Goal: Task Accomplishment & Management: Manage account settings

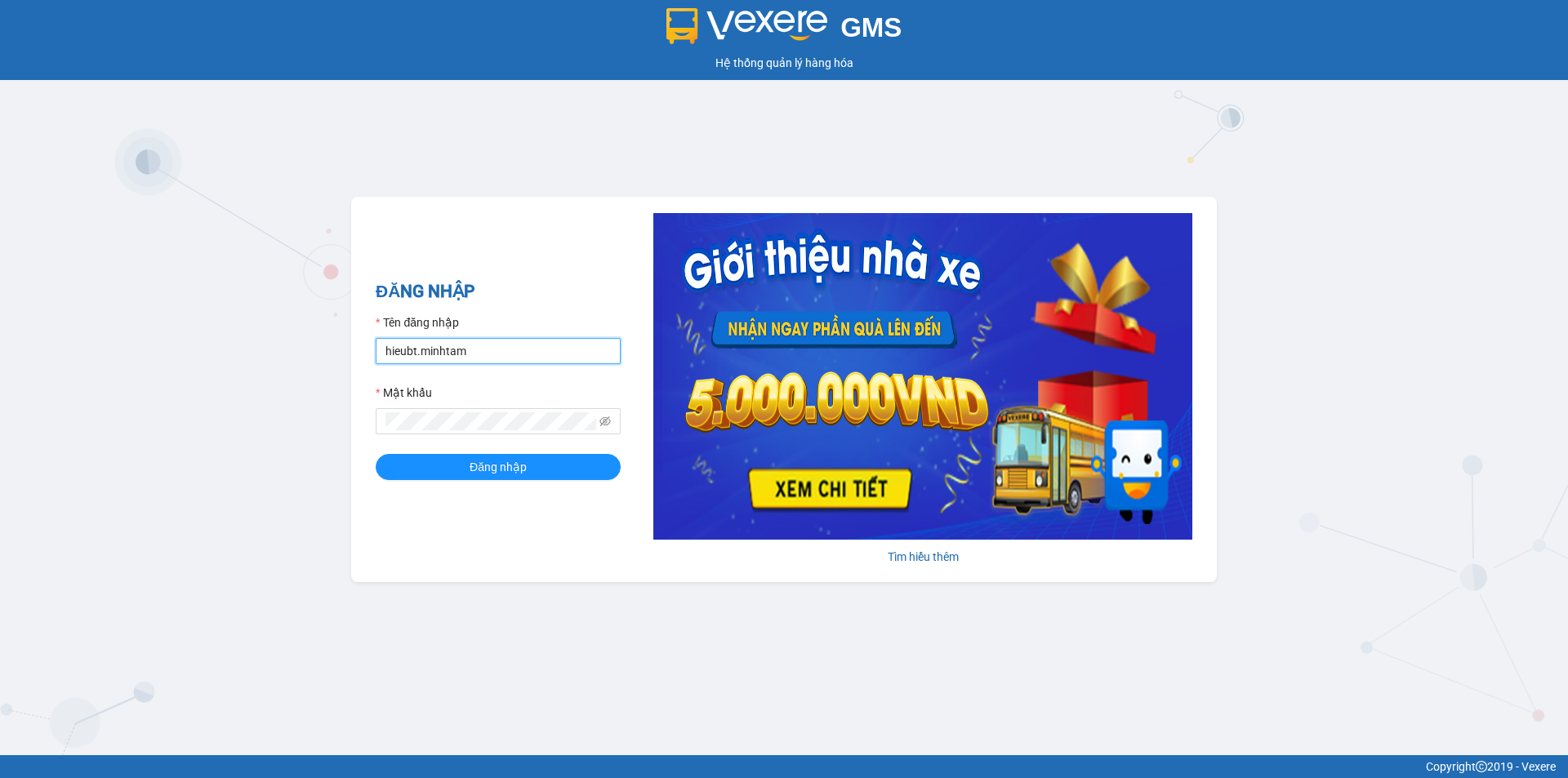
click at [461, 355] on input "hieubt.minhtam" at bounding box center [498, 351] width 245 height 26
type input "thaovo.minhtam"
click at [461, 481] on div "ĐĂNG NHẬP Tên đăng nhập thaovo.minhtam Mật khẩu Đăng nhập" at bounding box center [498, 389] width 245 height 222
click at [469, 475] on button "Đăng nhập" at bounding box center [498, 467] width 245 height 26
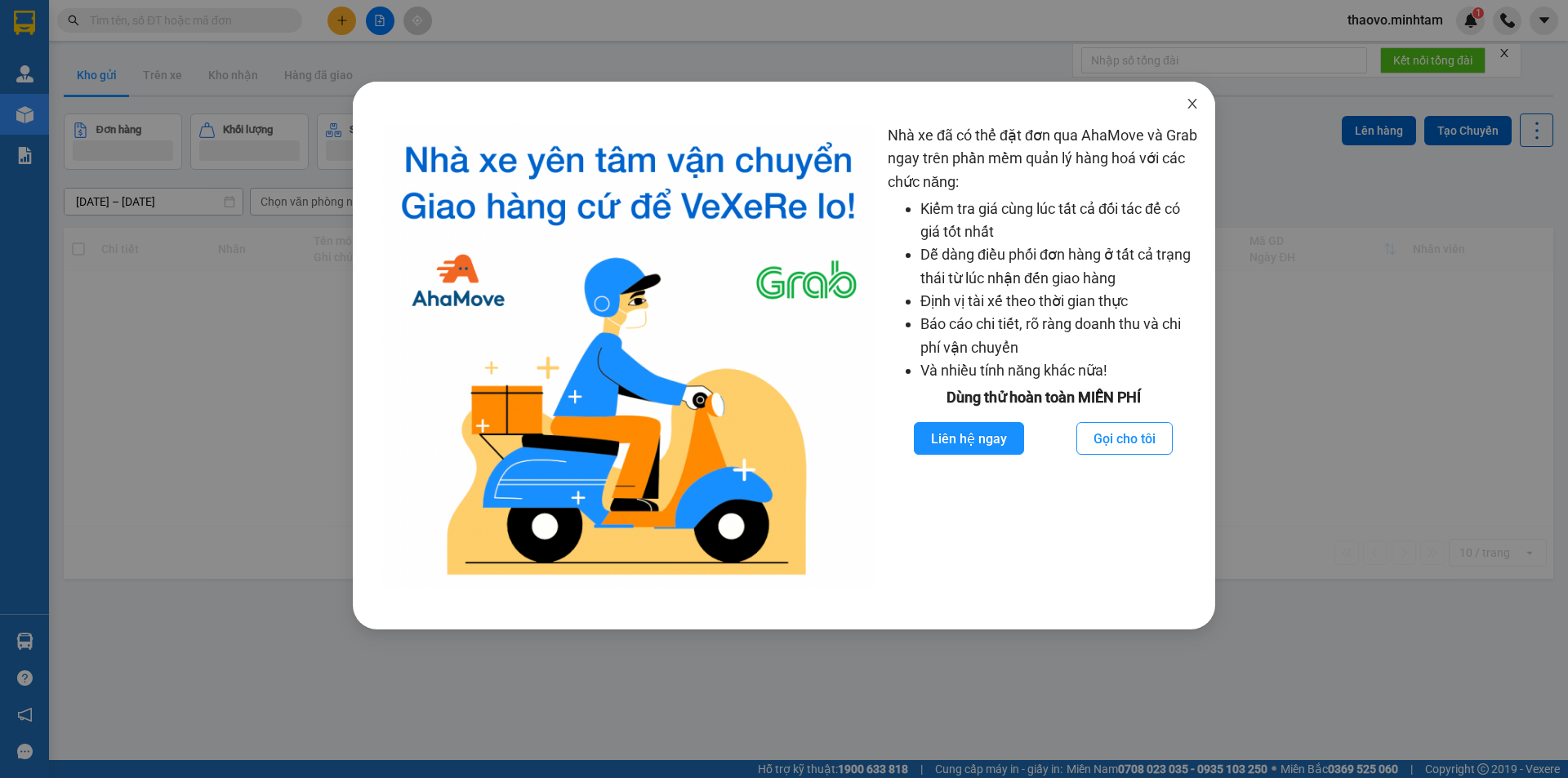
click at [1183, 98] on span "Close" at bounding box center [1192, 103] width 45 height 45
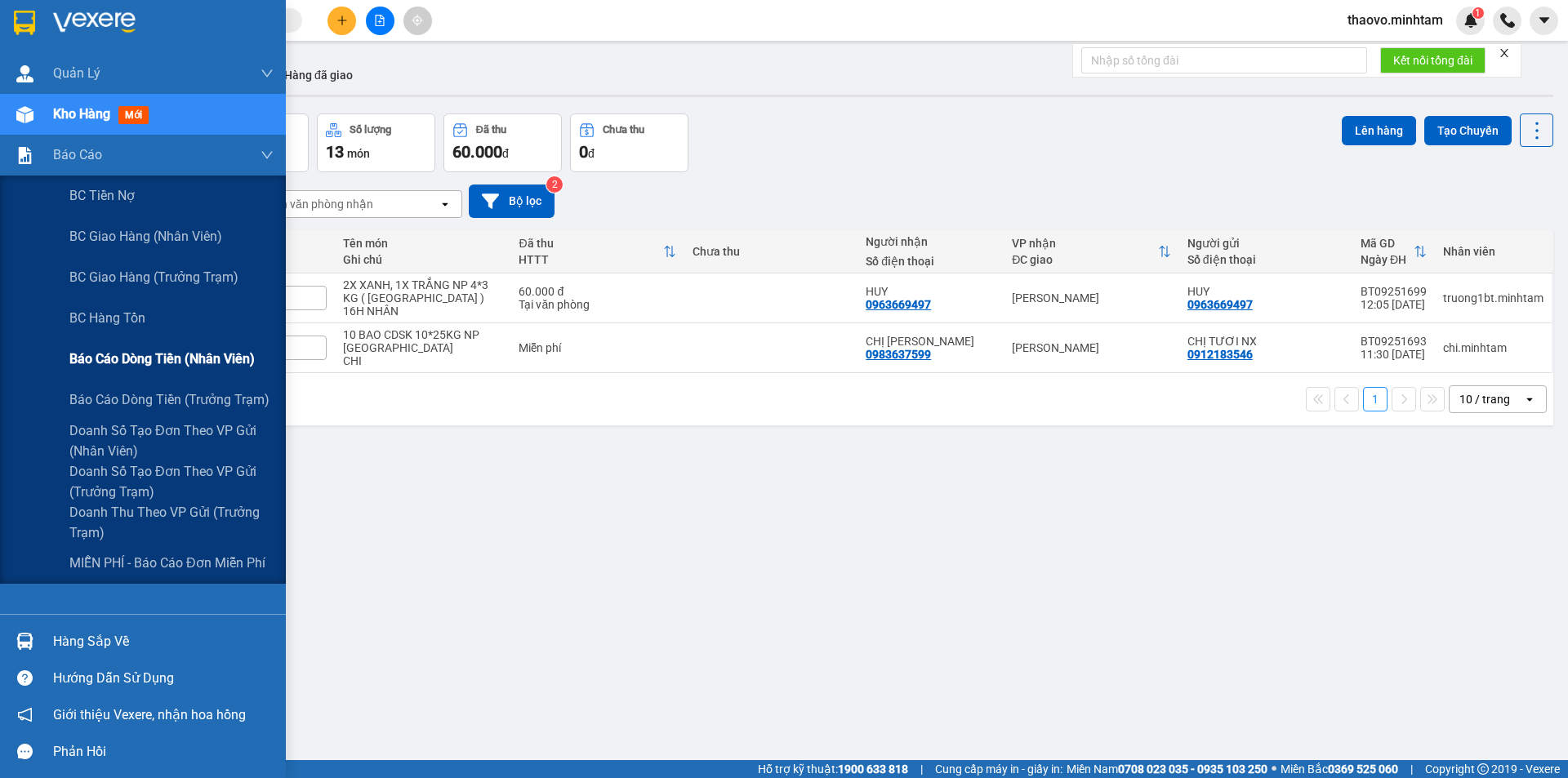
click at [140, 362] on span "Báo cáo dòng tiền (nhân viên)" at bounding box center [162, 359] width 186 height 20
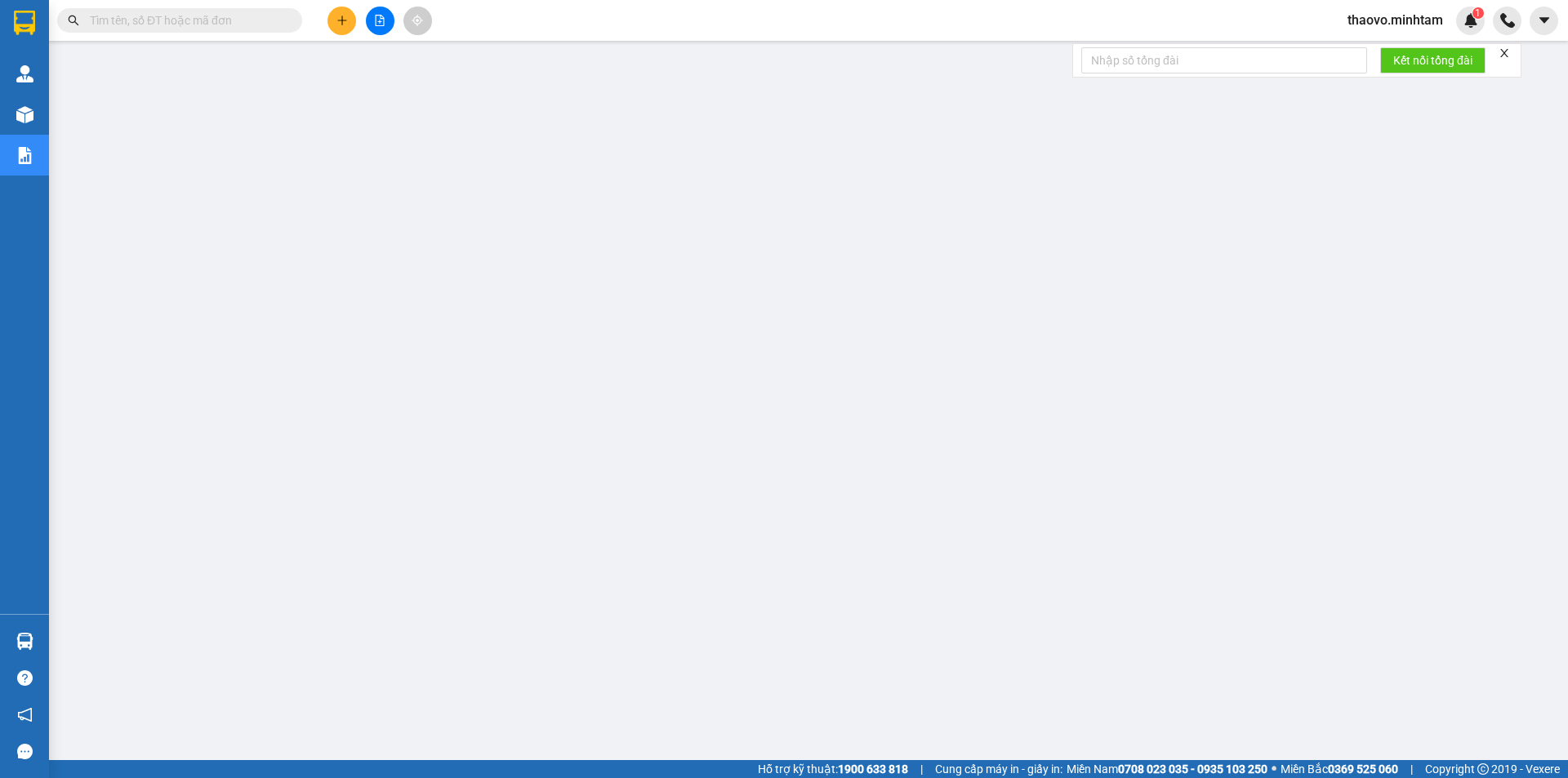
click at [250, 23] on input "text" at bounding box center [186, 20] width 192 height 18
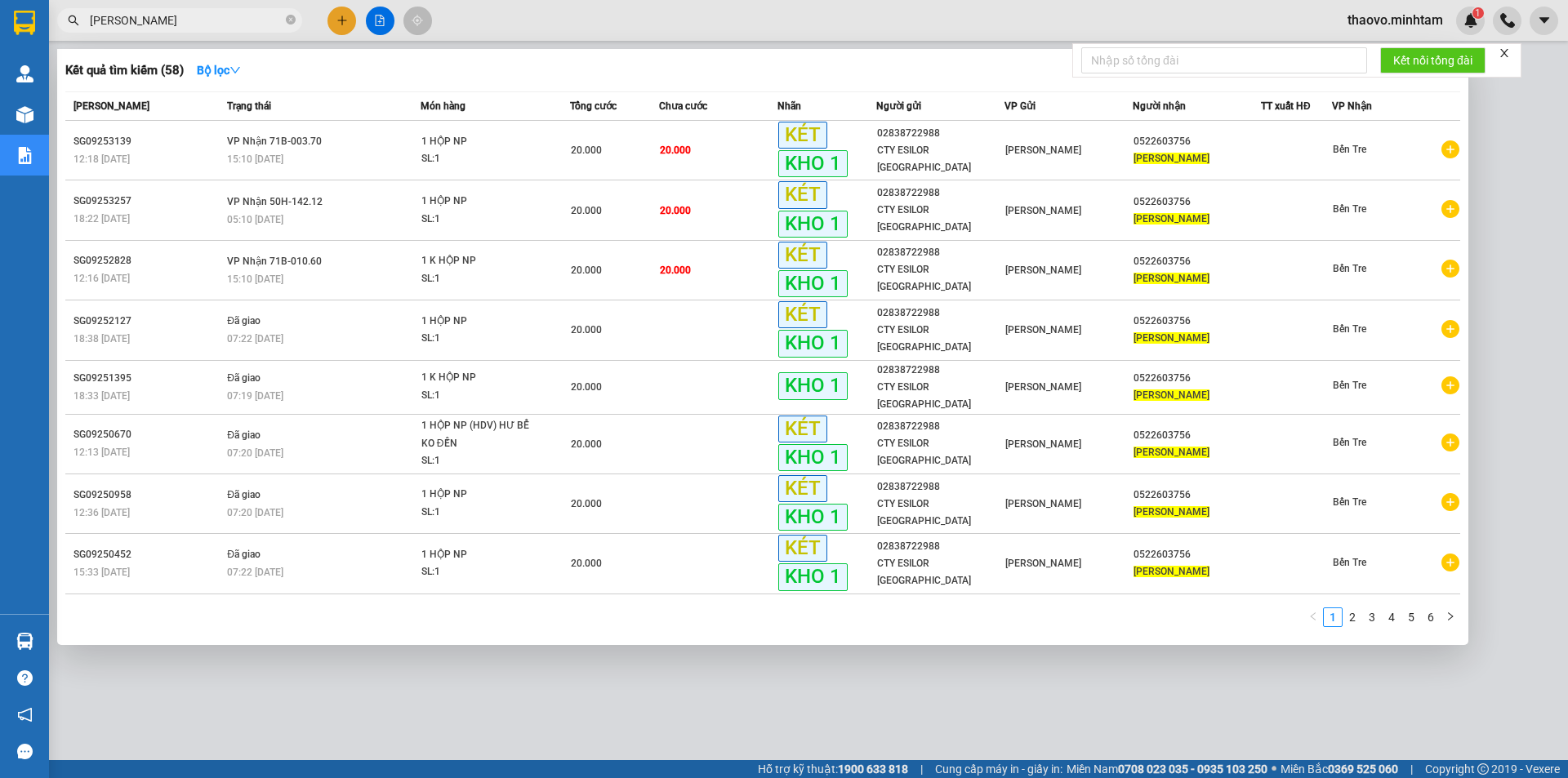
type input "TRẦN VỊ"
click at [603, 699] on div at bounding box center [784, 389] width 1568 height 778
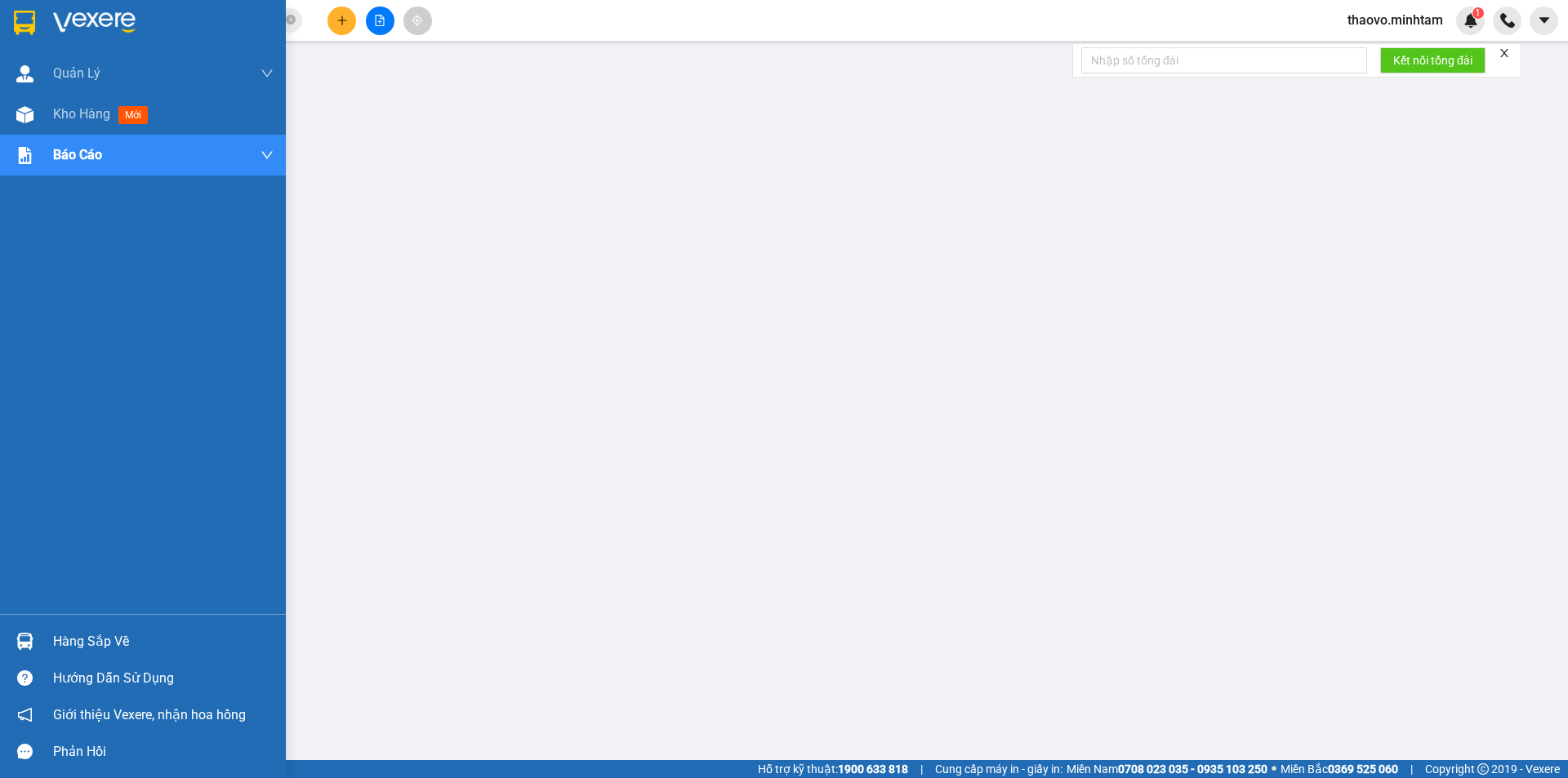
click at [25, 14] on img at bounding box center [24, 22] width 21 height 24
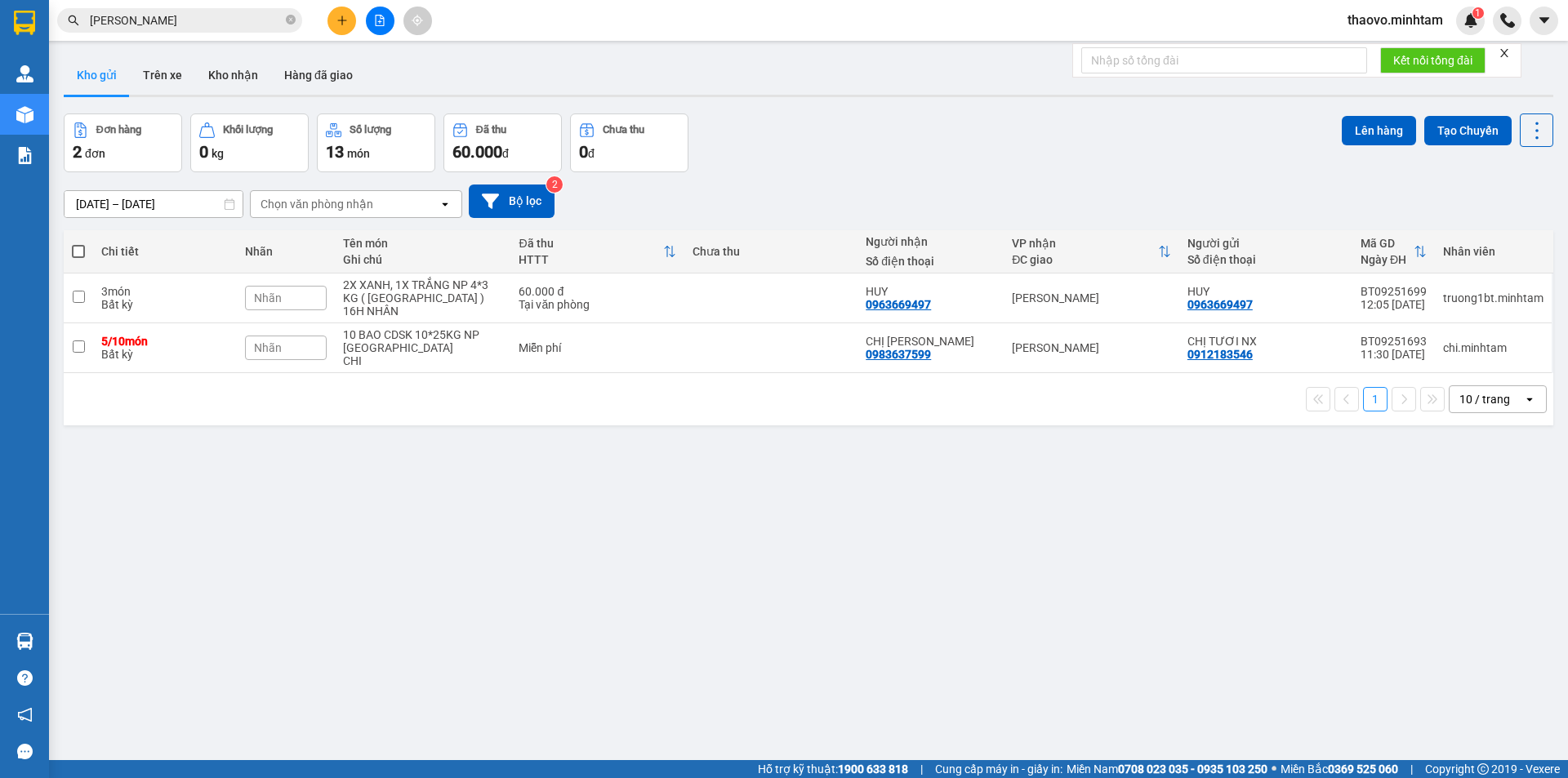
click at [1370, 18] on span "thaovo.minhtam" at bounding box center [1396, 19] width 122 height 20
click at [1366, 50] on span "Đăng xuất" at bounding box center [1402, 50] width 88 height 18
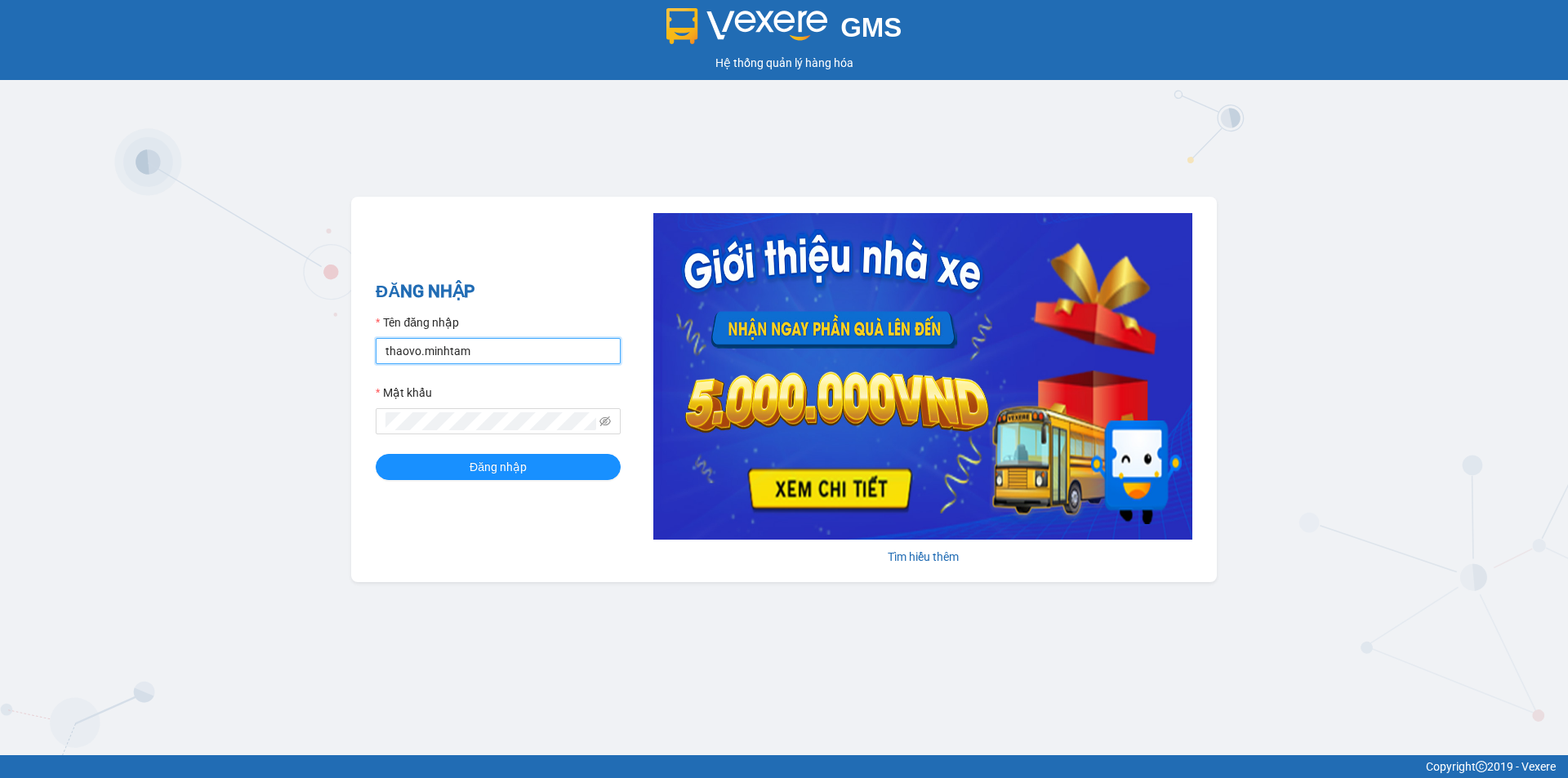
drag, startPoint x: 434, startPoint y: 351, endPoint x: 433, endPoint y: 362, distance: 11.0
click at [434, 351] on input "thaovo.minhtam" at bounding box center [498, 351] width 245 height 26
type input "gtnbt.minhtam"
click at [468, 473] on button "Đăng nhập" at bounding box center [498, 467] width 245 height 26
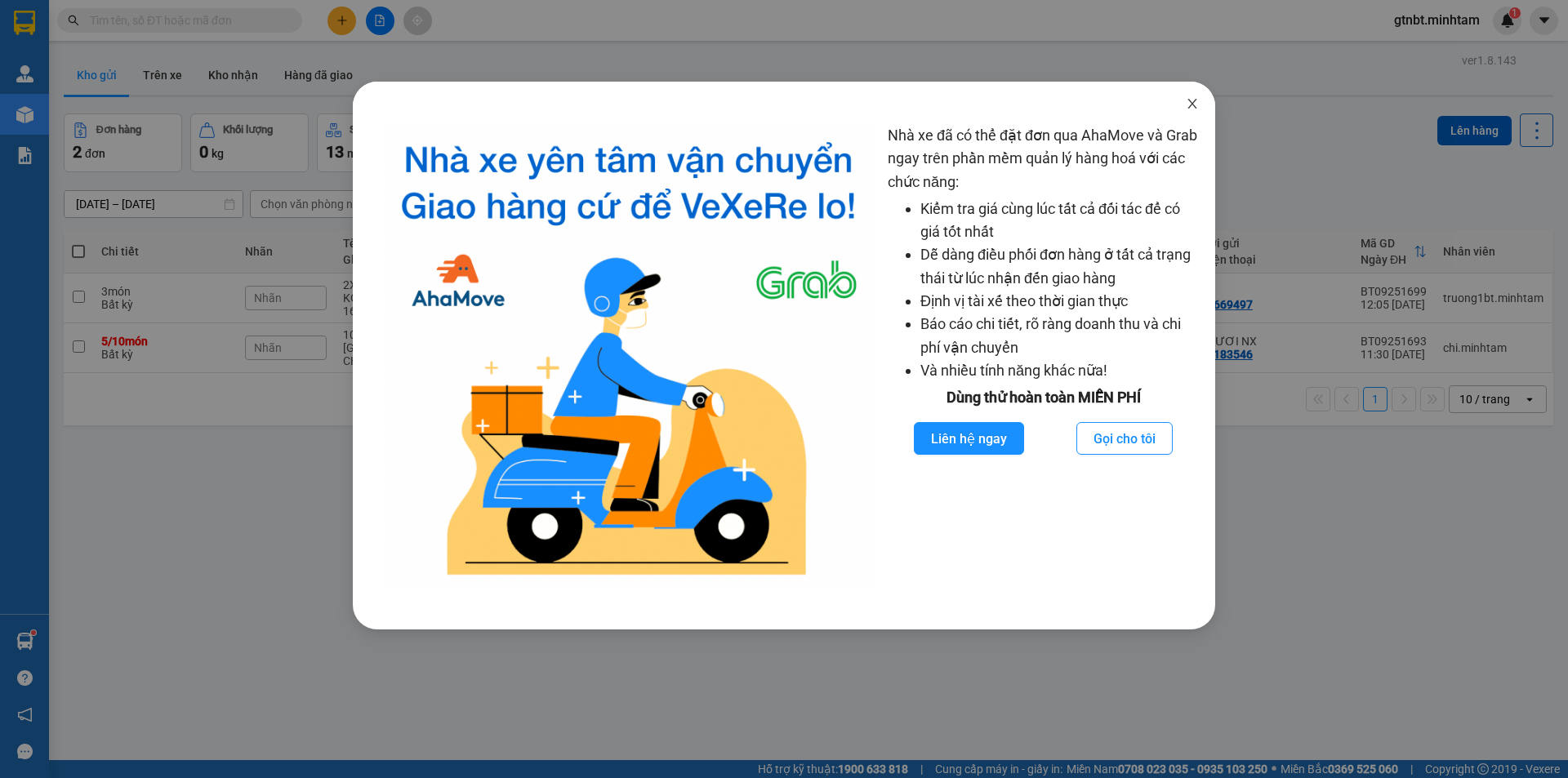
click at [1183, 98] on span "Close" at bounding box center [1192, 103] width 45 height 45
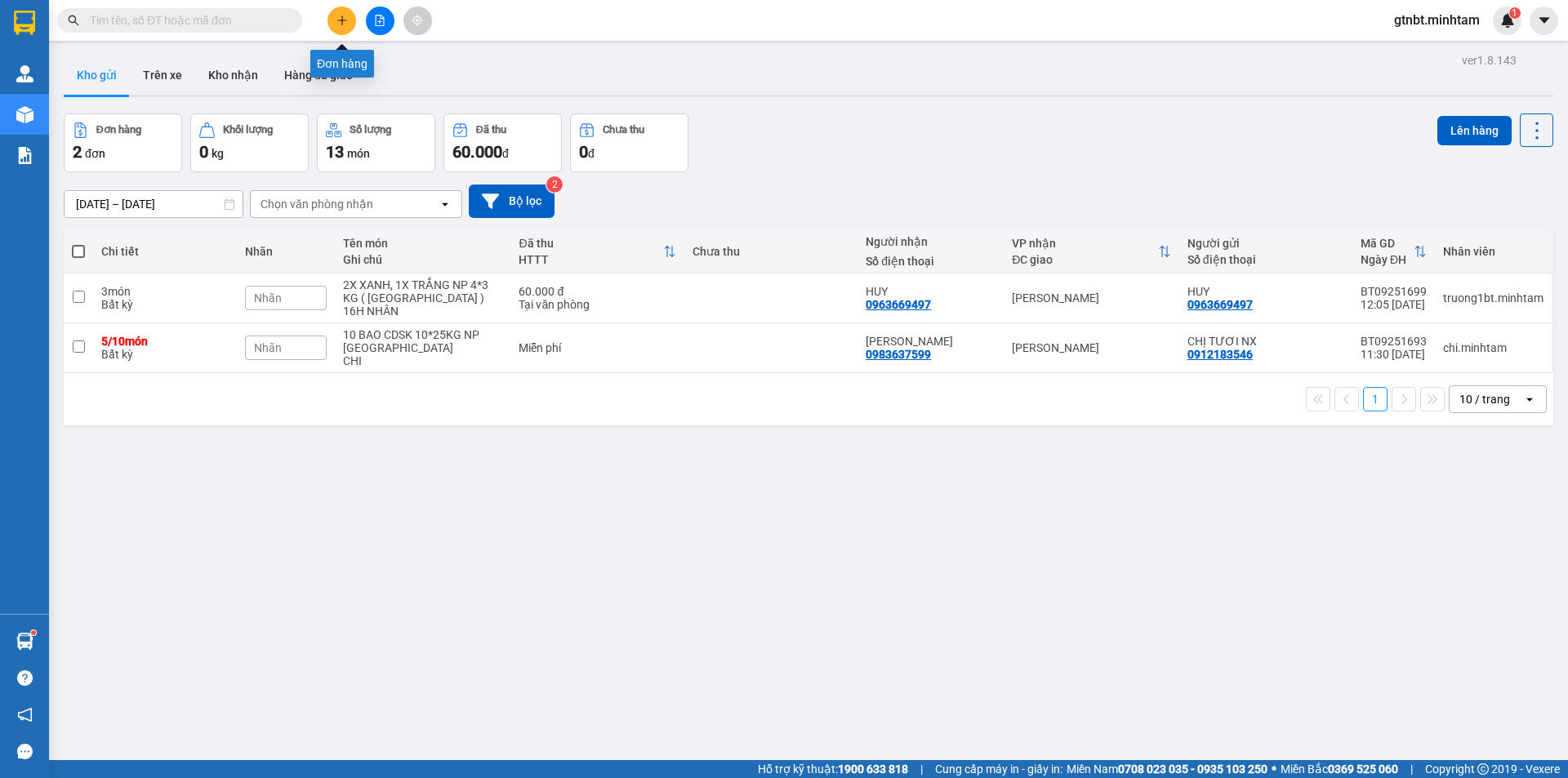
click at [334, 27] on button at bounding box center [342, 21] width 29 height 29
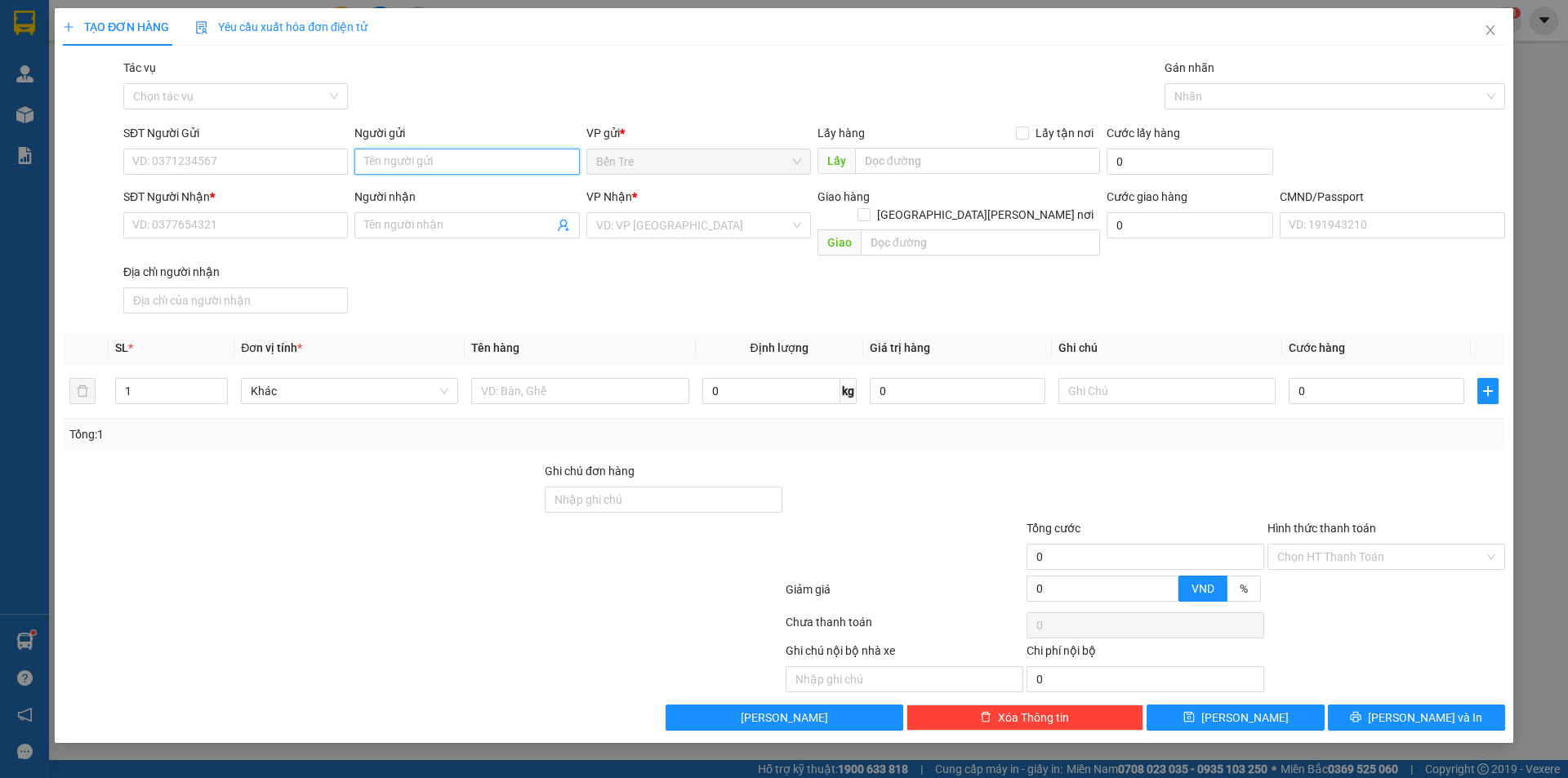
click at [401, 154] on input "Người gửi" at bounding box center [467, 161] width 224 height 26
type input "THẢO 2 NX"
click at [201, 220] on input "SĐT Người Nhận *" at bounding box center [236, 225] width 224 height 26
type input "00000000000"
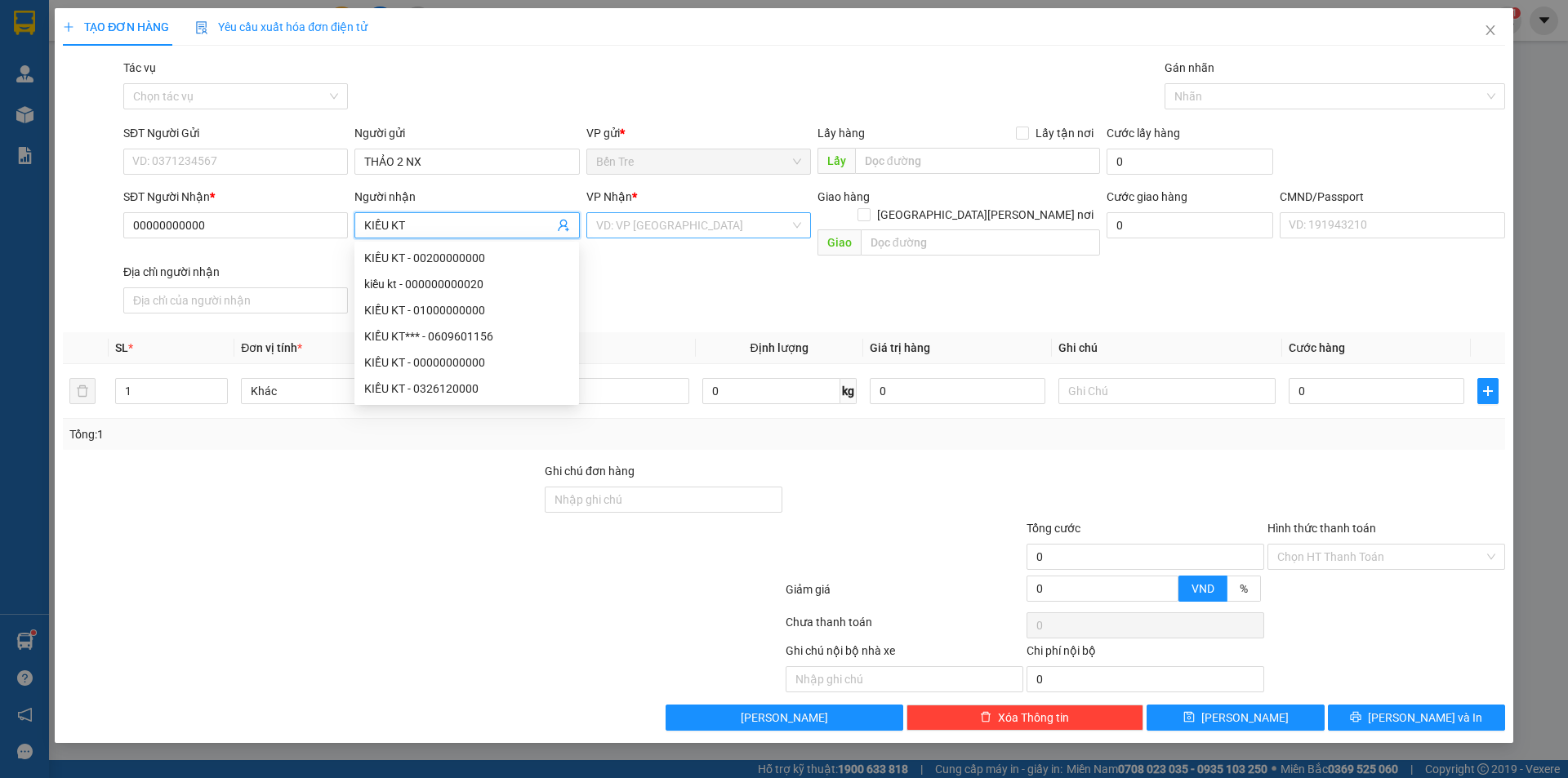
type input "KIỀU KT"
drag, startPoint x: 691, startPoint y: 217, endPoint x: 690, endPoint y: 239, distance: 22.0
click at [691, 224] on input "search" at bounding box center [693, 225] width 193 height 24
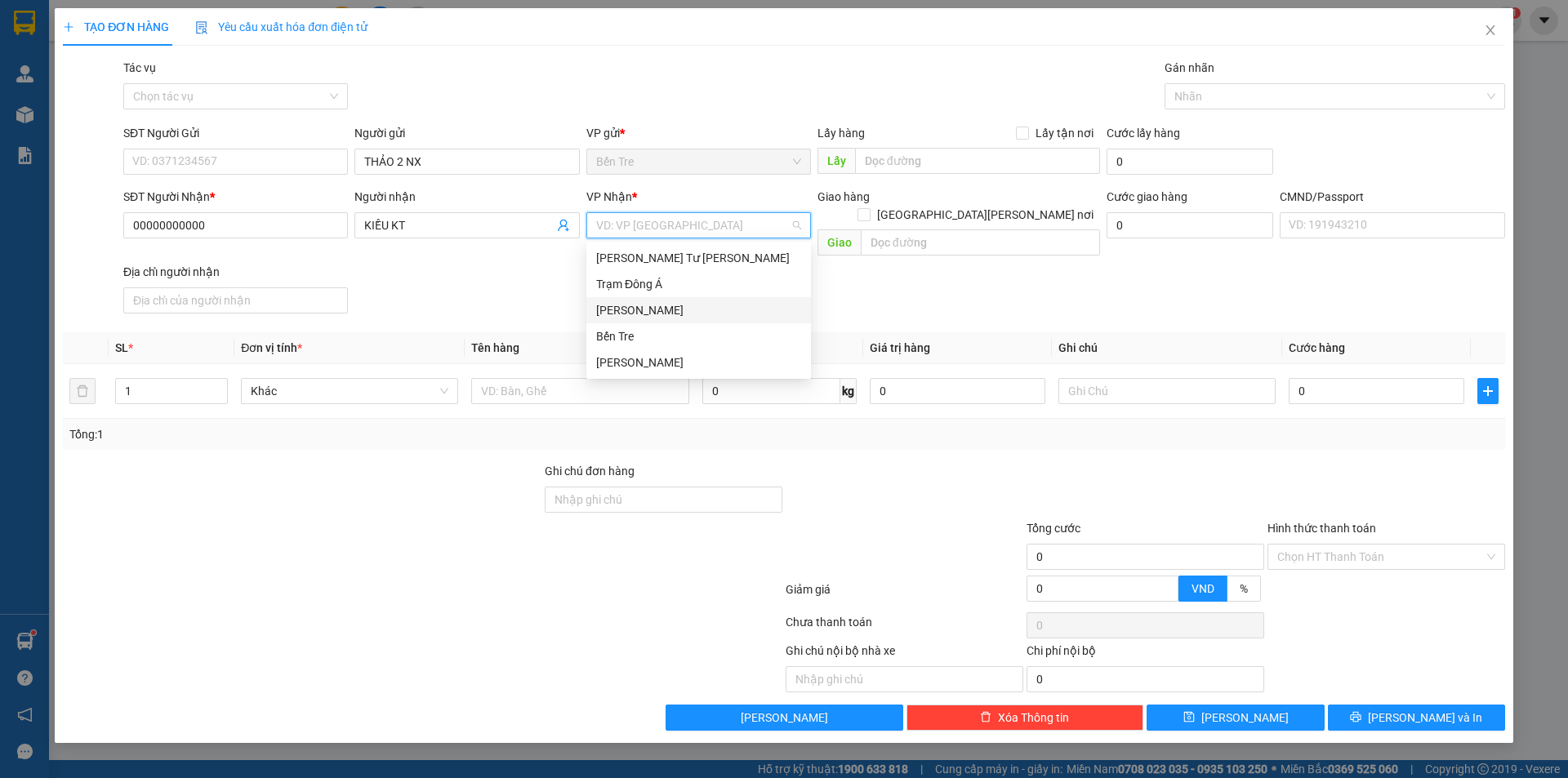
click at [656, 334] on div "Bến Tre" at bounding box center [699, 336] width 205 height 18
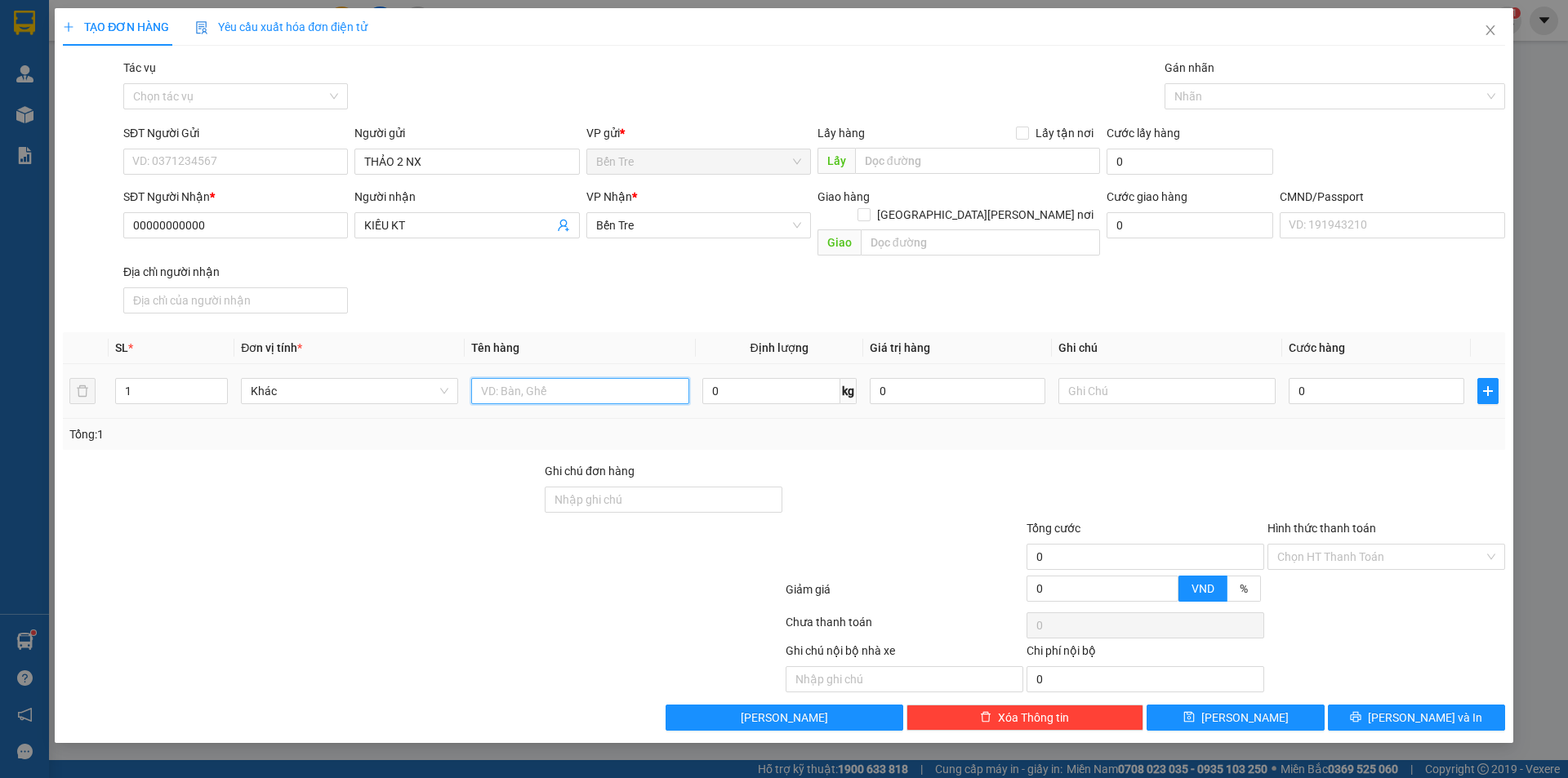
click at [537, 378] on input "text" at bounding box center [580, 390] width 218 height 26
click at [584, 382] on input "text" at bounding box center [580, 390] width 218 height 26
type input "PHÍ GTN MÃ SG09250326"
click at [1388, 381] on input "0" at bounding box center [1377, 390] width 176 height 26
type input "3"
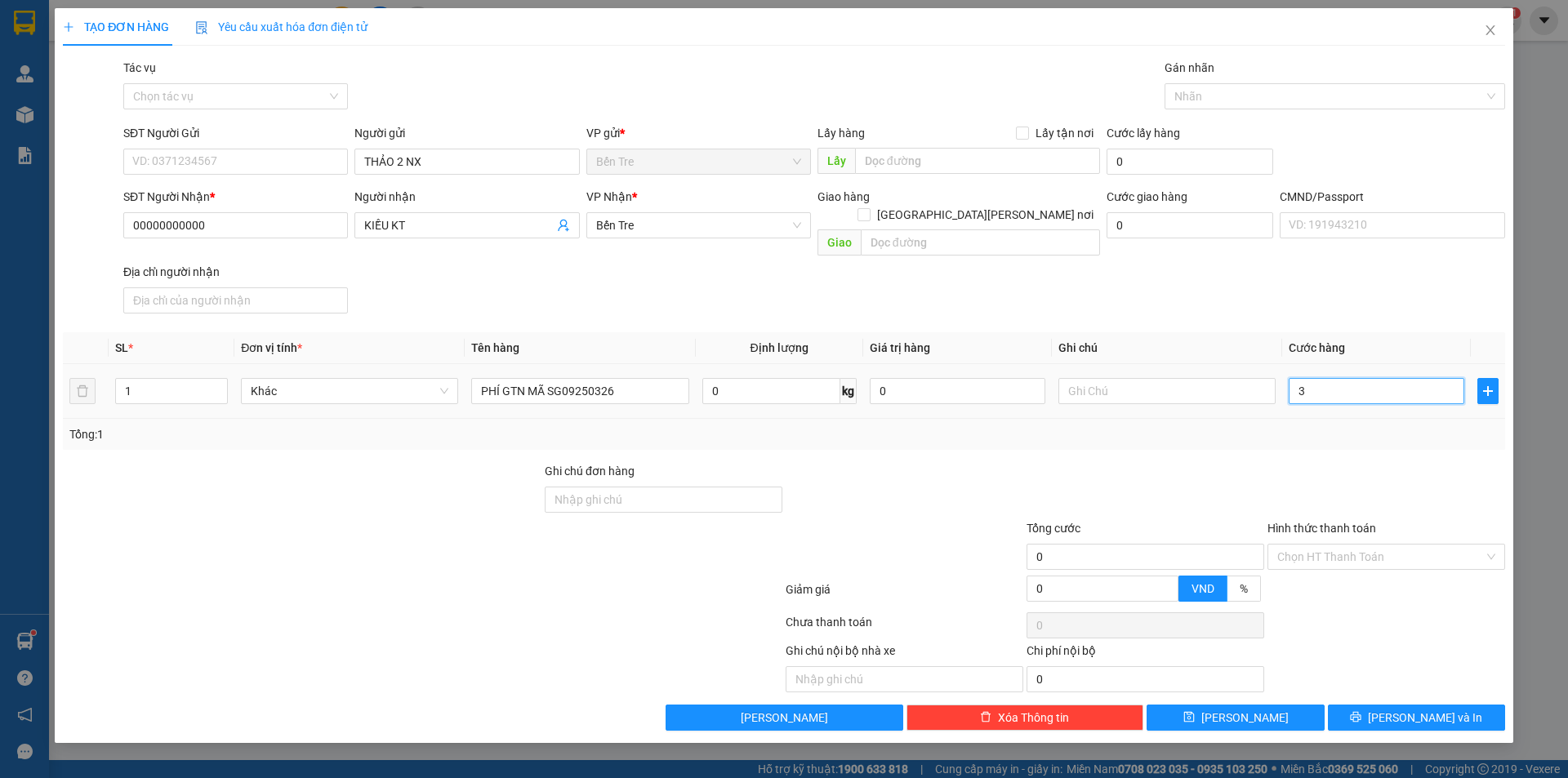
type input "3"
type input "30"
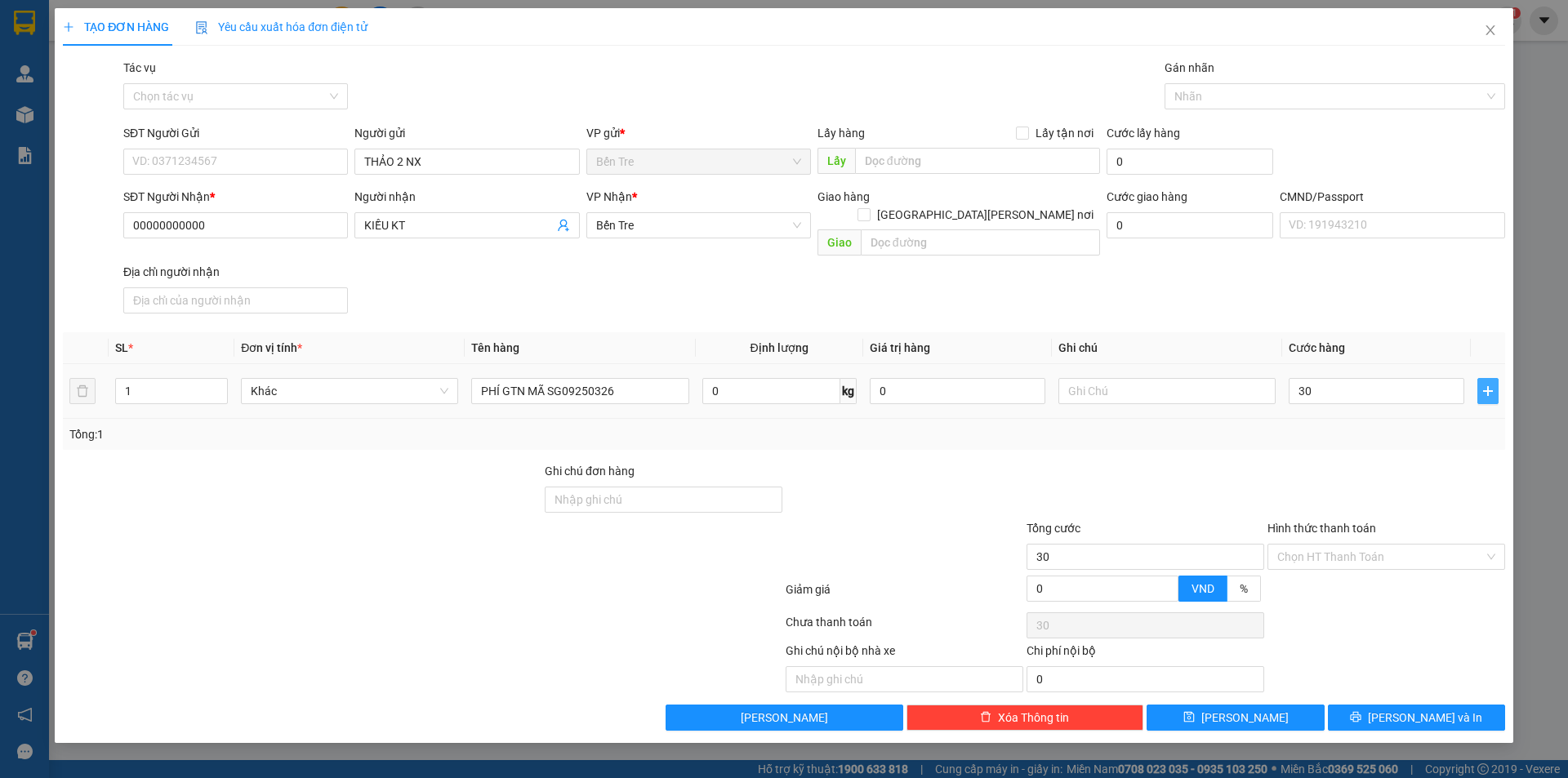
click at [1495, 385] on span "plus" at bounding box center [1488, 391] width 19 height 14
type input "30.000"
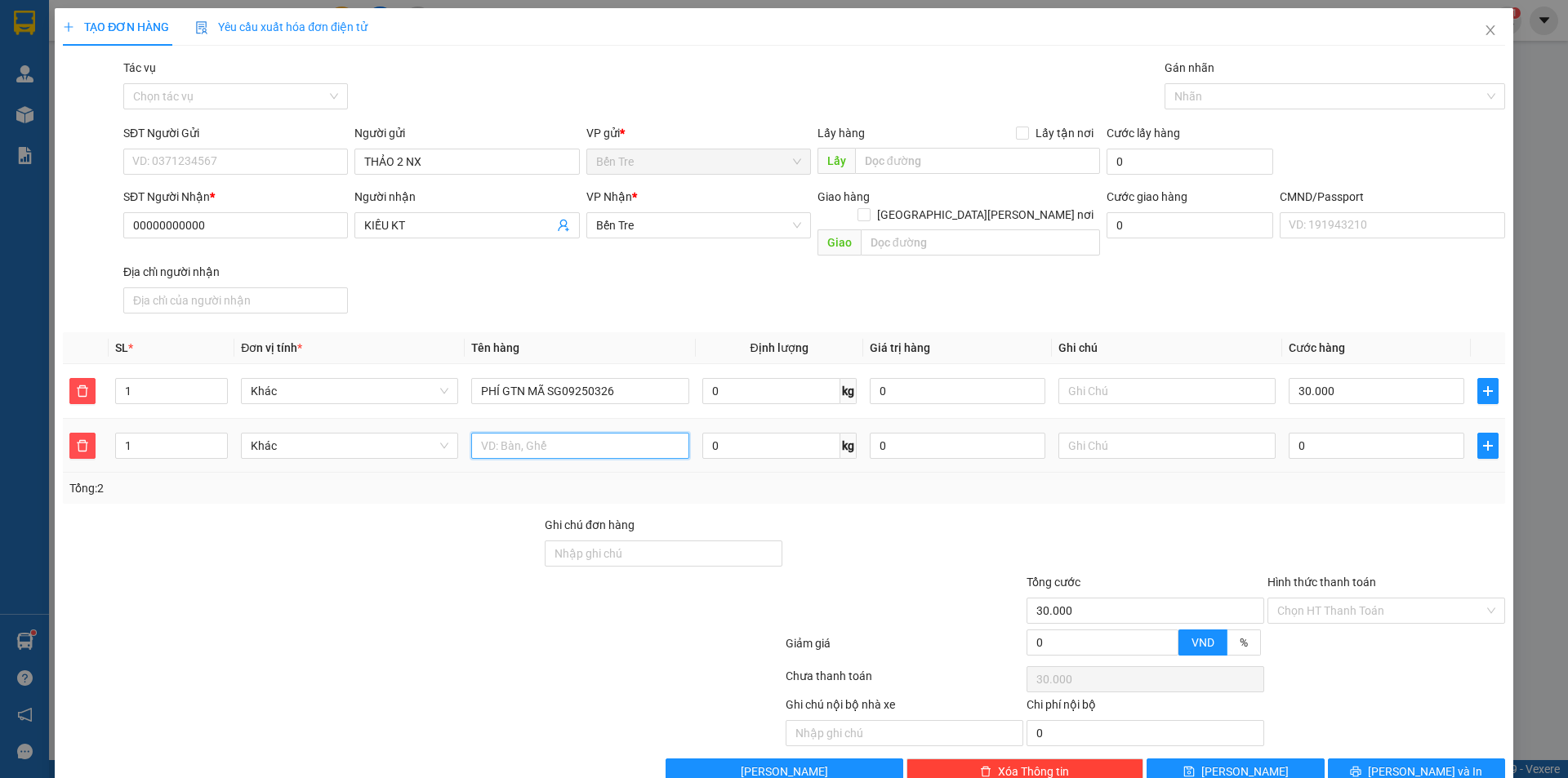
click at [586, 433] on input "text" at bounding box center [580, 446] width 218 height 26
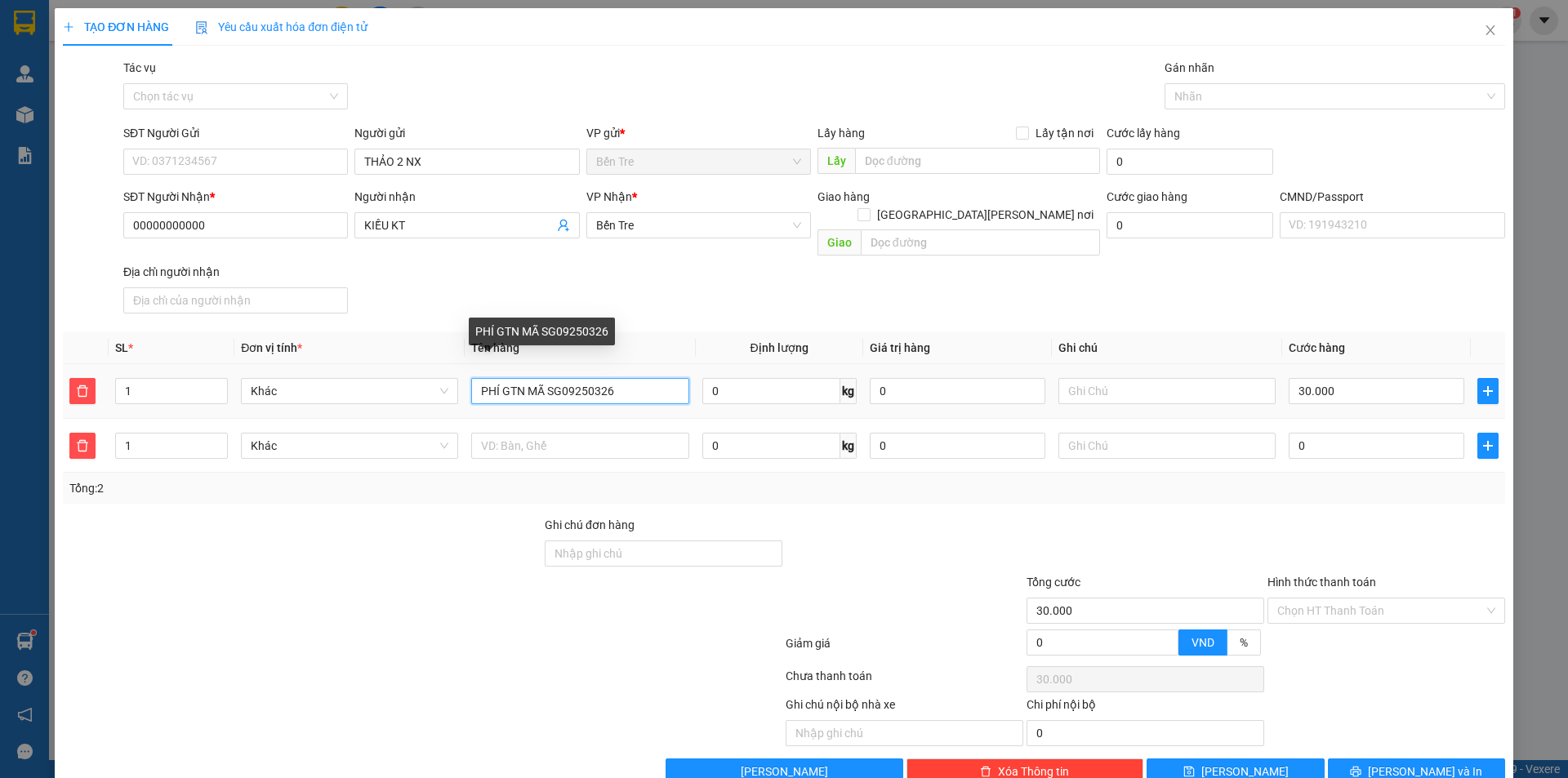
drag, startPoint x: 584, startPoint y: 373, endPoint x: 472, endPoint y: 382, distance: 112.4
click at [472, 382] on input "PHÍ GTN MÃ SG09250326" at bounding box center [580, 390] width 218 height 26
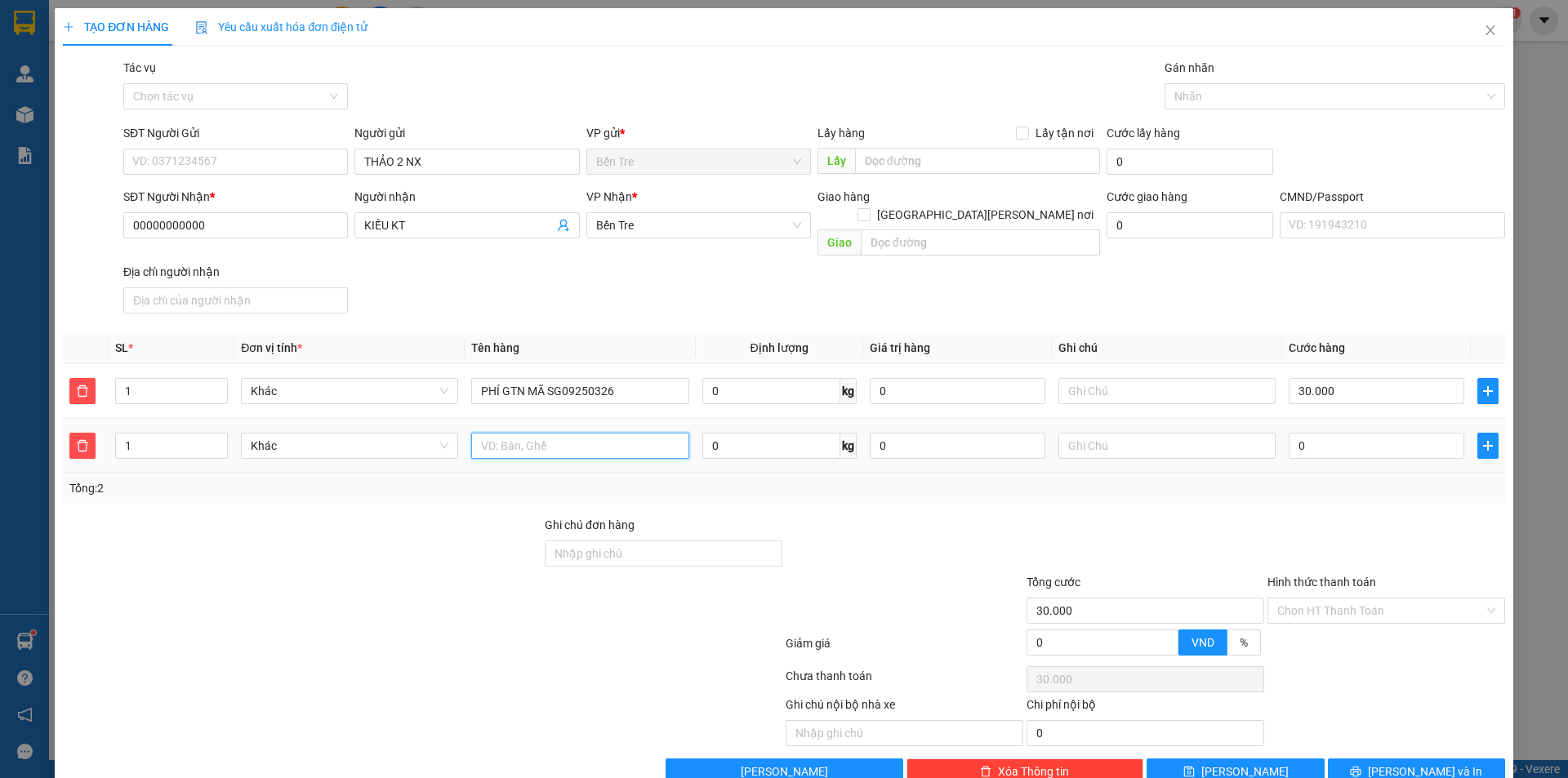
click at [516, 433] on input "text" at bounding box center [580, 446] width 218 height 26
paste input "PHÍ GTN MÃ SG0925"
type input "PHÍ GTN MÃ SG09250266"
click at [1343, 433] on input "0" at bounding box center [1377, 446] width 176 height 26
type input "30.005"
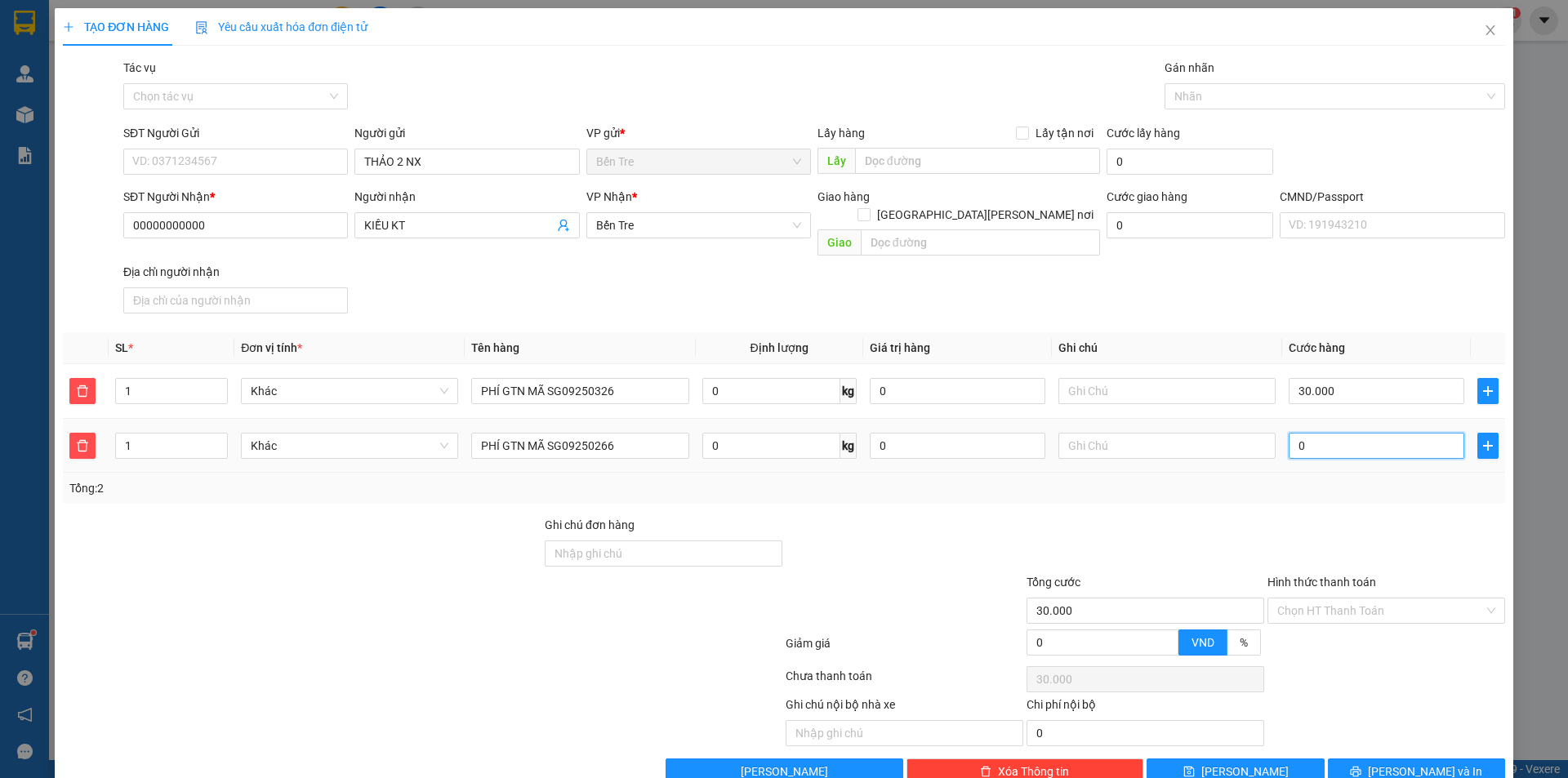
type input "30.005"
type input "5"
type input "30.050"
type input "50"
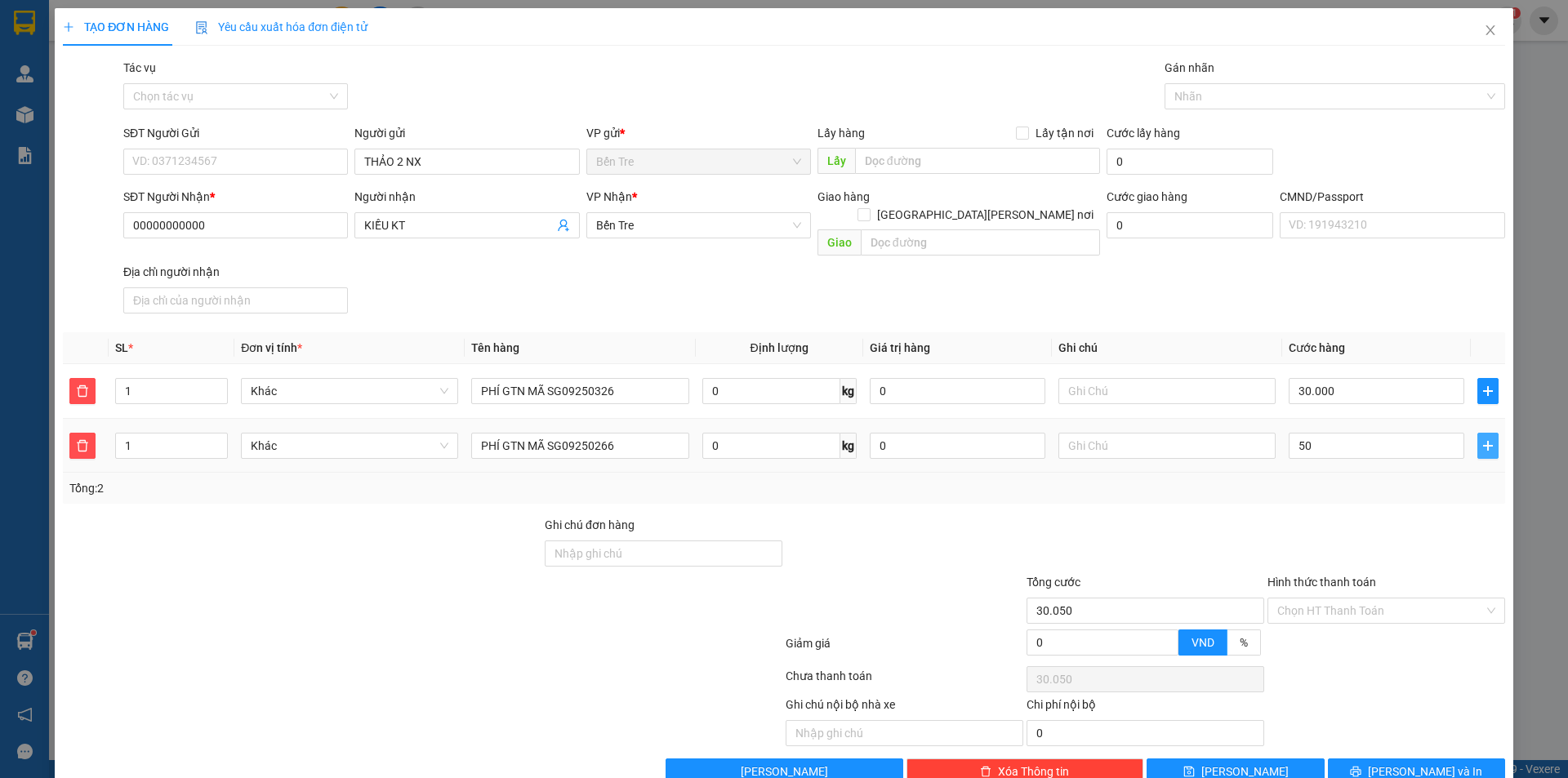
type input "80.000"
type input "50.000"
click at [1483, 446] on icon "plus" at bounding box center [1488, 446] width 10 height 1
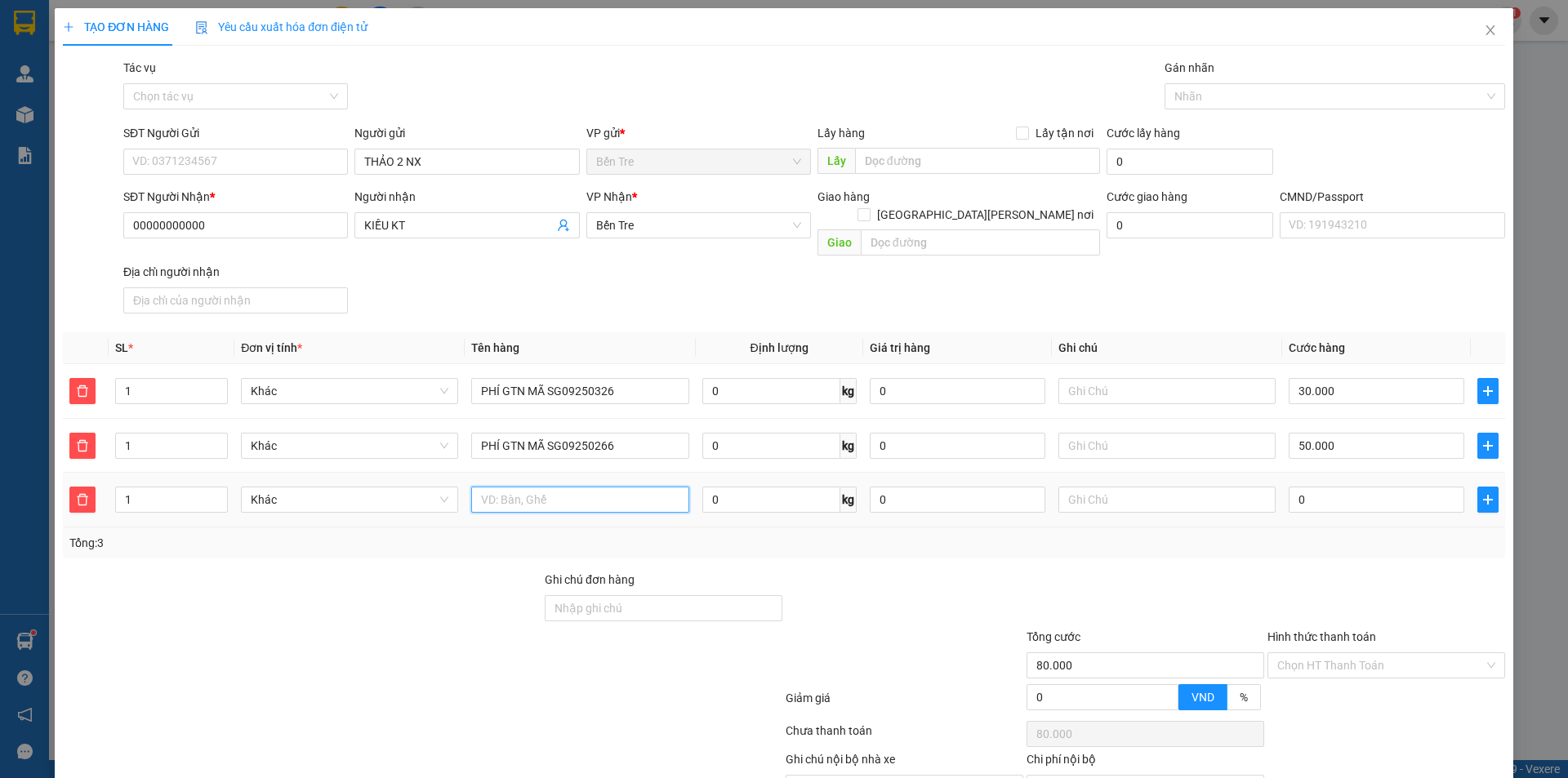
click at [548, 487] on input "text" at bounding box center [580, 500] width 218 height 26
paste input "PHÍ GTN MÃ SG0925"
click at [551, 487] on input "PHÍ GTN MÃ SG09250053" at bounding box center [580, 500] width 218 height 26
type input "PHÍ GTN MÃ TG09250053"
click at [1311, 487] on input "0" at bounding box center [1377, 500] width 176 height 26
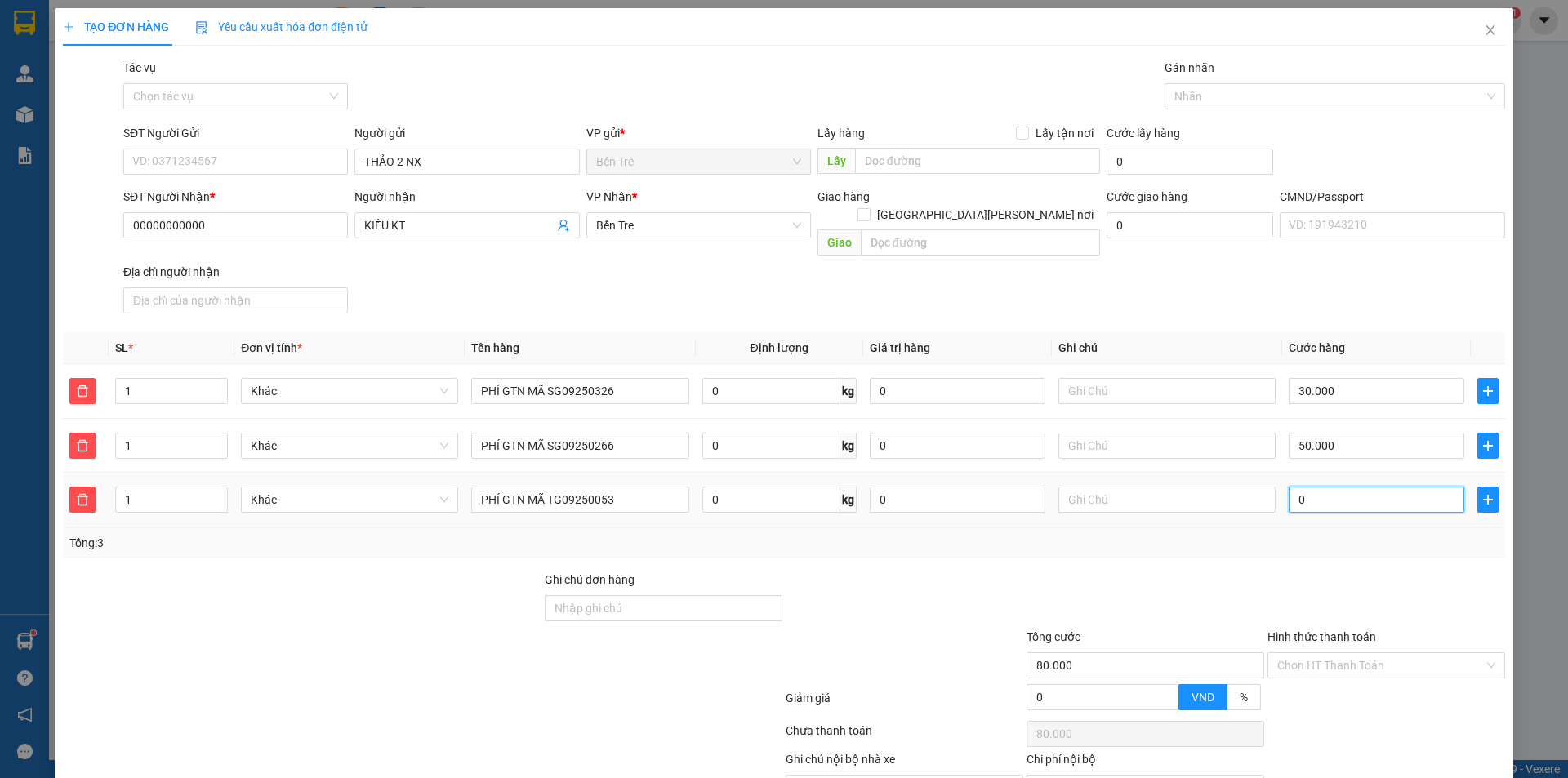
type input "80.001"
type input "1"
type input "80.010"
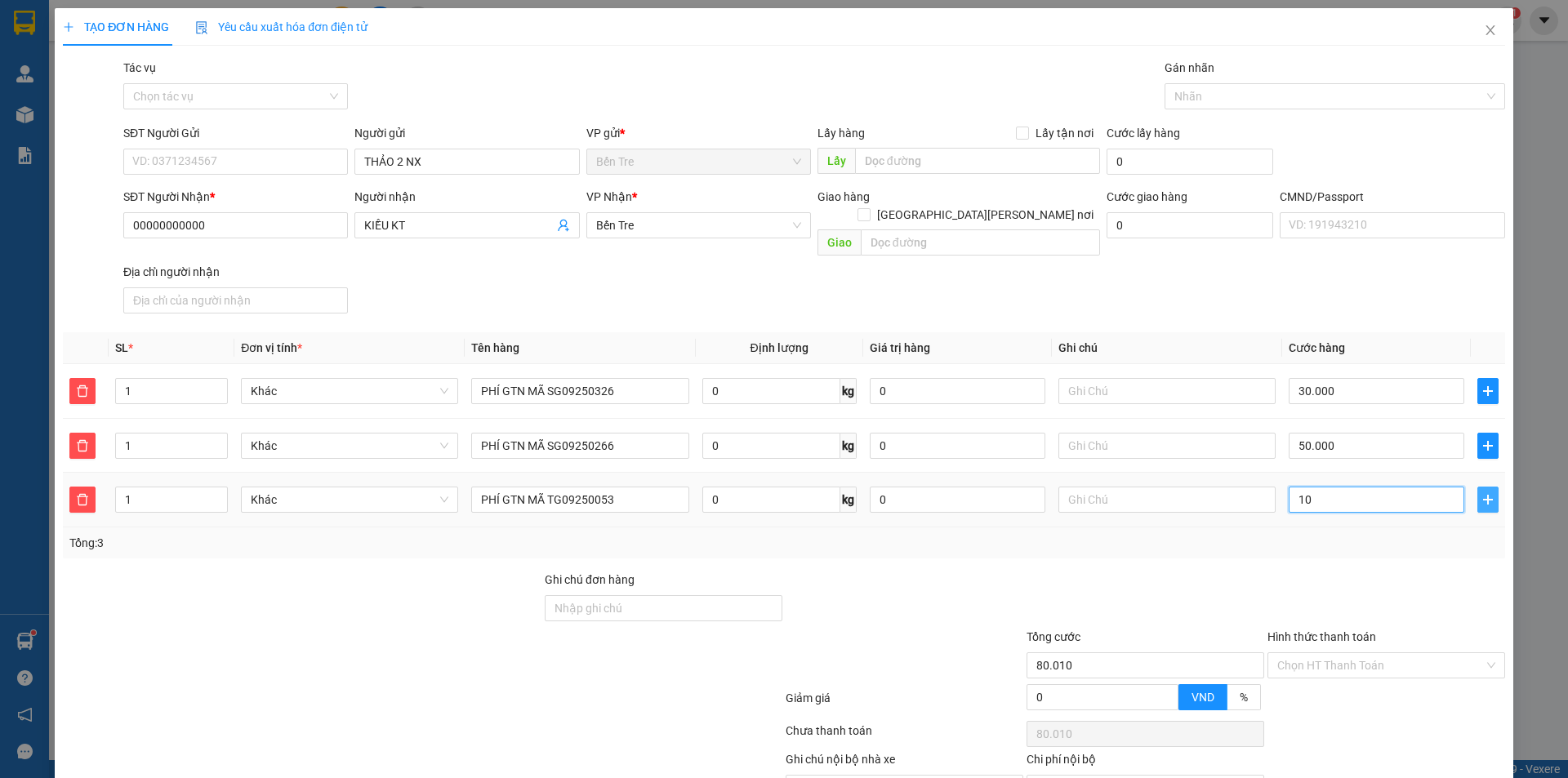
type input "10"
click at [1482, 493] on icon "plus" at bounding box center [1489, 500] width 14 height 14
type input "90.000"
type input "10.000"
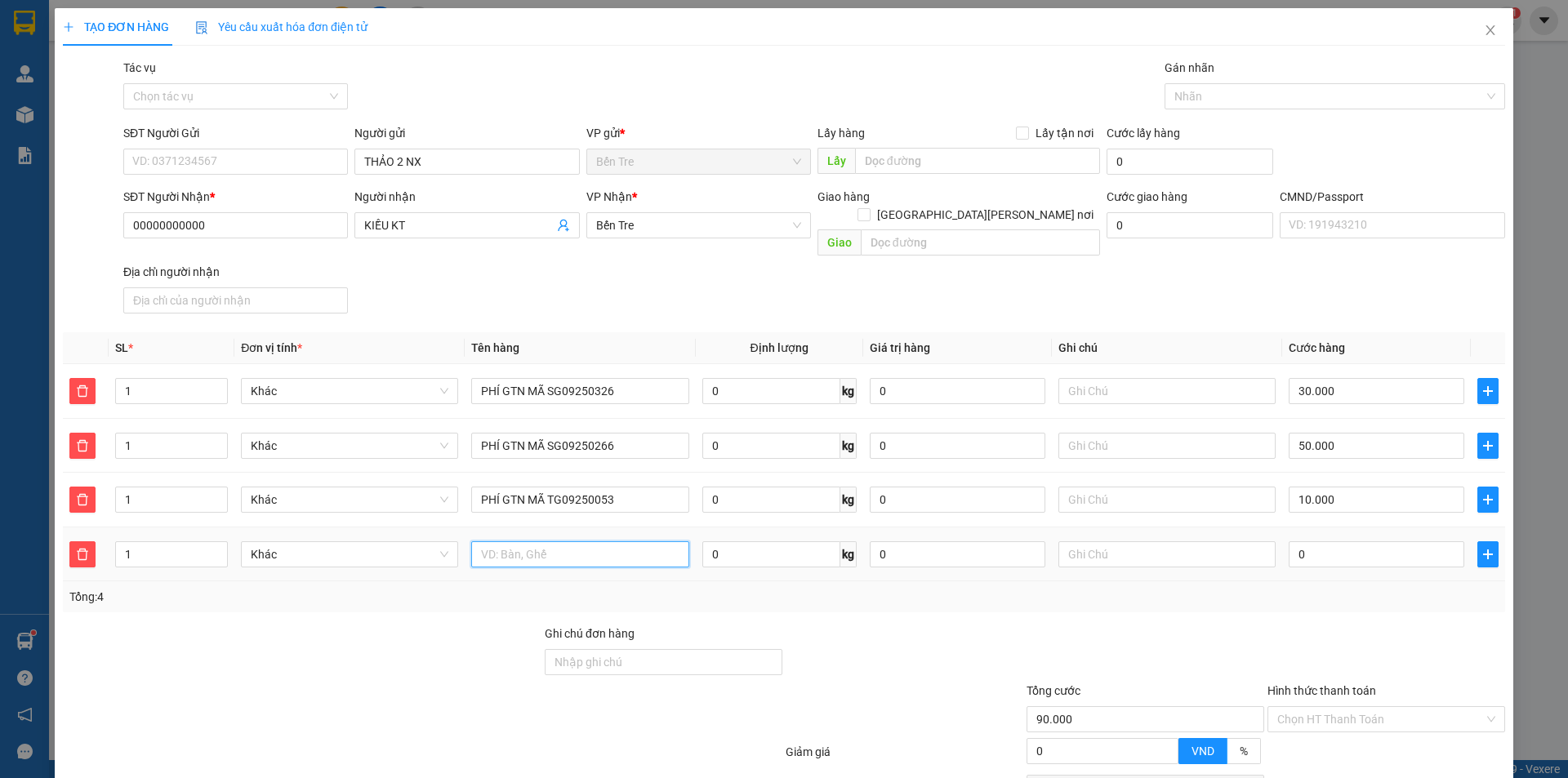
click at [593, 542] on input "text" at bounding box center [580, 554] width 218 height 26
paste input "PHÍ GTN MÃ SG0925"
type input "PHÍ GTN MÃ SG09250441"
click at [1322, 541] on input "0" at bounding box center [1377, 554] width 176 height 26
type input "2"
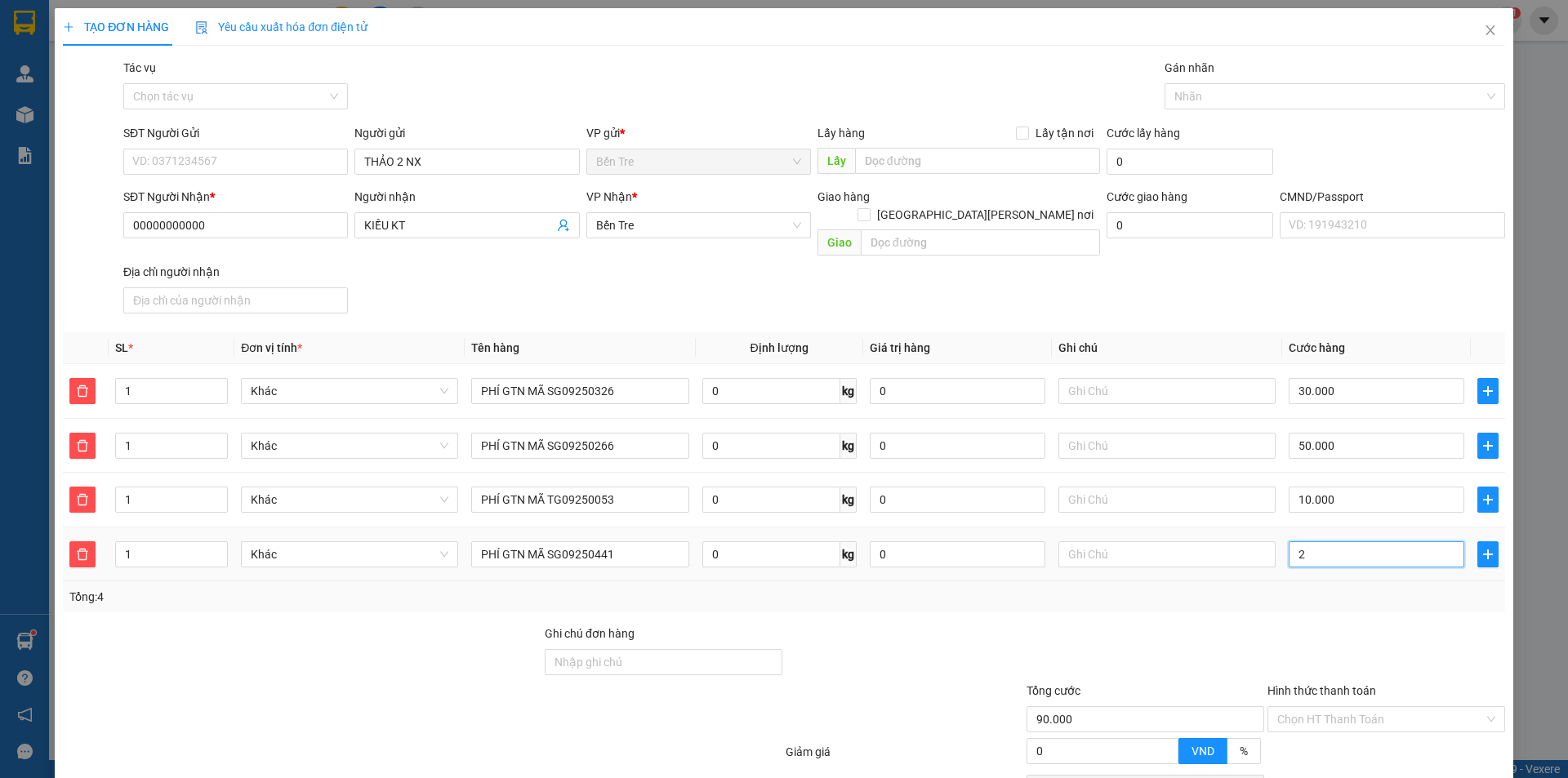
type input "90.002"
type input "20"
type input "90.020"
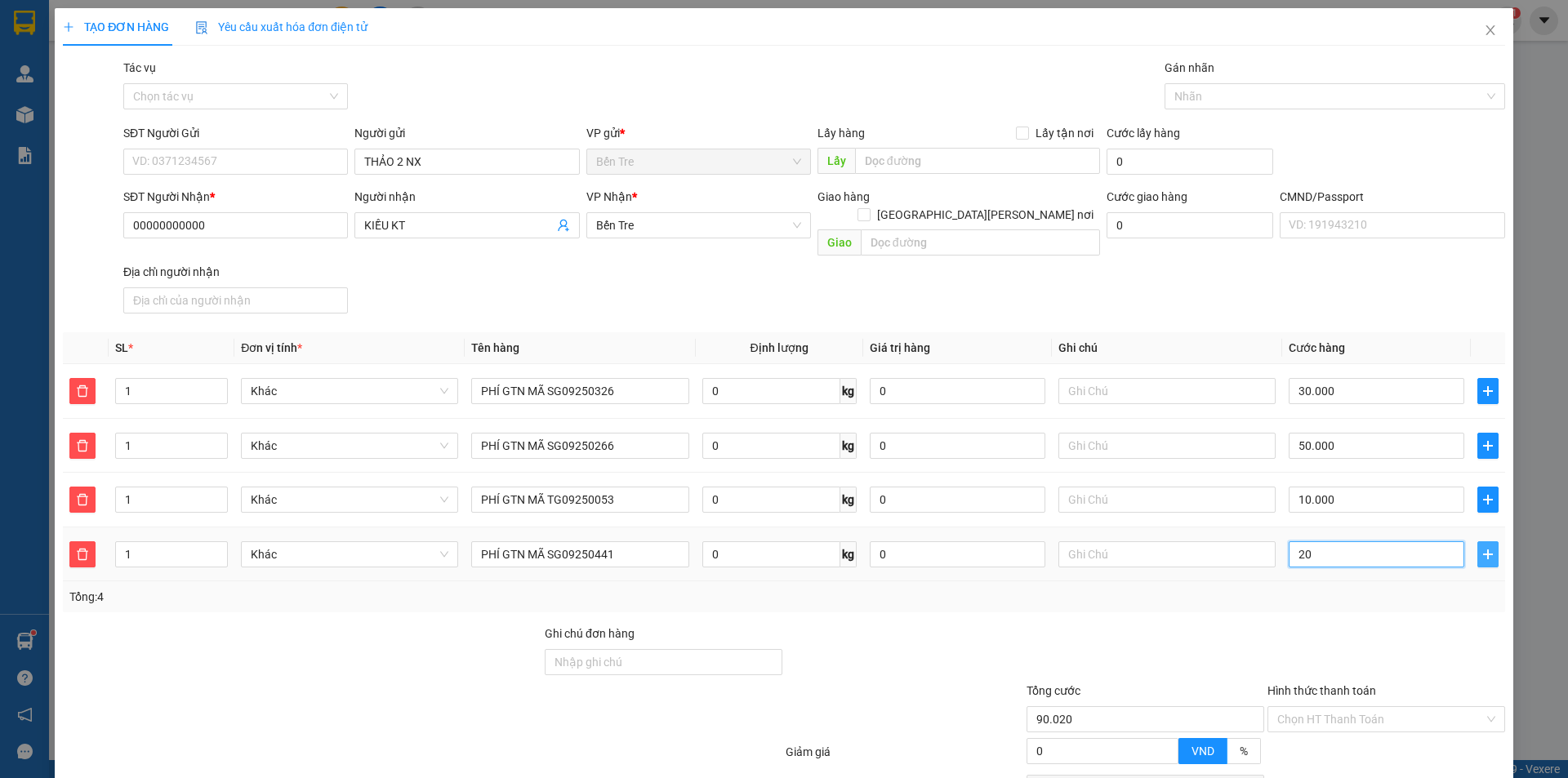
type input "20"
click at [1482, 548] on icon "plus" at bounding box center [1489, 555] width 14 height 14
type input "110.000"
type input "20.000"
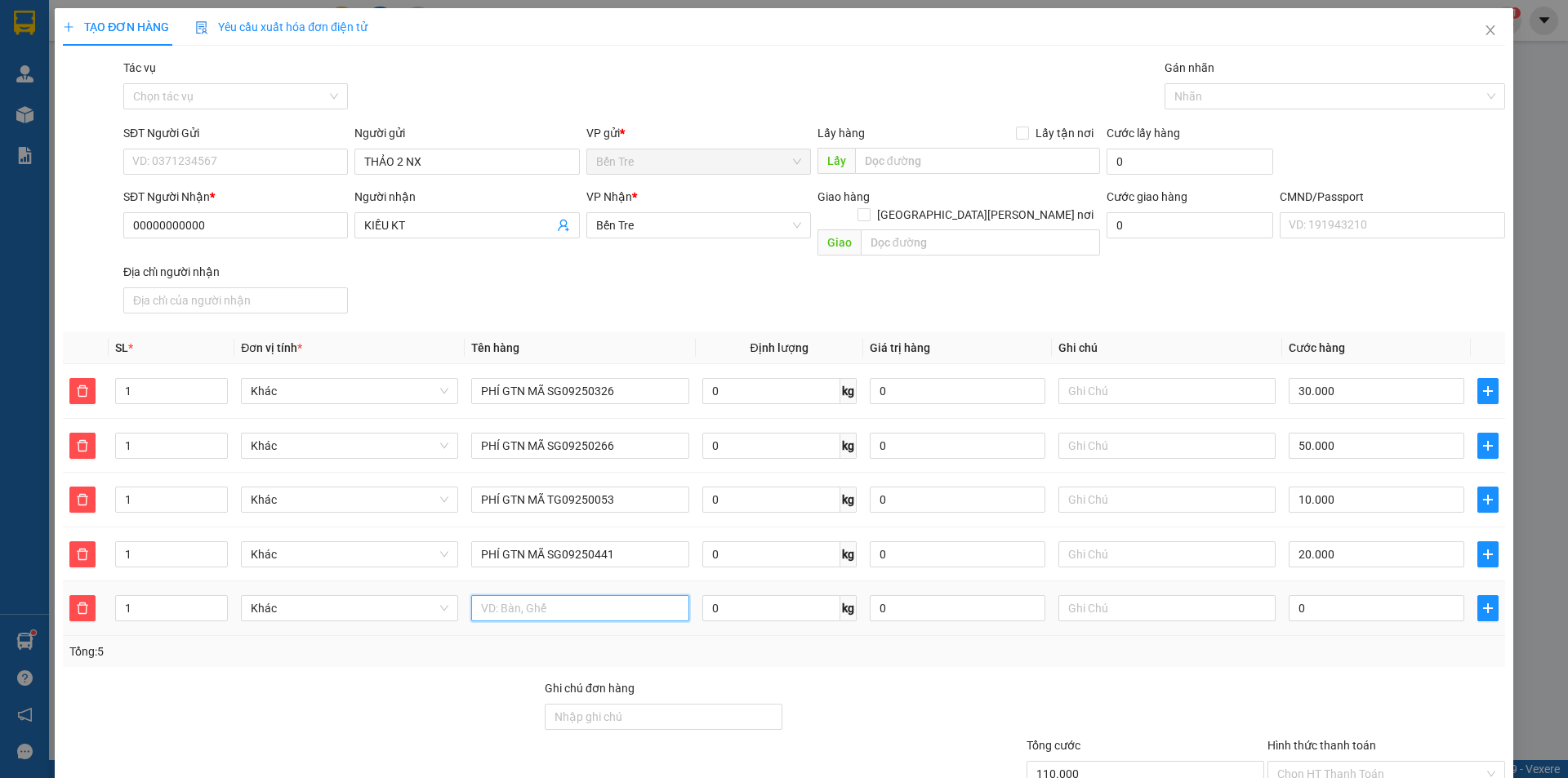
click at [535, 595] on input "text" at bounding box center [580, 608] width 218 height 26
paste input "0945322879"
type input "0945322879"
drag, startPoint x: 566, startPoint y: 586, endPoint x: 438, endPoint y: 598, distance: 128.6
click at [439, 598] on tr "1 Khác 0945322879 0 kg 0 0" at bounding box center [784, 609] width 1442 height 55
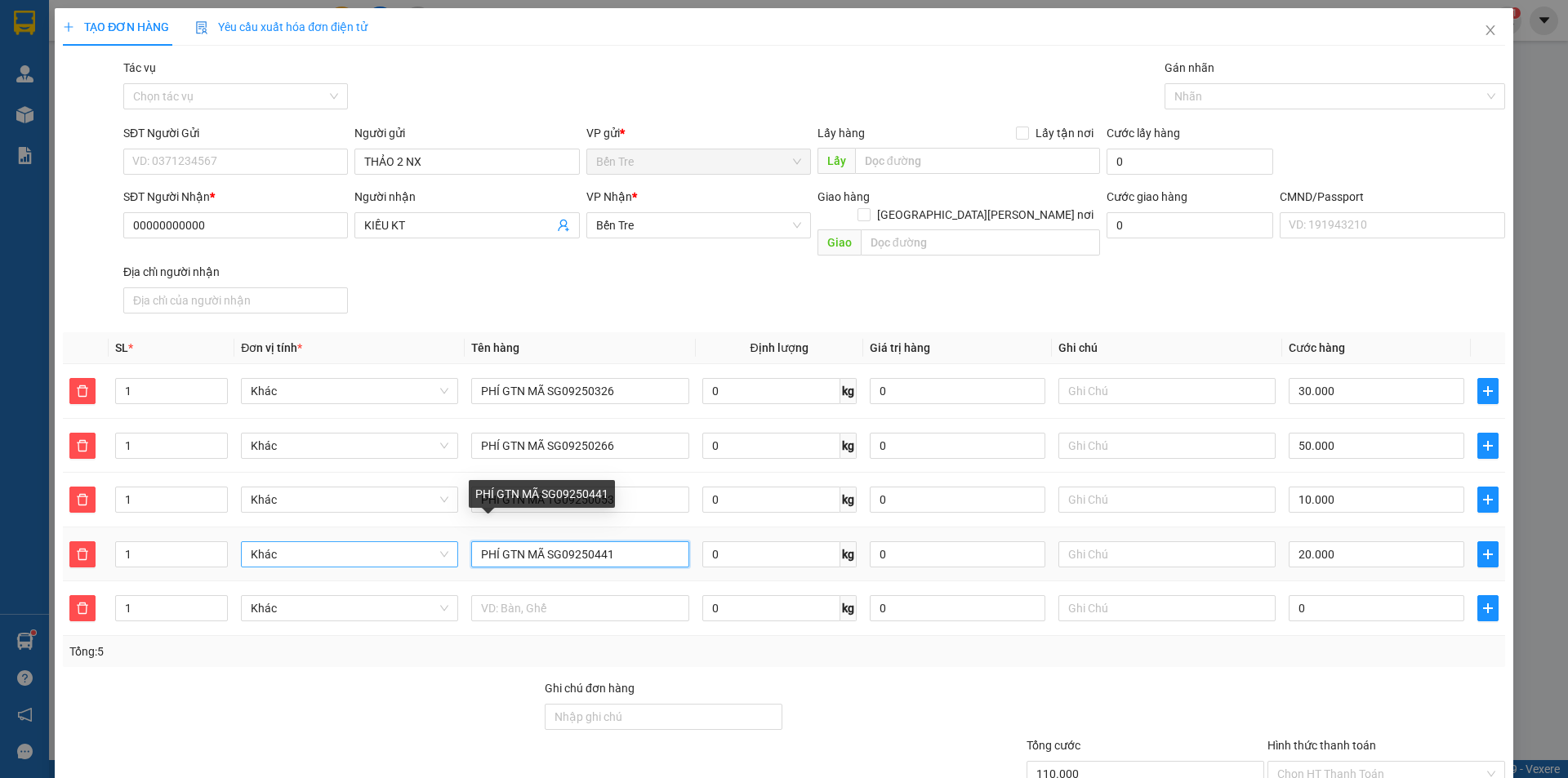
drag, startPoint x: 582, startPoint y: 534, endPoint x: 450, endPoint y: 543, distance: 132.3
click at [450, 543] on tr "1 Khác PHÍ GTN MÃ SG09250441 0 kg 0 20.000" at bounding box center [784, 555] width 1442 height 55
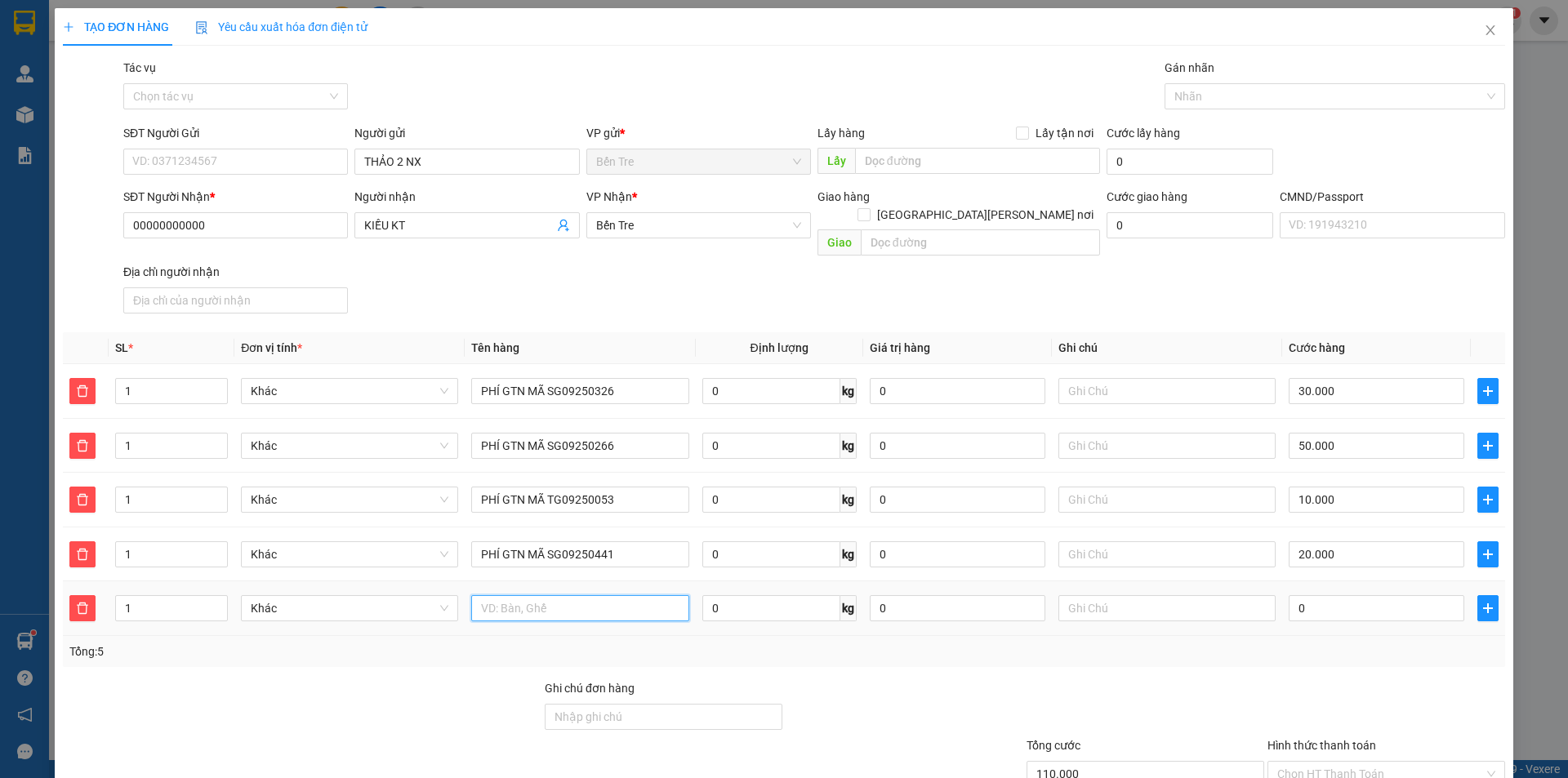
click at [519, 595] on input "text" at bounding box center [580, 608] width 218 height 26
paste input "PHÍ GTN MÃ SG0925"
click at [601, 595] on input "PHÍ GTN MÃ SG0925" at bounding box center [580, 608] width 218 height 26
type input "PHÍ GTN MÃ SG09250559"
click at [1408, 595] on input "0" at bounding box center [1377, 608] width 176 height 26
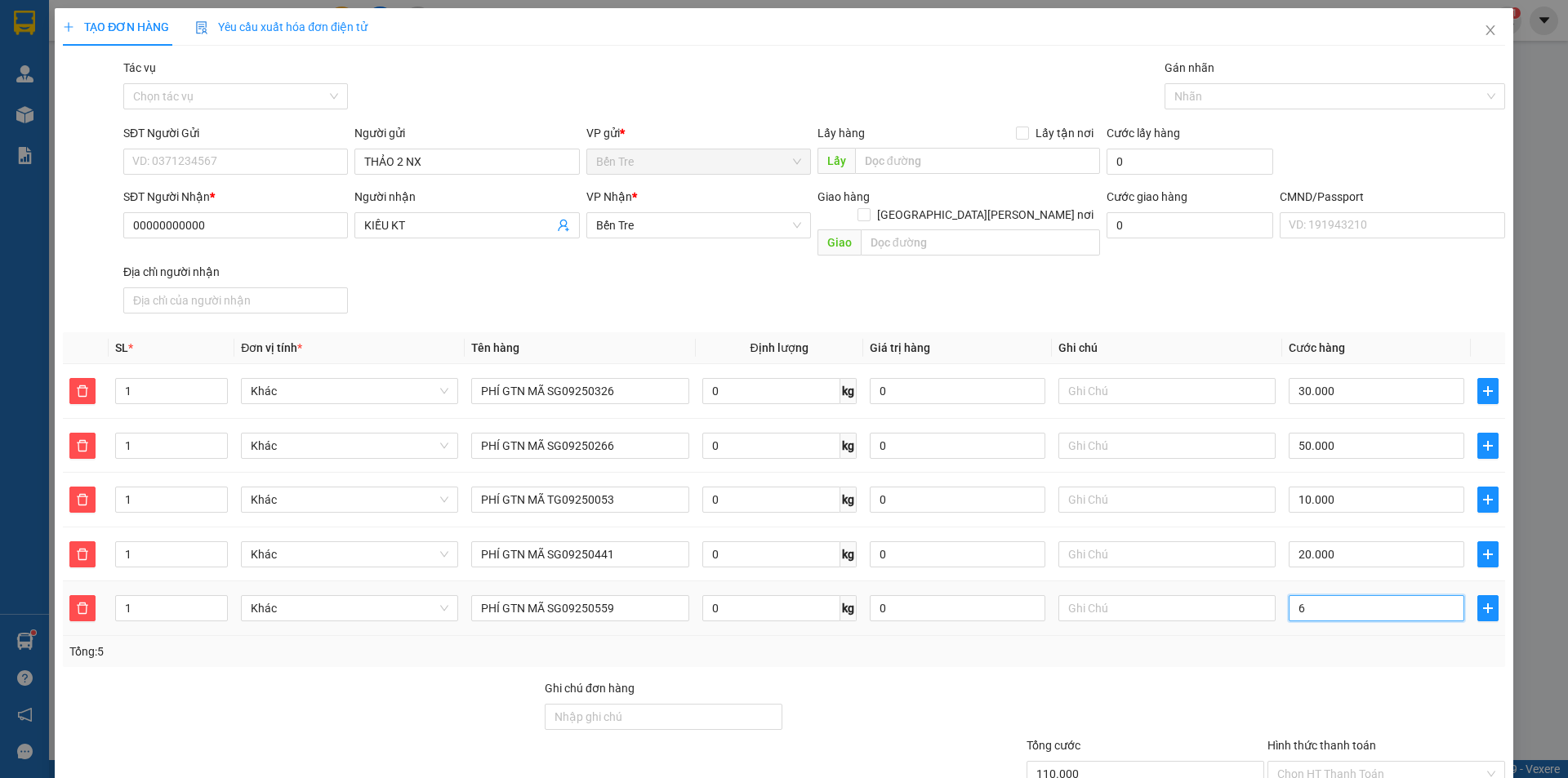
type input "110.006"
type input "60"
type input "110.060"
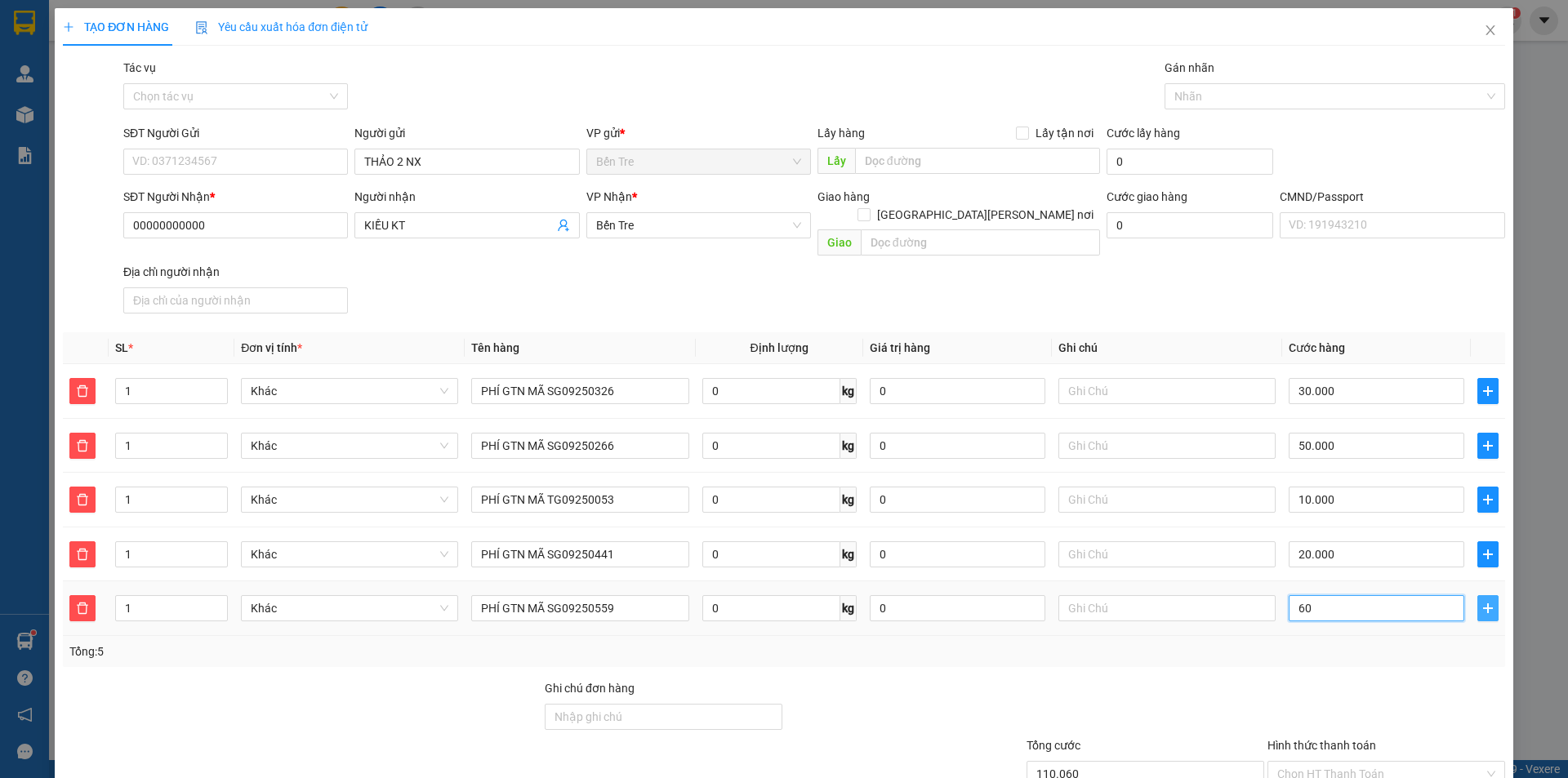
type input "60"
type input "170.000"
type input "60.000"
click at [1478, 602] on span "plus" at bounding box center [1488, 609] width 19 height 14
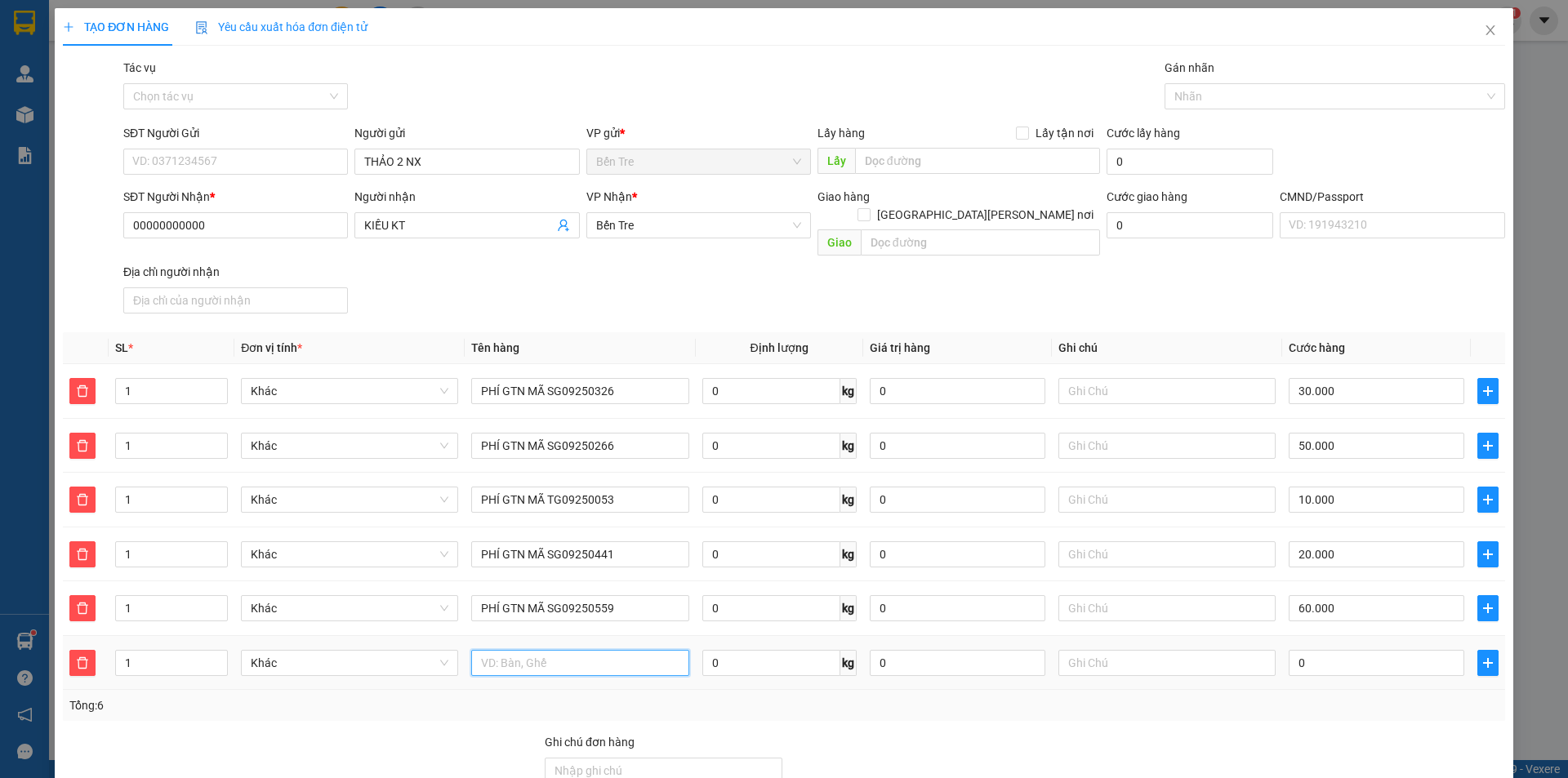
click at [616, 654] on input "text" at bounding box center [580, 663] width 218 height 26
paste input "PHÍ GTN MÃ SG0925"
type input "PHÍ GTN MÃ SG09250686"
click at [1325, 650] on input "0" at bounding box center [1377, 663] width 176 height 26
type input "3"
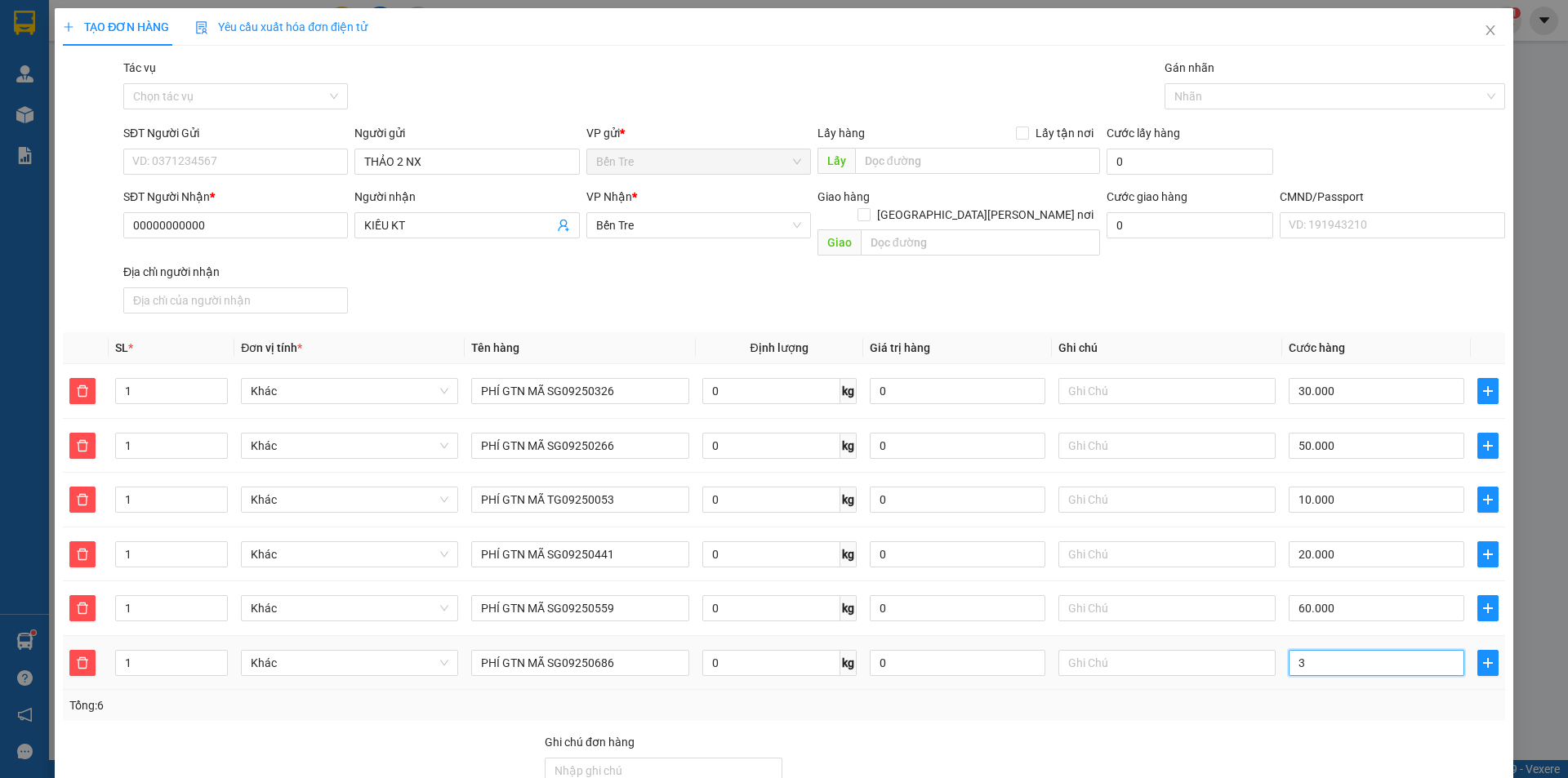
type input "170.003"
type input "170.030"
type input "30"
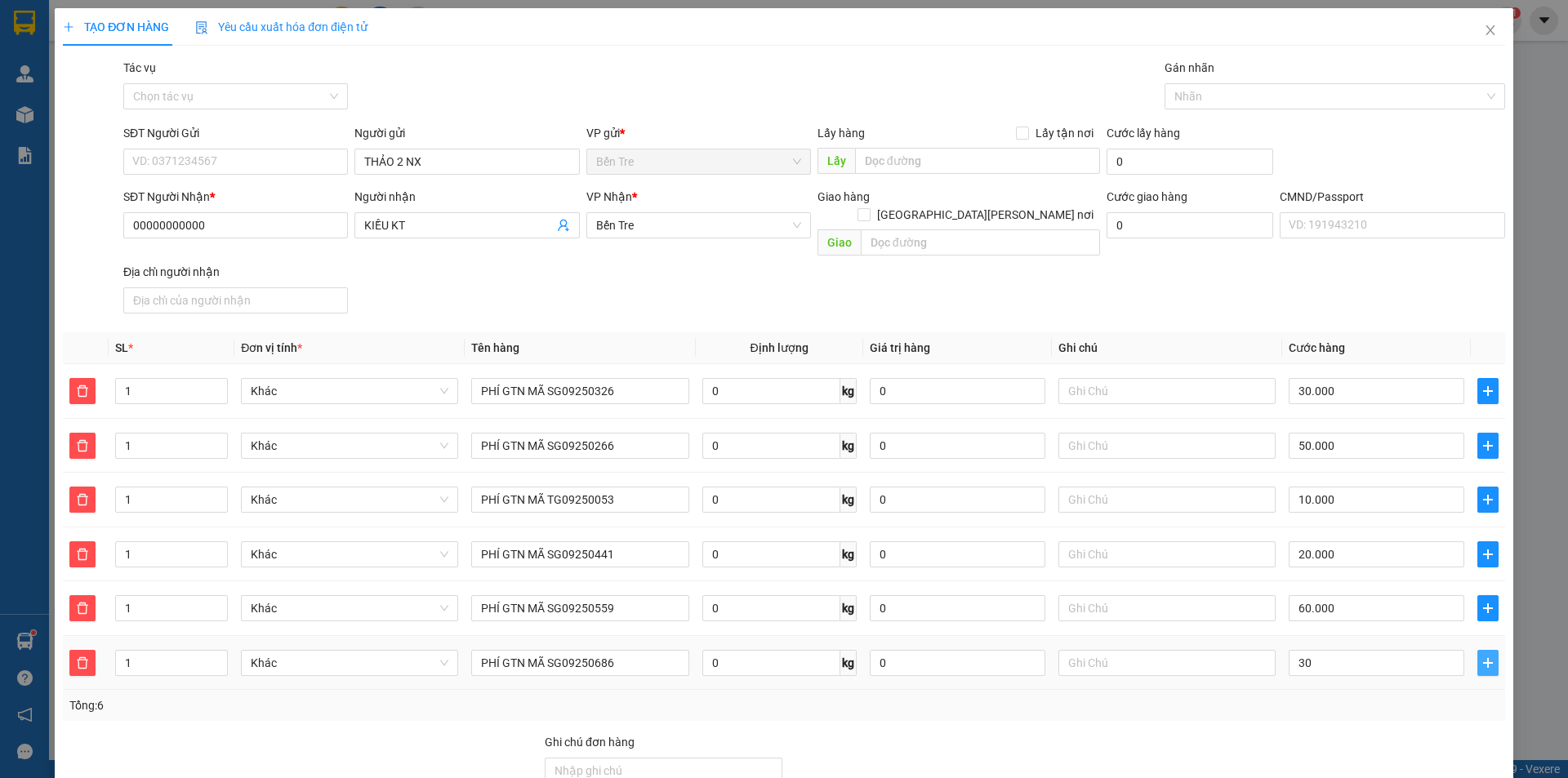
click at [1483, 662] on icon "plus" at bounding box center [1488, 662] width 10 height 1
type input "200.000"
type input "30.000"
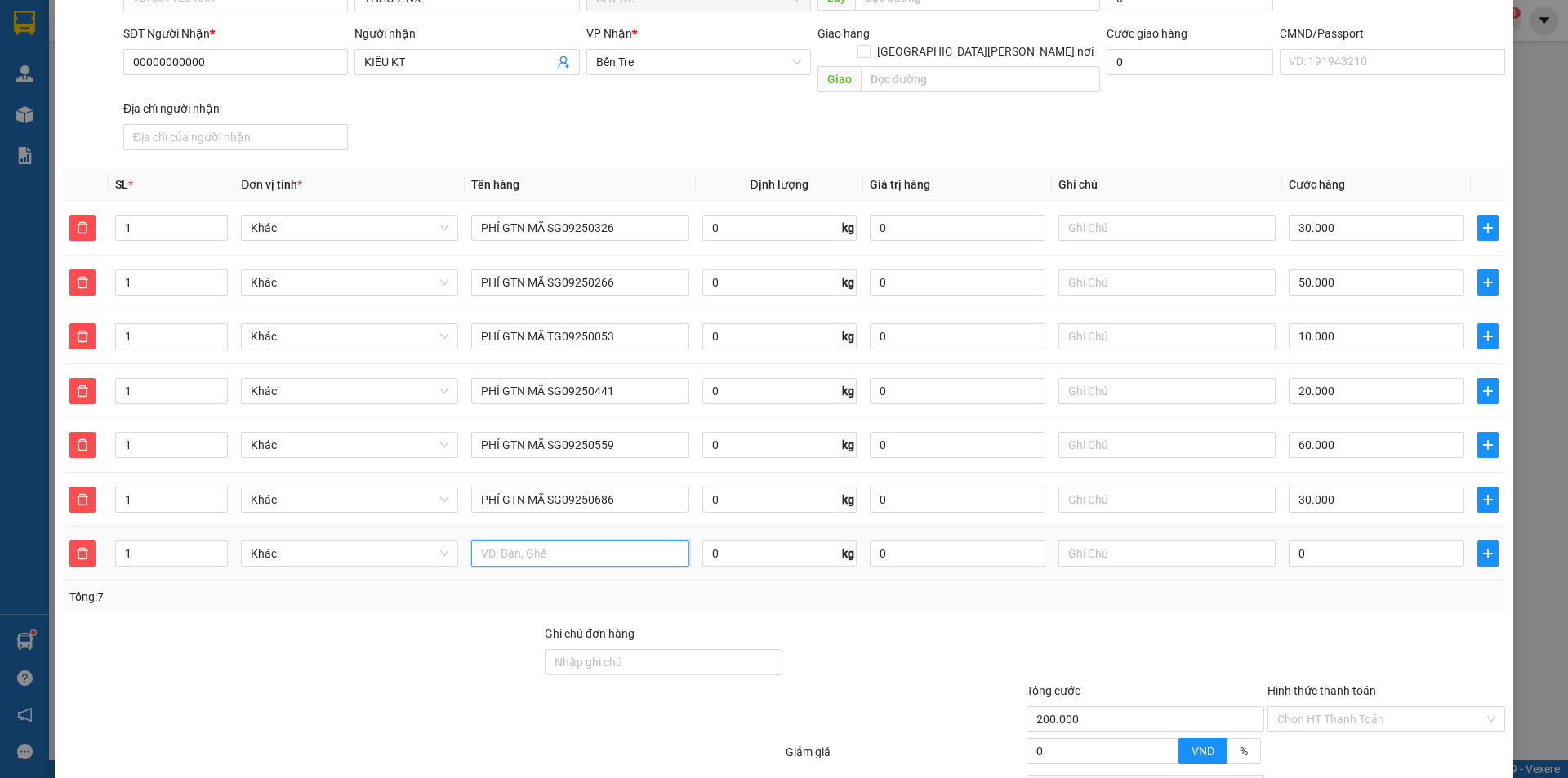
click at [603, 540] on input "text" at bounding box center [580, 553] width 218 height 26
click at [596, 540] on input "text" at bounding box center [580, 553] width 218 height 26
paste input "PHÍ GTN MÃ SG0925"
type input "PHÍ GTN MÃ SG09251044"
click at [1345, 540] on input "0" at bounding box center [1377, 553] width 176 height 26
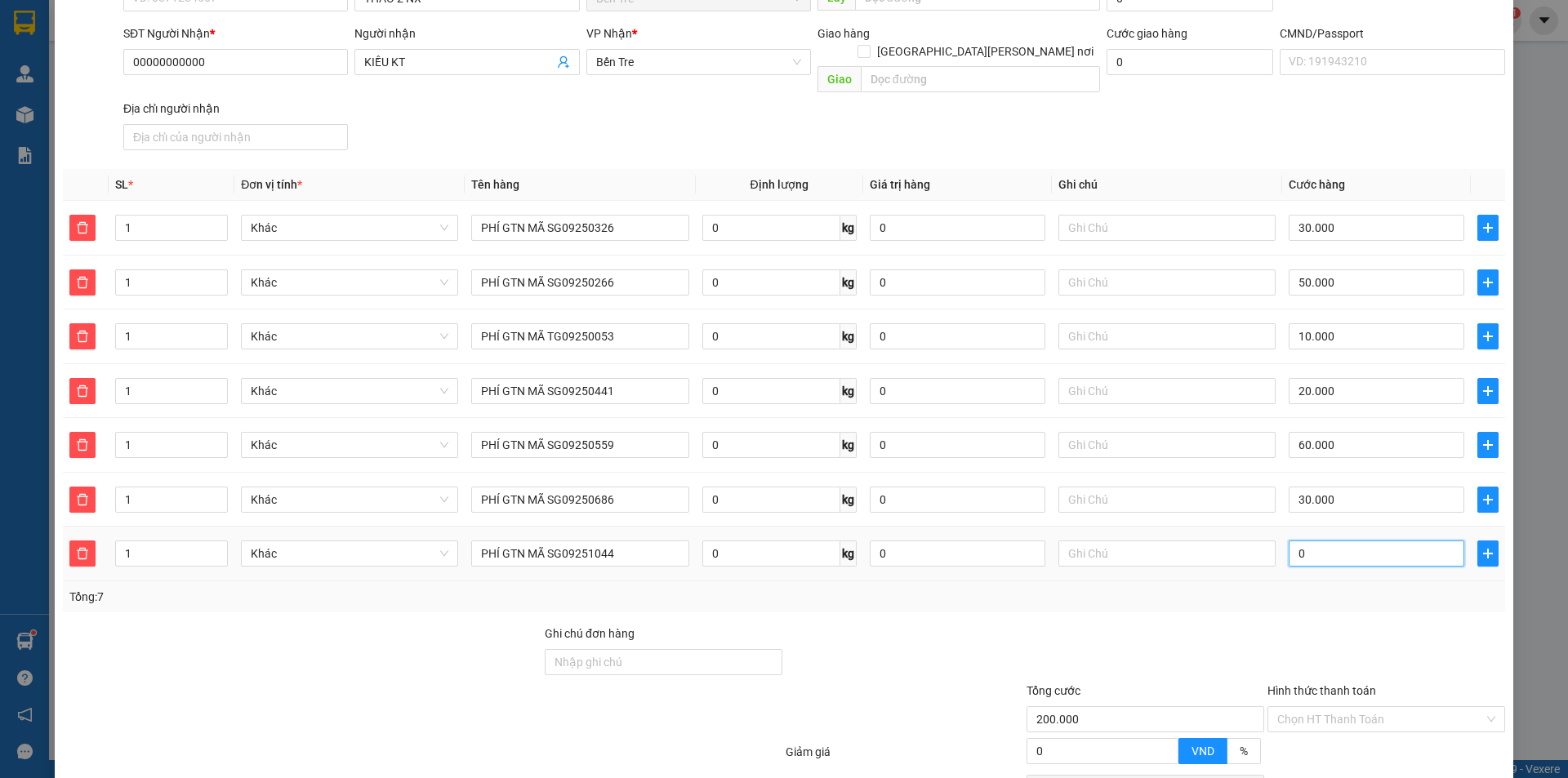
type input "2"
type input "200.002"
type input "200.020"
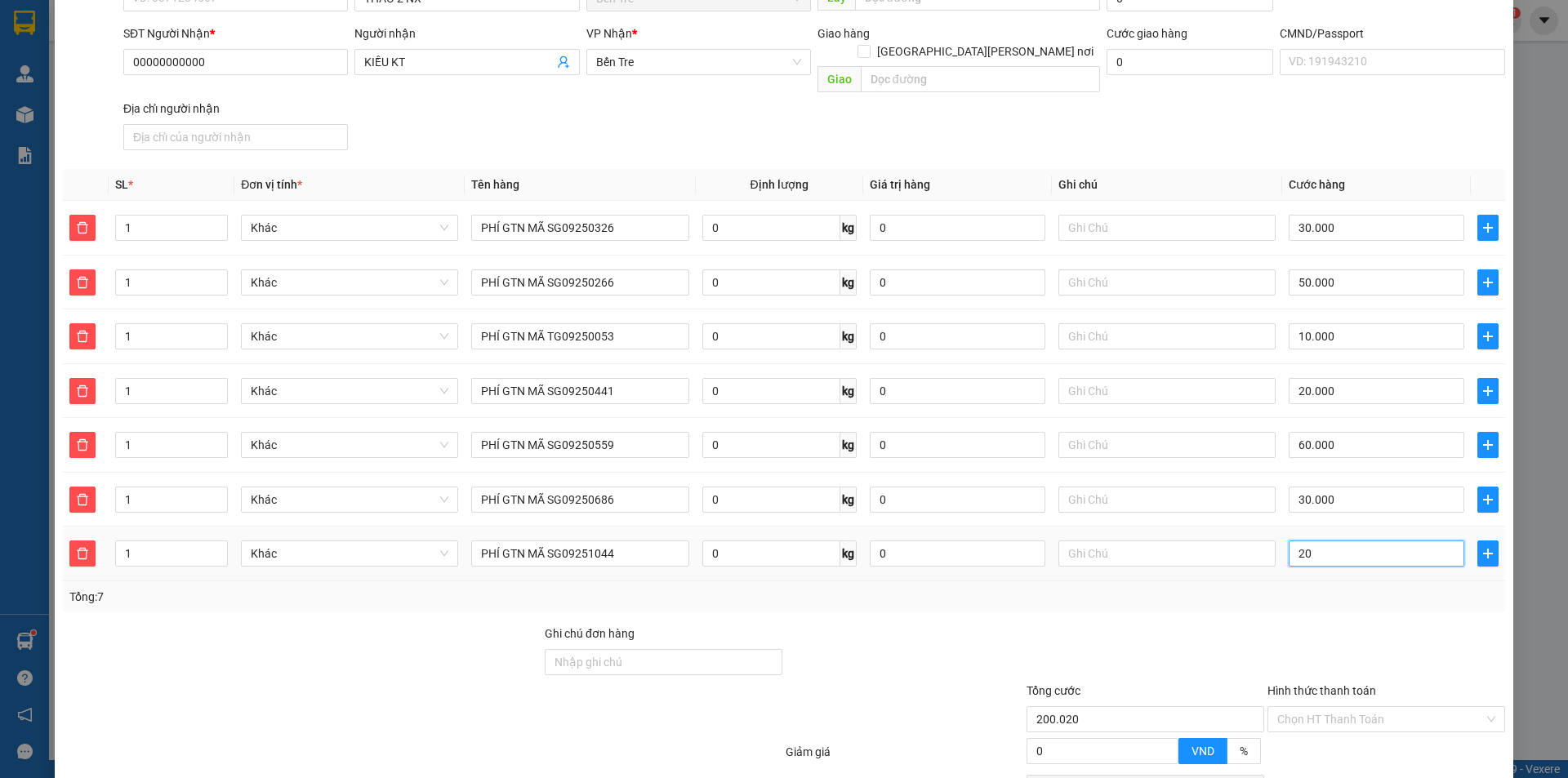
type input "20"
click at [1478, 547] on span "plus" at bounding box center [1488, 554] width 19 height 14
type input "220.000"
type input "20.000"
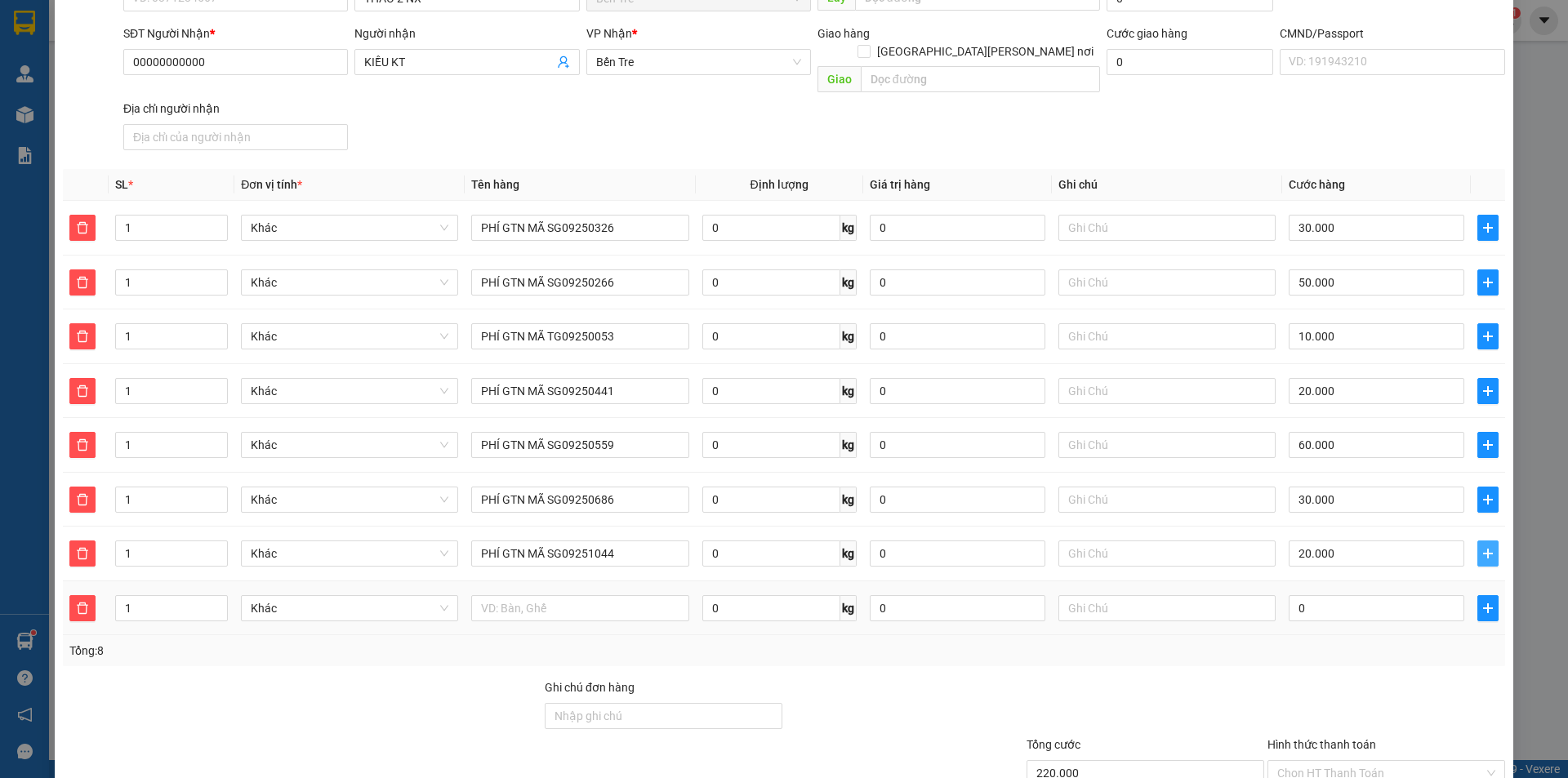
scroll to position [347, 0]
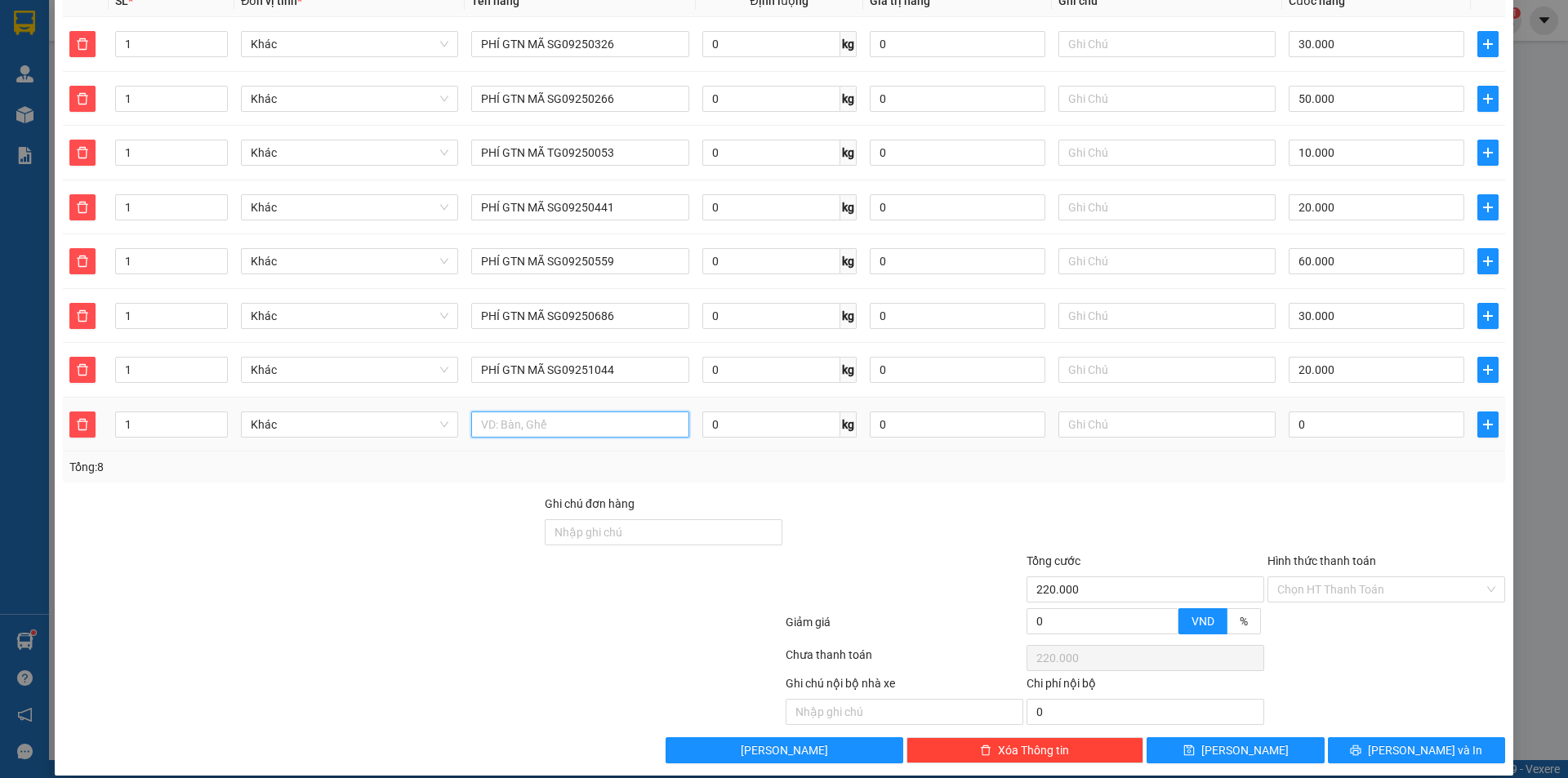
click at [638, 418] on input "text" at bounding box center [580, 424] width 218 height 26
click at [877, 524] on div at bounding box center [904, 523] width 241 height 57
click at [597, 414] on input "text" at bounding box center [580, 424] width 218 height 26
click at [616, 412] on input "text" at bounding box center [580, 424] width 218 height 26
paste input "PHÍ GTN MÃ SG0925"
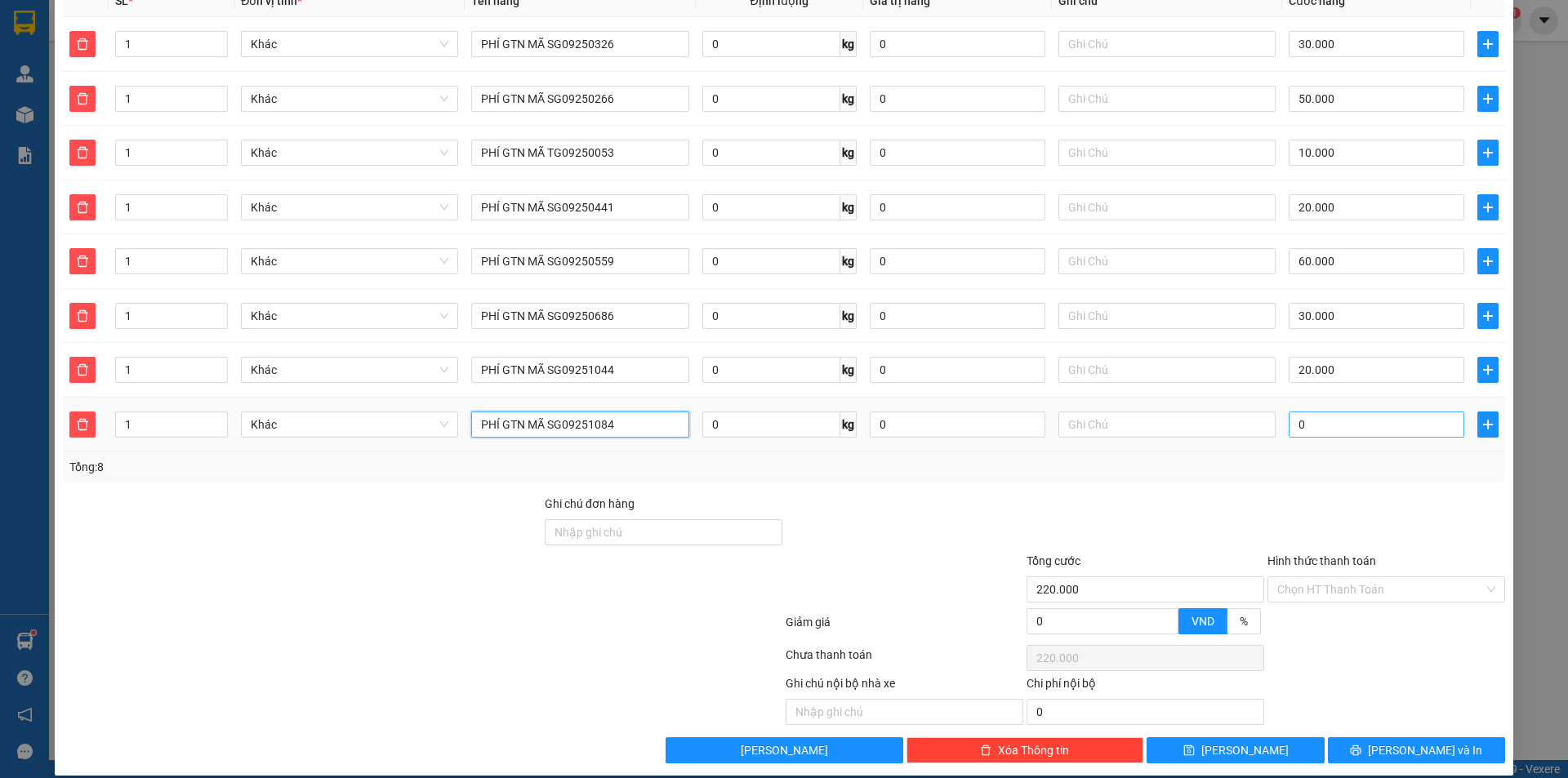
type input "PHÍ GTN MÃ SG09251084"
click at [1367, 412] on input "0" at bounding box center [1377, 424] width 176 height 26
type input "220.005"
type input "50"
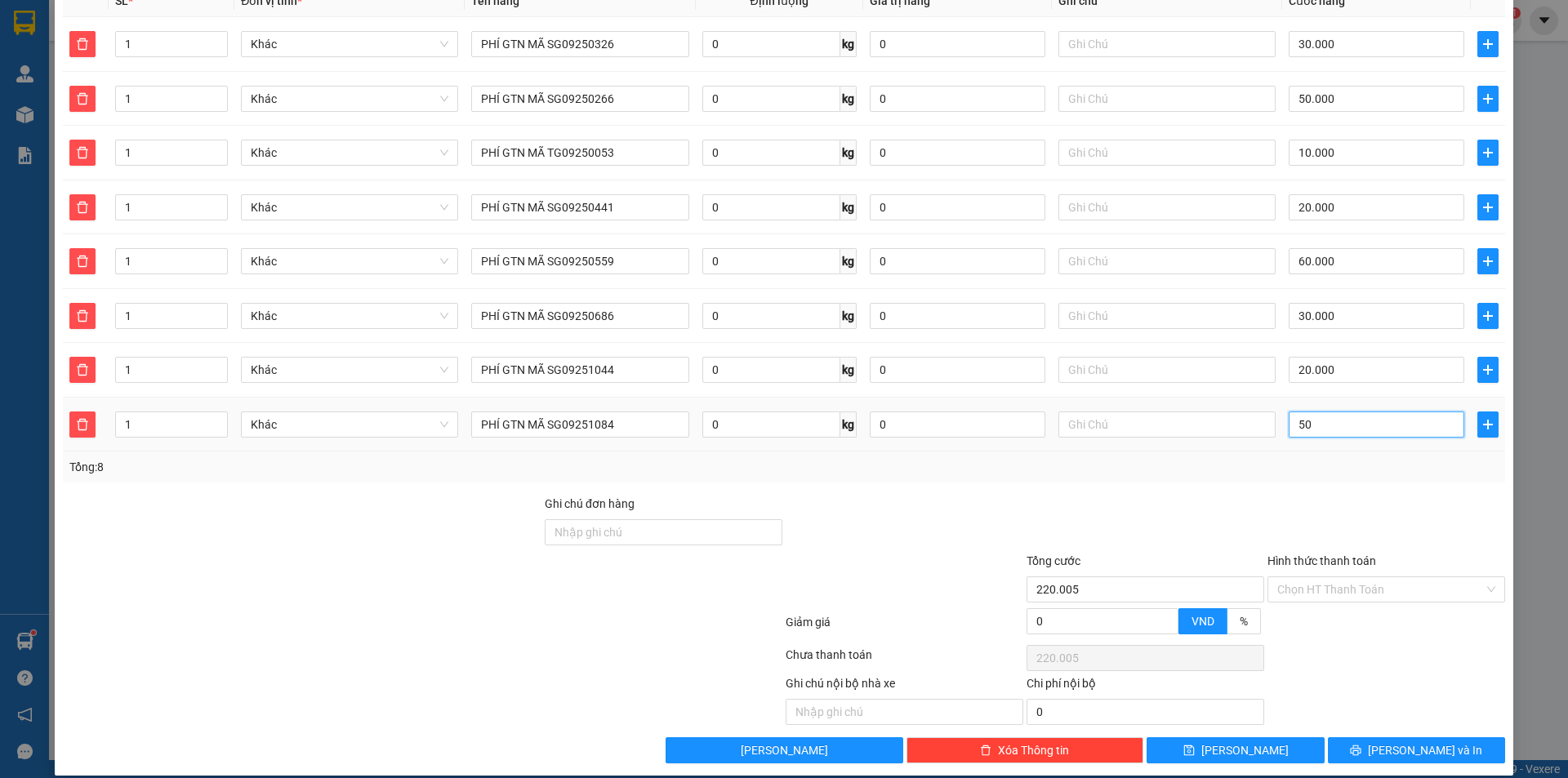
type input "220.050"
type input "50"
type input "270.000"
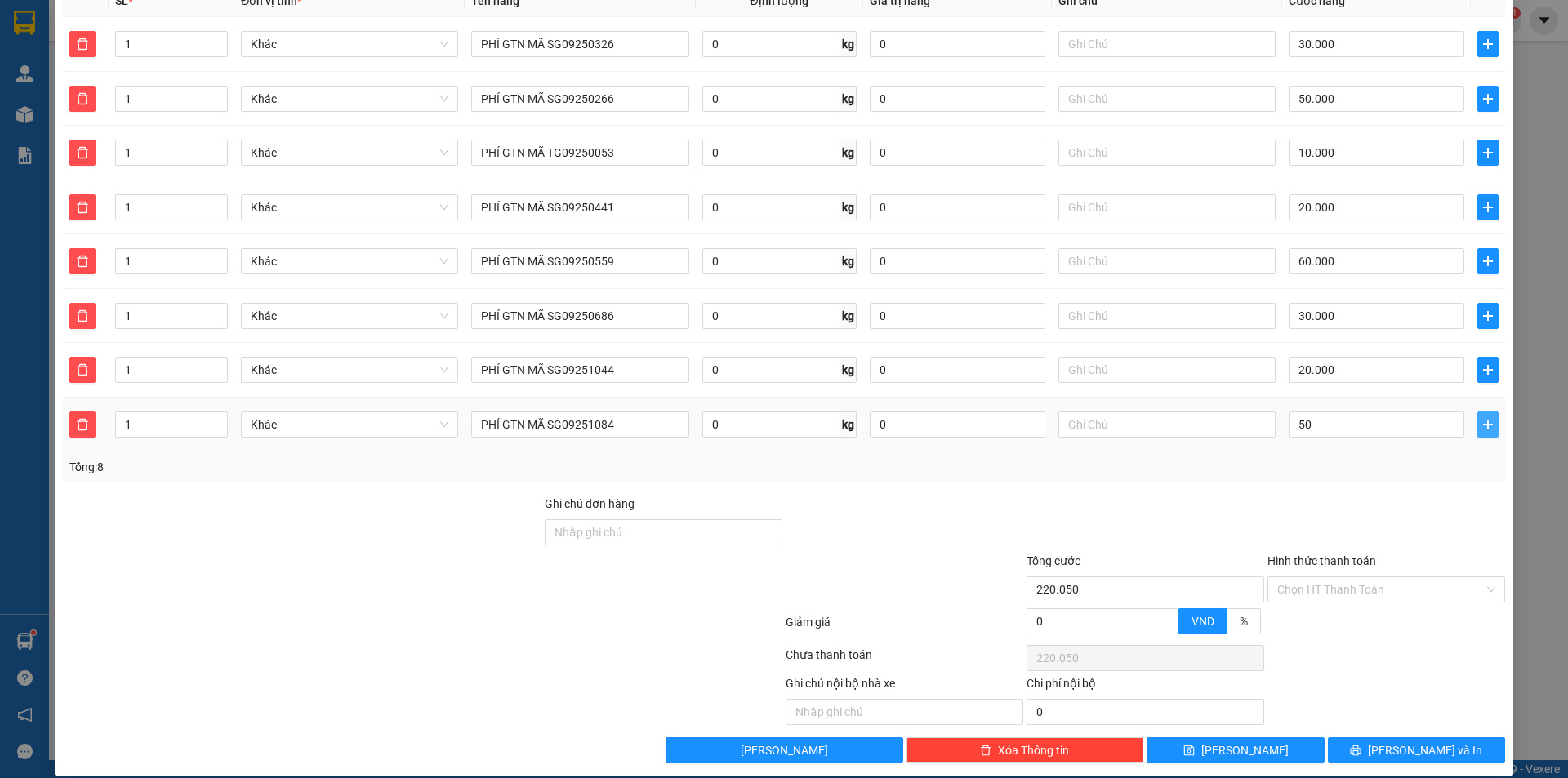
type input "50.000"
click at [1482, 418] on icon "plus" at bounding box center [1489, 425] width 14 height 14
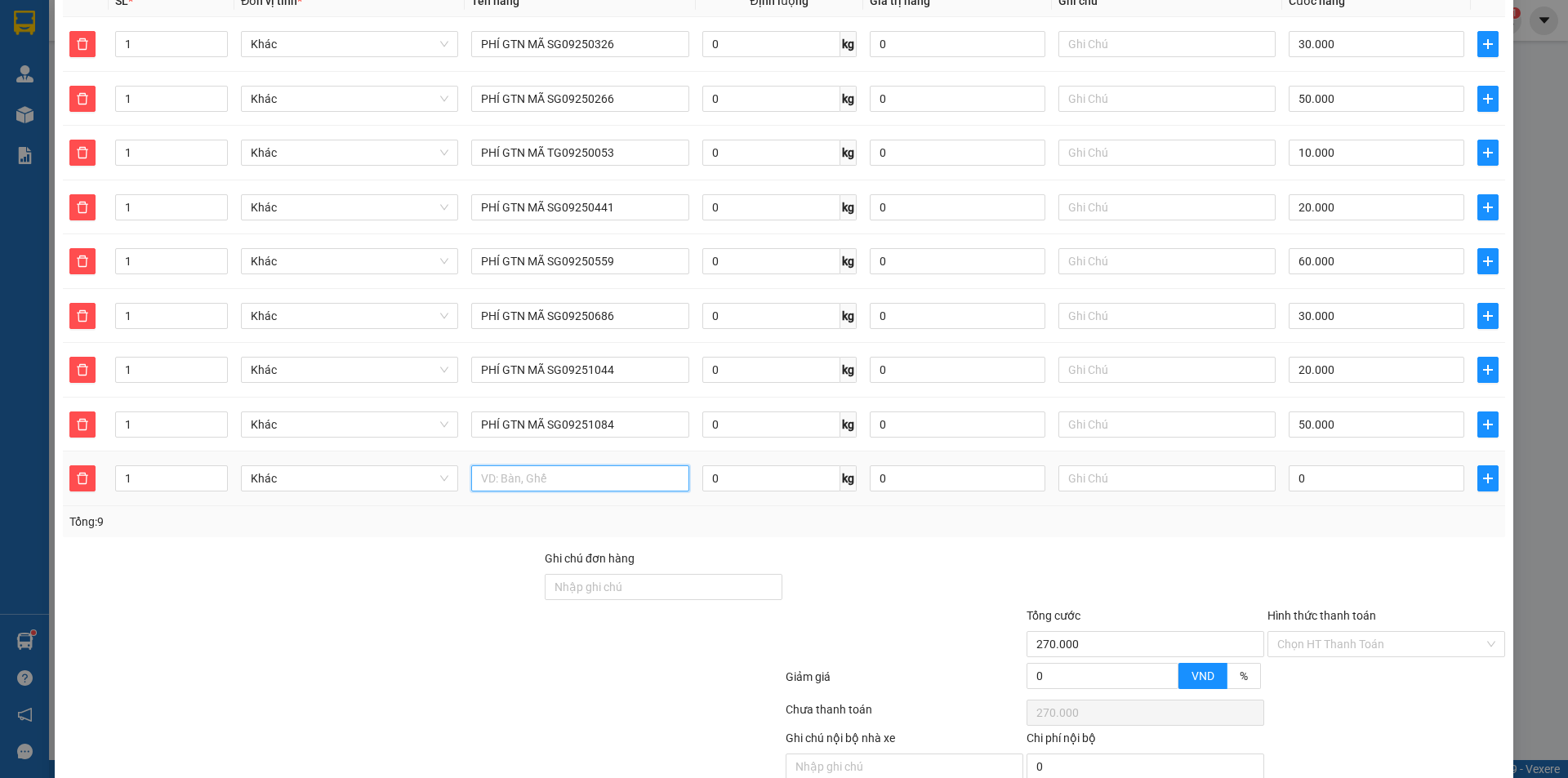
click at [609, 466] on input "text" at bounding box center [580, 478] width 218 height 26
click at [584, 466] on input "text" at bounding box center [580, 478] width 218 height 26
paste input "PHÍ GTN MÃ SG0925"
type input "PHÍ GTN MÃ SG09250911"
click at [1296, 466] on input "0" at bounding box center [1377, 478] width 176 height 26
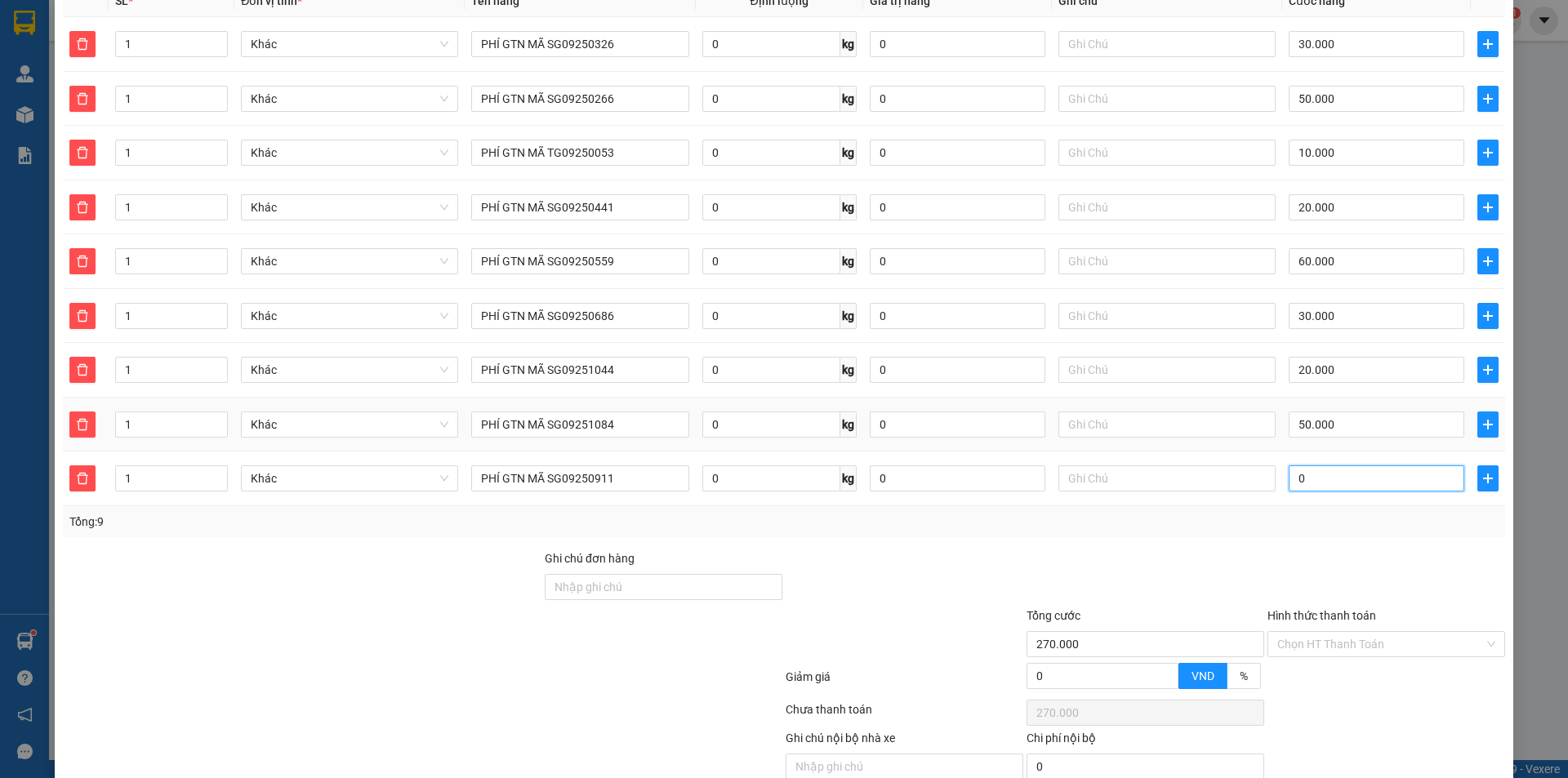
type input "270.003"
type input "35"
type input "270.035"
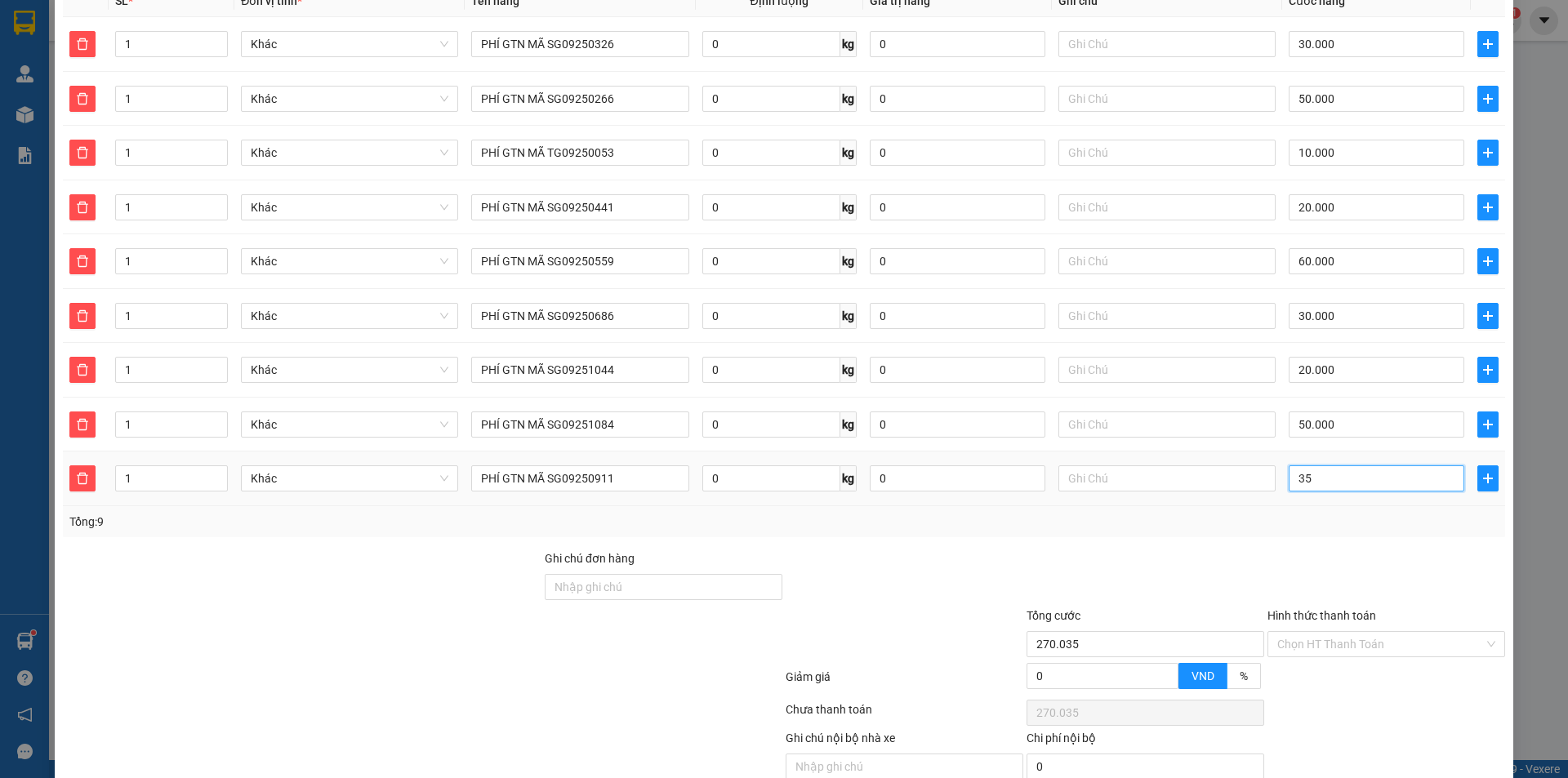
type input "35"
type input "305.000"
type input "35.000"
click at [1471, 461] on td at bounding box center [1488, 478] width 34 height 55
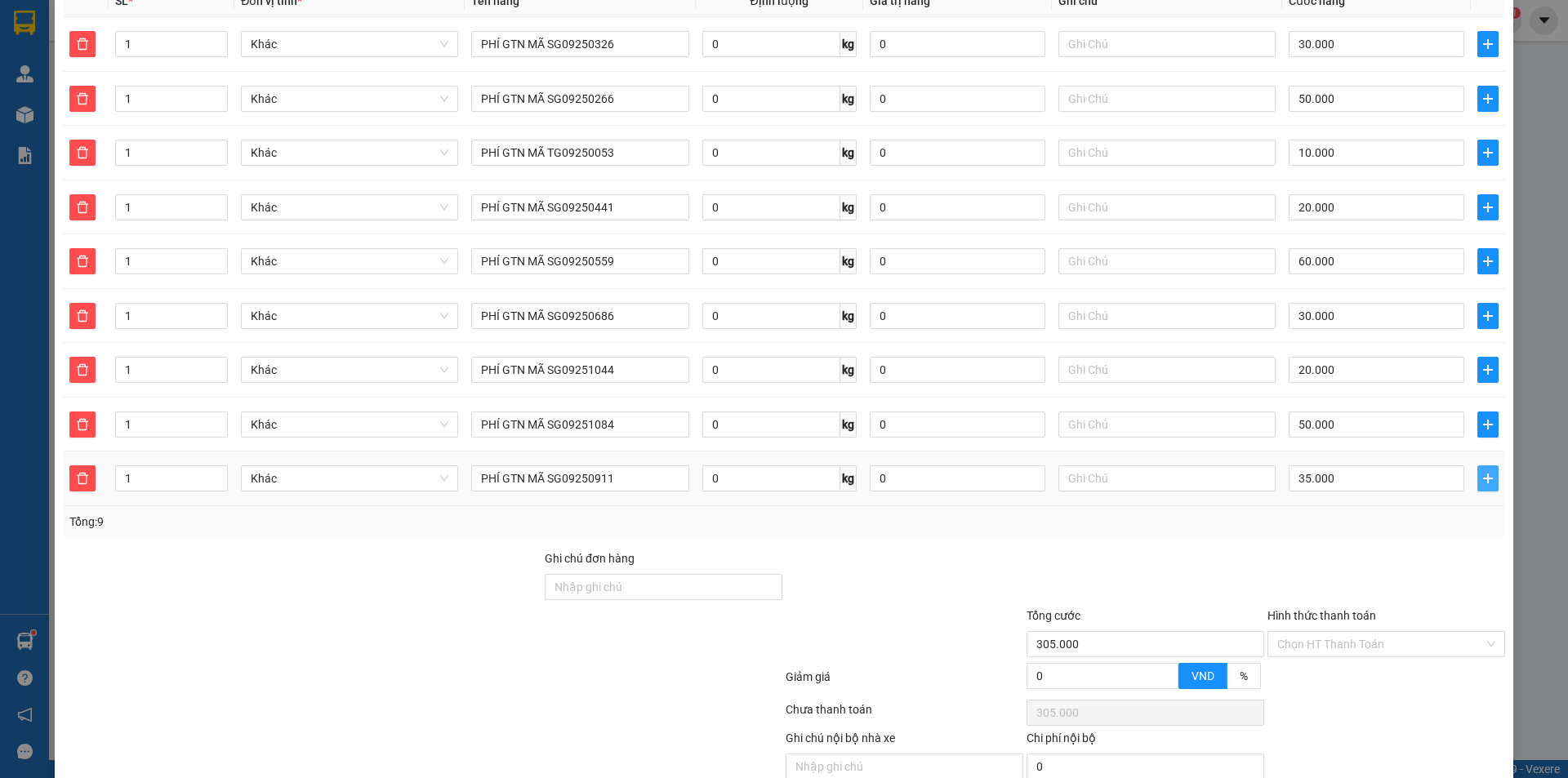
click at [1482, 472] on icon "plus" at bounding box center [1489, 478] width 14 height 14
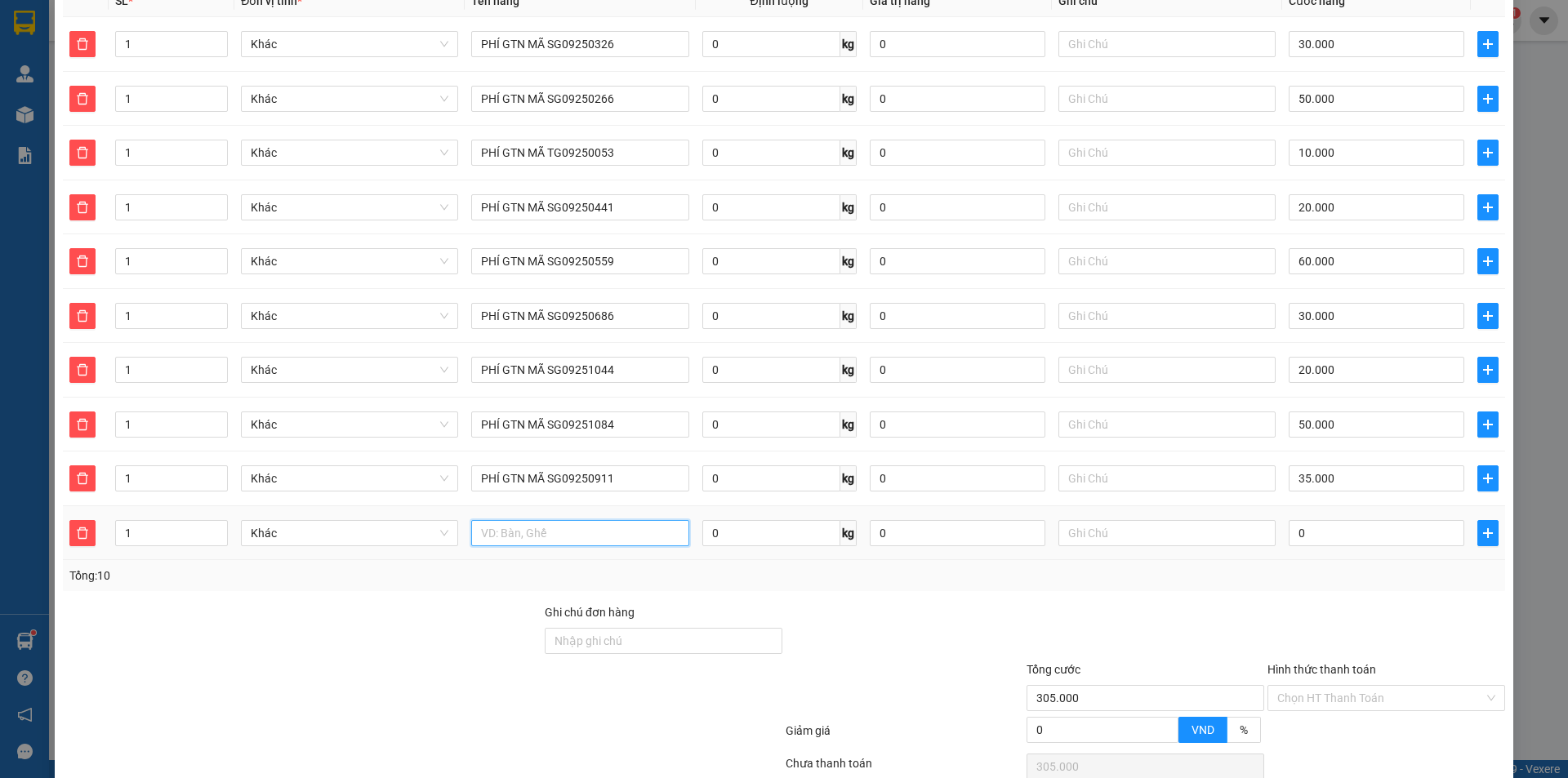
click at [572, 520] on input "text" at bounding box center [580, 533] width 218 height 26
paste input "PHÍ GTN MÃ SG0925"
type input "PHÍ GTN MÃ SG09251101"
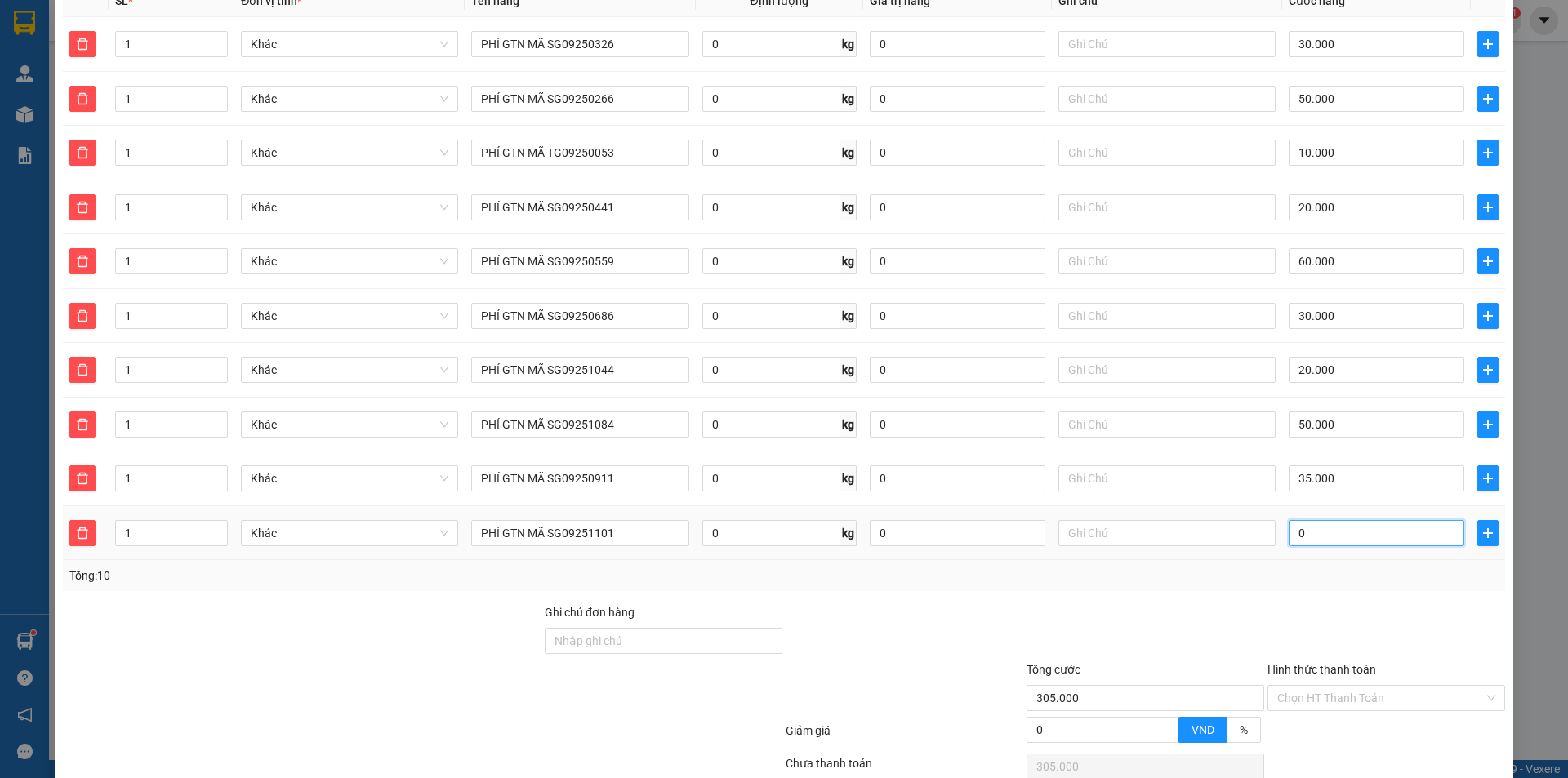
click at [1358, 520] on input "0" at bounding box center [1377, 533] width 176 height 26
type input "2"
type input "305.002"
type input "20"
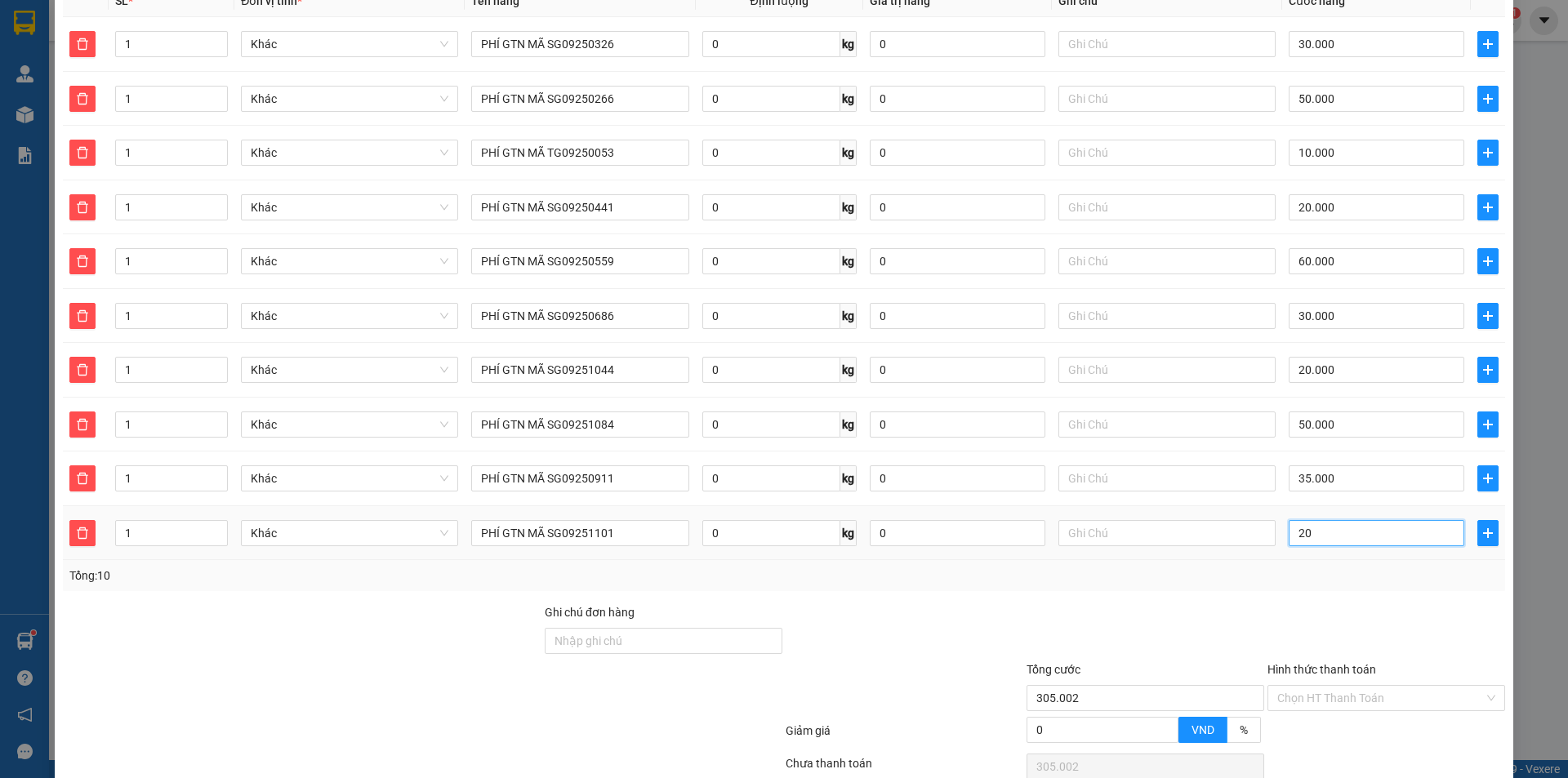
type input "305.020"
type input "20"
click at [1484, 527] on span "plus" at bounding box center [1488, 533] width 19 height 14
type input "325.000"
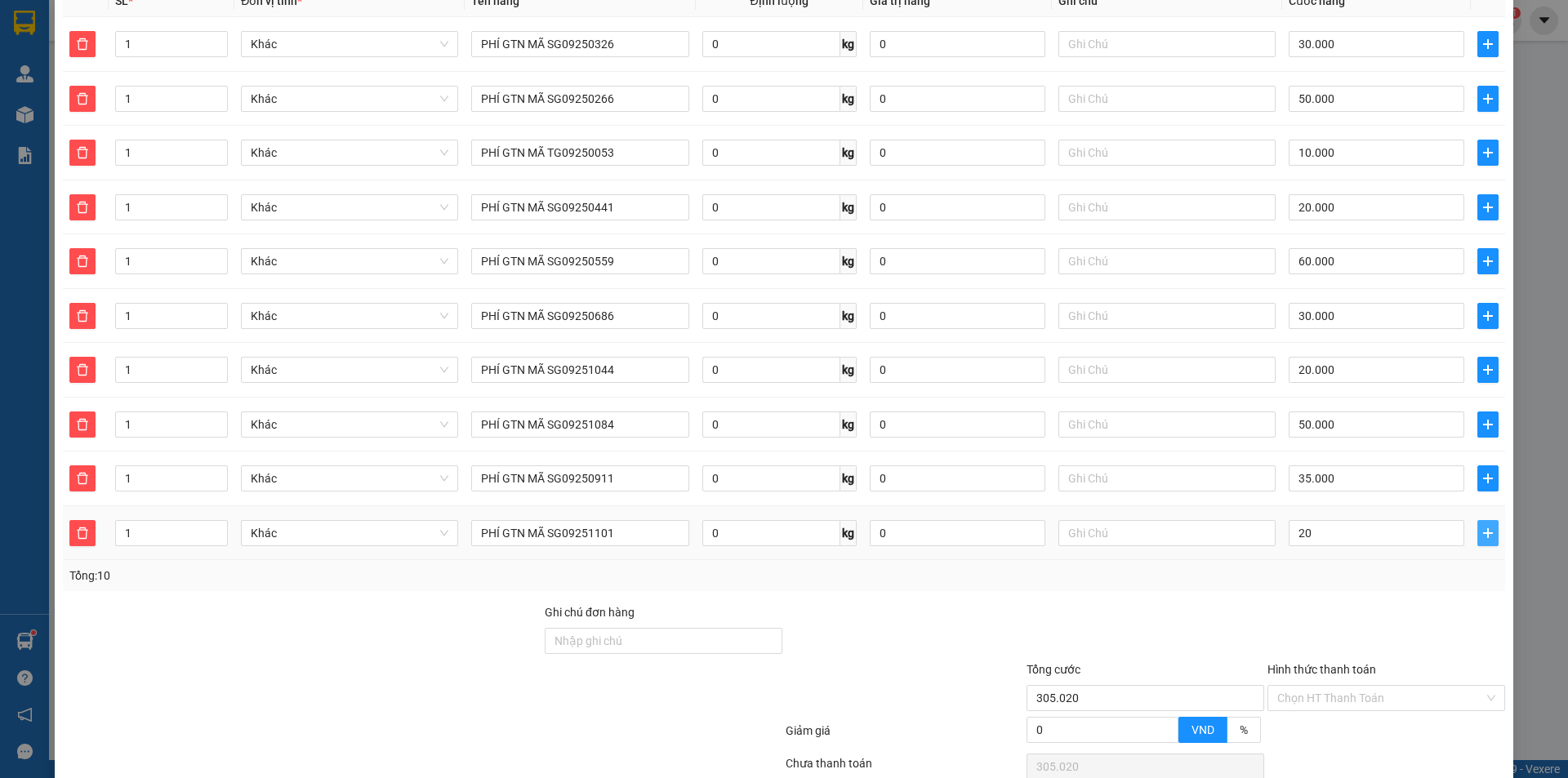
type input "325.000"
type input "20.000"
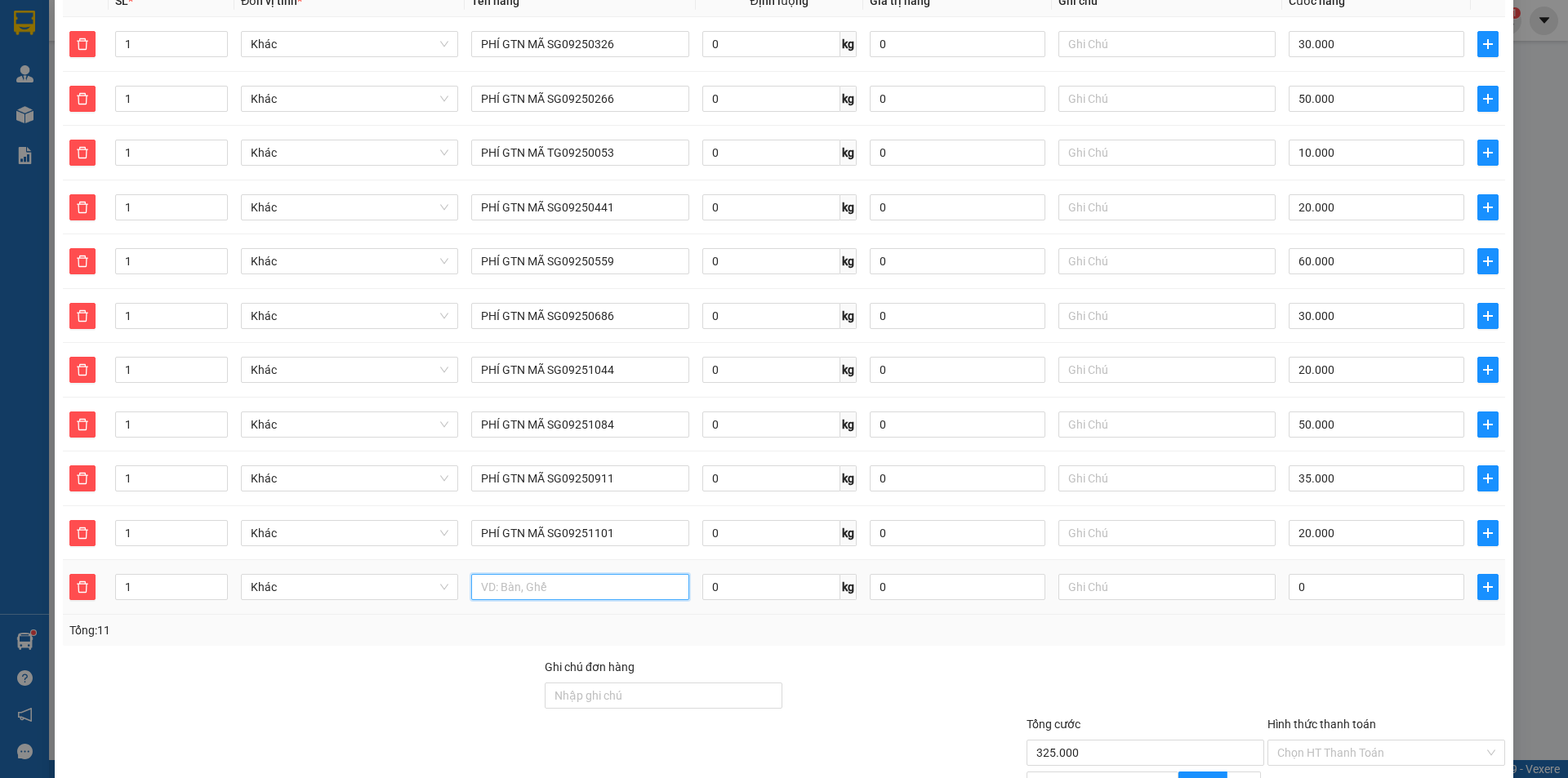
click at [605, 574] on input "text" at bounding box center [580, 587] width 218 height 26
paste input "PHÍ GTN MÃ SG0925"
type input "PHÍ GTN MÃ SG09251418"
click at [1314, 574] on input "0" at bounding box center [1377, 587] width 176 height 26
type input "325.005"
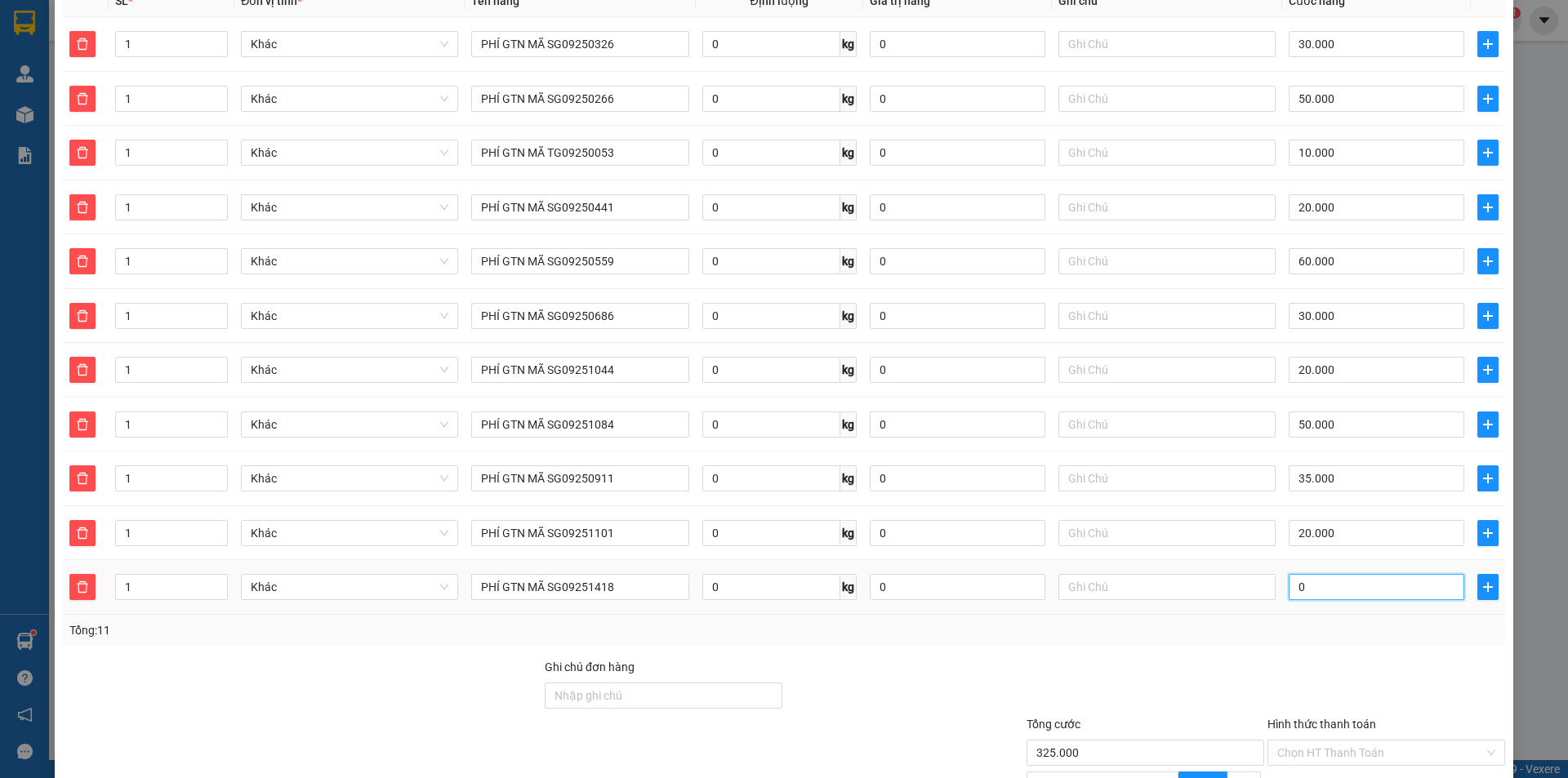
type input "325.005"
type input "50"
type input "325.050"
type input "50"
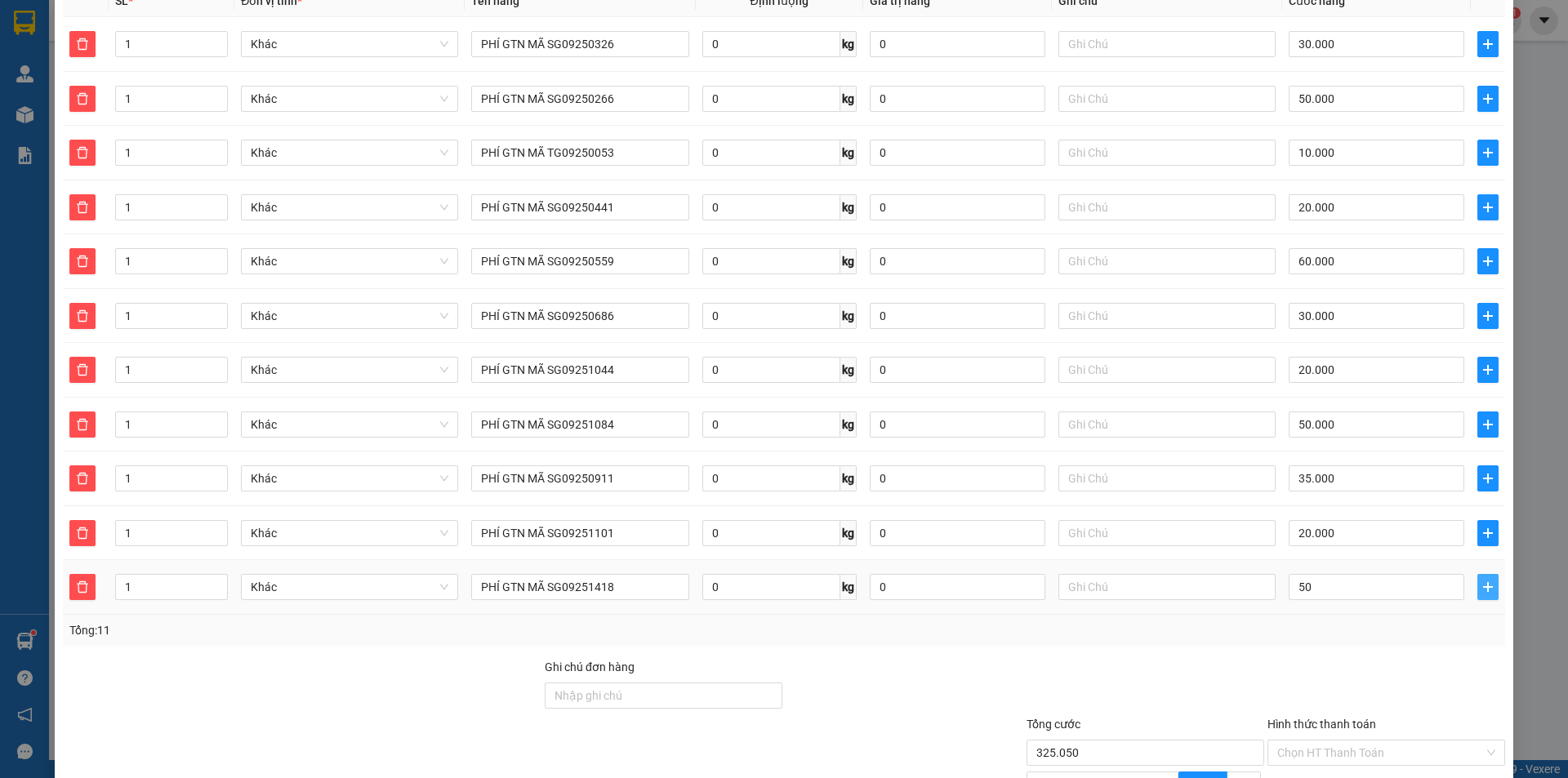
type input "375.000"
type input "50.000"
click at [1487, 574] on button "button" at bounding box center [1489, 587] width 21 height 26
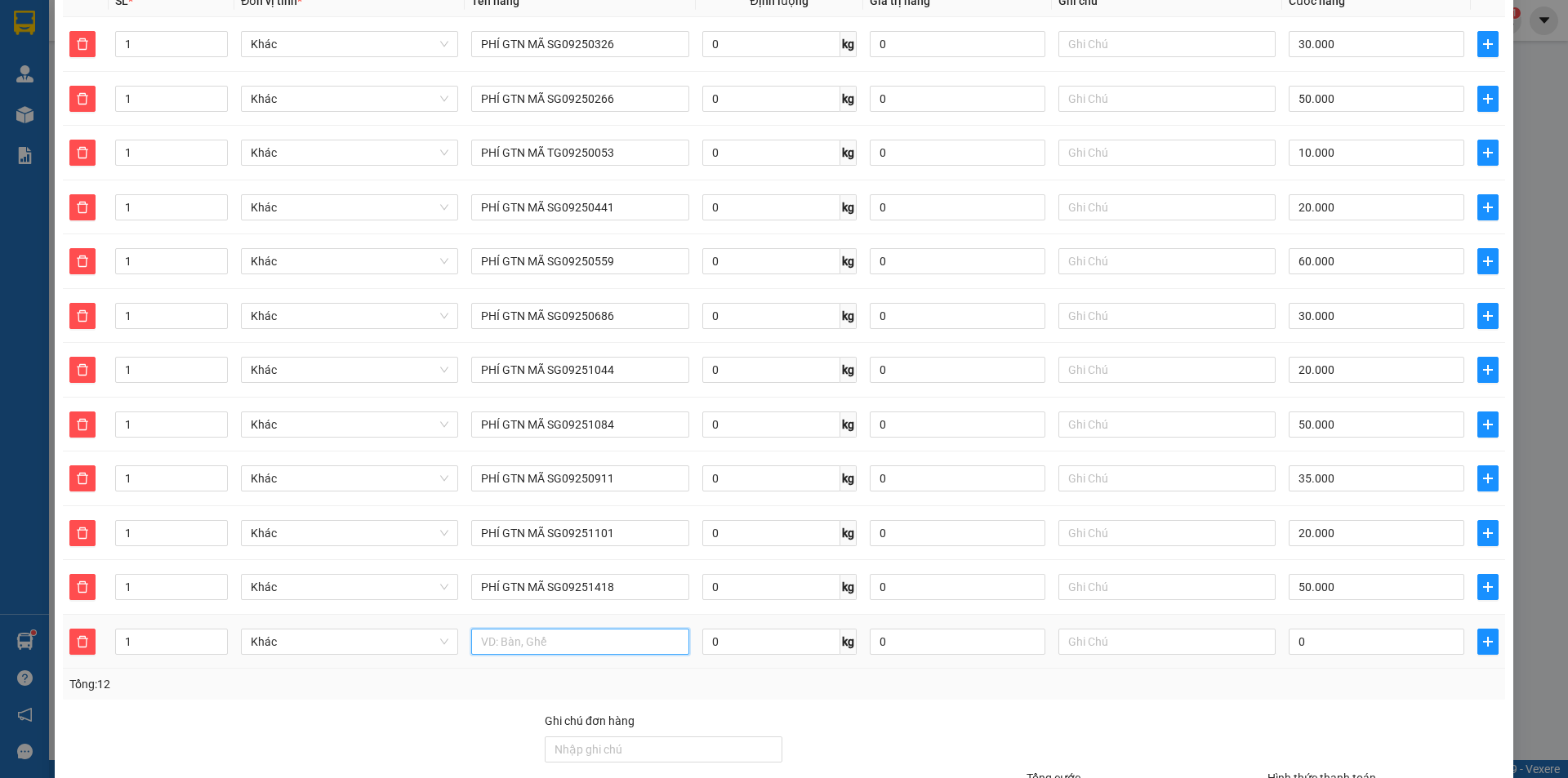
click at [592, 634] on input "text" at bounding box center [580, 642] width 218 height 26
click at [530, 629] on input "text" at bounding box center [580, 642] width 218 height 26
paste input "PHÍ GTN MÃ SG0925"
type input "PHÍ GTN MÃ SG09257871"
click at [1397, 629] on input "0" at bounding box center [1377, 642] width 176 height 26
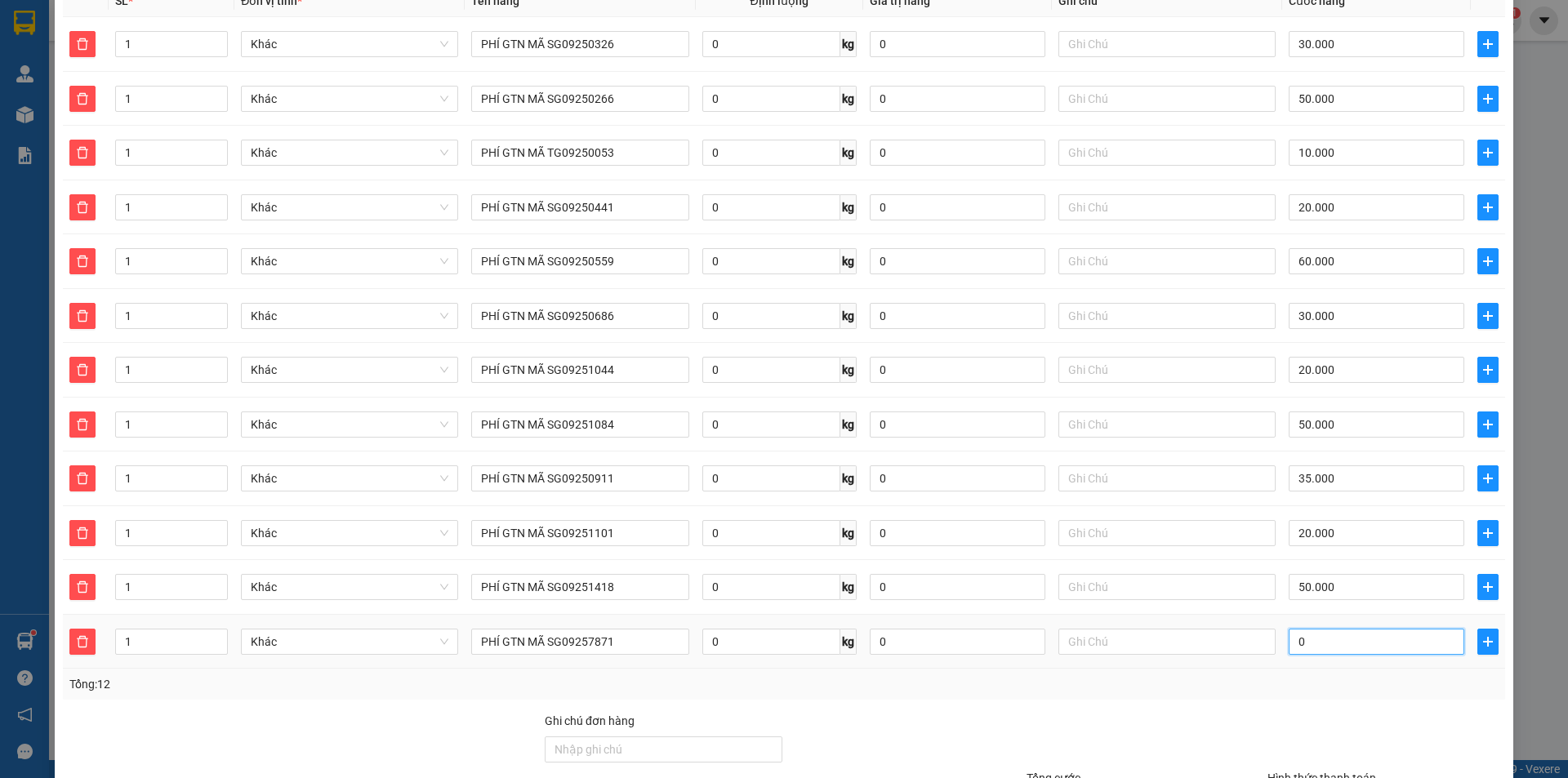
type input "375.006"
type input "6"
type input "375.060"
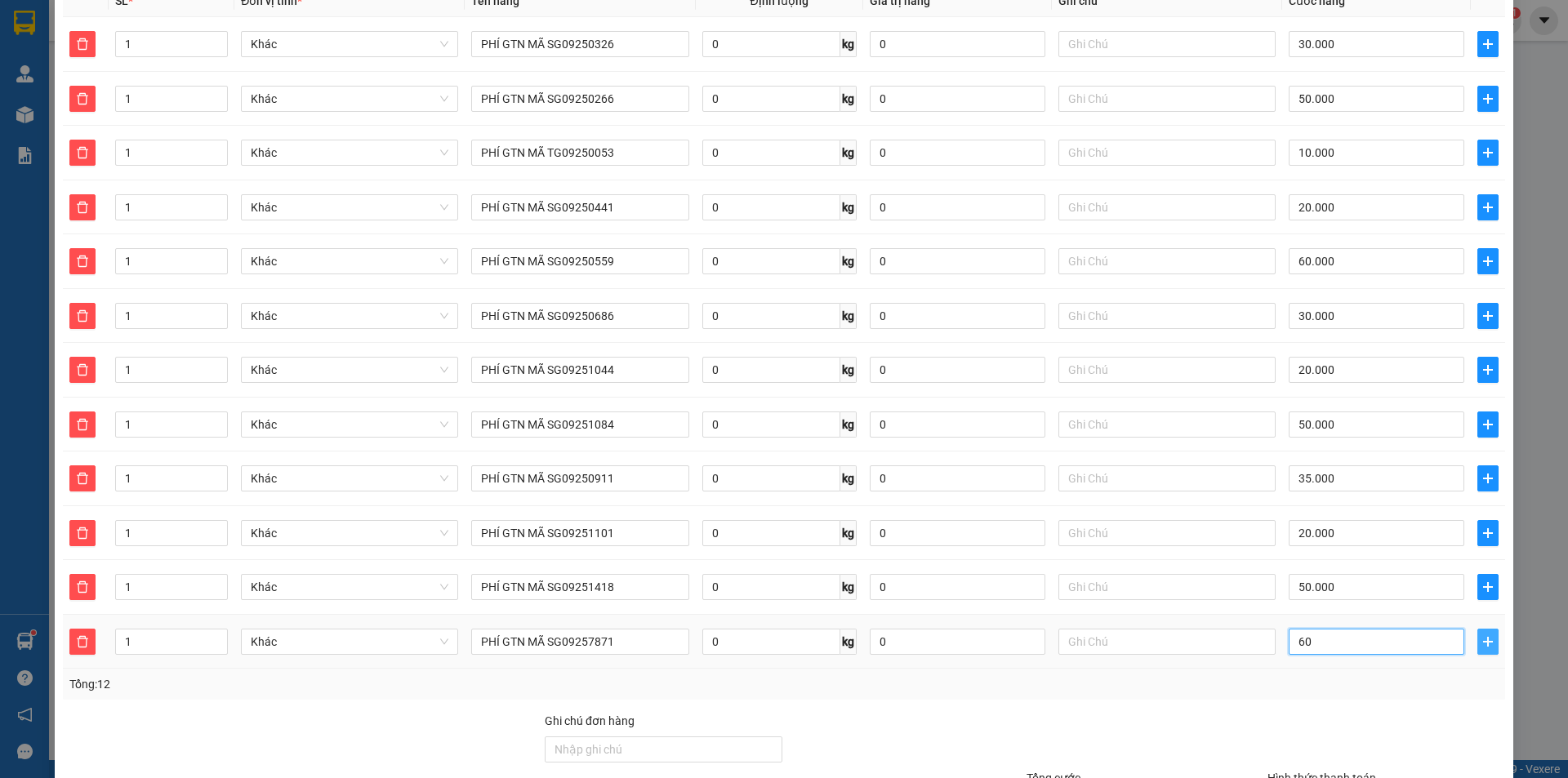
type input "60"
click at [1483, 641] on icon "plus" at bounding box center [1488, 641] width 10 height 1
type input "435.000"
type input "60.000"
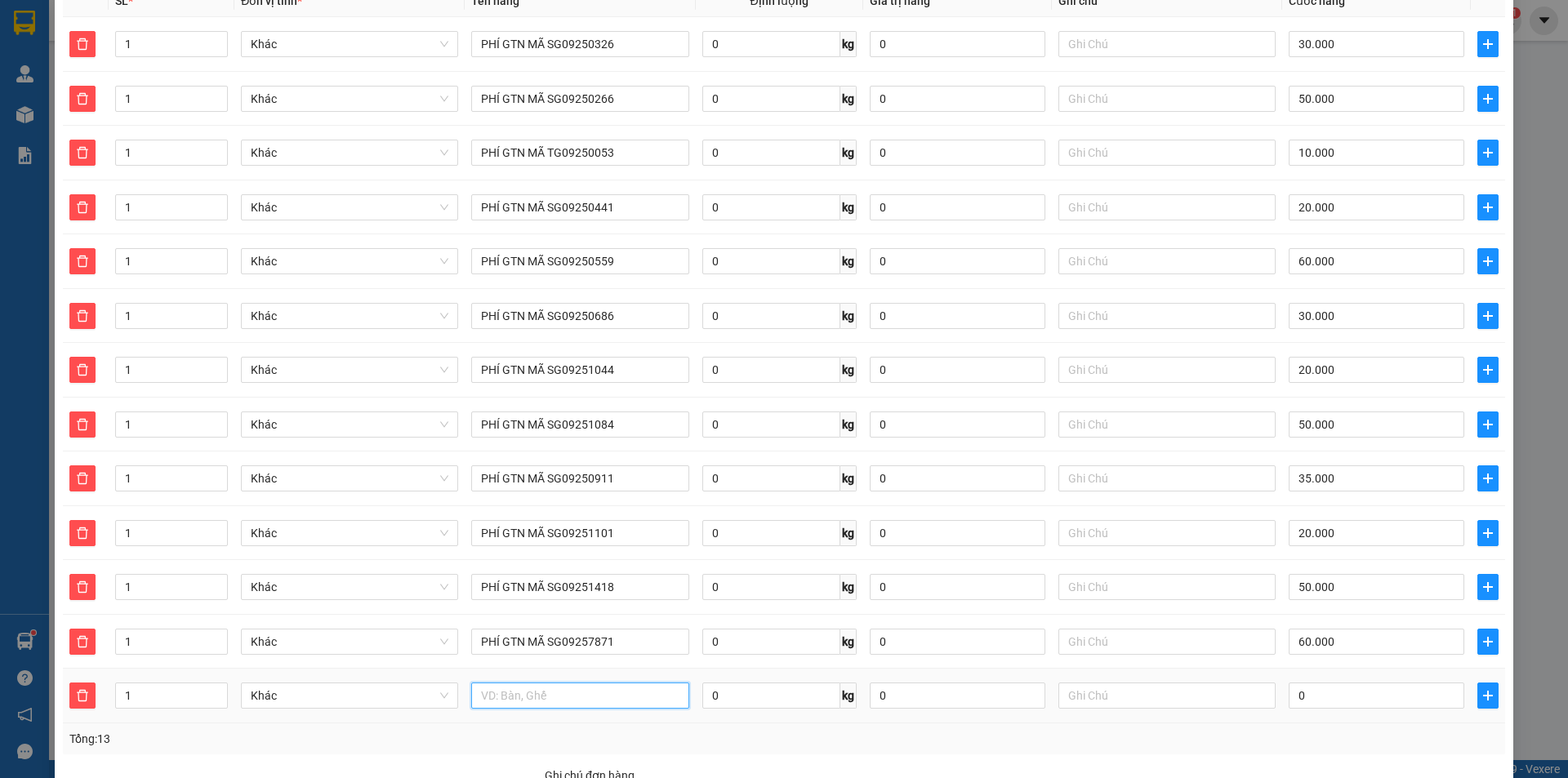
click at [583, 688] on input "text" at bounding box center [580, 695] width 218 height 26
click at [614, 682] on input "text" at bounding box center [580, 695] width 218 height 26
paste input "PHÍ GTN MÃ SG0925"
type input "PHÍ GTN MÃ SG09251152"
click at [1347, 682] on input "0" at bounding box center [1377, 695] width 176 height 26
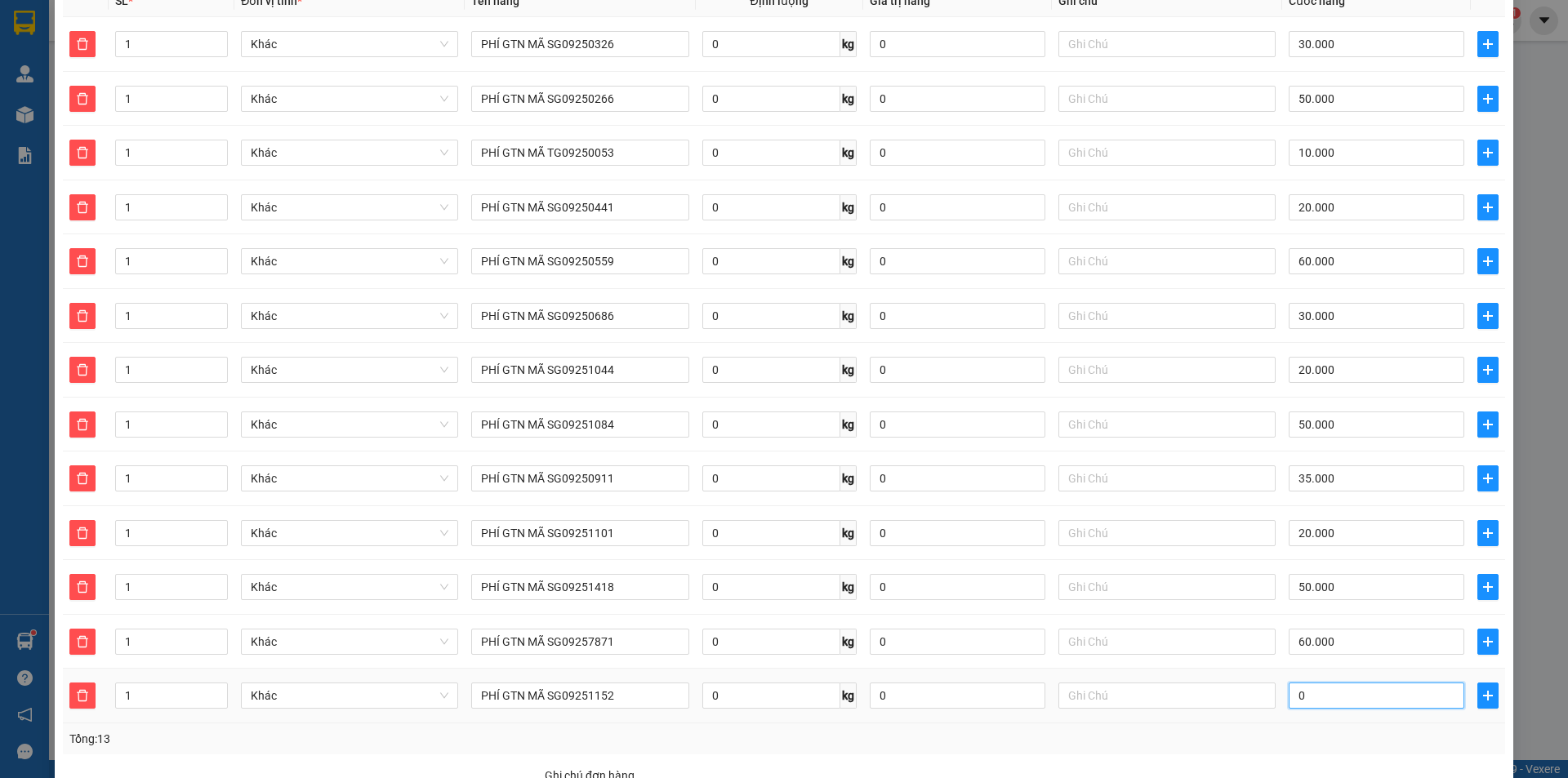
type input "2"
type input "435.002"
type input "435.020"
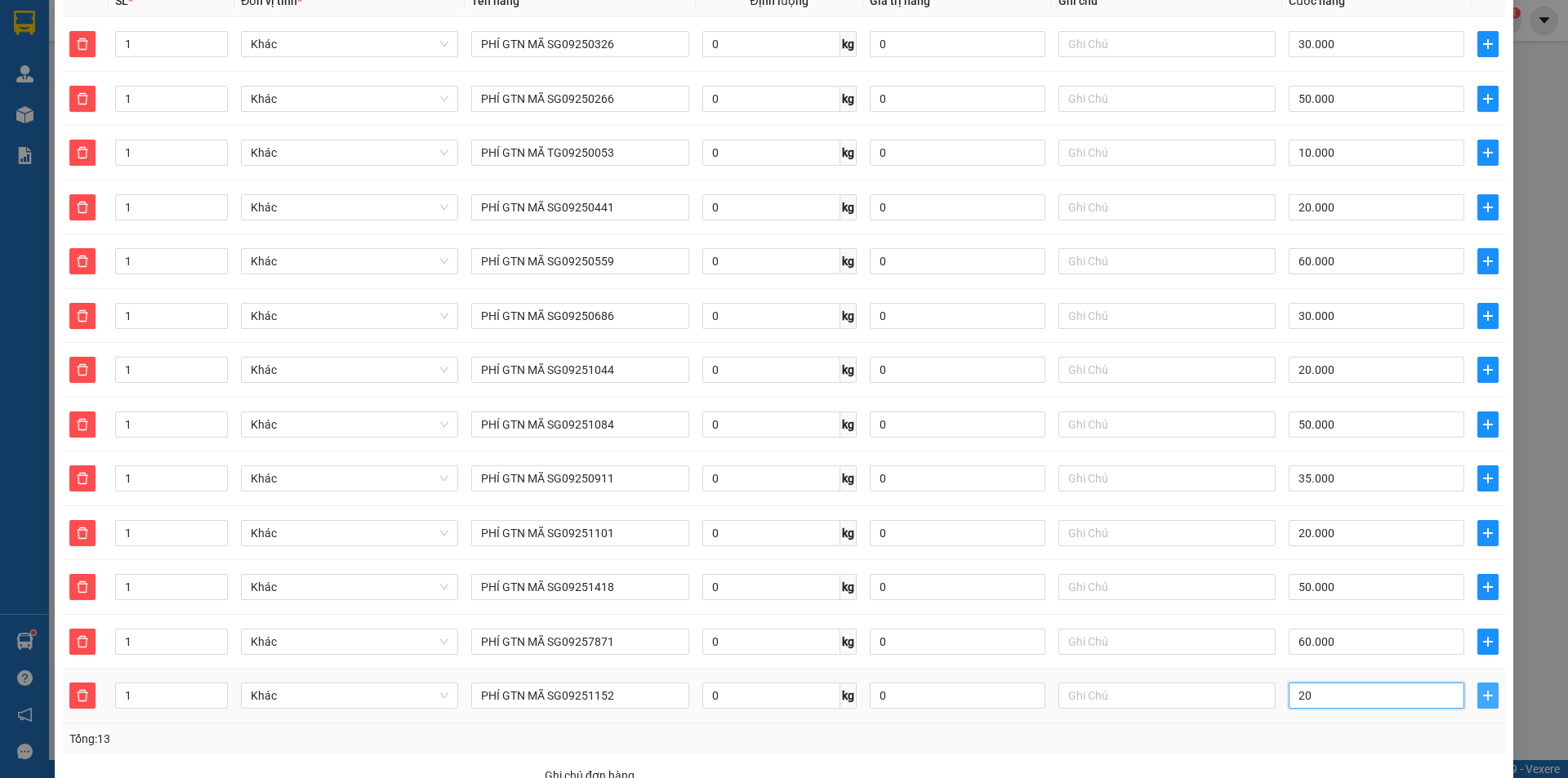
type input "20"
click at [1482, 689] on icon "plus" at bounding box center [1489, 696] width 14 height 14
type input "455.000"
type input "20.000"
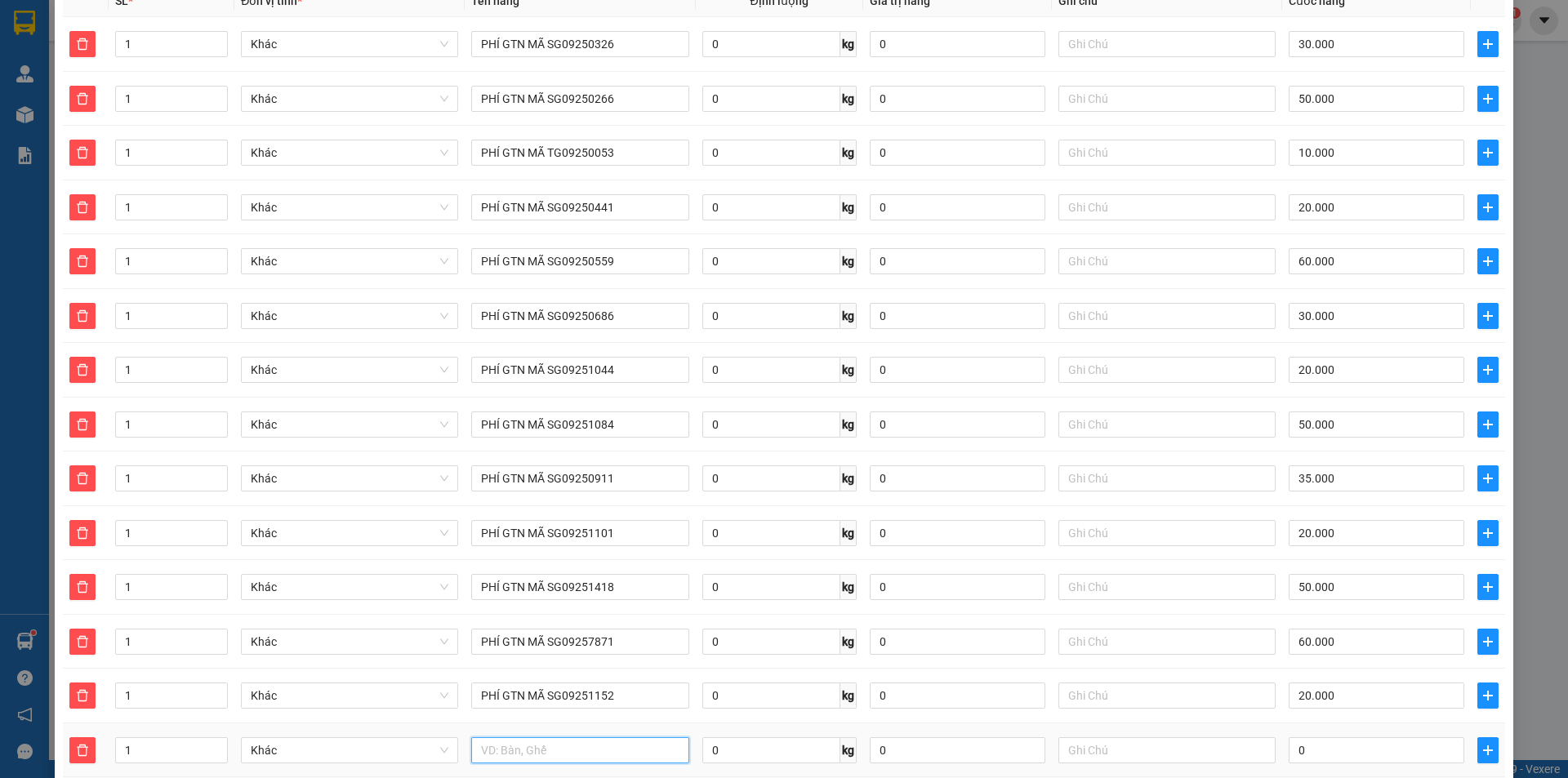
click at [532, 742] on input "text" at bounding box center [580, 750] width 218 height 26
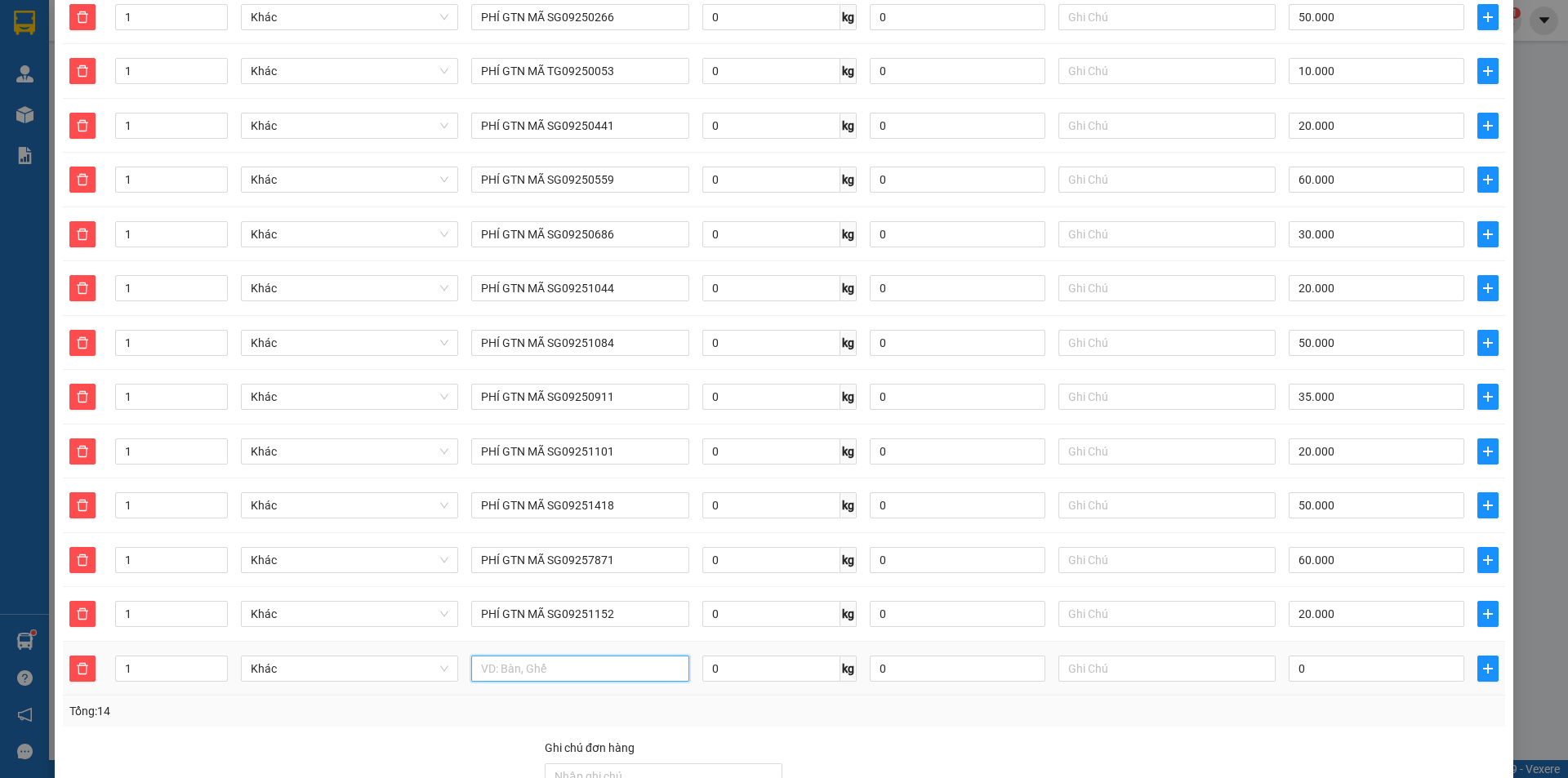
scroll to position [592, 0]
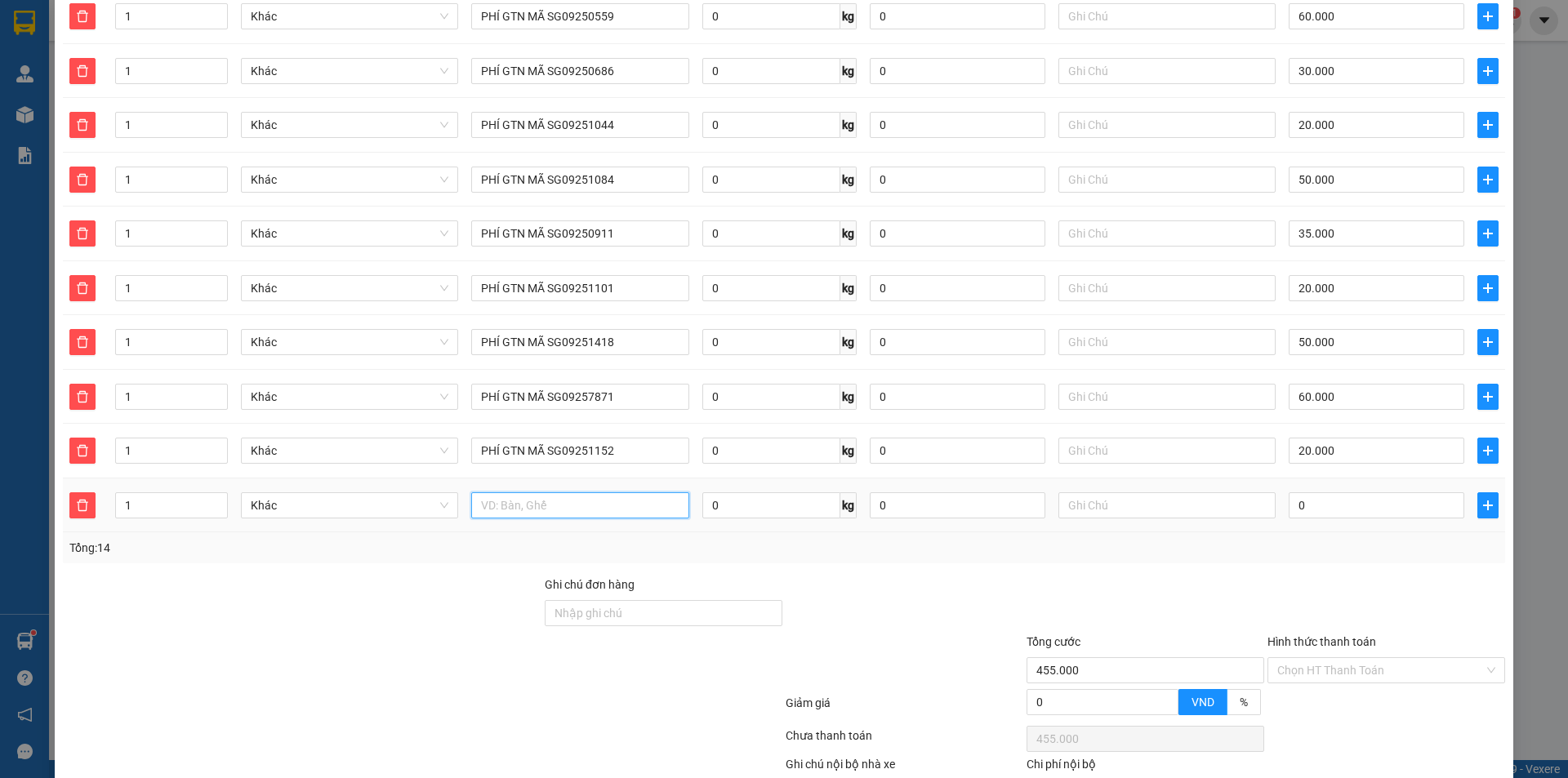
click at [509, 493] on input "text" at bounding box center [580, 505] width 218 height 26
paste input "PHÍ GTN MÃ SG0925"
click at [635, 493] on input "PHÍ GTN MÃ SG0925" at bounding box center [580, 505] width 218 height 26
click at [620, 493] on input "PHÍ GTN MÃ SG0925" at bounding box center [580, 505] width 218 height 26
type input "PHÍ GTN MÃ SG09251472"
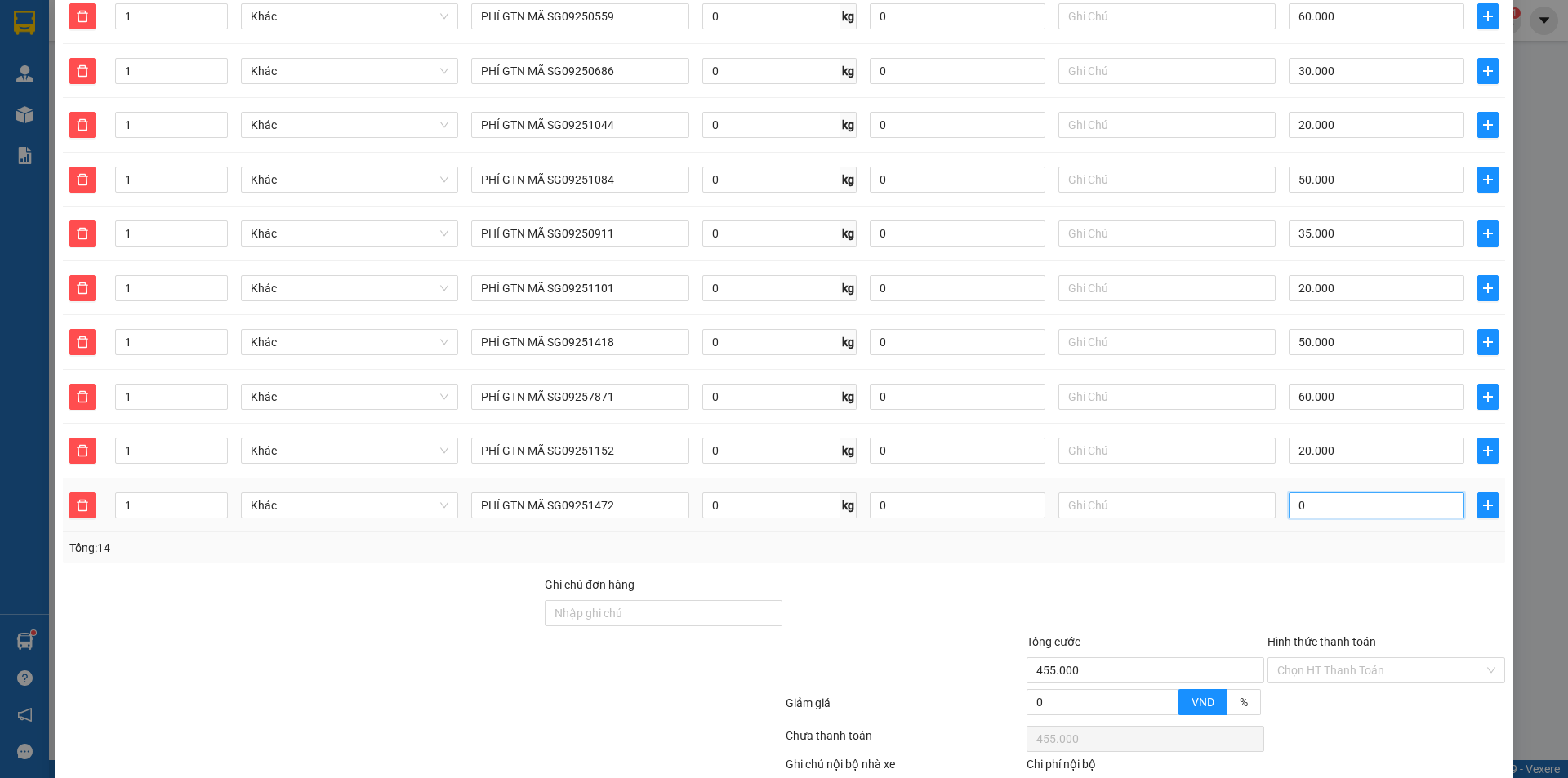
click at [1336, 493] on input "0" at bounding box center [1377, 505] width 176 height 26
type input "03"
type input "455.003"
type input "030"
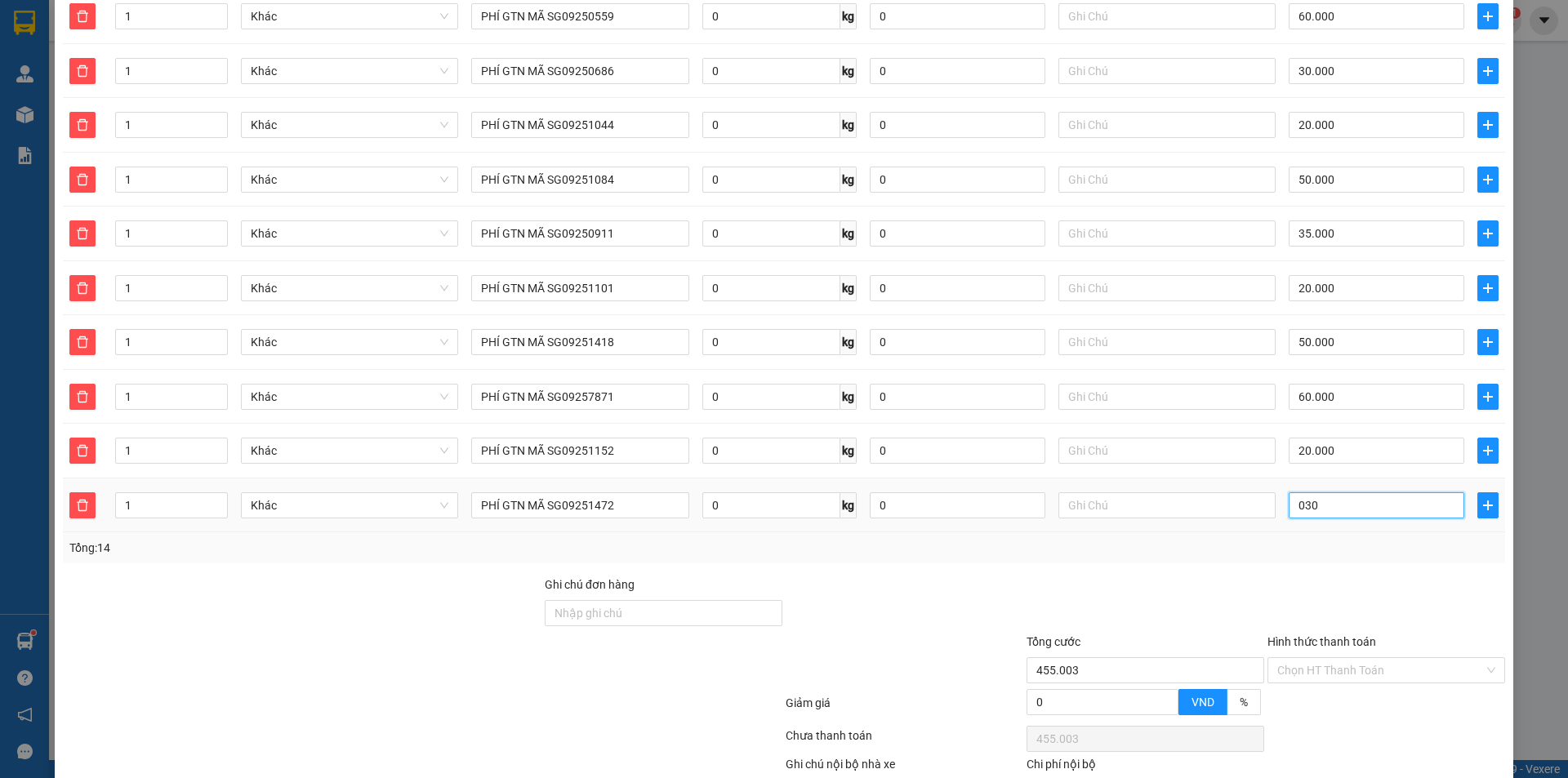
type input "455.030"
type input "030"
type input "485.000"
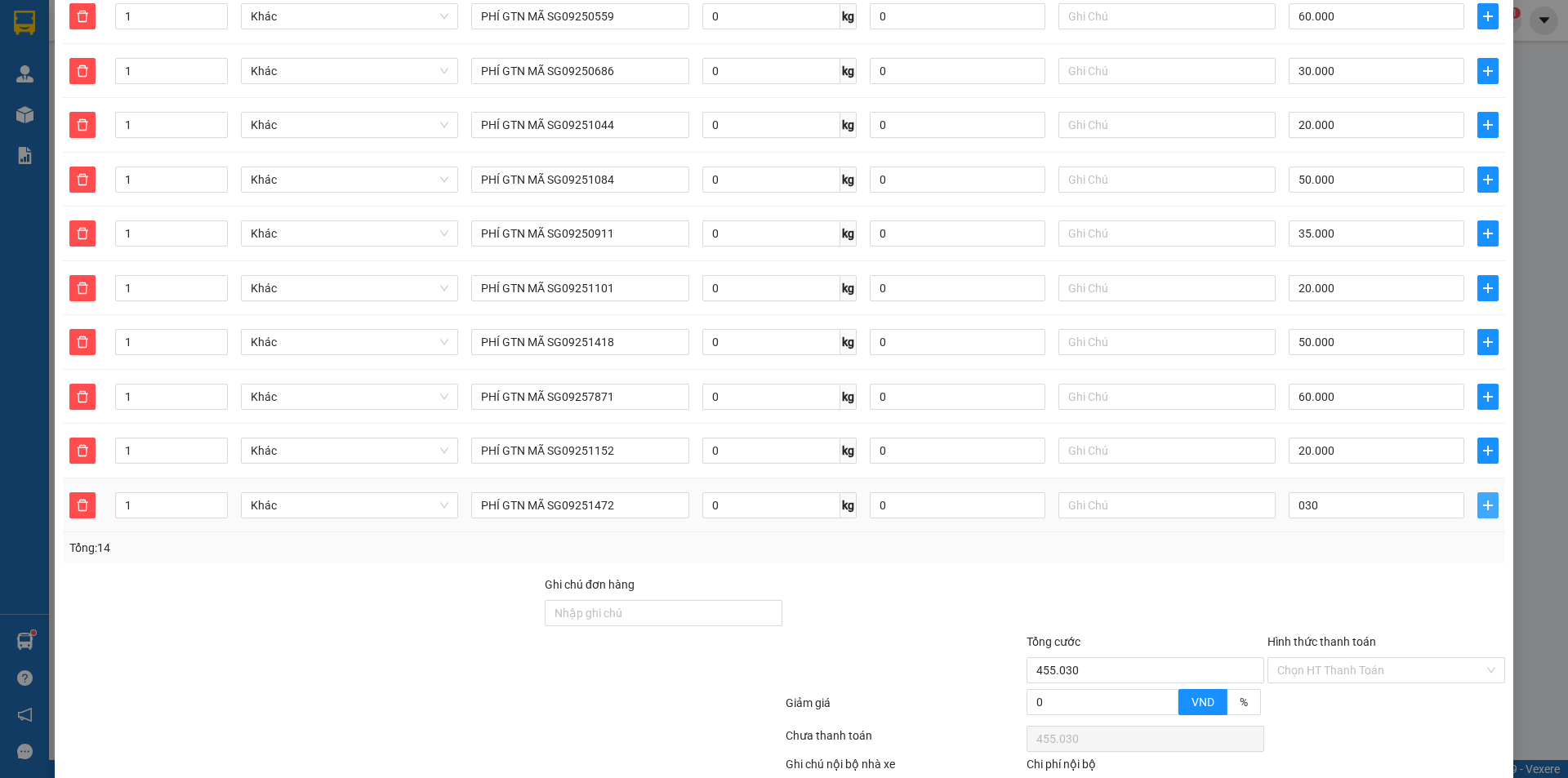
type input "30.000"
click at [1482, 499] on icon "plus" at bounding box center [1489, 505] width 14 height 14
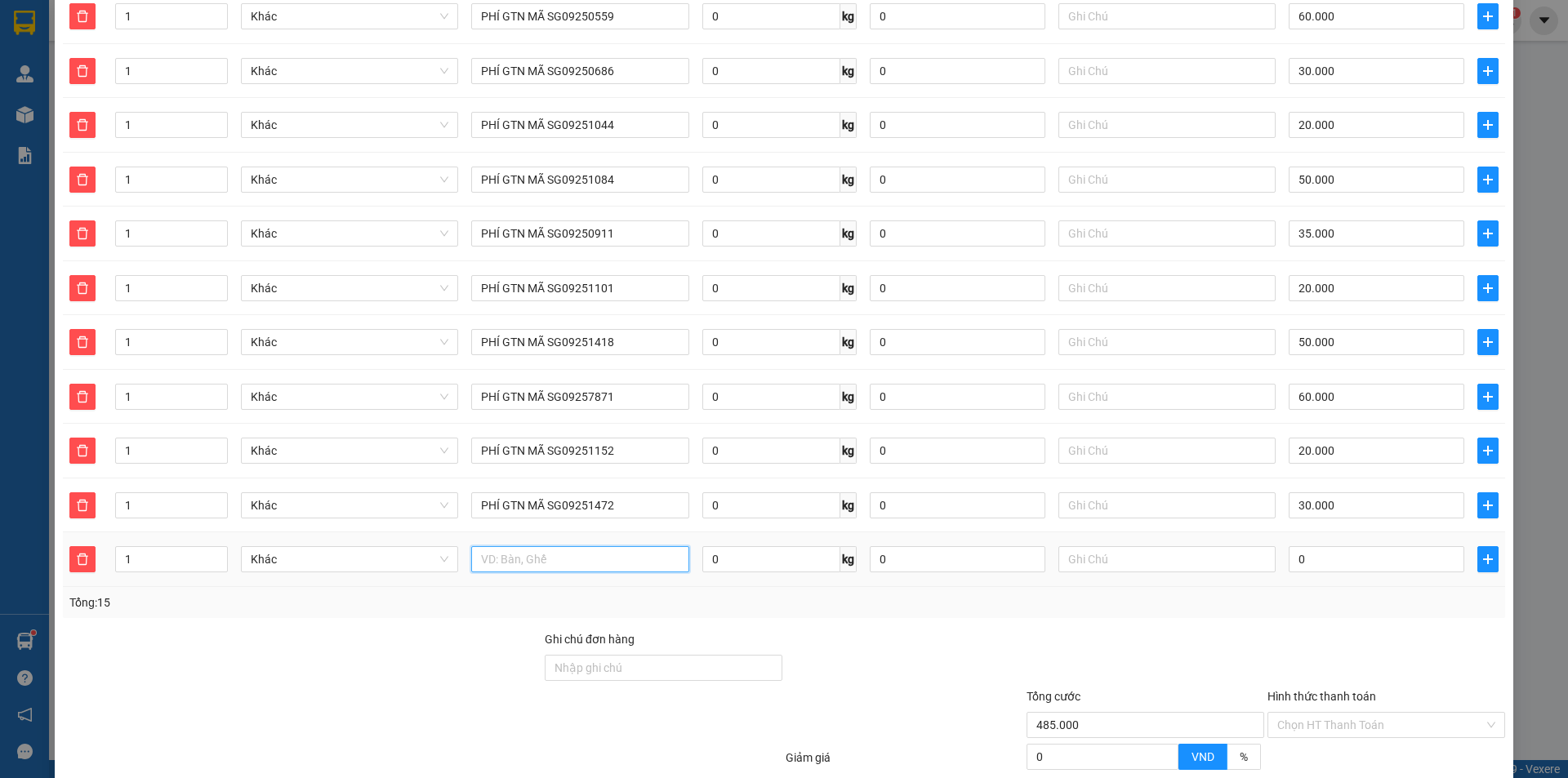
click at [563, 546] on input "text" at bounding box center [580, 559] width 218 height 26
paste input "PHÍ GTN MÃ SG0925"
type input "PHÍ GTN MÃ SG09251500"
click at [1319, 550] on input "0" at bounding box center [1377, 559] width 176 height 26
type input "35"
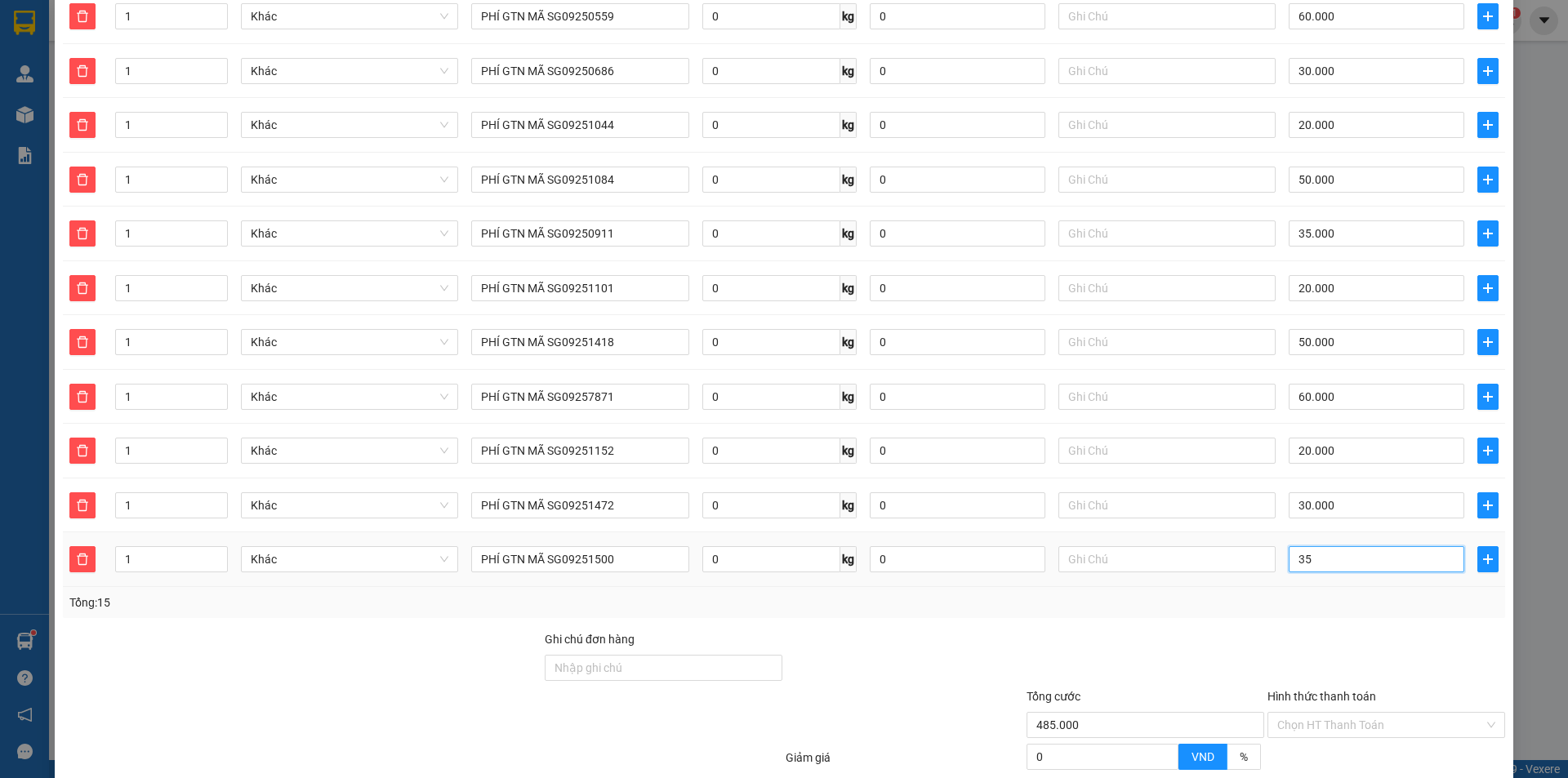
type input "485.035"
type input "35"
click at [1482, 553] on icon "plus" at bounding box center [1489, 560] width 14 height 14
type input "520.000"
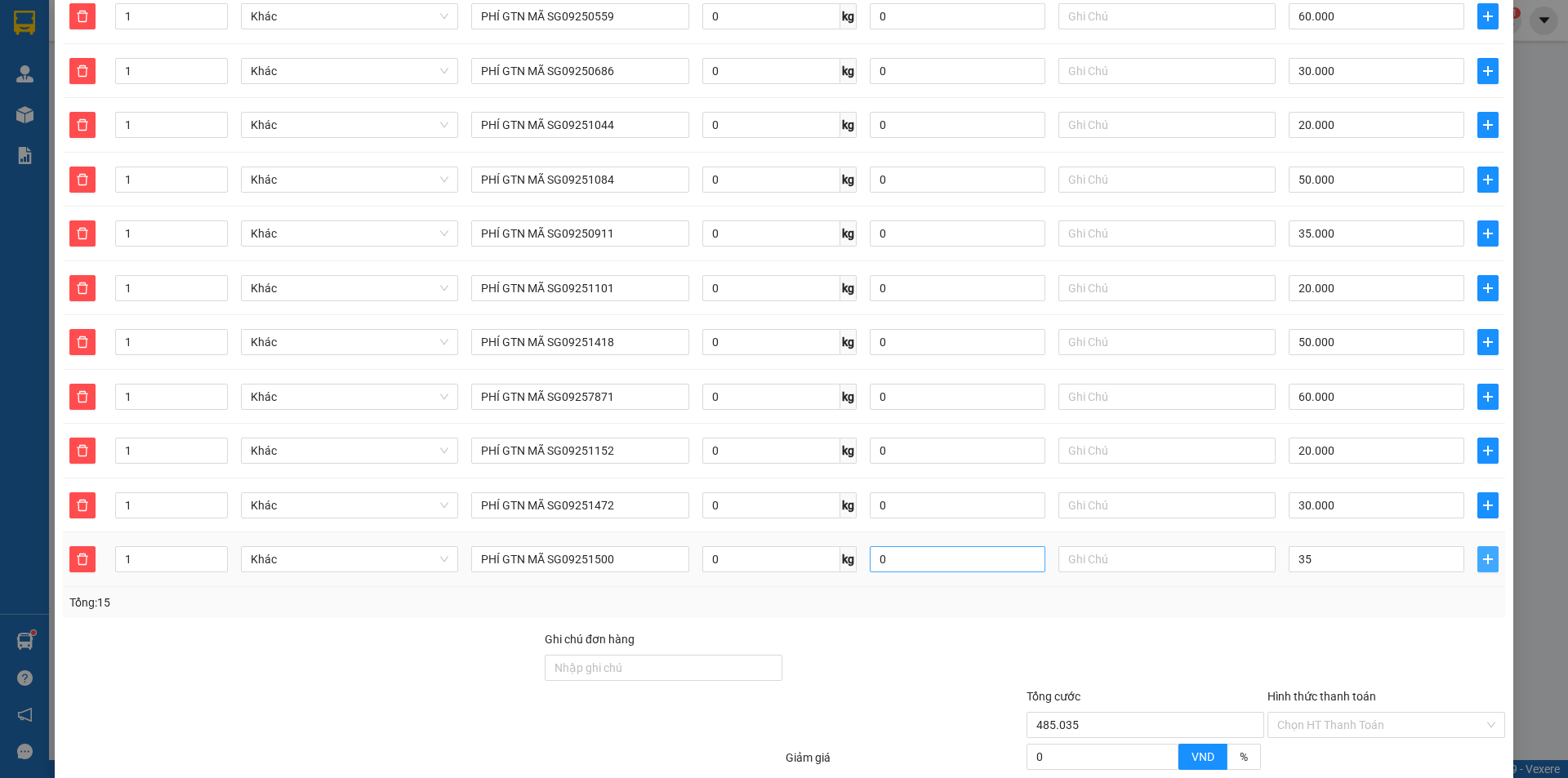
type input "520.000"
type input "35.000"
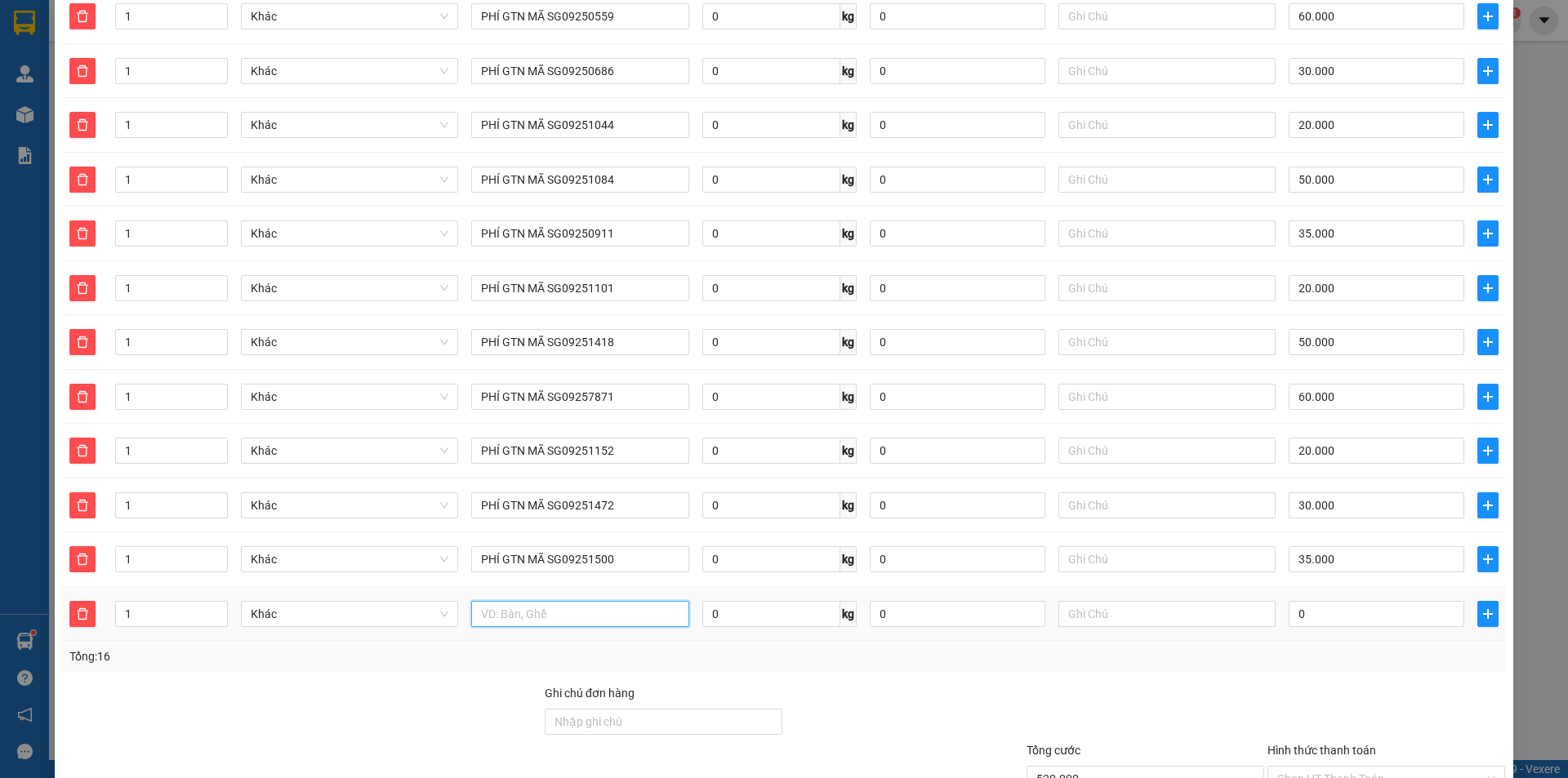
drag, startPoint x: 600, startPoint y: 598, endPoint x: 595, endPoint y: 604, distance: 7.8
click at [598, 602] on input "text" at bounding box center [580, 614] width 218 height 26
paste input "PHÍ GTN MÃ SG0925"
type input "PHÍ GTN MÃ SG09251531"
click at [1320, 601] on input "0" at bounding box center [1377, 614] width 176 height 26
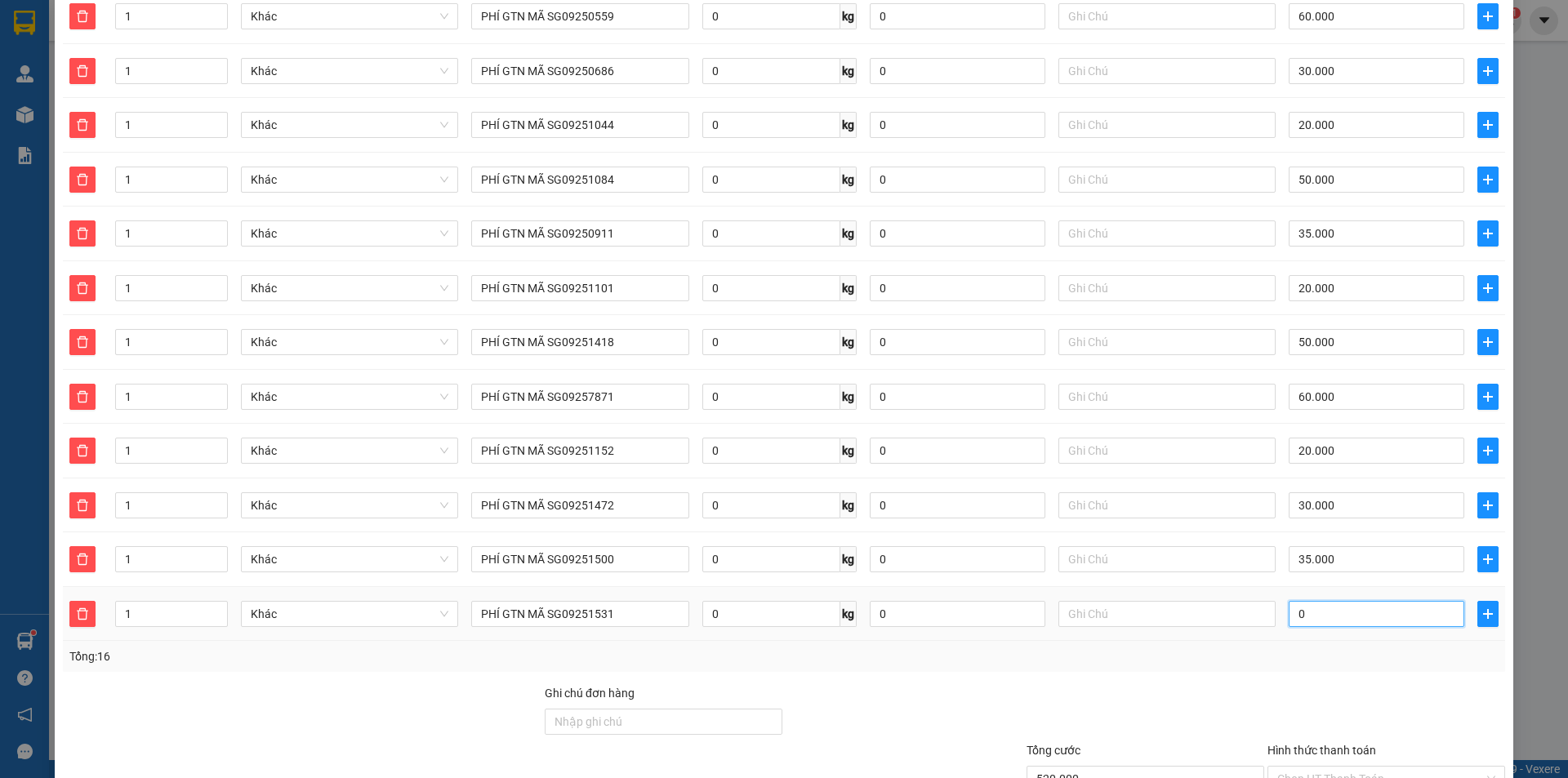
type input "520.003"
type input "35"
type input "520.035"
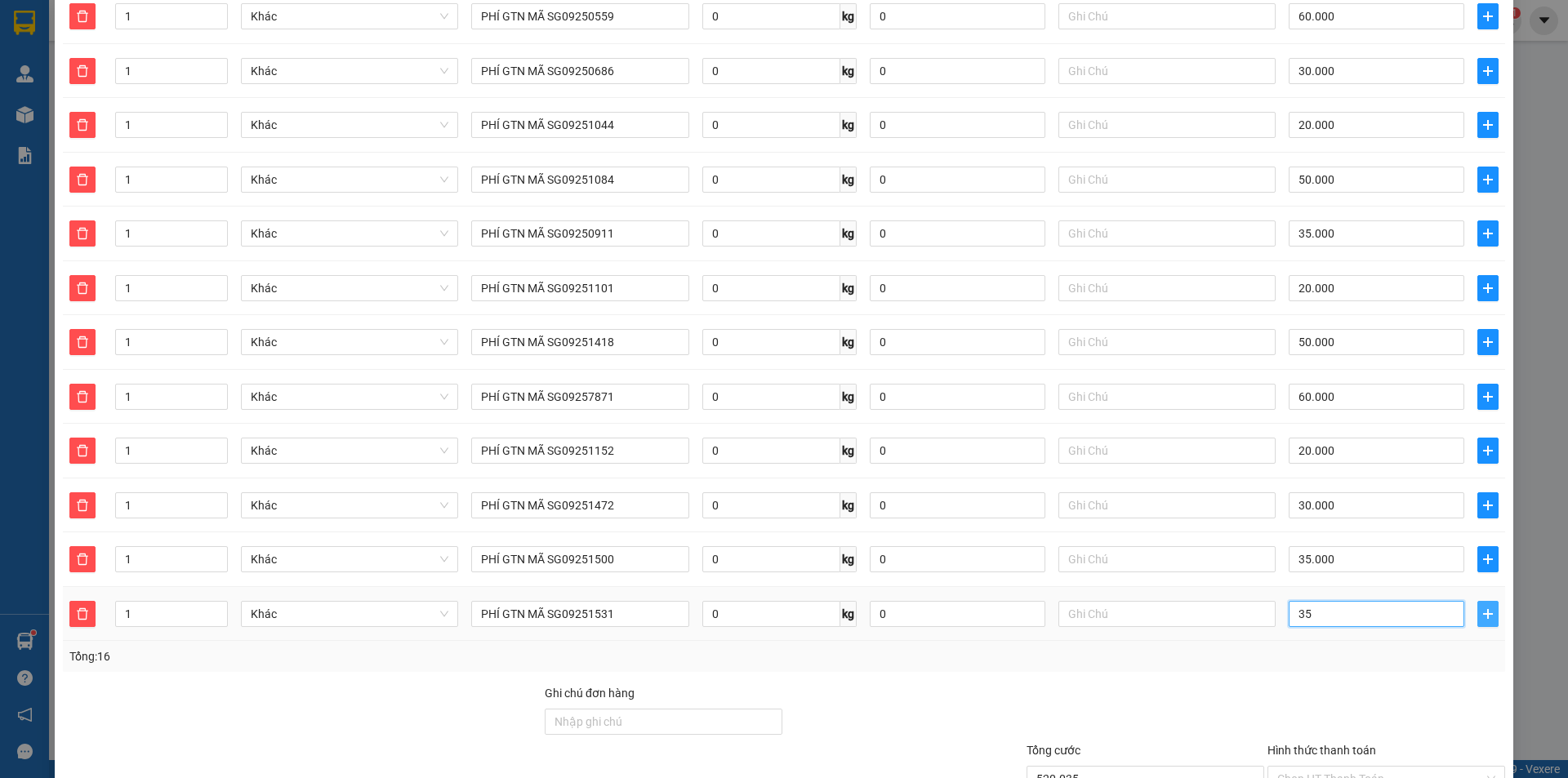
type input "35"
click at [1482, 608] on icon "plus" at bounding box center [1489, 615] width 14 height 14
type input "555.000"
type input "35.000"
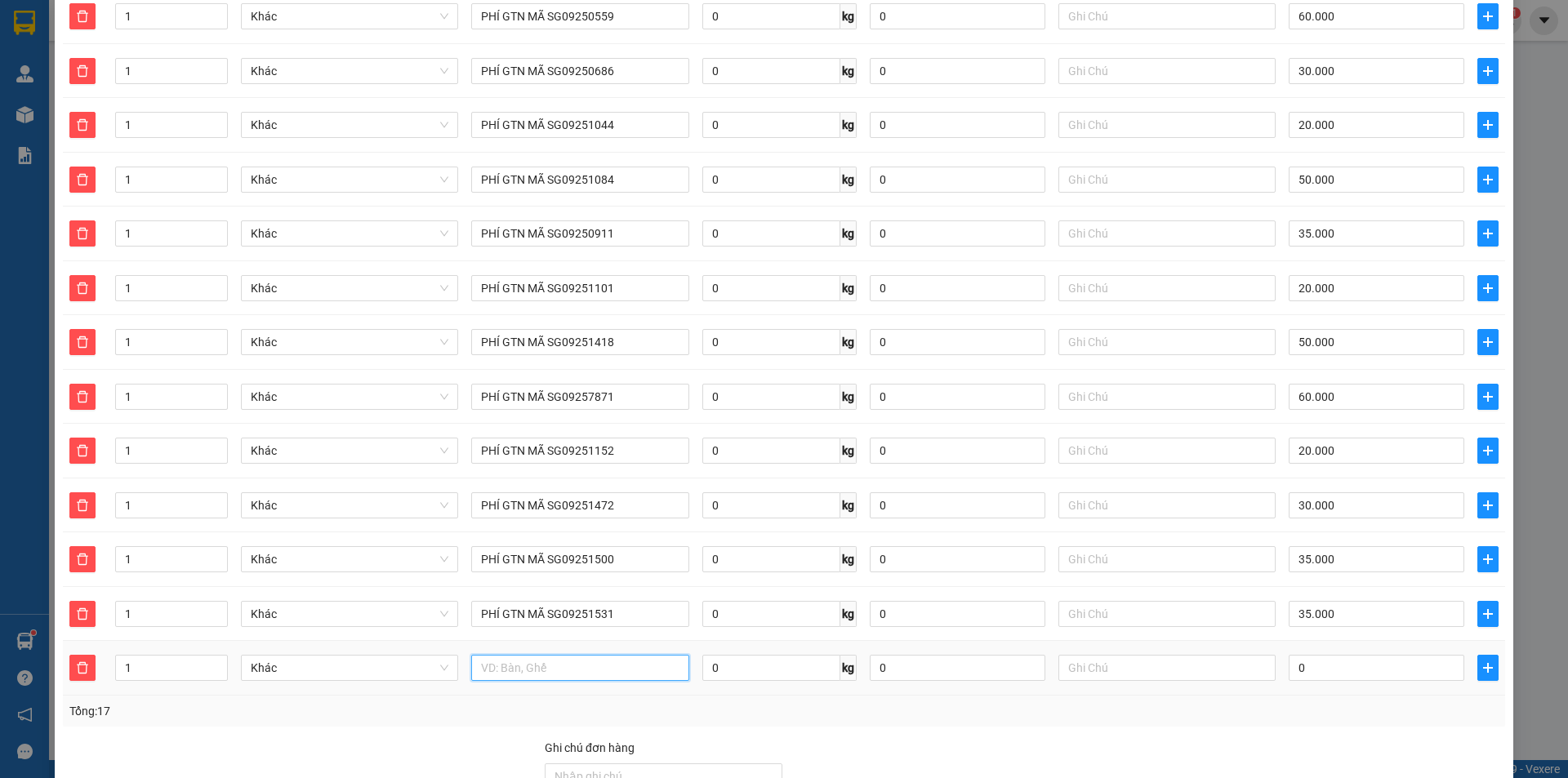
click at [585, 659] on input "text" at bounding box center [580, 668] width 218 height 26
paste input "PHÍ GTN MÃ SG0925"
type input "PHÍ GTN MÃ SG09251626"
click at [1318, 655] on input "0" at bounding box center [1377, 668] width 176 height 26
type input "2"
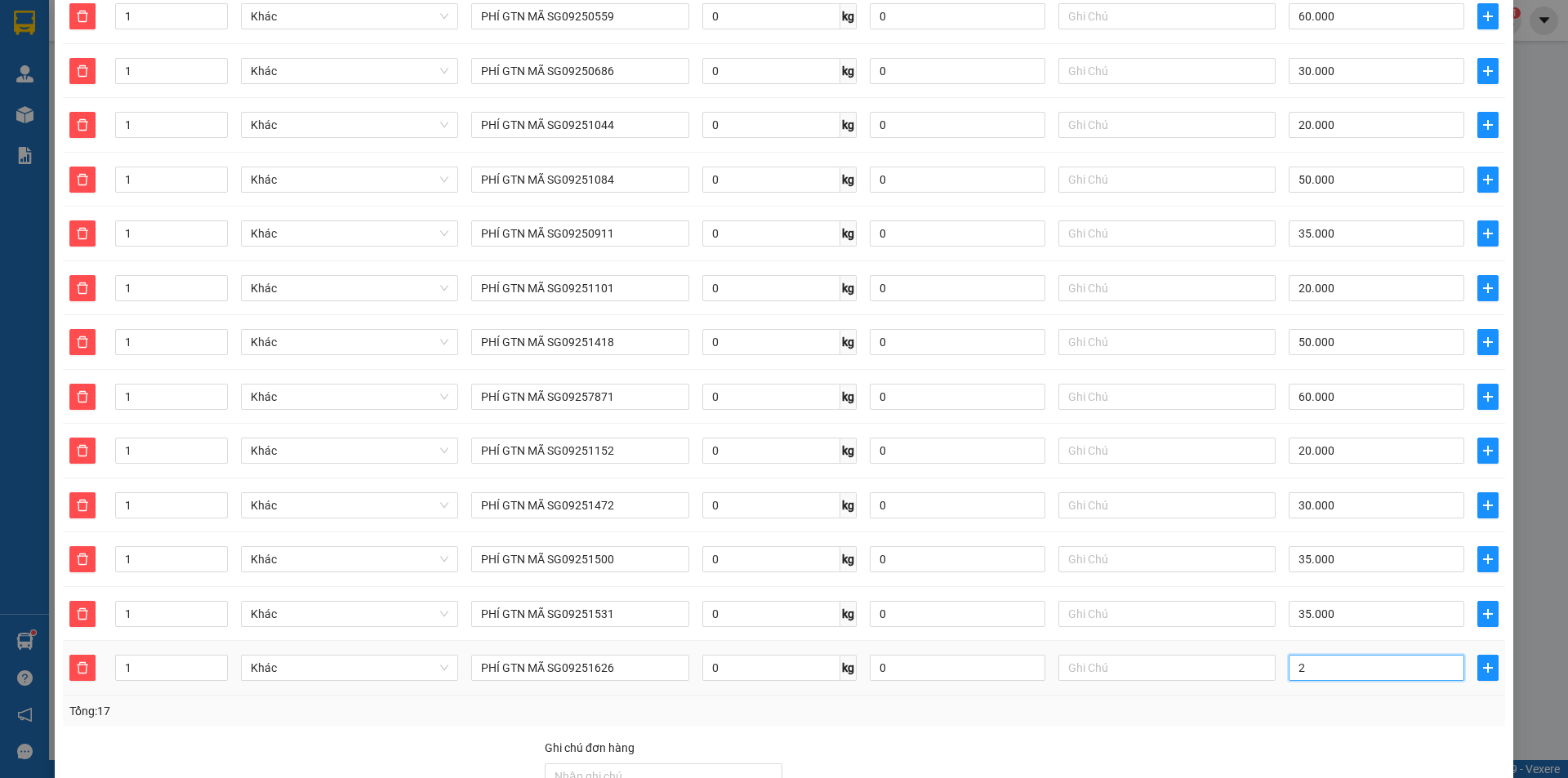
type input "555.002"
type input "20"
type input "555.020"
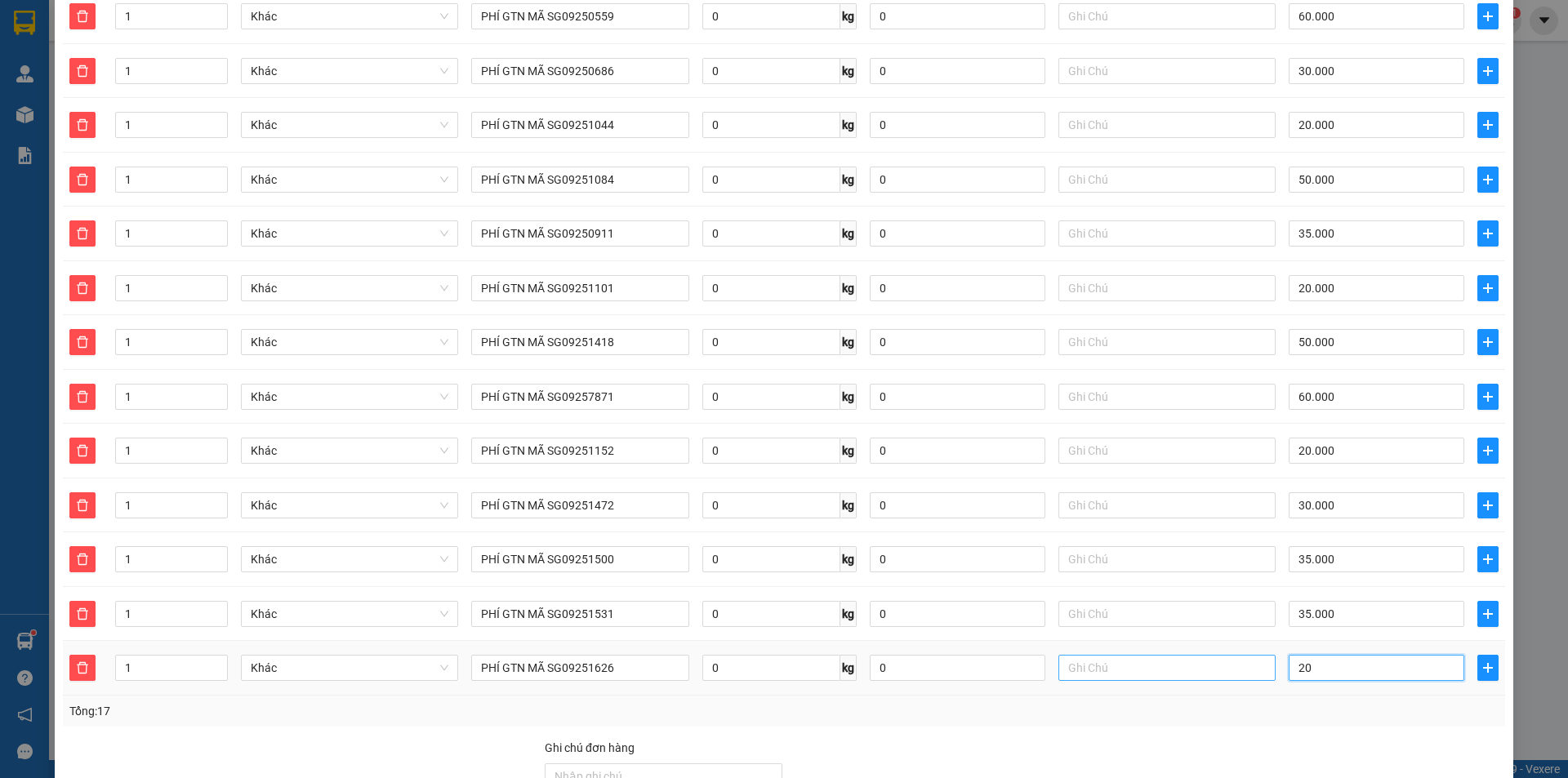
type input "20"
click at [1482, 661] on icon "plus" at bounding box center [1489, 668] width 14 height 14
type input "575.000"
type input "20.000"
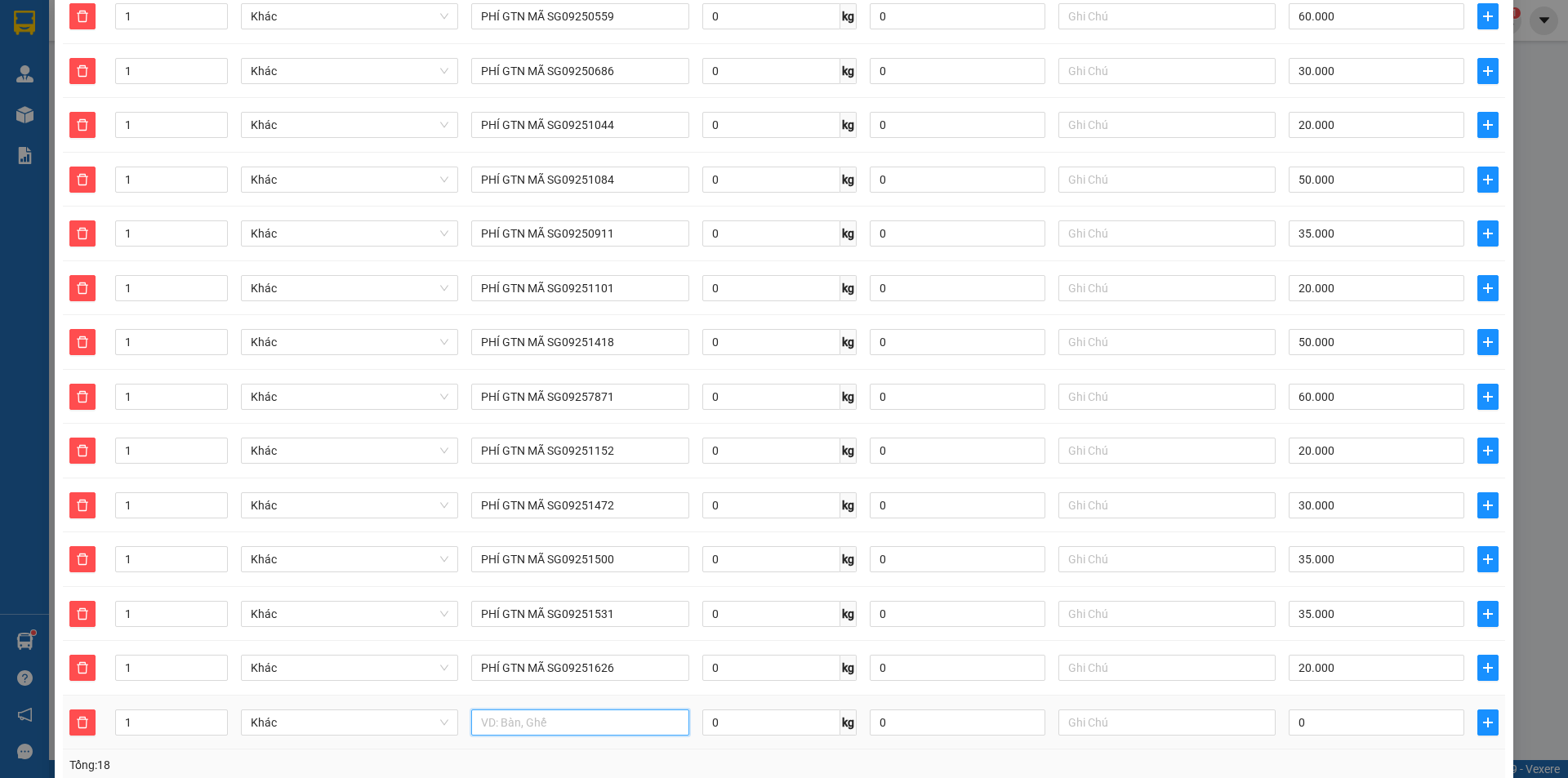
click at [617, 709] on input "text" at bounding box center [580, 722] width 218 height 26
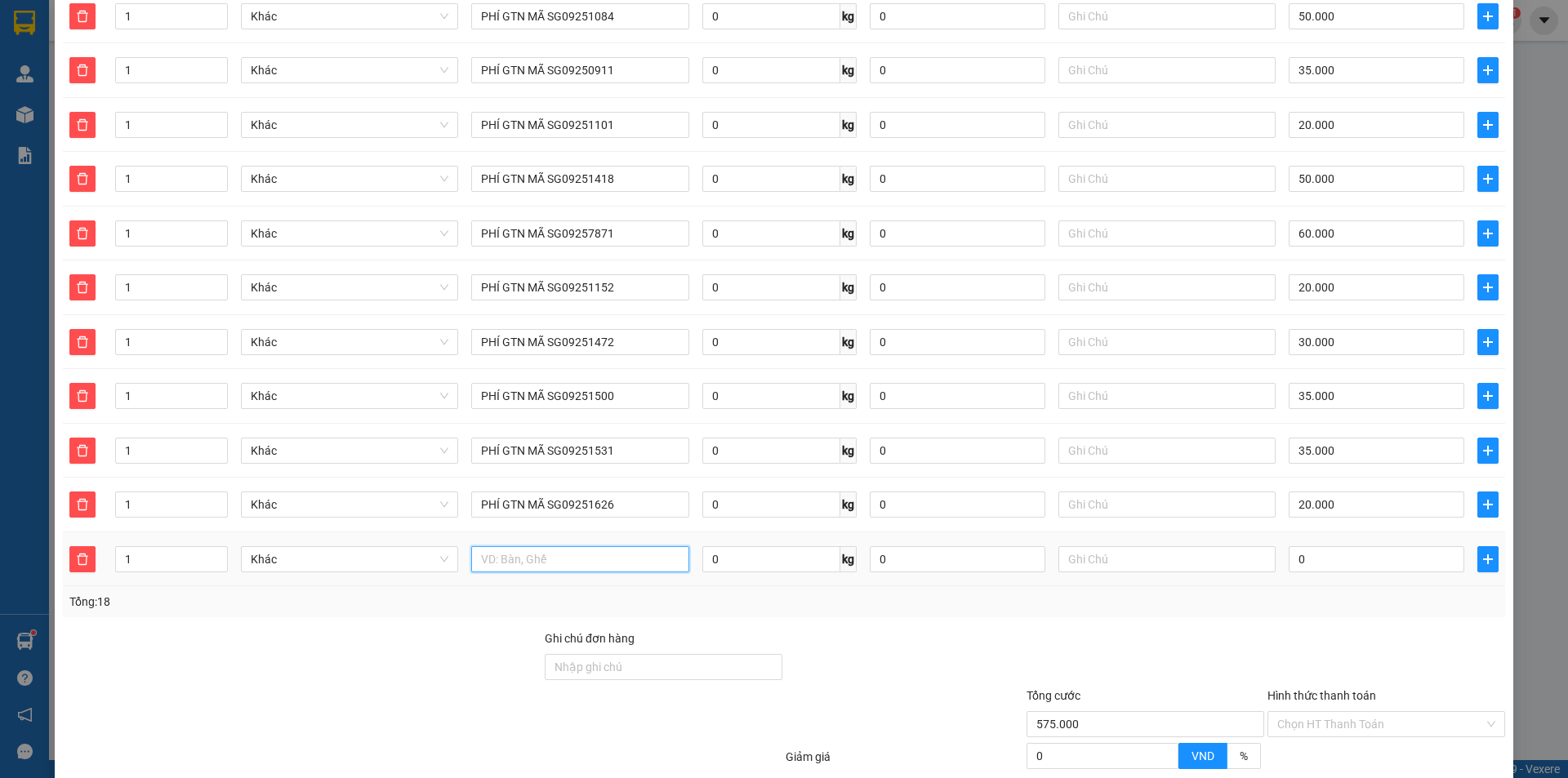
click at [590, 547] on input "text" at bounding box center [580, 559] width 218 height 26
click at [642, 546] on input "text" at bounding box center [580, 559] width 218 height 26
paste input "PHÍ GTN MÃ SG0925"
type input "PHÍ GTN MÃ SG09251667"
click at [1353, 549] on input "0" at bounding box center [1377, 559] width 176 height 26
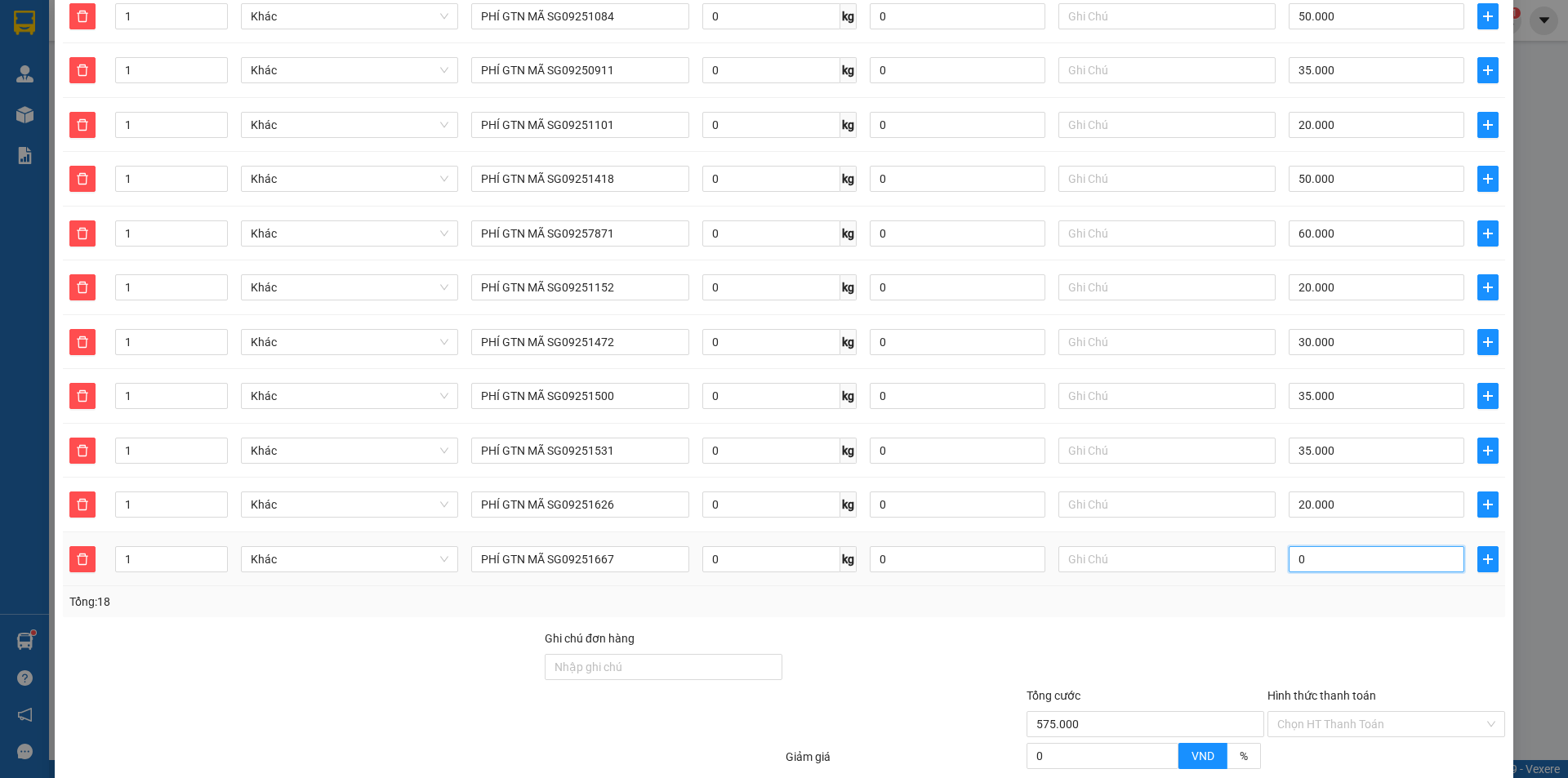
type input "2"
type input "575.002"
type input "20"
type input "575.020"
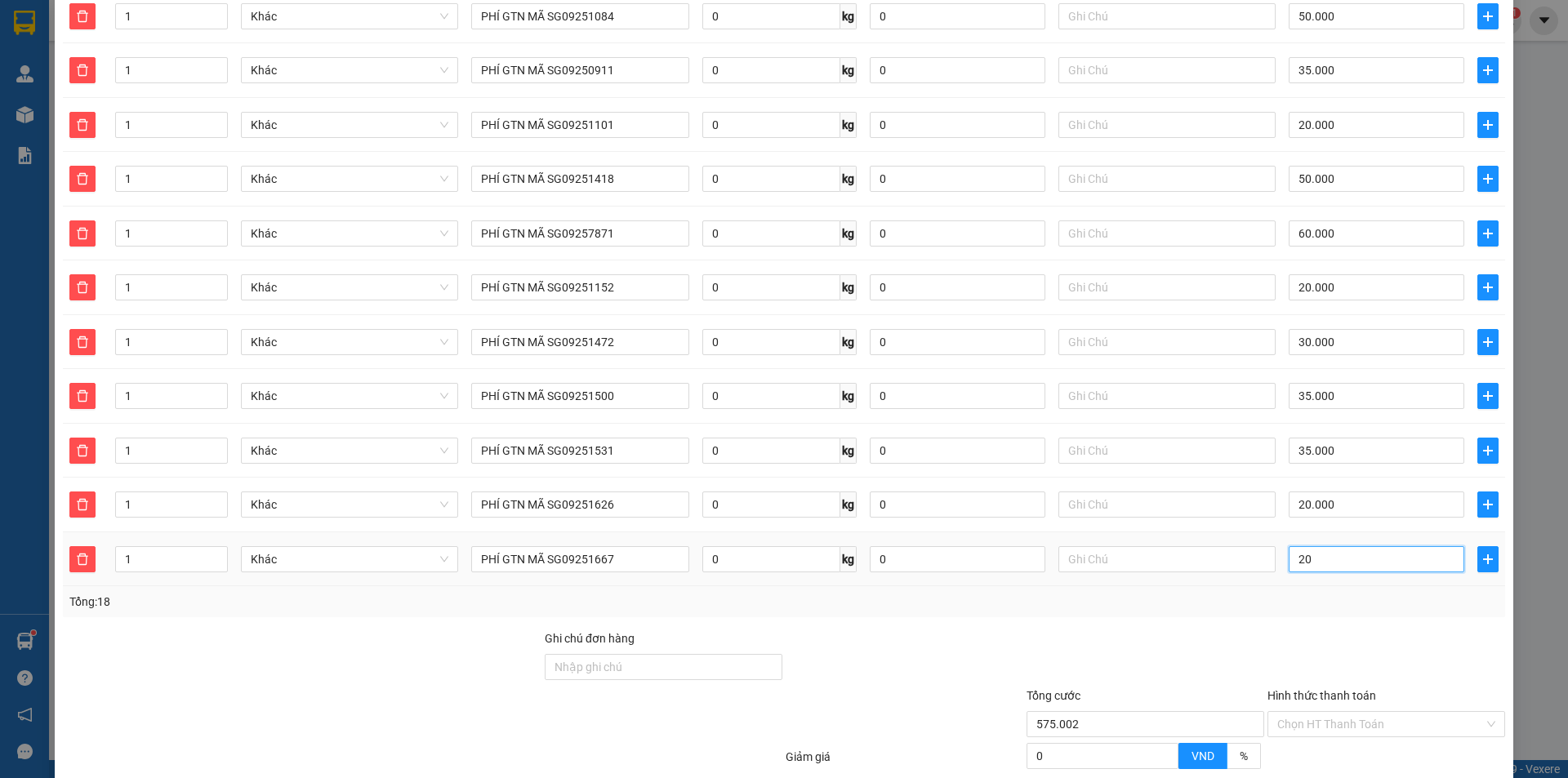
type input "575.020"
type input "20"
click at [1483, 553] on span "plus" at bounding box center [1488, 560] width 19 height 14
type input "595.000"
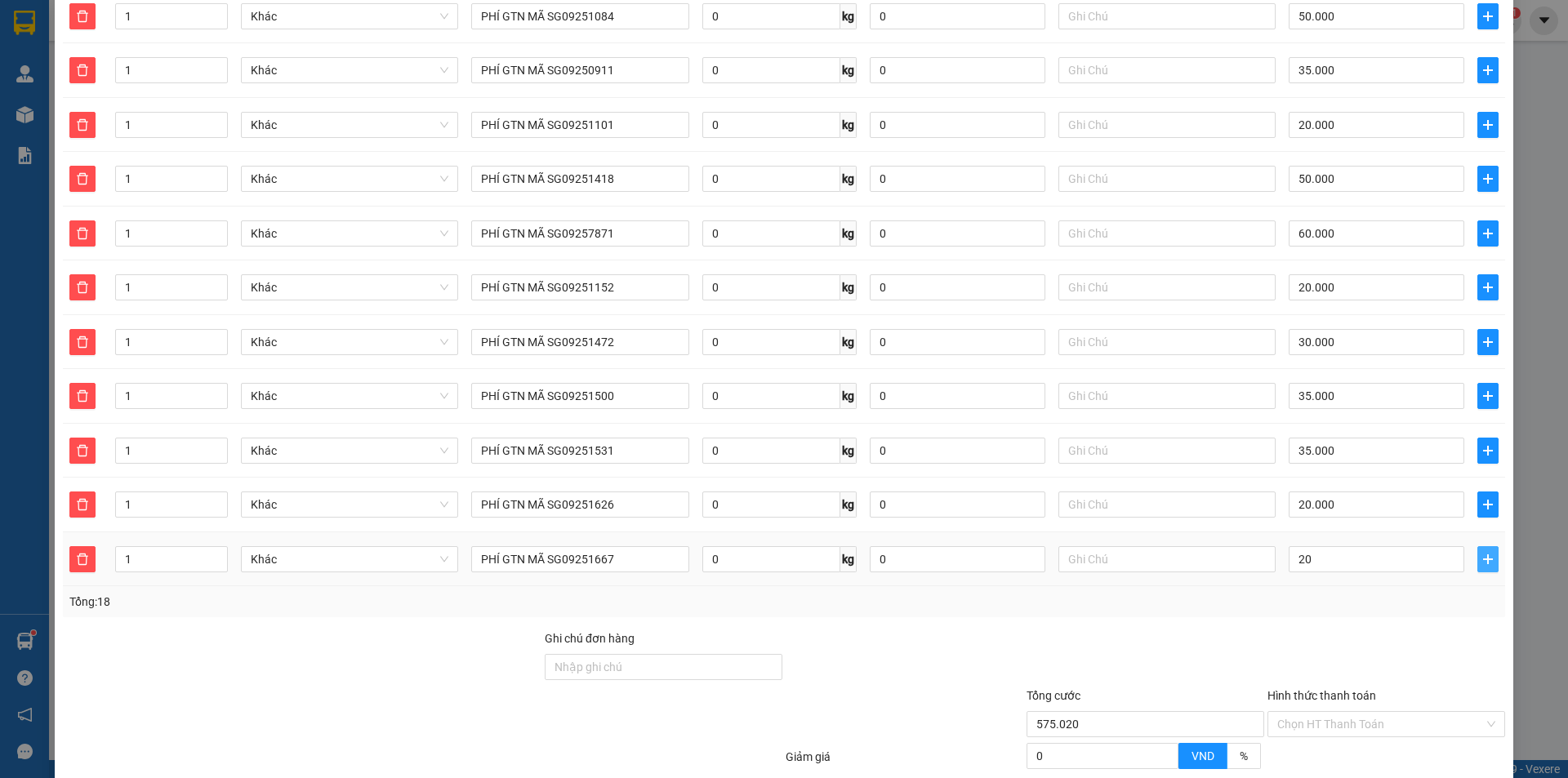
type input "20.000"
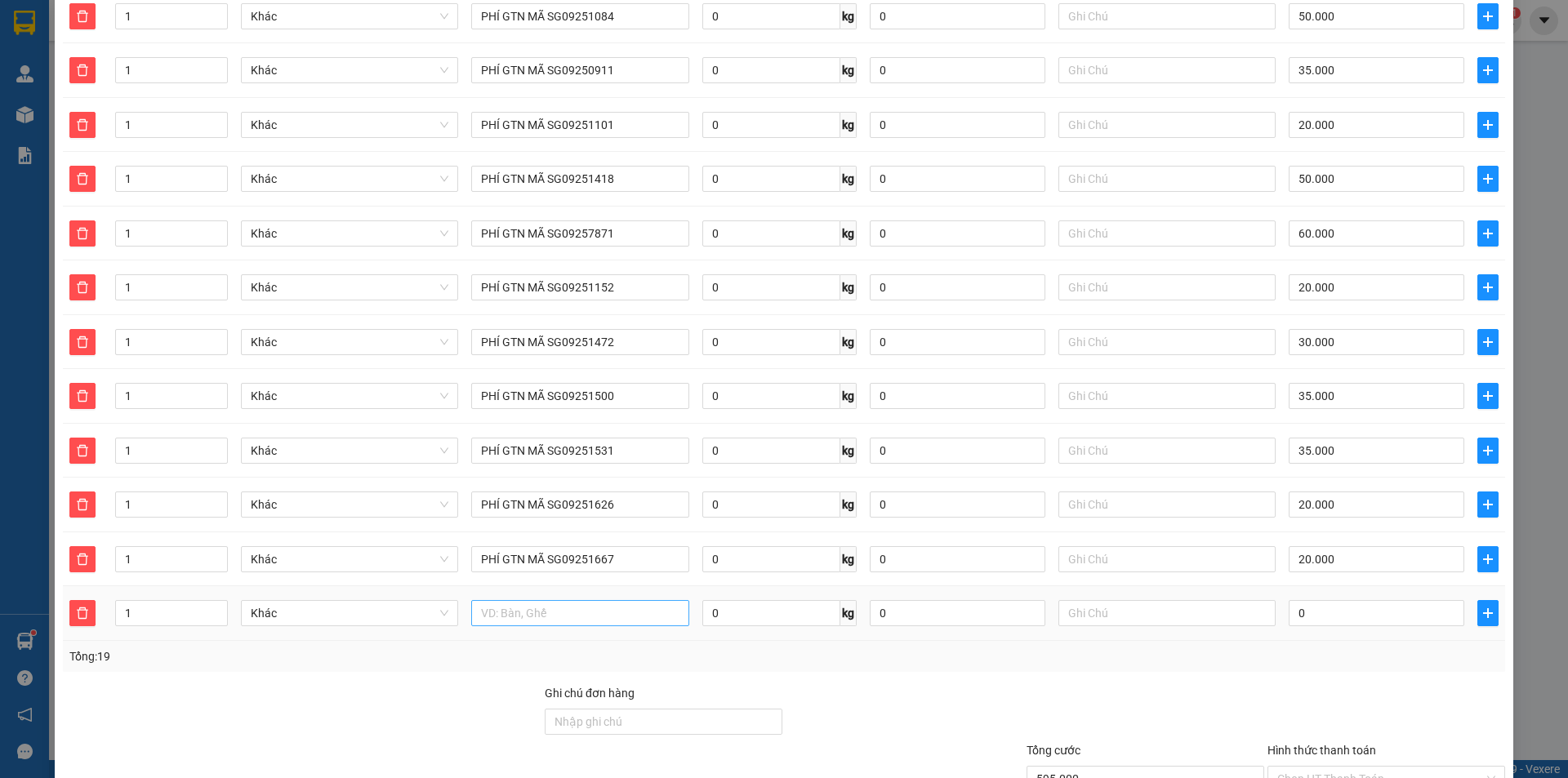
drag, startPoint x: 594, startPoint y: 614, endPoint x: 606, endPoint y: 607, distance: 13.9
click at [603, 609] on td at bounding box center [580, 614] width 230 height 55
click at [622, 600] on input "text" at bounding box center [580, 613] width 218 height 26
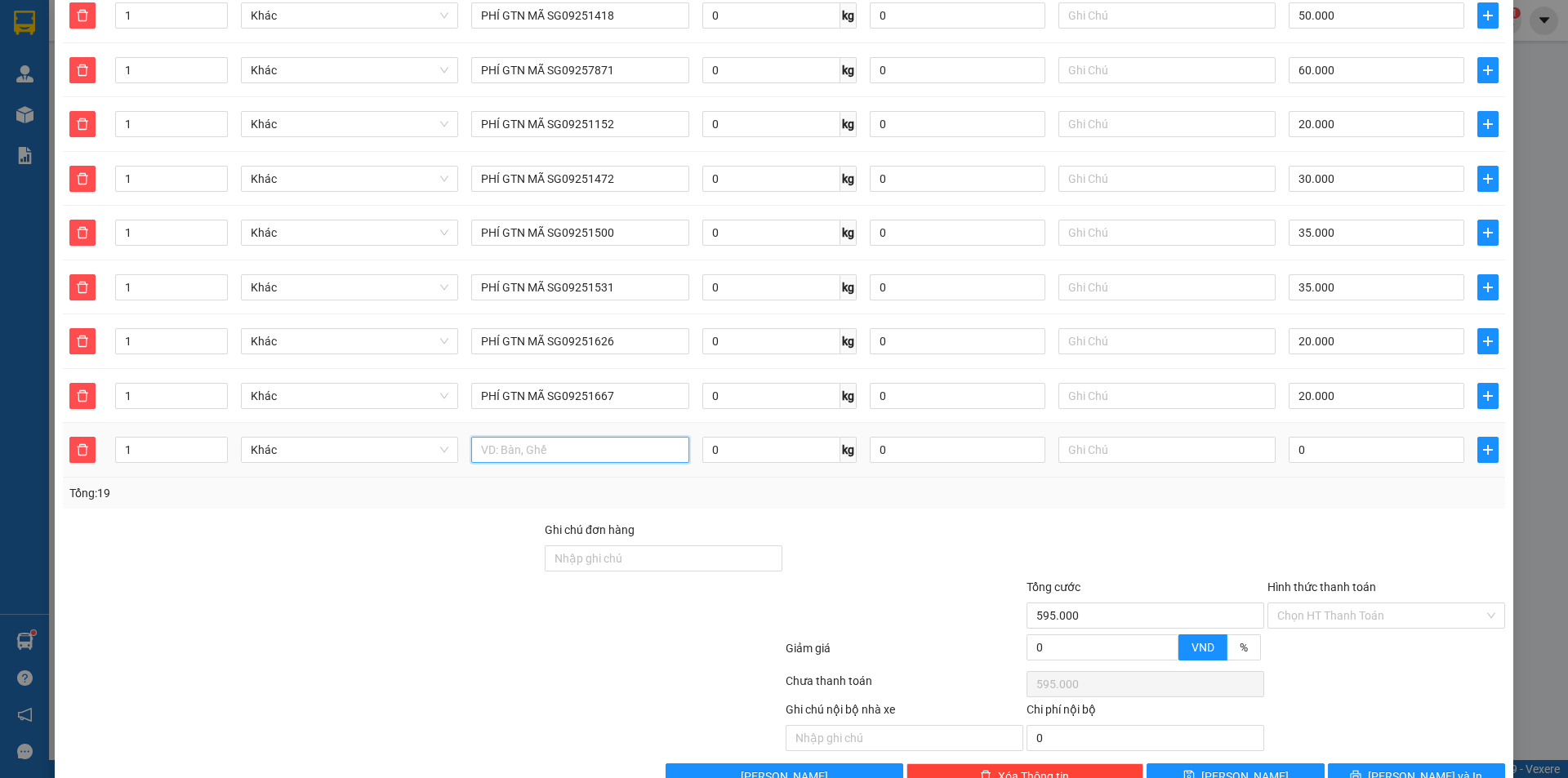
click at [570, 437] on input "text" at bounding box center [580, 449] width 218 height 26
click at [589, 437] on input "text" at bounding box center [580, 449] width 218 height 26
paste input "PHÍ GTN MÃ SG0925"
type input "PHÍ GTN MÃ SG09251659/1609"
click at [1383, 437] on input "0" at bounding box center [1377, 449] width 176 height 26
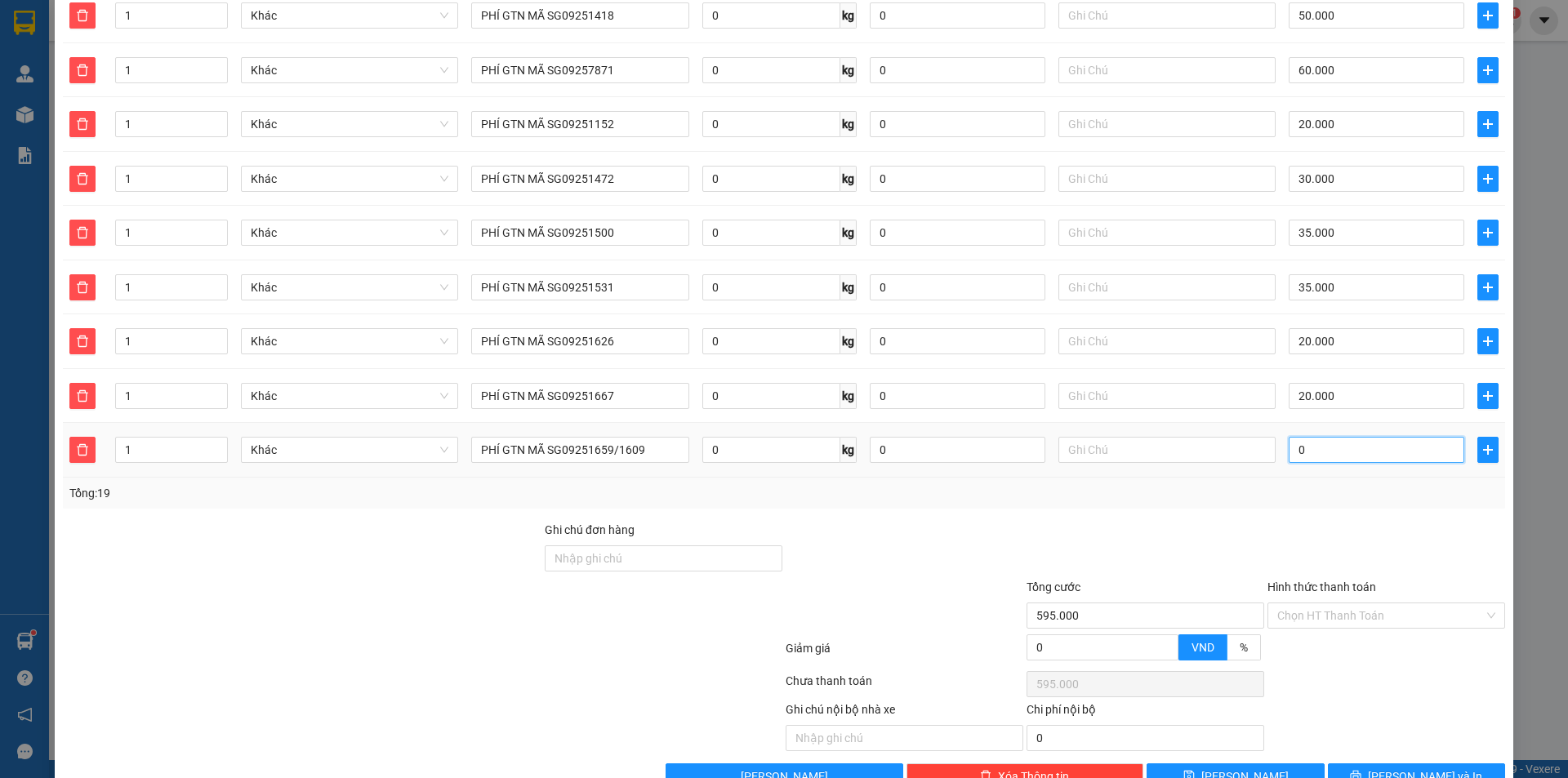
type input "4"
type input "595.004"
type input "40"
type input "595.040"
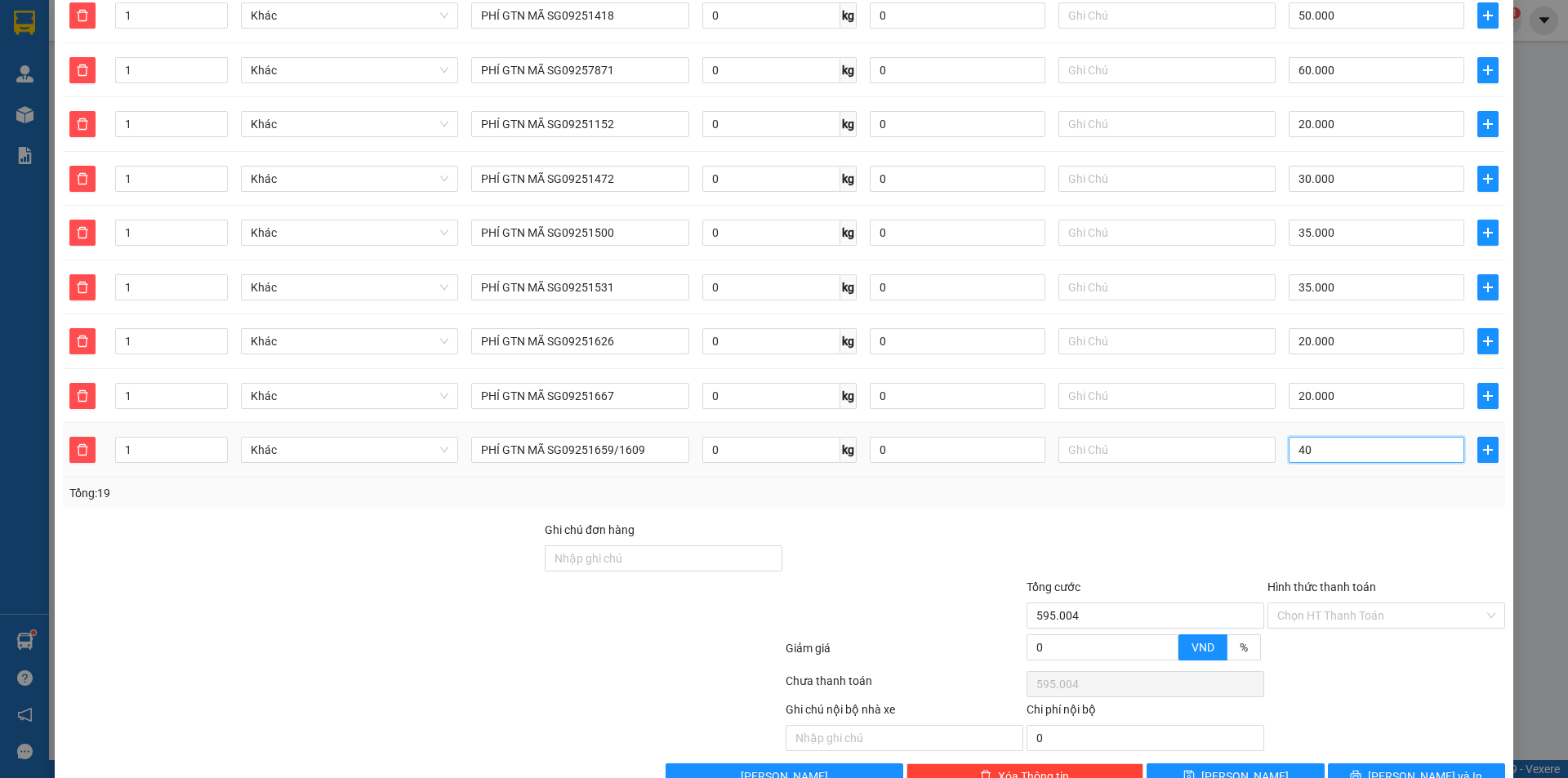
type input "595.040"
type input "40"
click at [1478, 437] on button "button" at bounding box center [1489, 449] width 21 height 26
type input "635.000"
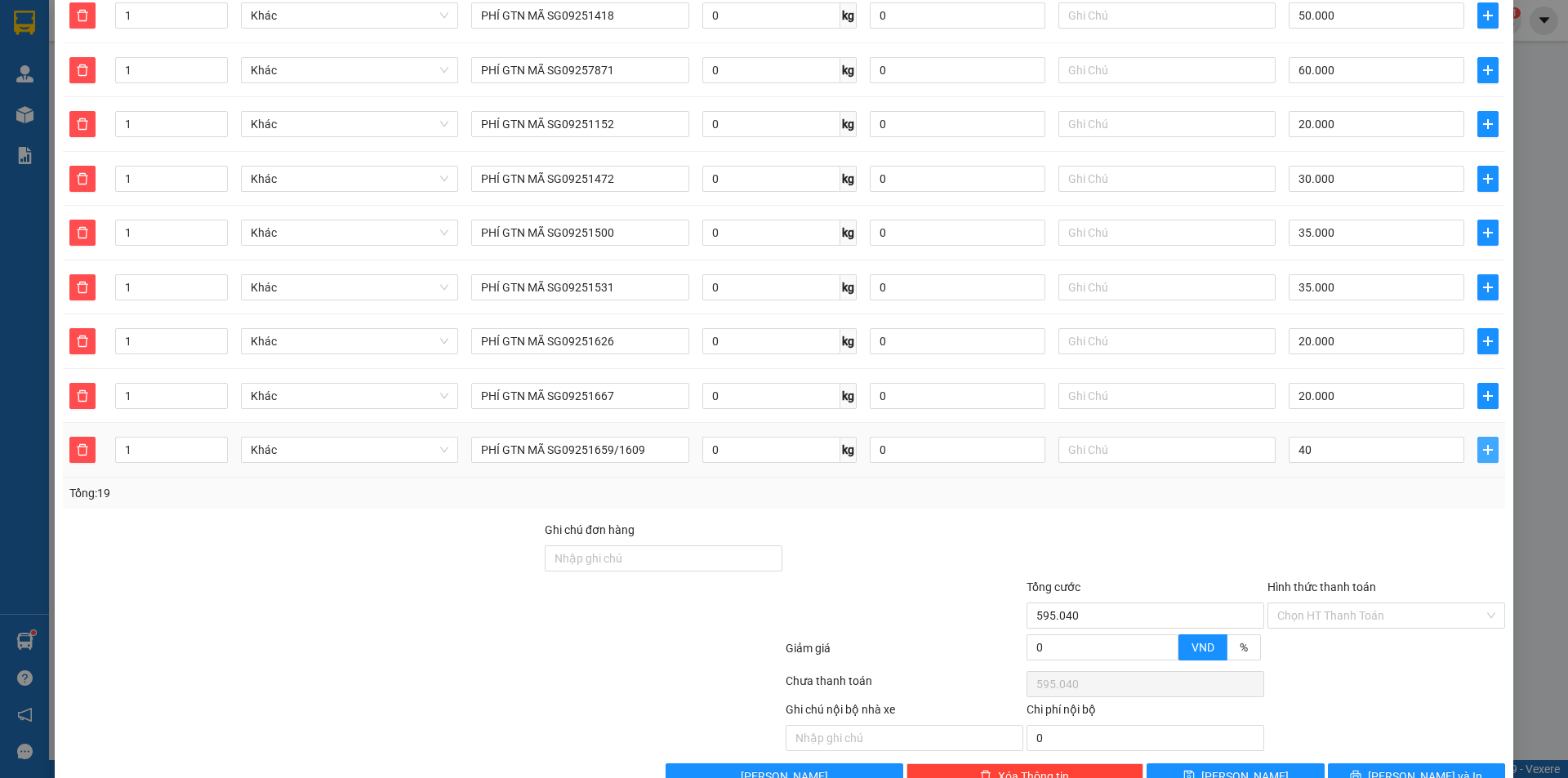
type input "40.000"
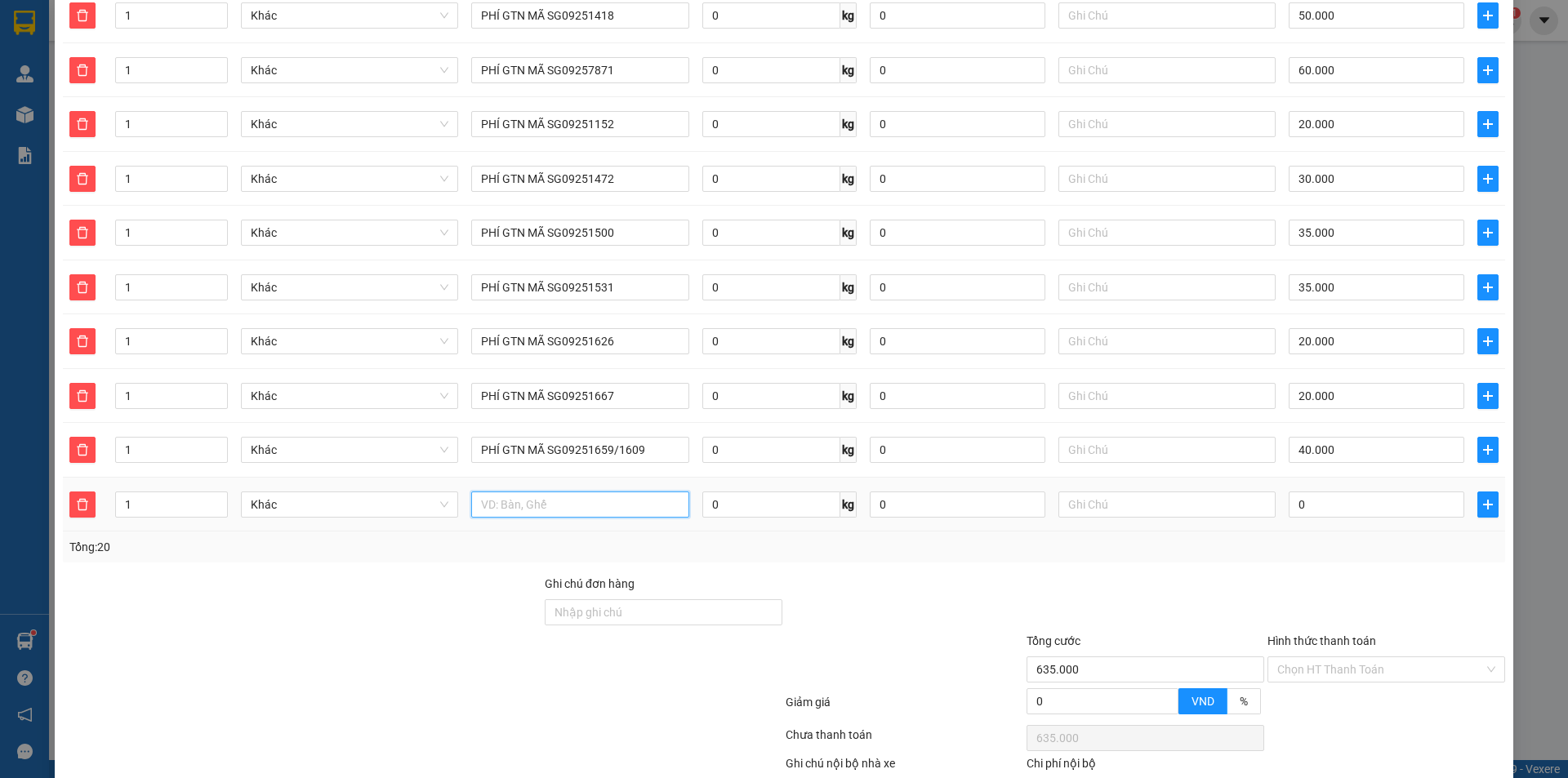
click at [628, 493] on input "text" at bounding box center [580, 504] width 218 height 26
click at [658, 494] on input "text" at bounding box center [580, 504] width 218 height 26
paste input "PHÍ GTN MÃ SG0925"
type input "PHÍ GTN MÃ SG09251858"
click at [1482, 498] on icon "plus" at bounding box center [1489, 504] width 14 height 14
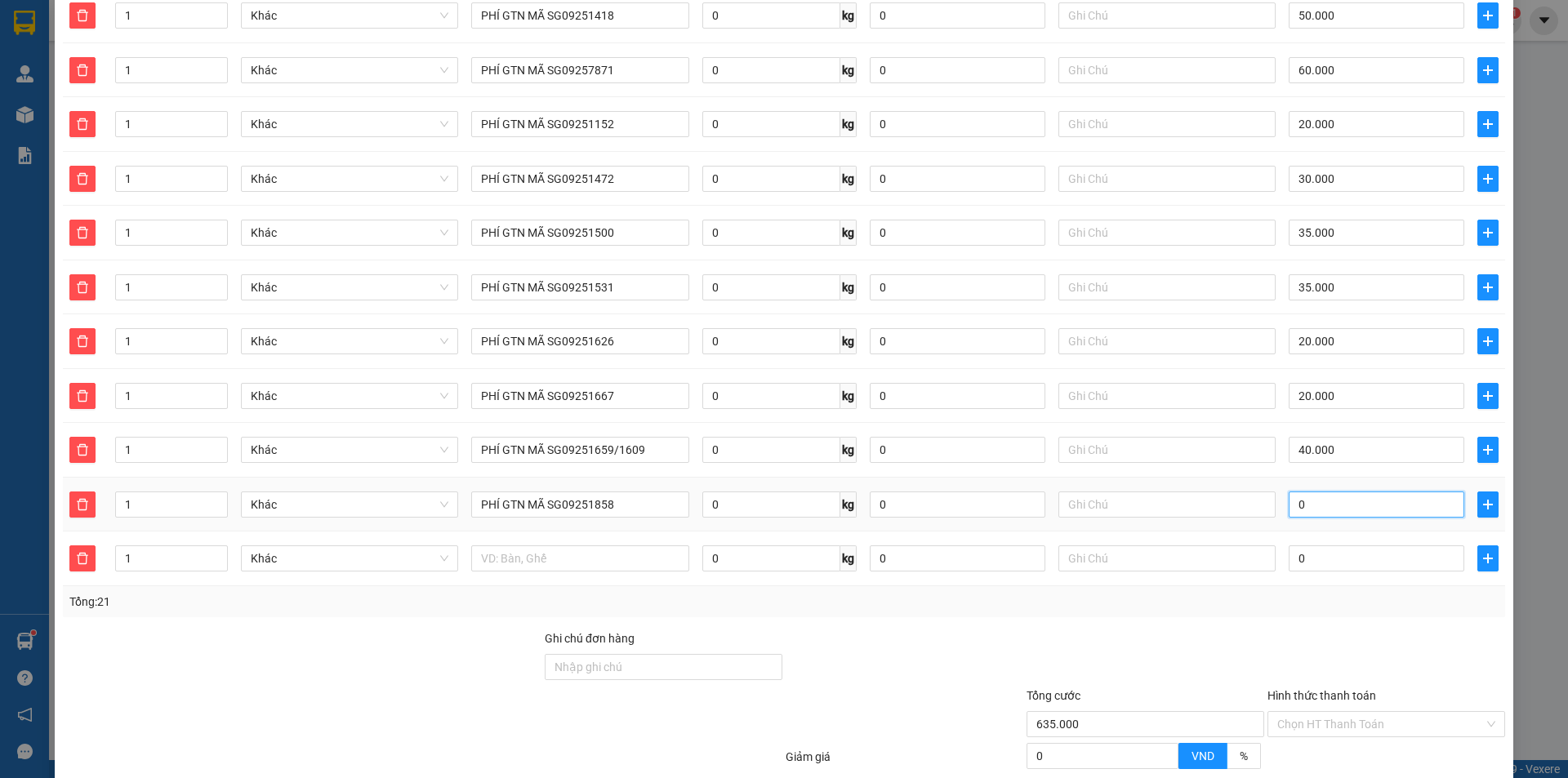
click at [1320, 492] on input "0" at bounding box center [1377, 504] width 176 height 26
click at [651, 547] on input "text" at bounding box center [580, 558] width 218 height 26
paste input "PHÍ GTN MÃ SG0925"
click at [1362, 546] on input "0" at bounding box center [1377, 558] width 176 height 26
click at [1482, 552] on icon "plus" at bounding box center [1489, 559] width 14 height 14
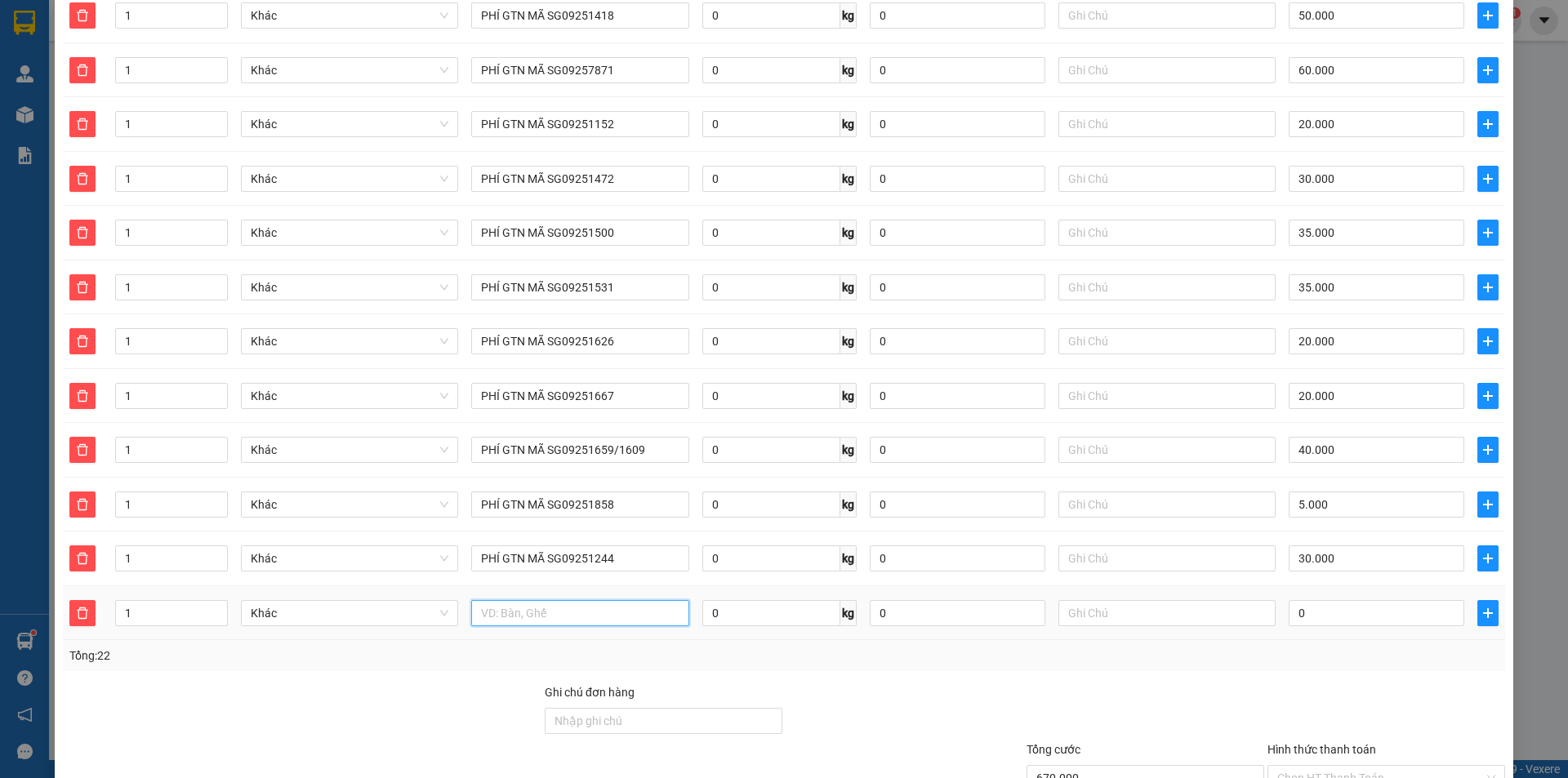
click at [589, 600] on input "text" at bounding box center [580, 613] width 218 height 26
paste input "PHÍ GTN MÃ SG0925"
click at [1351, 614] on td "0" at bounding box center [1377, 614] width 189 height 55
click at [1351, 603] on input "0" at bounding box center [1377, 613] width 176 height 26
click at [1483, 607] on span "plus" at bounding box center [1488, 614] width 19 height 14
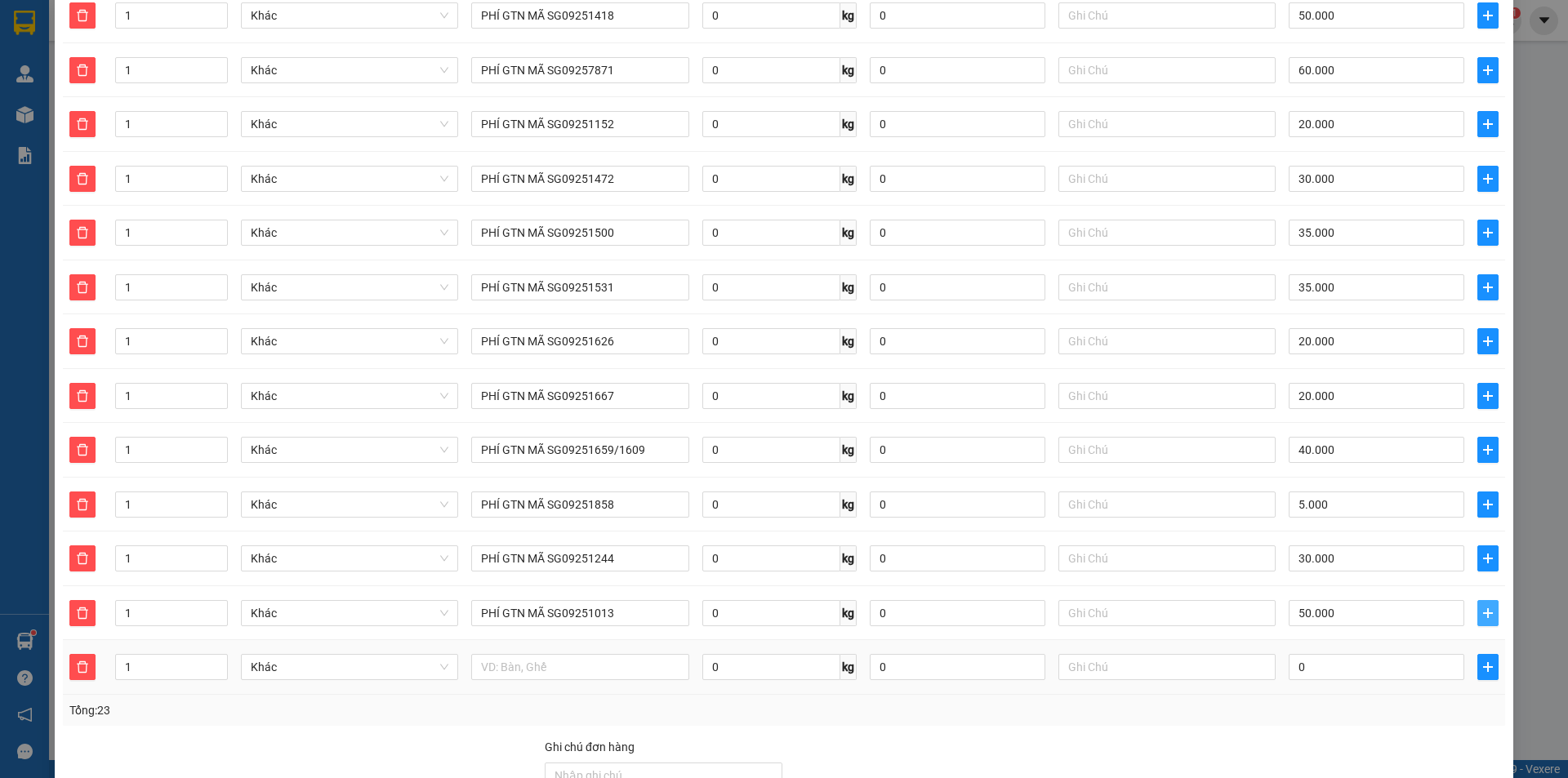
scroll to position [1082, 0]
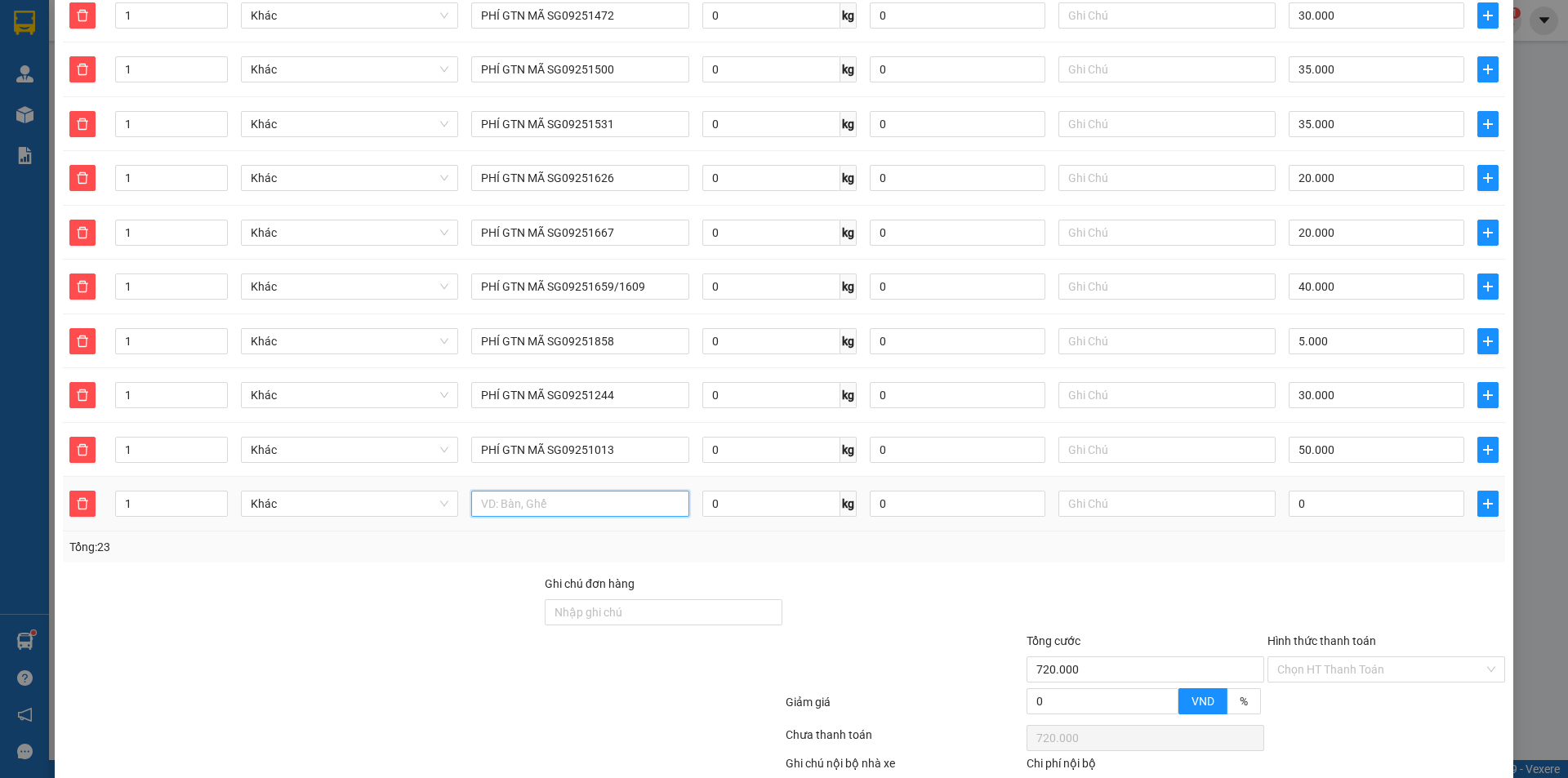
click at [616, 495] on input "text" at bounding box center [580, 504] width 218 height 26
click at [619, 495] on input "text" at bounding box center [580, 504] width 218 height 26
paste input "PHÍ GTN MÃ SG0925"
click at [1362, 487] on div "0" at bounding box center [1377, 504] width 176 height 33
click at [1362, 491] on input "0" at bounding box center [1377, 504] width 176 height 26
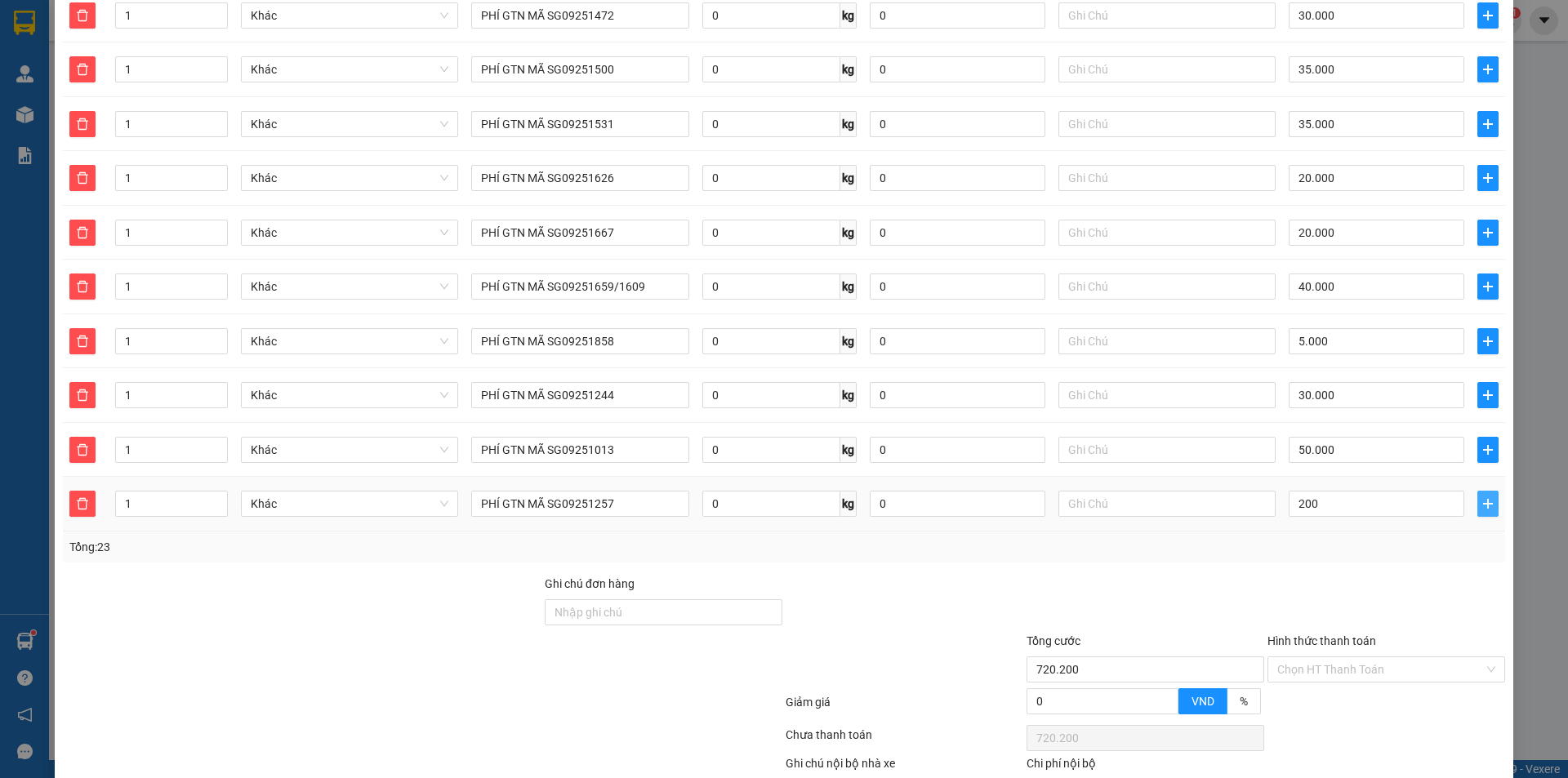
click at [1485, 491] on button "button" at bounding box center [1489, 504] width 21 height 26
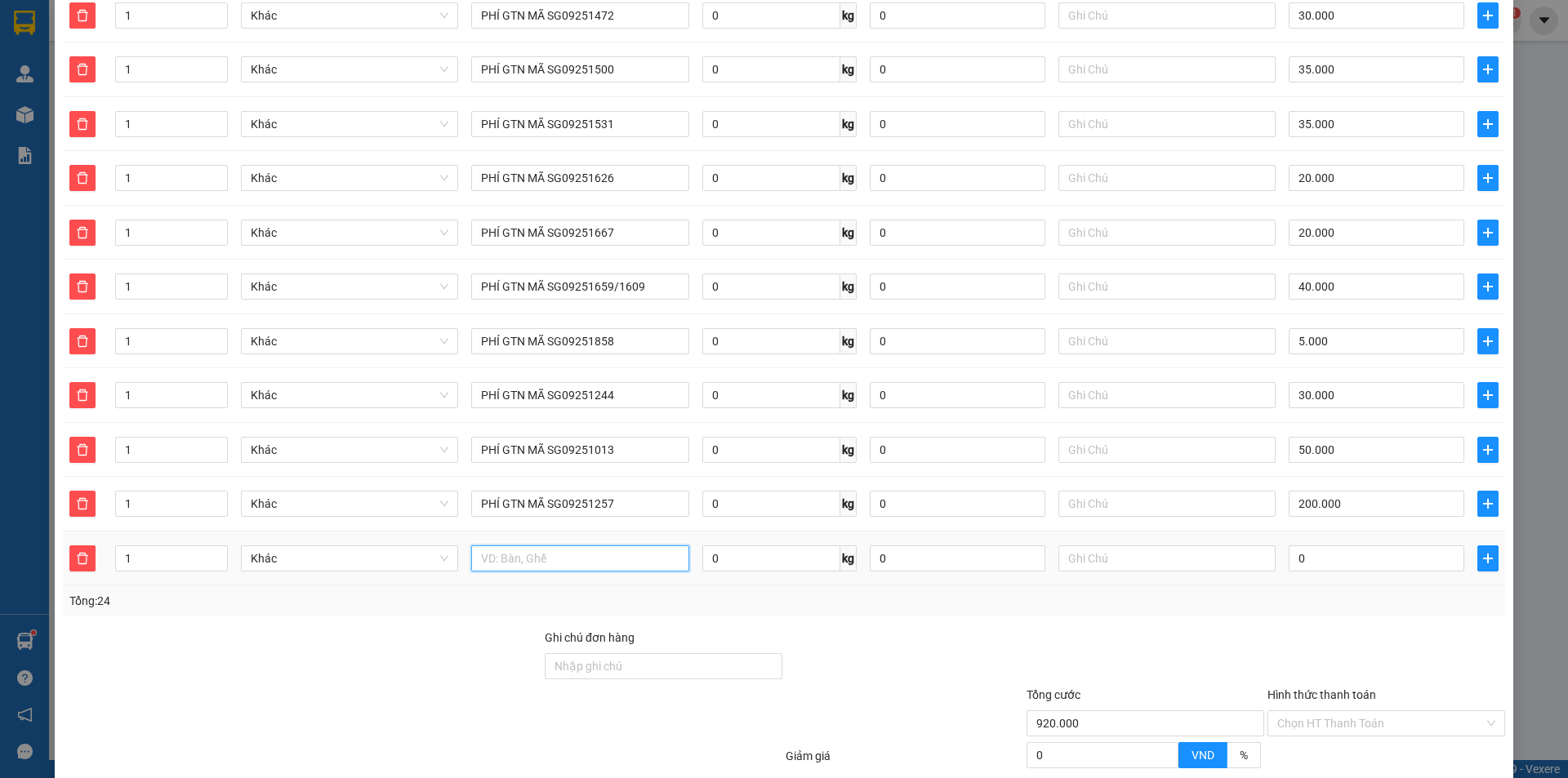
click at [523, 551] on input "text" at bounding box center [580, 558] width 218 height 26
paste input "PHÍ GTN MÃ SG0925"
click at [1371, 552] on input "0" at bounding box center [1377, 558] width 176 height 26
click at [1482, 545] on button "button" at bounding box center [1489, 558] width 21 height 26
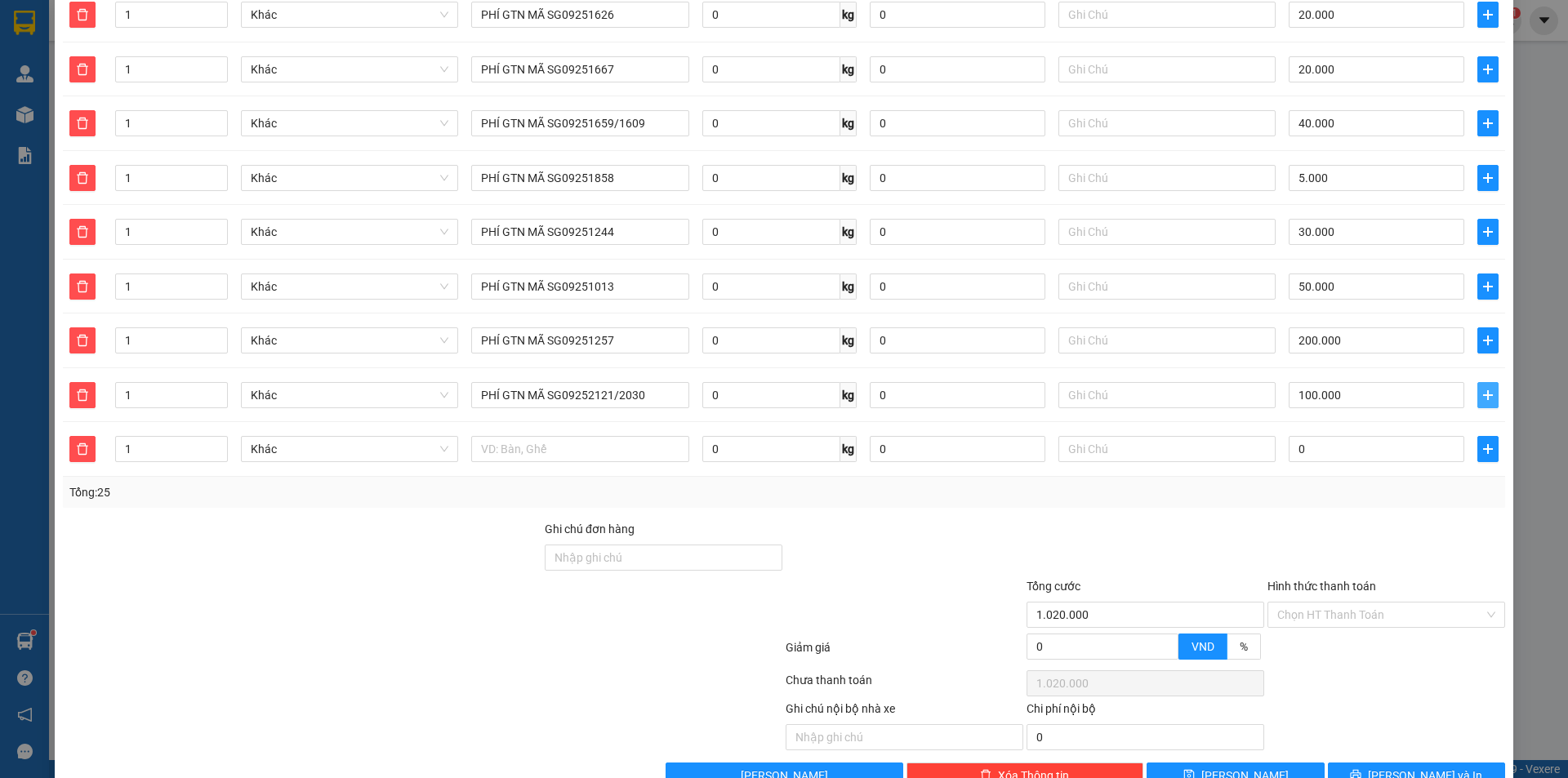
scroll to position [1270, 0]
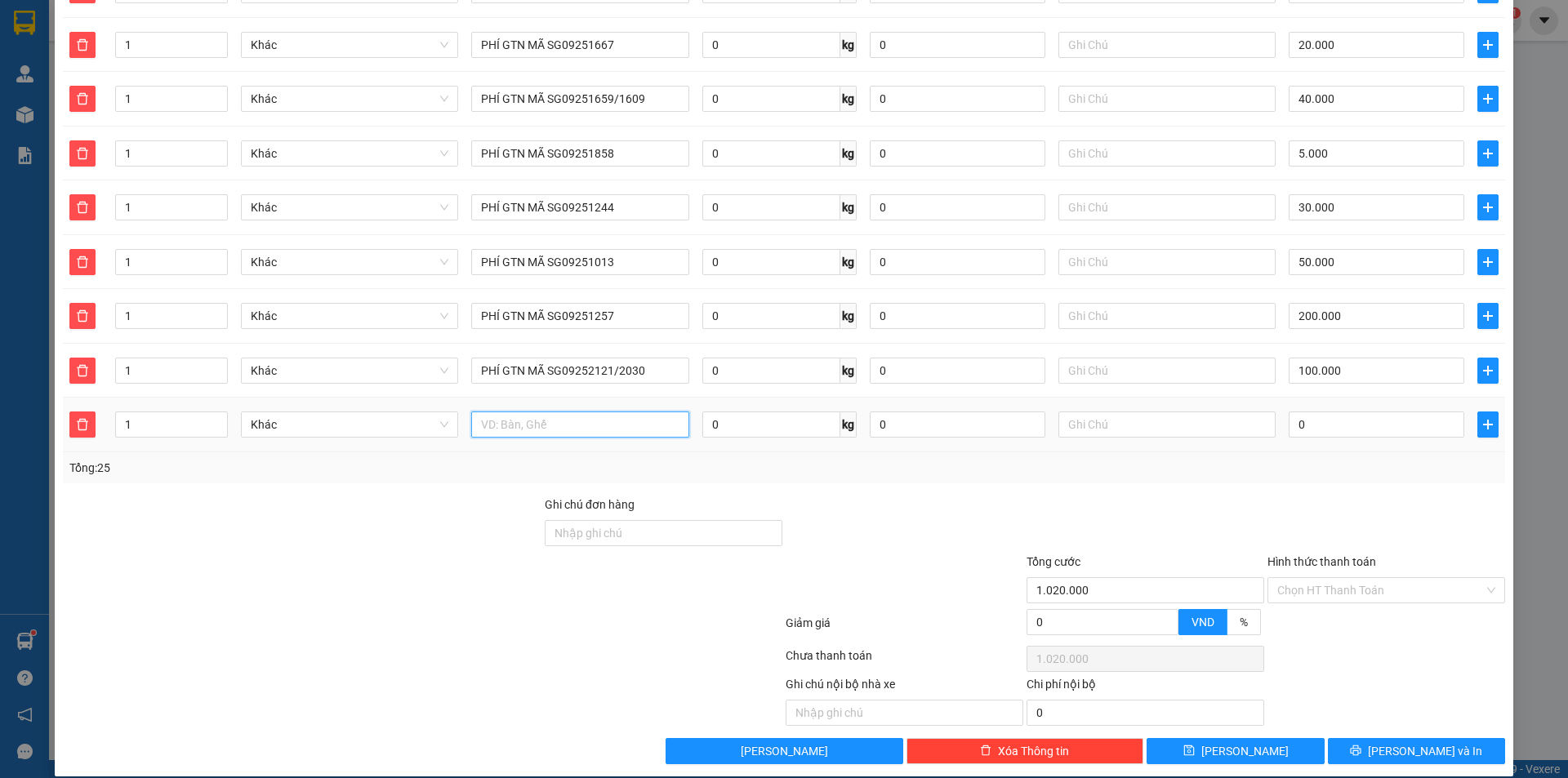
click at [603, 415] on input "text" at bounding box center [580, 424] width 218 height 26
click at [536, 413] on input "text" at bounding box center [580, 424] width 218 height 26
paste input "PHÍ GTN MÃ SG0925"
click at [1350, 412] on input "0" at bounding box center [1377, 424] width 176 height 26
click at [1485, 418] on span "plus" at bounding box center [1488, 425] width 19 height 14
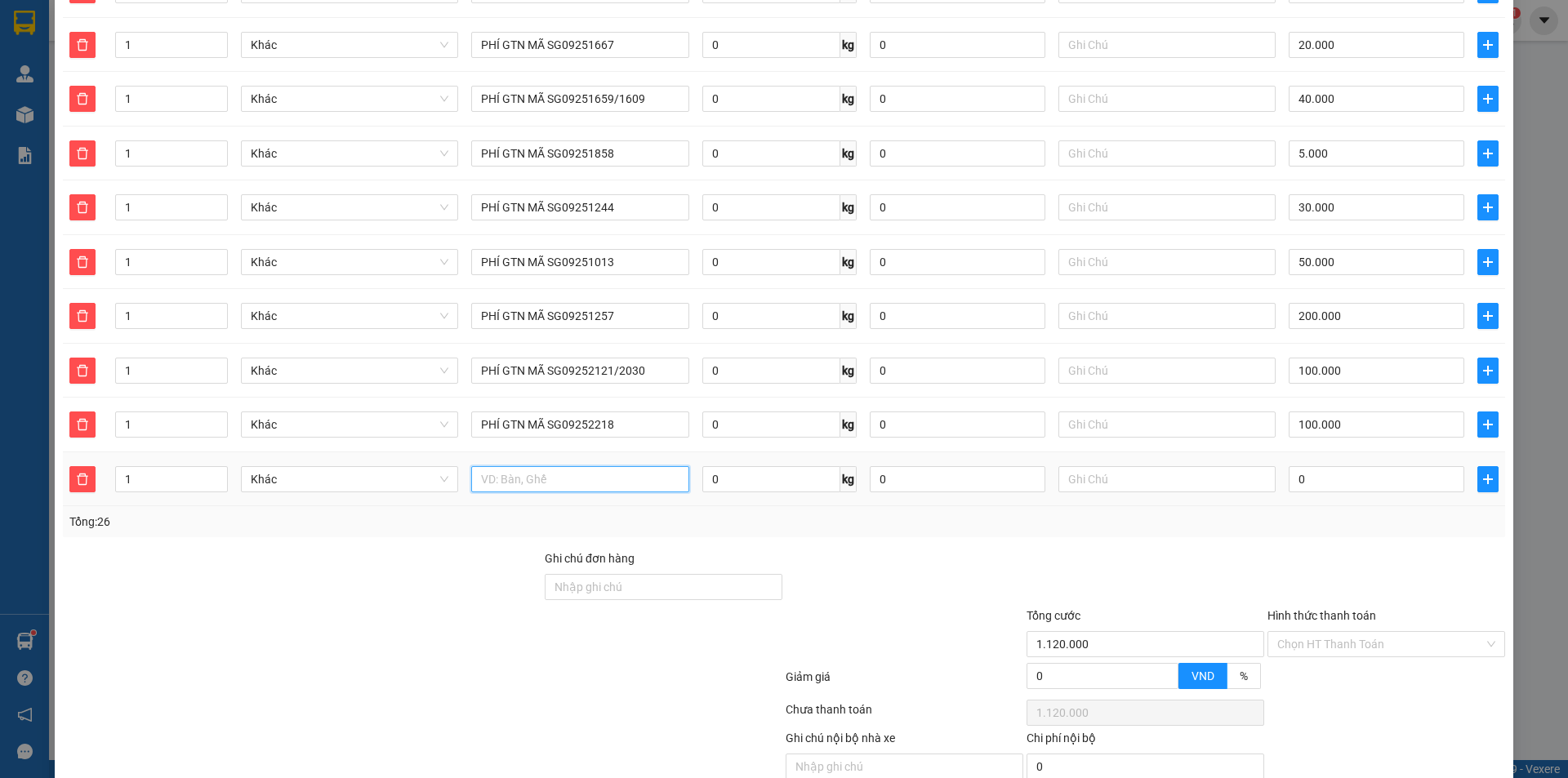
click at [522, 466] on input "text" at bounding box center [580, 478] width 218 height 26
paste input "PHÍ GTN MÃ SG0925"
click at [1336, 466] on input "0" at bounding box center [1377, 478] width 176 height 26
click at [1482, 473] on icon "plus" at bounding box center [1489, 479] width 14 height 14
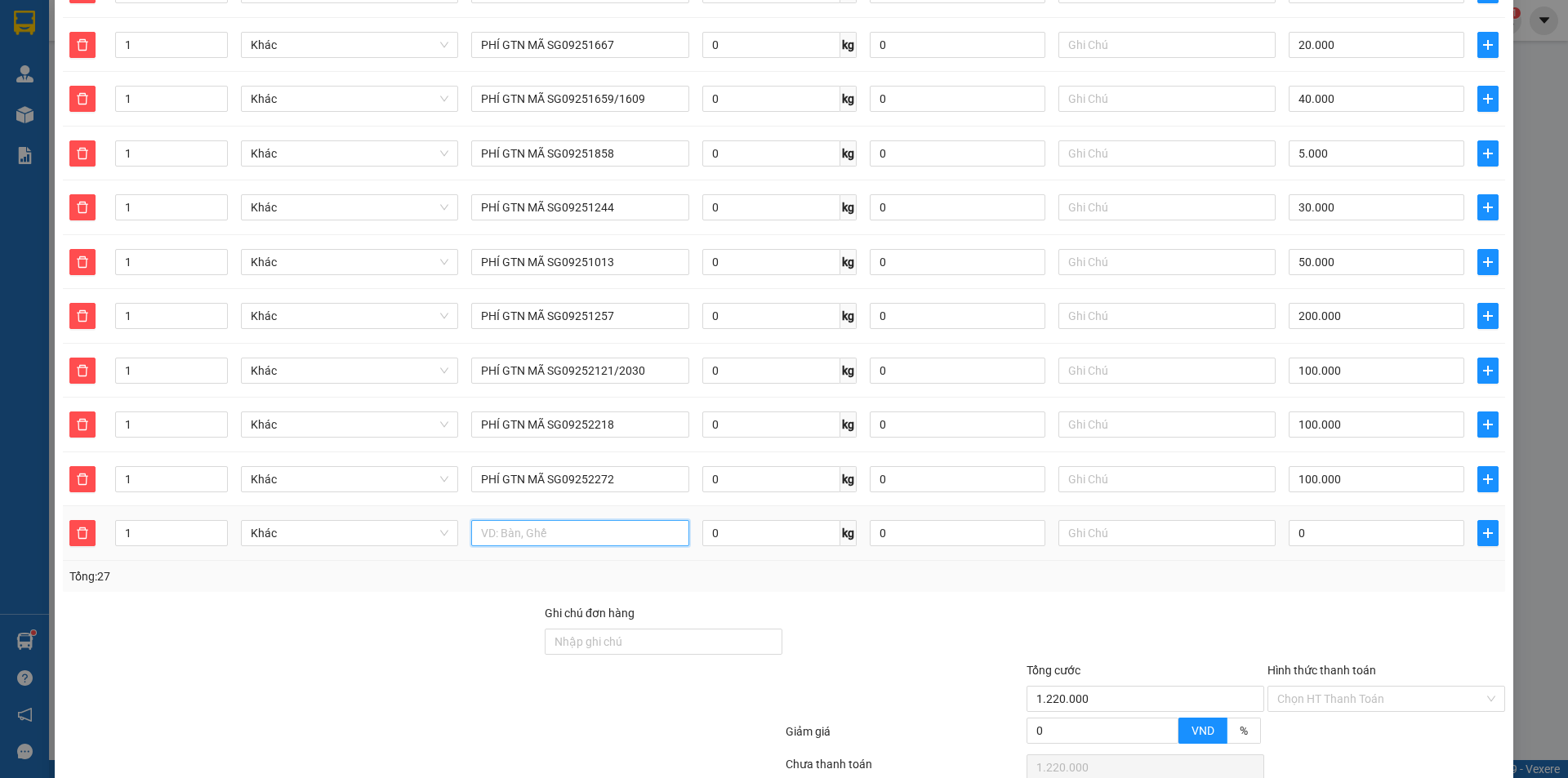
click at [608, 520] on input "text" at bounding box center [580, 533] width 218 height 26
click at [572, 520] on input "text" at bounding box center [580, 533] width 218 height 26
paste input "PHÍ GTN MÃ SG0925"
click at [1314, 524] on input "0" at bounding box center [1377, 533] width 176 height 26
click at [1488, 529] on icon "plus" at bounding box center [1488, 533] width 1 height 11
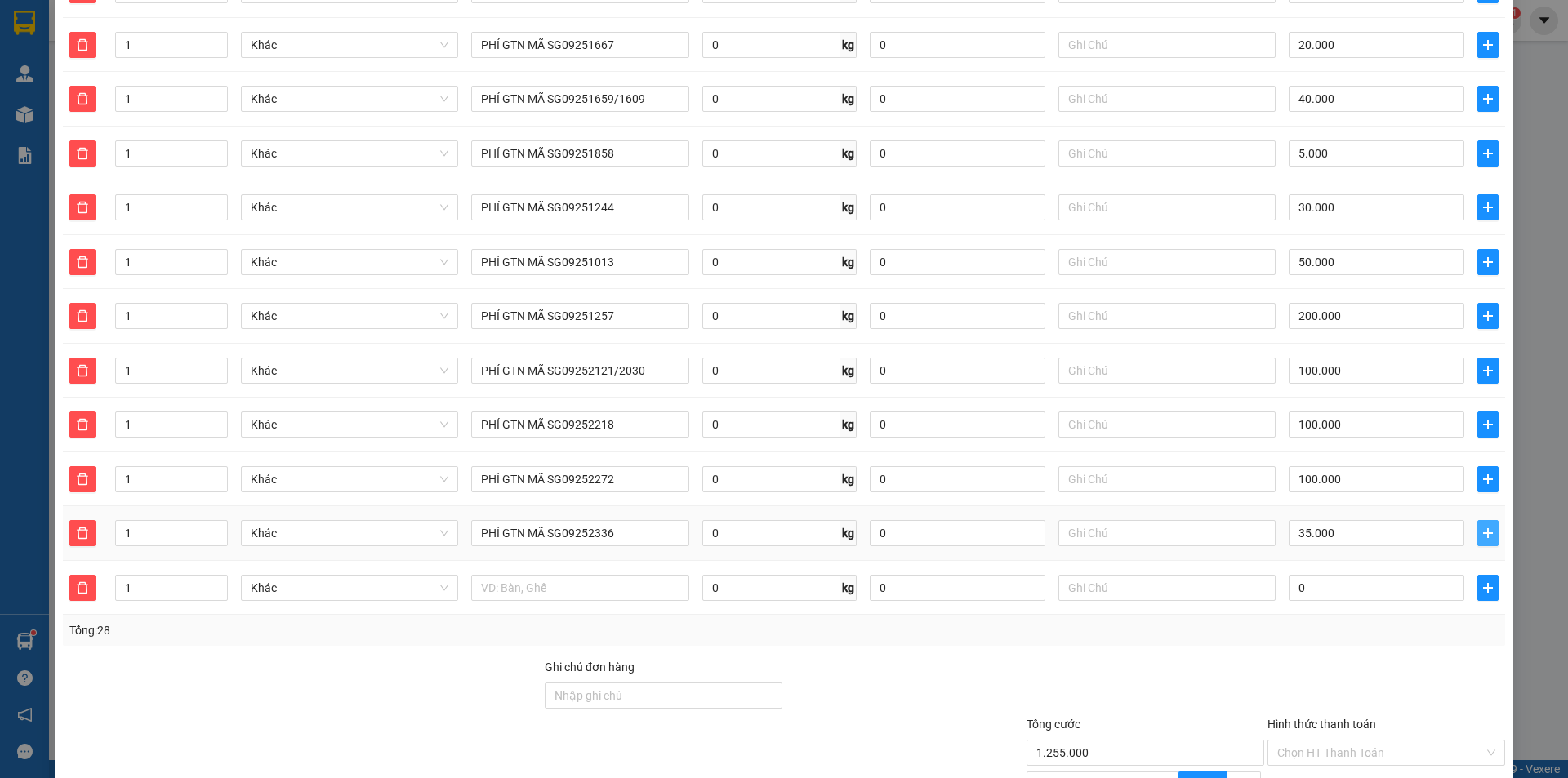
scroll to position [1433, 0]
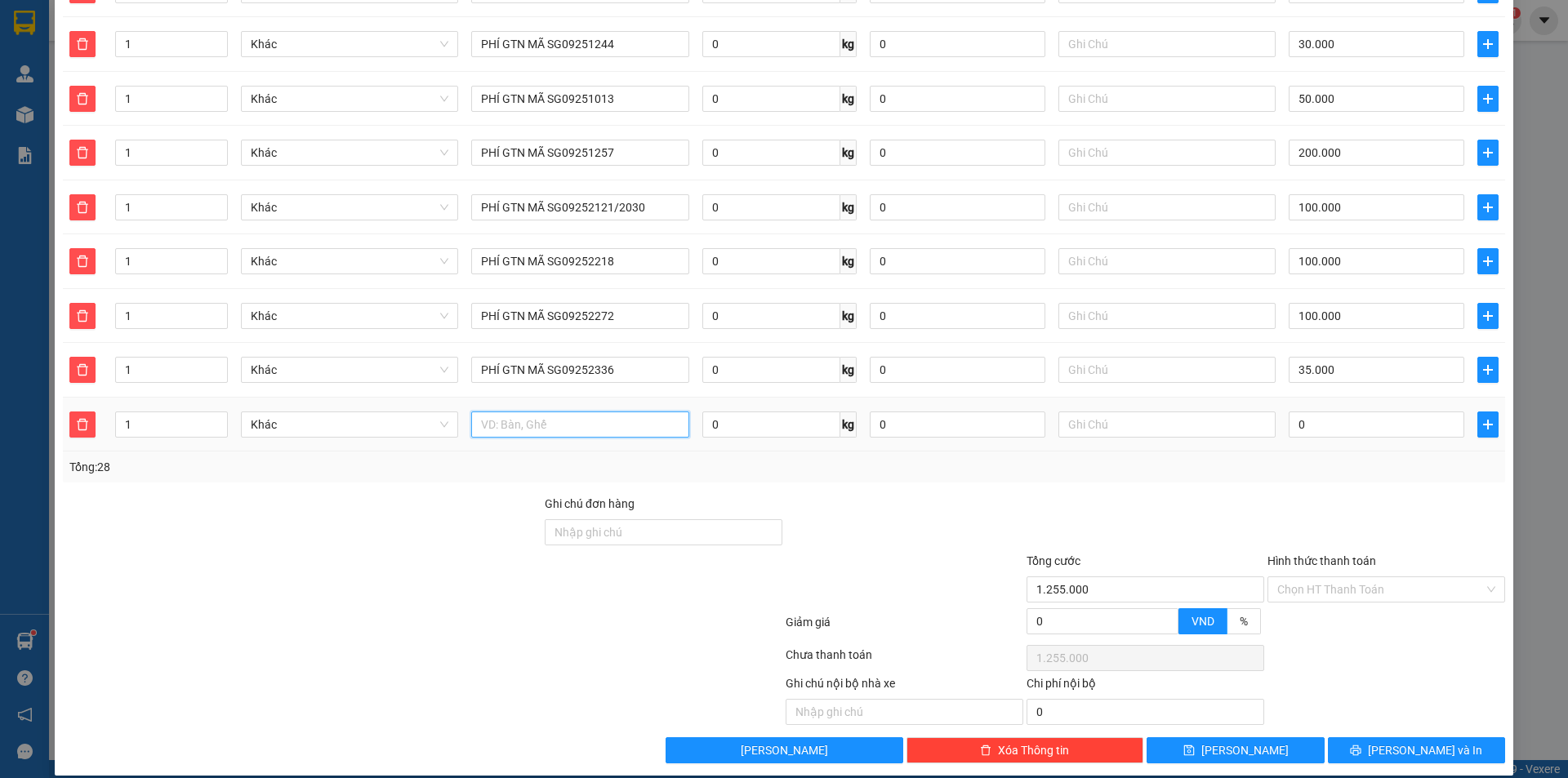
click at [574, 414] on input "text" at bounding box center [580, 424] width 218 height 26
paste input "PHÍ GTN MÃ SG0925"
click at [1338, 412] on input "0" at bounding box center [1377, 424] width 176 height 26
click at [1488, 418] on icon "plus" at bounding box center [1488, 423] width 1 height 11
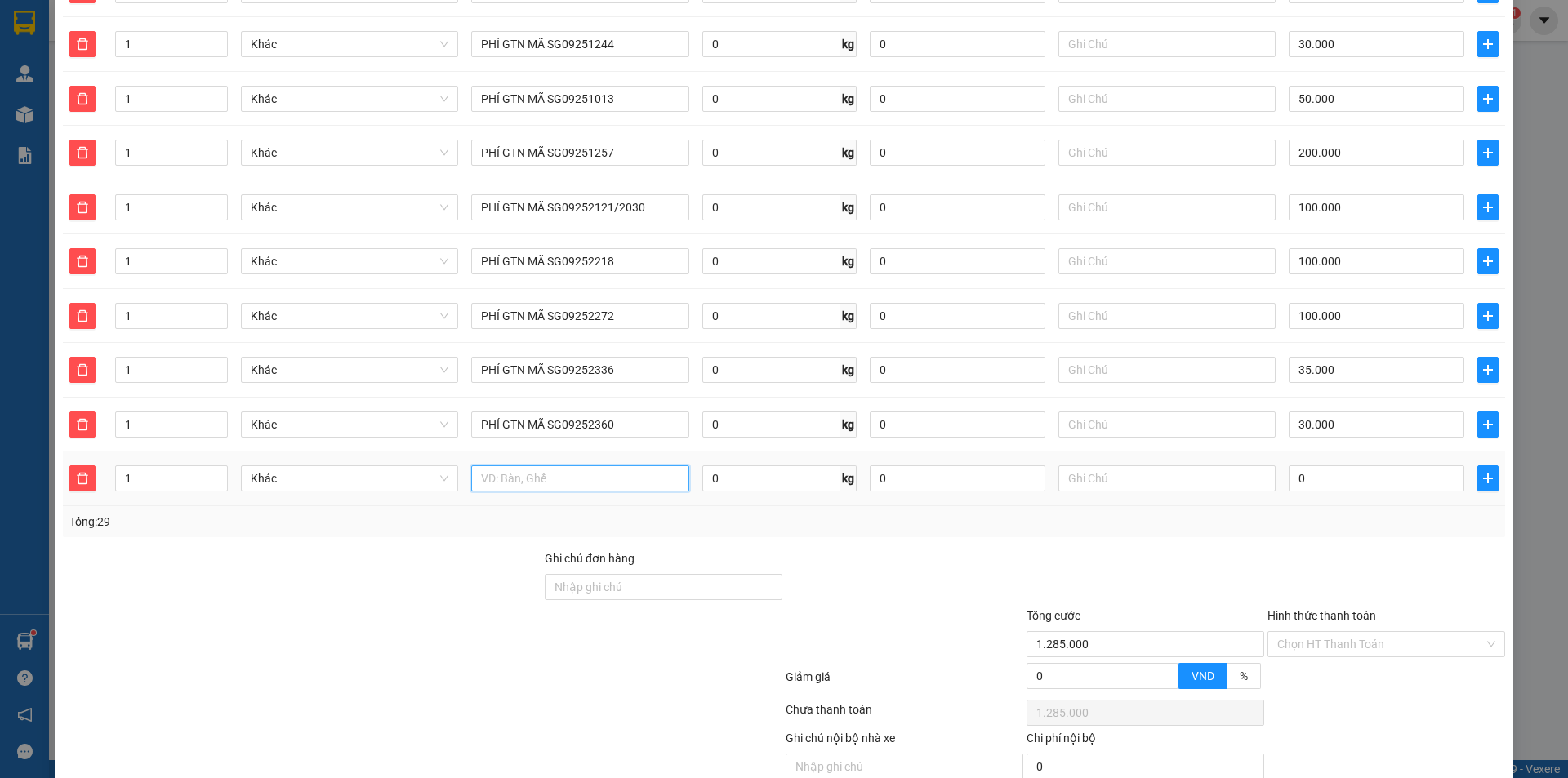
click at [609, 466] on input "text" at bounding box center [580, 478] width 218 height 26
click at [559, 466] on input "text" at bounding box center [580, 478] width 218 height 26
paste input "PHÍ GTN MÃ SG0925"
click at [1375, 466] on input "0" at bounding box center [1377, 478] width 176 height 26
click at [1482, 472] on icon "plus" at bounding box center [1489, 478] width 14 height 14
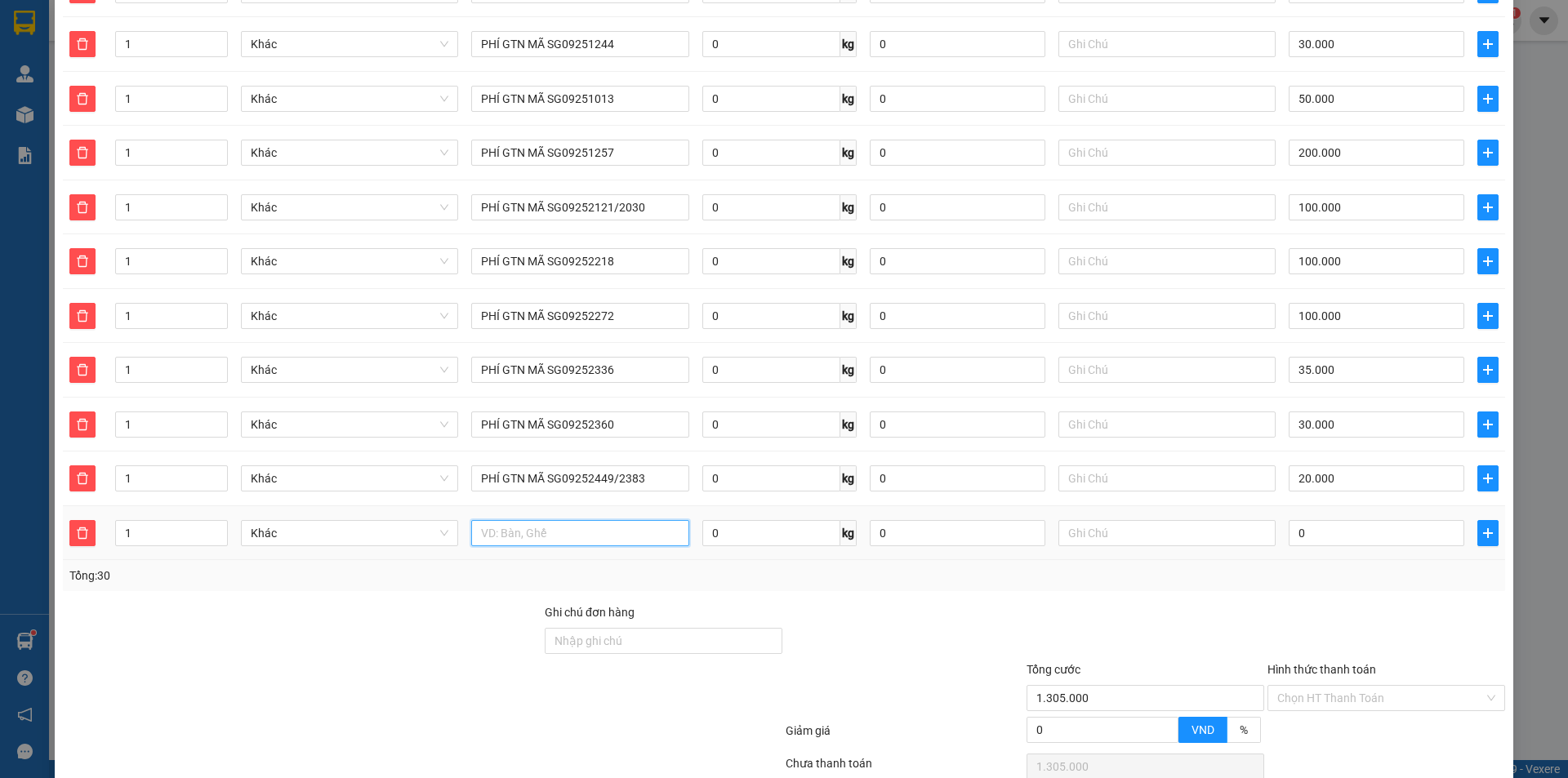
click at [629, 520] on input "text" at bounding box center [580, 533] width 218 height 26
click at [609, 522] on input "text" at bounding box center [580, 533] width 218 height 26
paste input "PHÍ GTN MÃ SG0925"
click at [1383, 520] on input "0" at bounding box center [1377, 533] width 176 height 26
click at [1482, 527] on icon "plus" at bounding box center [1489, 533] width 14 height 14
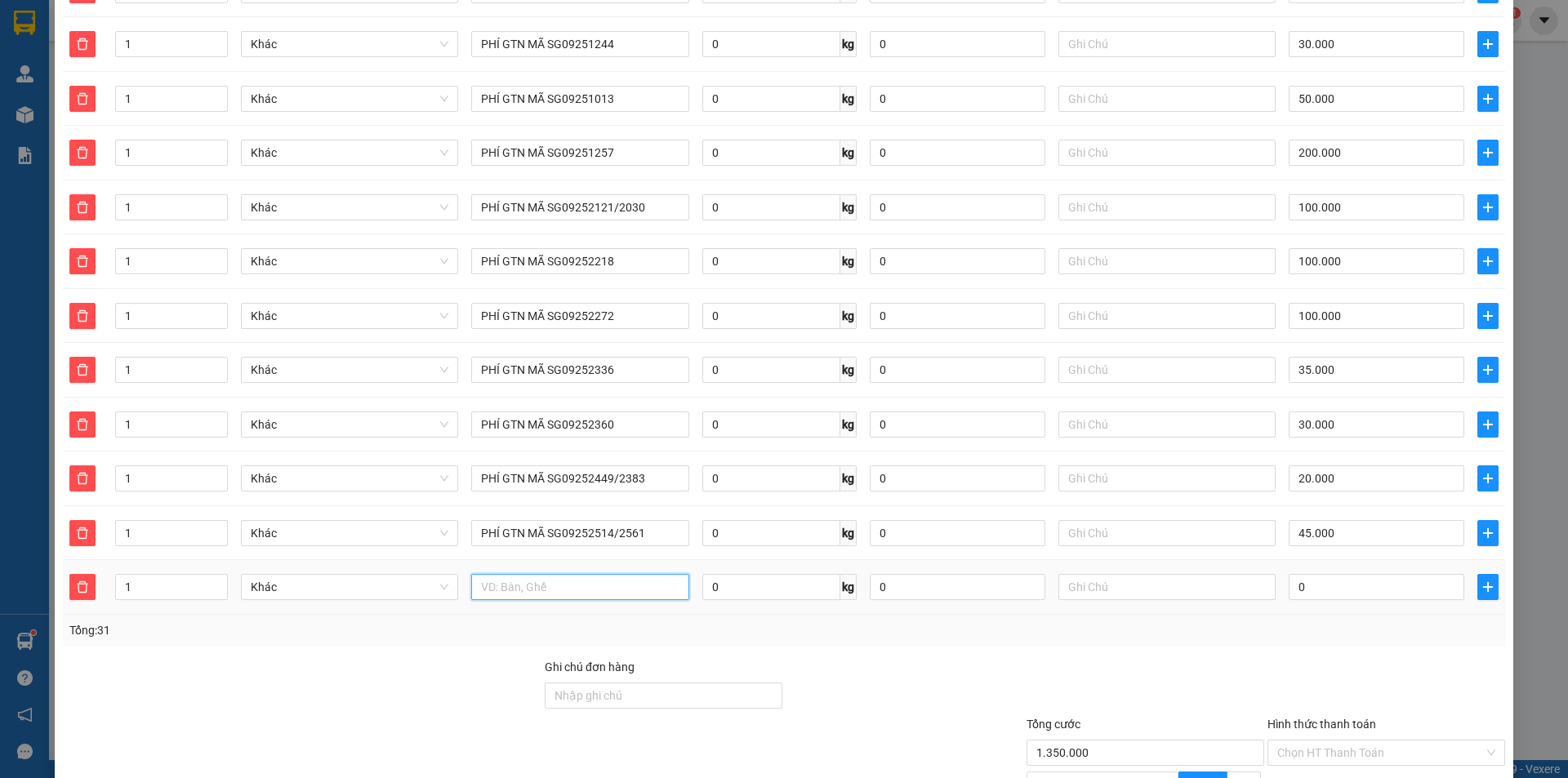
click at [642, 574] on input "text" at bounding box center [580, 587] width 218 height 26
paste input "PHÍ GTN MÃ SG0925"
click at [1383, 574] on input "0" at bounding box center [1377, 587] width 176 height 26
click at [1482, 581] on icon "plus" at bounding box center [1489, 588] width 14 height 14
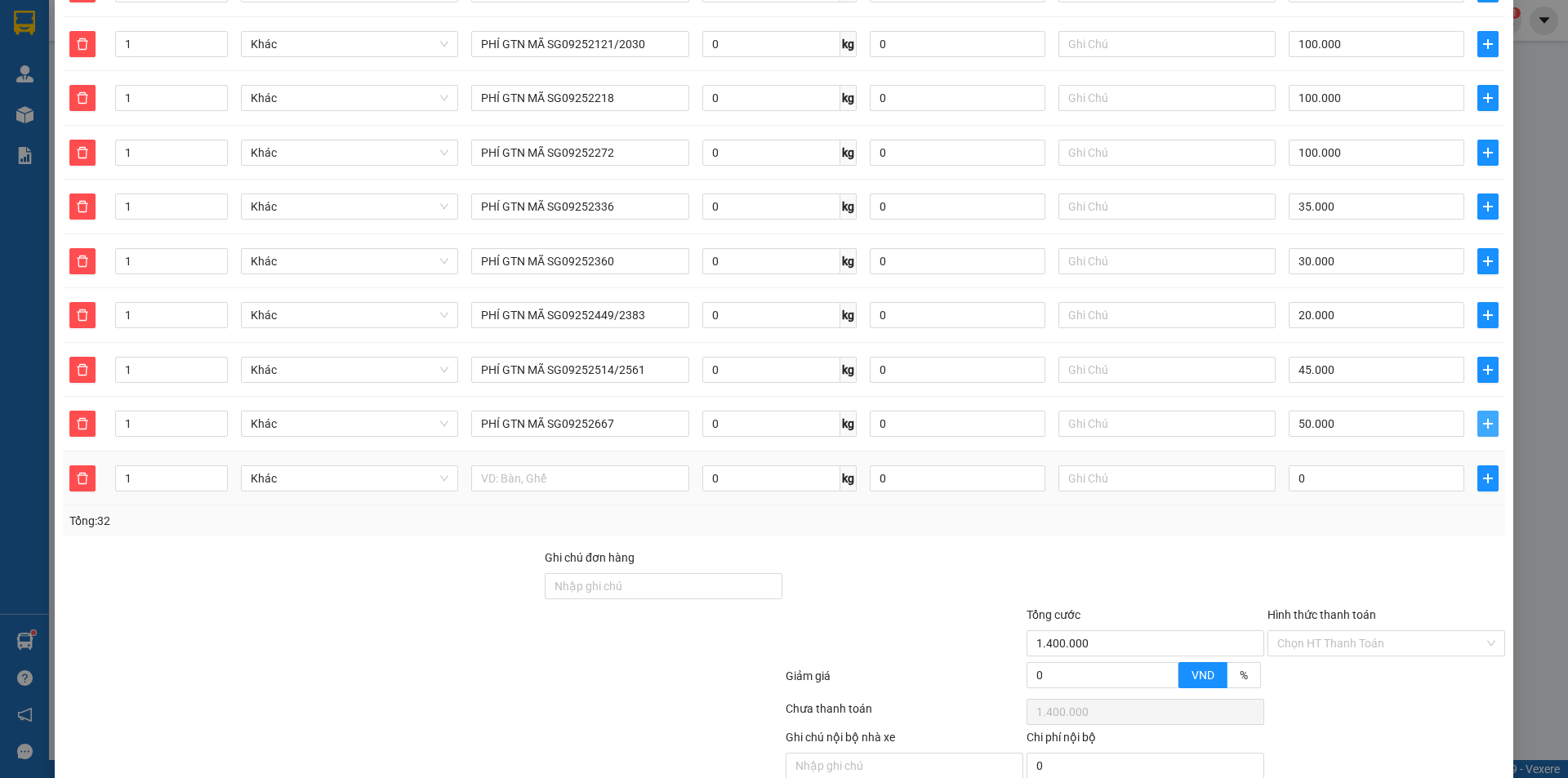
scroll to position [1651, 0]
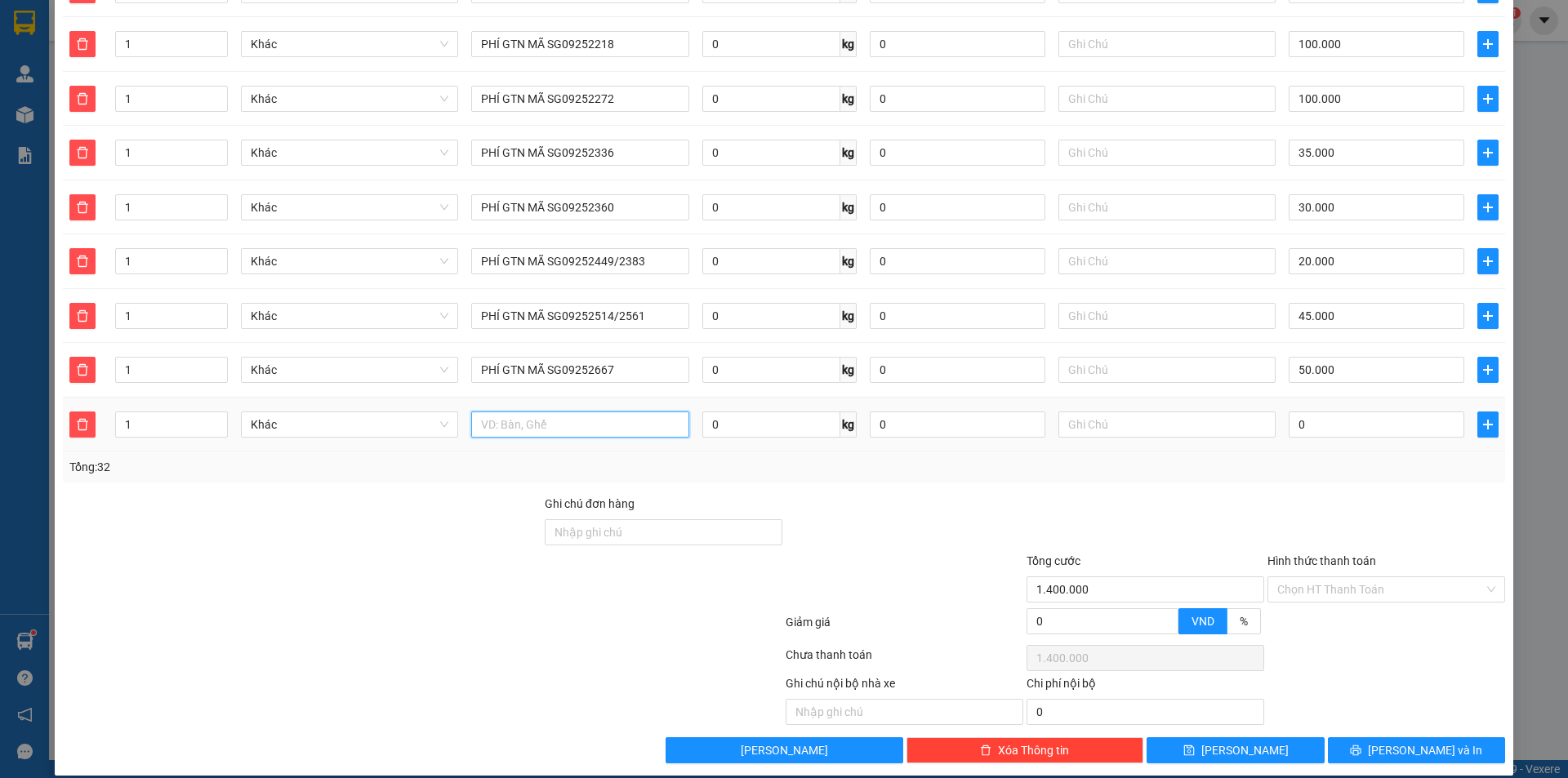
click at [631, 416] on input "text" at bounding box center [580, 424] width 218 height 26
paste input "PHÍ GTN MÃ SG0925"
click at [1347, 408] on div "0" at bounding box center [1377, 424] width 176 height 33
click at [1347, 412] on input "0" at bounding box center [1377, 424] width 176 height 26
click at [1482, 418] on icon "plus" at bounding box center [1489, 425] width 14 height 14
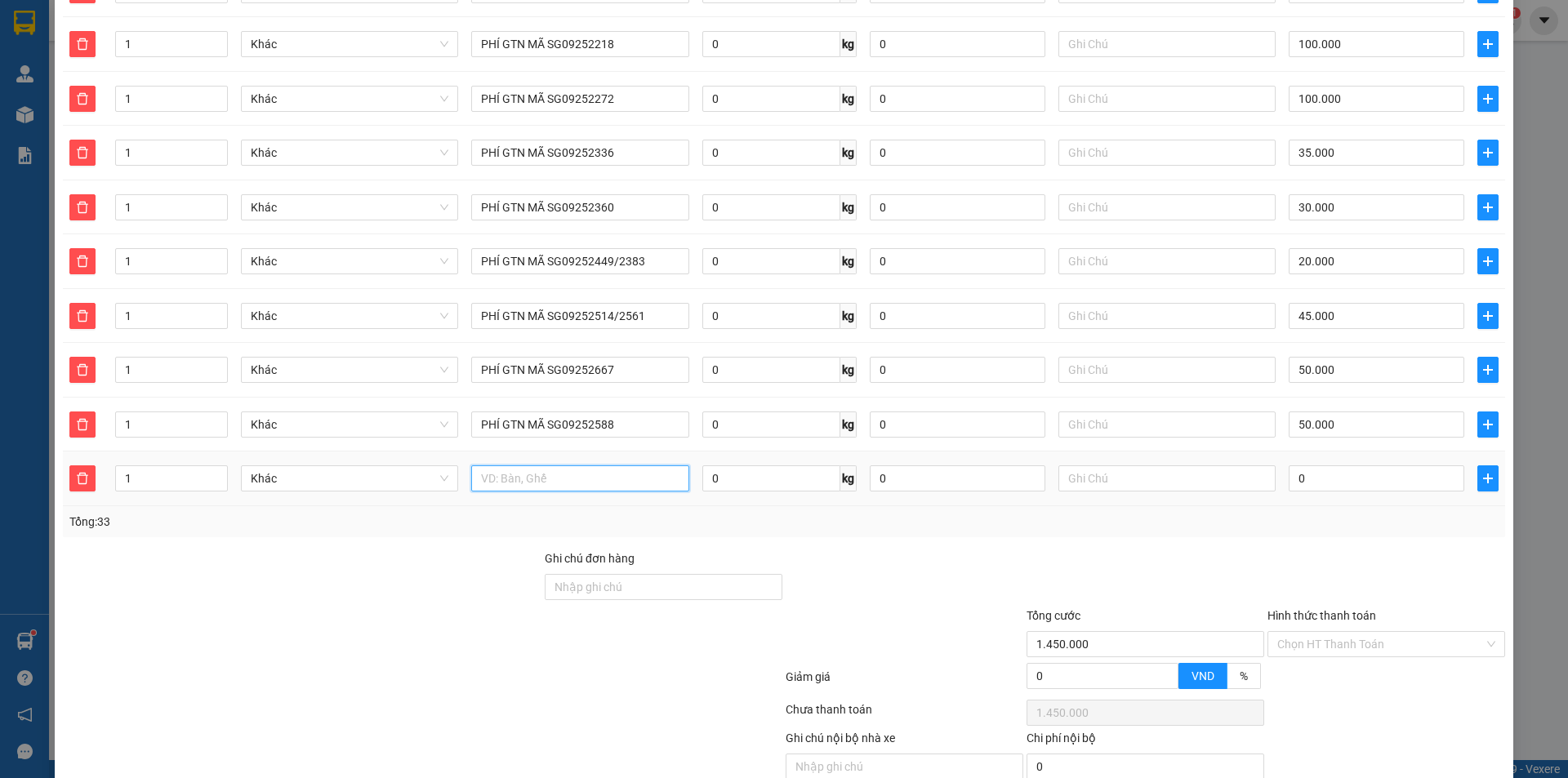
click at [588, 466] on input "text" at bounding box center [580, 478] width 218 height 26
click at [589, 466] on input "text" at bounding box center [580, 478] width 218 height 26
paste input "PHÍ GTN MÃ SG0925"
click at [1294, 466] on input "0" at bounding box center [1377, 478] width 176 height 26
click at [1482, 472] on icon "plus" at bounding box center [1489, 478] width 14 height 14
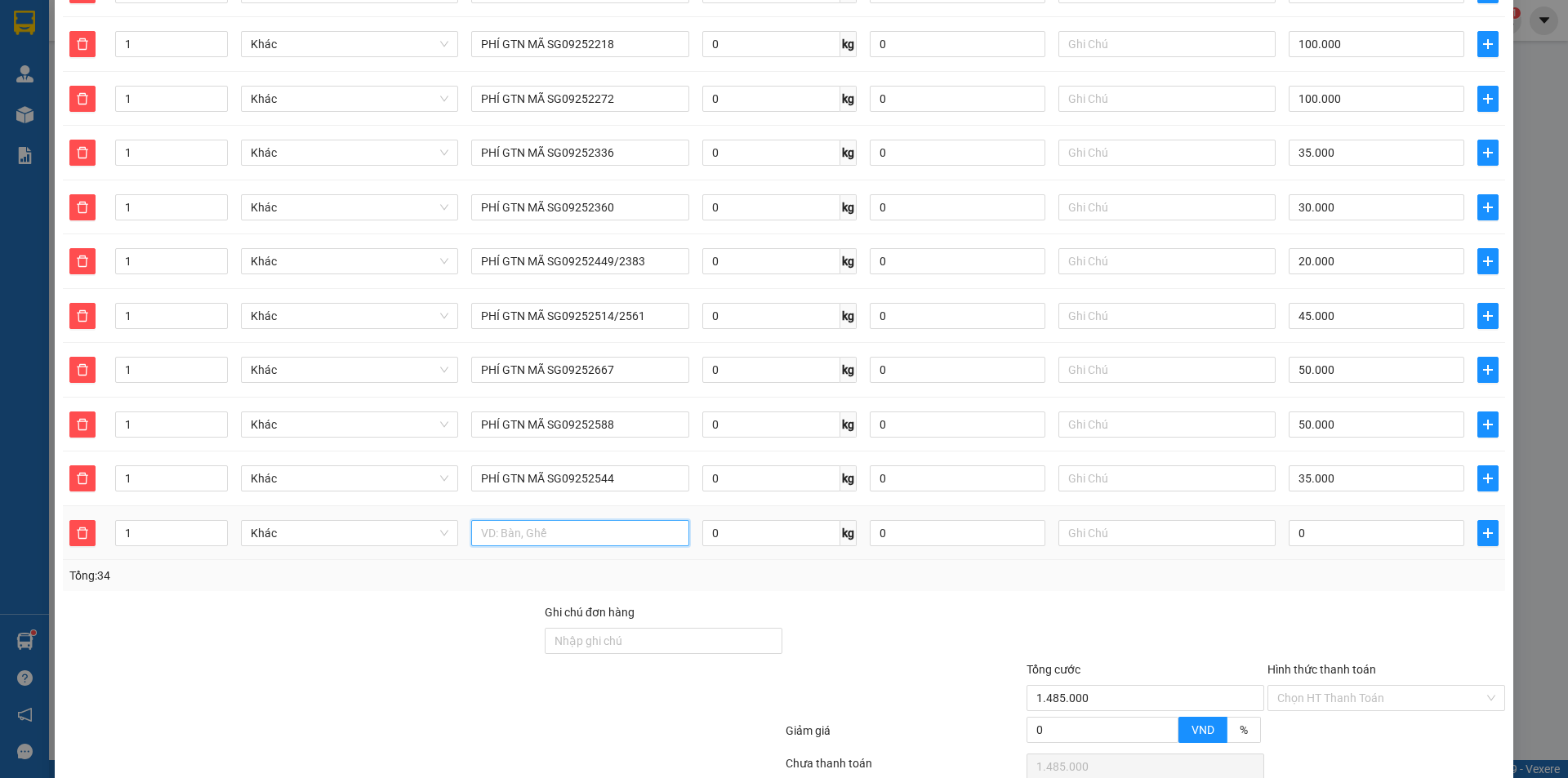
click at [535, 520] on input "text" at bounding box center [580, 533] width 218 height 26
click at [536, 520] on input "text" at bounding box center [580, 533] width 218 height 26
paste input "PHÍ GTN MÃ SG0925"
click at [1345, 520] on input "0" at bounding box center [1377, 533] width 176 height 26
click at [1471, 512] on td at bounding box center [1488, 533] width 34 height 55
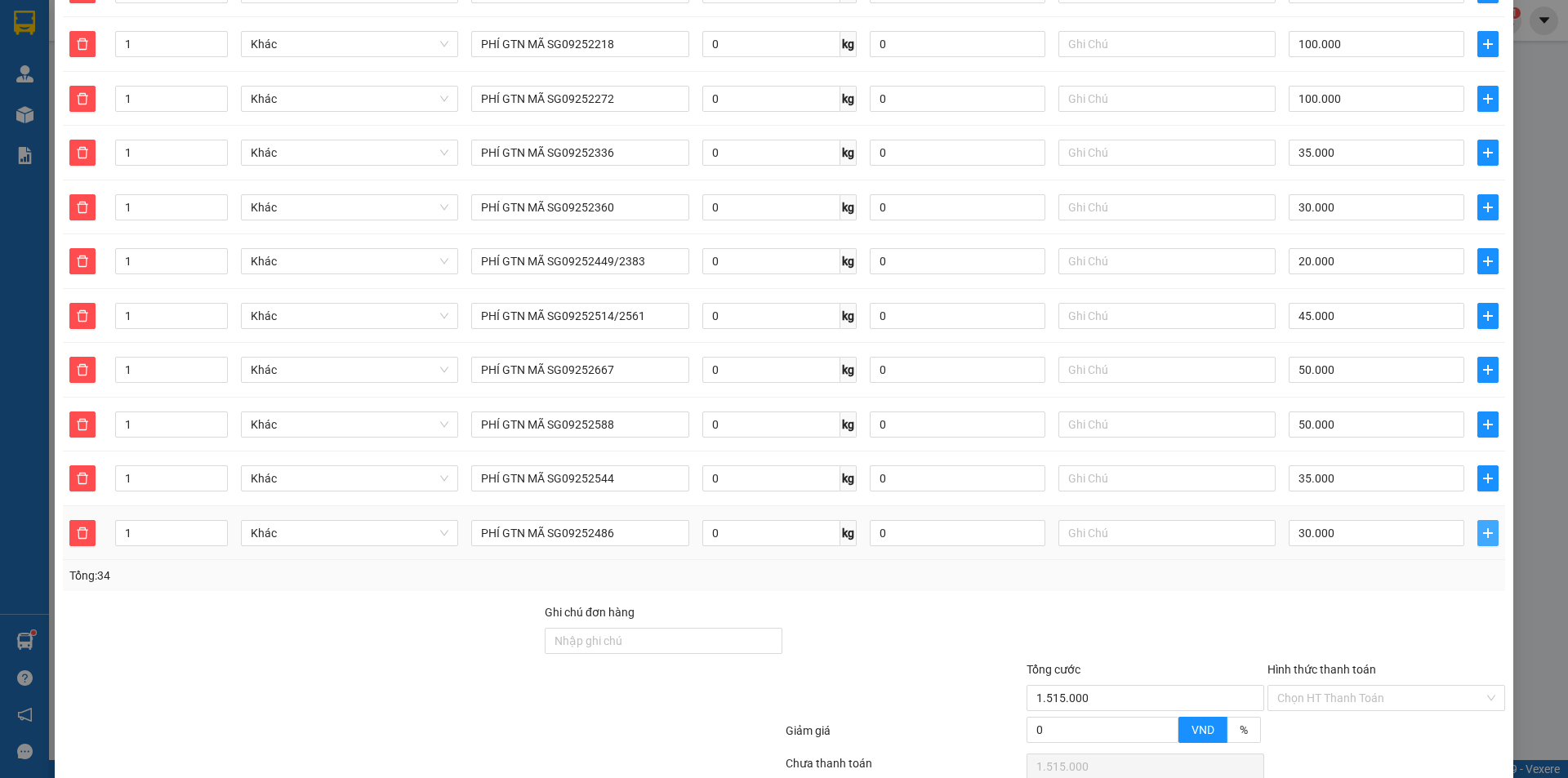
click at [1482, 527] on icon "plus" at bounding box center [1489, 533] width 14 height 14
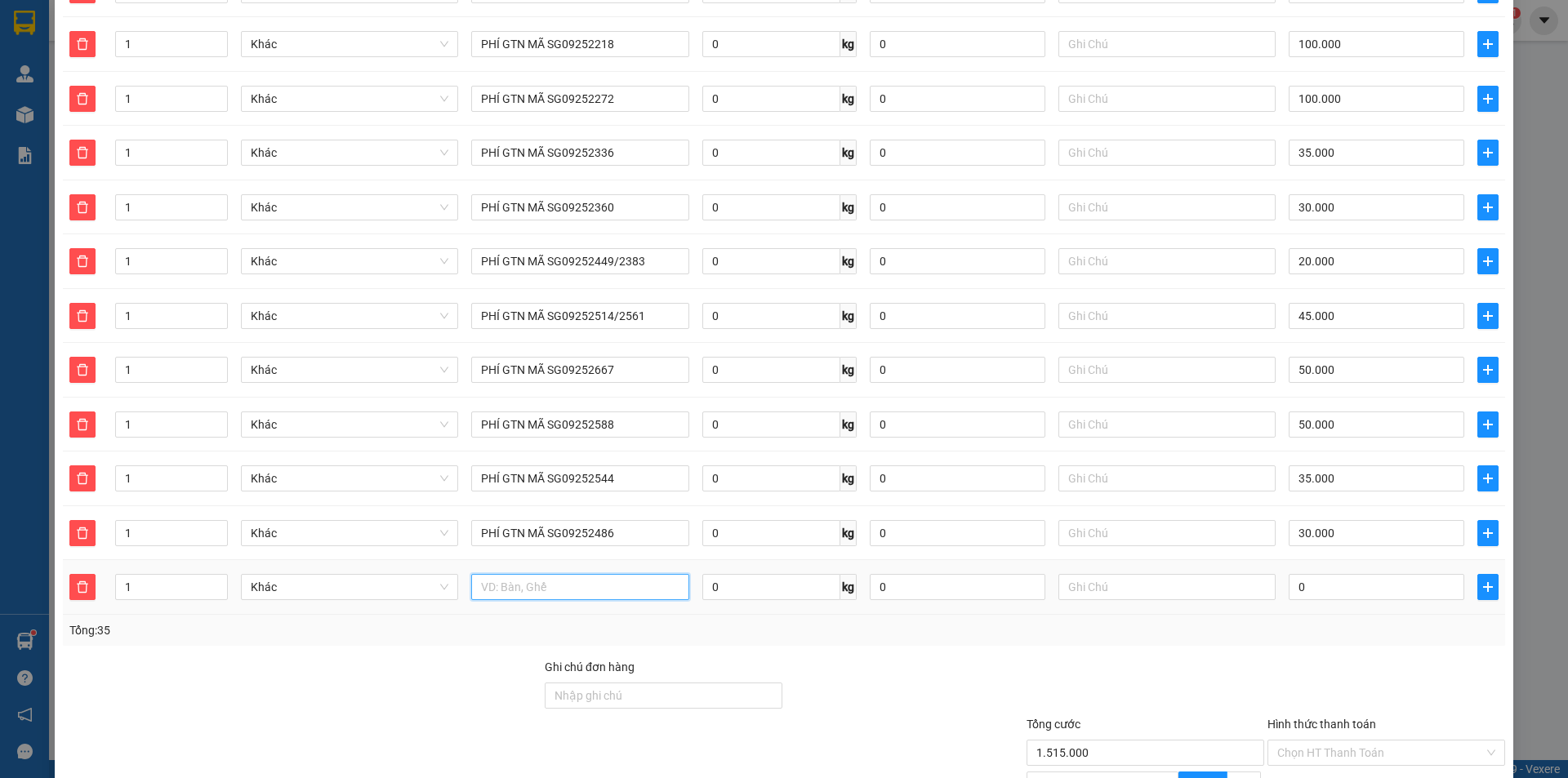
click at [591, 574] on input "text" at bounding box center [580, 587] width 218 height 26
paste input "PHÍ GTN MÃ SG0925"
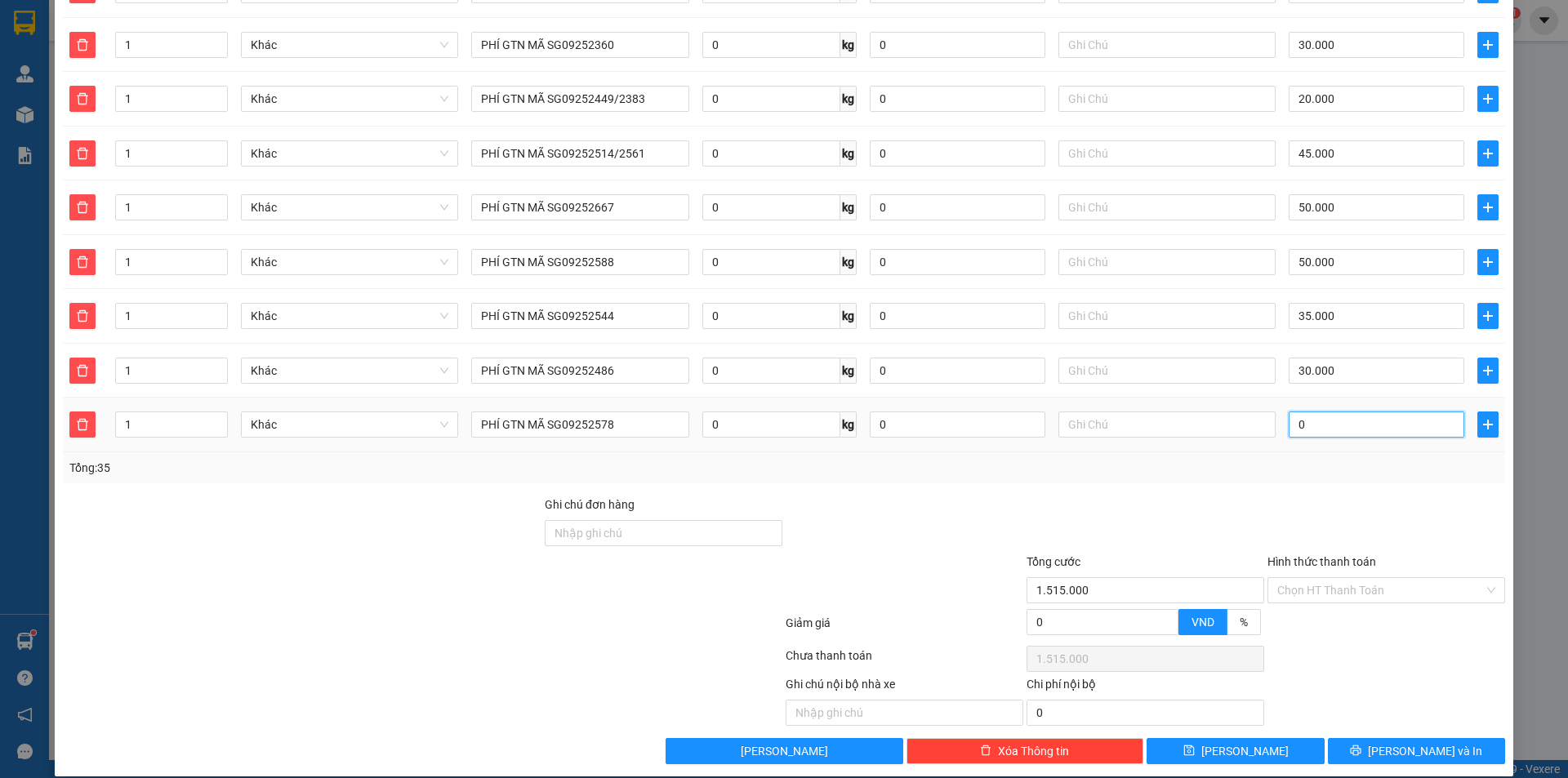
click at [1331, 412] on input "0" at bounding box center [1377, 424] width 176 height 26
drag, startPoint x: 1495, startPoint y: 400, endPoint x: 1468, endPoint y: 406, distance: 27.7
drag, startPoint x: 1468, startPoint y: 406, endPoint x: 876, endPoint y: 496, distance: 598.8
click at [1478, 418] on span "plus" at bounding box center [1488, 425] width 19 height 14
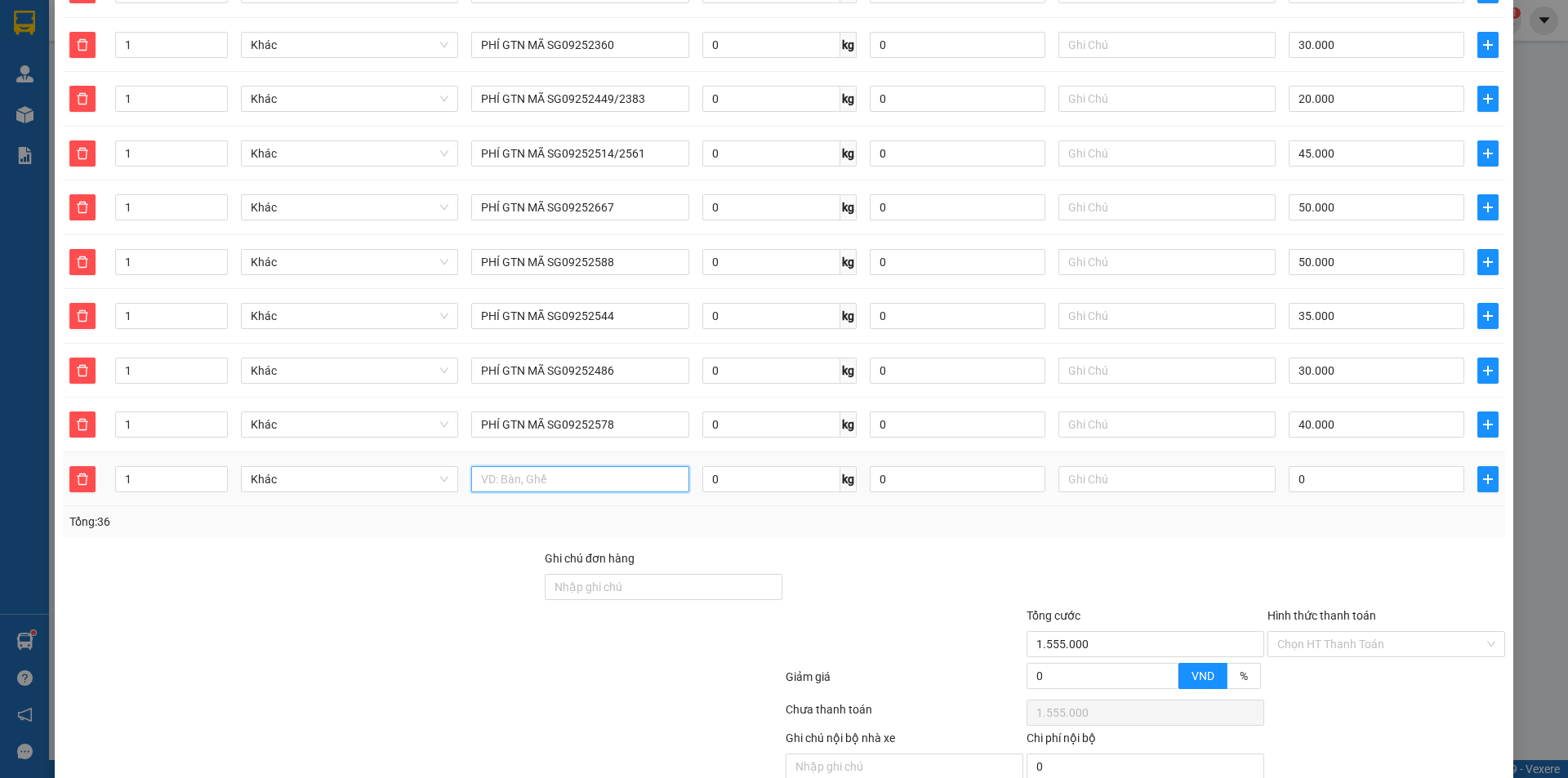
click at [587, 466] on input "text" at bounding box center [580, 478] width 218 height 26
paste input "PHÍ GTN MÃ SG0925"
click at [1323, 467] on input "0" at bounding box center [1377, 478] width 176 height 26
click at [1483, 473] on icon "plus" at bounding box center [1489, 479] width 14 height 14
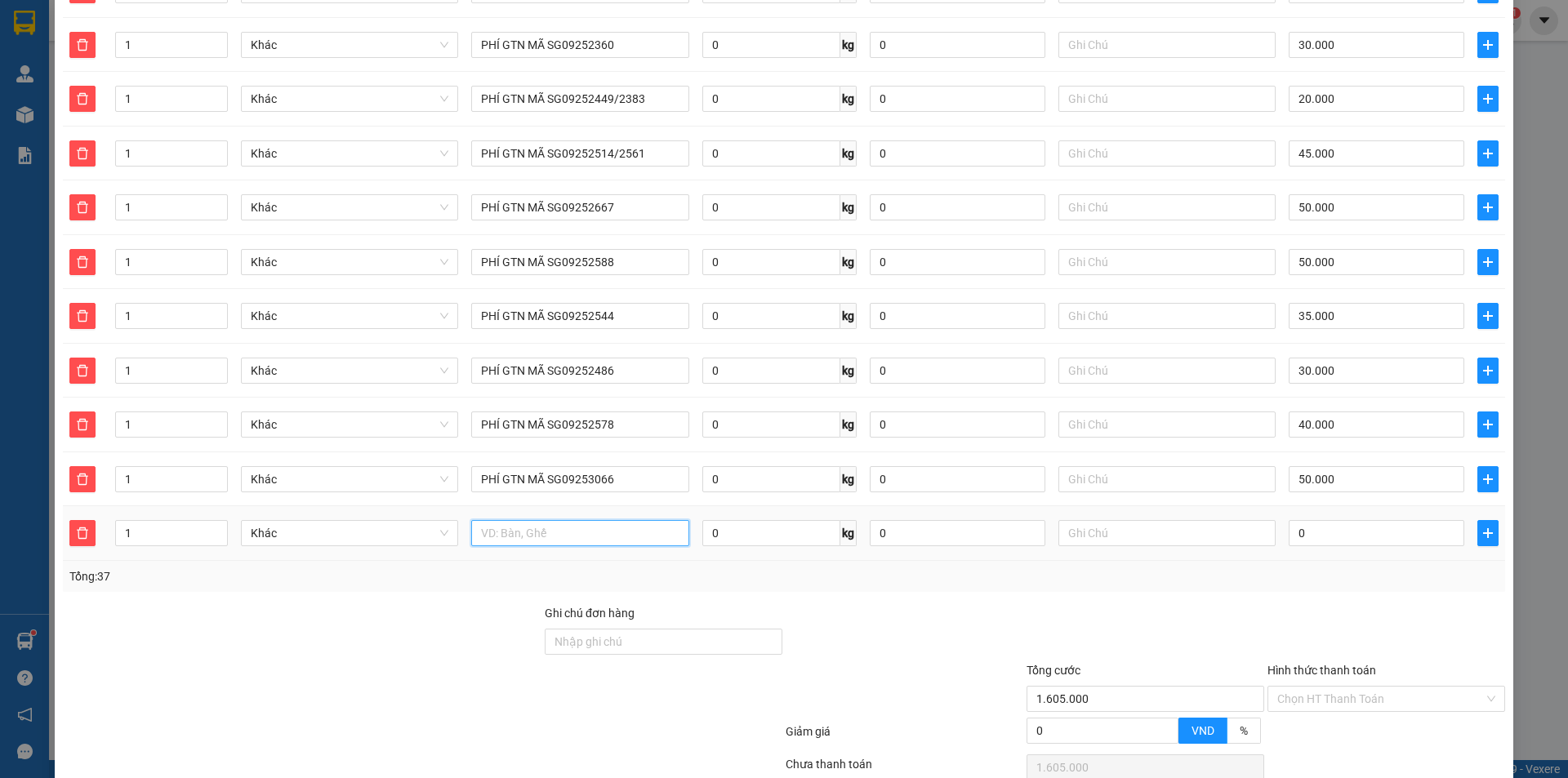
click at [596, 520] on input "text" at bounding box center [580, 533] width 218 height 26
click at [598, 520] on input "text" at bounding box center [580, 533] width 218 height 26
paste input "PHÍ GTN MÃ SG0925"
click at [1373, 520] on input "0" at bounding box center [1377, 533] width 176 height 26
click at [1471, 514] on td at bounding box center [1488, 533] width 34 height 55
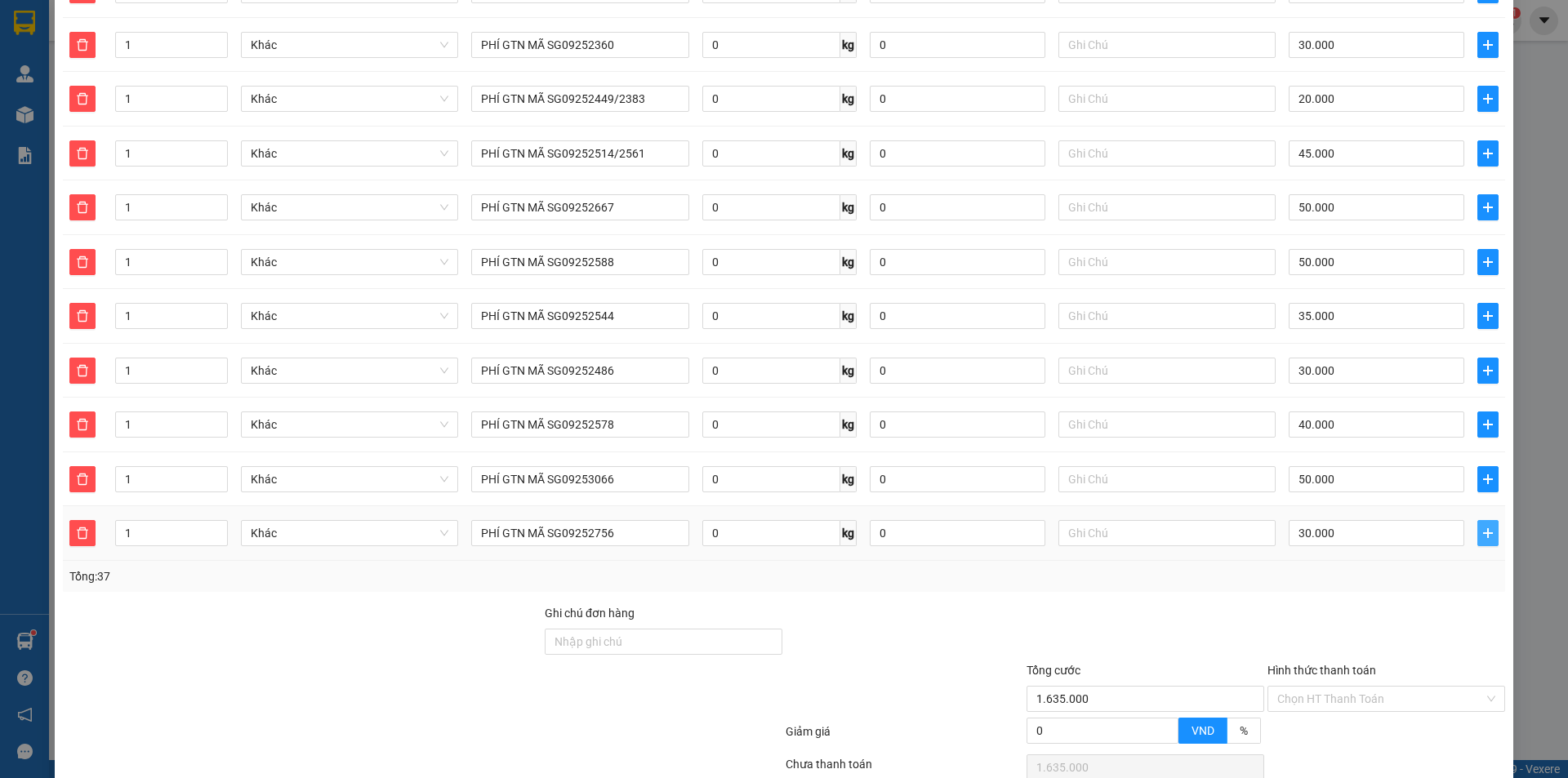
click at [1482, 527] on icon "plus" at bounding box center [1489, 533] width 14 height 14
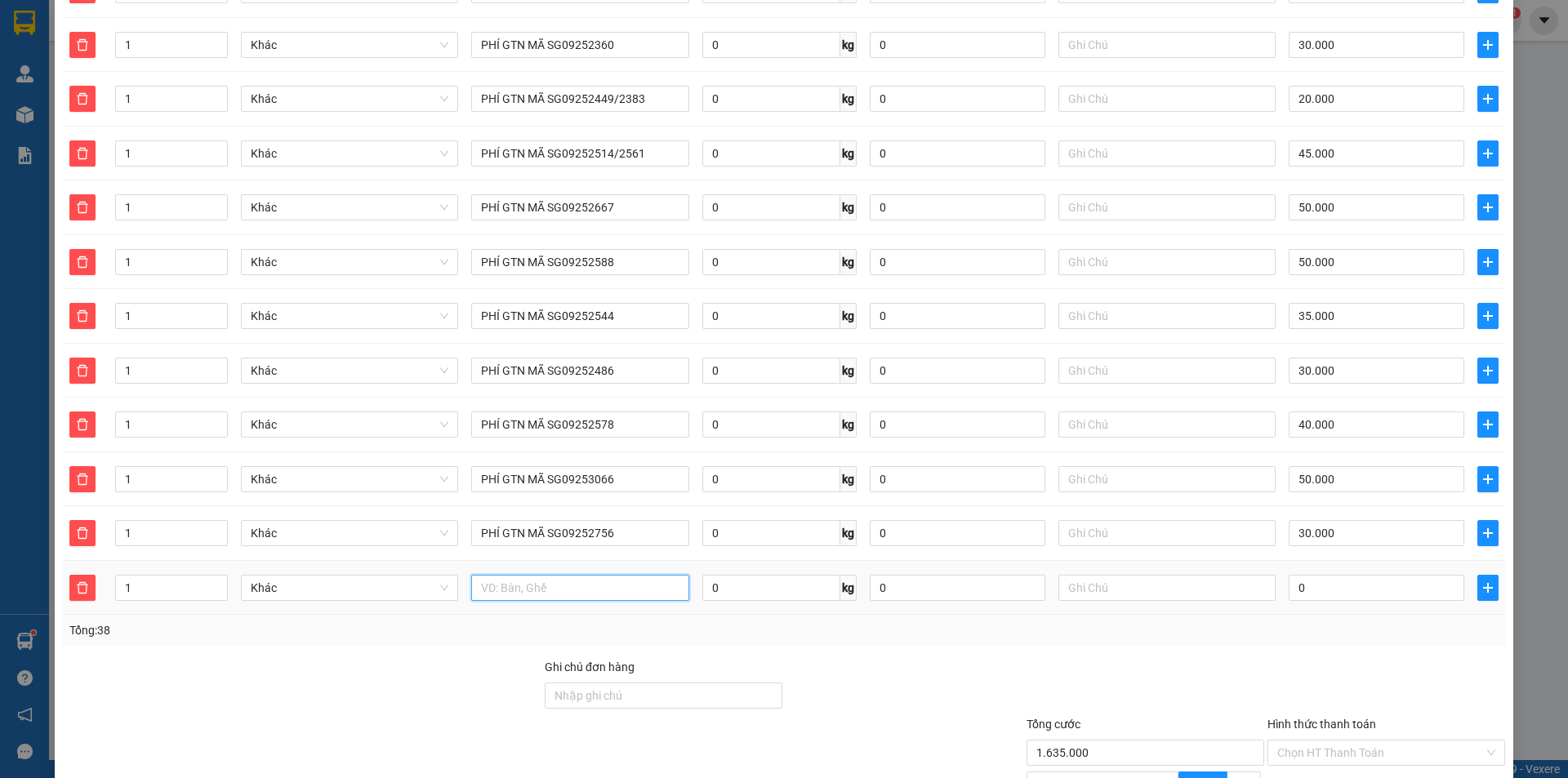
click at [615, 575] on input "text" at bounding box center [580, 588] width 218 height 26
click at [600, 575] on input "text" at bounding box center [580, 588] width 218 height 26
paste input "PHÍ GTN MÃ SG0925"
click at [1351, 575] on input "0" at bounding box center [1377, 588] width 176 height 26
click at [633, 576] on input "PHÍ GTN MÃ SG0925" at bounding box center [580, 588] width 218 height 26
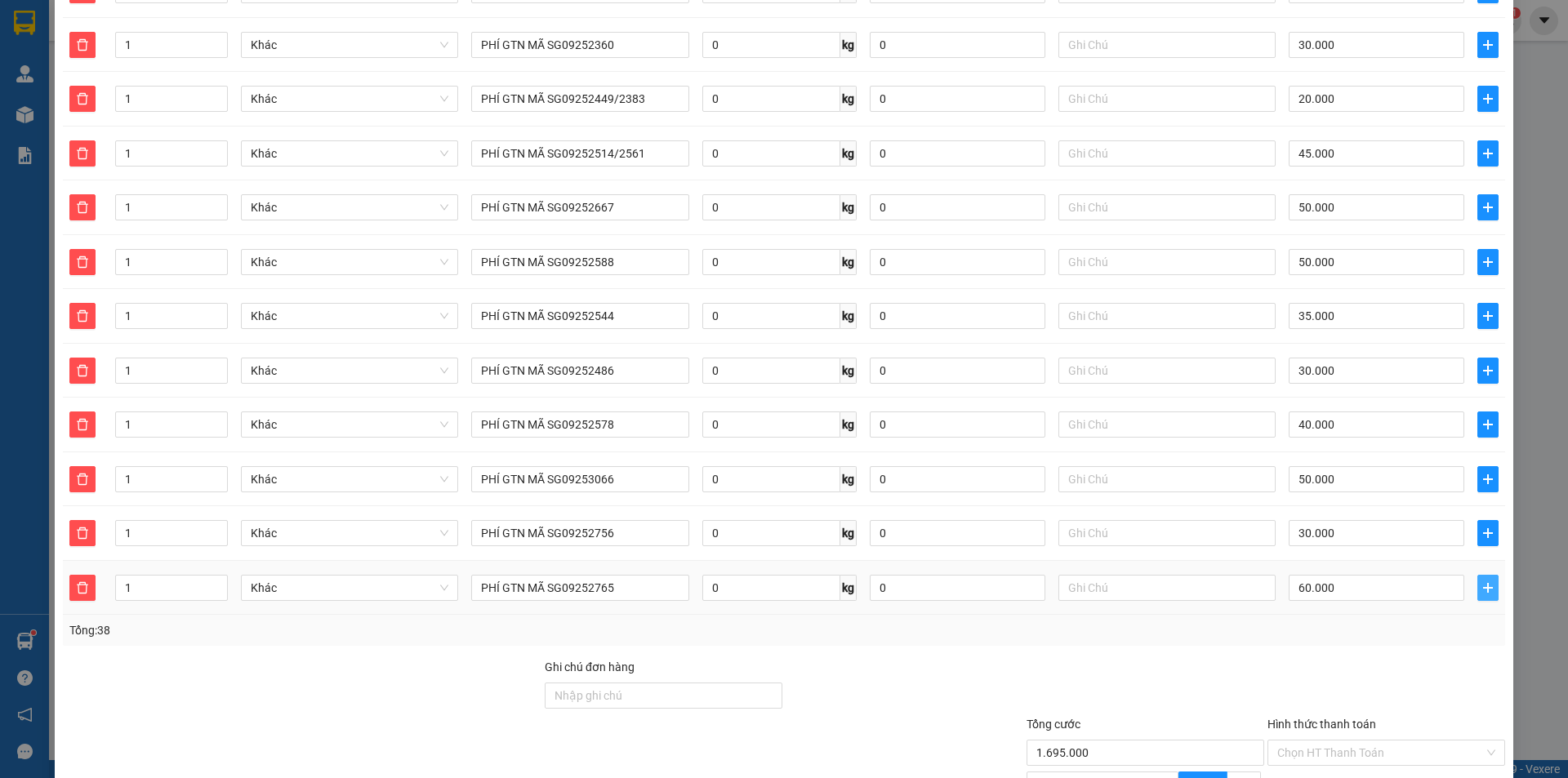
click at [1482, 582] on icon "plus" at bounding box center [1489, 589] width 14 height 14
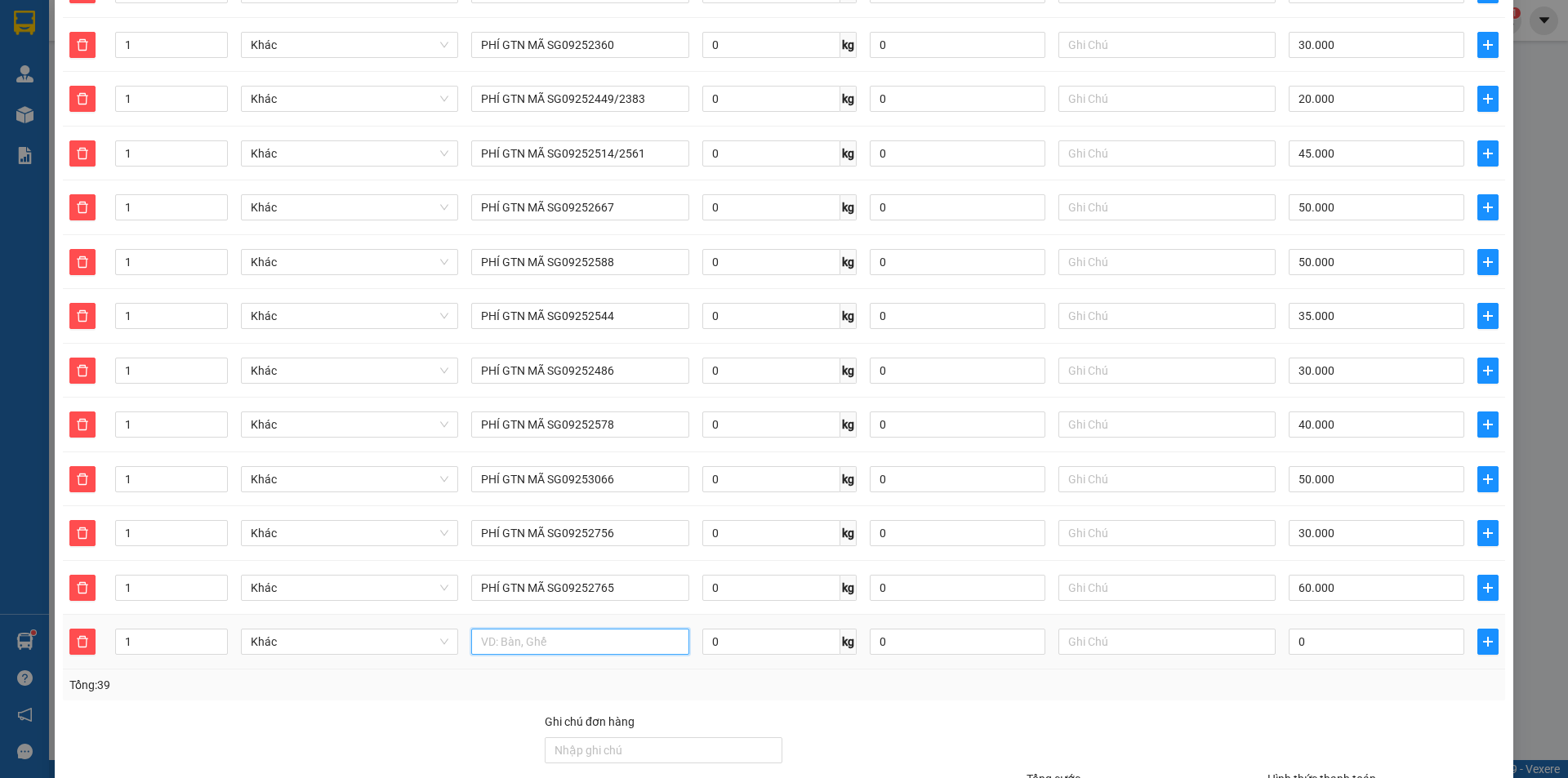
click at [596, 629] on input "text" at bounding box center [580, 642] width 218 height 26
paste input "PHÍ GTN MÃ SG0925"
click at [1349, 629] on input "0" at bounding box center [1377, 642] width 176 height 26
click at [1482, 635] on icon "plus" at bounding box center [1489, 642] width 14 height 14
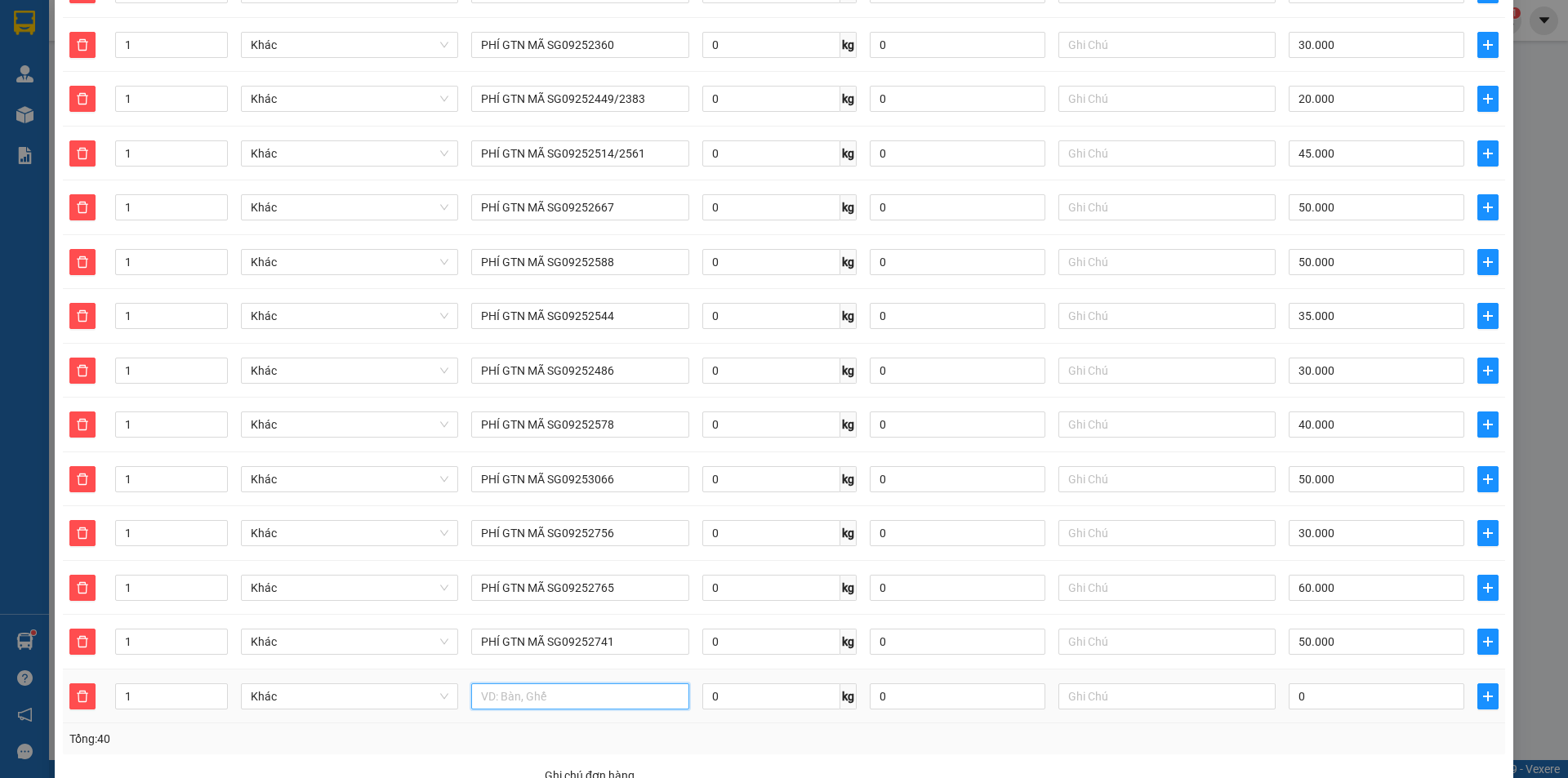
click at [529, 683] on input "text" at bounding box center [580, 696] width 218 height 26
paste input "PHÍ GTN MÃ SG0925"
click at [1339, 683] on input "0" at bounding box center [1377, 696] width 176 height 26
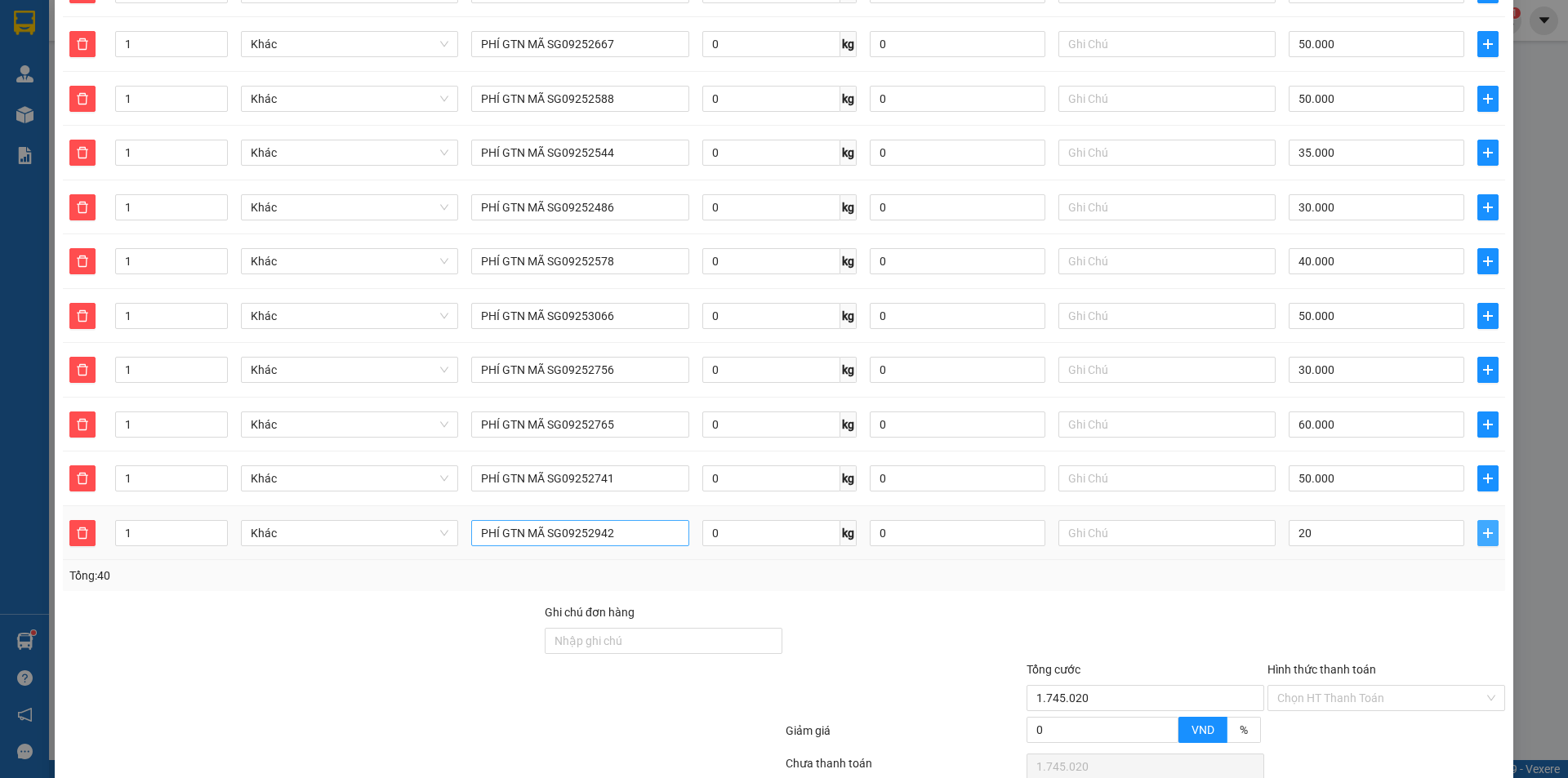
click at [1483, 527] on span "plus" at bounding box center [1488, 533] width 19 height 14
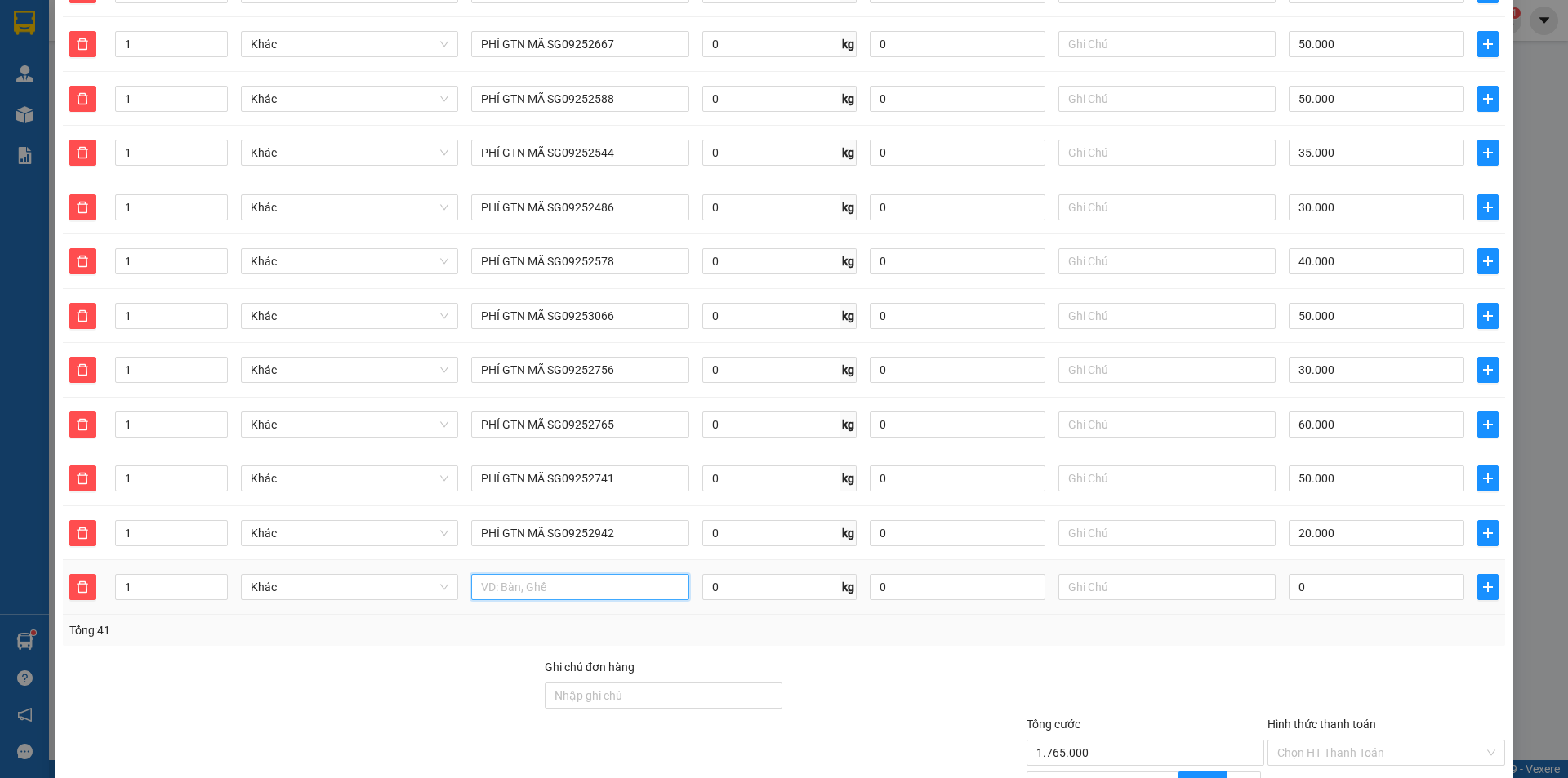
click at [551, 574] on input "text" at bounding box center [580, 587] width 218 height 26
paste input "PHÍ GTN MÃ SG0925"
click at [1342, 574] on input "0" at bounding box center [1377, 587] width 176 height 26
click at [1482, 581] on icon "plus" at bounding box center [1489, 588] width 14 height 14
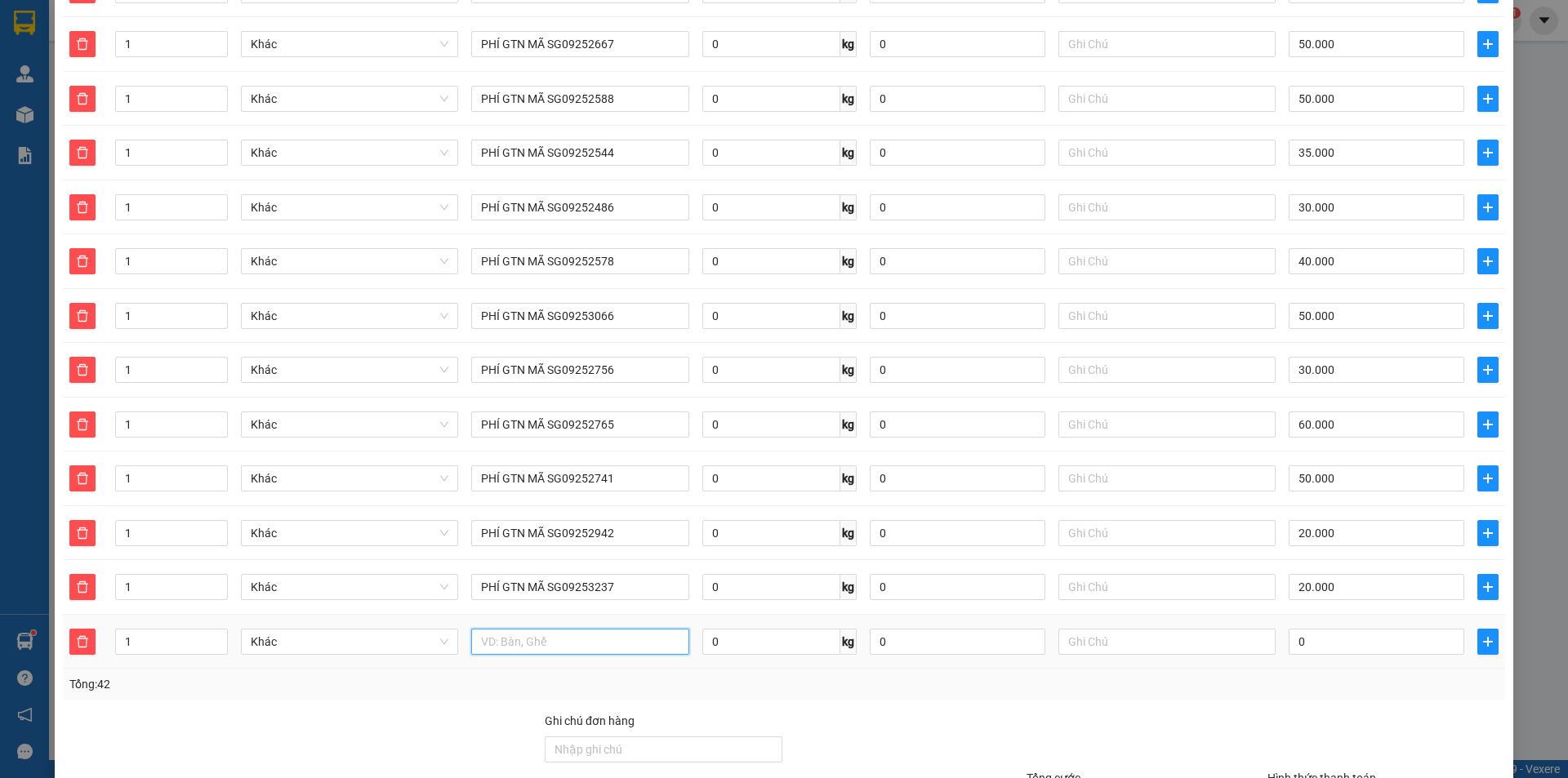
click at [610, 629] on input "text" at bounding box center [580, 642] width 218 height 26
click at [589, 629] on input "text" at bounding box center [580, 642] width 218 height 26
paste input "PHÍ GTN MÃ SG0925"
click at [1333, 629] on input "0" at bounding box center [1377, 642] width 176 height 26
click at [1485, 629] on button "button" at bounding box center [1489, 642] width 21 height 26
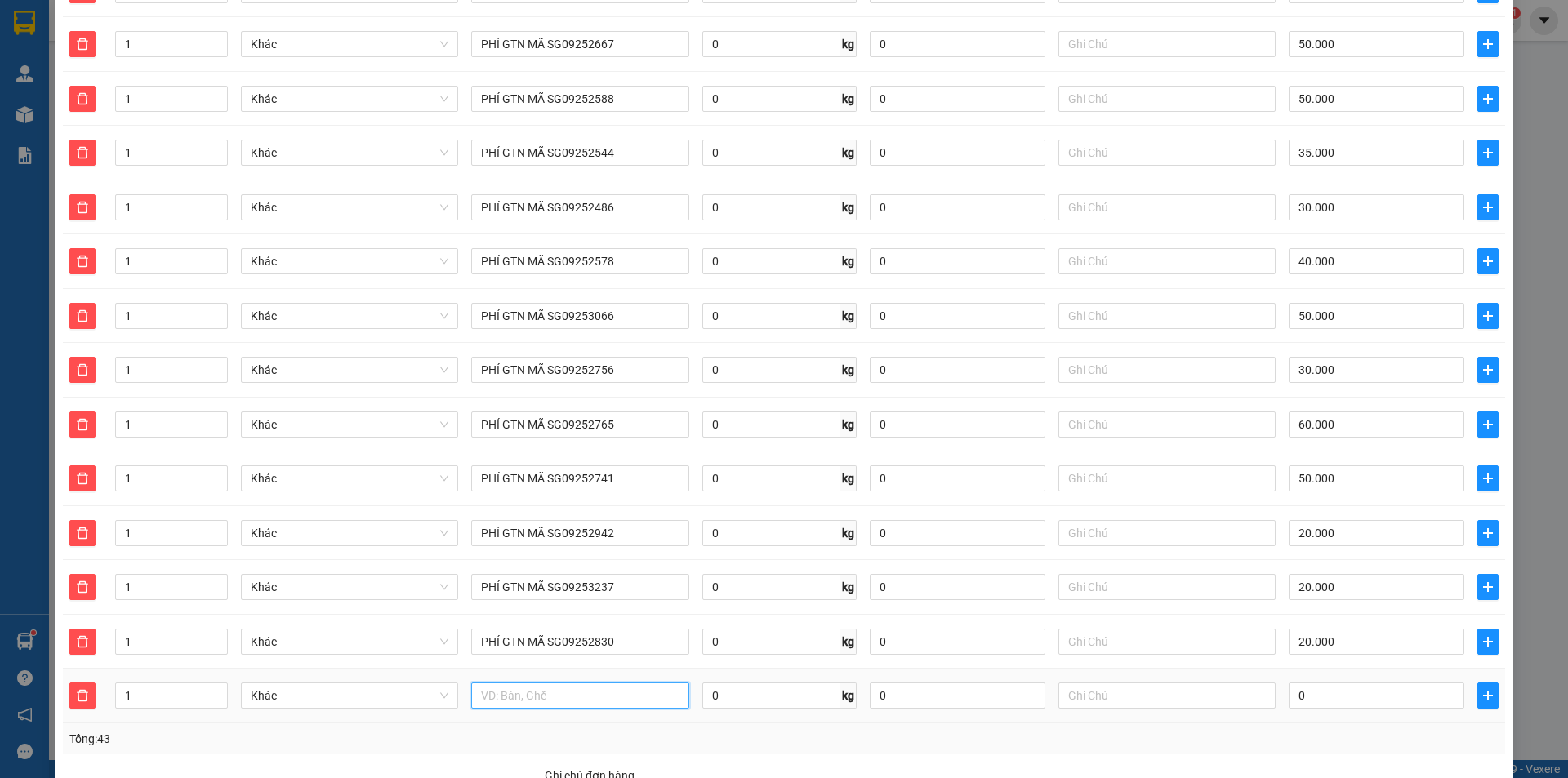
click at [545, 682] on input "text" at bounding box center [580, 695] width 218 height 26
click at [559, 687] on input "text" at bounding box center [580, 695] width 218 height 26
paste input "PHÍ GTN MÃ SG0925"
click at [1329, 682] on input "0" at bounding box center [1377, 695] width 176 height 26
click at [1482, 689] on icon "plus" at bounding box center [1489, 696] width 14 height 14
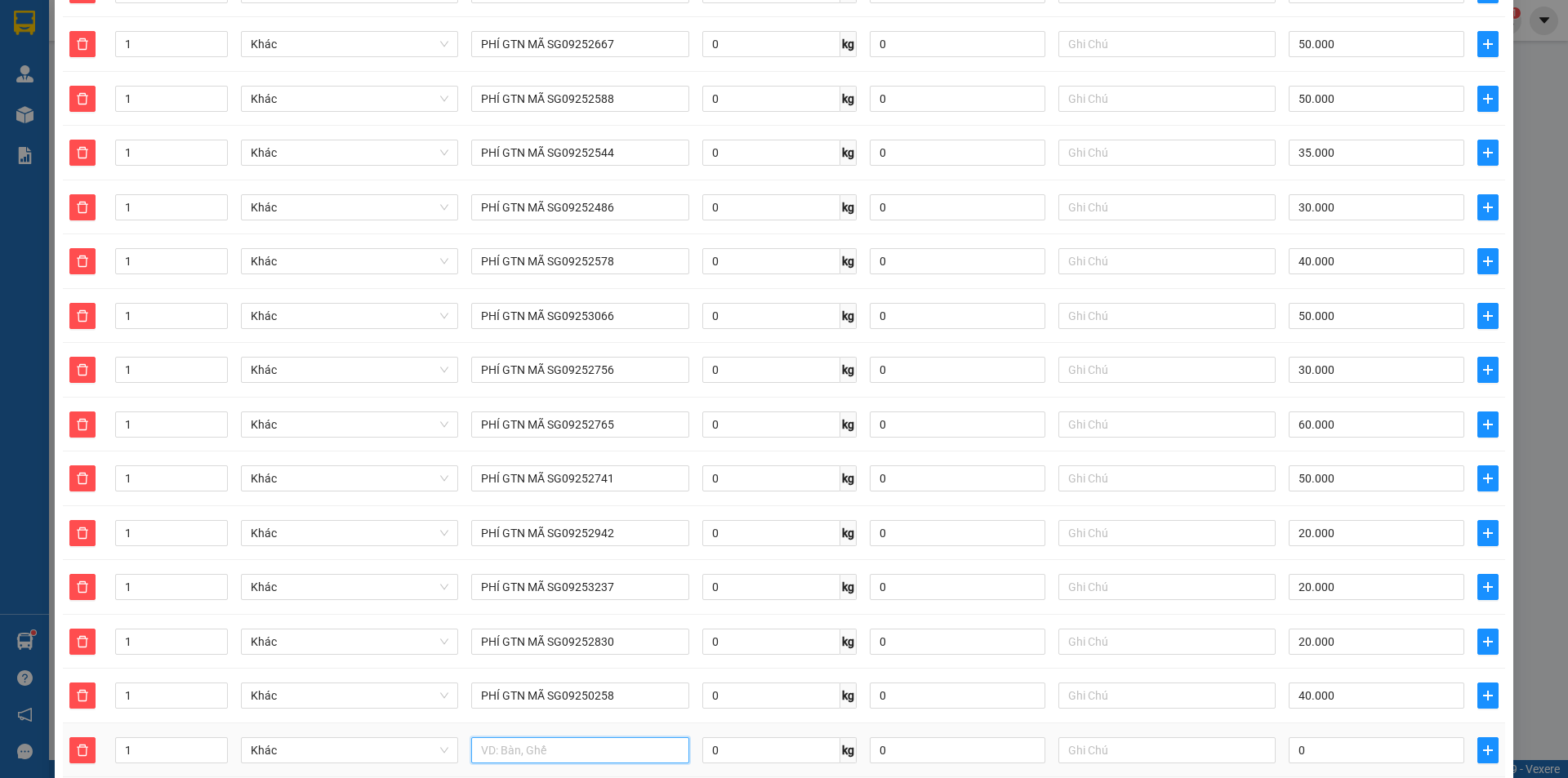
click at [588, 737] on input "text" at bounding box center [580, 750] width 218 height 26
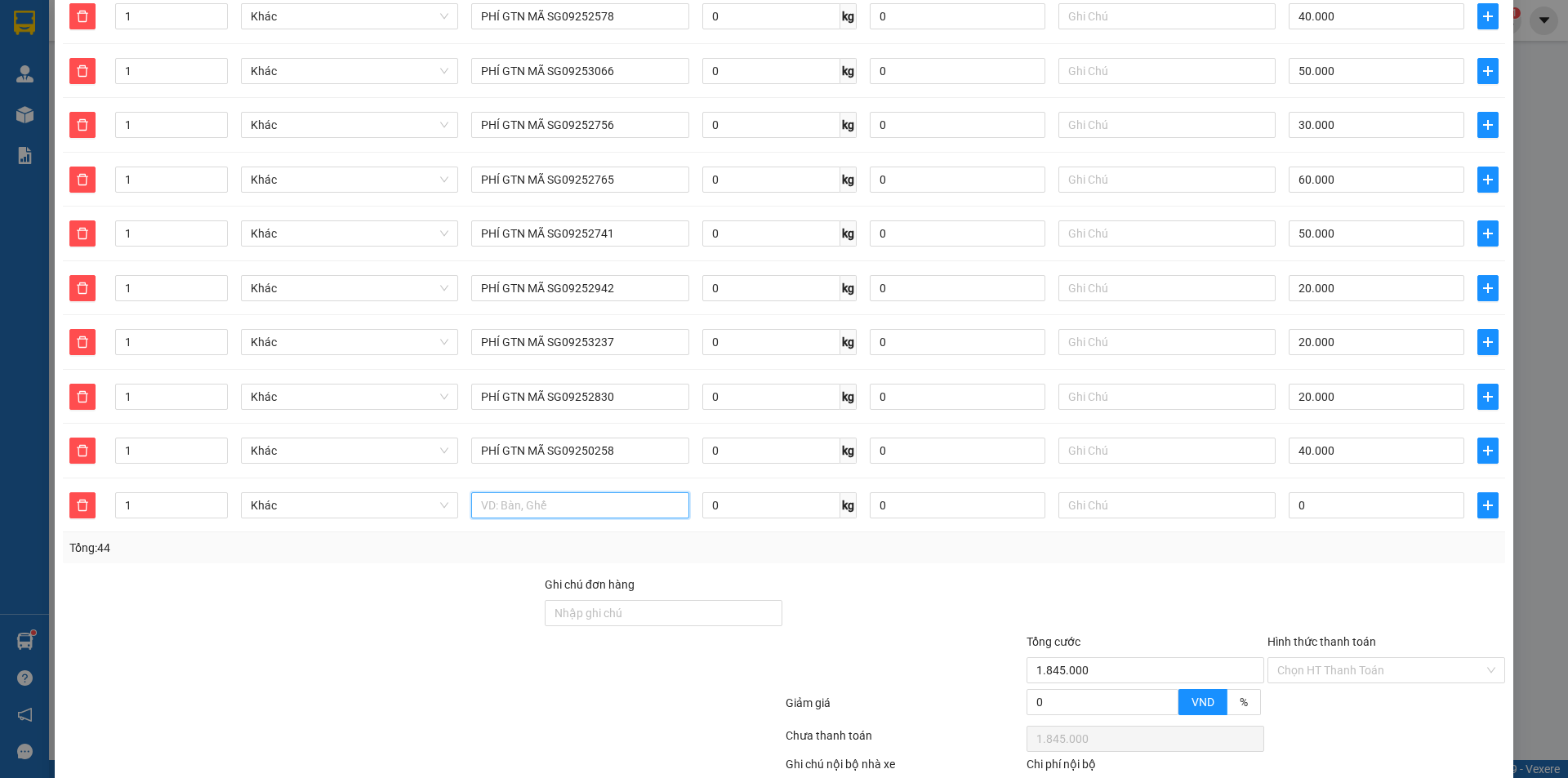
scroll to position [2302, 0]
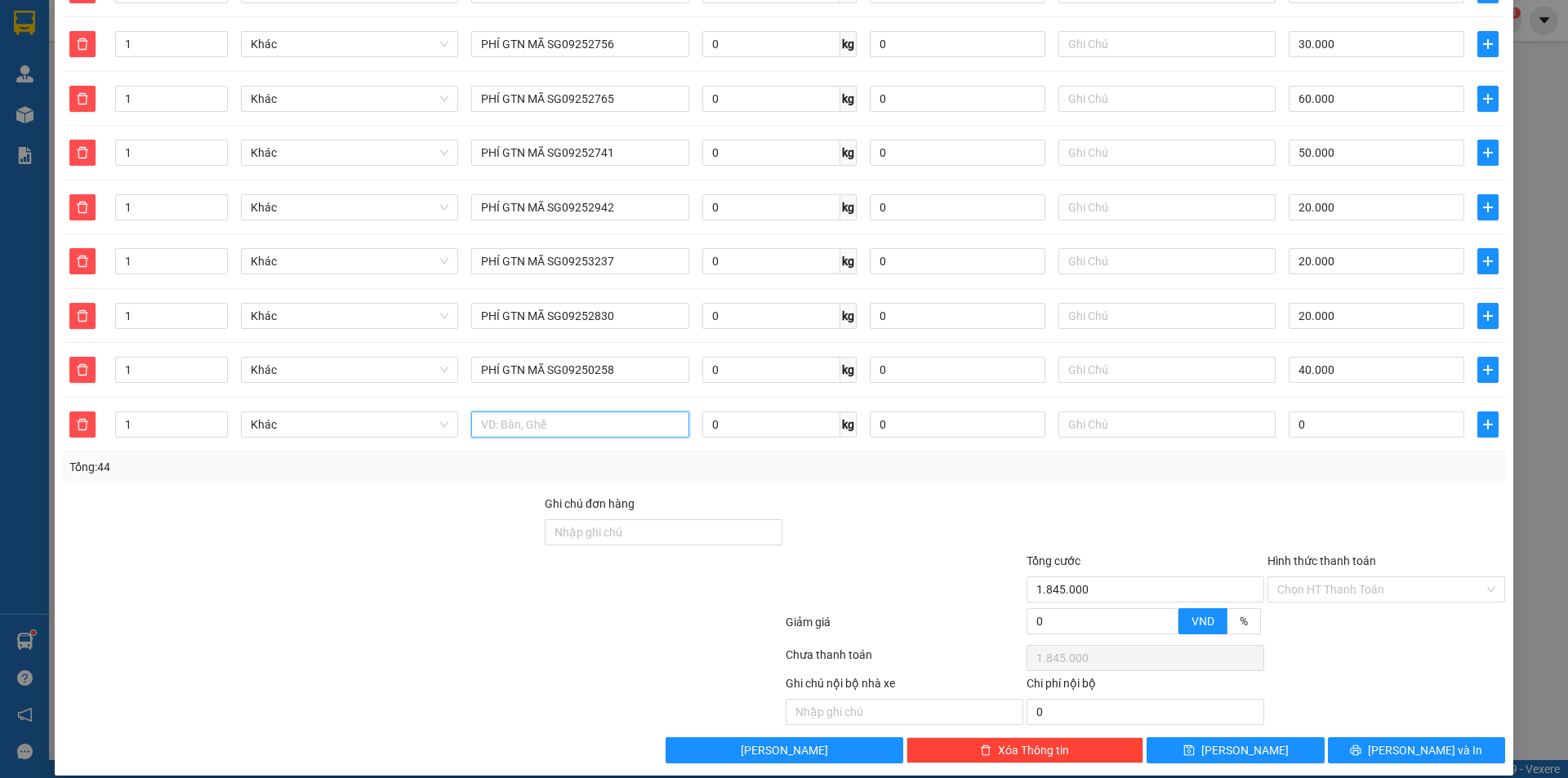
paste input "PHÍ GTN MÃ SG0925"
click at [1323, 412] on input "0" at bounding box center [1377, 424] width 176 height 26
drag, startPoint x: 1483, startPoint y: 406, endPoint x: 599, endPoint y: 416, distance: 884.1
click at [1483, 418] on span "plus" at bounding box center [1488, 425] width 19 height 14
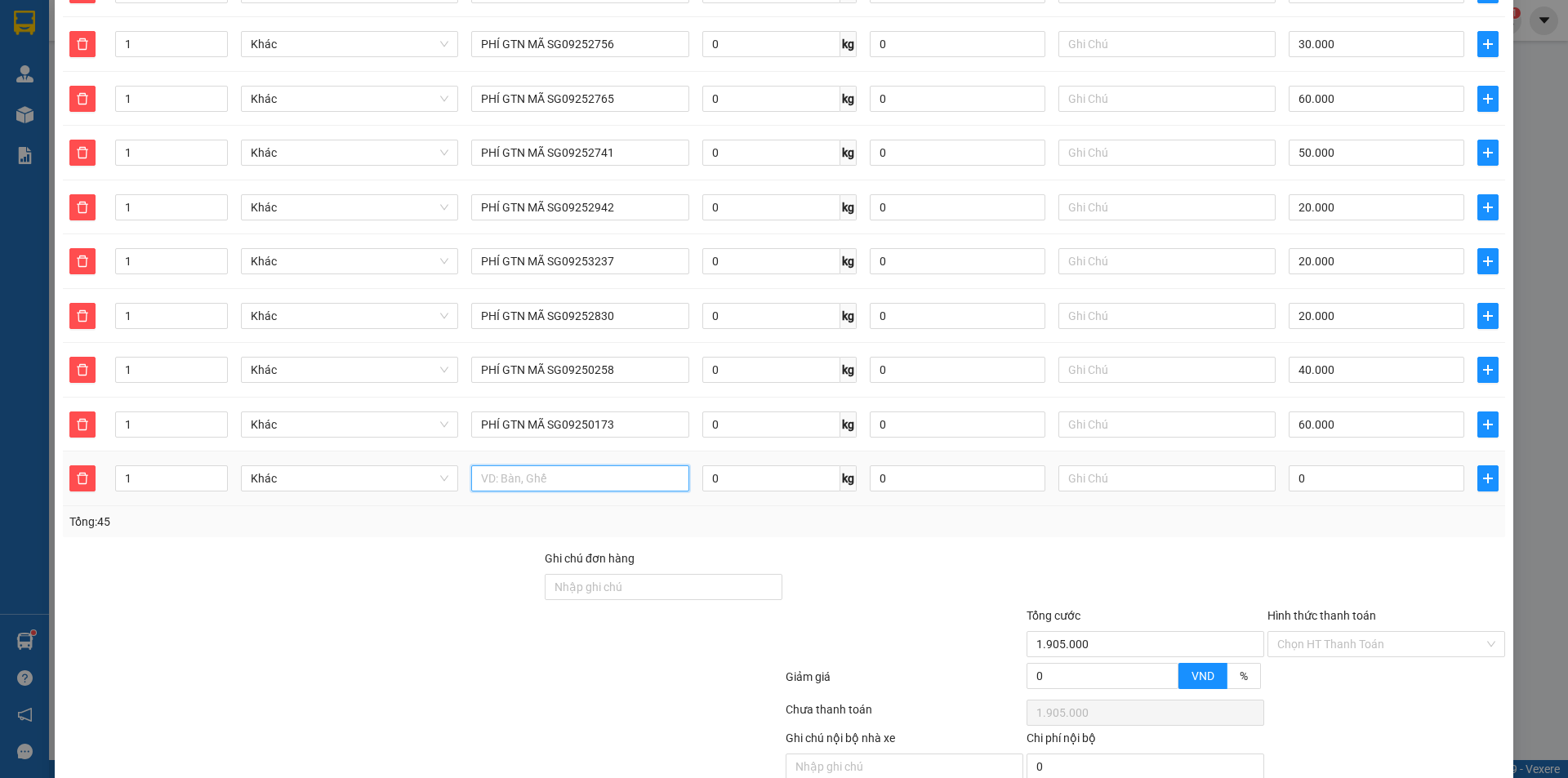
click at [573, 466] on input "text" at bounding box center [580, 478] width 218 height 26
click at [530, 466] on input "text" at bounding box center [580, 478] width 218 height 26
paste input "PHÍ GTN MÃ SG0925"
click at [1312, 466] on input "0" at bounding box center [1377, 478] width 176 height 26
click at [1478, 469] on button "button" at bounding box center [1489, 478] width 21 height 26
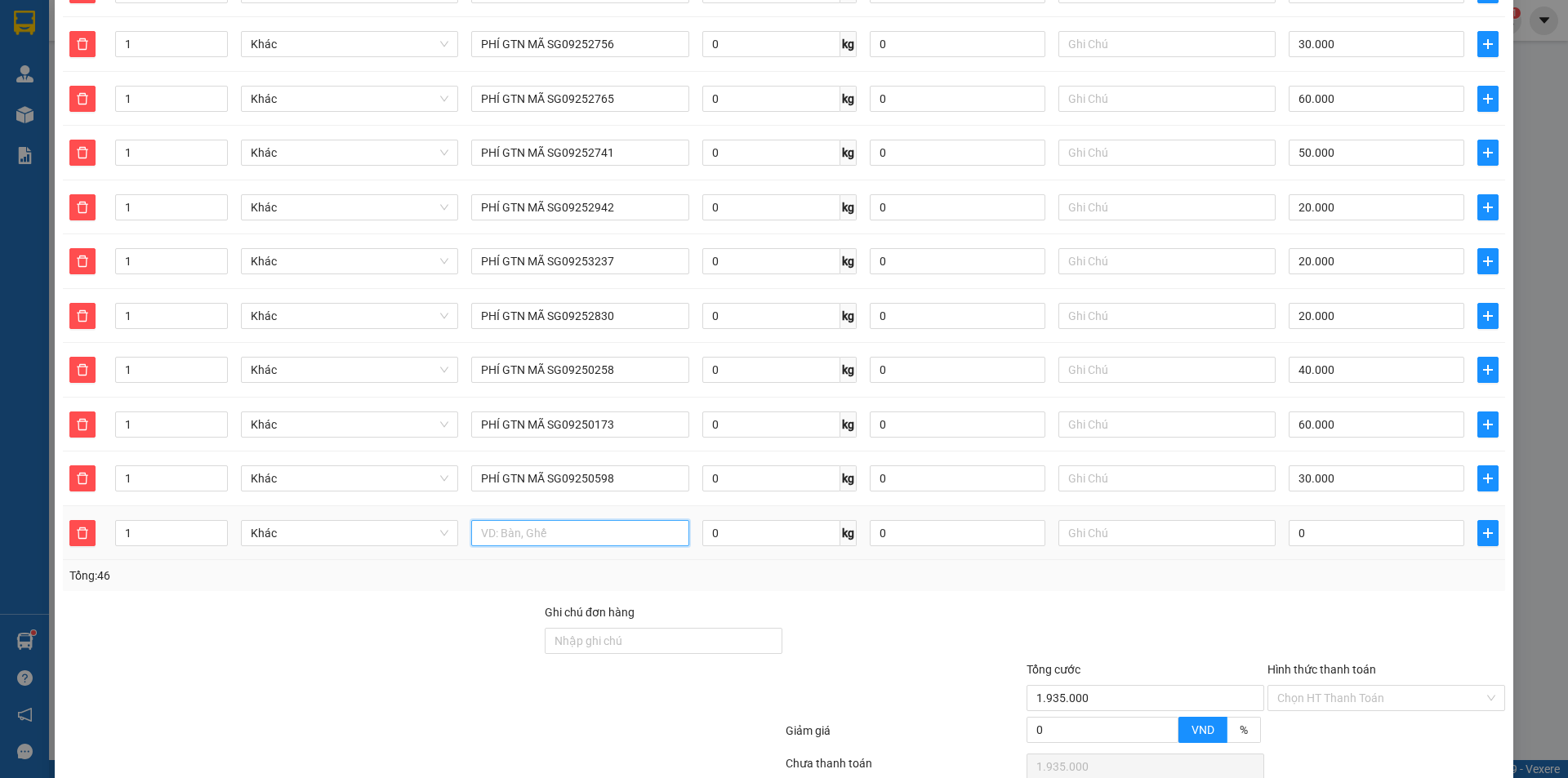
click at [592, 520] on input "text" at bounding box center [580, 533] width 218 height 26
click at [587, 520] on input "text" at bounding box center [580, 533] width 218 height 26
click at [566, 521] on input "text" at bounding box center [580, 533] width 218 height 26
click at [597, 520] on input "text" at bounding box center [580, 533] width 218 height 26
paste input "PHÍ GTN MÃ SG0925"
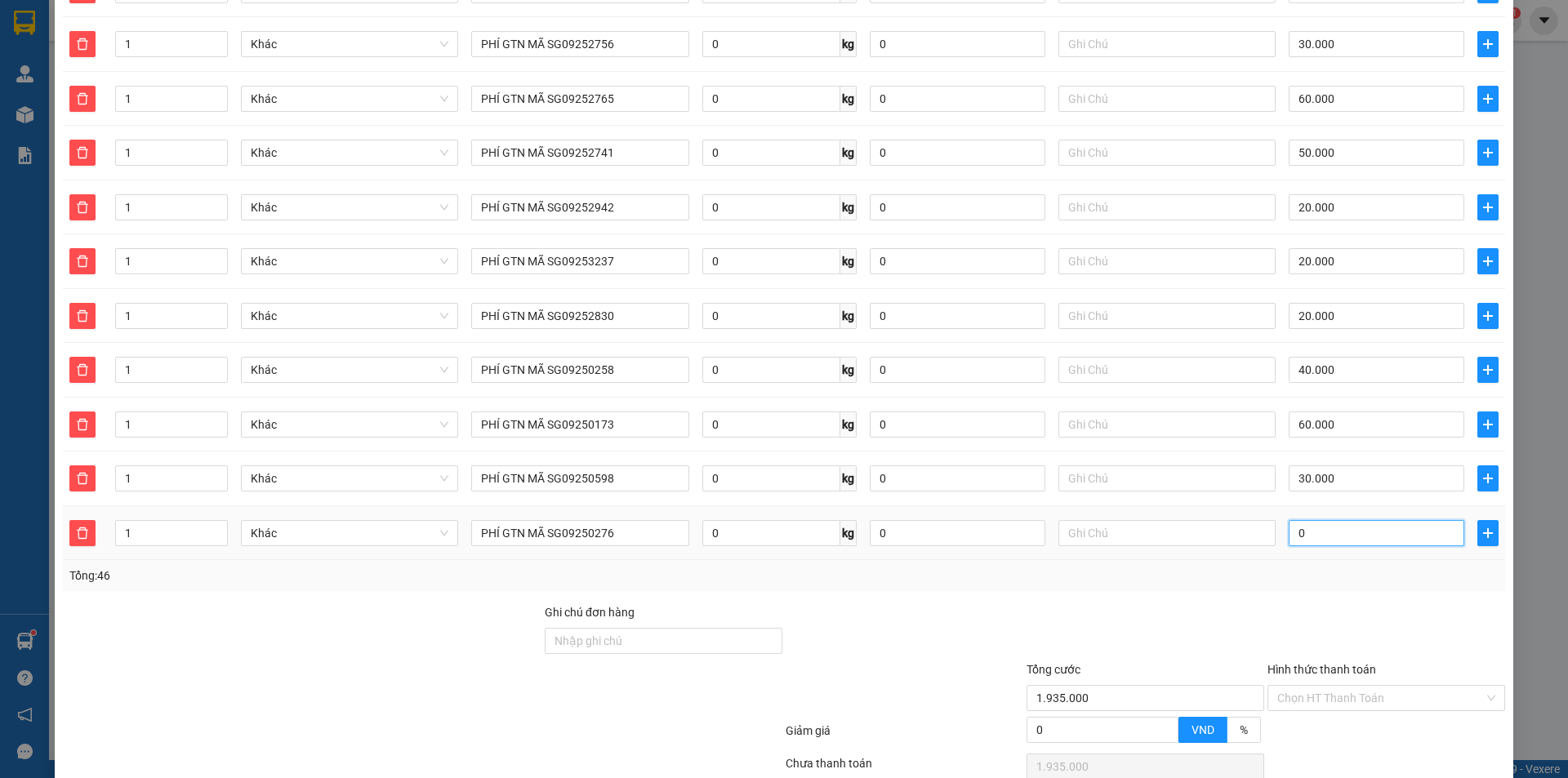
click at [1365, 521] on input "0" at bounding box center [1377, 533] width 176 height 26
click at [1482, 527] on icon "plus" at bounding box center [1489, 533] width 14 height 14
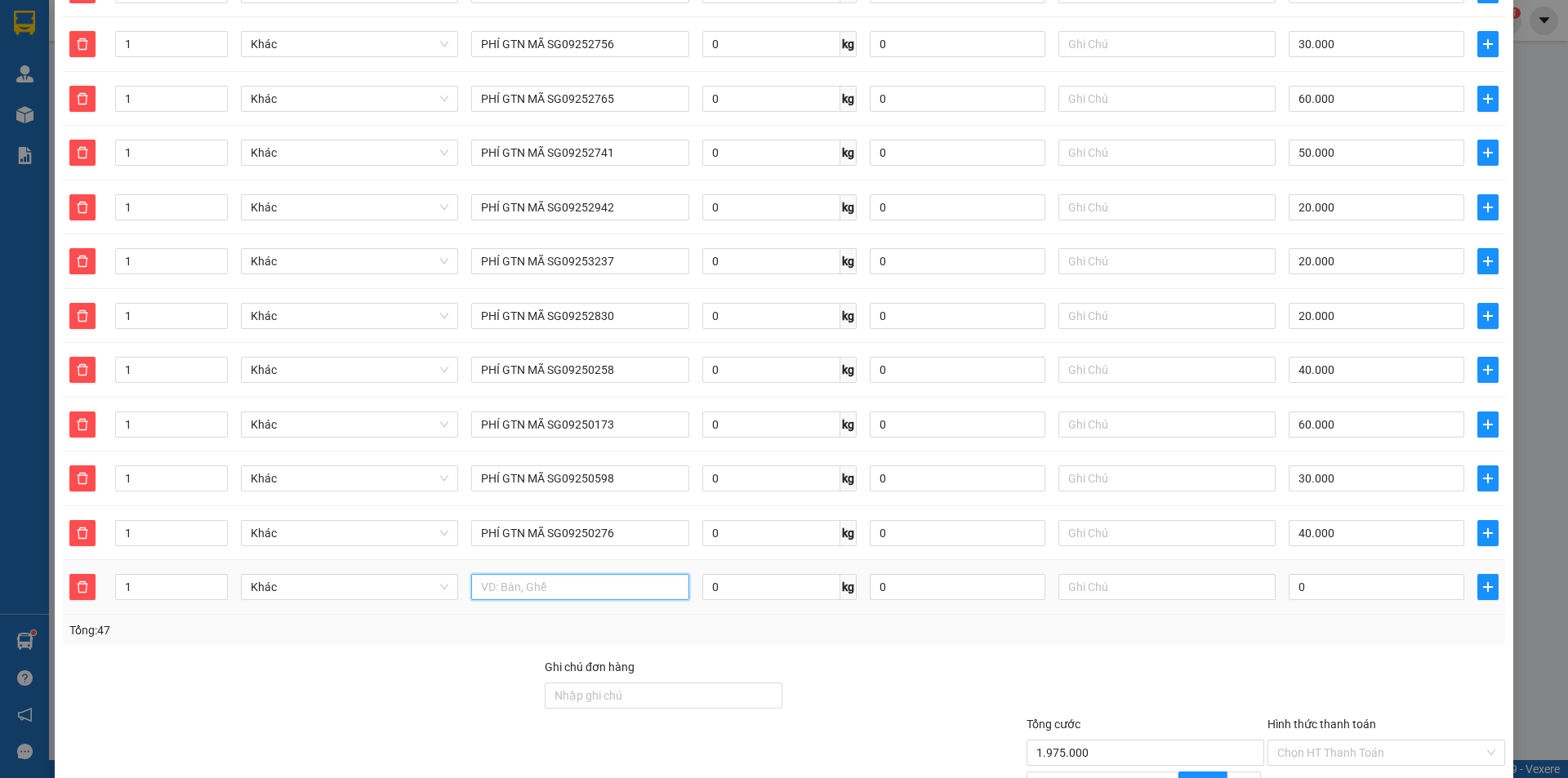
click at [577, 577] on input "text" at bounding box center [580, 587] width 218 height 26
click at [581, 574] on input "text" at bounding box center [580, 587] width 218 height 26
paste input "PHÍ GTN MÃ SG0925"
click at [1382, 574] on input "0" at bounding box center [1377, 587] width 176 height 26
click at [1482, 581] on icon "plus" at bounding box center [1489, 588] width 14 height 14
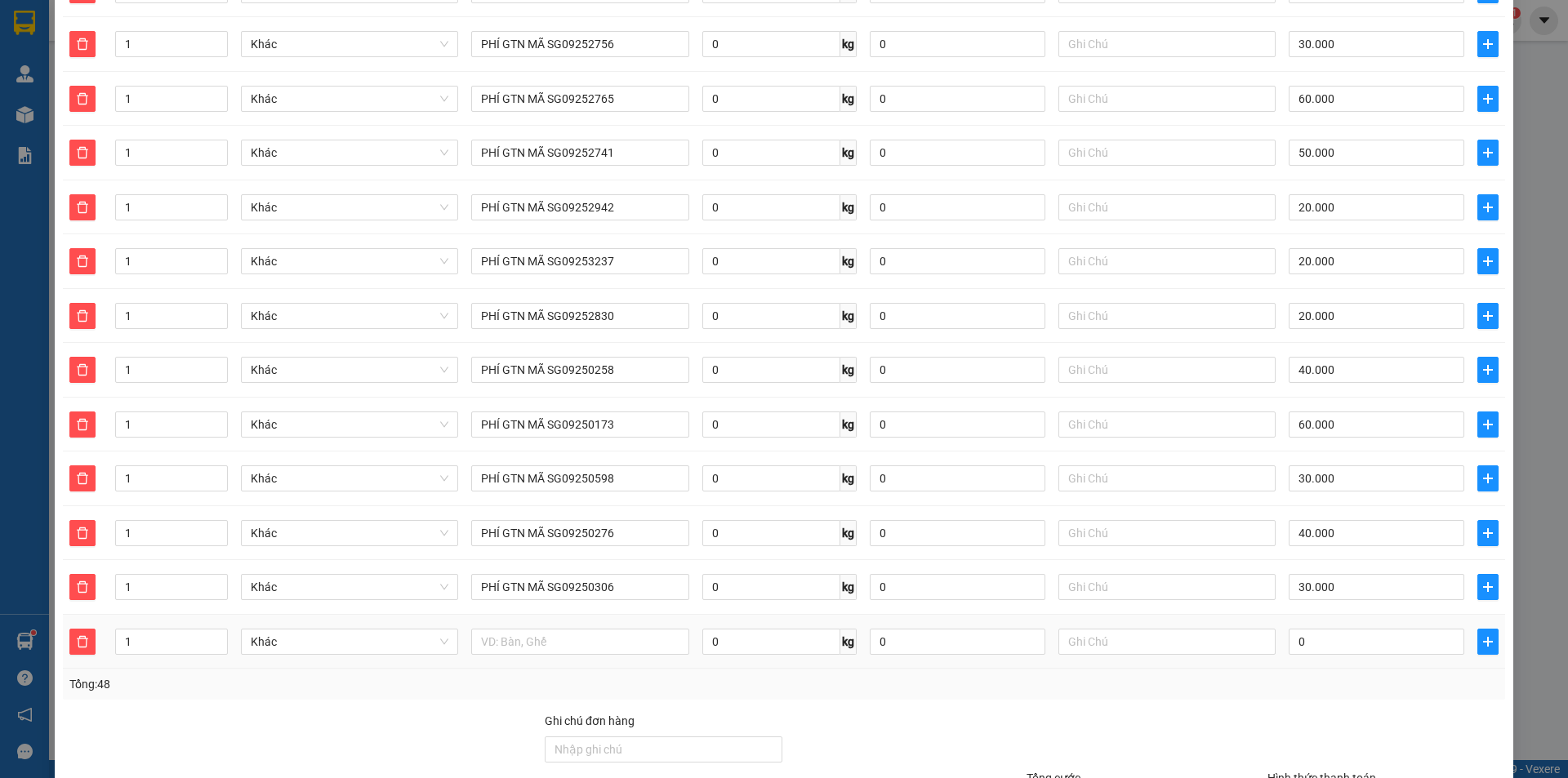
click at [608, 625] on div at bounding box center [580, 642] width 218 height 33
click at [610, 629] on input "text" at bounding box center [580, 642] width 218 height 26
click at [541, 631] on input "text" at bounding box center [580, 642] width 218 height 26
paste input "PHÍ GTN MÃ SG0925"
click at [1484, 635] on span "plus" at bounding box center [1488, 642] width 19 height 14
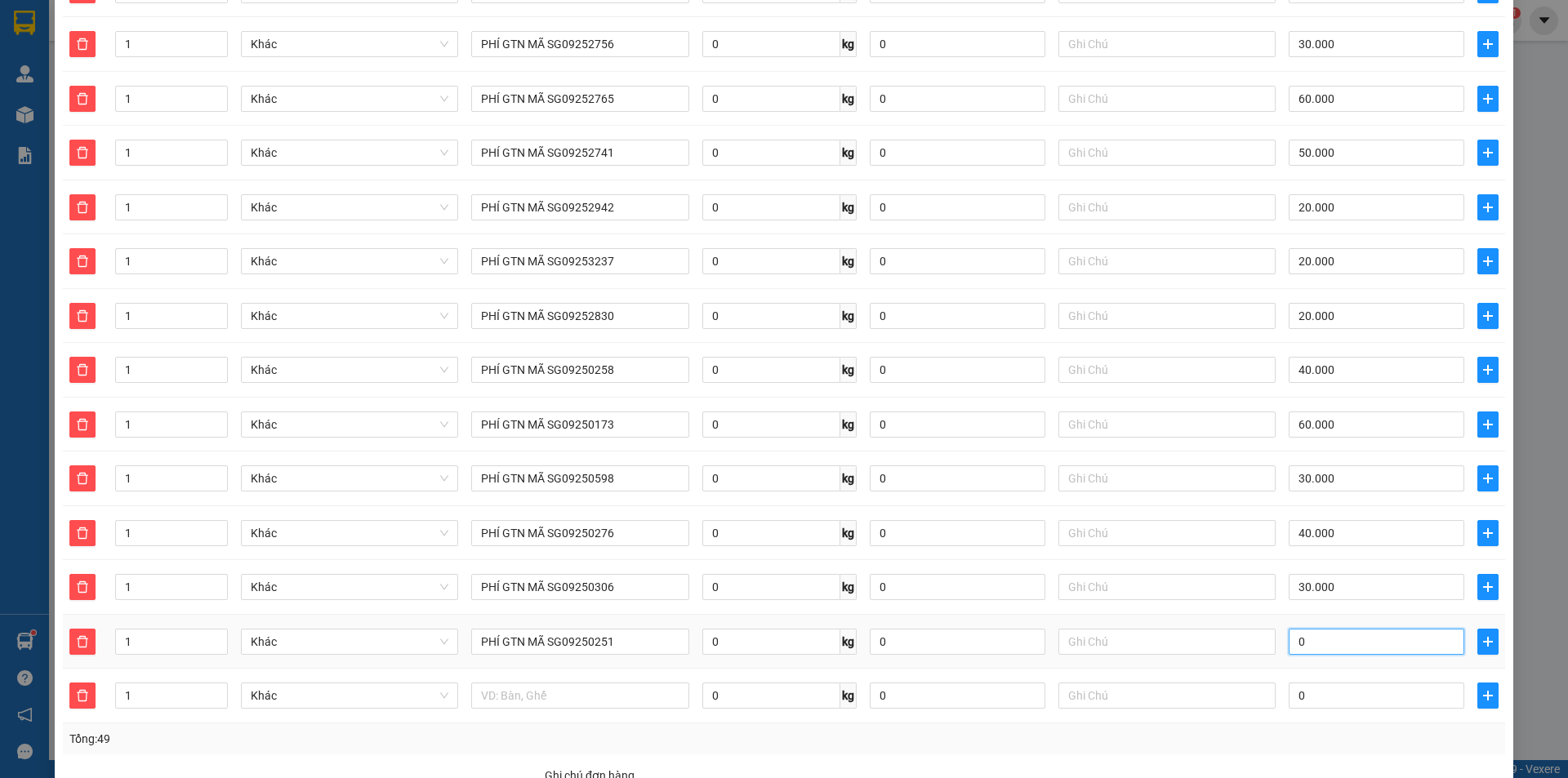
click at [1375, 629] on input "0" at bounding box center [1377, 642] width 176 height 26
click at [597, 684] on input "text" at bounding box center [580, 695] width 218 height 26
click at [606, 690] on input "text" at bounding box center [580, 695] width 218 height 26
paste input "PHÍ GTN MÃ SG0925"
click at [1319, 682] on input "0" at bounding box center [1377, 695] width 176 height 26
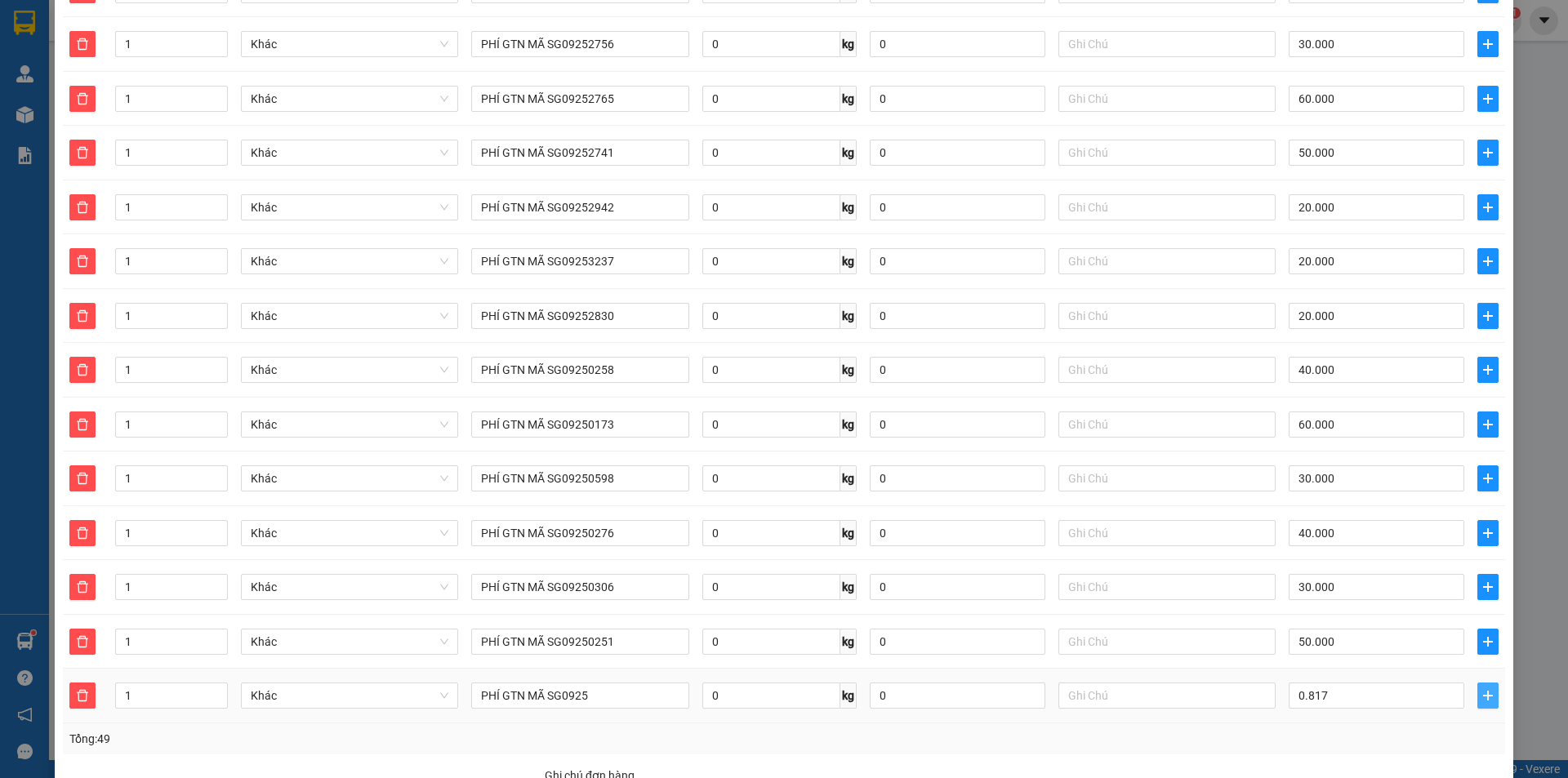
click at [1482, 689] on icon "plus" at bounding box center [1489, 696] width 14 height 14
click at [1367, 684] on input "817.000" at bounding box center [1377, 695] width 176 height 26
click at [601, 682] on input "PHÍ GTN MÃ SG0925" at bounding box center [580, 695] width 218 height 26
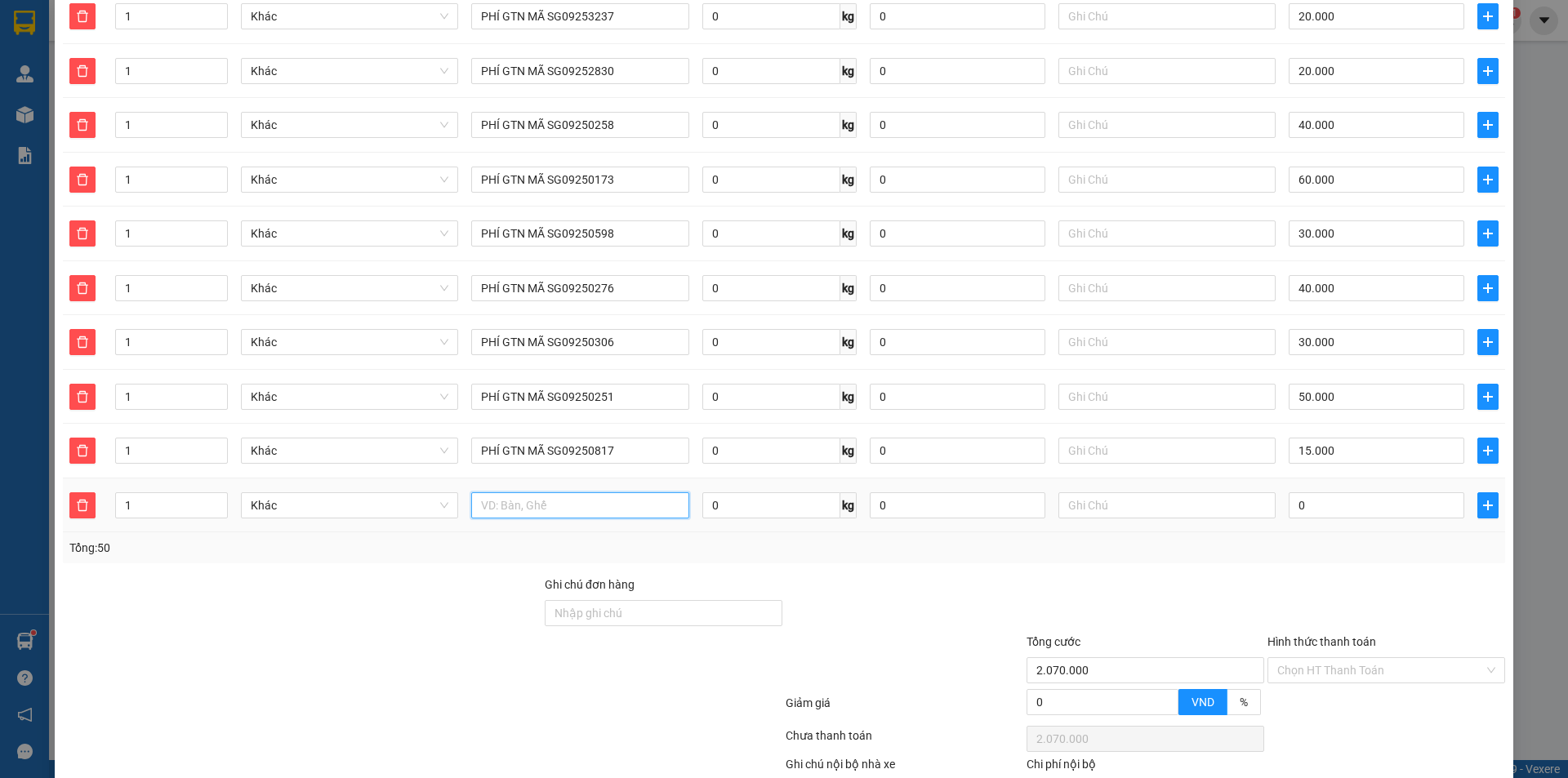
click at [619, 493] on input "text" at bounding box center [580, 505] width 218 height 26
click at [628, 493] on input "text" at bounding box center [580, 505] width 218 height 26
click at [572, 493] on input "text" at bounding box center [580, 505] width 218 height 26
paste input "PHÍ GTN MÃ SG0925"
click at [1302, 493] on input "0" at bounding box center [1377, 505] width 176 height 26
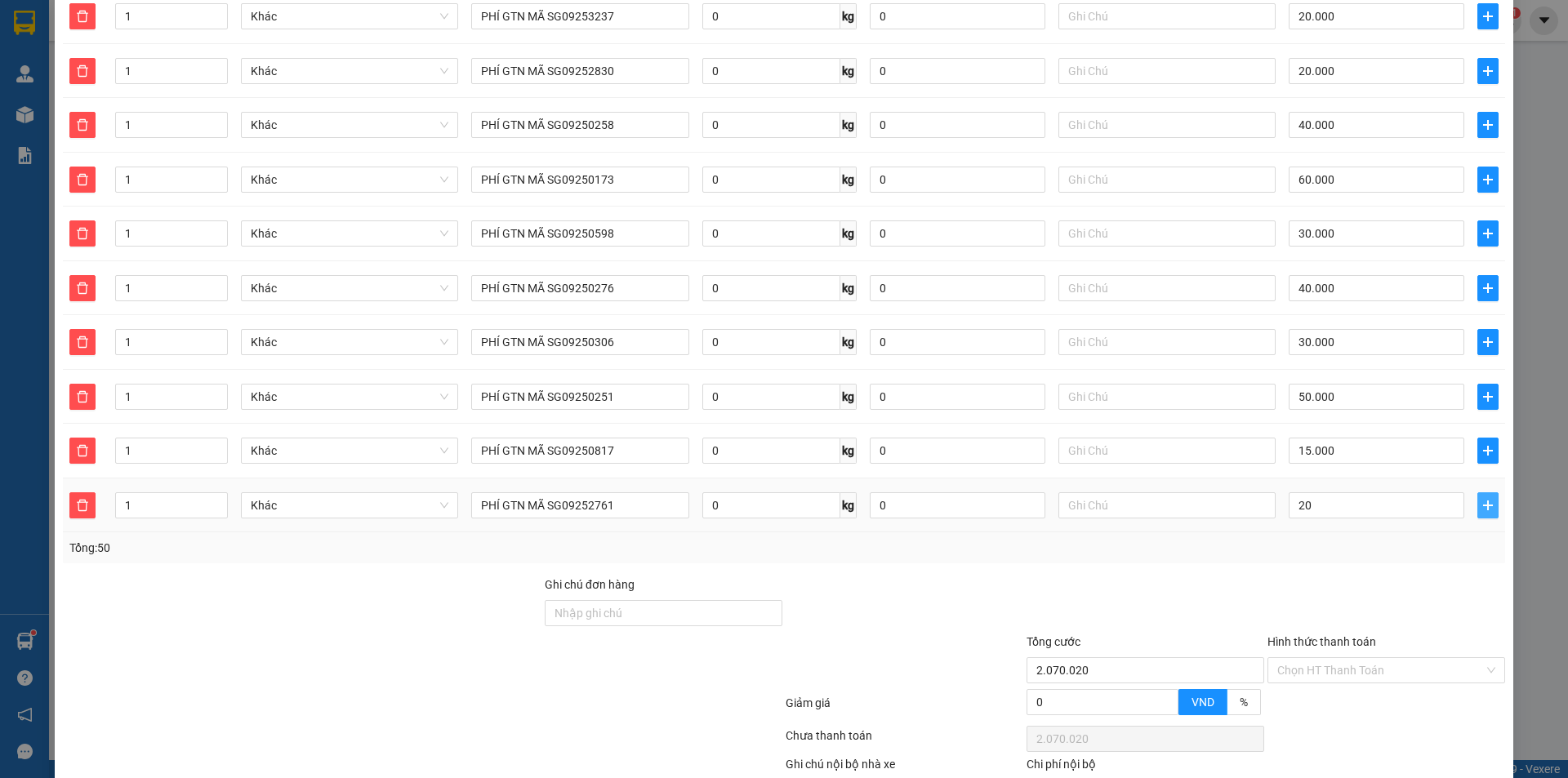
click at [1478, 493] on button "button" at bounding box center [1489, 505] width 21 height 26
click at [1482, 499] on icon "plus" at bounding box center [1489, 505] width 14 height 14
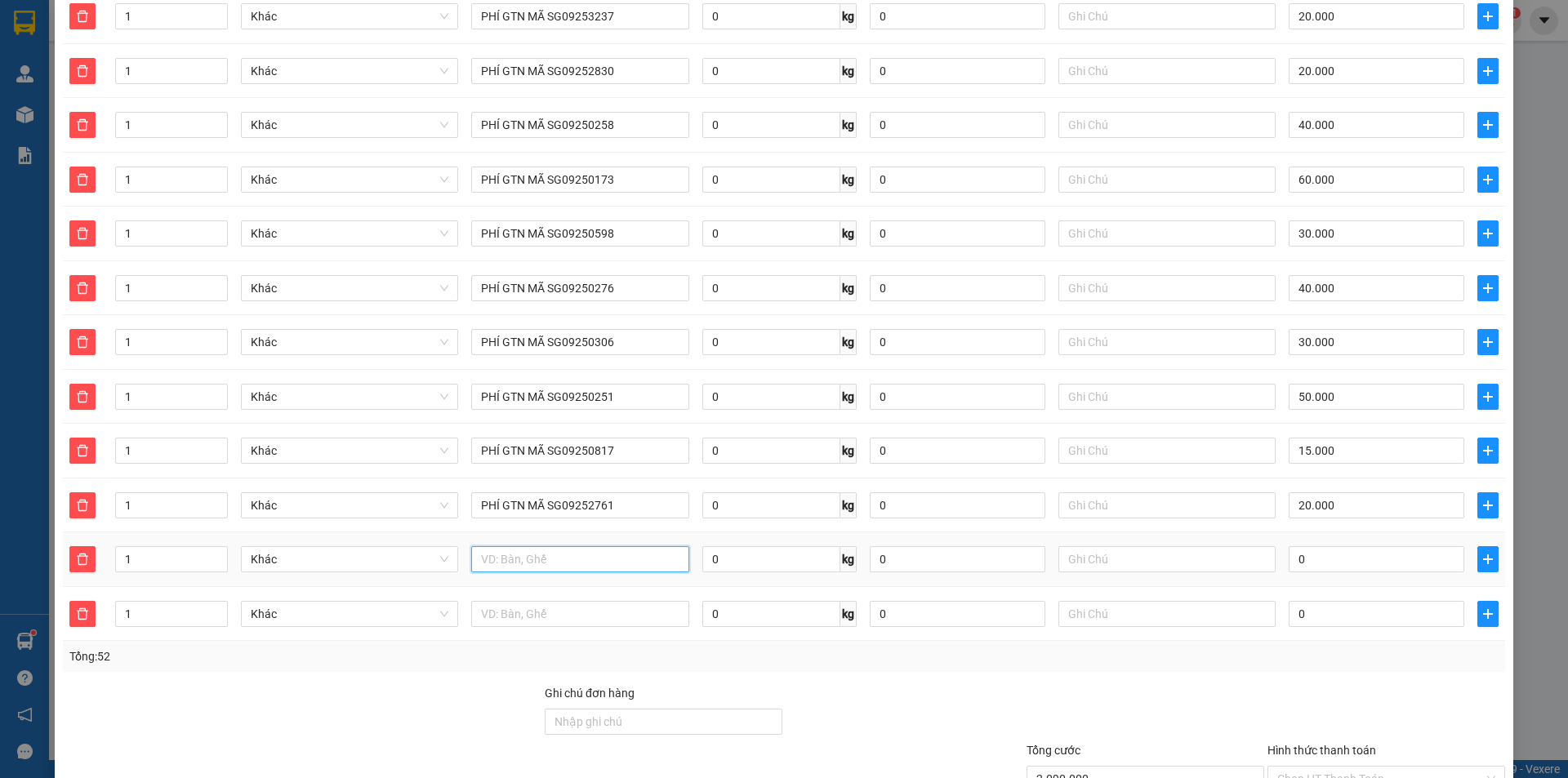
click at [577, 546] on input "text" at bounding box center [580, 559] width 218 height 26
click at [517, 546] on input "text" at bounding box center [580, 559] width 218 height 26
paste input "PHÍ GTN MÃ SG0925"
drag, startPoint x: 1352, startPoint y: 521, endPoint x: 1351, endPoint y: 533, distance: 12.0
click at [1353, 533] on td "0" at bounding box center [1377, 560] width 189 height 55
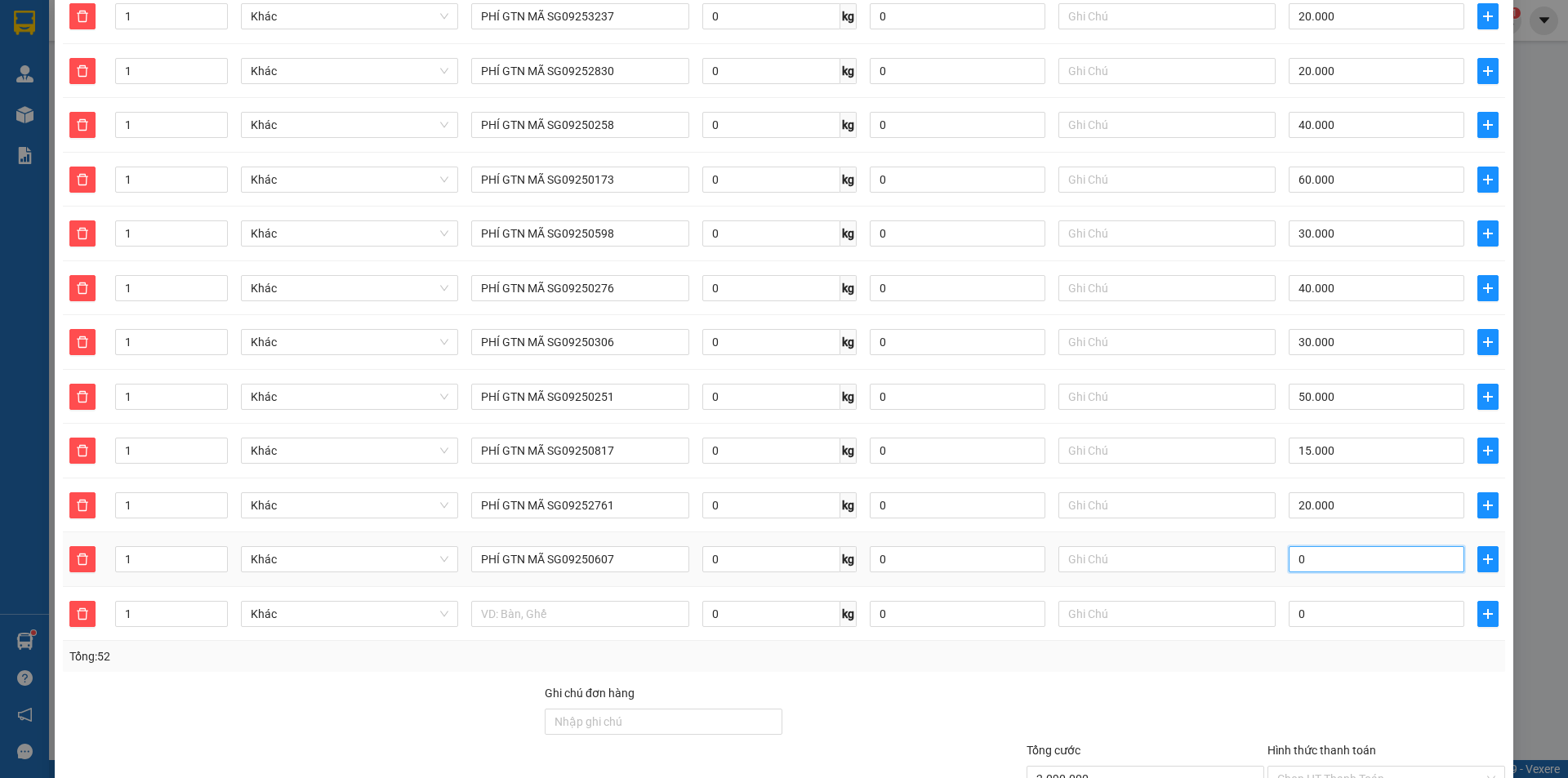
click at [1351, 546] on input "0" at bounding box center [1377, 559] width 176 height 26
click at [1482, 553] on icon "plus" at bounding box center [1489, 560] width 14 height 14
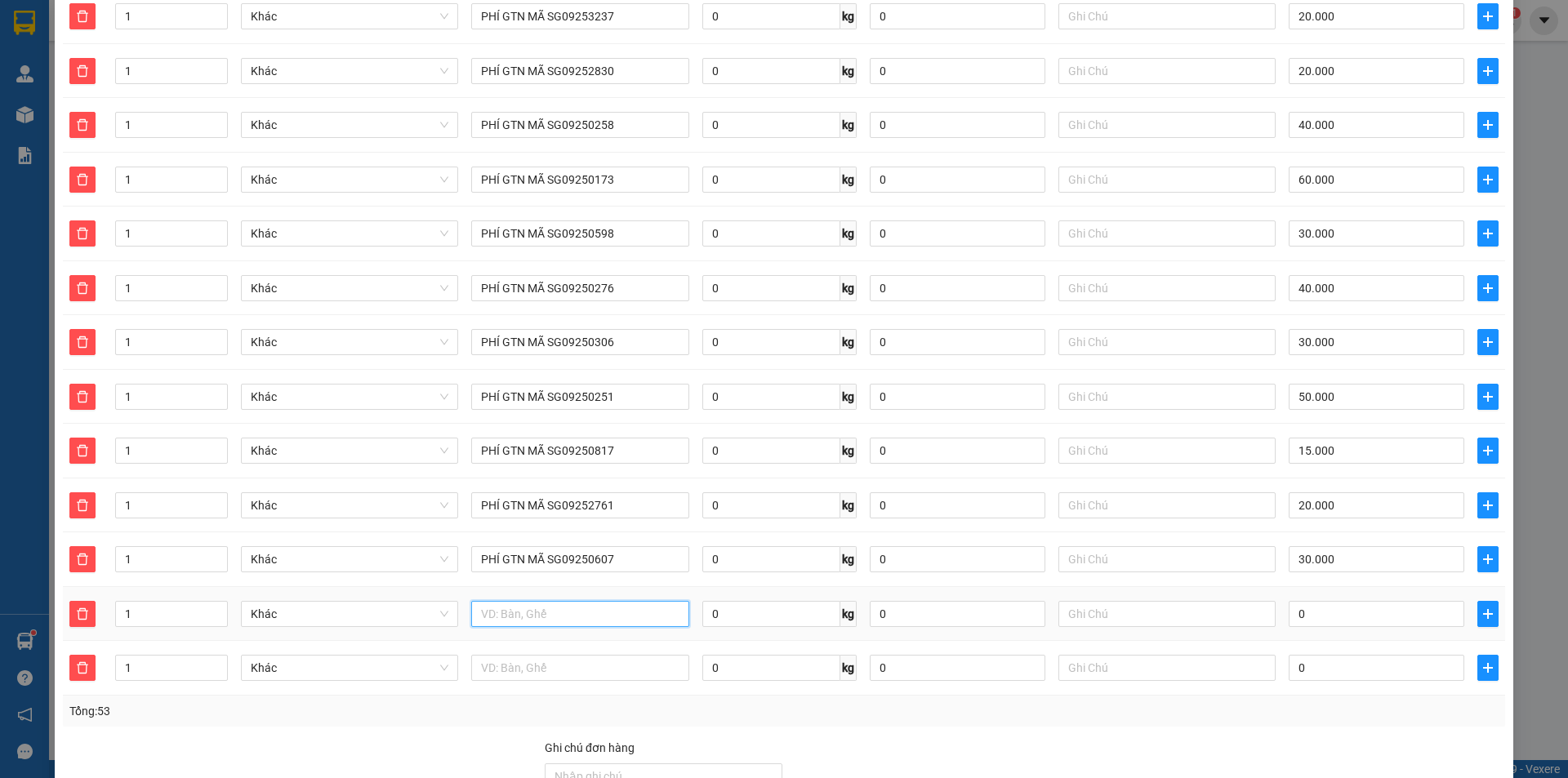
click at [602, 608] on input "text" at bounding box center [580, 614] width 218 height 26
click at [617, 601] on input "text" at bounding box center [580, 614] width 218 height 26
click at [528, 601] on input "text" at bounding box center [580, 614] width 218 height 26
paste input "PHÍ GTN MÃ SG0925"
click at [1329, 601] on input "0" at bounding box center [1377, 614] width 176 height 26
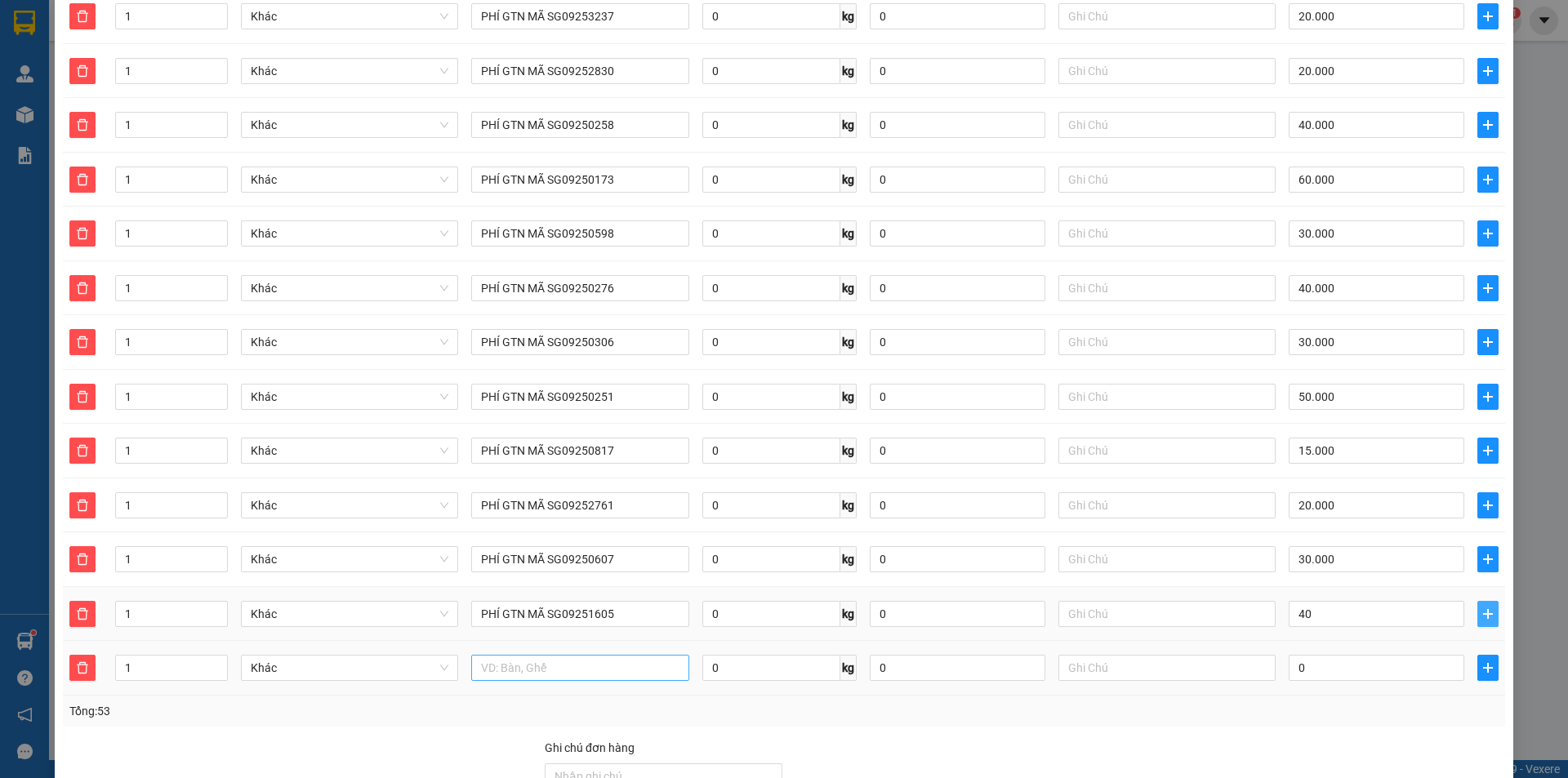
click at [1478, 603] on button "button" at bounding box center [1489, 614] width 21 height 26
click at [554, 655] on input "text" at bounding box center [580, 668] width 218 height 26
click at [516, 655] on input "text" at bounding box center [580, 668] width 218 height 26
paste input "PHÍ GTN MÃ SG0925"
click at [1334, 655] on input "0" at bounding box center [1377, 668] width 176 height 26
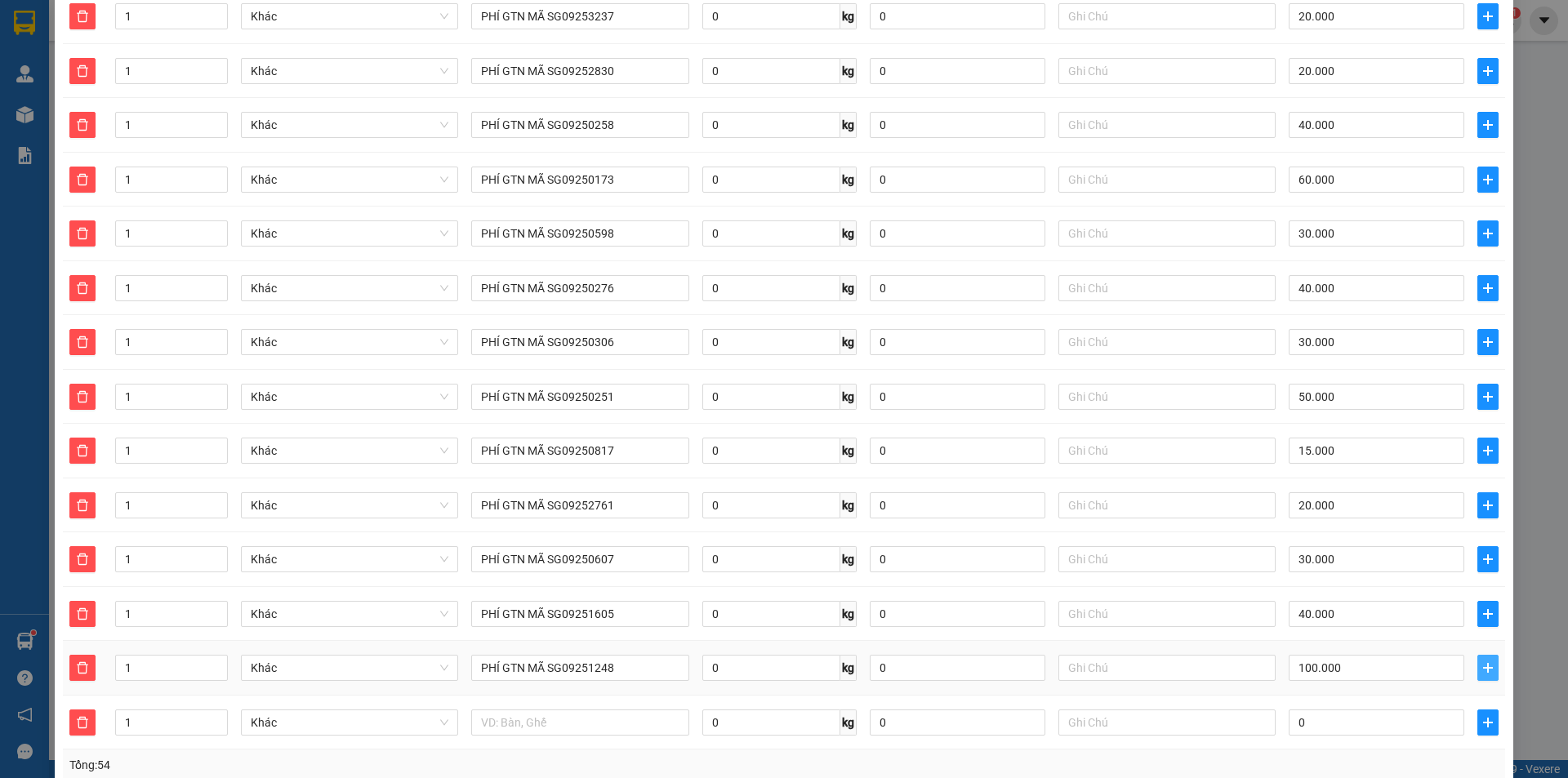
drag, startPoint x: 1478, startPoint y: 651, endPoint x: 608, endPoint y: 693, distance: 871.0
click at [1482, 661] on icon "plus" at bounding box center [1489, 668] width 14 height 14
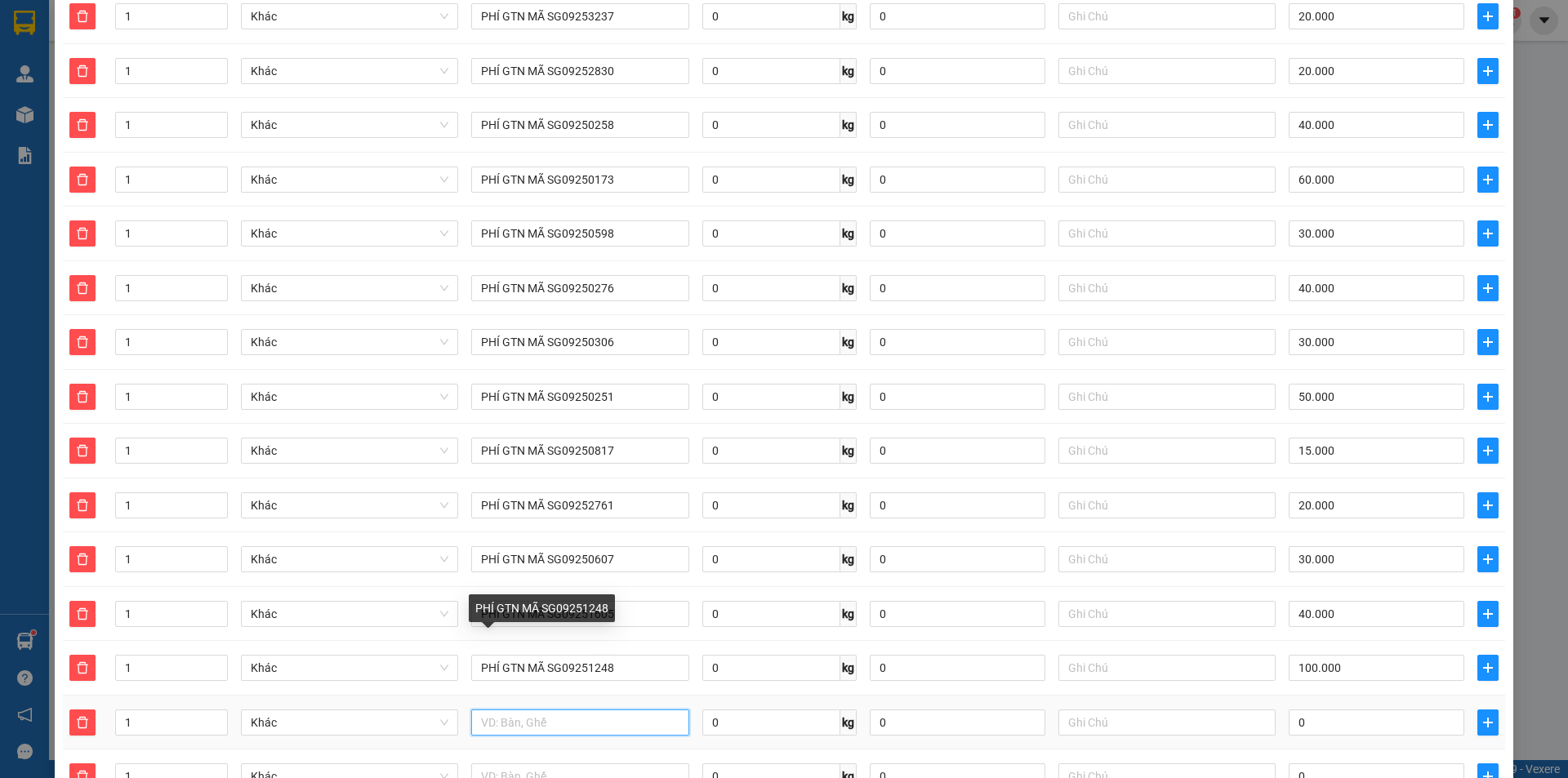
click at [519, 709] on input "text" at bounding box center [580, 722] width 218 height 26
paste input "PHÍ GTN MÃ SG0925"
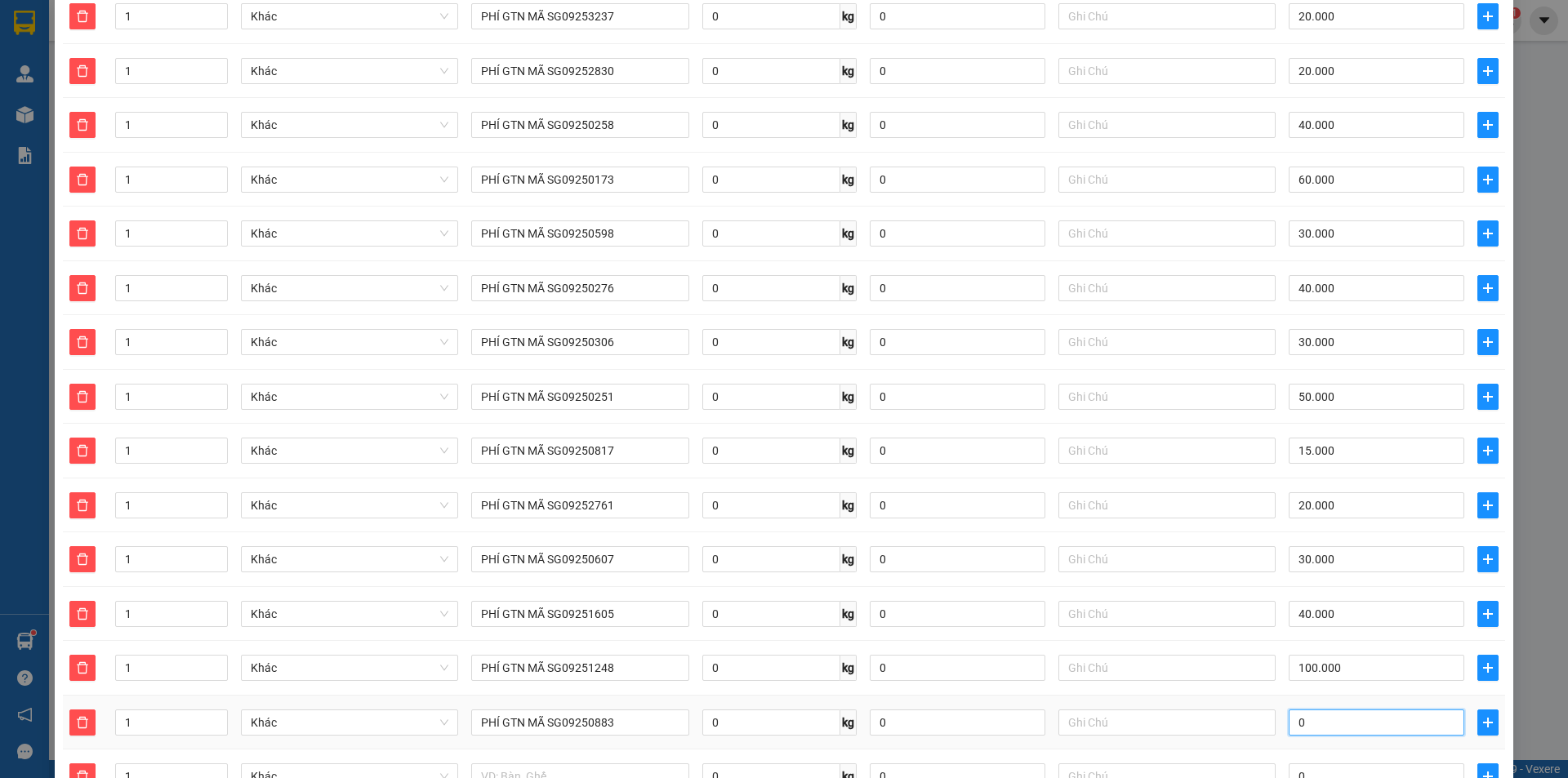
click at [1346, 709] on input "0" at bounding box center [1377, 722] width 176 height 26
click at [1478, 716] on span "plus" at bounding box center [1488, 723] width 19 height 14
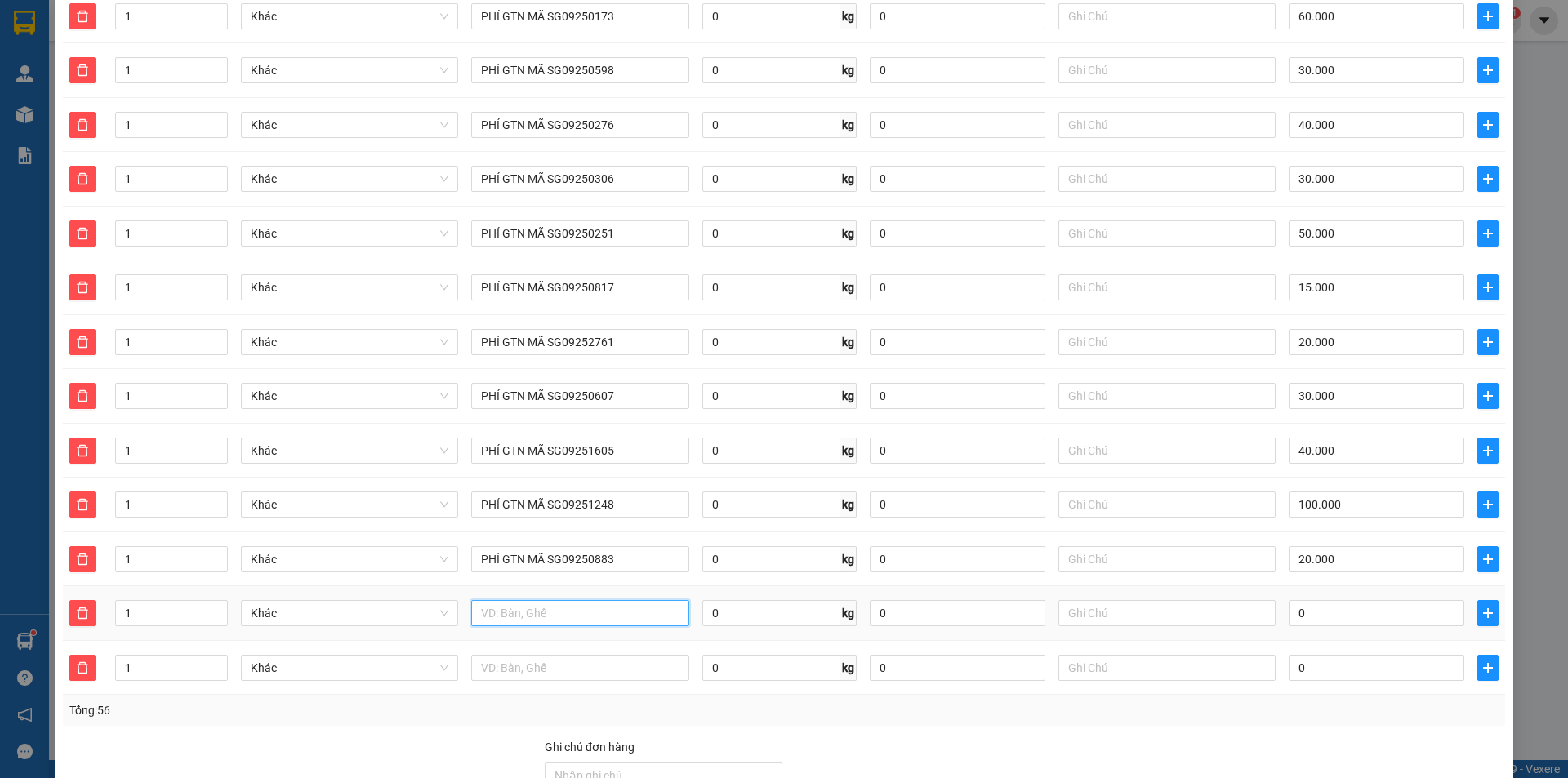
click at [523, 600] on input "text" at bounding box center [580, 613] width 218 height 26
drag, startPoint x: 562, startPoint y: 603, endPoint x: 451, endPoint y: 603, distance: 111.0
click at [451, 603] on tr "1 Khác PHÚ KTN 0 kg 0 0" at bounding box center [784, 614] width 1442 height 55
click at [488, 600] on input "PHLTN MA BT09250176" at bounding box center [580, 613] width 218 height 26
click at [1326, 600] on input "0" at bounding box center [1377, 613] width 176 height 26
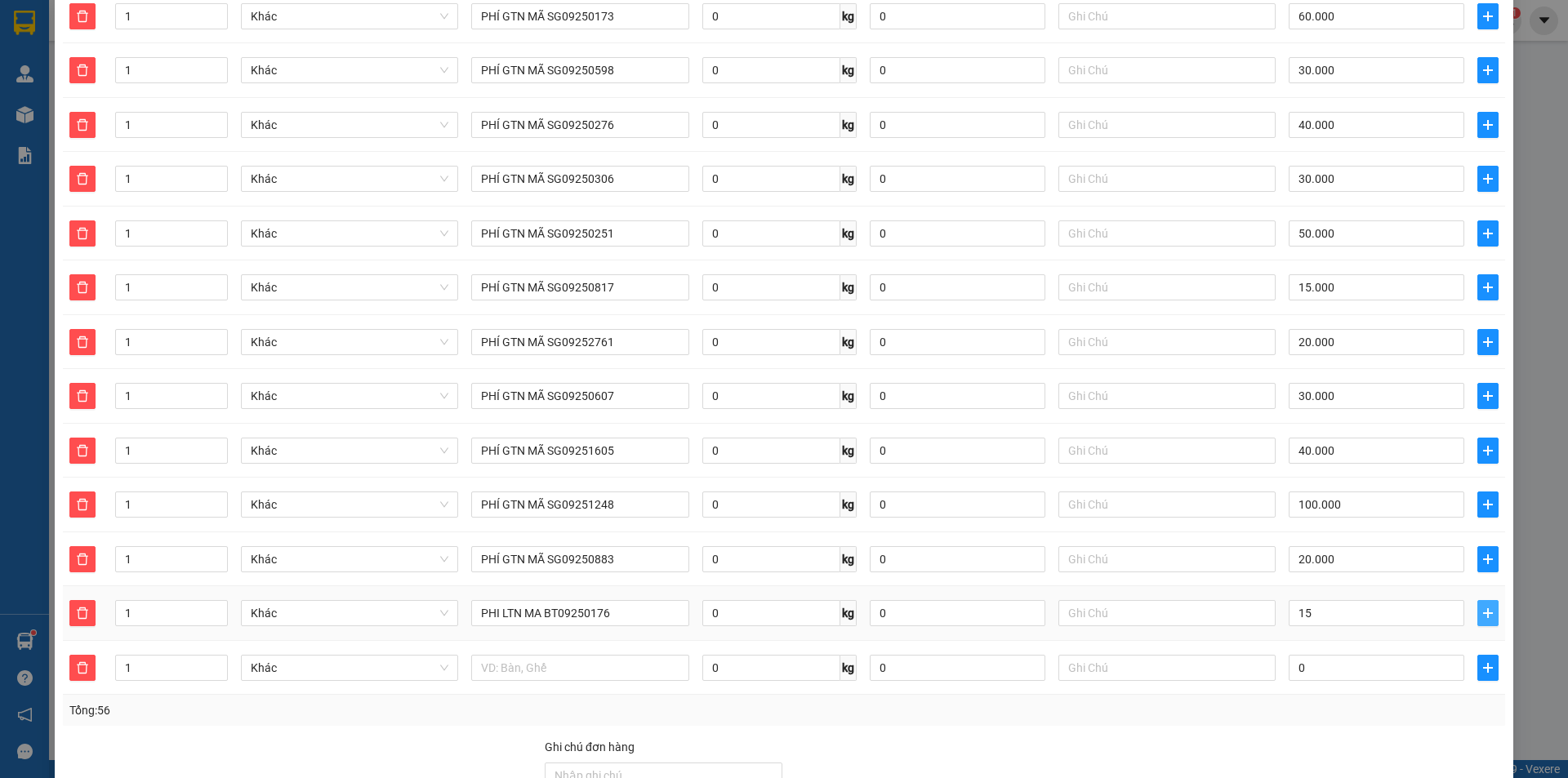
click at [1478, 604] on button "button" at bounding box center [1489, 613] width 21 height 26
click at [583, 651] on div at bounding box center [580, 668] width 218 height 33
click at [583, 655] on input "text" at bounding box center [580, 668] width 218 height 26
click at [531, 655] on input "text" at bounding box center [580, 668] width 218 height 26
paste input "PHÍ GTN MÃ SG0925"
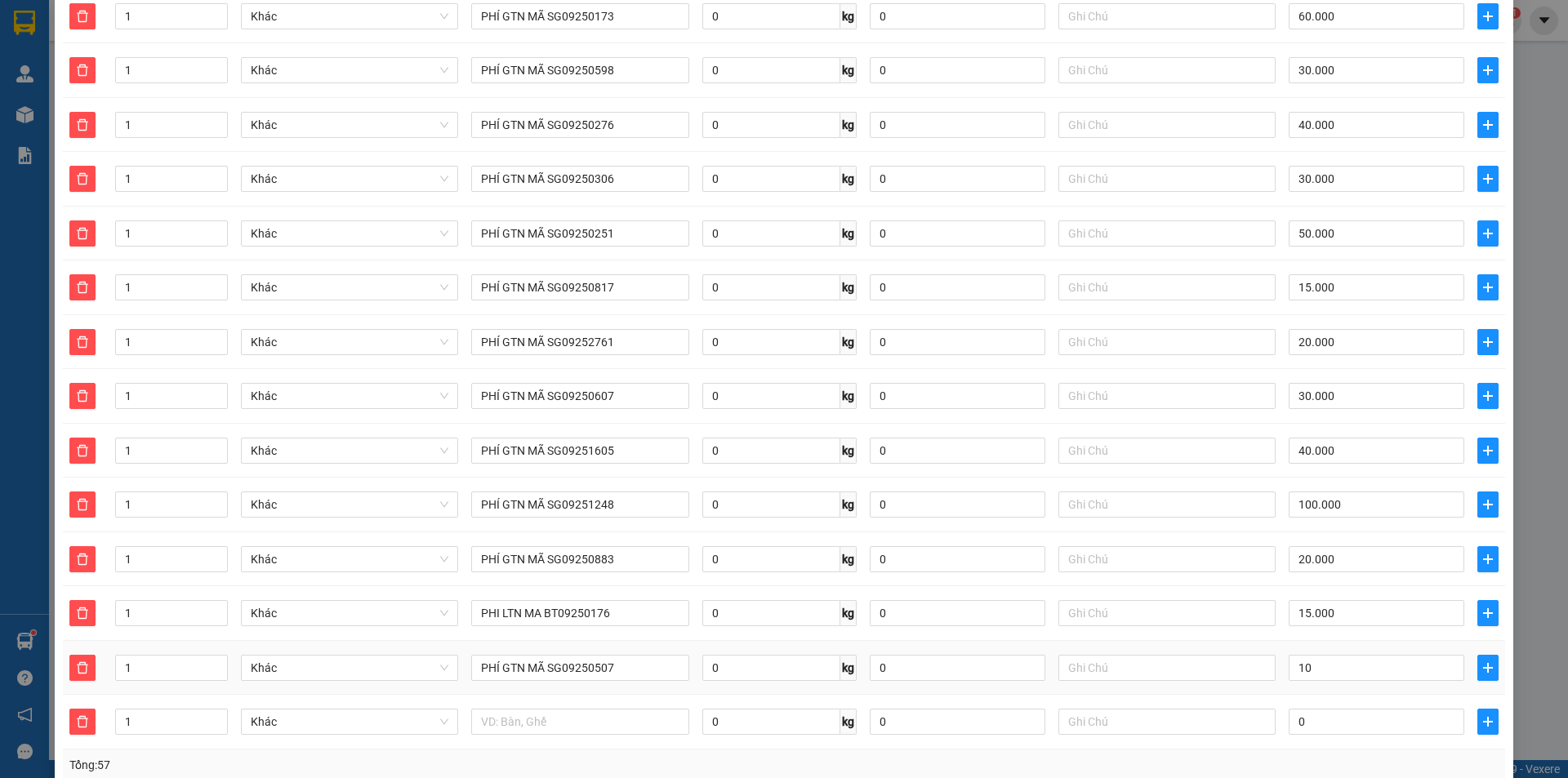
click at [1489, 645] on td at bounding box center [1488, 668] width 34 height 55
click at [556, 708] on input "text" at bounding box center [580, 721] width 218 height 26
click at [553, 712] on input "text" at bounding box center [580, 721] width 218 height 26
drag, startPoint x: 582, startPoint y: 655, endPoint x: 444, endPoint y: 657, distance: 138.0
click at [444, 657] on tr "1 Khác PHÍ GTN MÃ SG09250507 0 kg 0 10.000" at bounding box center [784, 668] width 1442 height 55
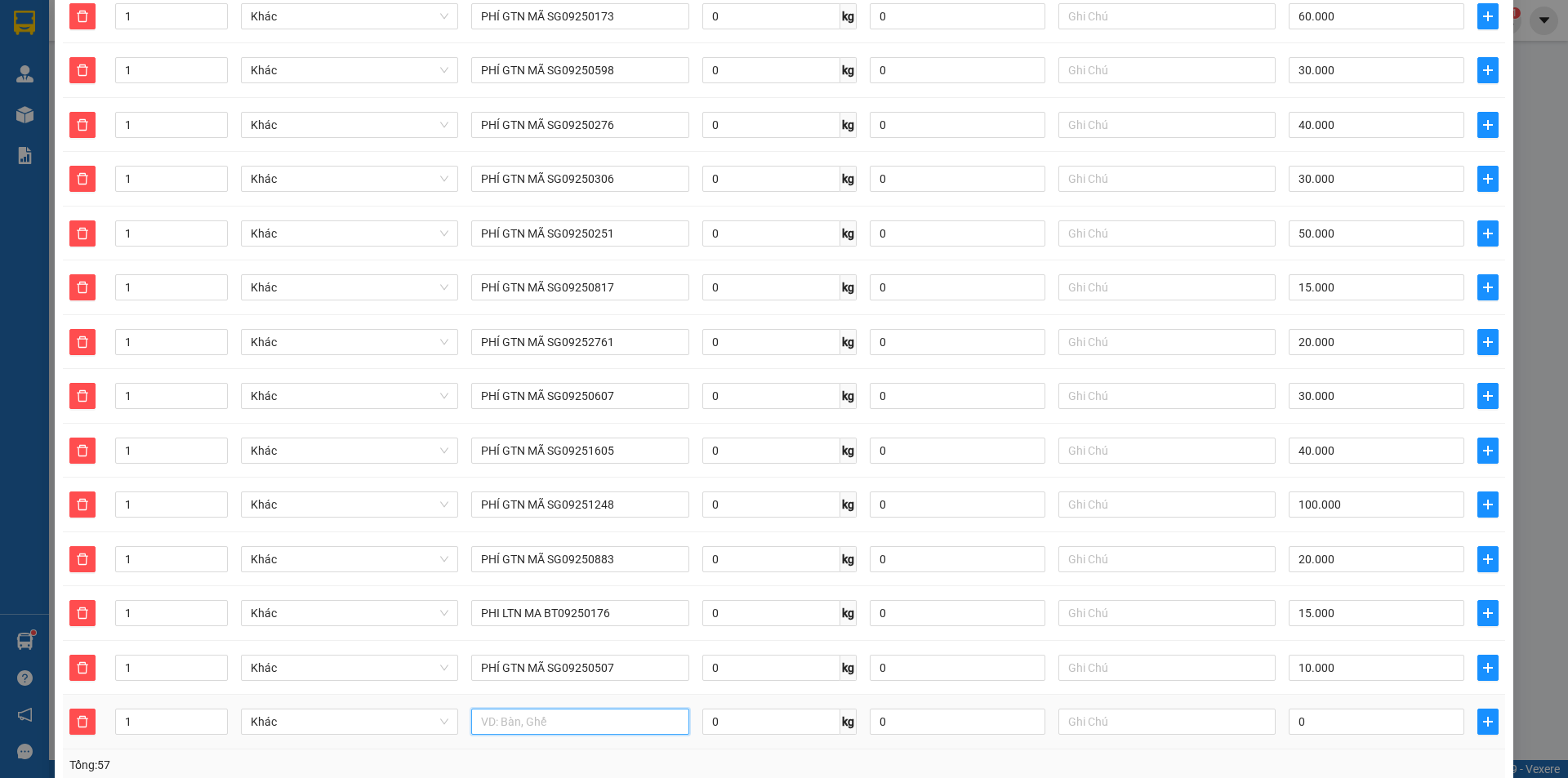
click at [504, 708] on input "text" at bounding box center [580, 721] width 218 height 26
paste input "PHÍ GTN MÃ SG0925"
click at [551, 655] on input "PHÍ GTN MÃ SG09250507" at bounding box center [580, 668] width 218 height 26
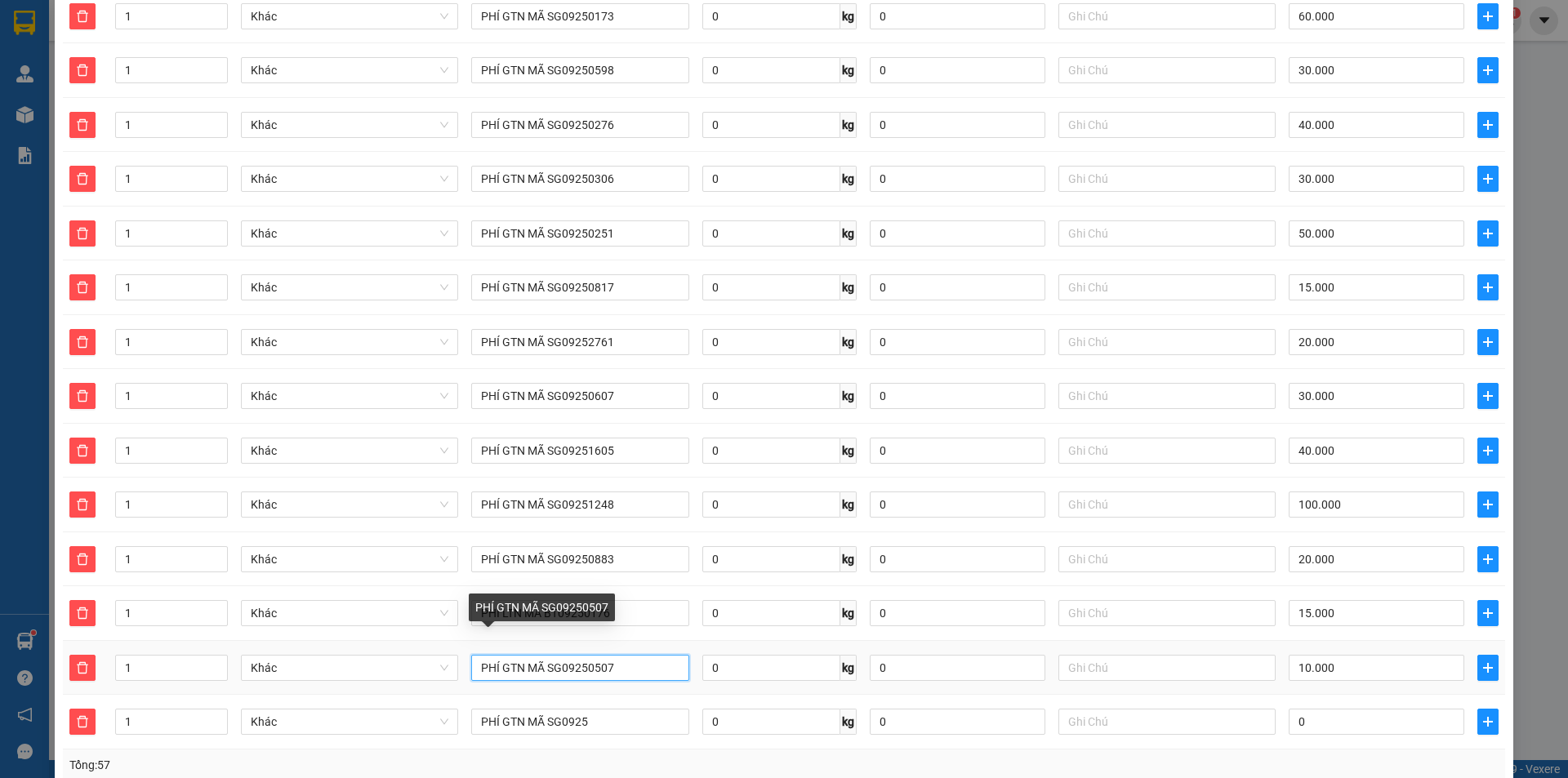
click at [559, 655] on input "PHÍ GTN MÃ SG09250507" at bounding box center [580, 668] width 218 height 26
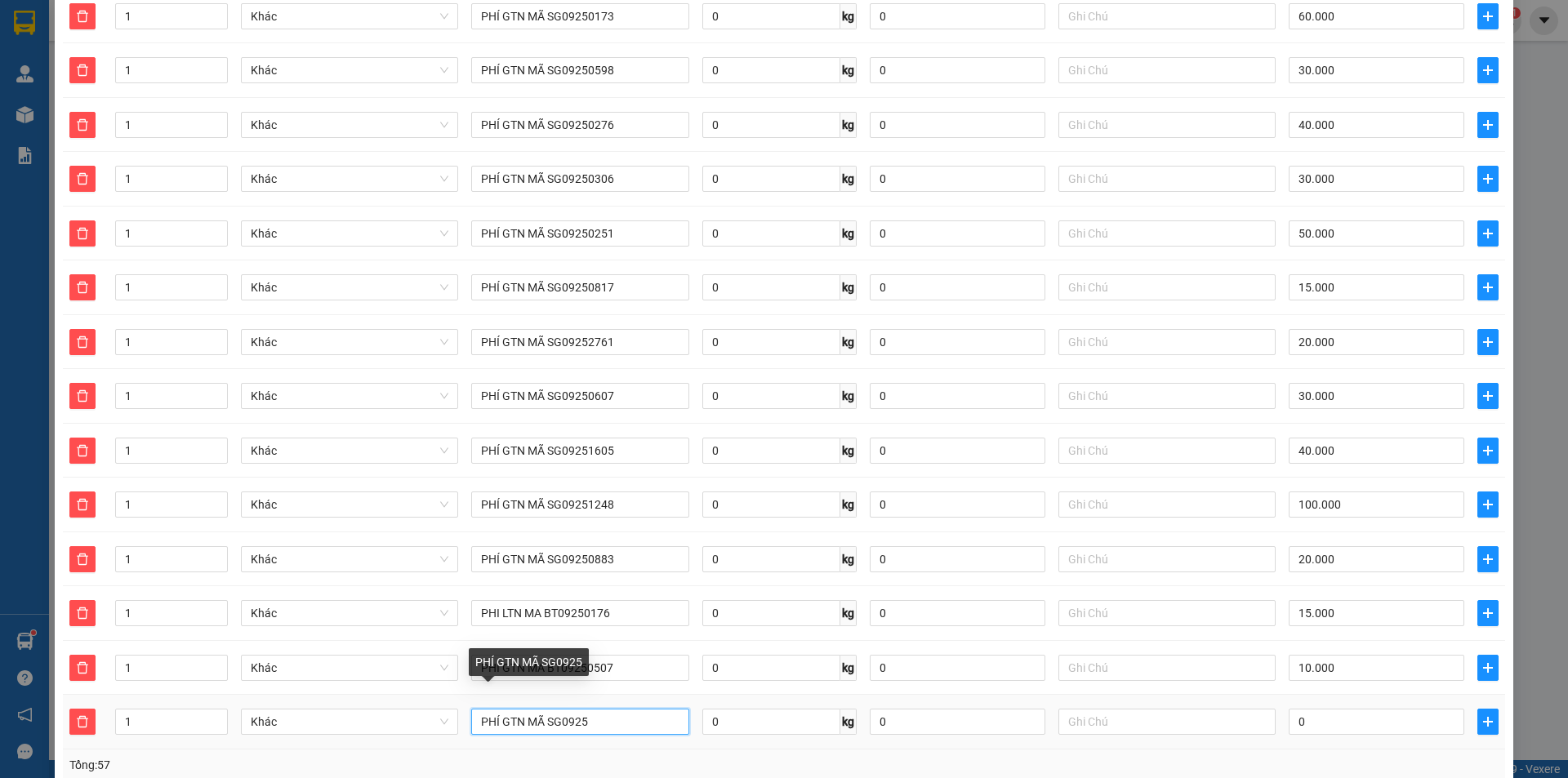
click at [557, 708] on input "PHÍ GTN MÃ SG0925" at bounding box center [580, 721] width 218 height 26
click at [505, 708] on input "PHÍ GTN MÃ BT0925" at bounding box center [580, 721] width 218 height 26
click at [617, 708] on input "PHÍ LTN MÃ BT0925" at bounding box center [580, 721] width 218 height 26
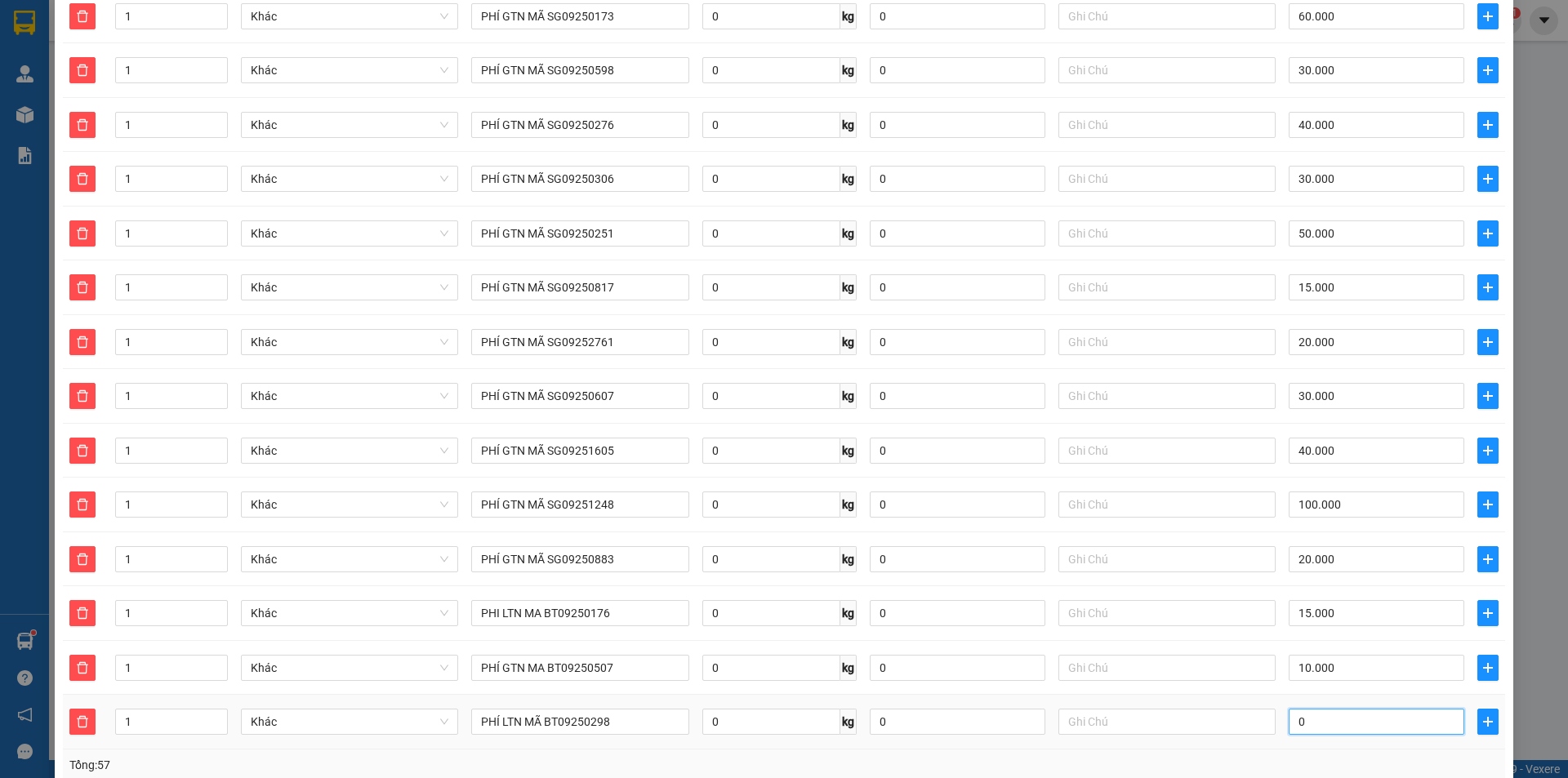
click at [1351, 708] on input "0" at bounding box center [1377, 721] width 176 height 26
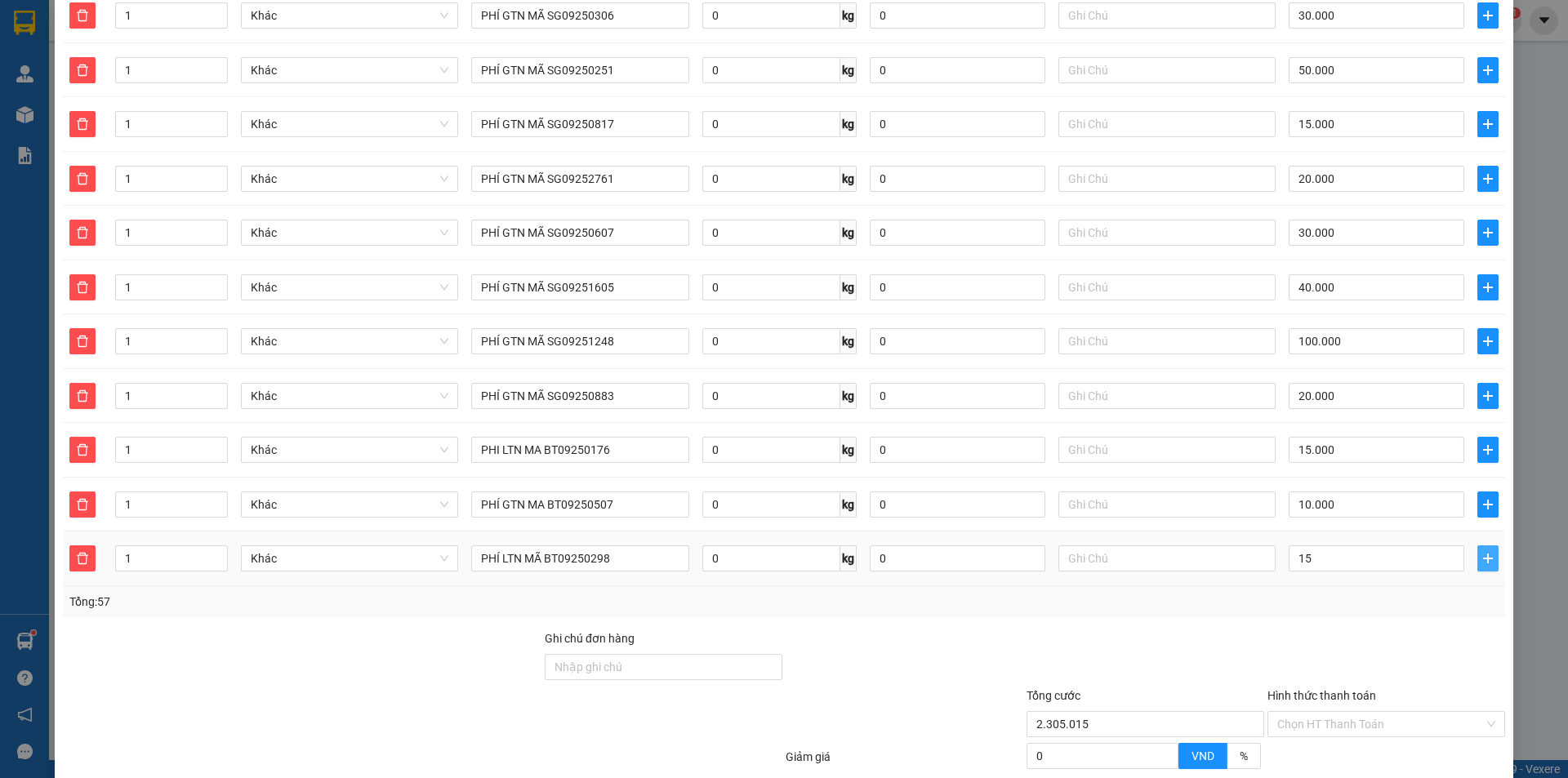
click at [1478, 547] on button "button" at bounding box center [1489, 558] width 21 height 26
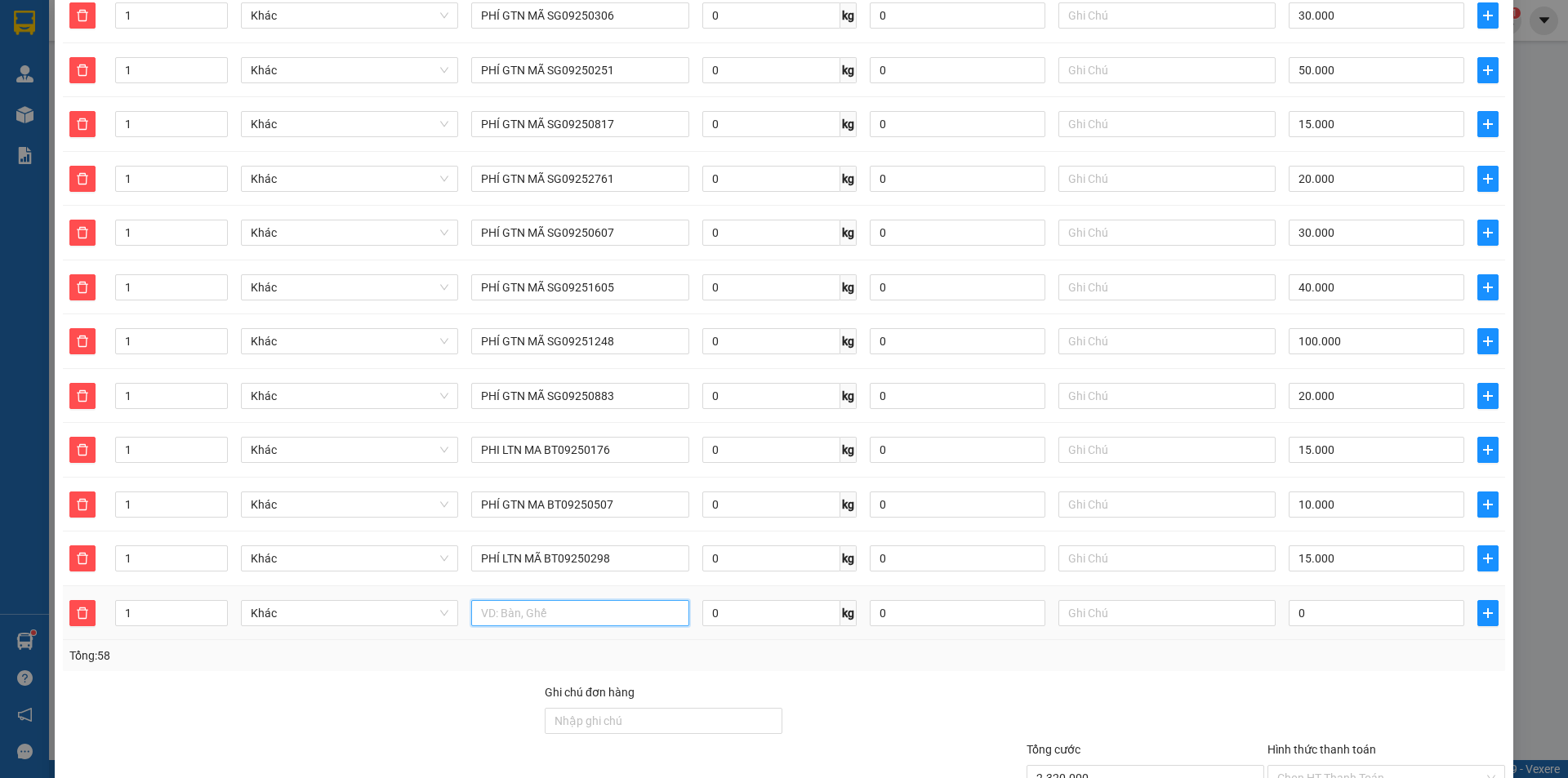
click at [610, 600] on input "text" at bounding box center [580, 613] width 218 height 26
click at [630, 609] on div at bounding box center [580, 614] width 218 height 33
click at [645, 600] on input "text" at bounding box center [580, 613] width 218 height 26
paste input "PHÍ GTN MÃ SG0925"
click at [609, 600] on input "PHÍ GTN MÃ SG0925" at bounding box center [580, 613] width 218 height 26
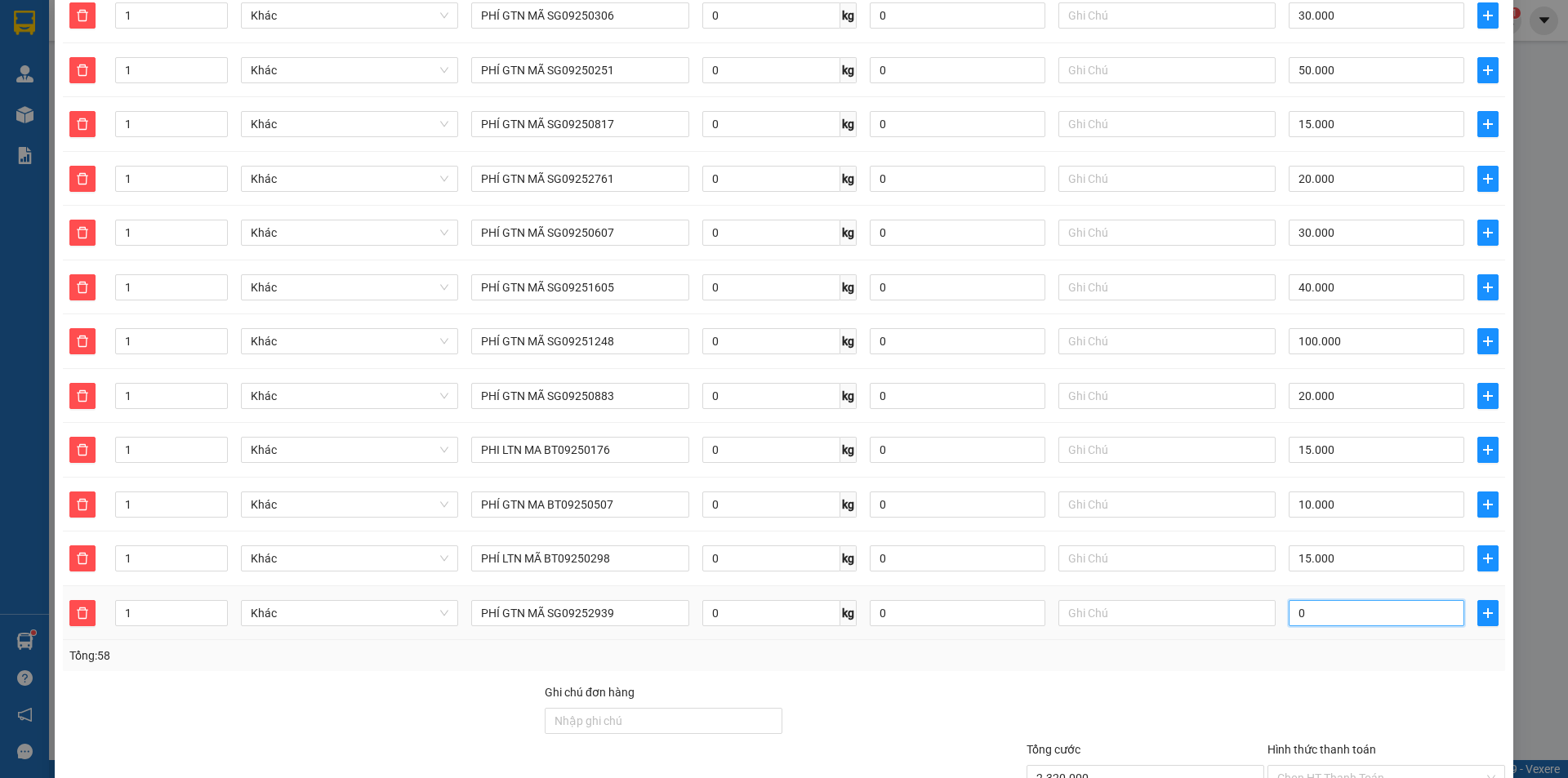
click at [1370, 600] on input "0" at bounding box center [1377, 613] width 176 height 26
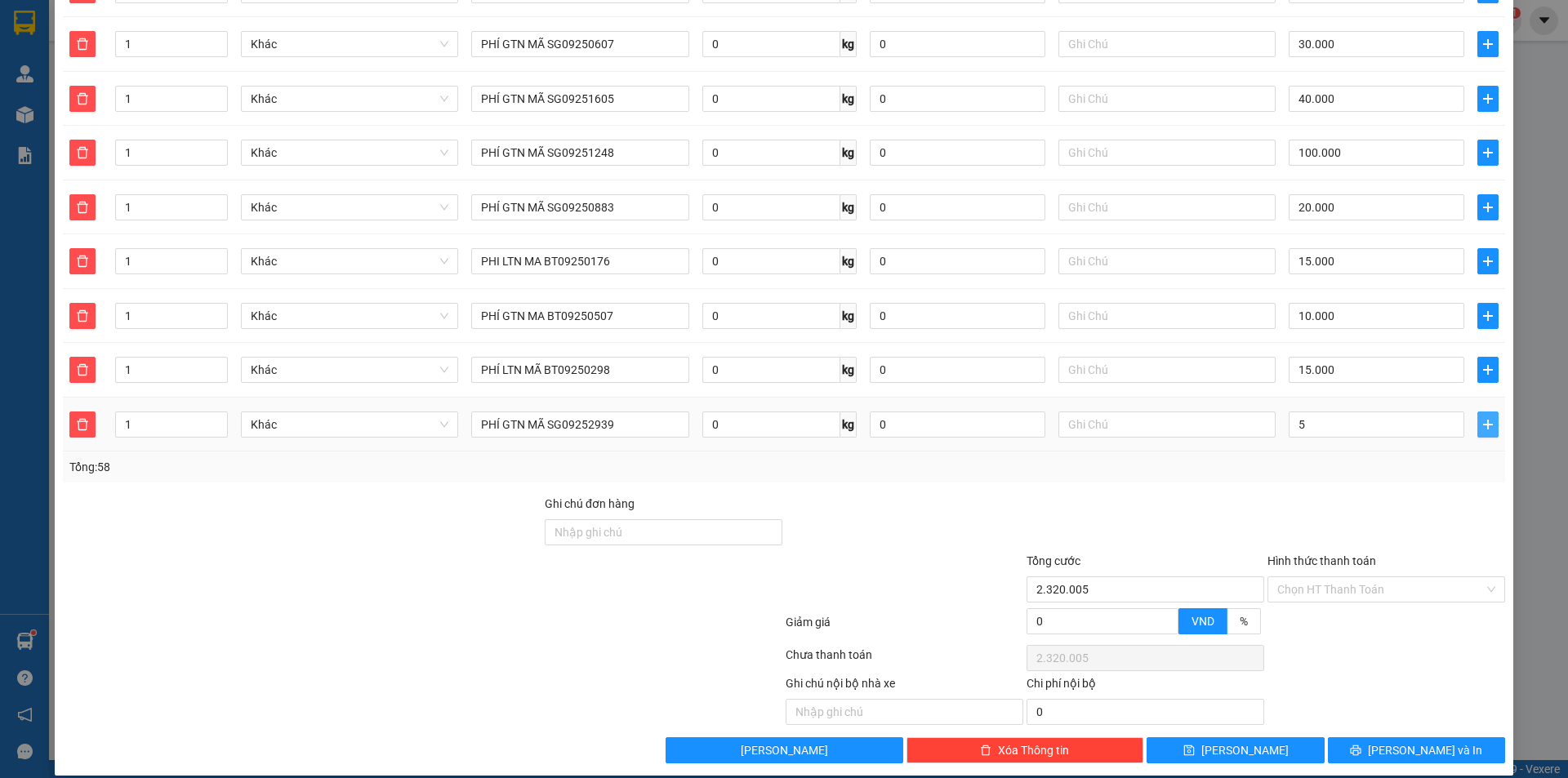
click at [1478, 418] on span "plus" at bounding box center [1488, 425] width 19 height 14
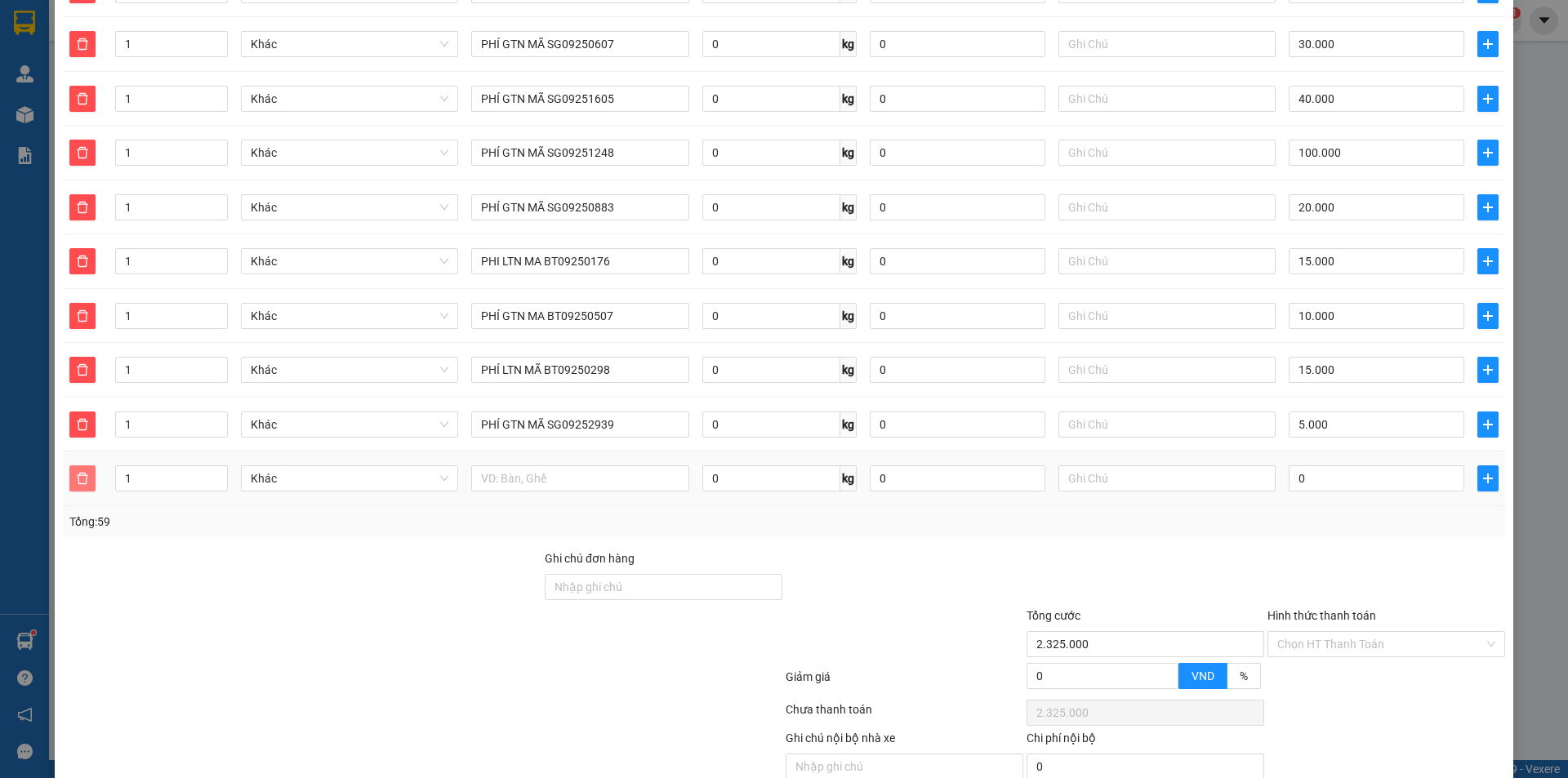
click at [89, 472] on span "delete" at bounding box center [82, 478] width 24 height 14
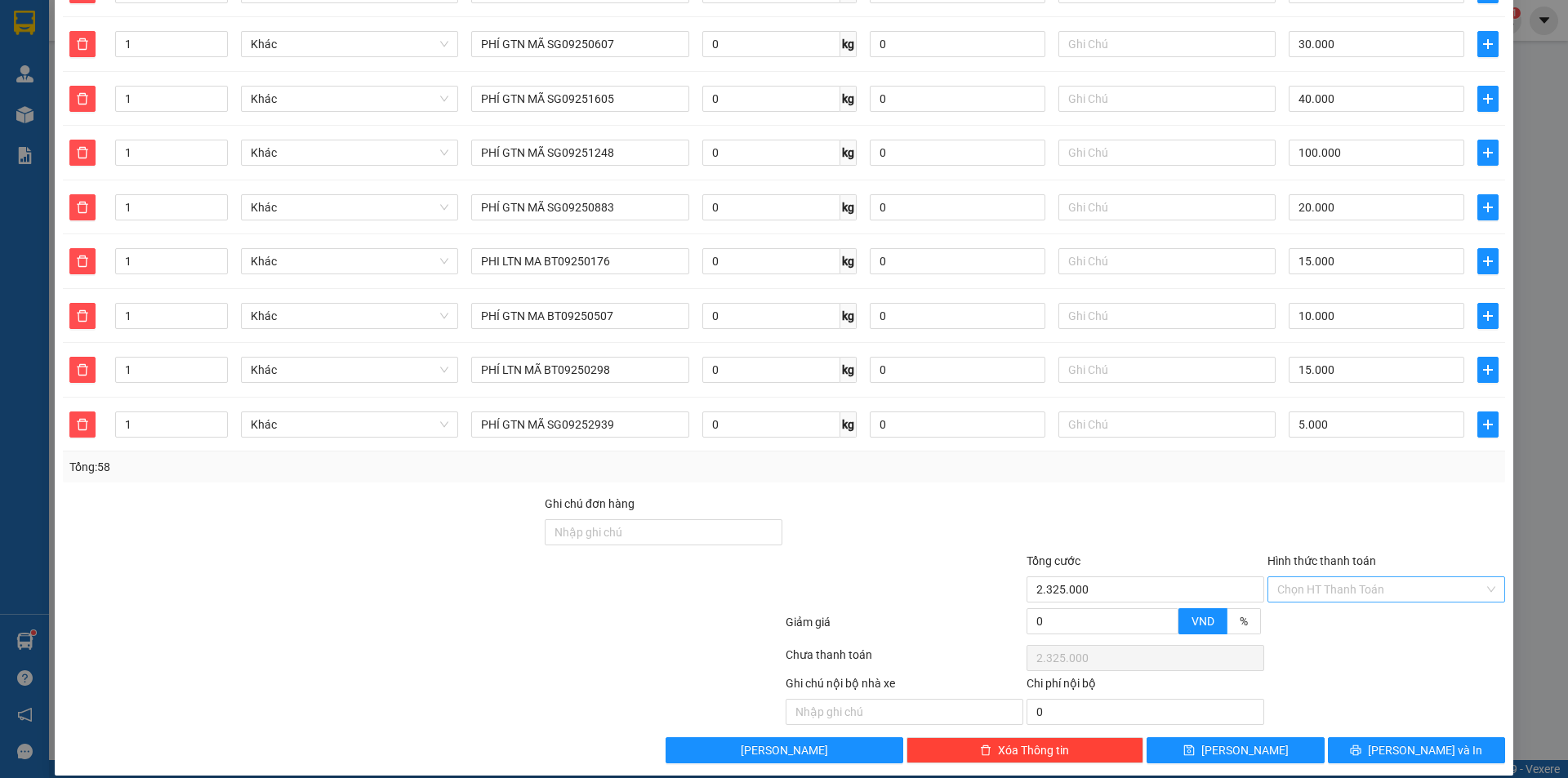
click at [1336, 577] on input "Hình thức thanh toán" at bounding box center [1381, 589] width 207 height 24
click at [1333, 600] on div "Tại văn phòng" at bounding box center [1377, 604] width 217 height 18
click at [1362, 745] on icon "printer" at bounding box center [1356, 750] width 11 height 11
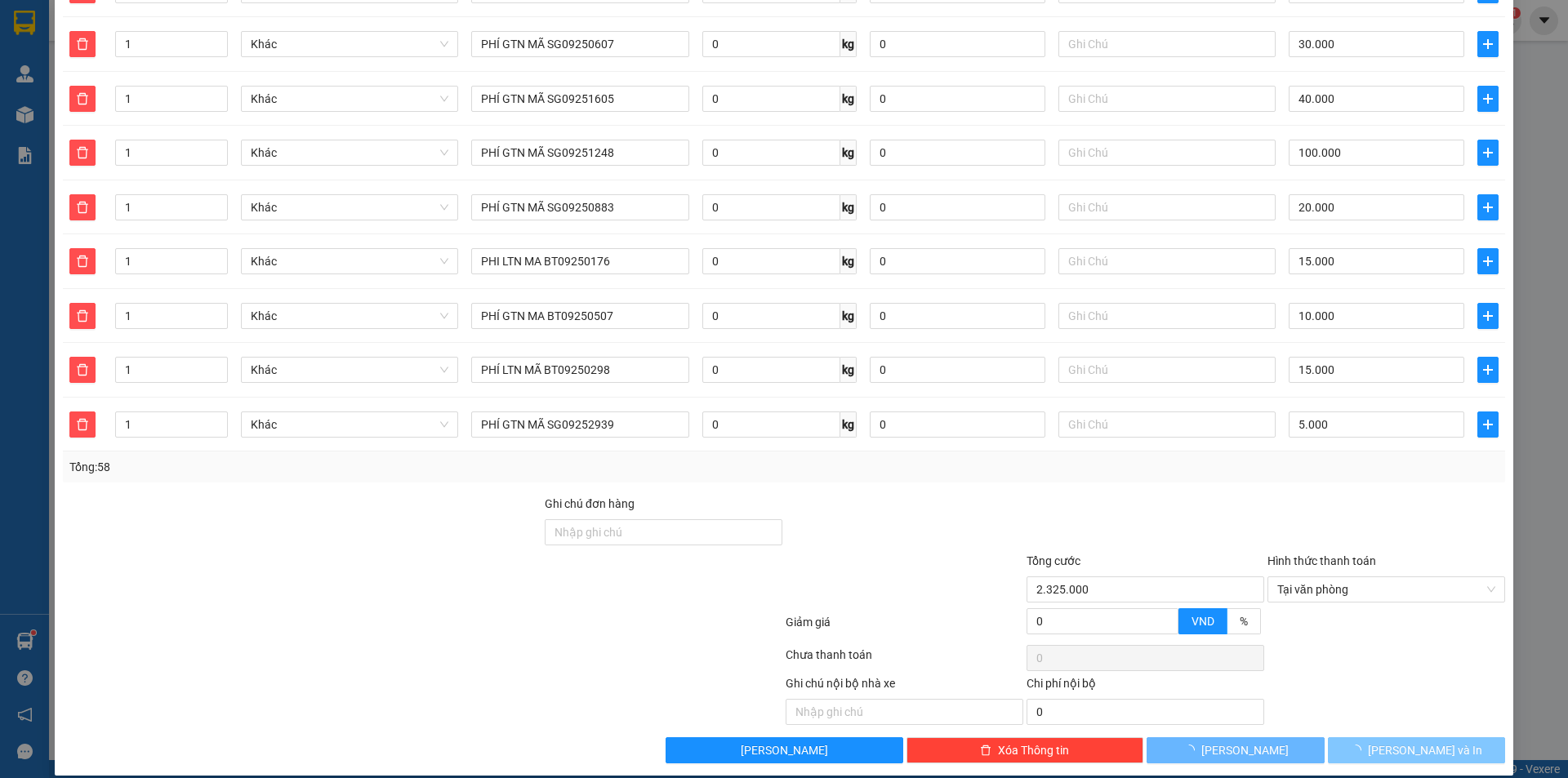
click at [1383, 737] on main at bounding box center [784, 380] width 1568 height 761
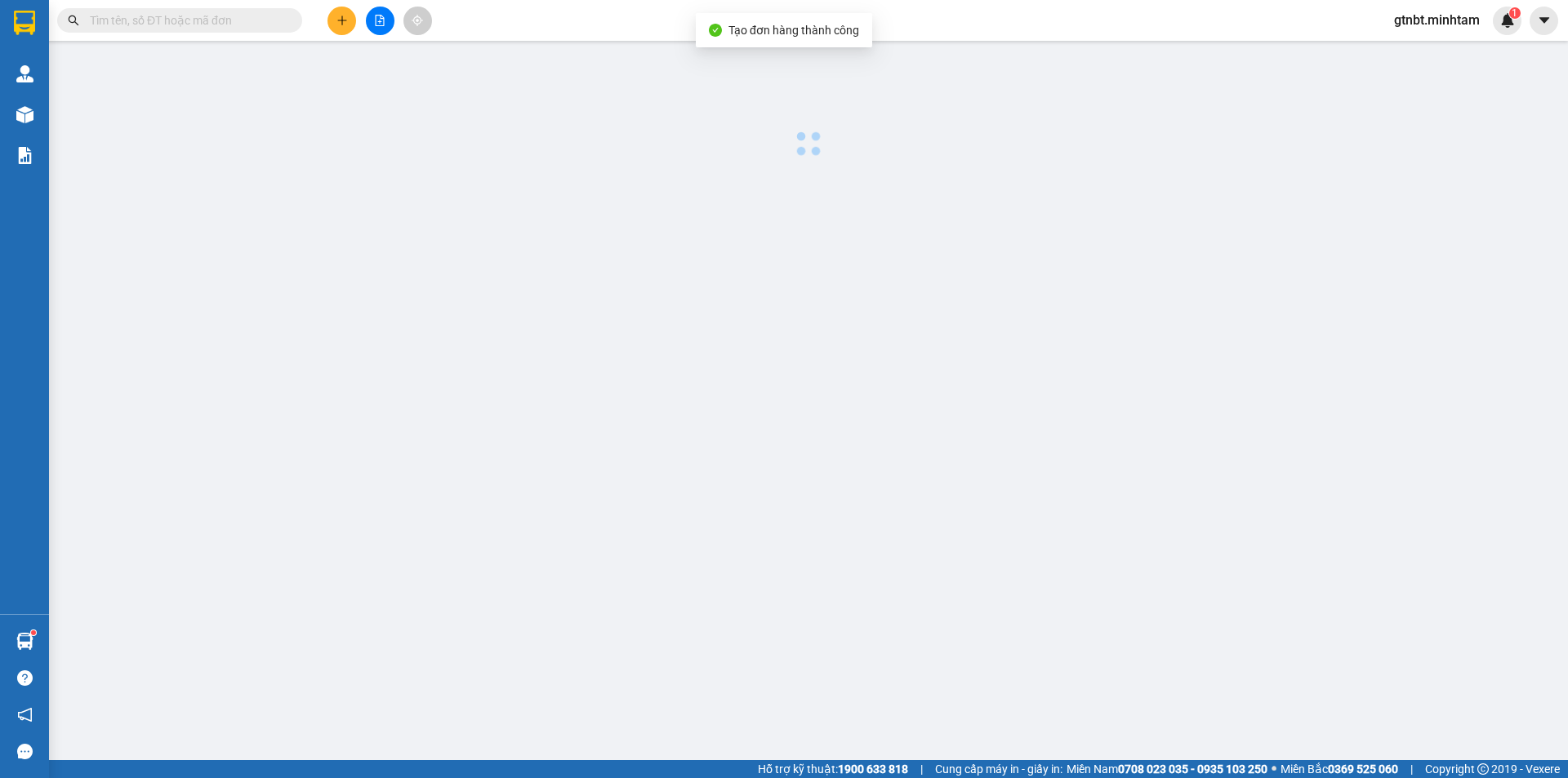
click at [1383, 737] on main at bounding box center [784, 380] width 1568 height 761
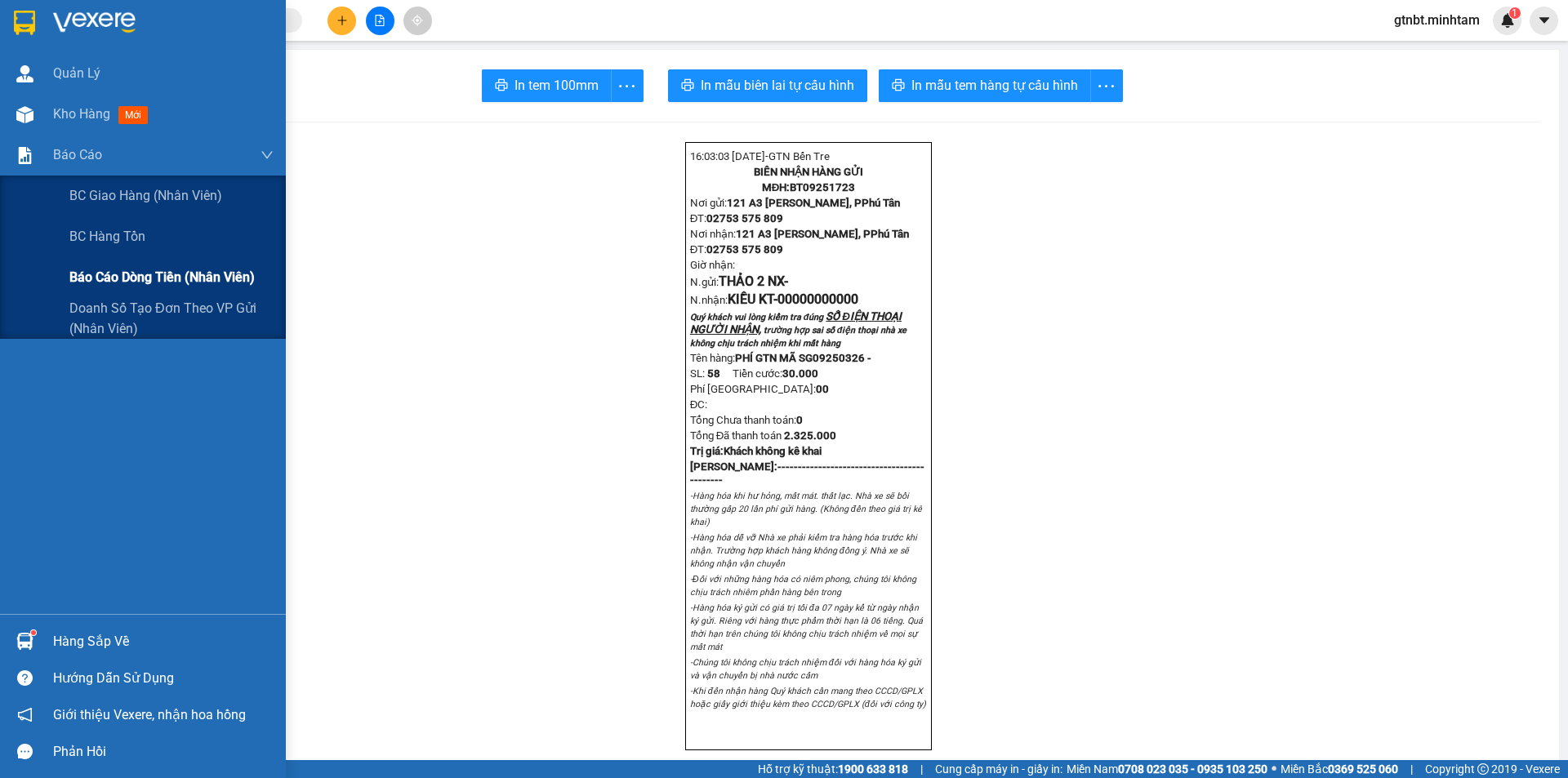
click at [102, 279] on span "Báo cáo dòng tiền (nhân viên)" at bounding box center [162, 276] width 186 height 20
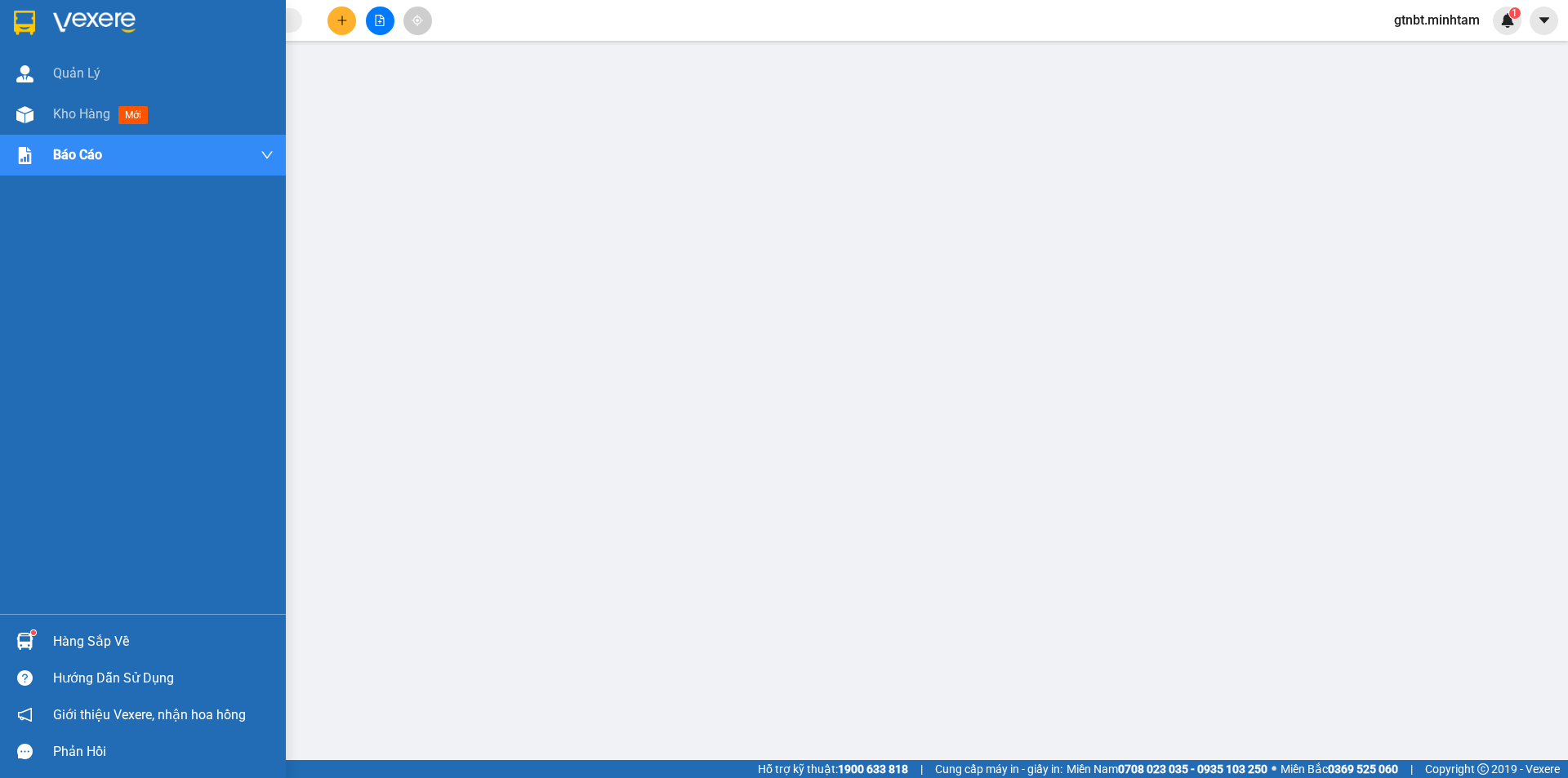
click at [24, 17] on img at bounding box center [24, 22] width 21 height 24
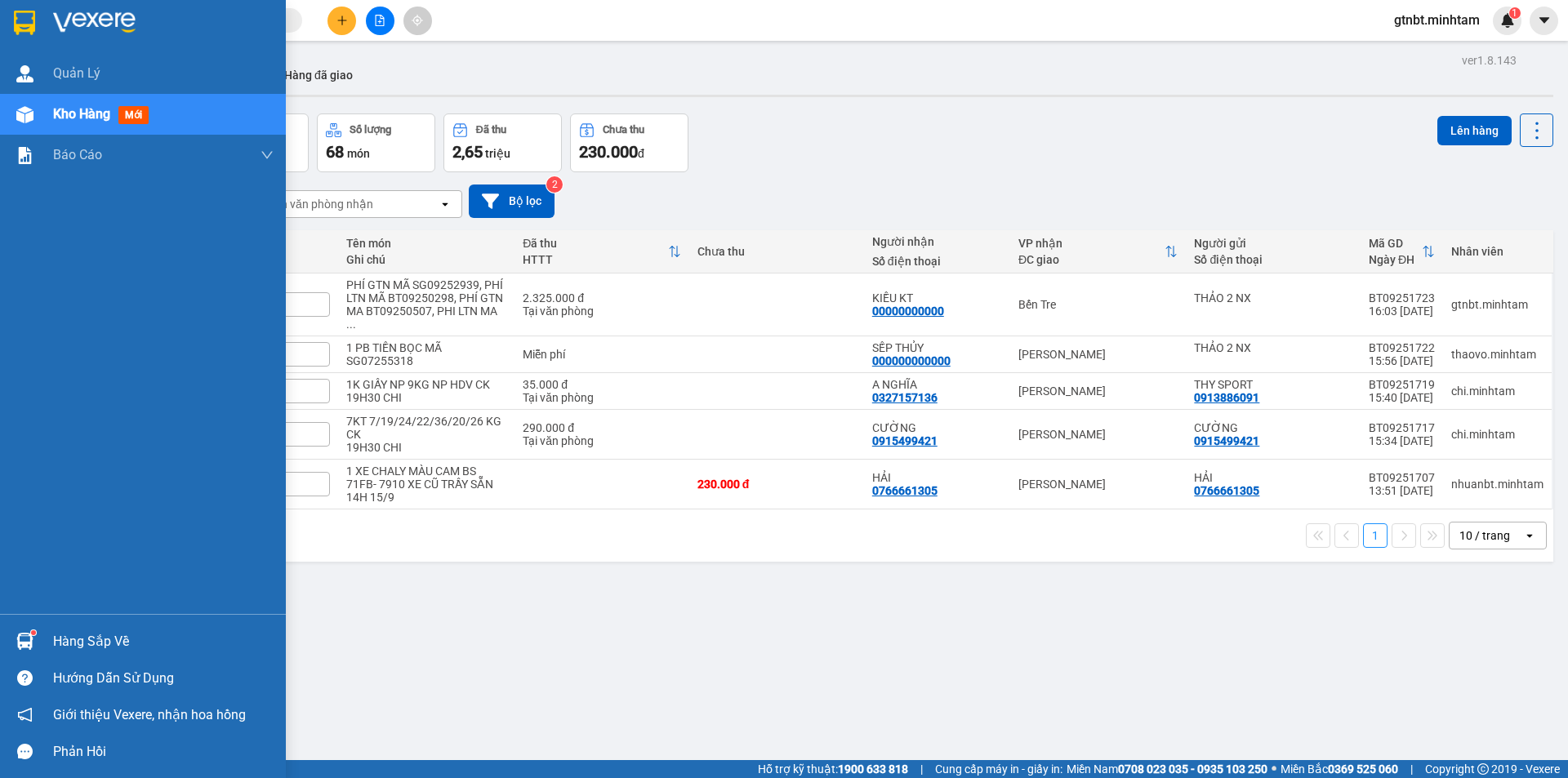
click at [17, 635] on img at bounding box center [25, 642] width 17 height 17
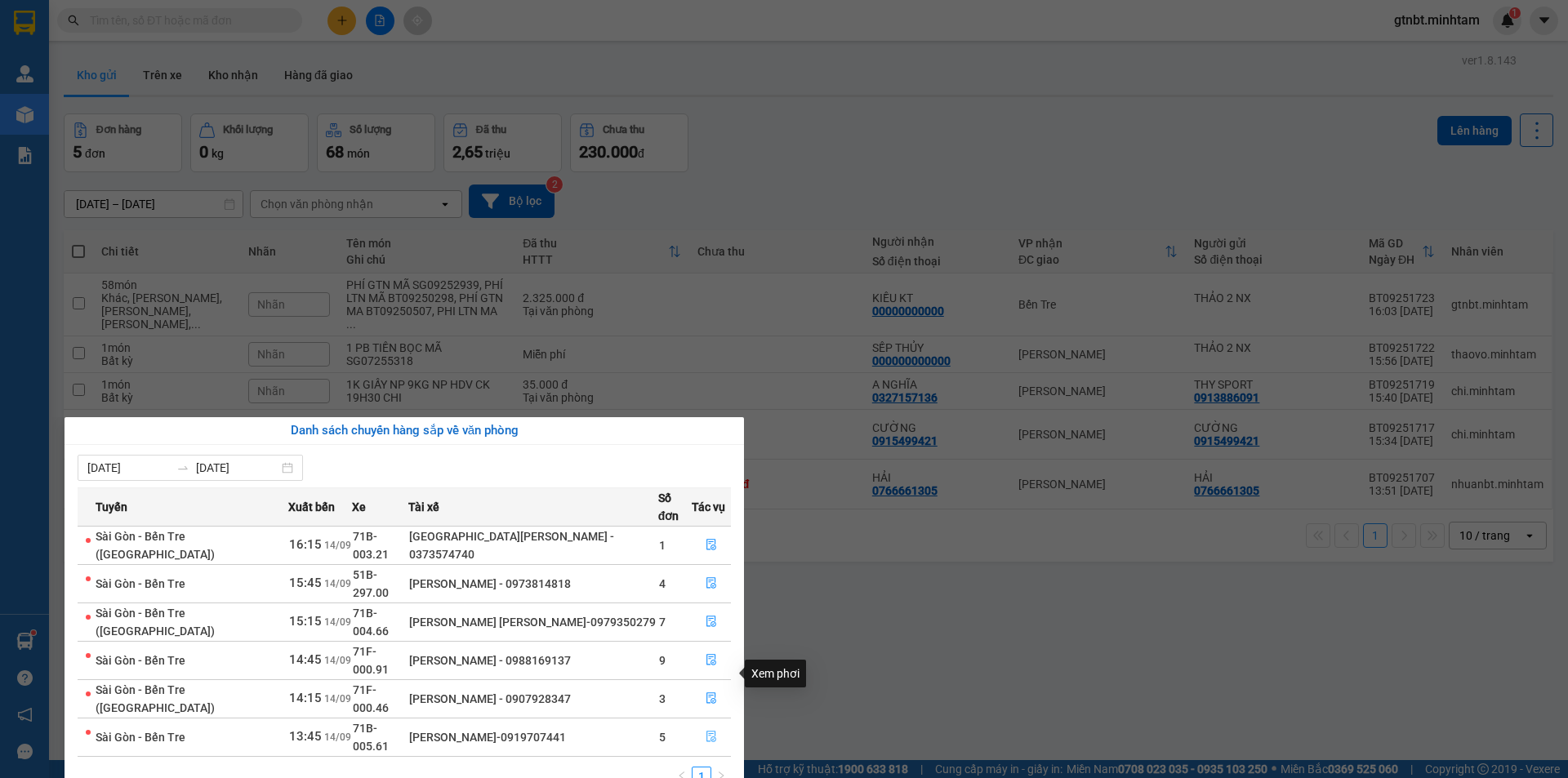
click at [706, 731] on icon "file-done" at bounding box center [711, 736] width 12 height 12
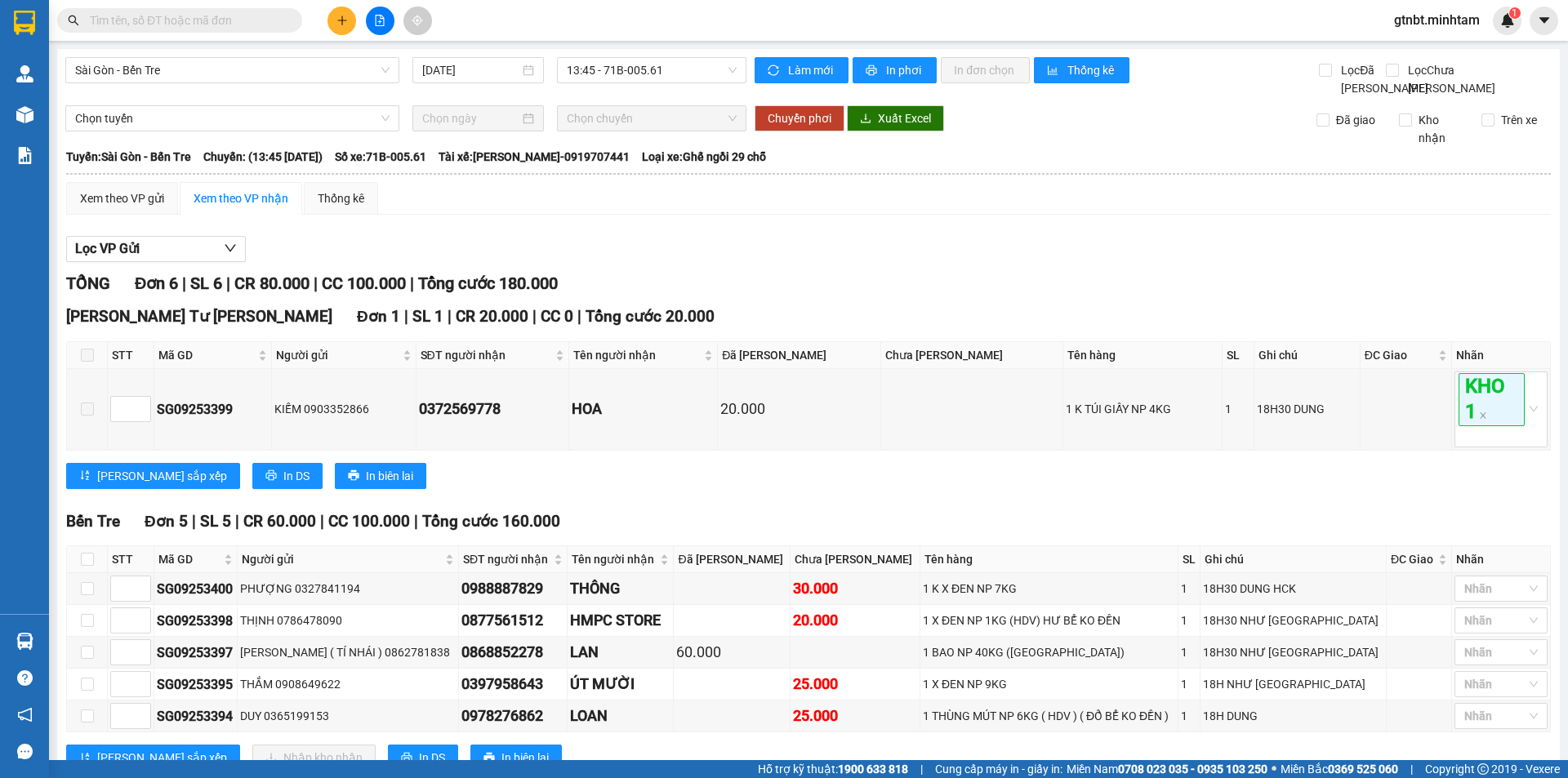
scroll to position [74, 0]
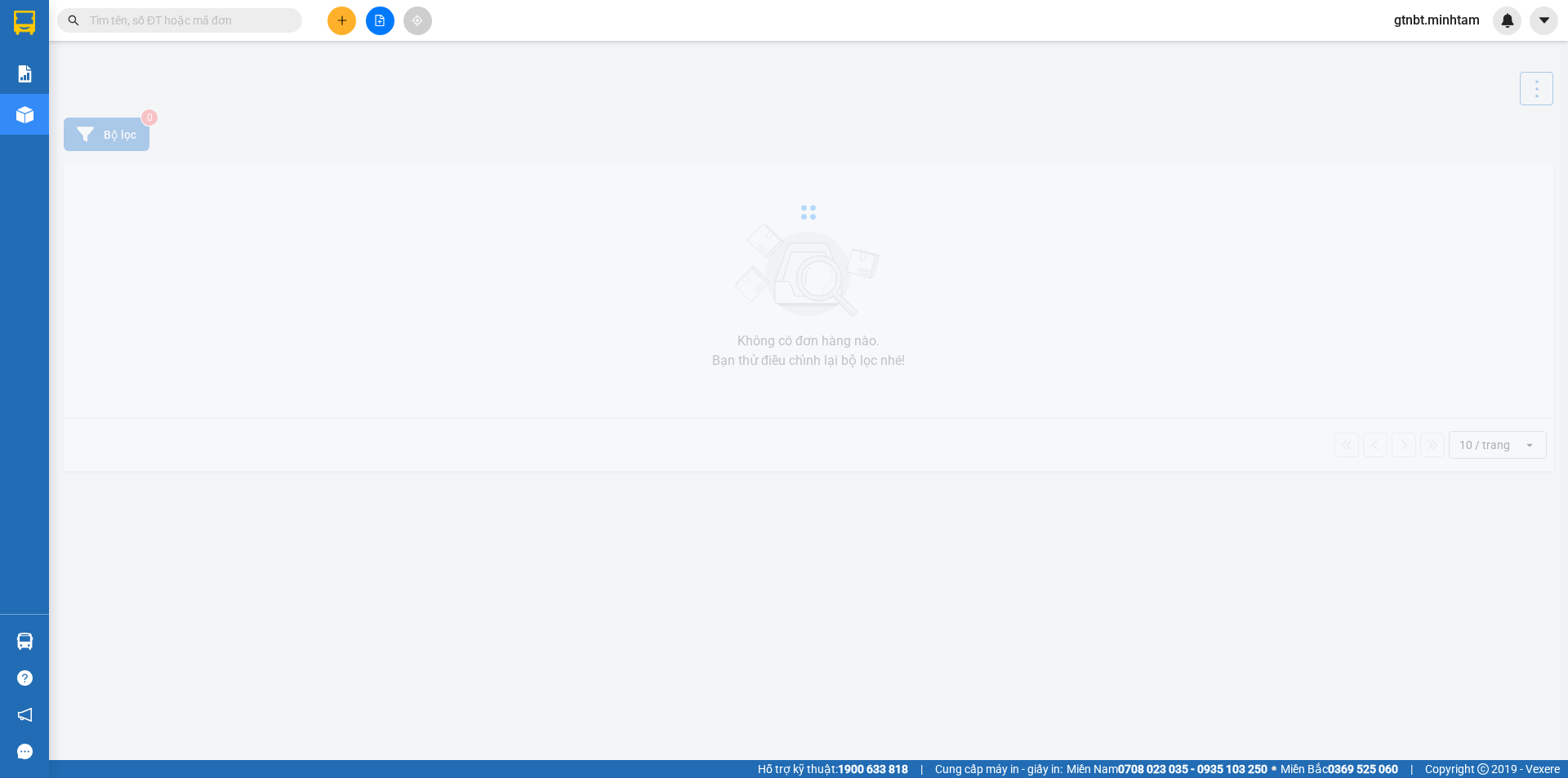
click at [247, 21] on input "text" at bounding box center [186, 20] width 192 height 18
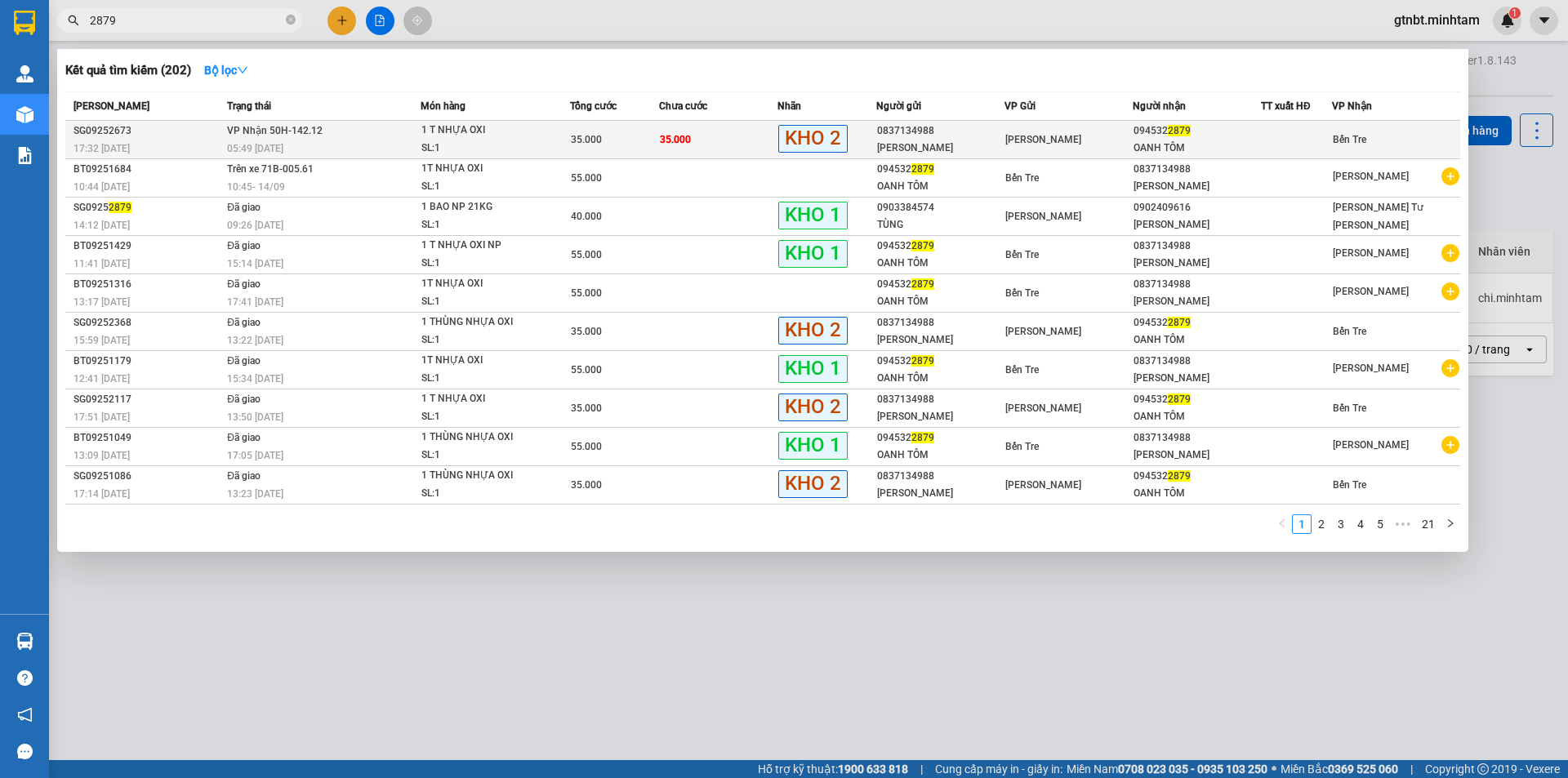
type input "2879"
click at [1145, 139] on div "OANH TÔM" at bounding box center [1197, 148] width 127 height 17
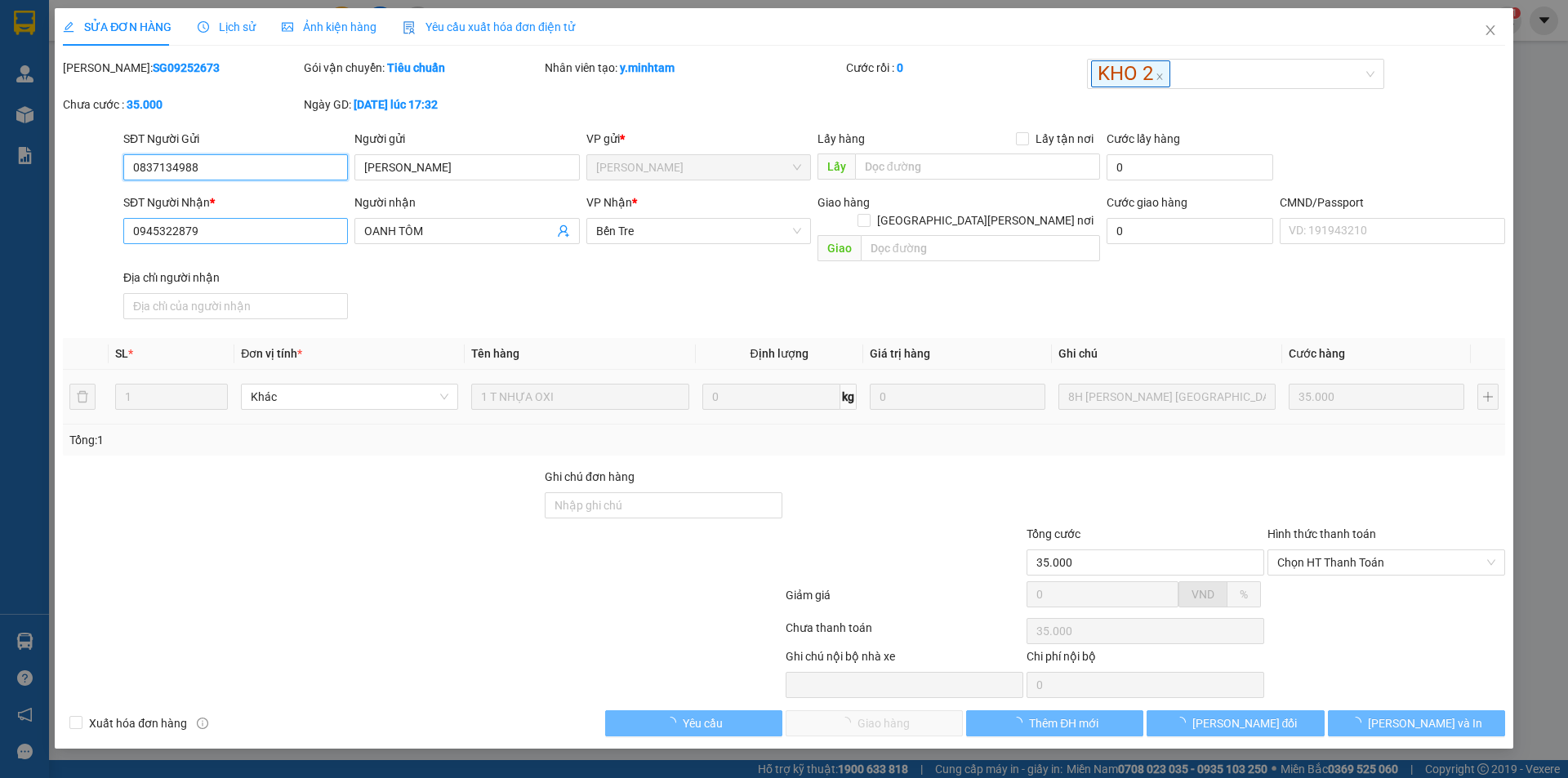
type input "0837134988"
type input "NGỌC ANH"
type input "0945322879"
type input "OANH TÔM"
type input "35.000"
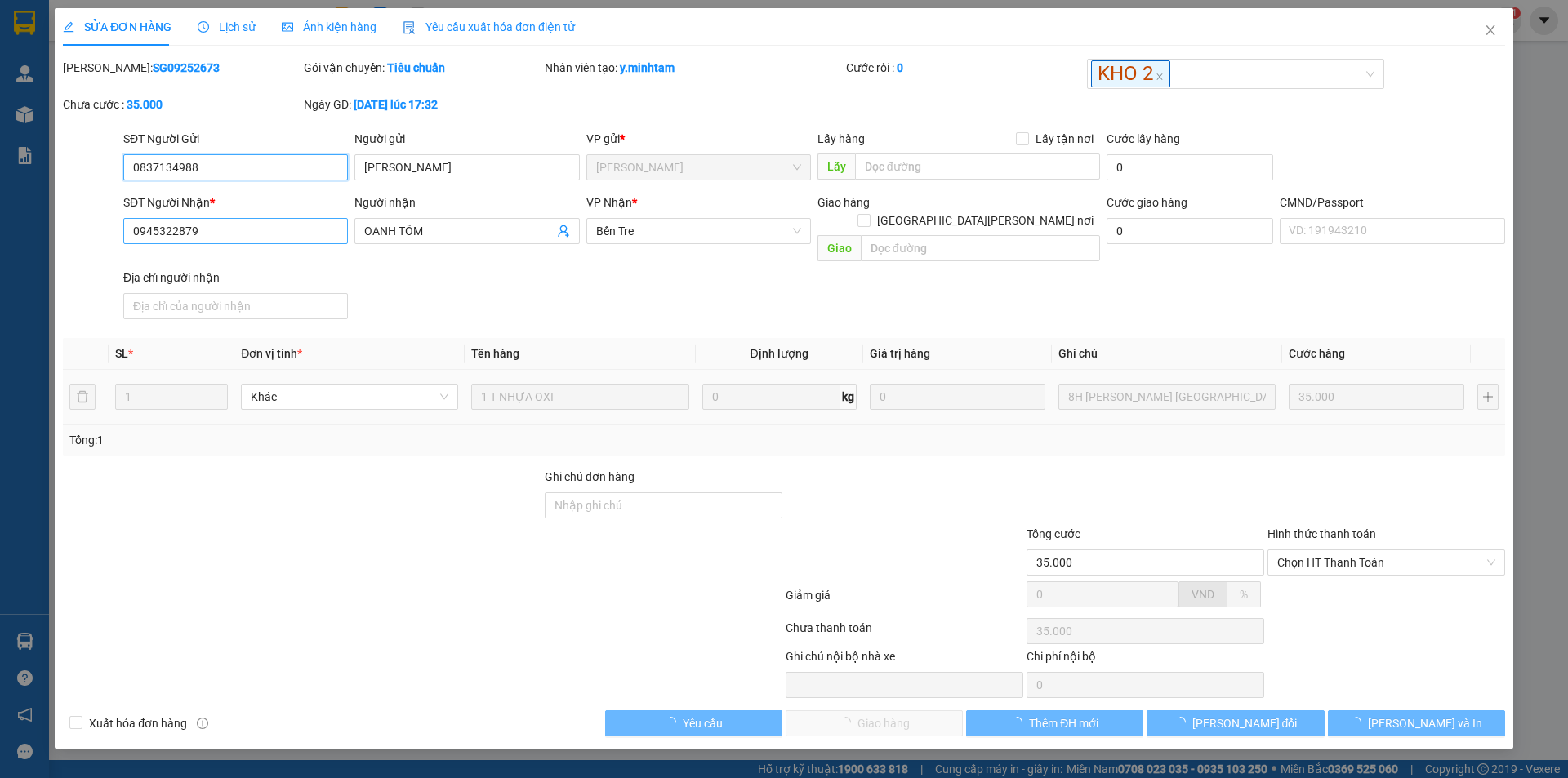
type input "35.000"
click at [235, 232] on input "0945322879" at bounding box center [236, 231] width 224 height 26
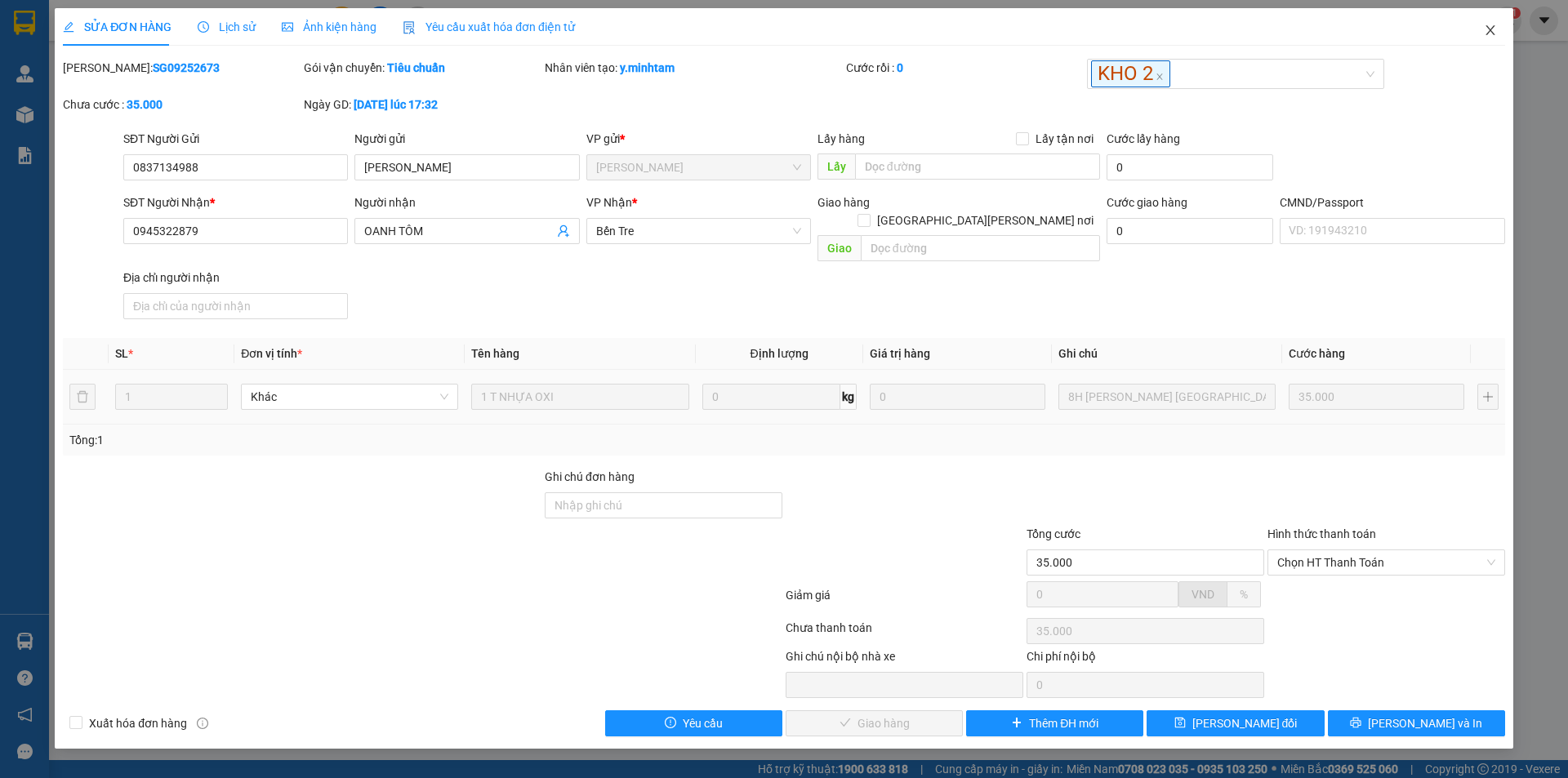
click at [1493, 29] on icon "close" at bounding box center [1490, 30] width 9 height 10
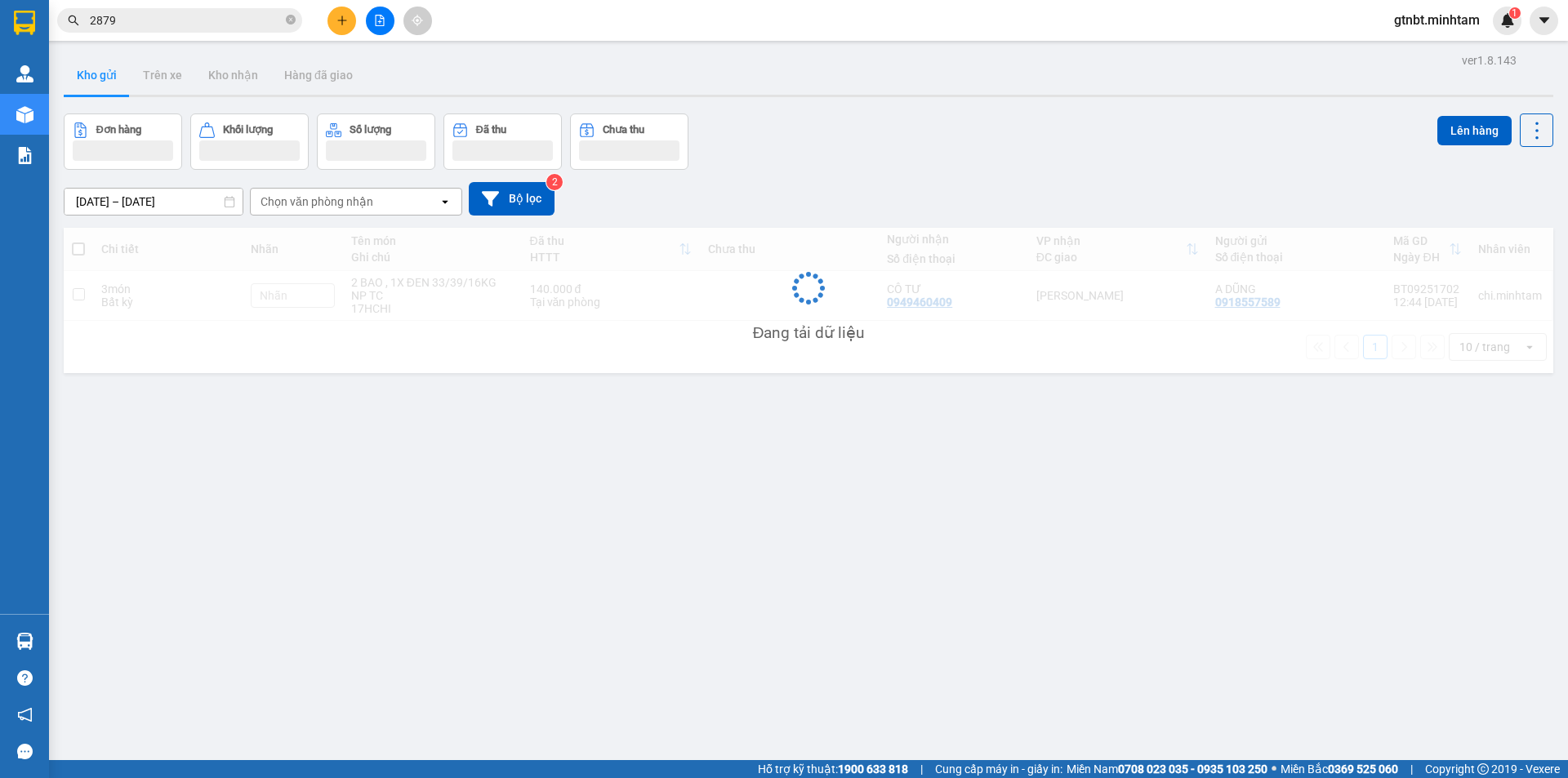
click at [202, 16] on input "2879" at bounding box center [186, 20] width 192 height 18
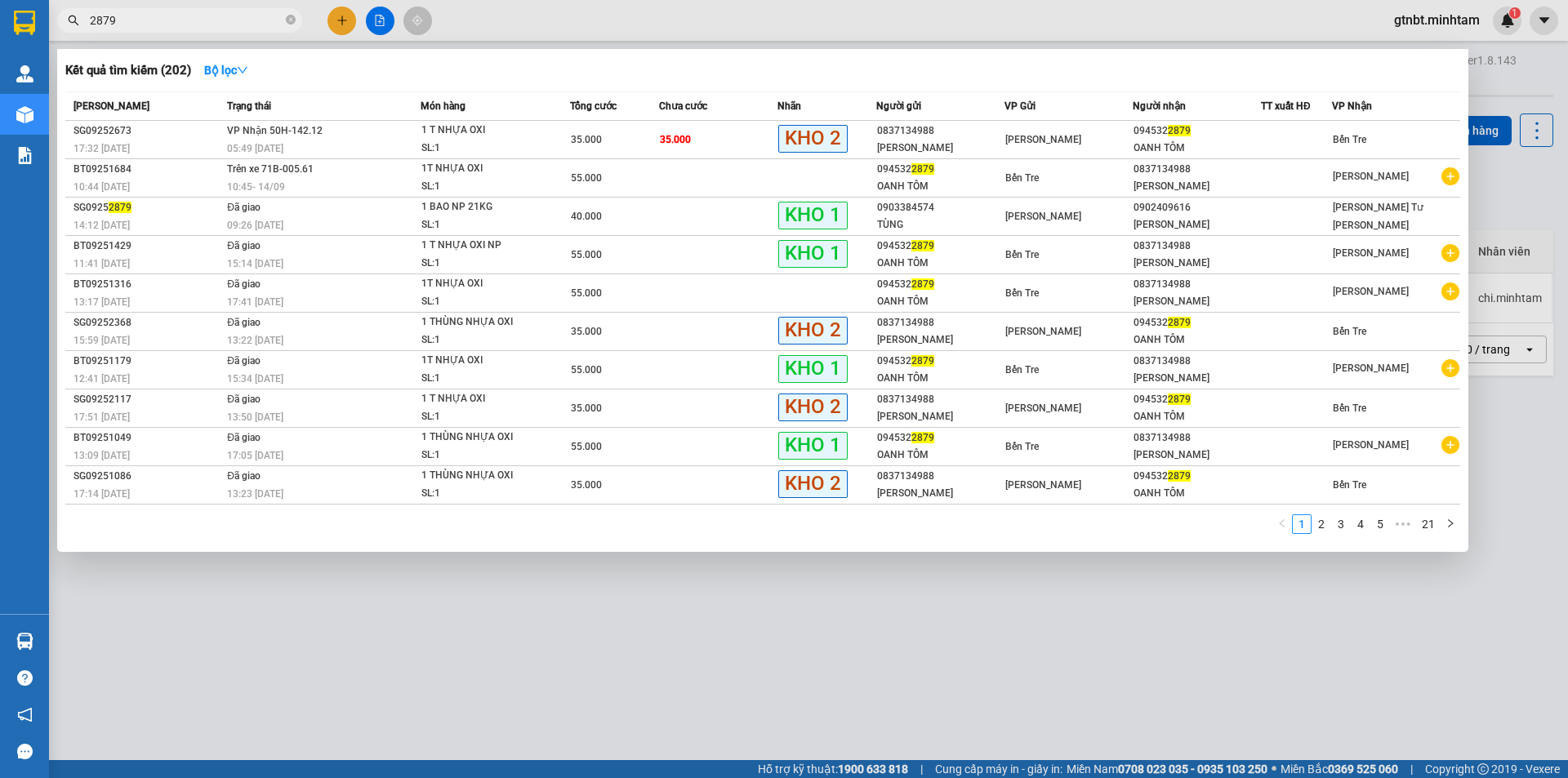
click at [202, 16] on input "2879" at bounding box center [186, 20] width 192 height 18
paste input "094532"
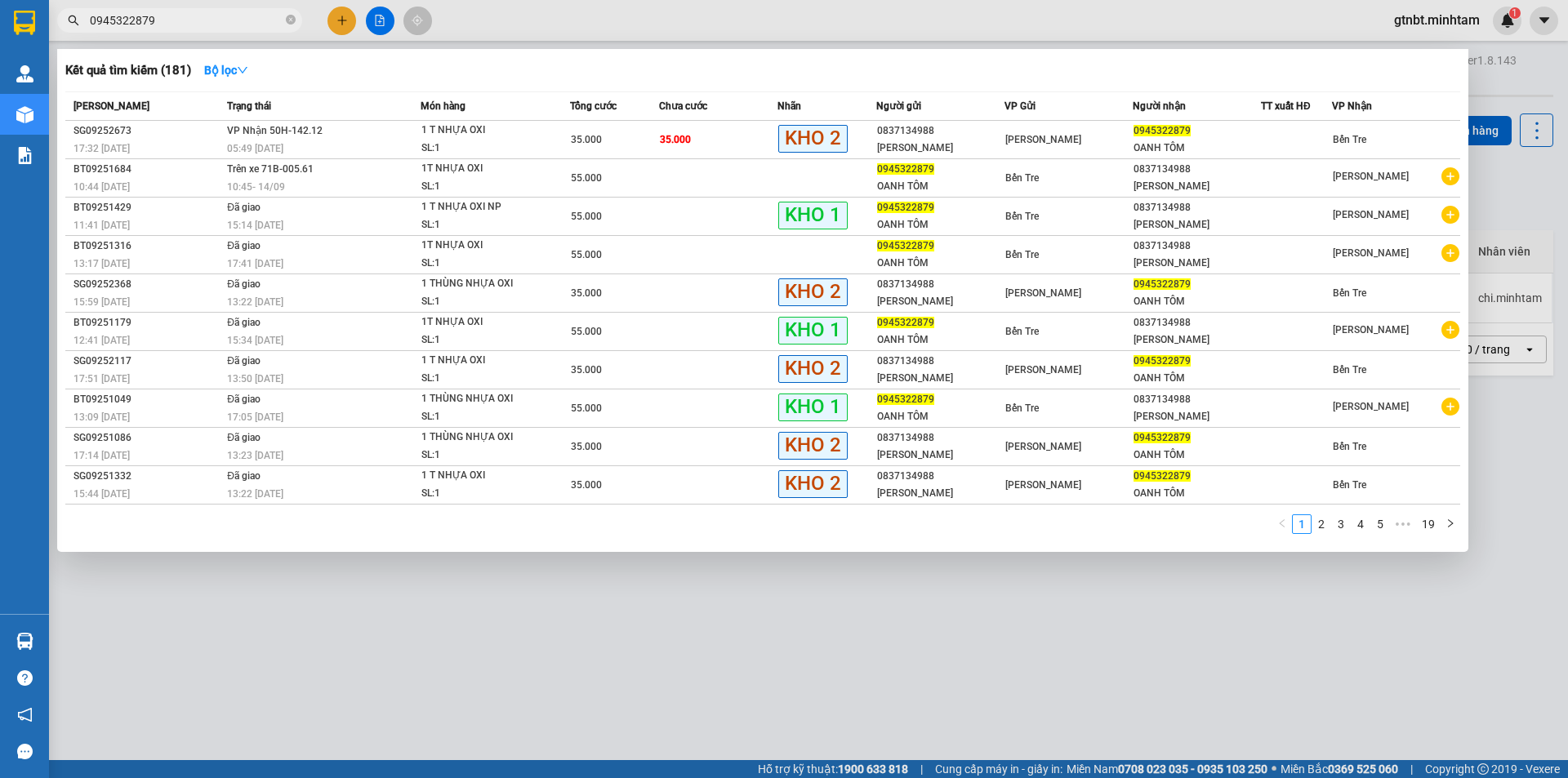
type input "0945322879"
click at [292, 20] on icon "close-circle" at bounding box center [291, 19] width 10 height 10
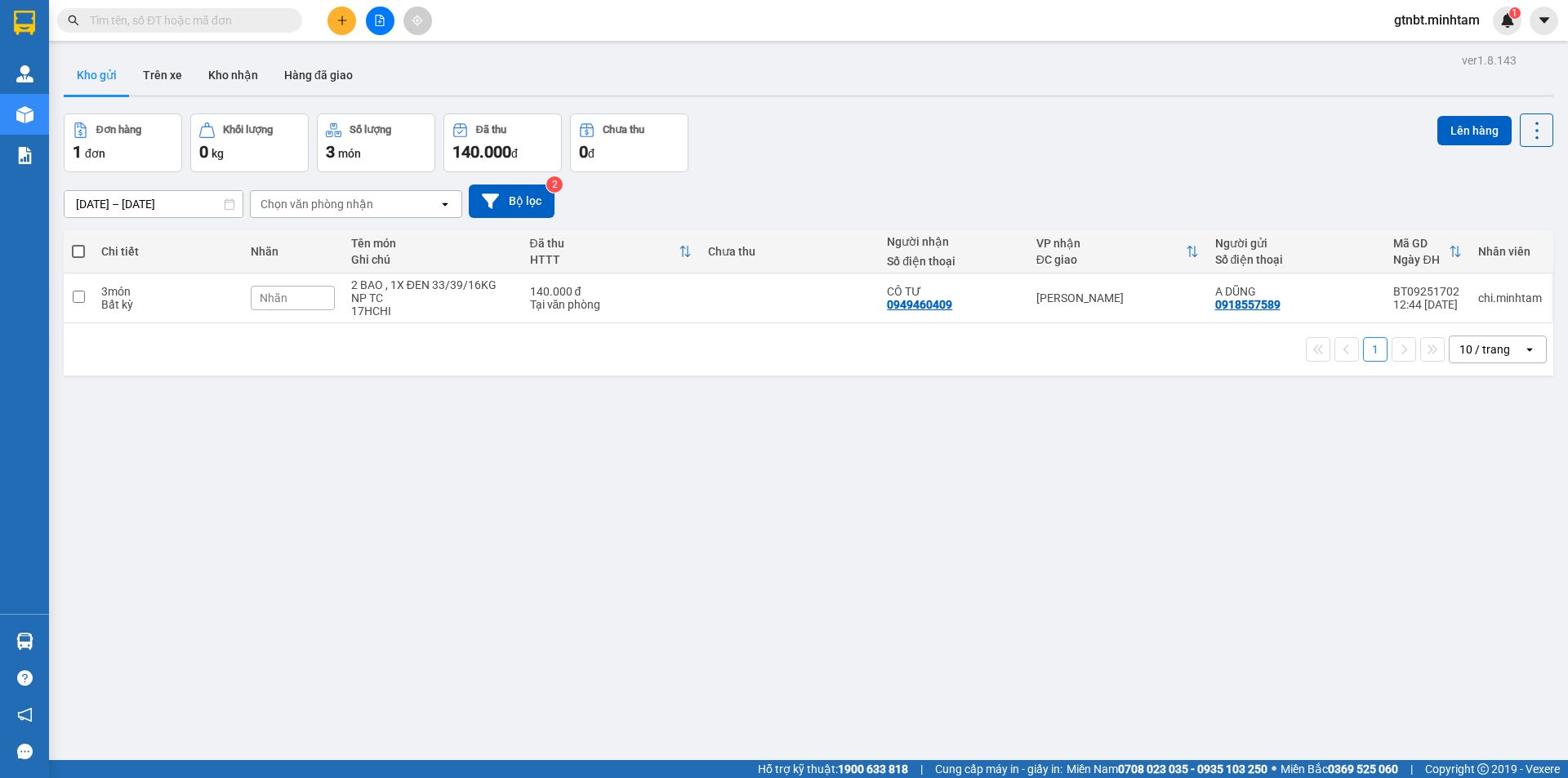
click at [240, 21] on input "text" at bounding box center [186, 20] width 192 height 18
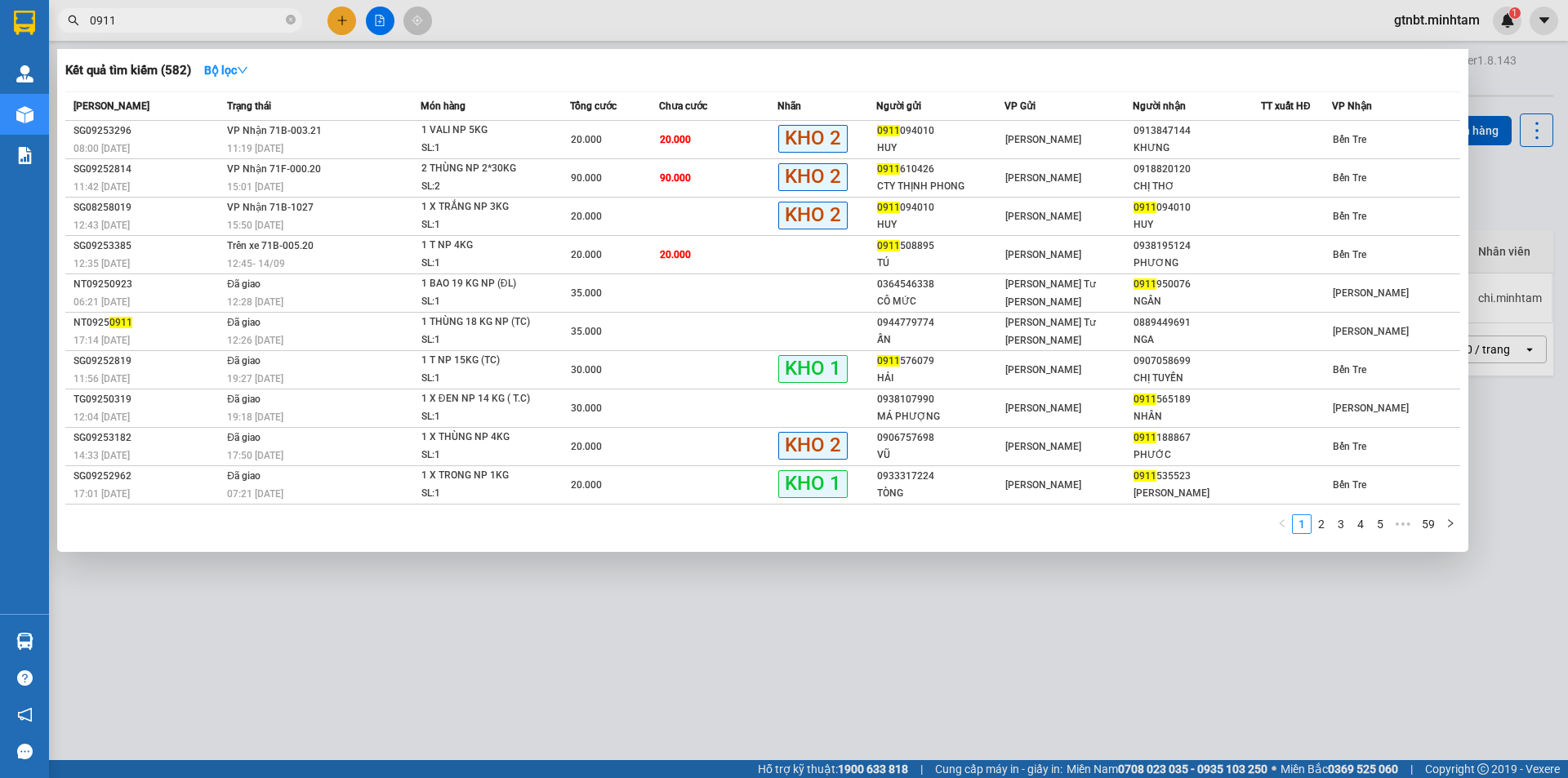
click at [90, 25] on input "0911" at bounding box center [186, 20] width 192 height 18
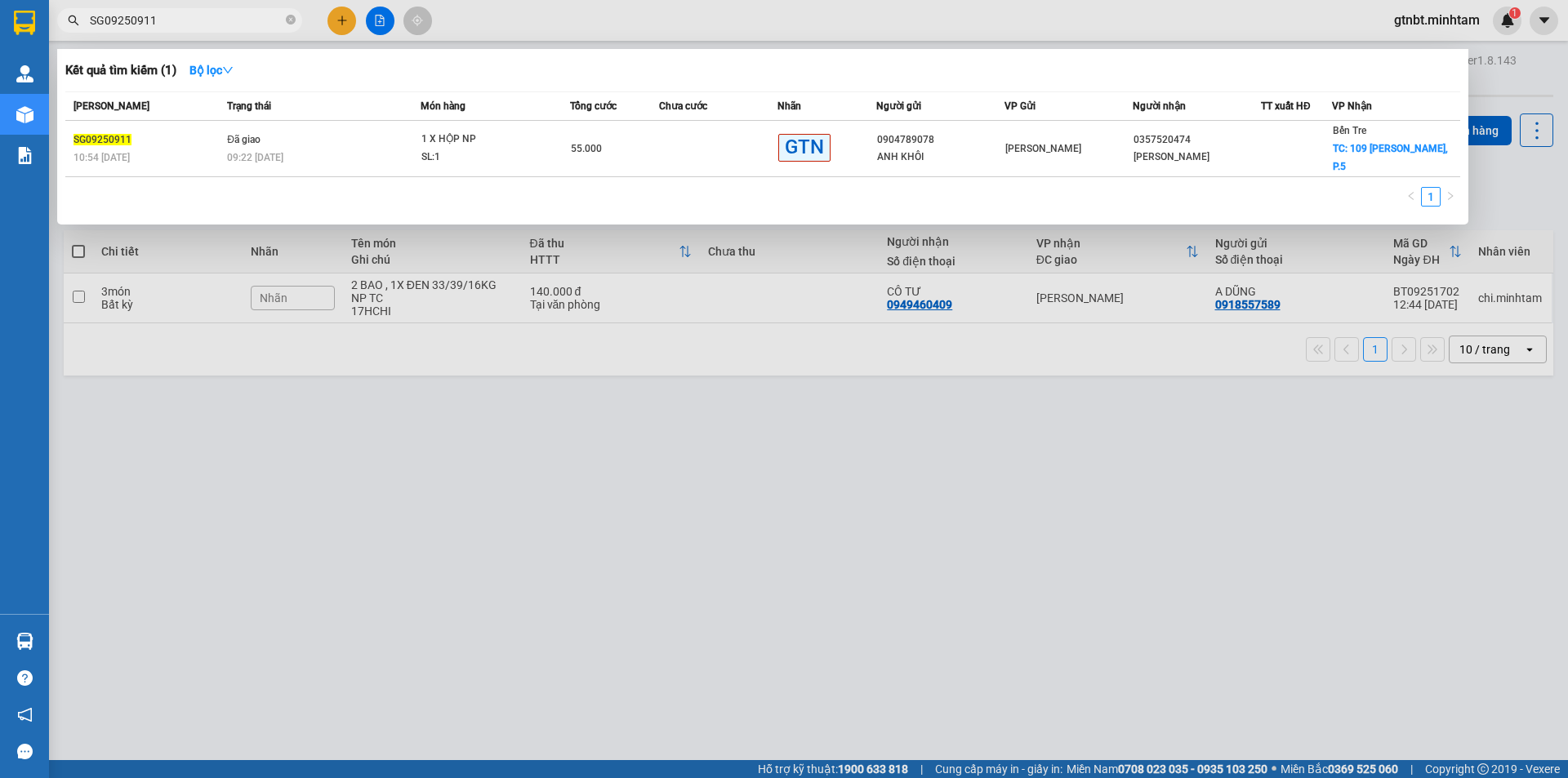
click at [226, 18] on input "SG09250911" at bounding box center [186, 20] width 192 height 18
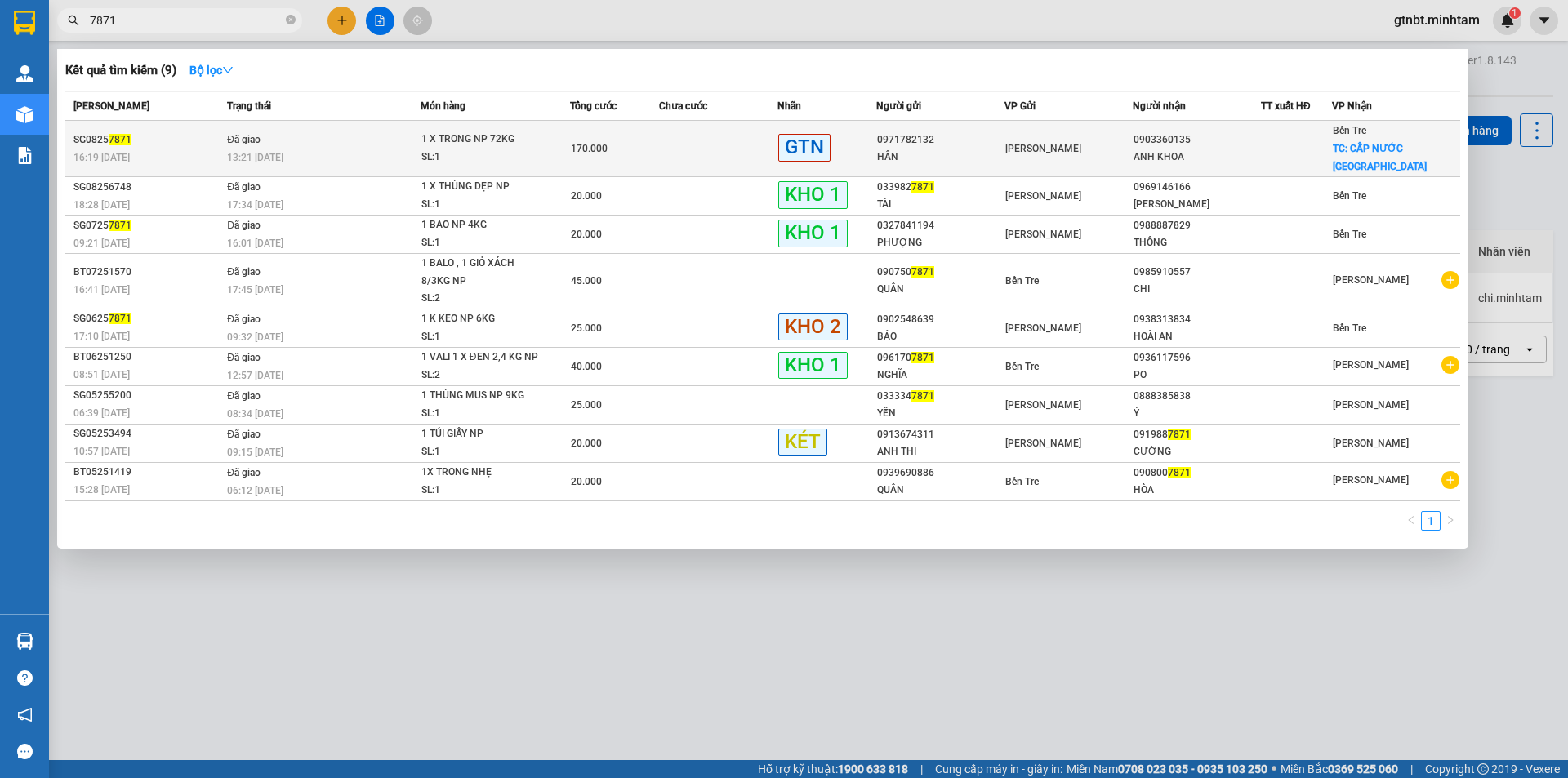
type input "7871"
click at [472, 149] on div "SL: 1" at bounding box center [482, 158] width 123 height 18
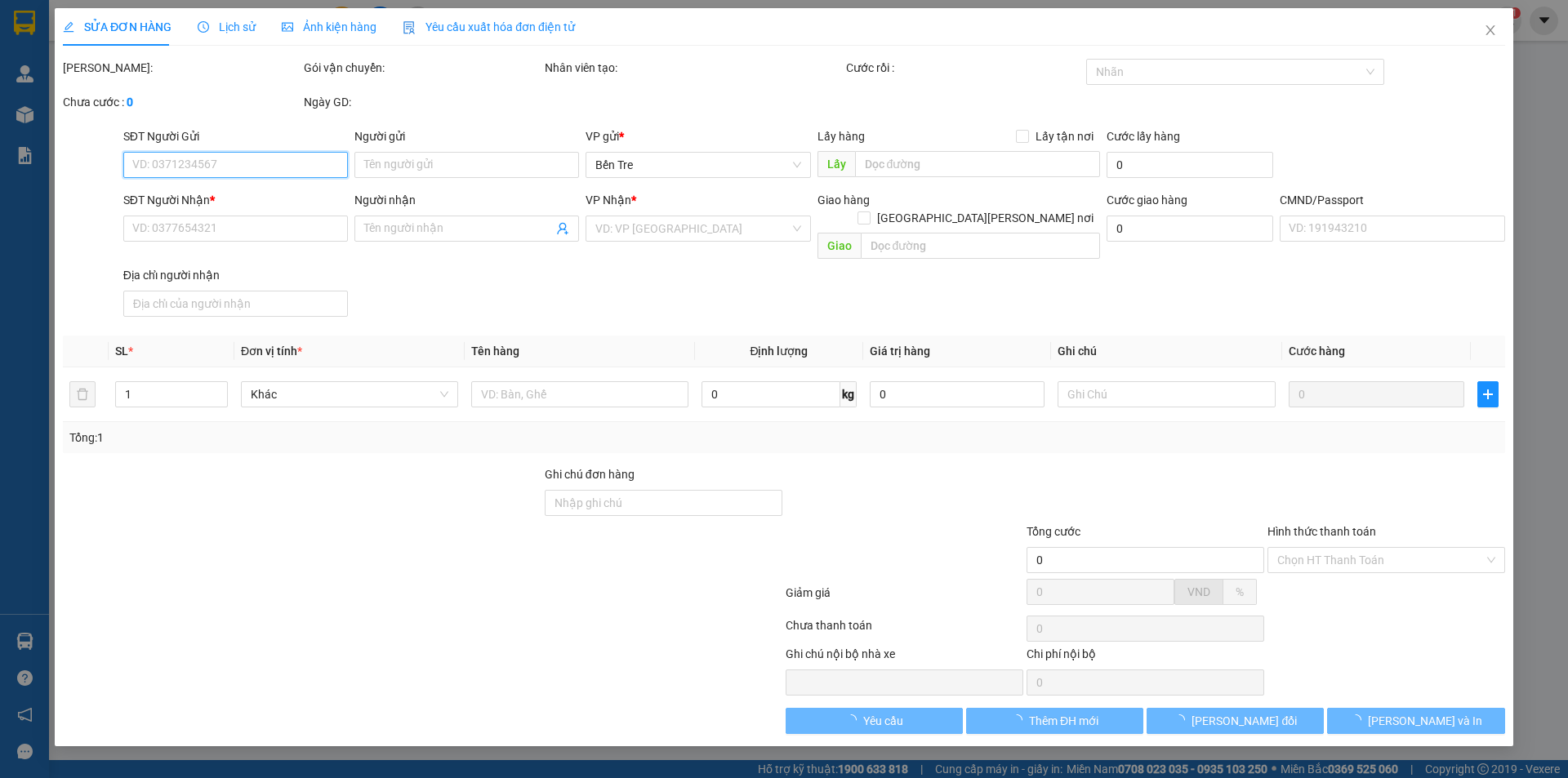
type input "0971782132"
type input "HÂN"
type input "0903360135"
type input "ANH KHOA"
checkbox input "true"
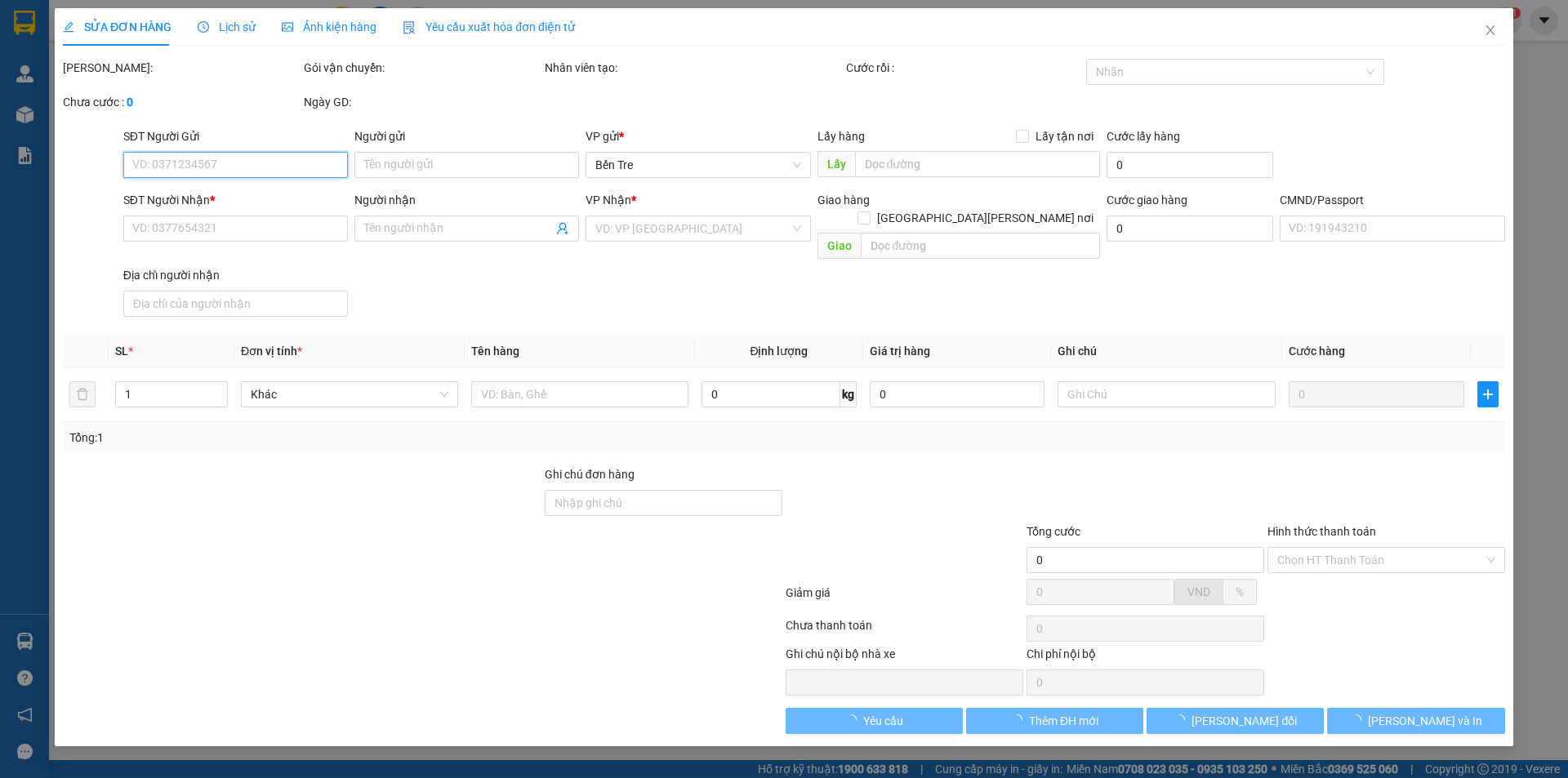
type input "CẤP NƯỚC SƠN ĐÔNG"
type input "60.000"
type input "13H GIAO SON DONG"
type input "170.000"
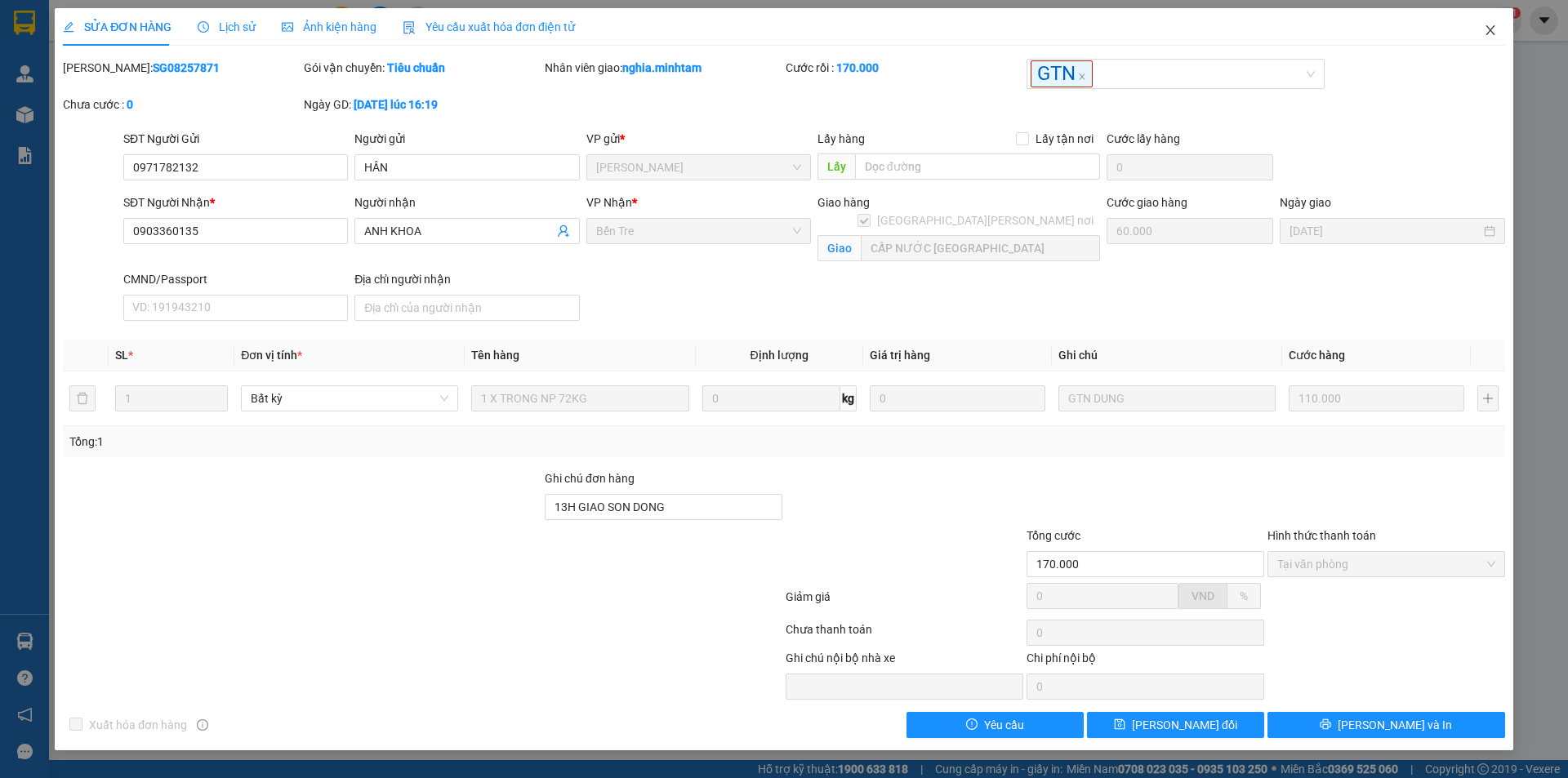
click at [1495, 28] on icon "close" at bounding box center [1491, 31] width 14 height 14
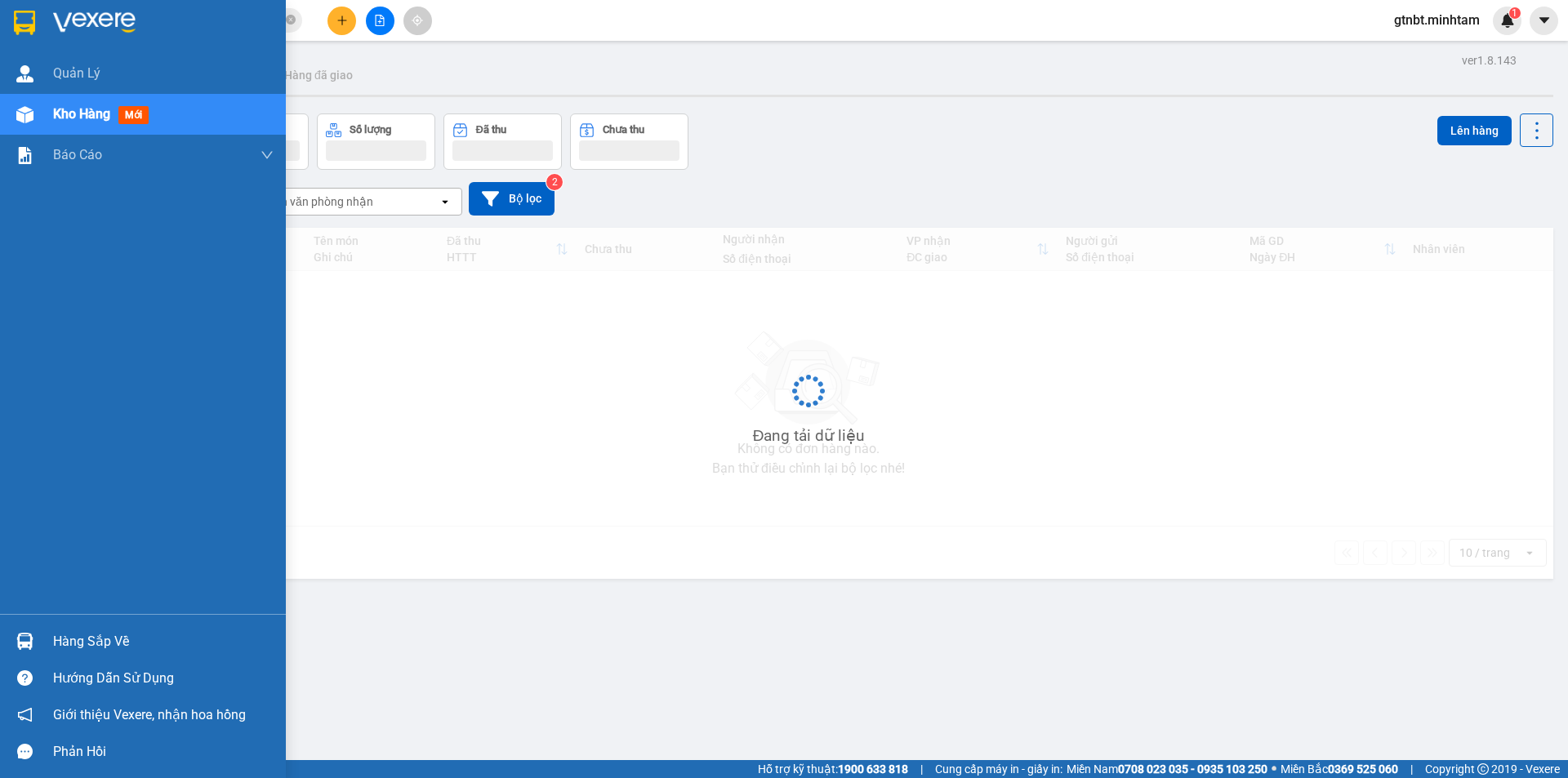
click at [38, 16] on div at bounding box center [25, 22] width 29 height 29
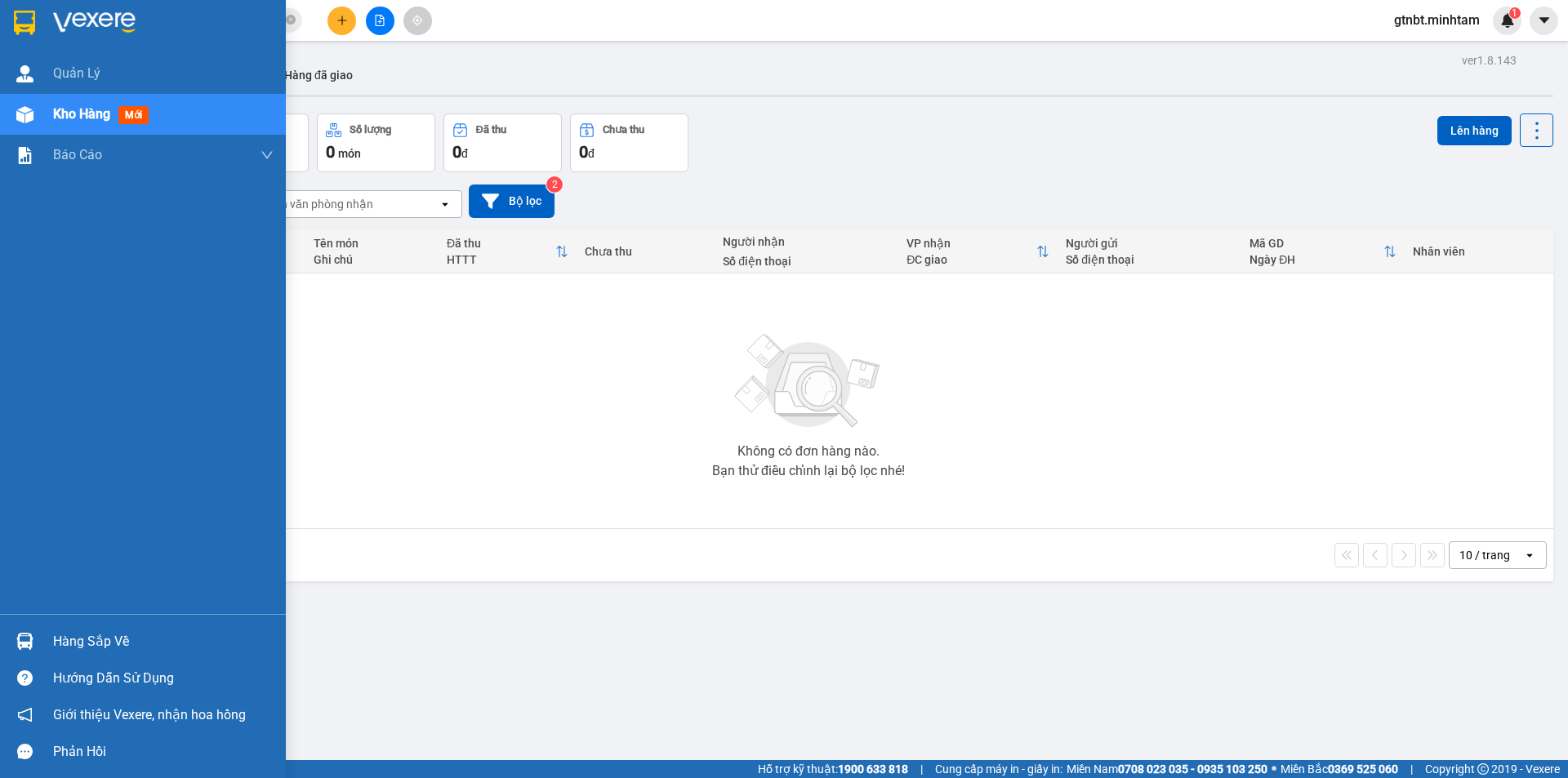
click at [34, 25] on img at bounding box center [24, 22] width 21 height 24
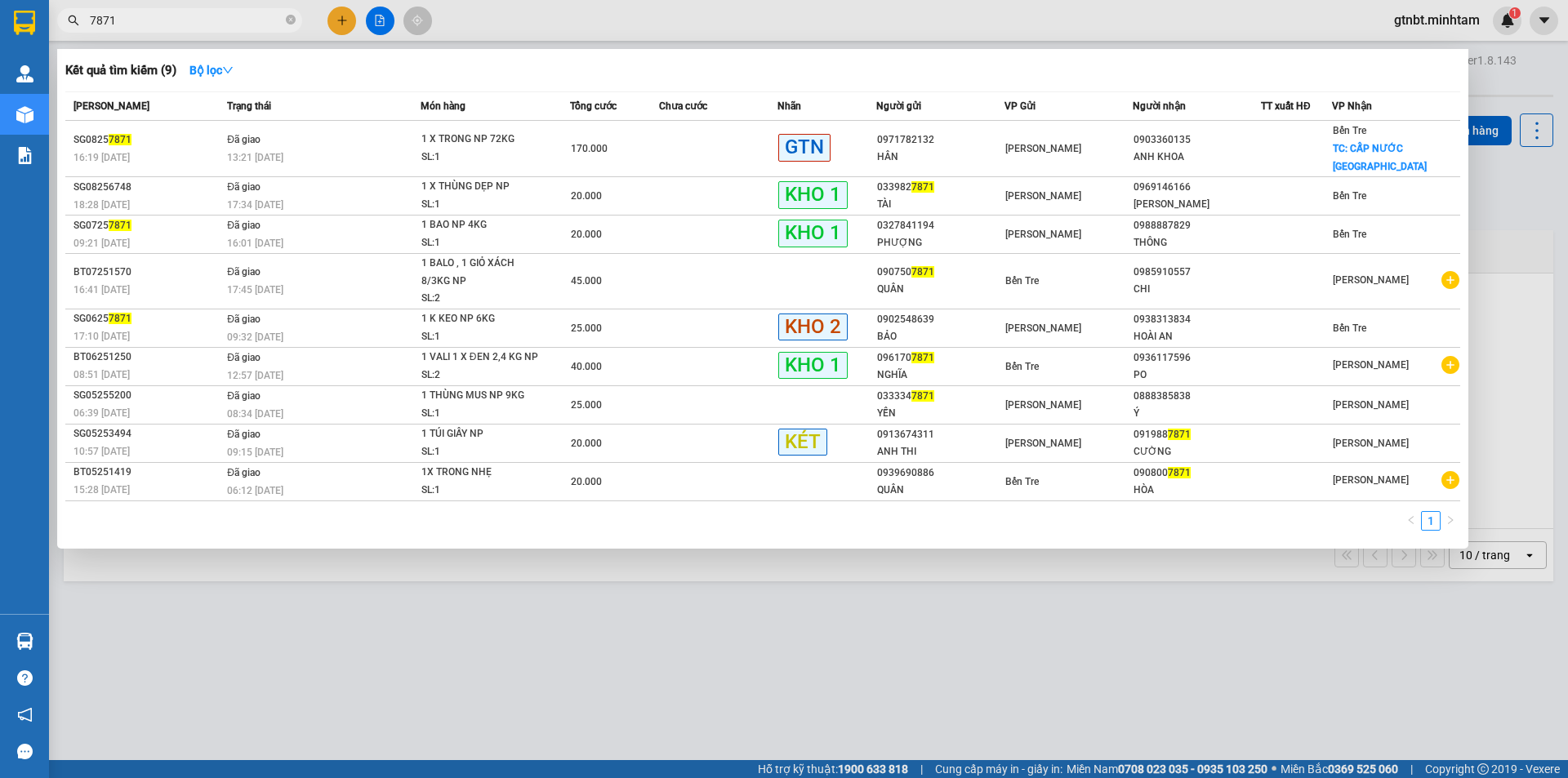
click at [197, 22] on input "7871" at bounding box center [186, 20] width 192 height 18
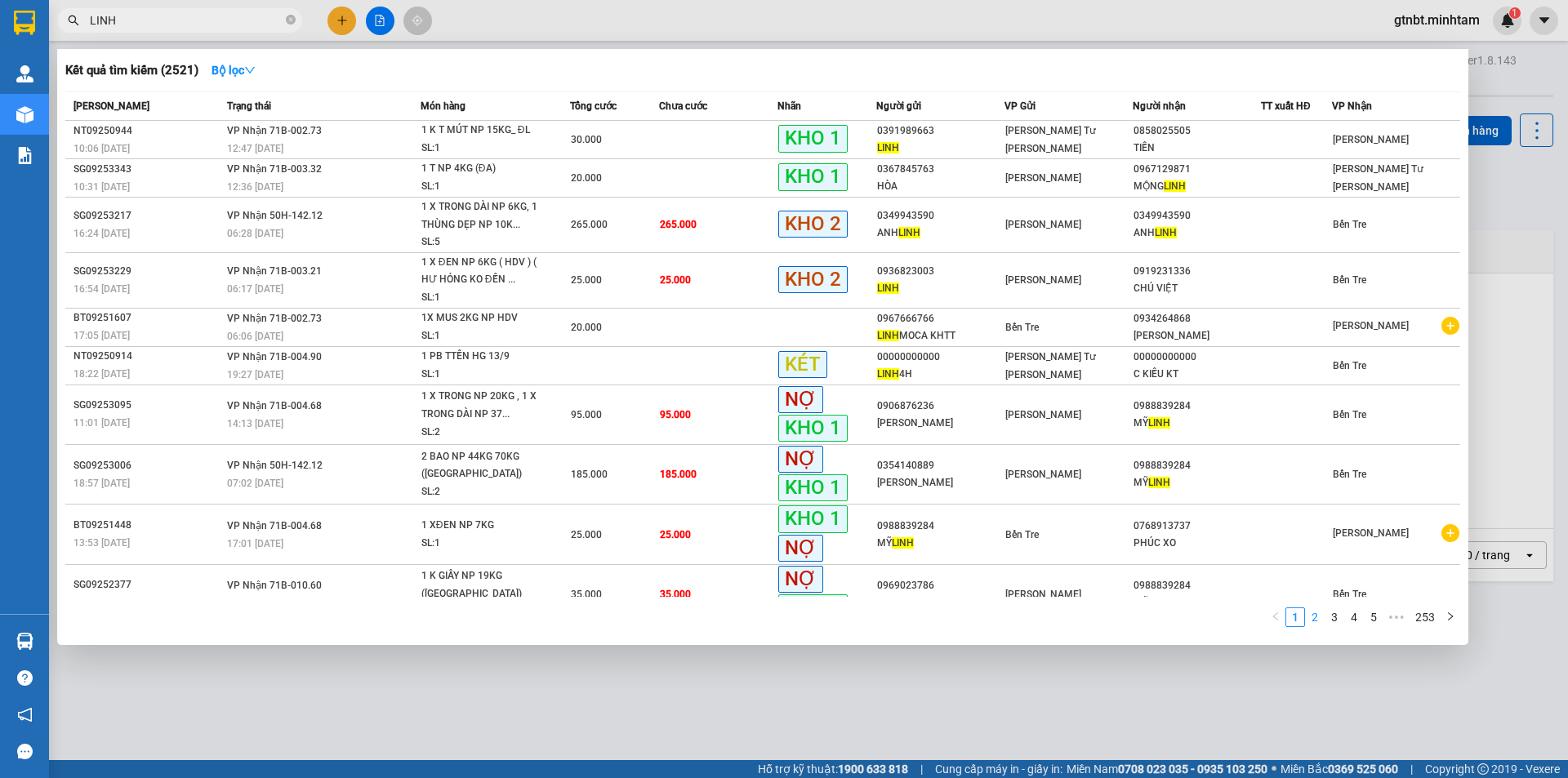
click at [1321, 618] on link "2" at bounding box center [1315, 618] width 18 height 18
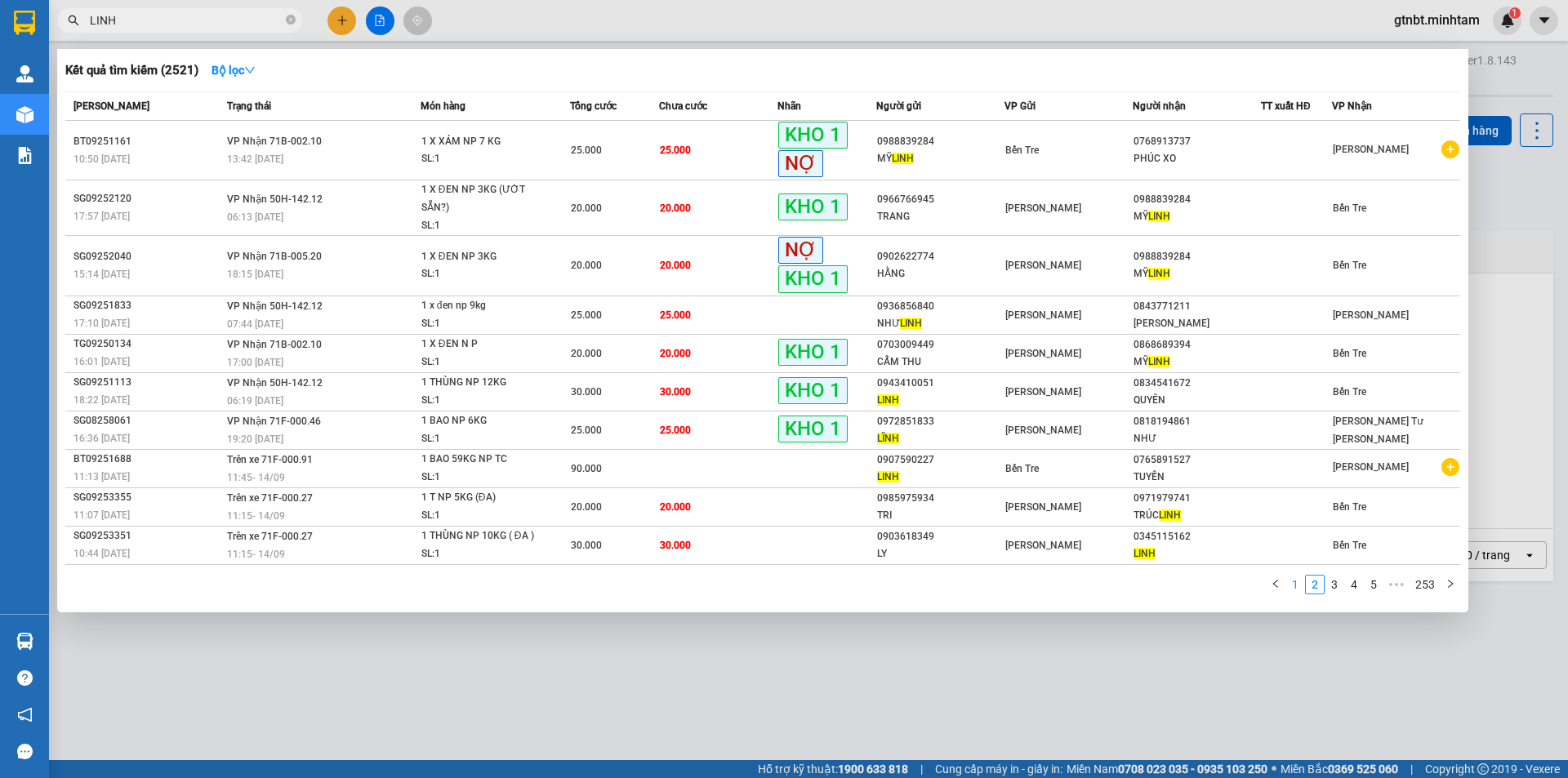
click at [1296, 585] on link "1" at bounding box center [1295, 585] width 18 height 18
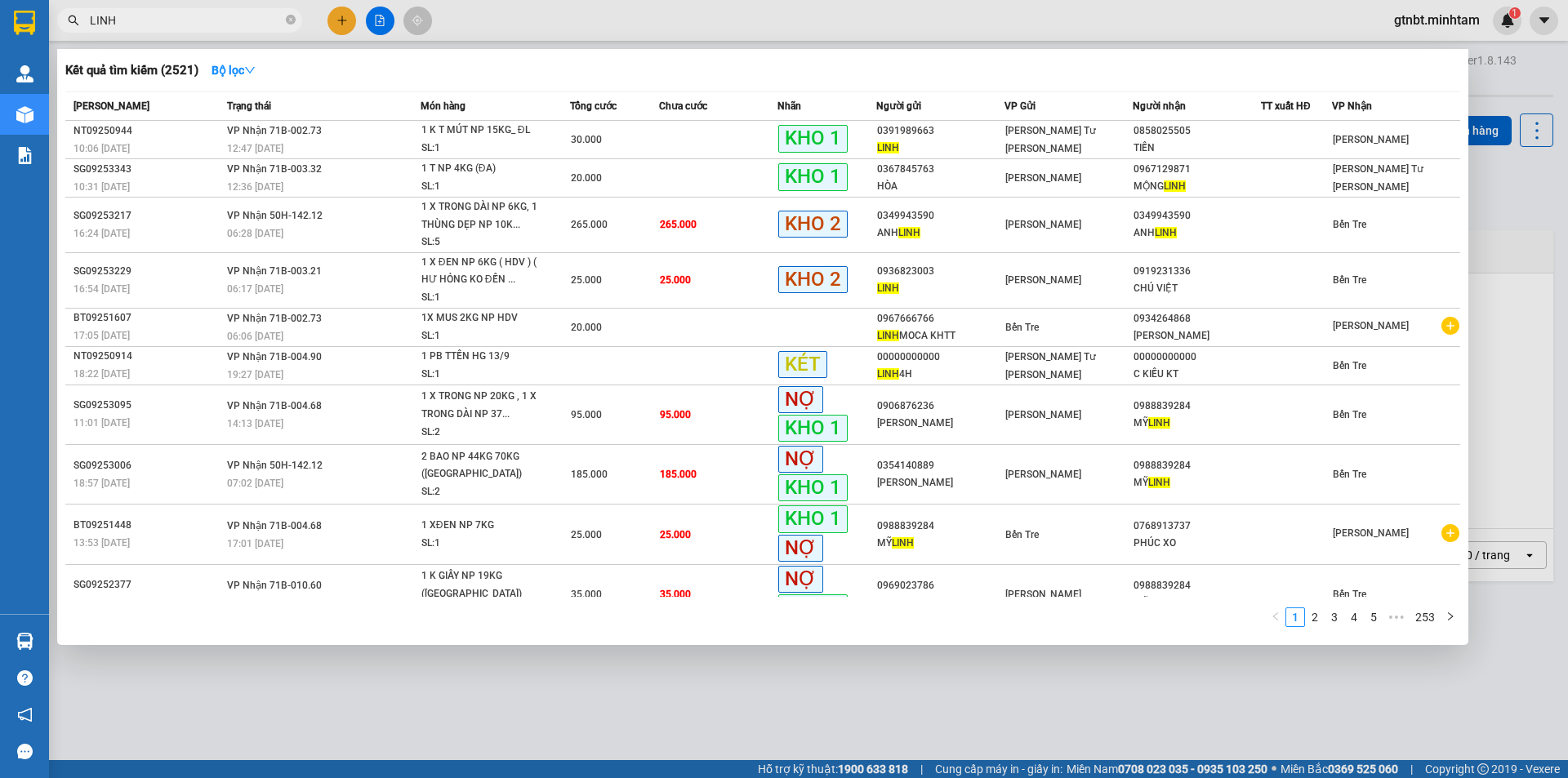
click at [207, 23] on input "LINH" at bounding box center [186, 20] width 192 height 18
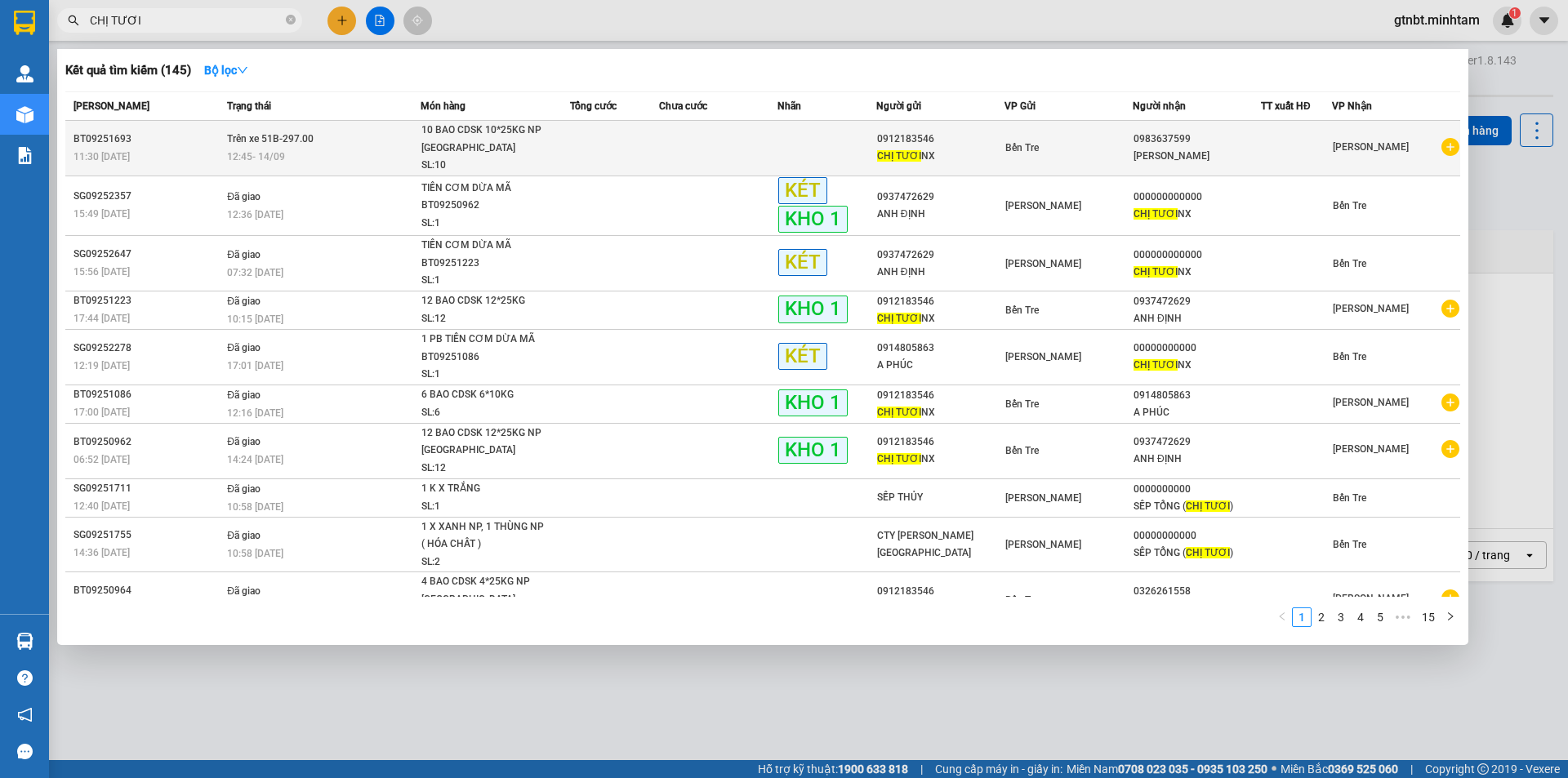
type input "CHỊ TƯƠI"
click at [397, 152] on div "12:45 - 14/09" at bounding box center [323, 157] width 192 height 18
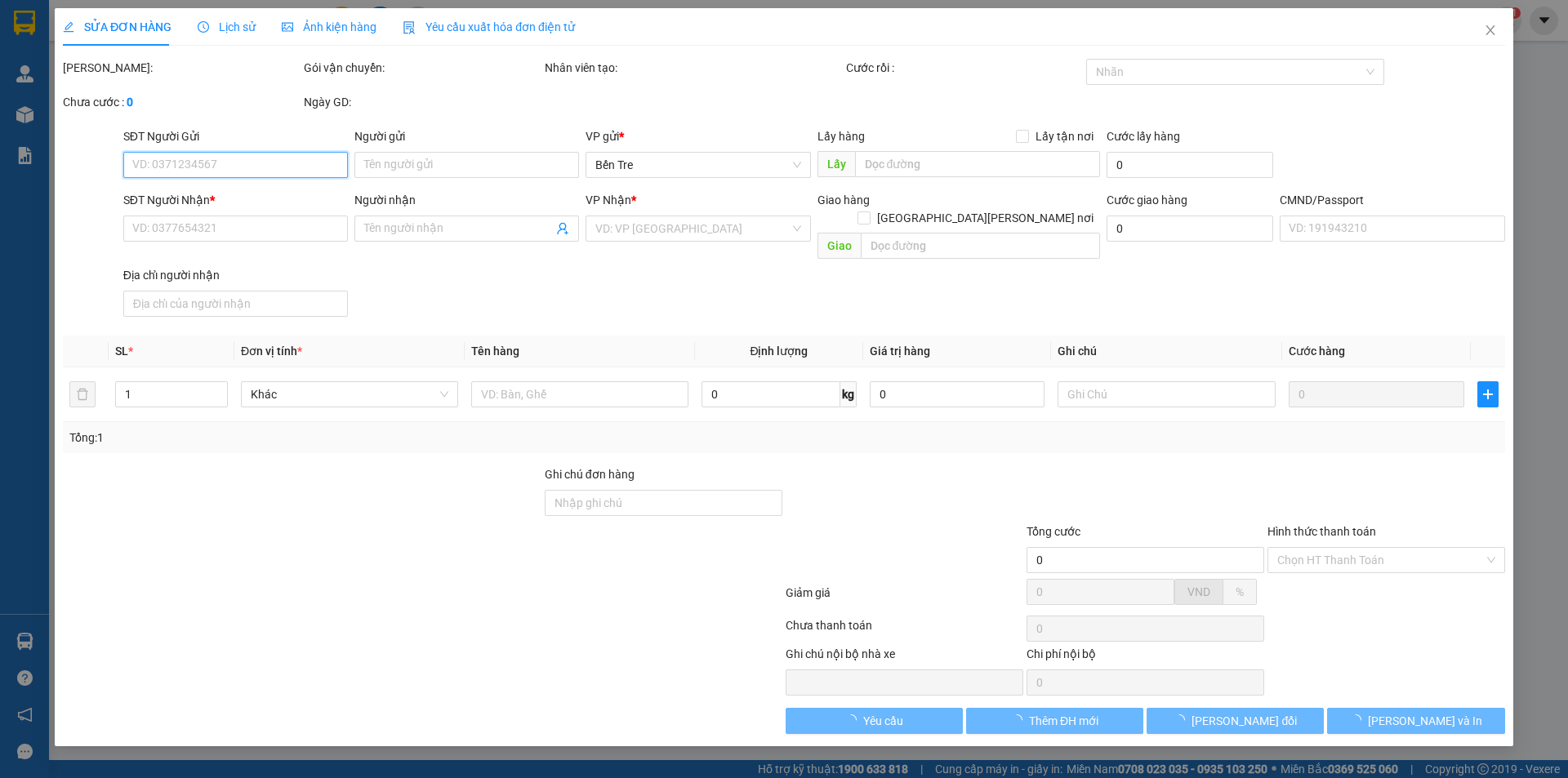
type input "0912183546"
type input "CHỊ TƯƠI NX"
type input "0983637599"
type input "[PERSON_NAME]"
type input "ĐÃ CHUYỂN KHOẢN"
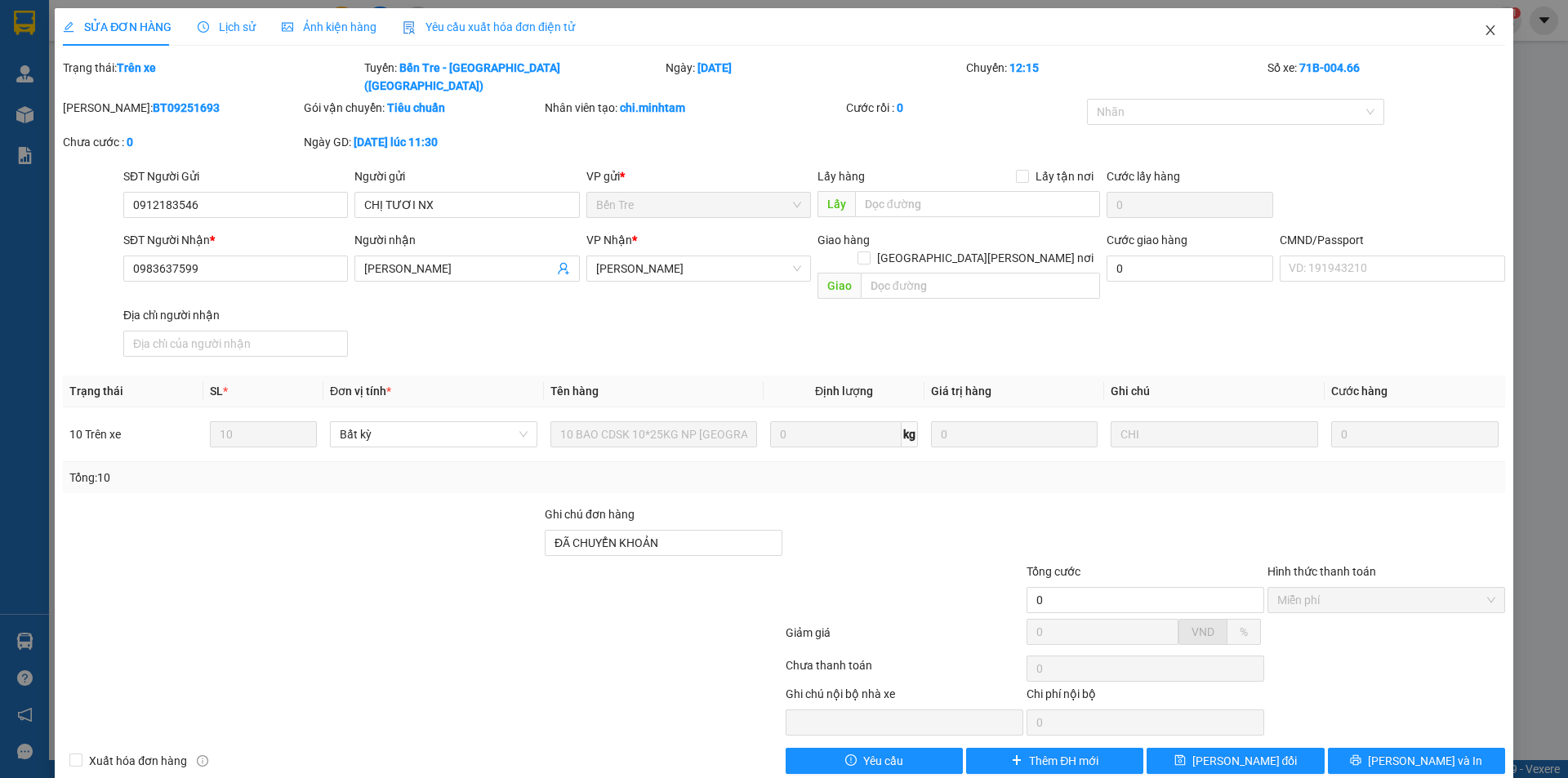
drag, startPoint x: 1489, startPoint y: 31, endPoint x: 282, endPoint y: 30, distance: 1207.0
click at [1489, 30] on icon "close" at bounding box center [1491, 31] width 14 height 14
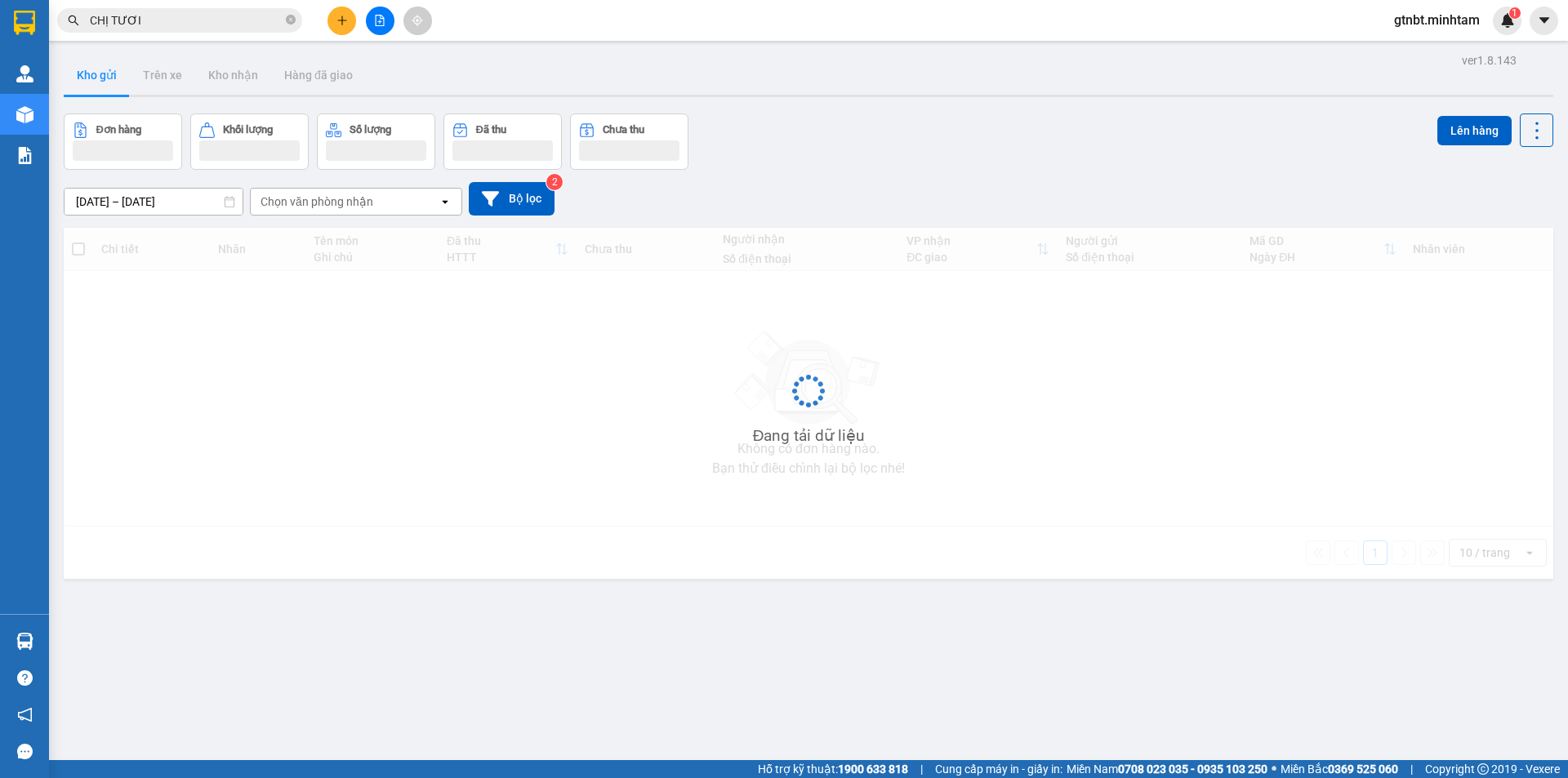
click at [227, 26] on input "CHỊ TƯƠI" at bounding box center [186, 20] width 192 height 18
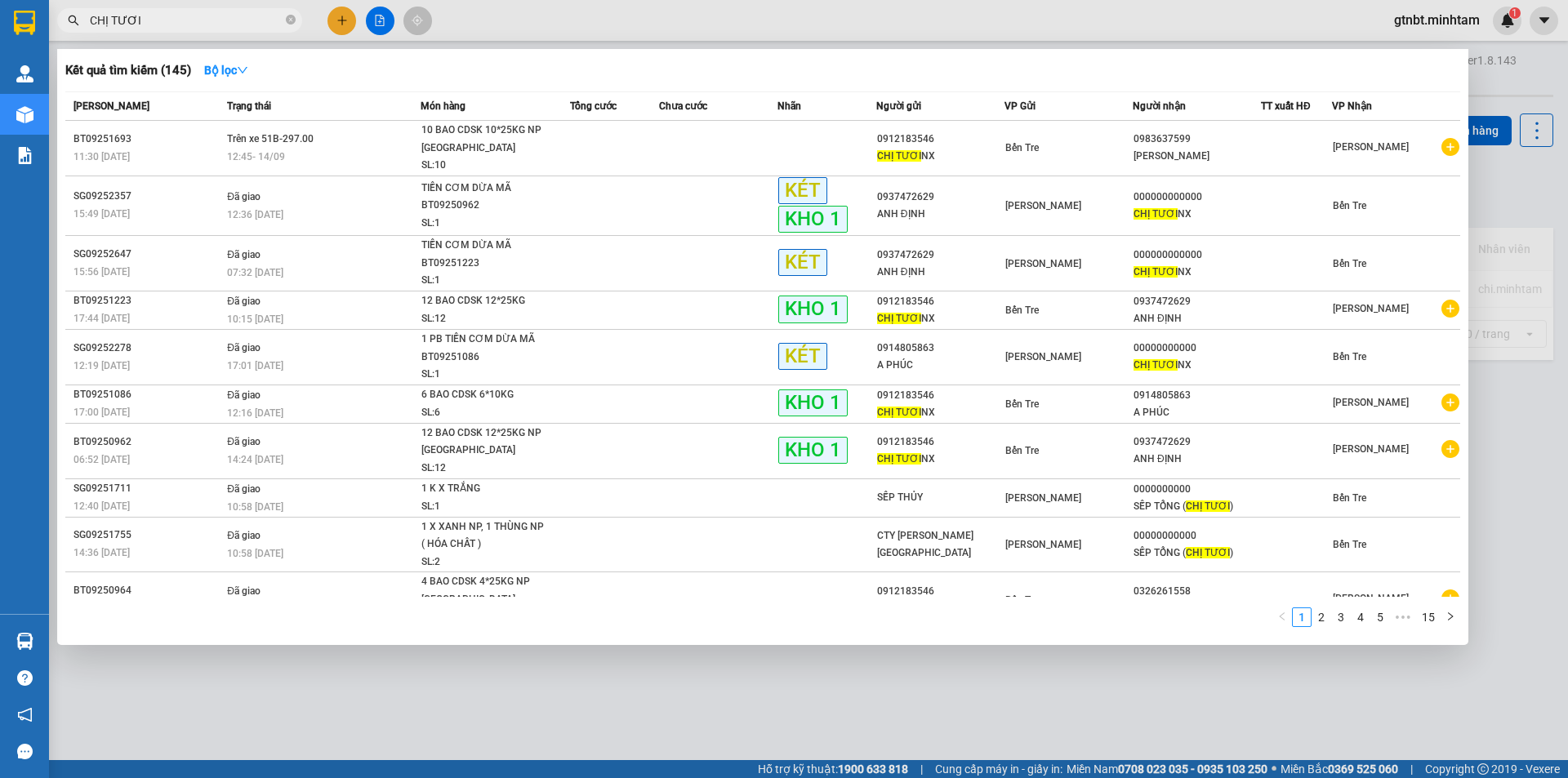
click at [227, 26] on input "CHỊ TƯƠI" at bounding box center [186, 20] width 192 height 18
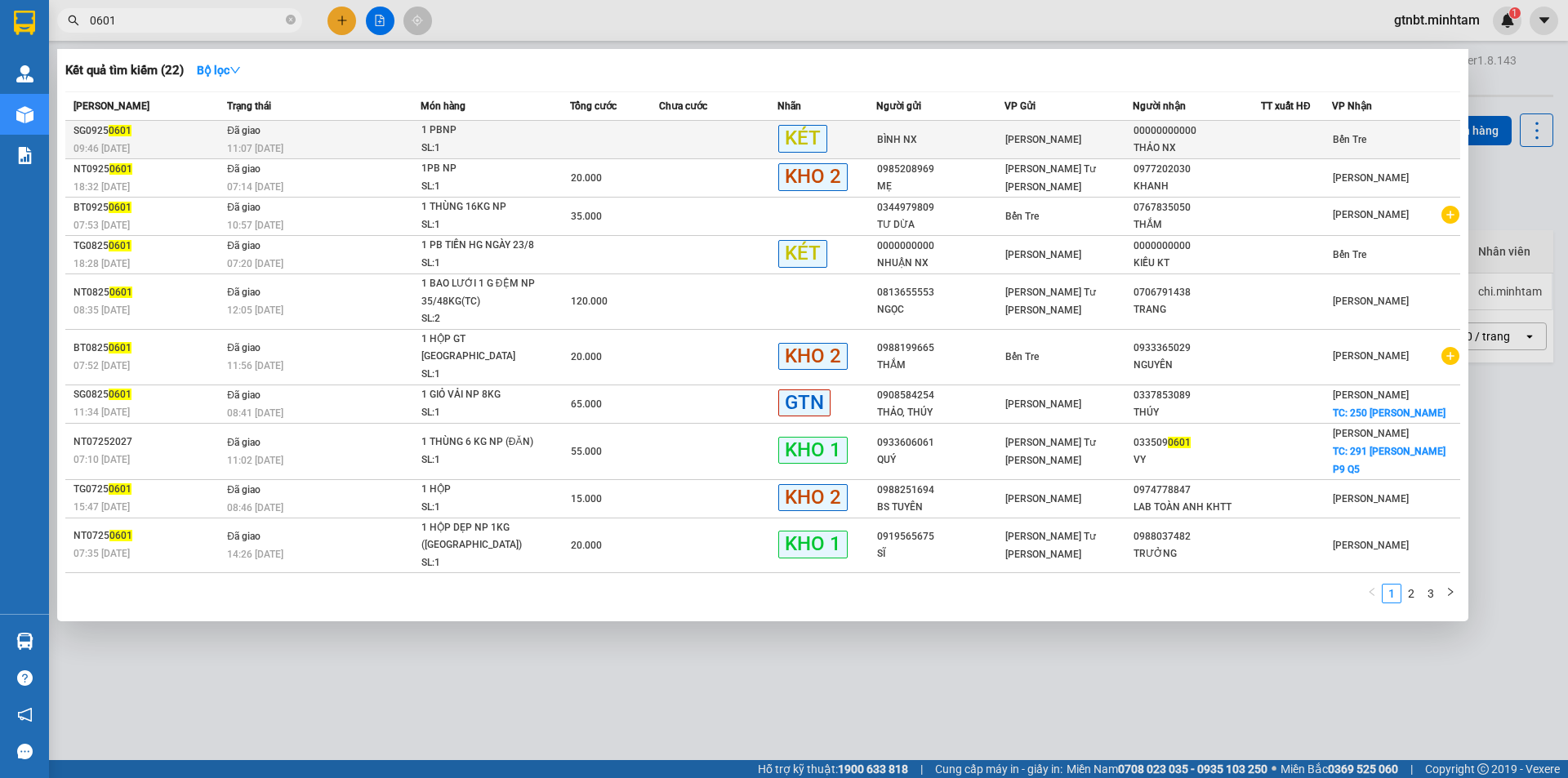
type input "0601"
click at [297, 125] on td "Đã giao 11:07 - 12/09" at bounding box center [322, 140] width 197 height 39
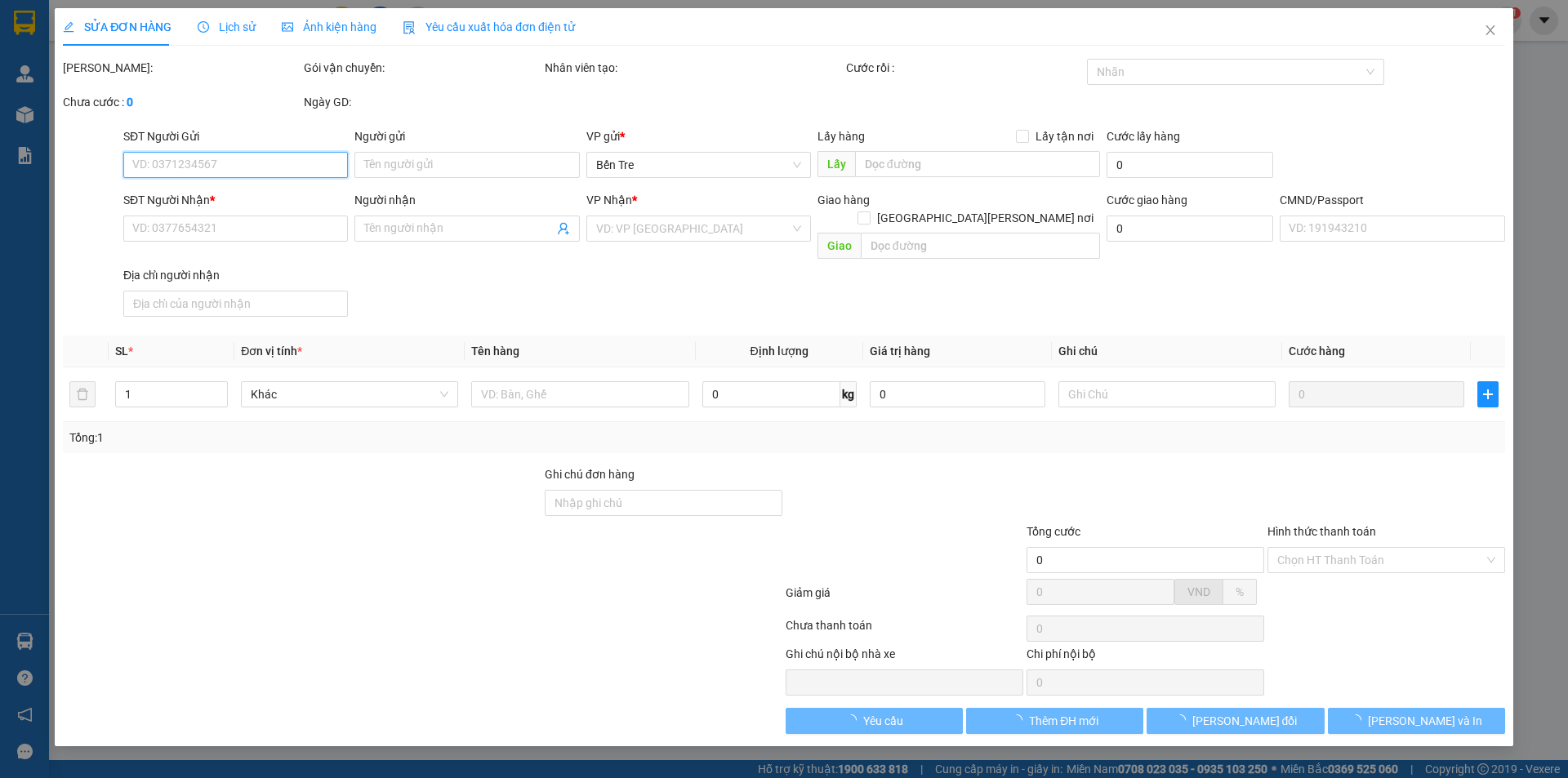
type input "BÌNH NX"
type input "00000000000"
type input "THẢO NX"
type input "PHÍ XO SG09250598"
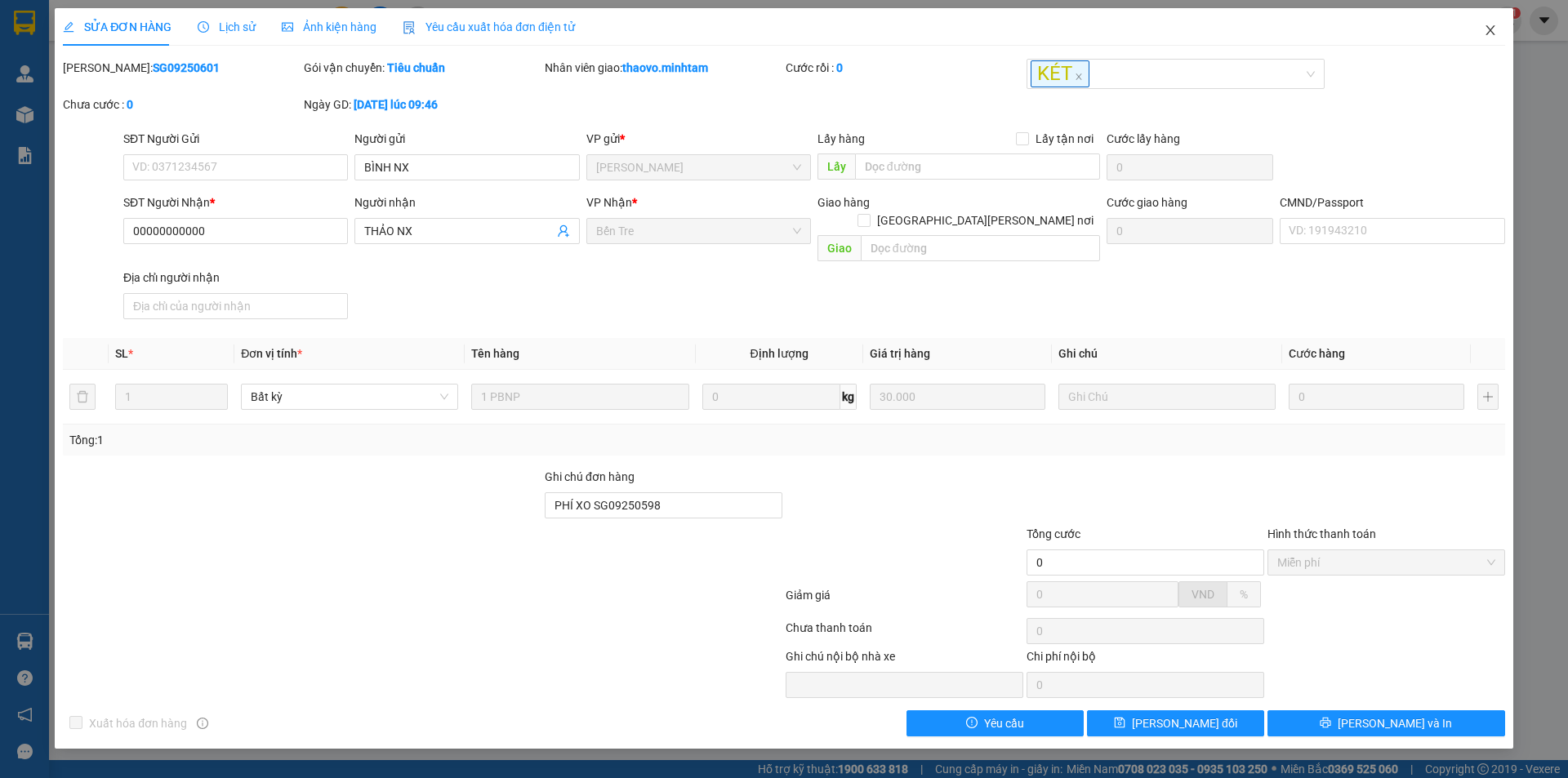
click at [1485, 22] on span "Close" at bounding box center [1490, 30] width 45 height 45
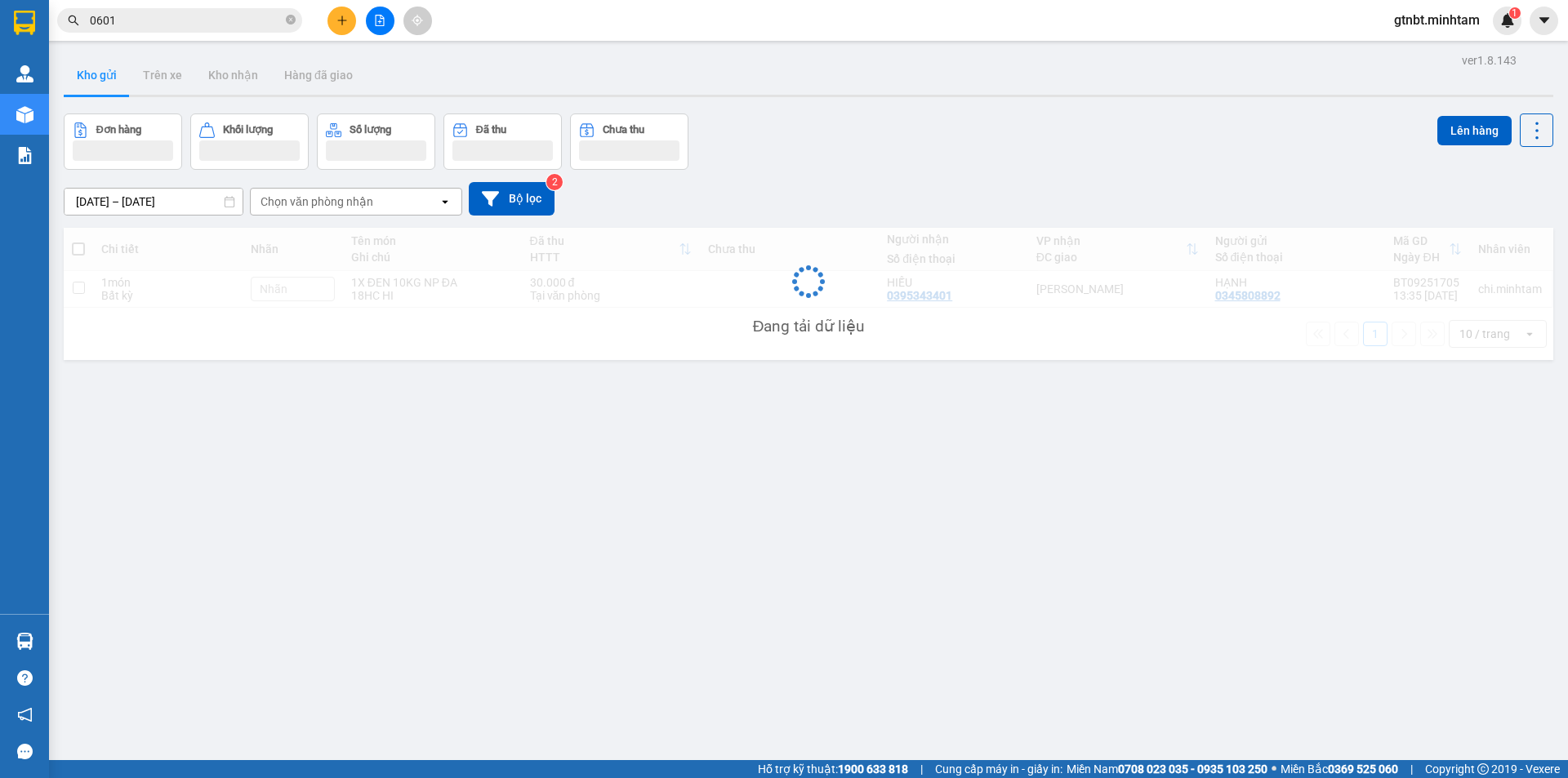
click at [214, 18] on input "0601" at bounding box center [186, 20] width 192 height 18
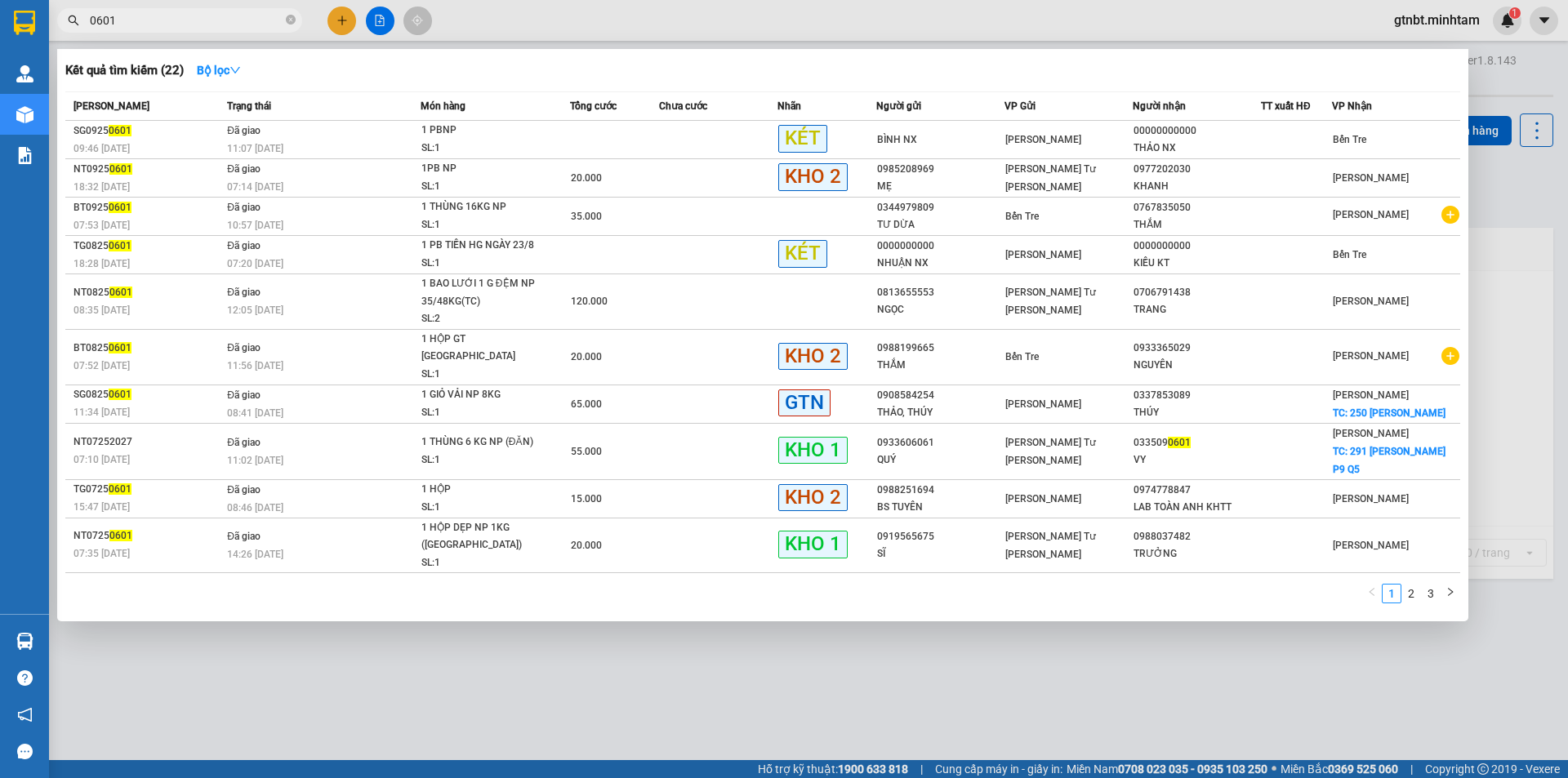
click at [214, 18] on input "0601" at bounding box center [186, 20] width 192 height 18
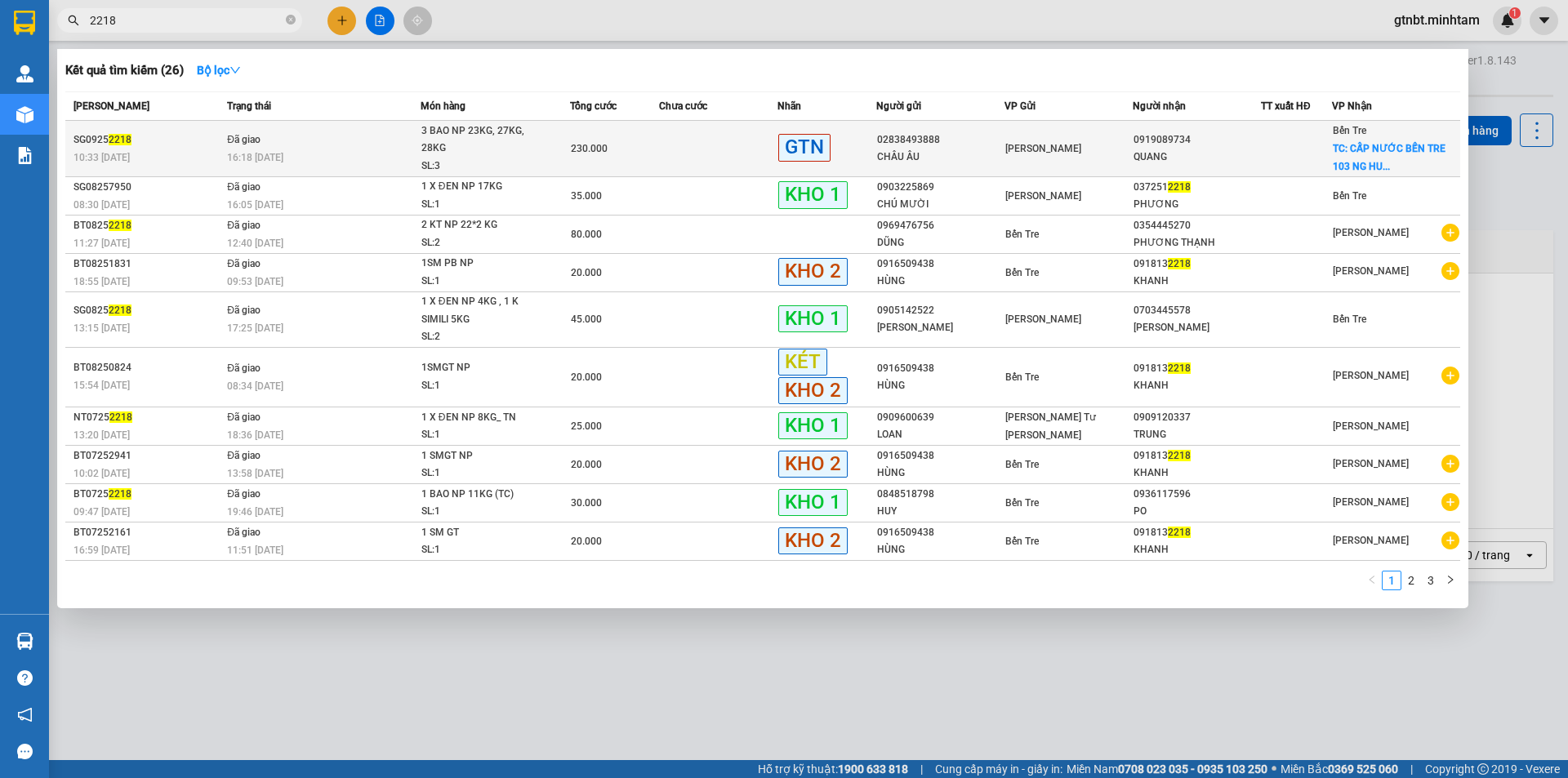
type input "2218"
click at [908, 156] on div "CHÂU ÂU" at bounding box center [940, 158] width 127 height 17
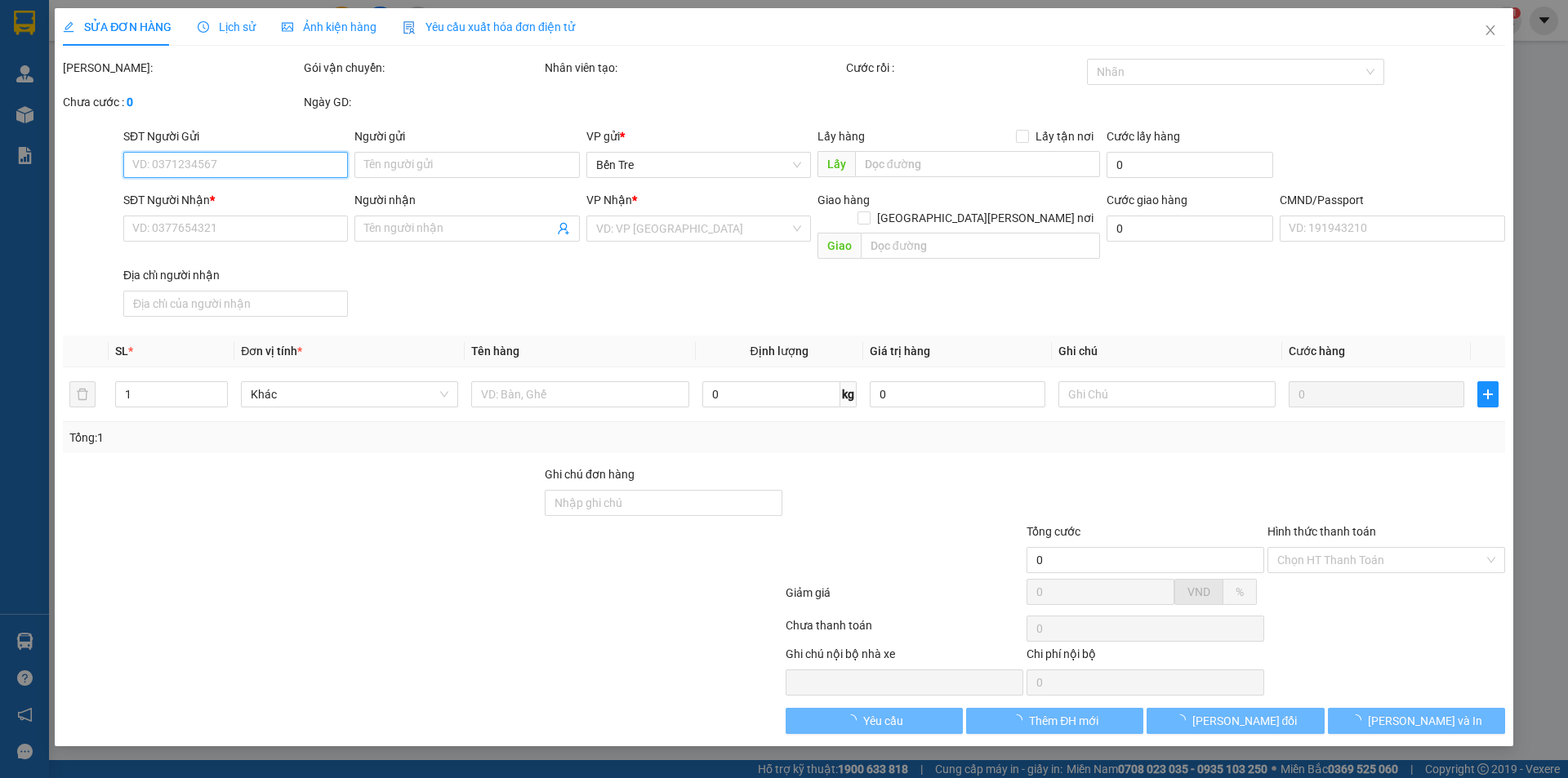
type input "02838493888"
type input "CHÂU ÂU"
type input "0919089734"
type input "QUANG"
checkbox input "true"
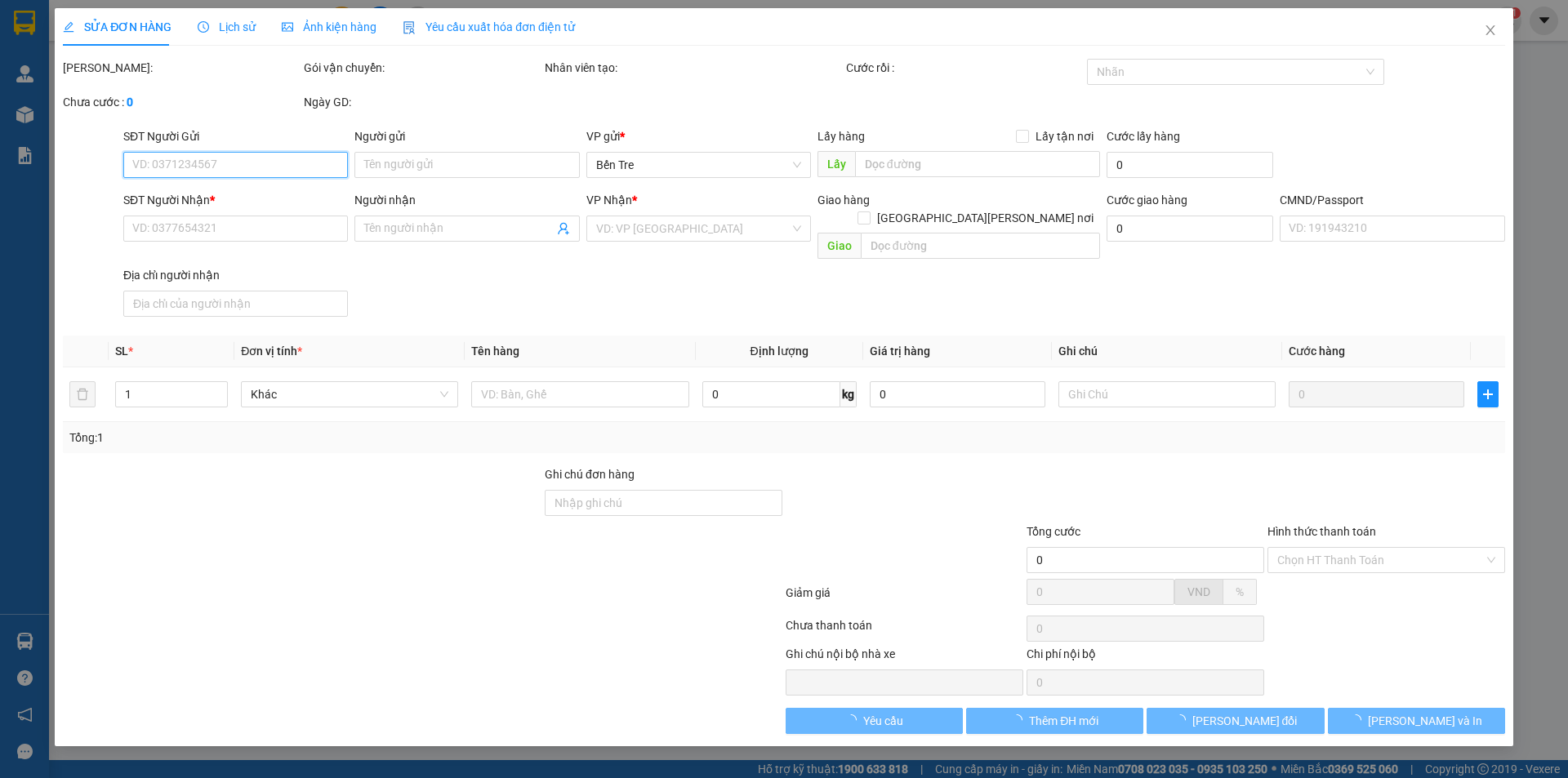
type input "CẤP NƯỚC BẾN TRE 103 NG HUỆ AN HỘI"
type input "100.000"
type input "230.000"
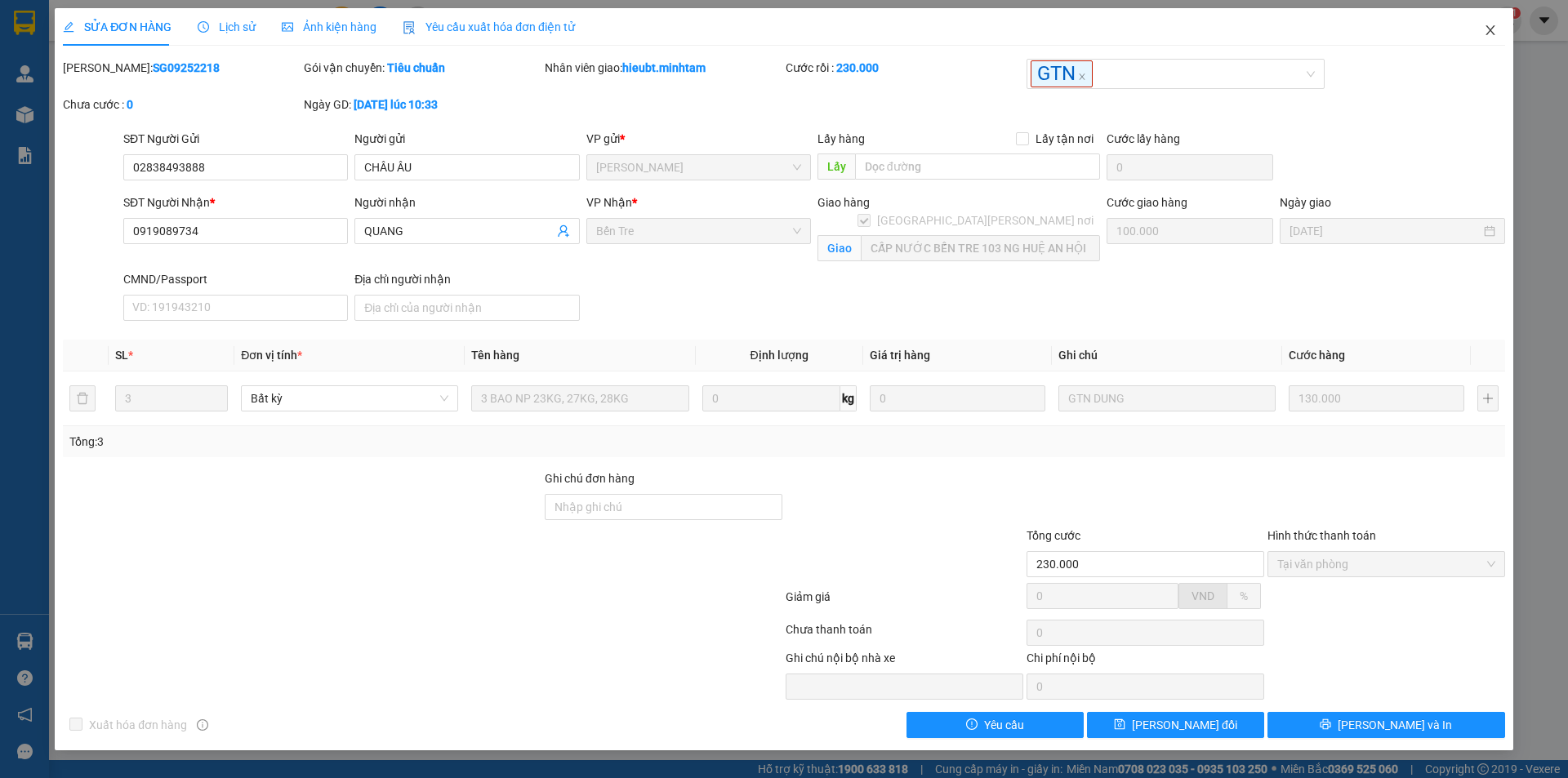
click at [1486, 28] on icon "close" at bounding box center [1491, 31] width 14 height 14
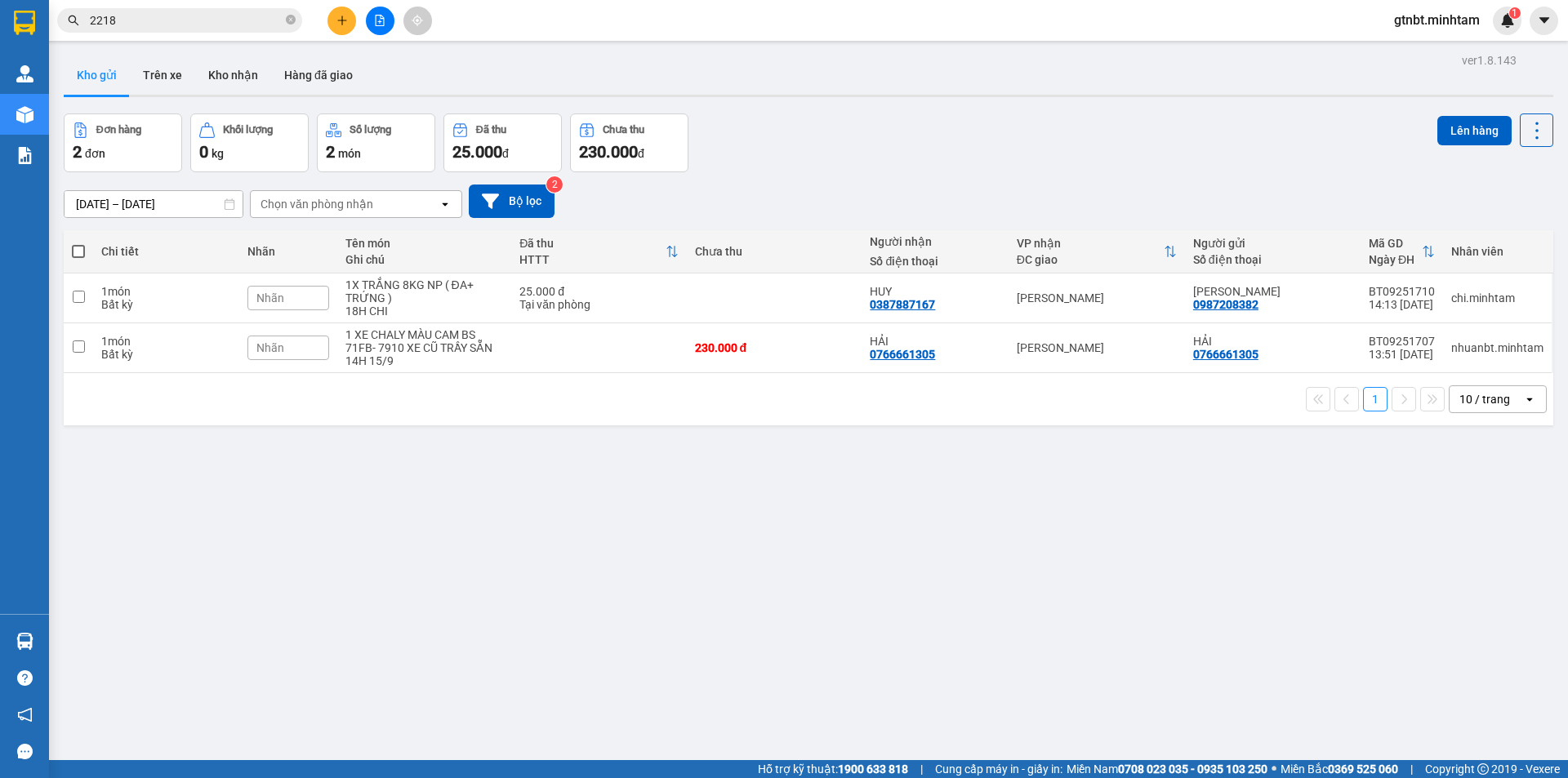
click at [180, 24] on input "2218" at bounding box center [186, 20] width 192 height 18
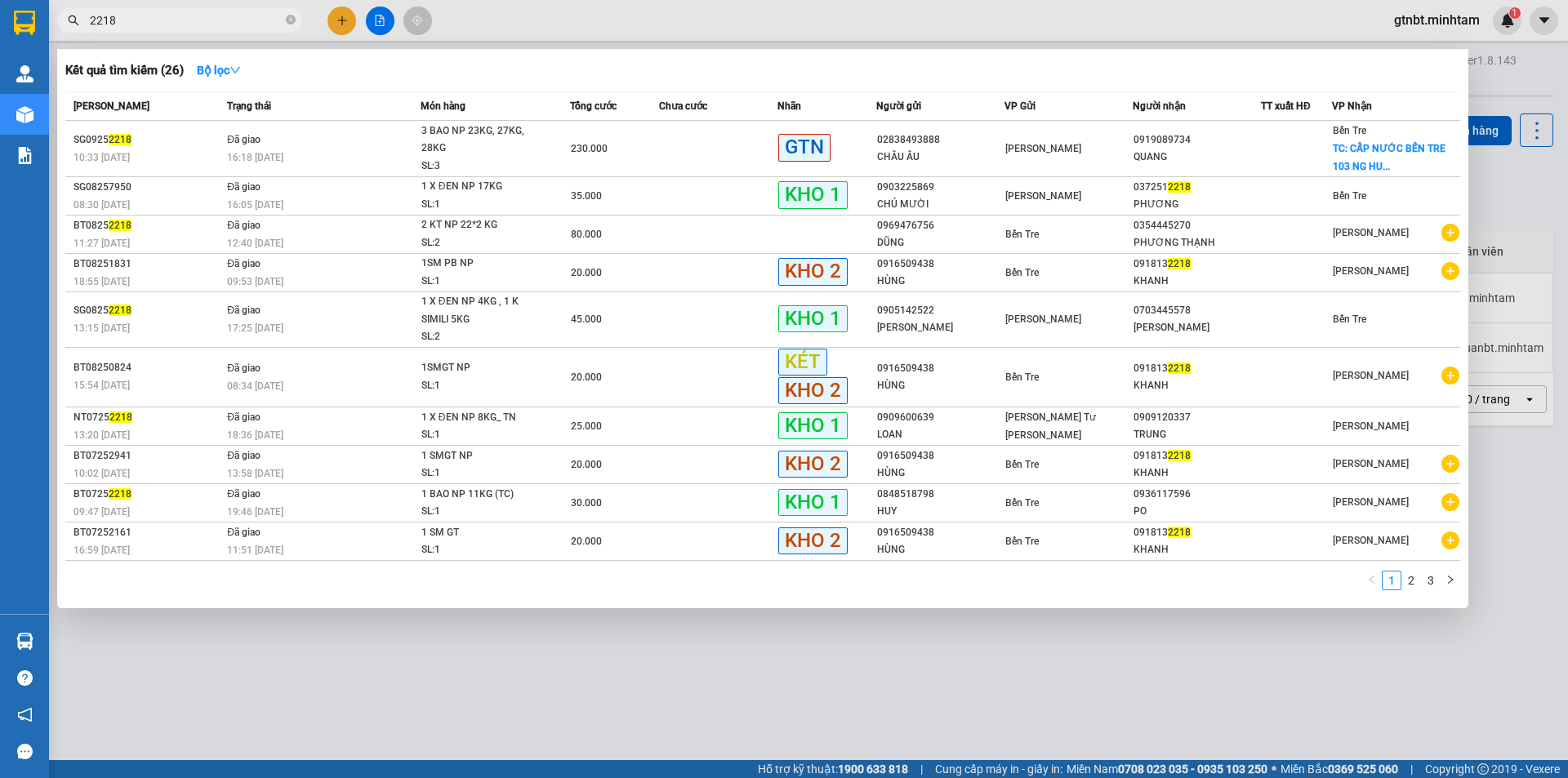
click at [180, 24] on input "2218" at bounding box center [186, 20] width 192 height 18
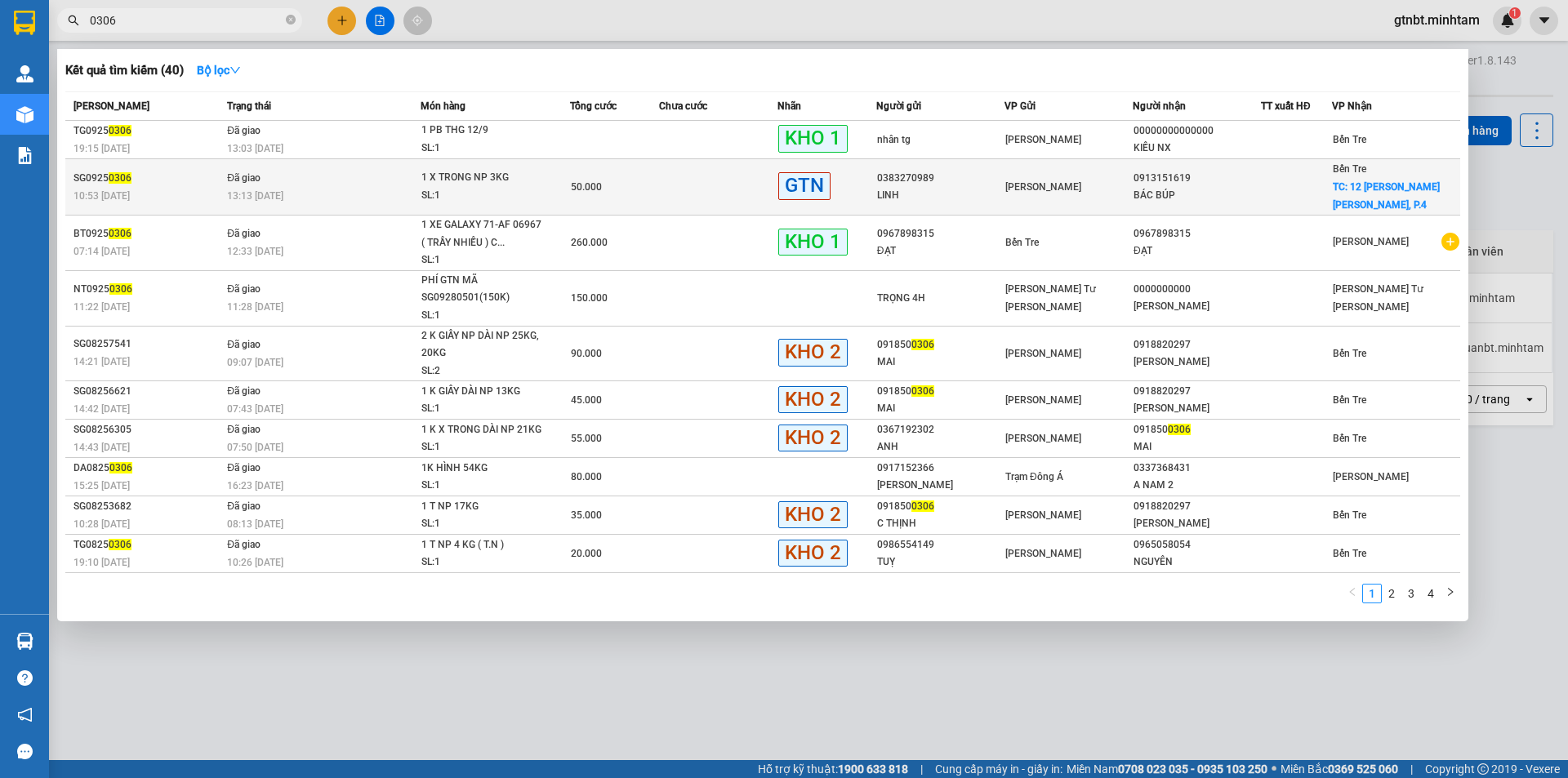
type input "0306"
click at [444, 188] on div "SL: 1" at bounding box center [482, 195] width 123 height 18
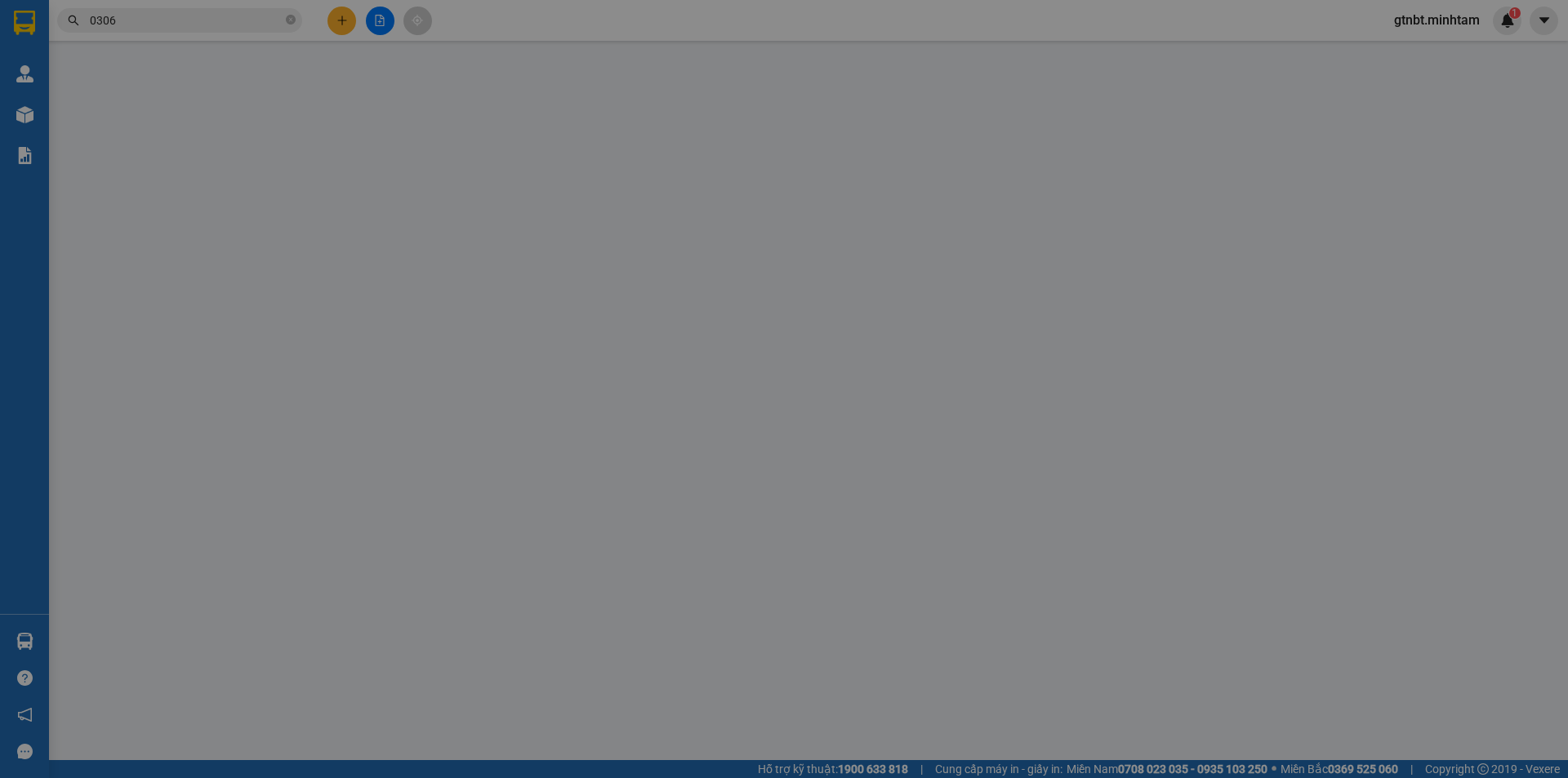
type input "0383270989"
type input "LINH"
type input "0913151619"
type input "BÁC BÚP"
checkbox input "true"
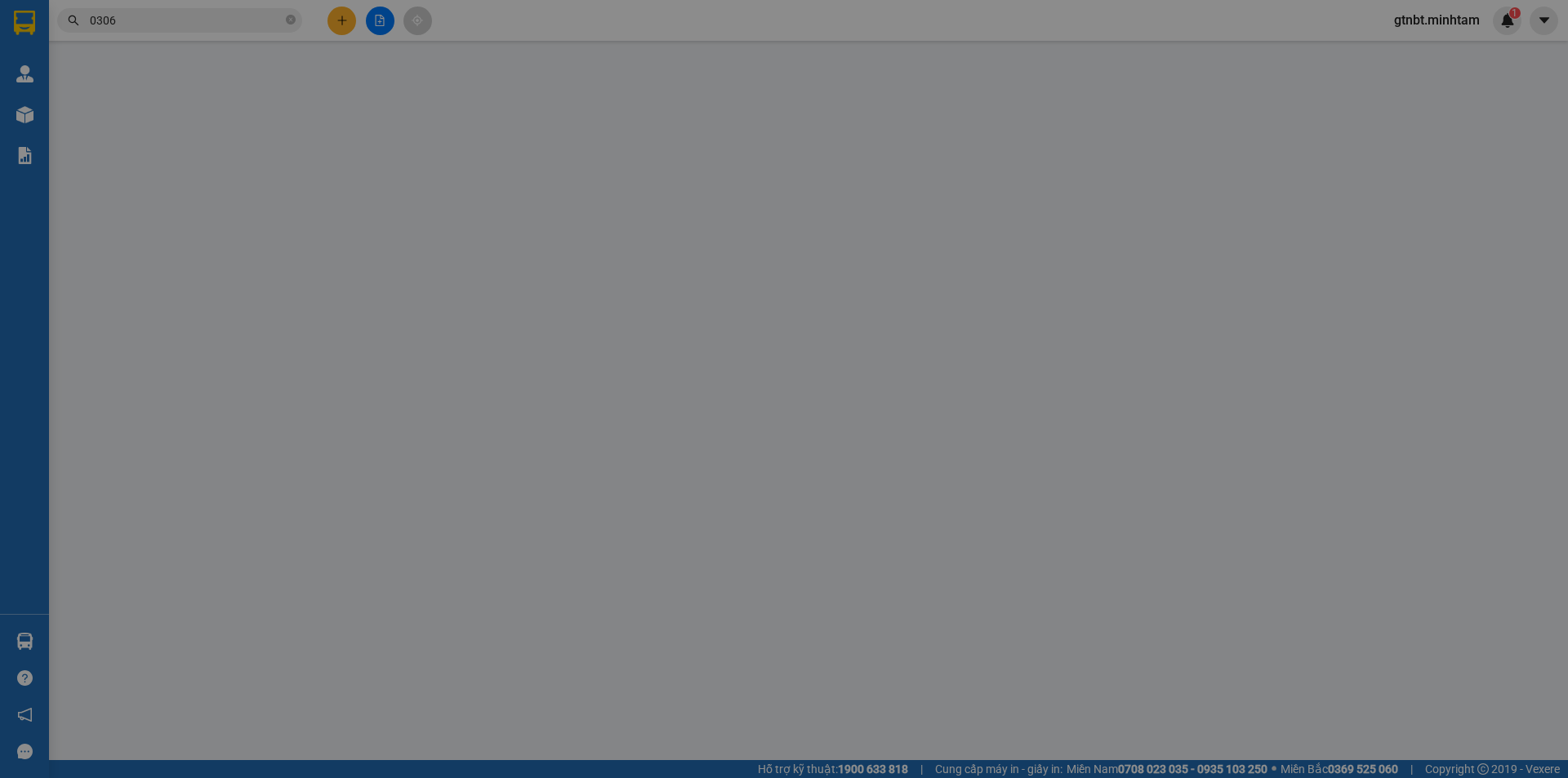
type input "12 [PERSON_NAME] [PERSON_NAME], P.4"
type input "30.000"
type input "17H GIAO 0933338680"
type input "50.000"
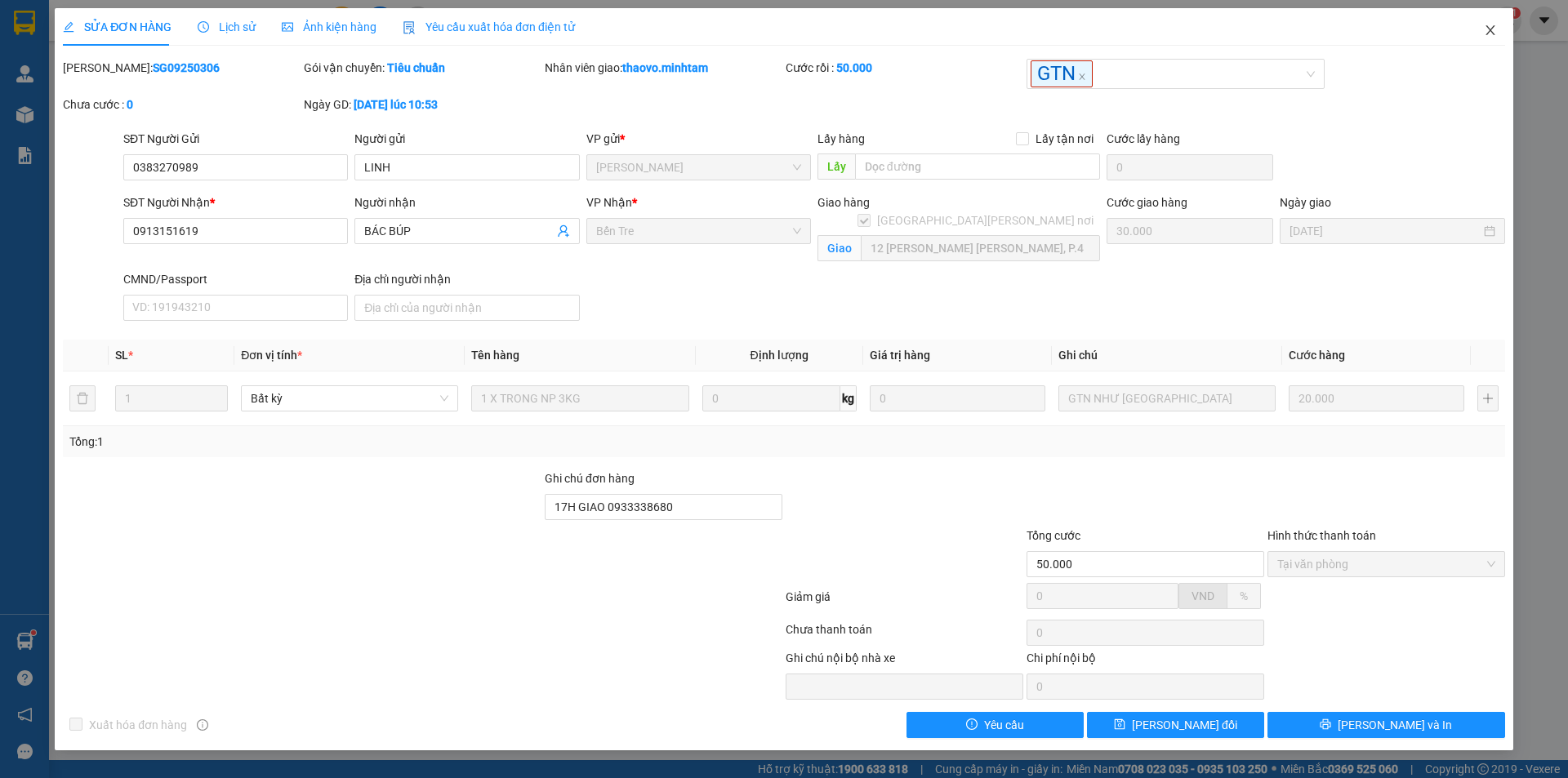
drag, startPoint x: 1490, startPoint y: 22, endPoint x: 229, endPoint y: 26, distance: 1261.0
click at [1490, 23] on span "Close" at bounding box center [1490, 30] width 45 height 45
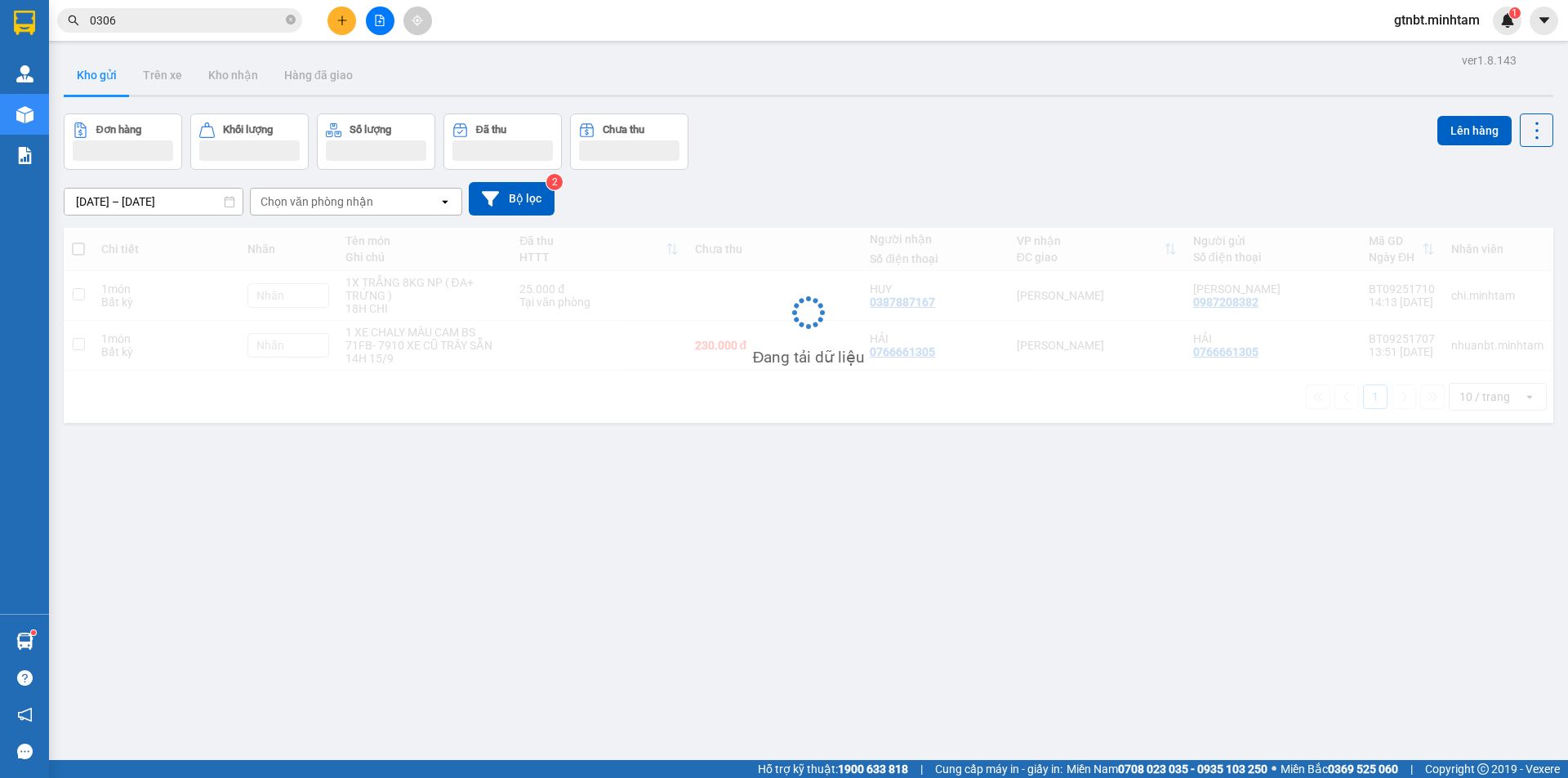
click at [229, 26] on input "0306" at bounding box center [186, 20] width 192 height 18
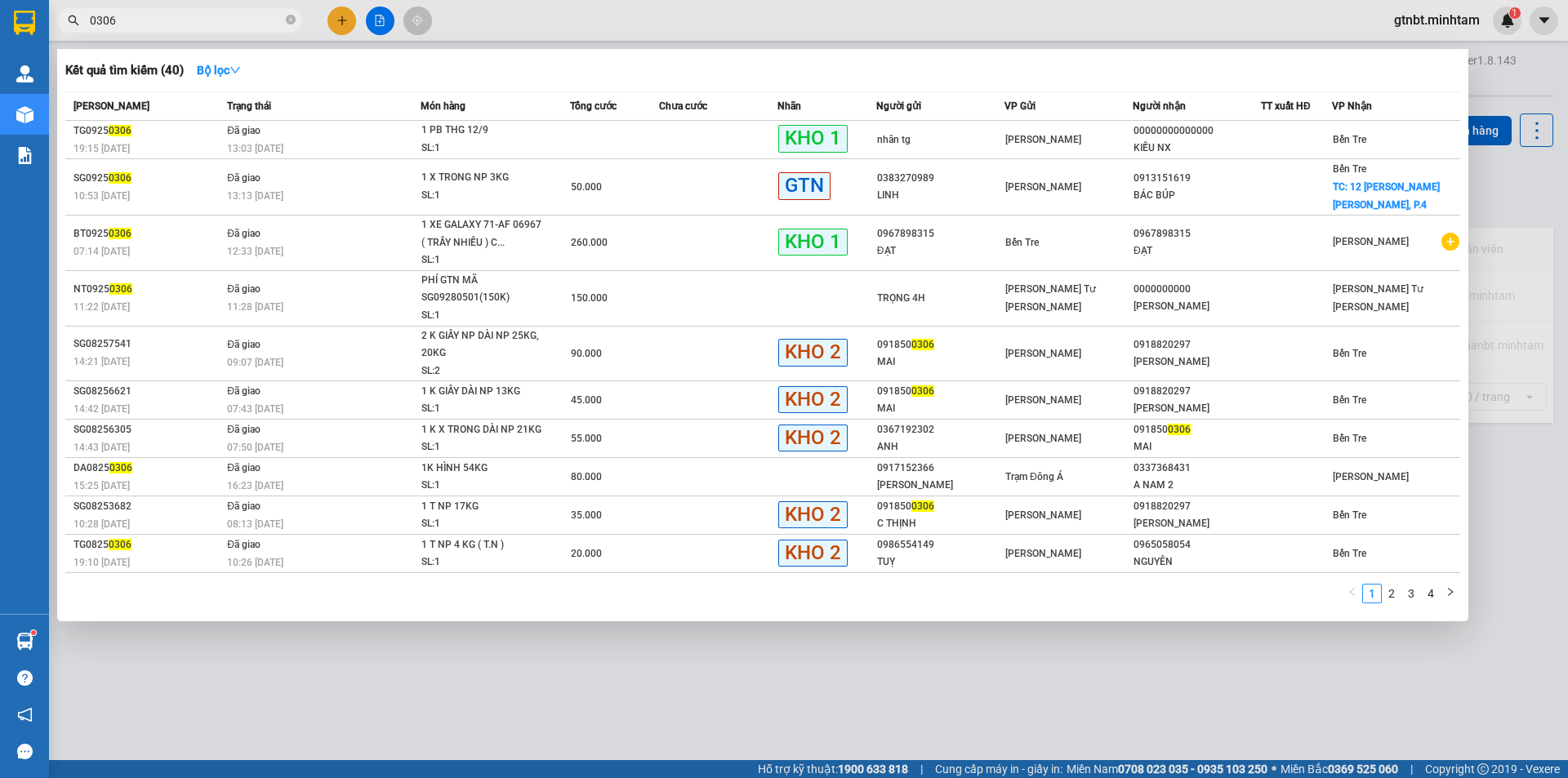
click at [229, 26] on input "0306" at bounding box center [186, 20] width 192 height 18
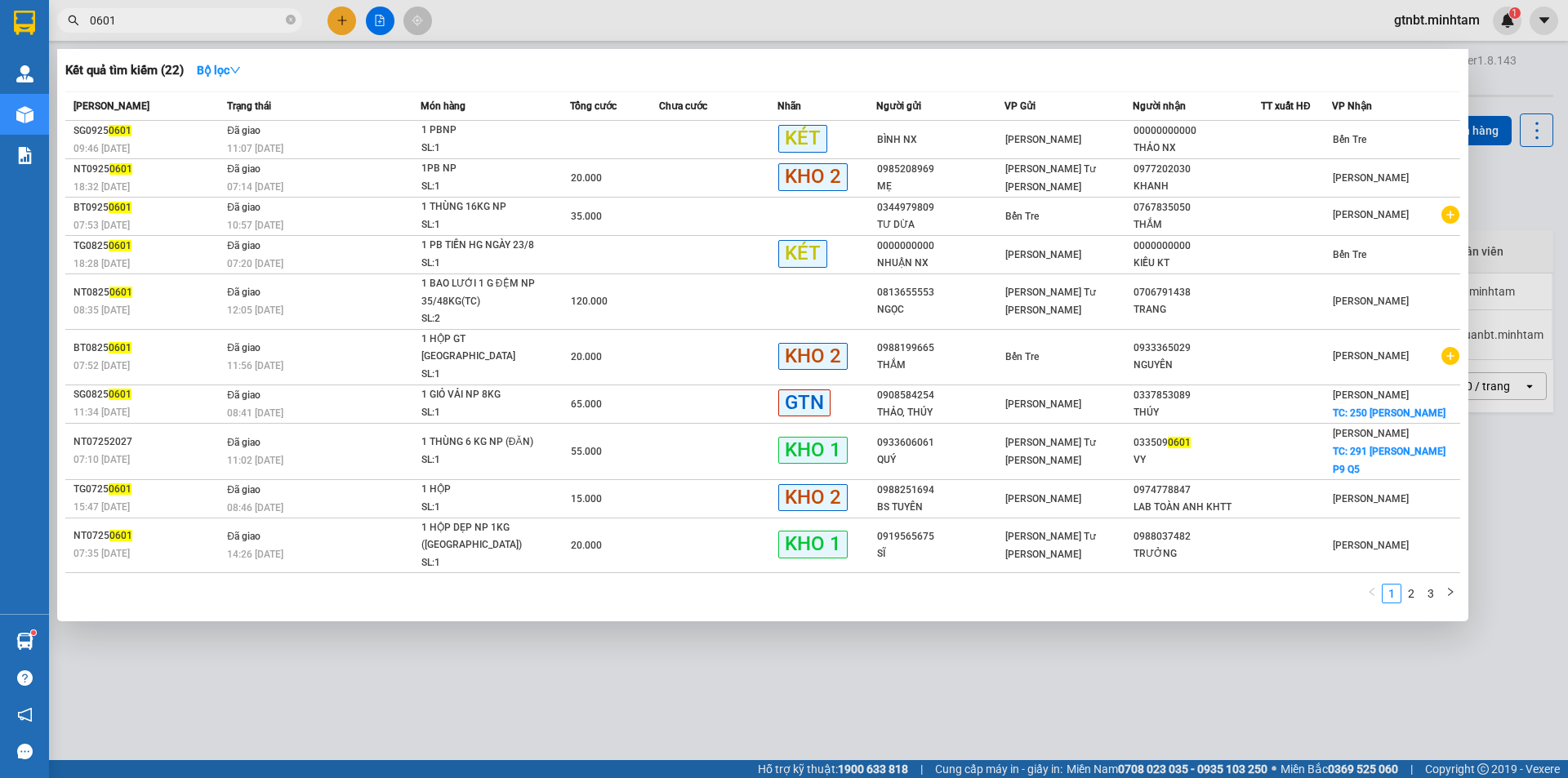
click at [244, 20] on input "0601" at bounding box center [186, 20] width 192 height 18
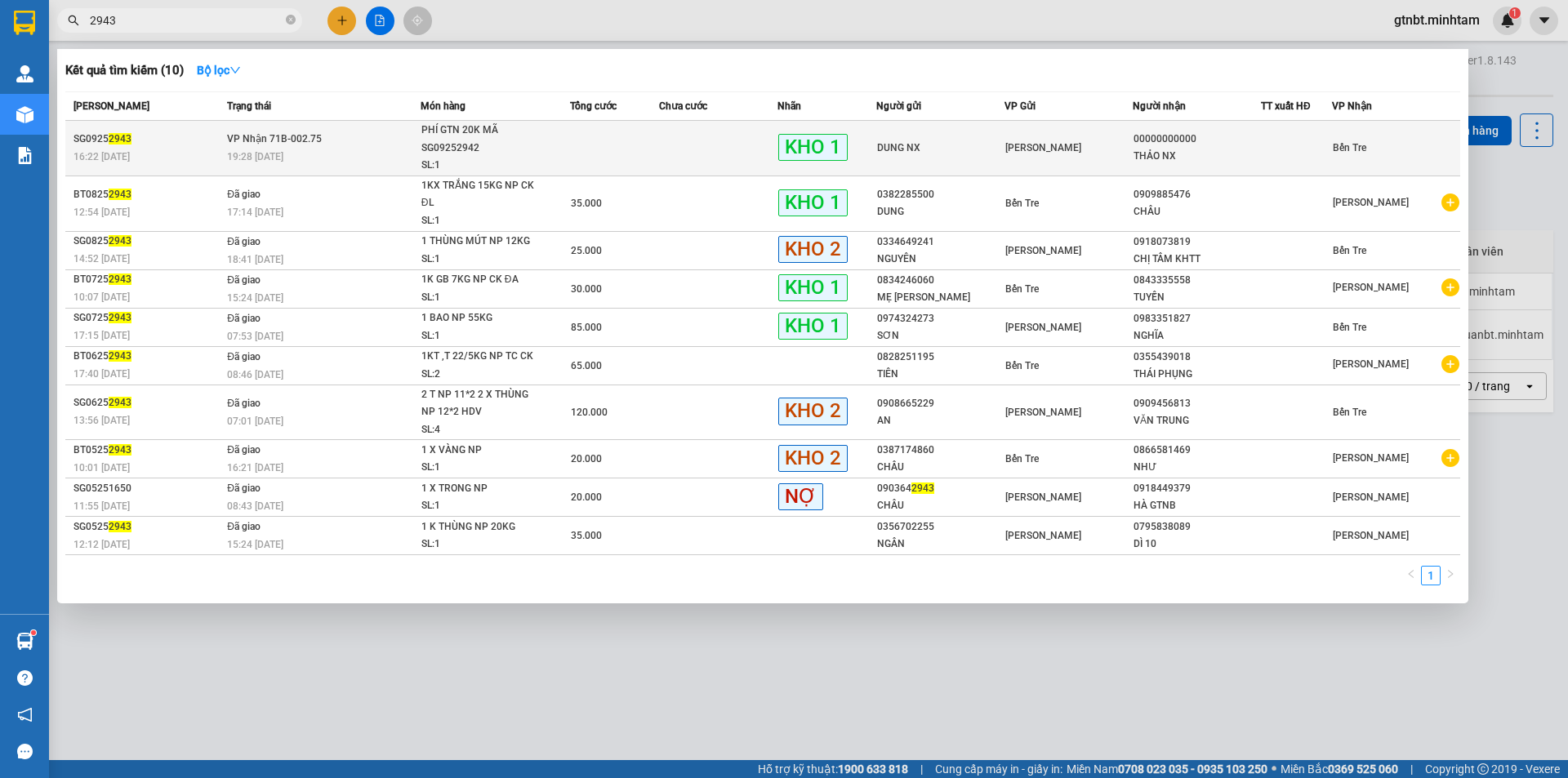
type input "2943"
click at [559, 144] on span "PHÍ GTN 20K MÃ SG09252942 SL: 1" at bounding box center [496, 148] width 149 height 53
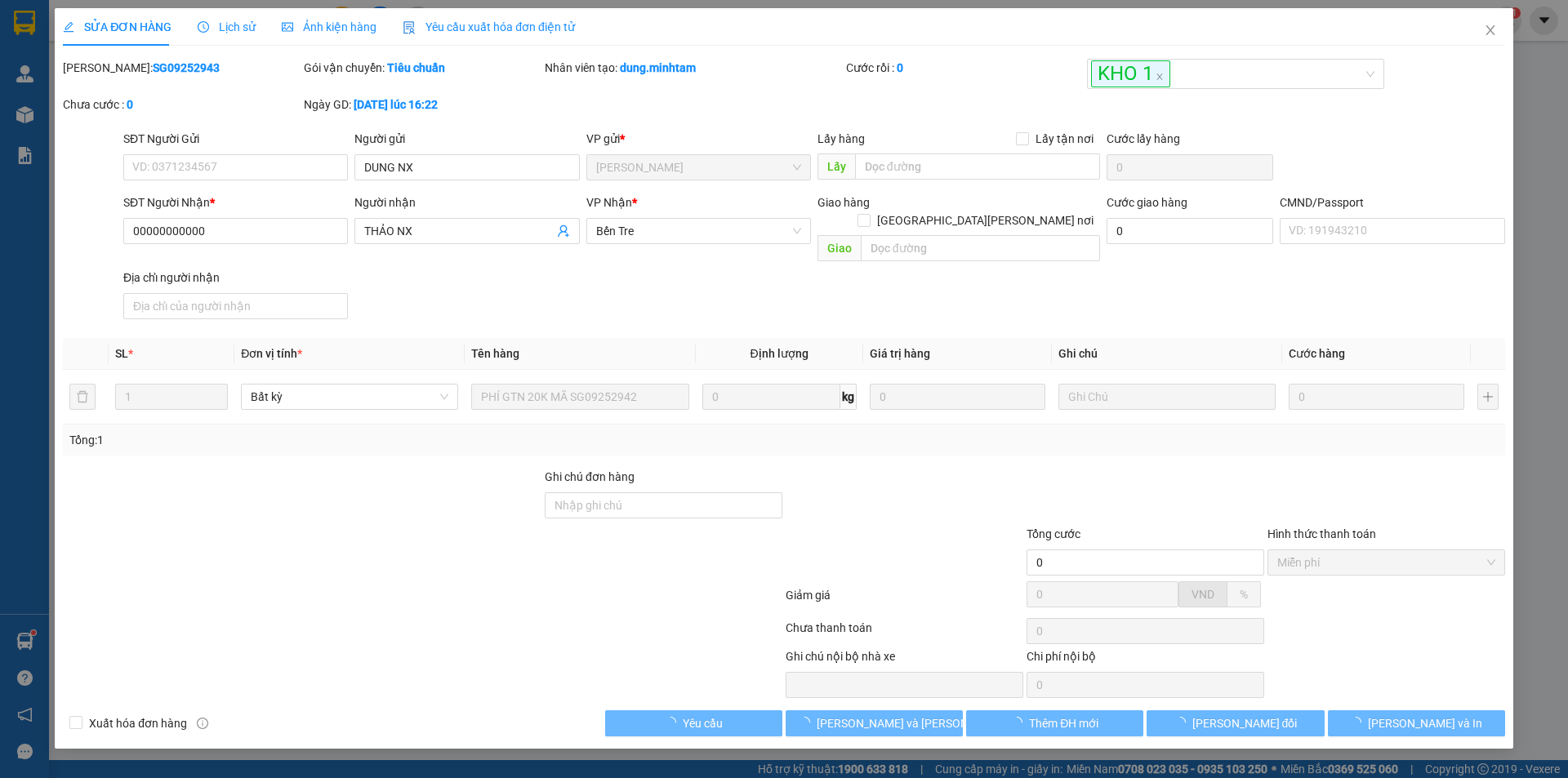
type input "DUNG NX"
type input "00000000000"
type input "THẢO NX"
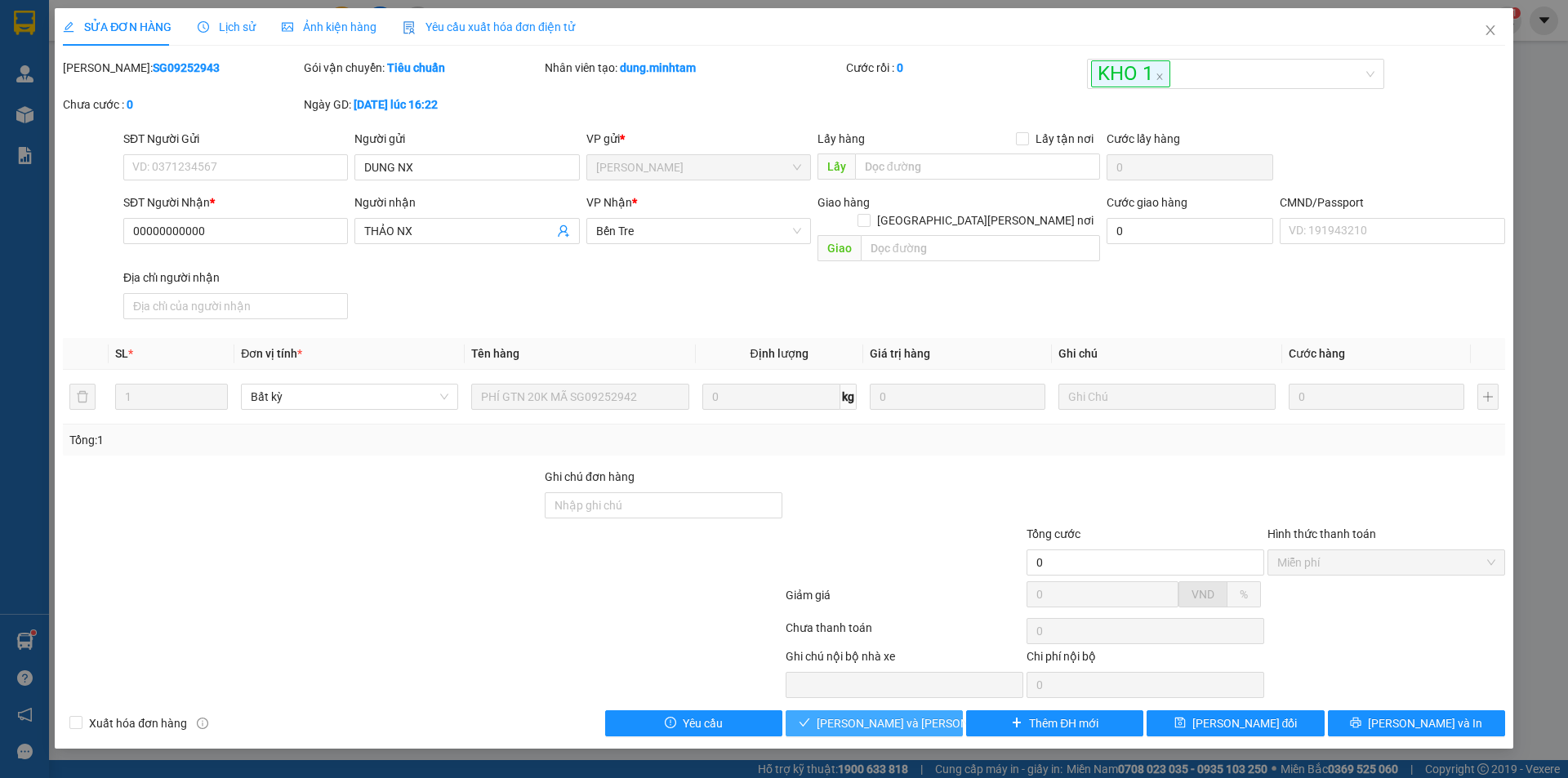
click at [895, 714] on span "[PERSON_NAME] và [PERSON_NAME] hàng" at bounding box center [927, 723] width 220 height 18
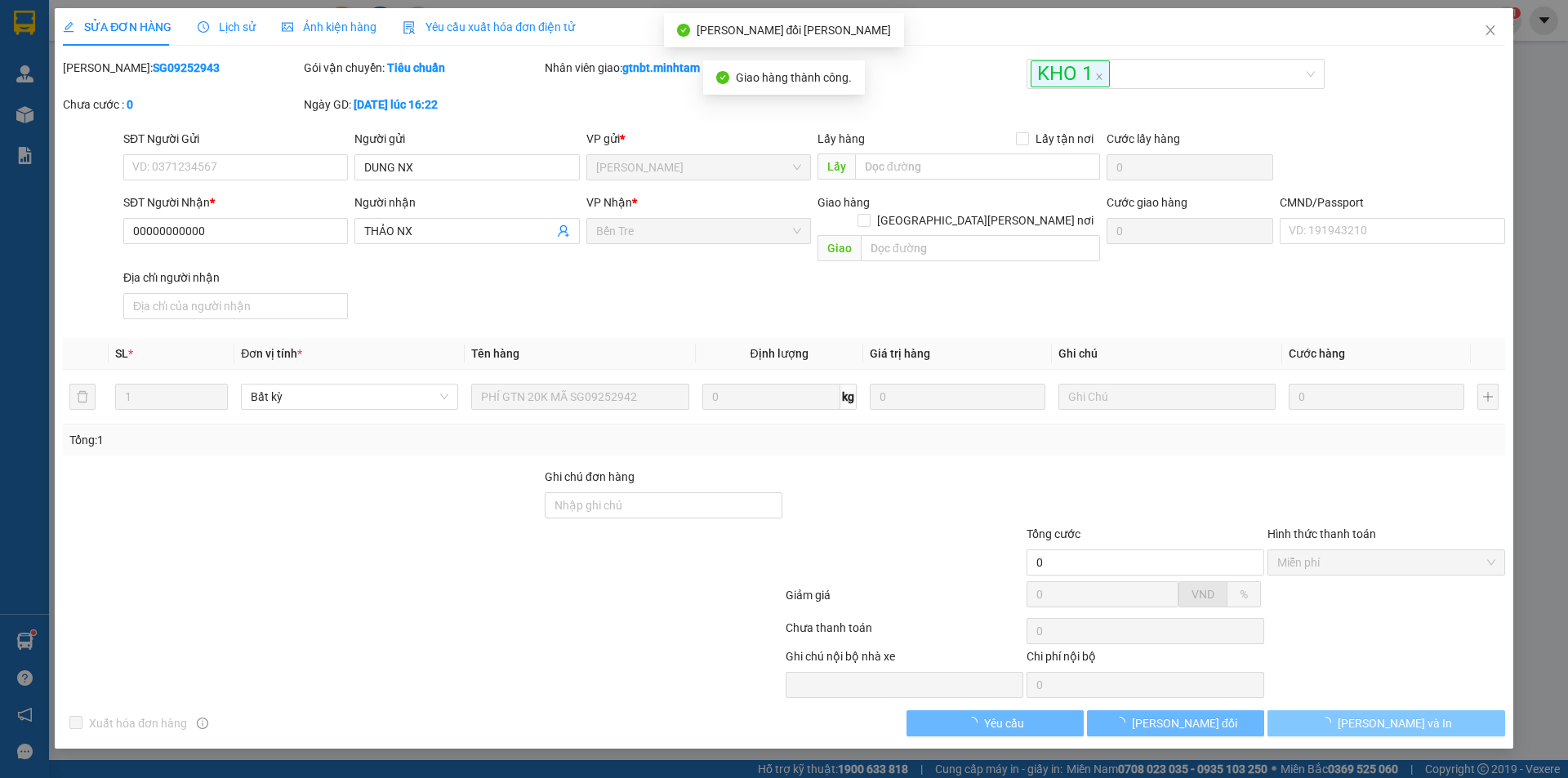
click at [1403, 714] on span "[PERSON_NAME] và In" at bounding box center [1395, 723] width 114 height 18
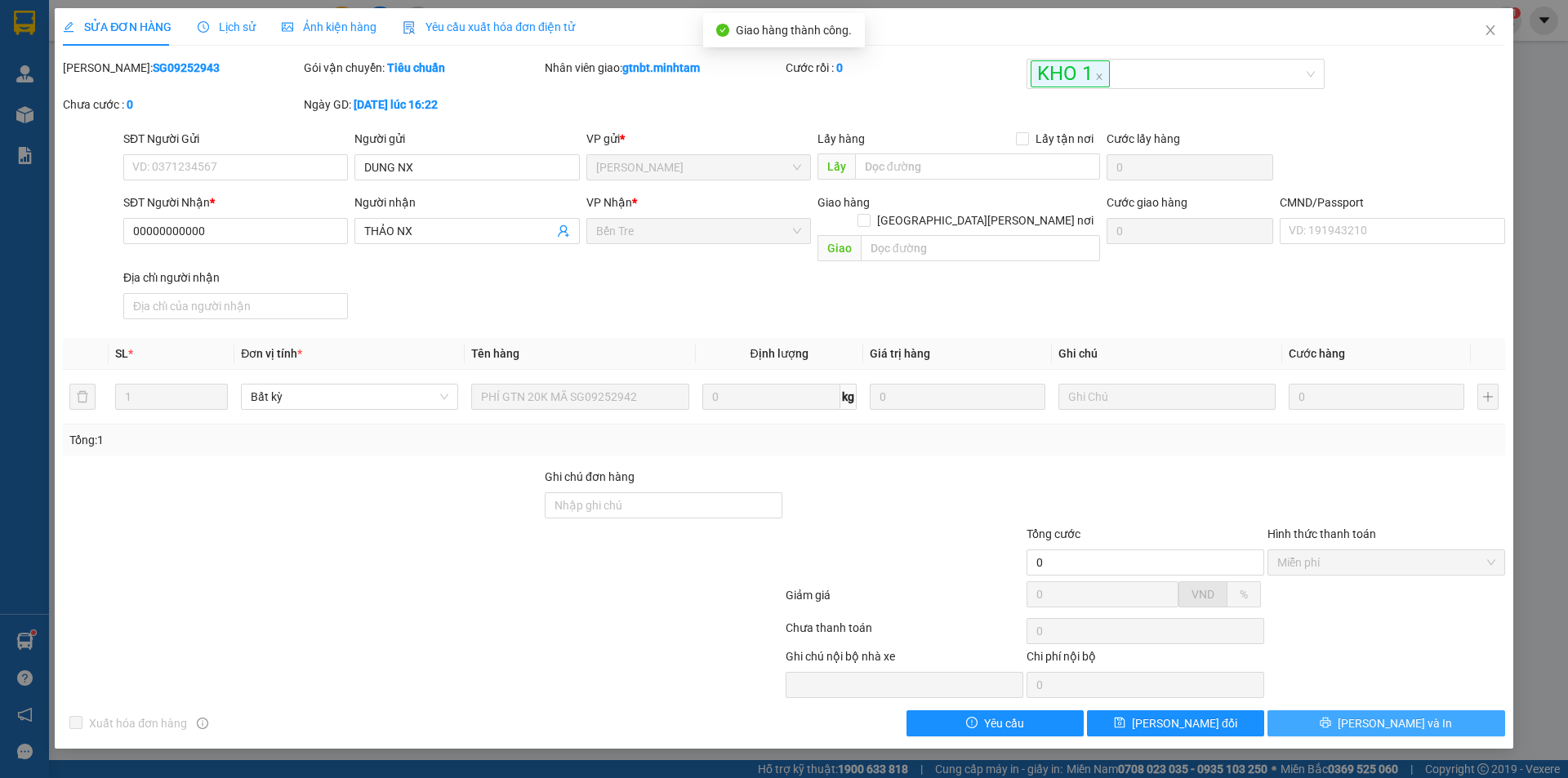
click at [1408, 714] on span "[PERSON_NAME] và In" at bounding box center [1395, 723] width 114 height 18
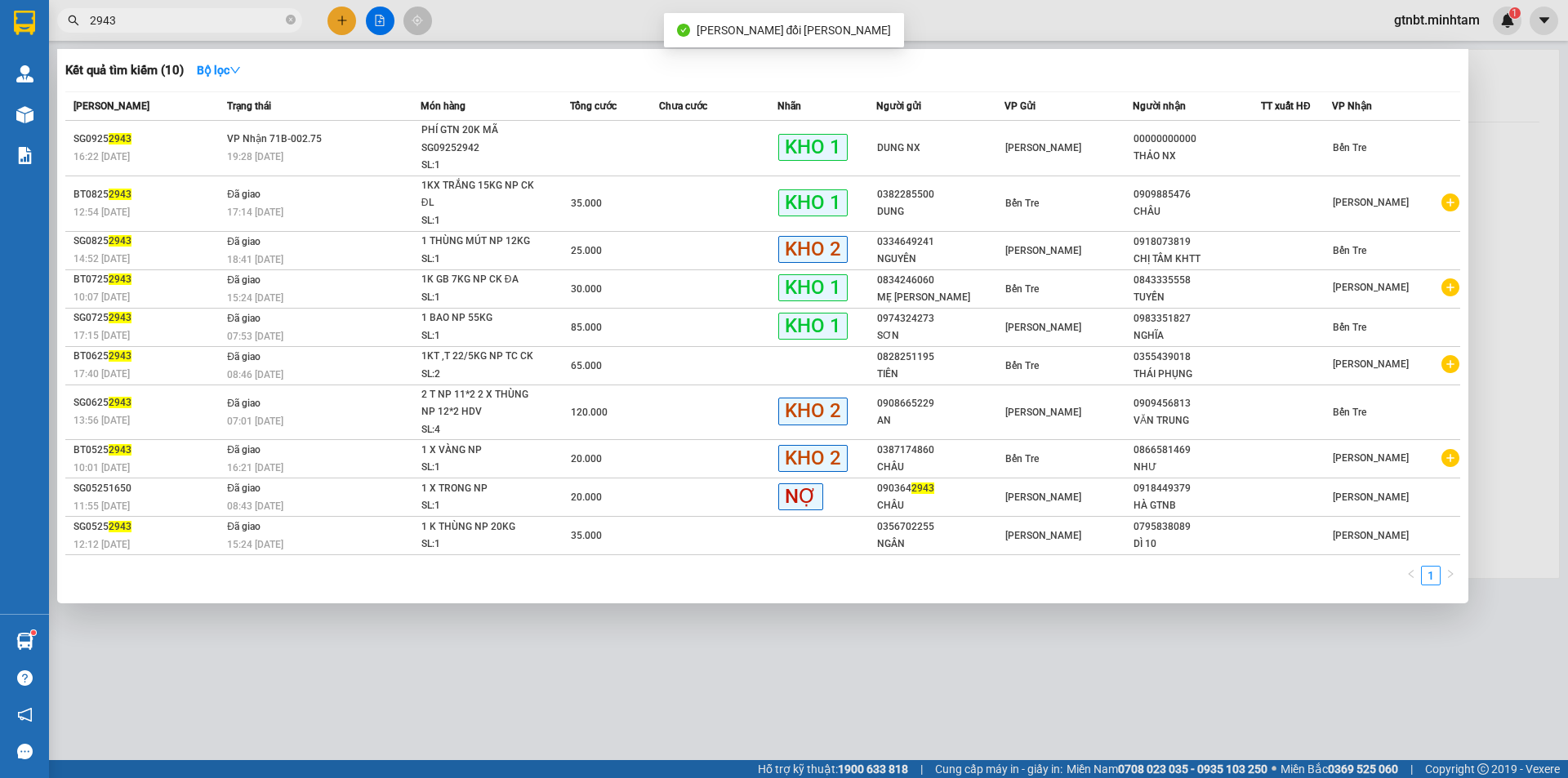
click at [243, 22] on input "2943" at bounding box center [186, 20] width 192 height 18
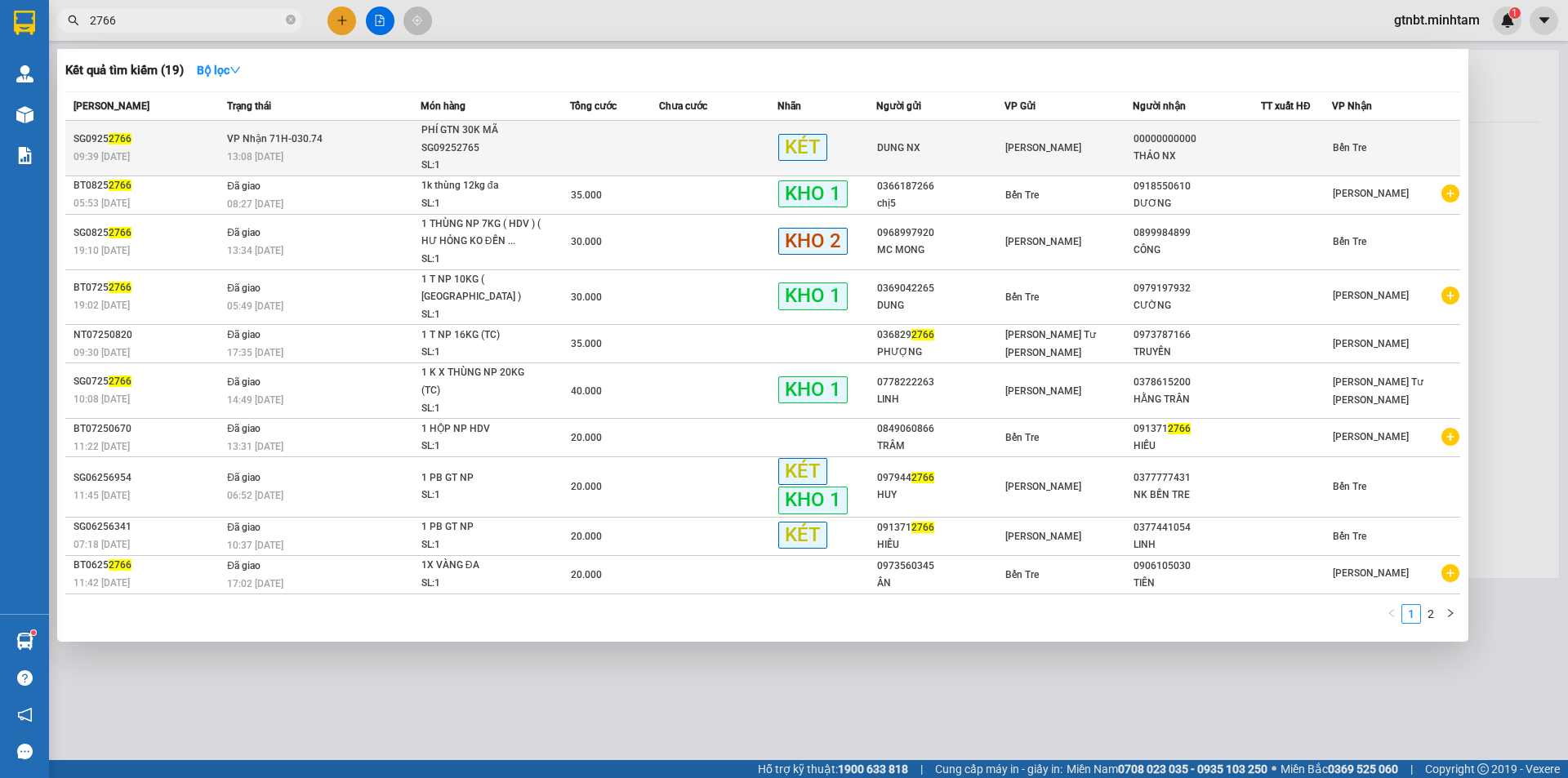
type input "2766"
click at [353, 147] on td "[PERSON_NAME] 71H-030.74 13:08 [DATE]" at bounding box center [322, 148] width 197 height 55
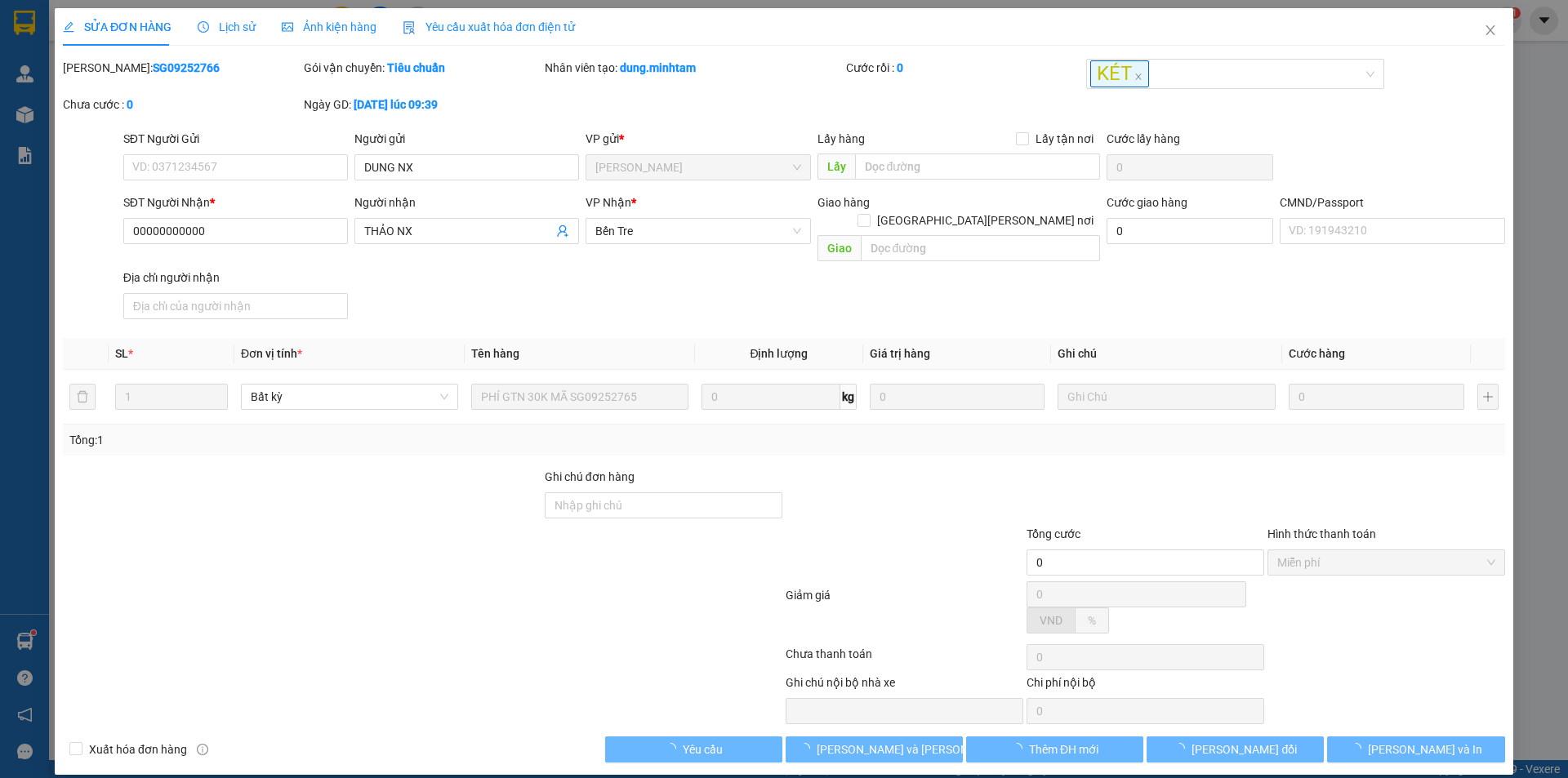
type input "DUNG NX"
type input "00000000000"
type input "THẢO NX"
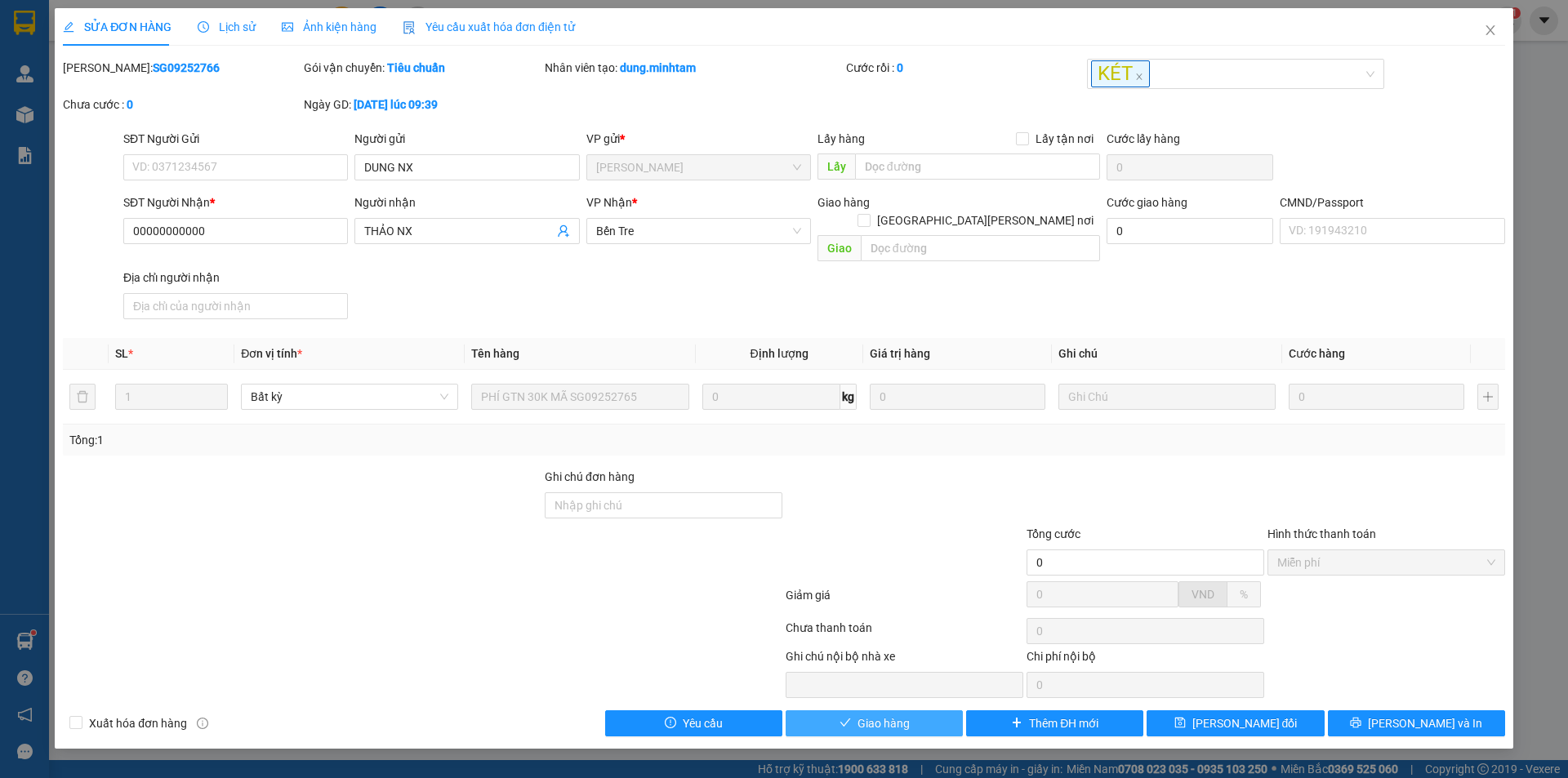
drag, startPoint x: 885, startPoint y: 707, endPoint x: 871, endPoint y: 677, distance: 33.1
click at [886, 714] on span "Giao hàng" at bounding box center [884, 723] width 52 height 18
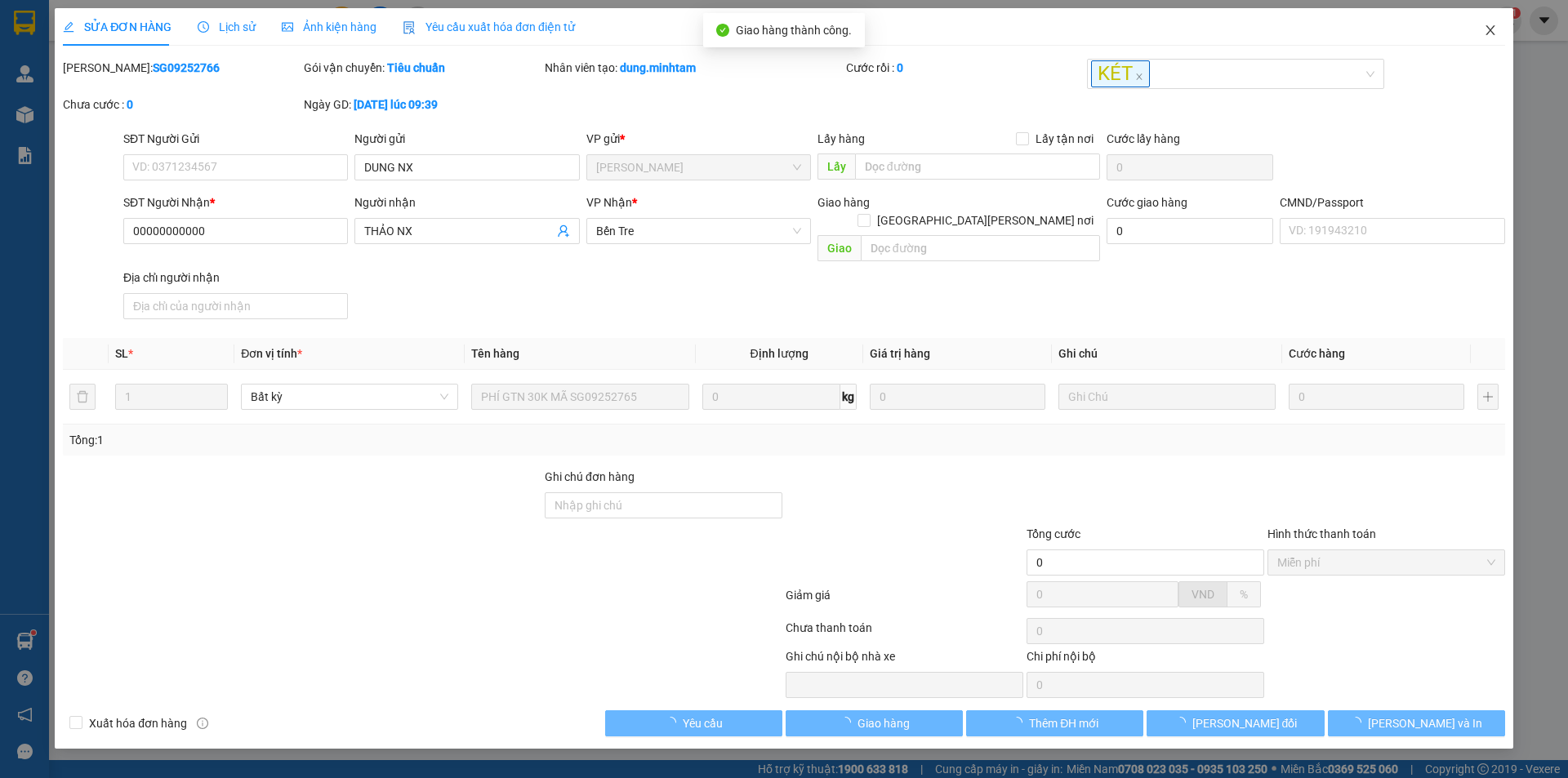
click at [1492, 34] on icon "close" at bounding box center [1491, 31] width 14 height 14
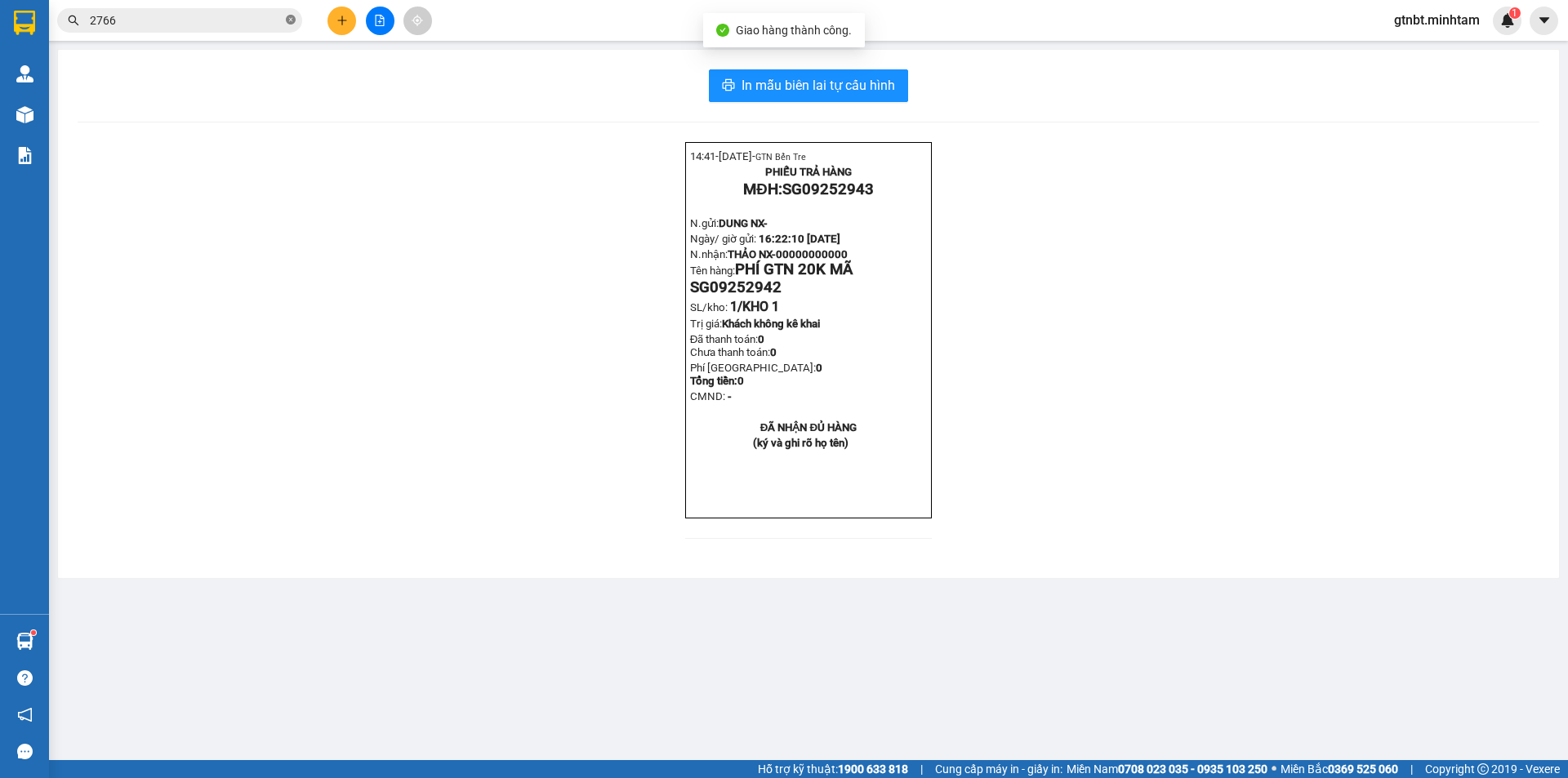
click at [287, 19] on icon "close-circle" at bounding box center [291, 19] width 10 height 10
click at [247, 21] on input "text" at bounding box center [186, 20] width 192 height 18
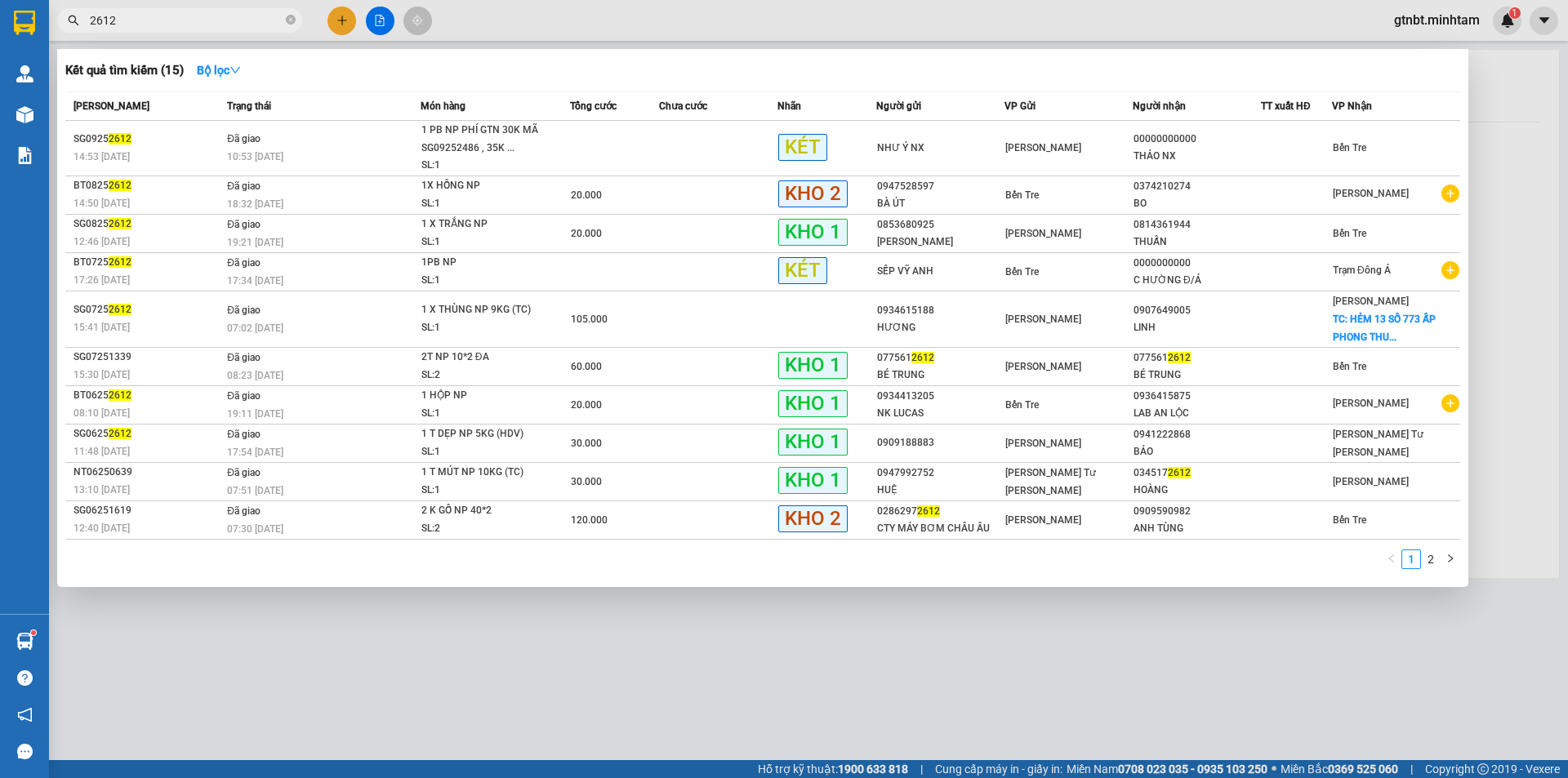
type input "2612"
click at [285, 14] on span "2612" at bounding box center [179, 19] width 245 height 24
click at [291, 24] on icon "close-circle" at bounding box center [291, 19] width 10 height 10
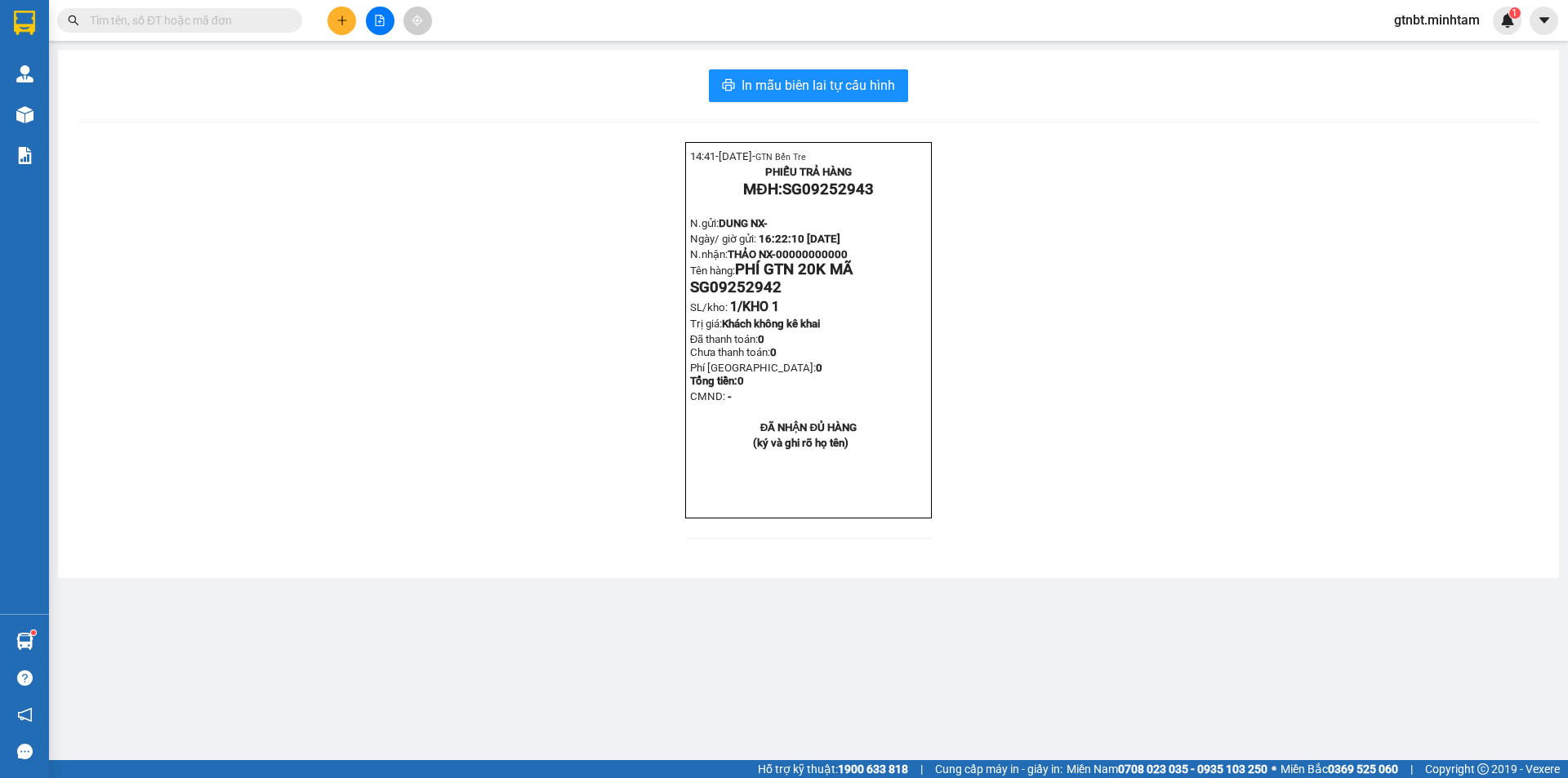
click at [256, 24] on input "text" at bounding box center [186, 20] width 192 height 18
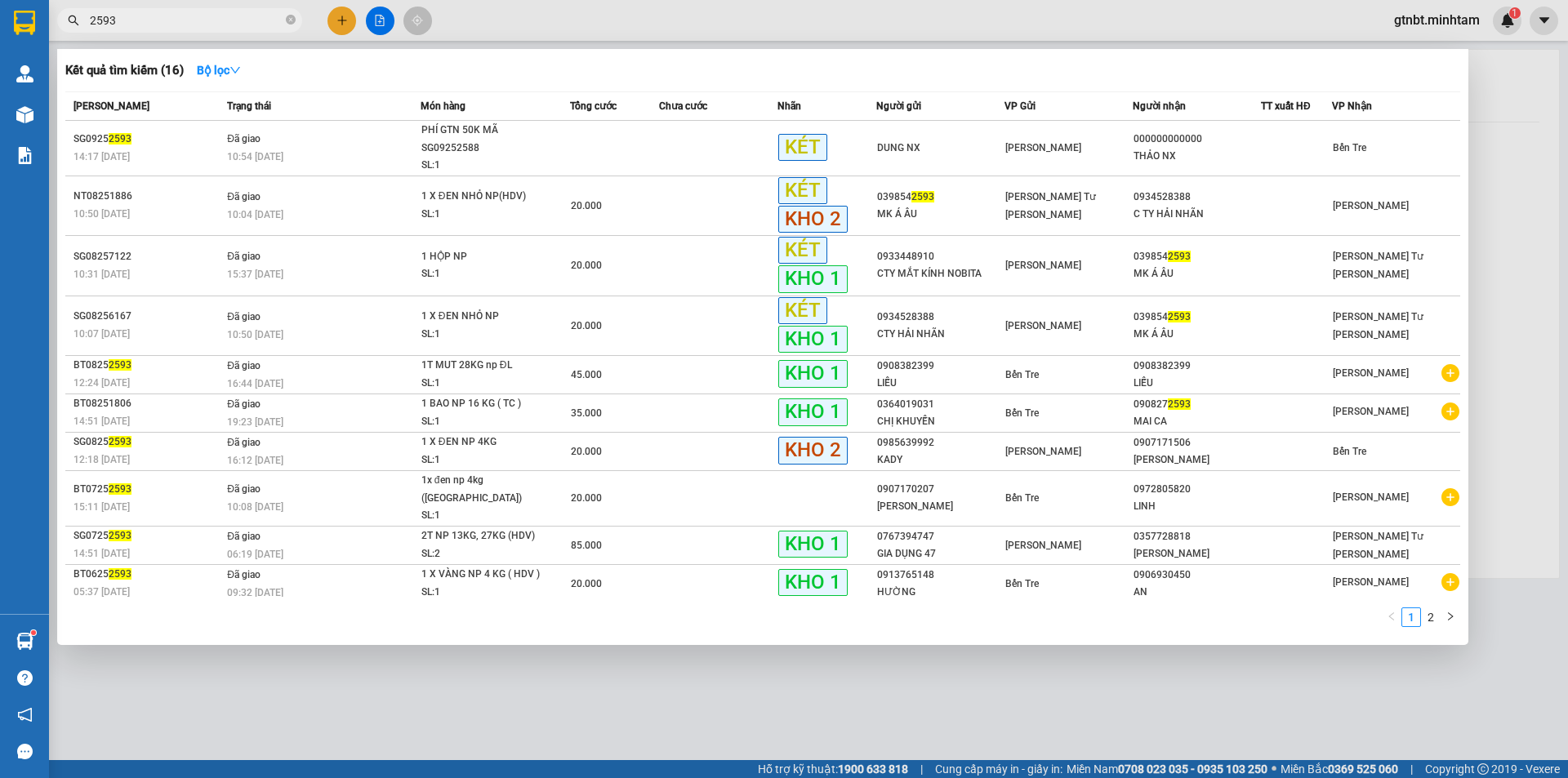
click at [267, 24] on input "2593" at bounding box center [186, 20] width 192 height 18
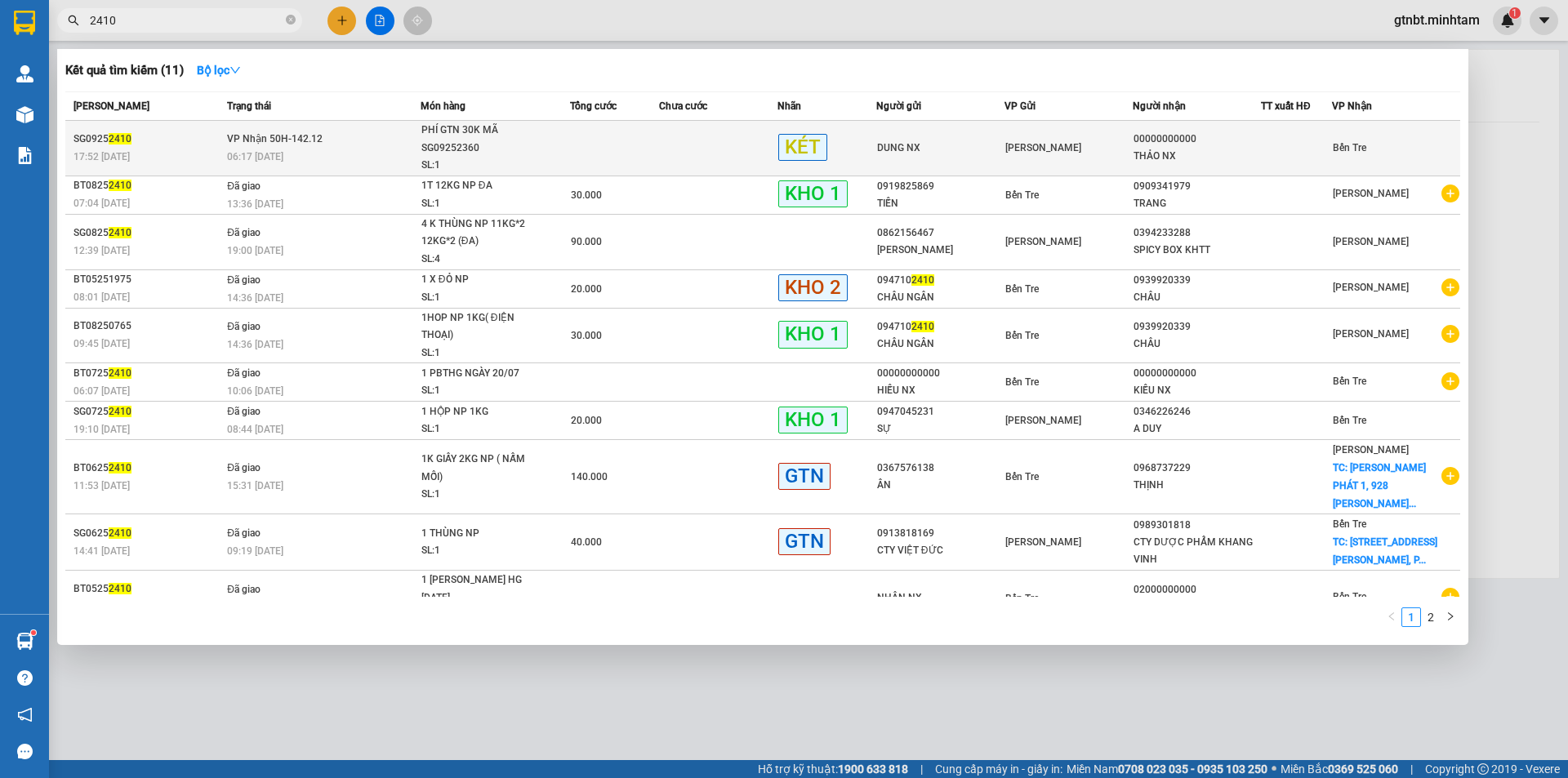
type input "2410"
click at [551, 142] on span "PHÍ GTN 30K MÃ SG09252360 SL: 1" at bounding box center [496, 148] width 149 height 53
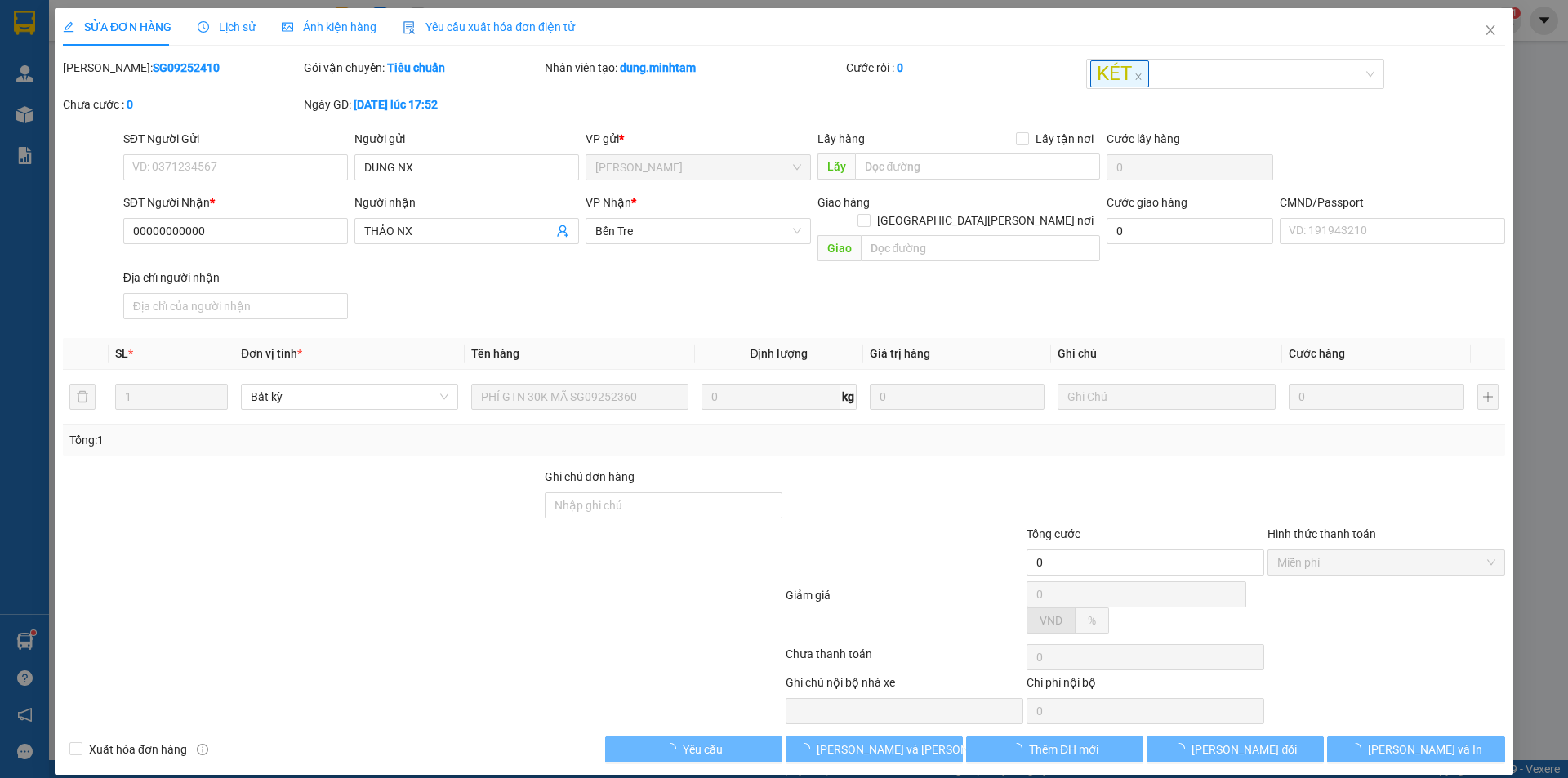
type input "DUNG NX"
type input "00000000000"
type input "THẢO NX"
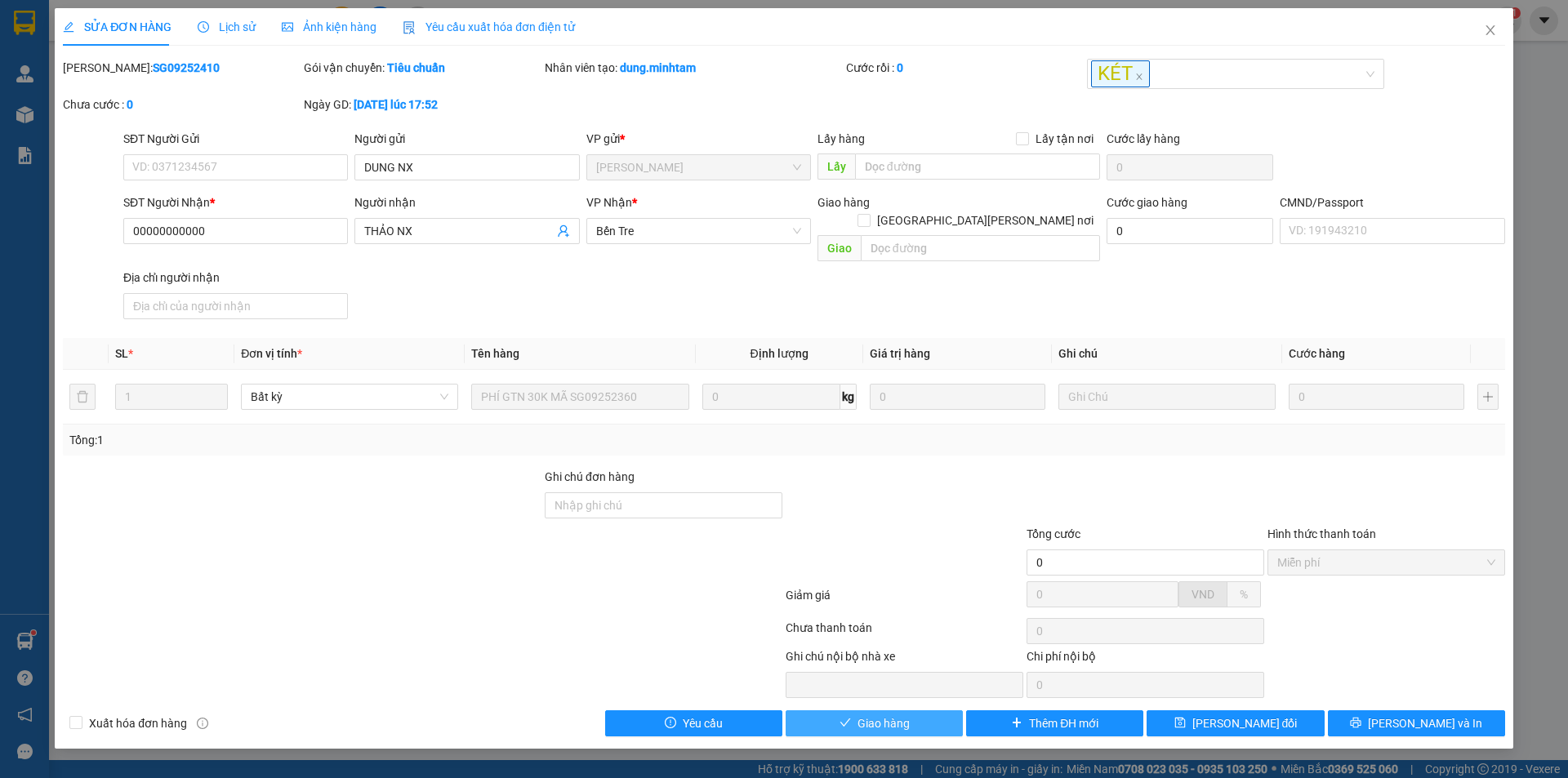
click at [867, 714] on span "Giao hàng" at bounding box center [884, 723] width 52 height 18
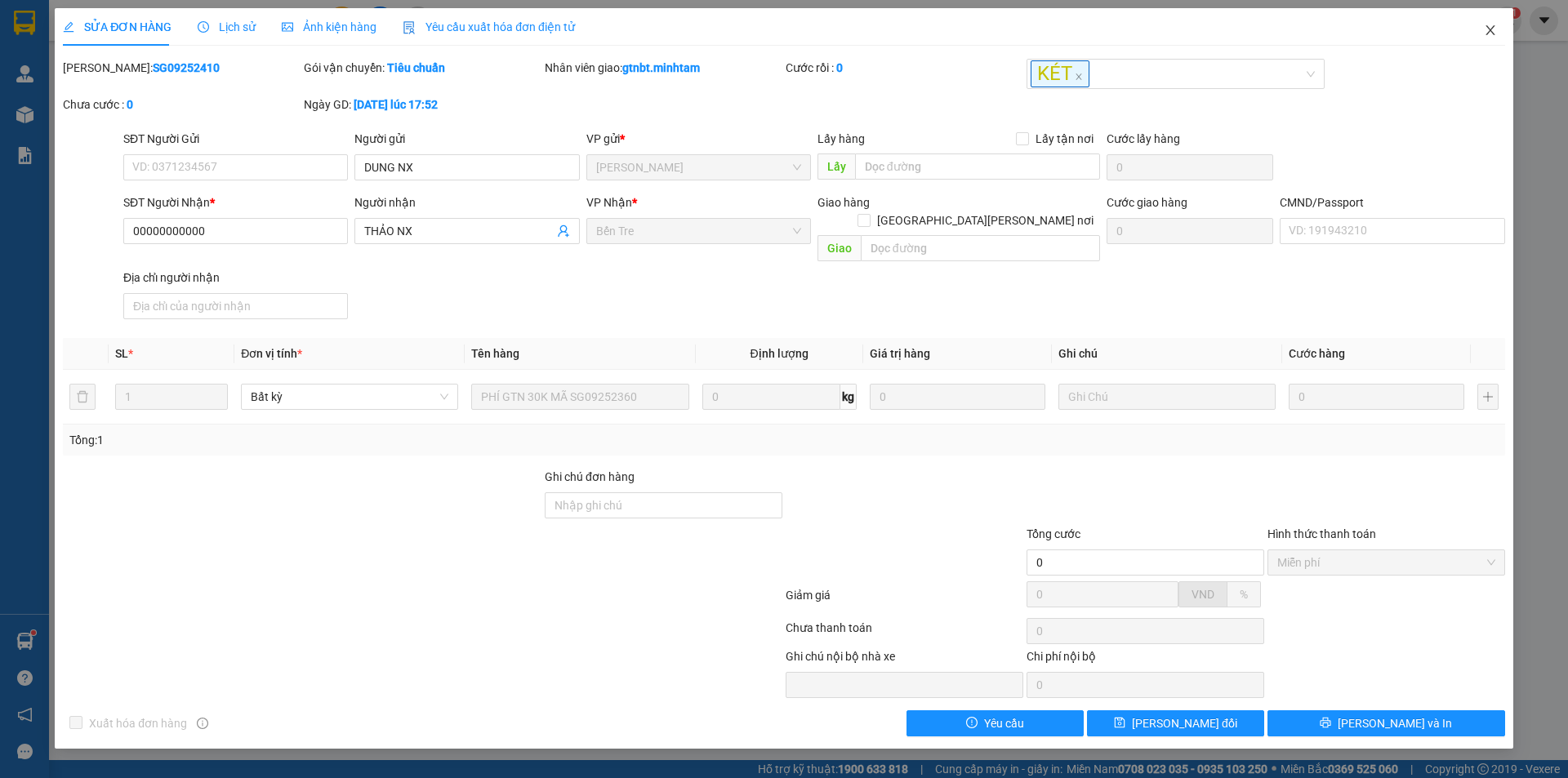
click at [1492, 30] on icon "close" at bounding box center [1490, 30] width 9 height 10
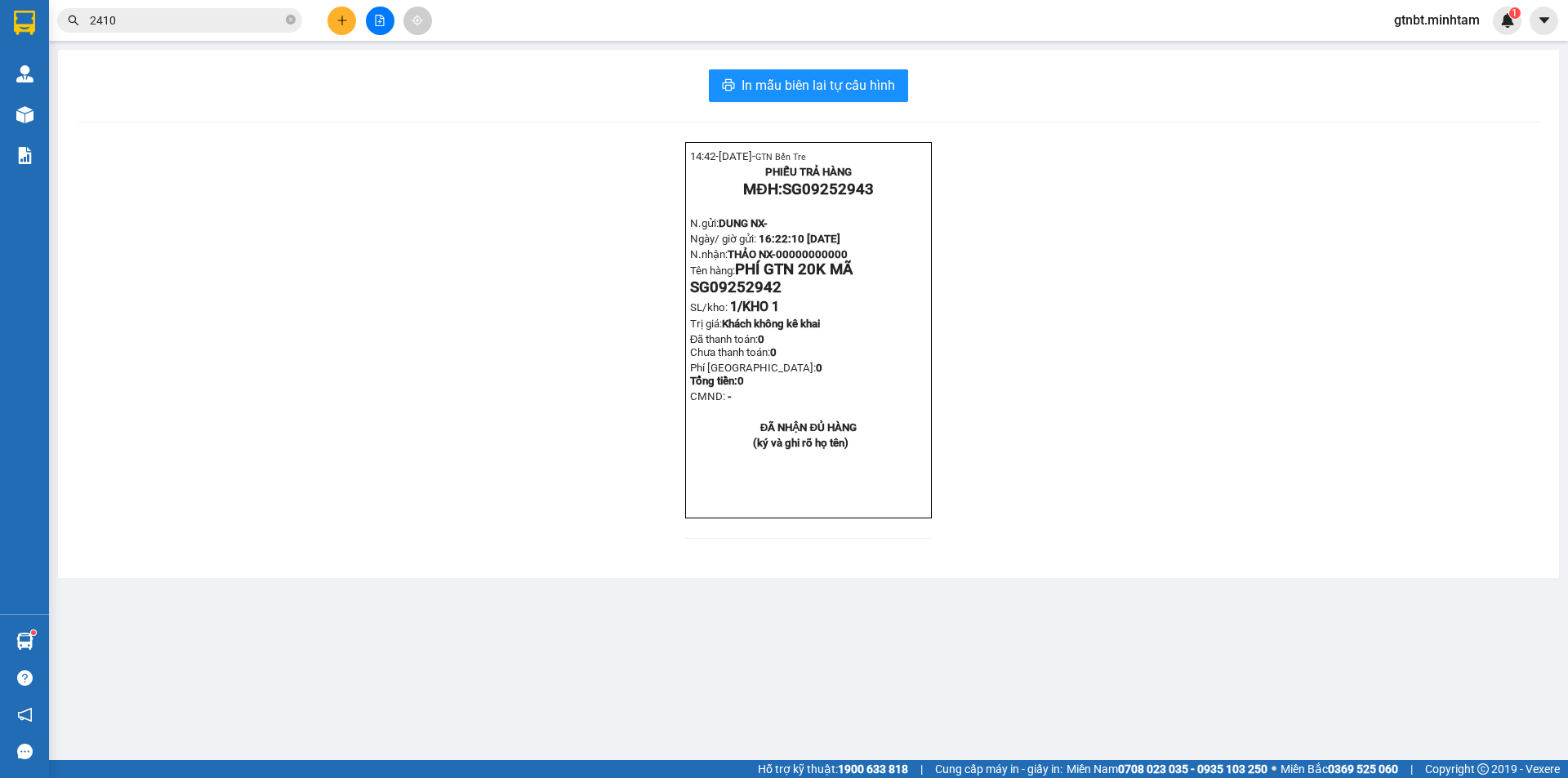
click at [185, 16] on input "2410" at bounding box center [186, 20] width 192 height 18
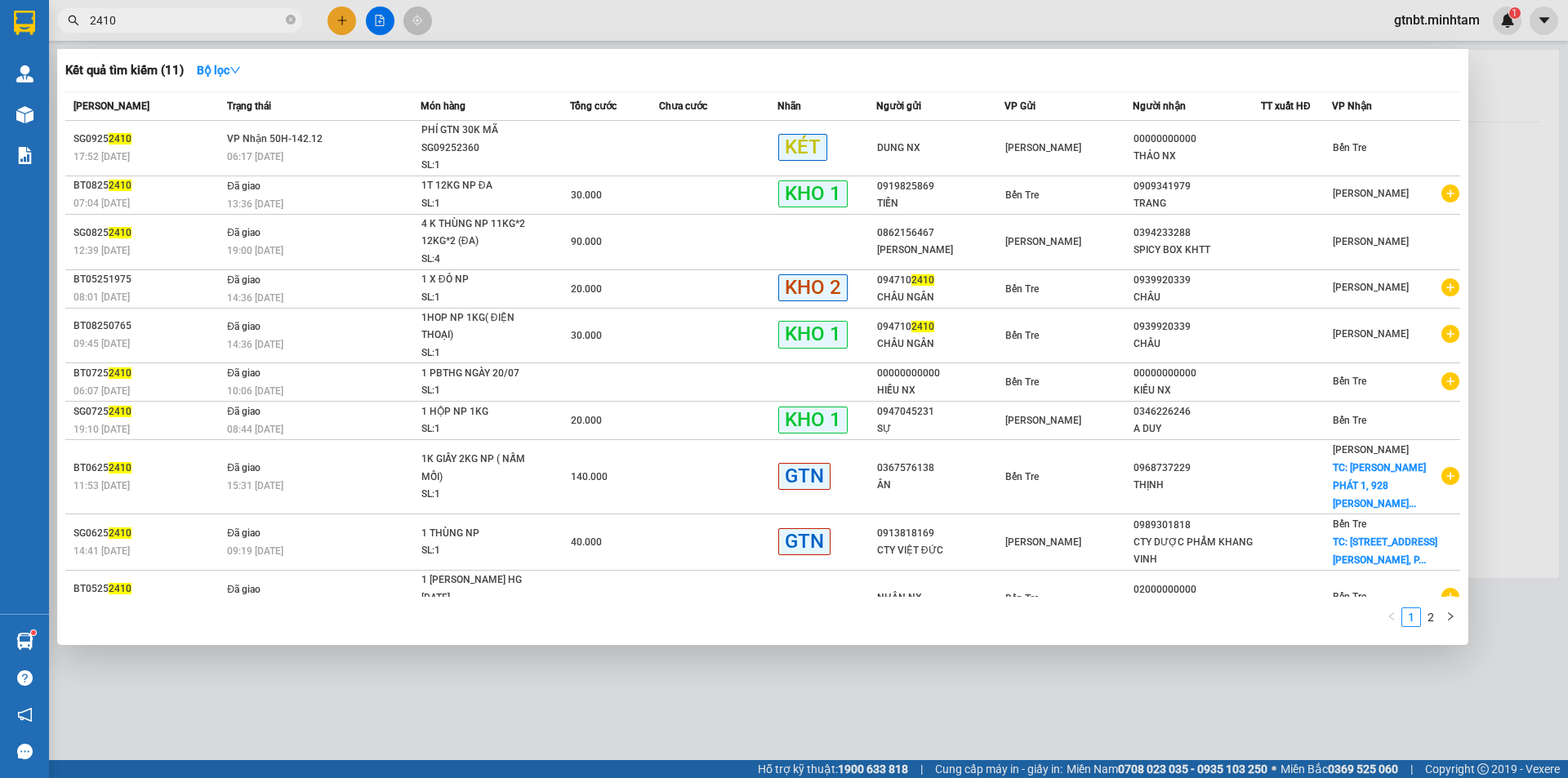
click at [185, 16] on input "2410" at bounding box center [186, 20] width 192 height 18
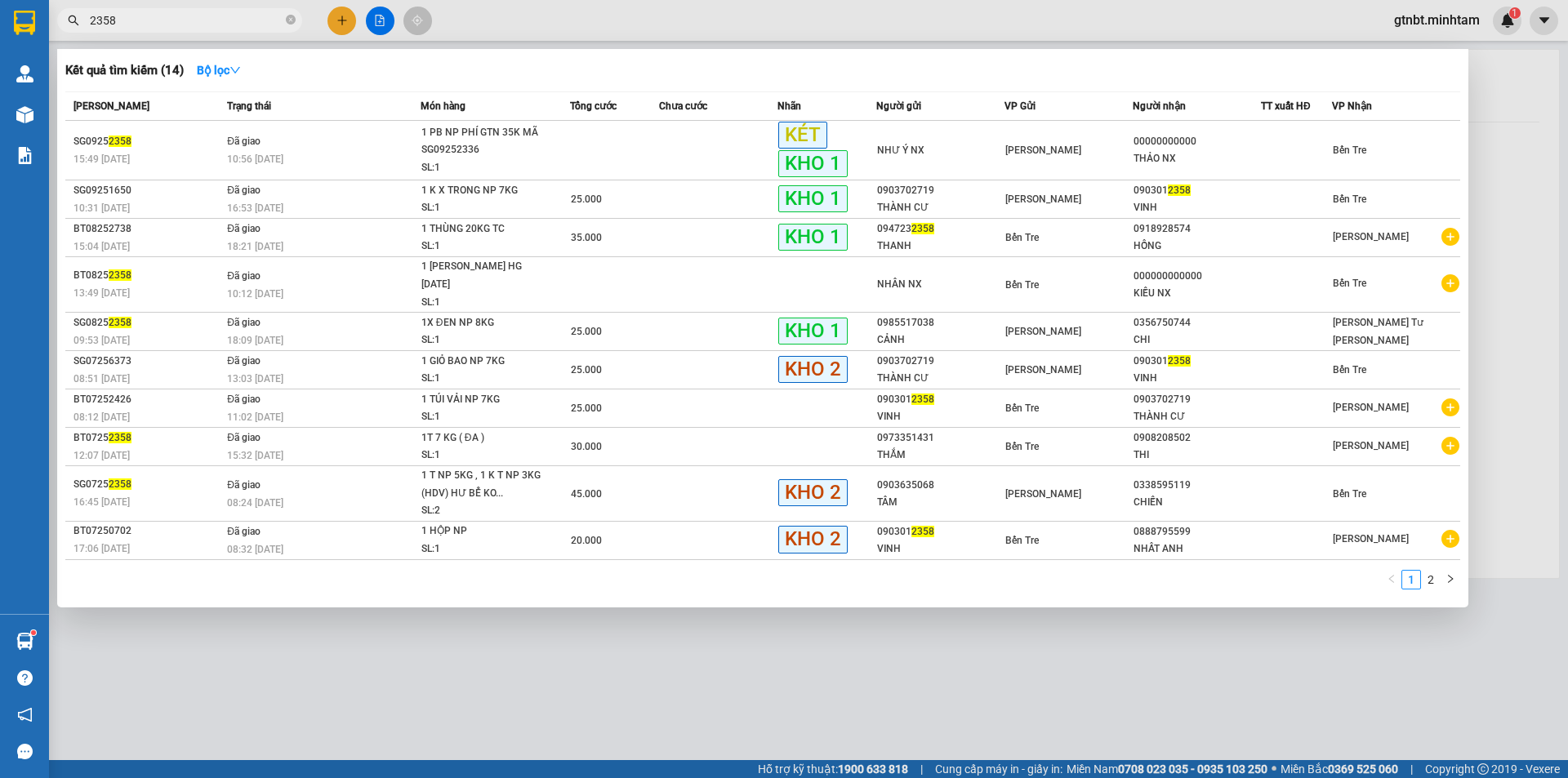
click at [219, 21] on input "2358" at bounding box center [186, 20] width 192 height 18
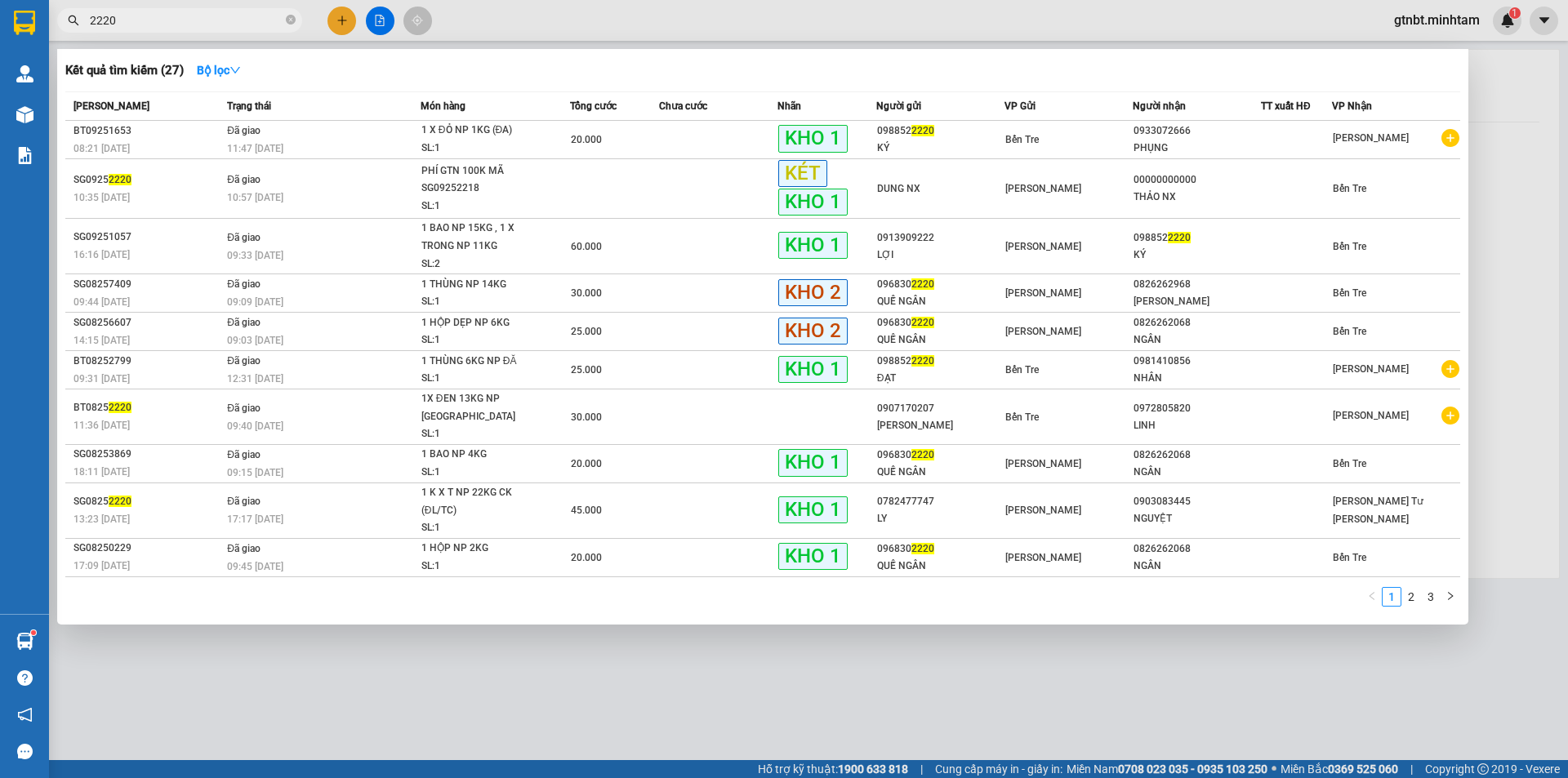
click at [211, 29] on span "2220" at bounding box center [179, 19] width 245 height 24
click at [204, 25] on input "2220" at bounding box center [186, 20] width 192 height 18
click at [228, 19] on input "2220" at bounding box center [186, 20] width 192 height 18
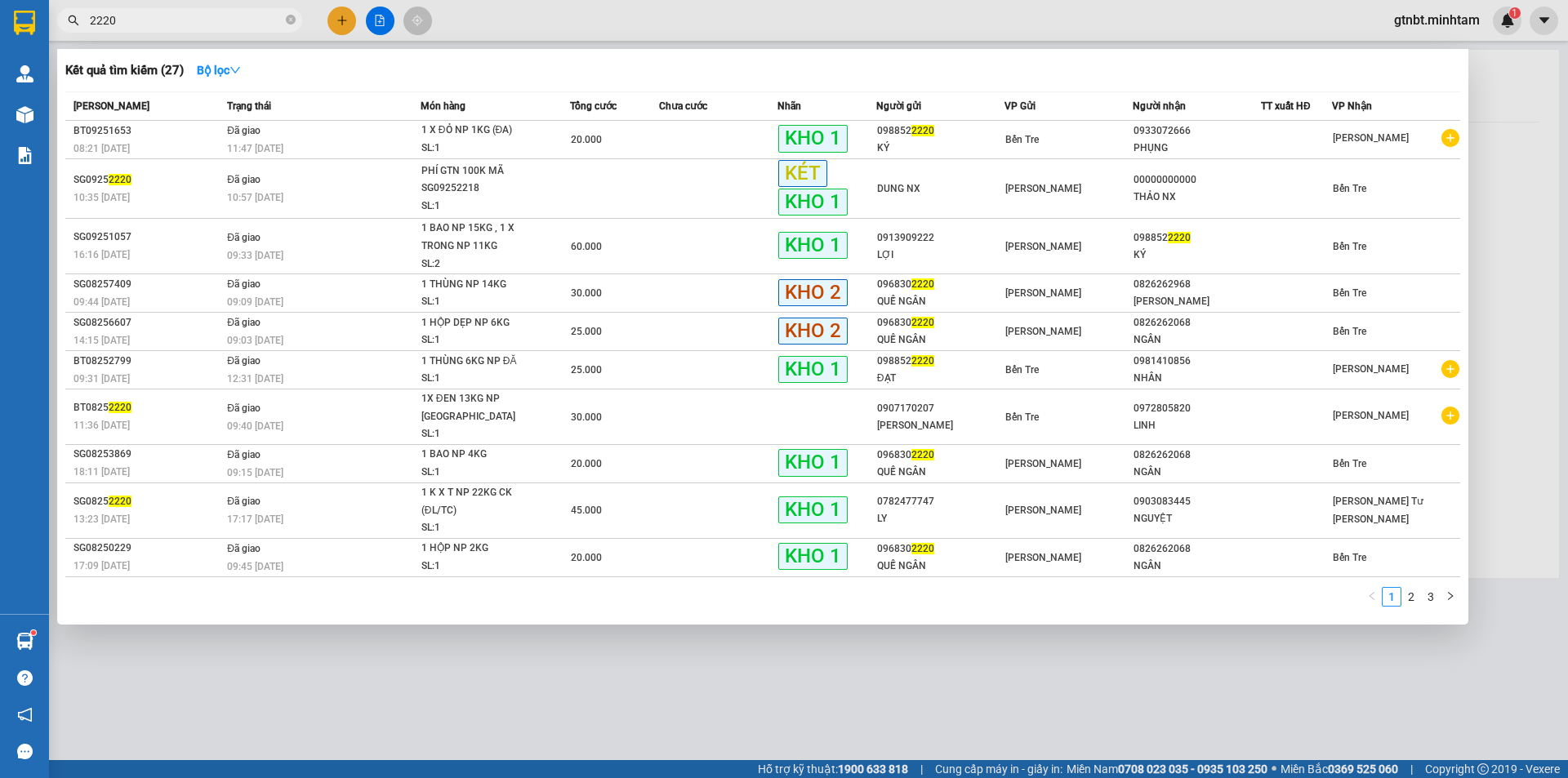
click at [228, 19] on input "2220" at bounding box center [186, 20] width 192 height 18
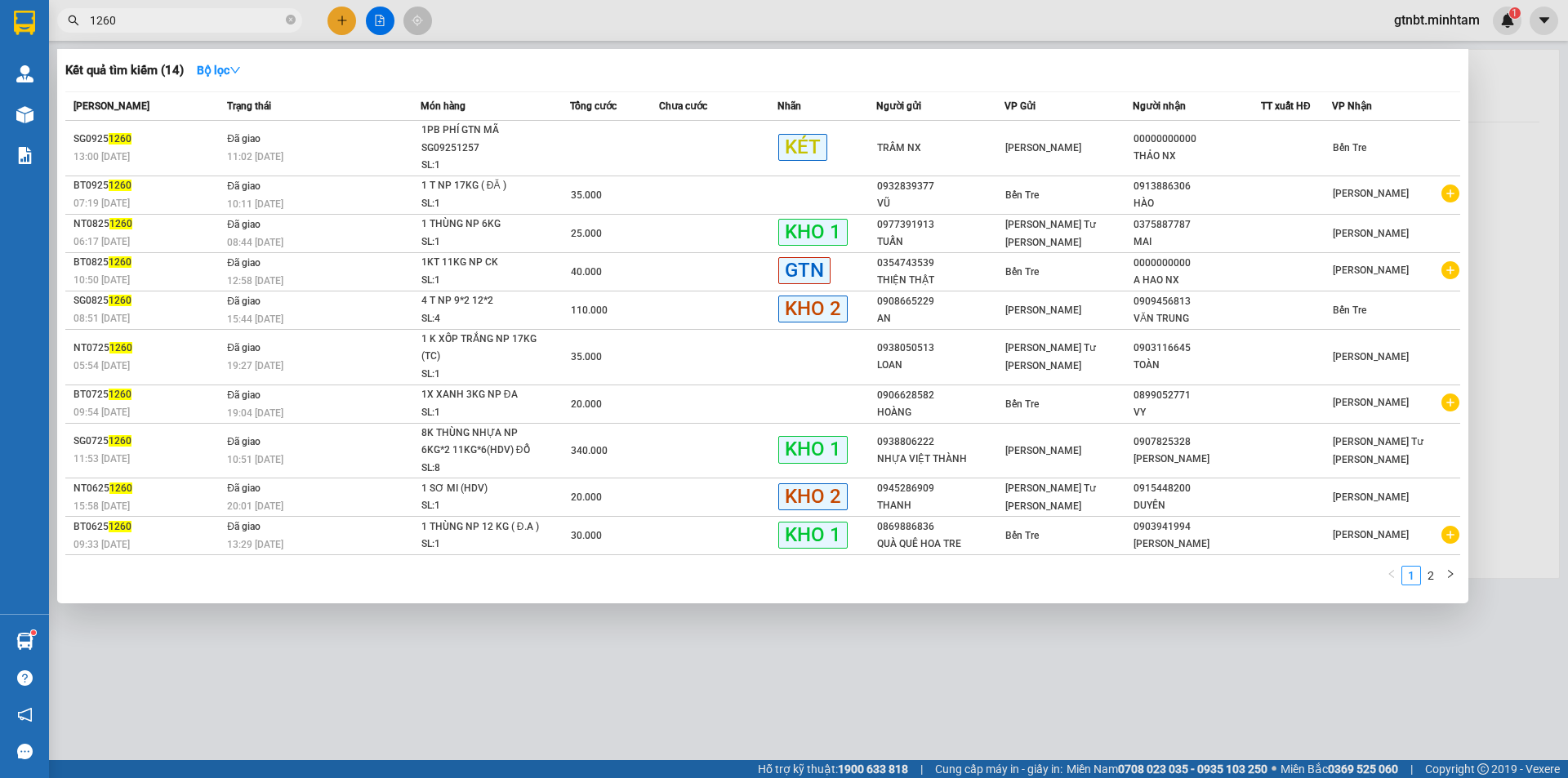
click at [243, 26] on input "1260" at bounding box center [186, 20] width 192 height 18
click at [244, 24] on input "1260" at bounding box center [186, 20] width 192 height 18
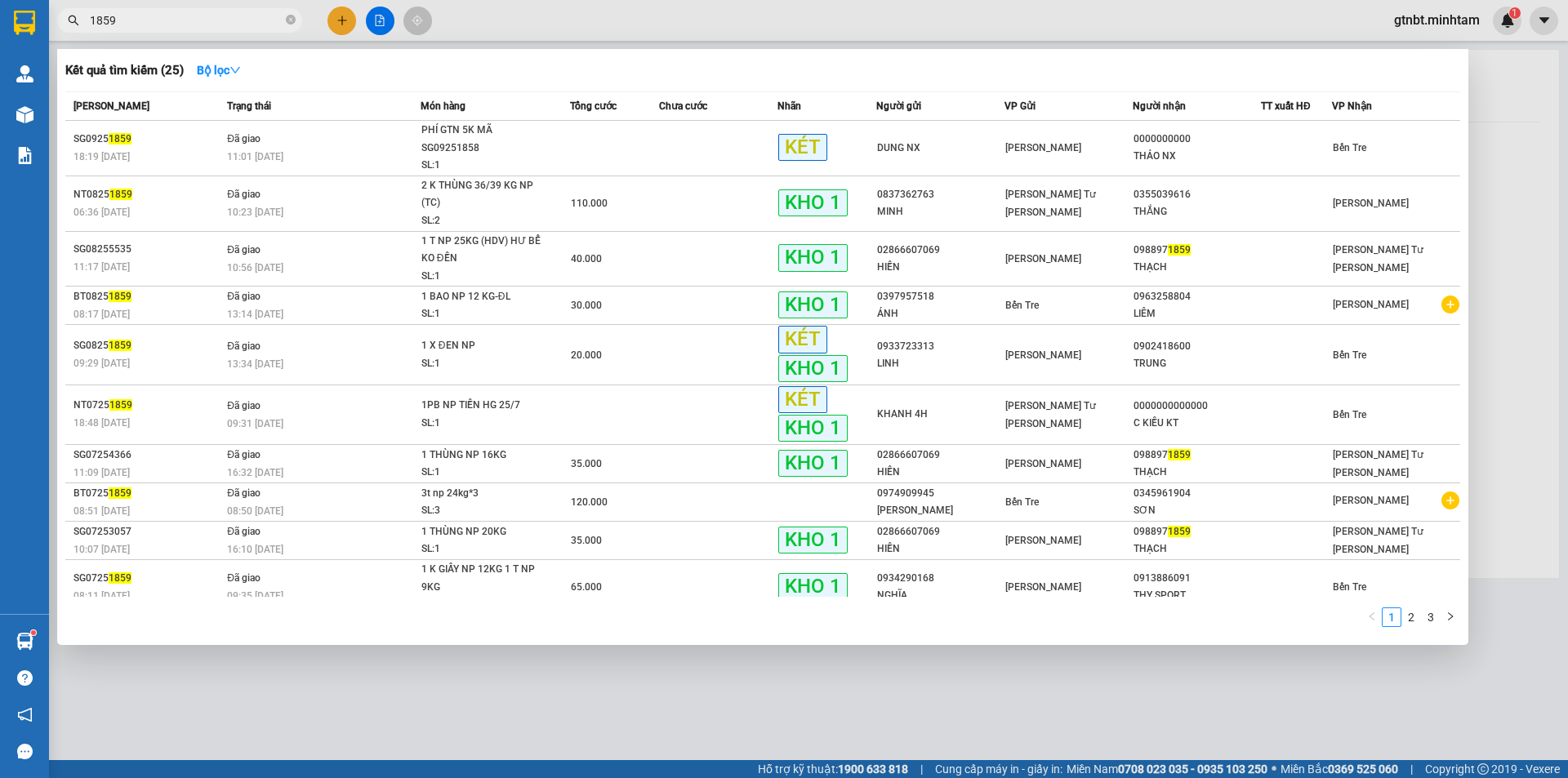
click at [261, 19] on input "1859" at bounding box center [186, 20] width 192 height 18
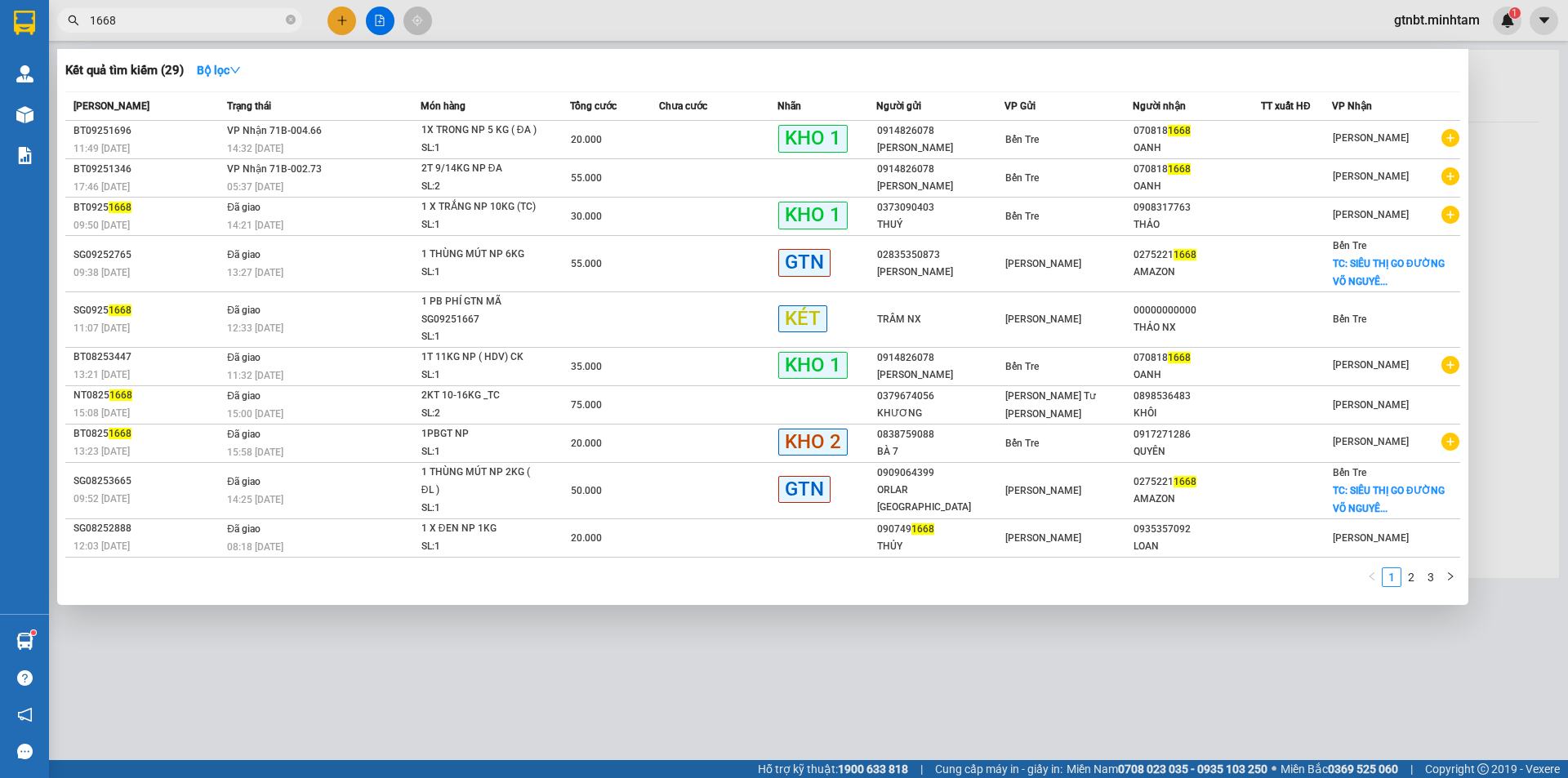
click at [231, 29] on input "1668" at bounding box center [186, 20] width 192 height 18
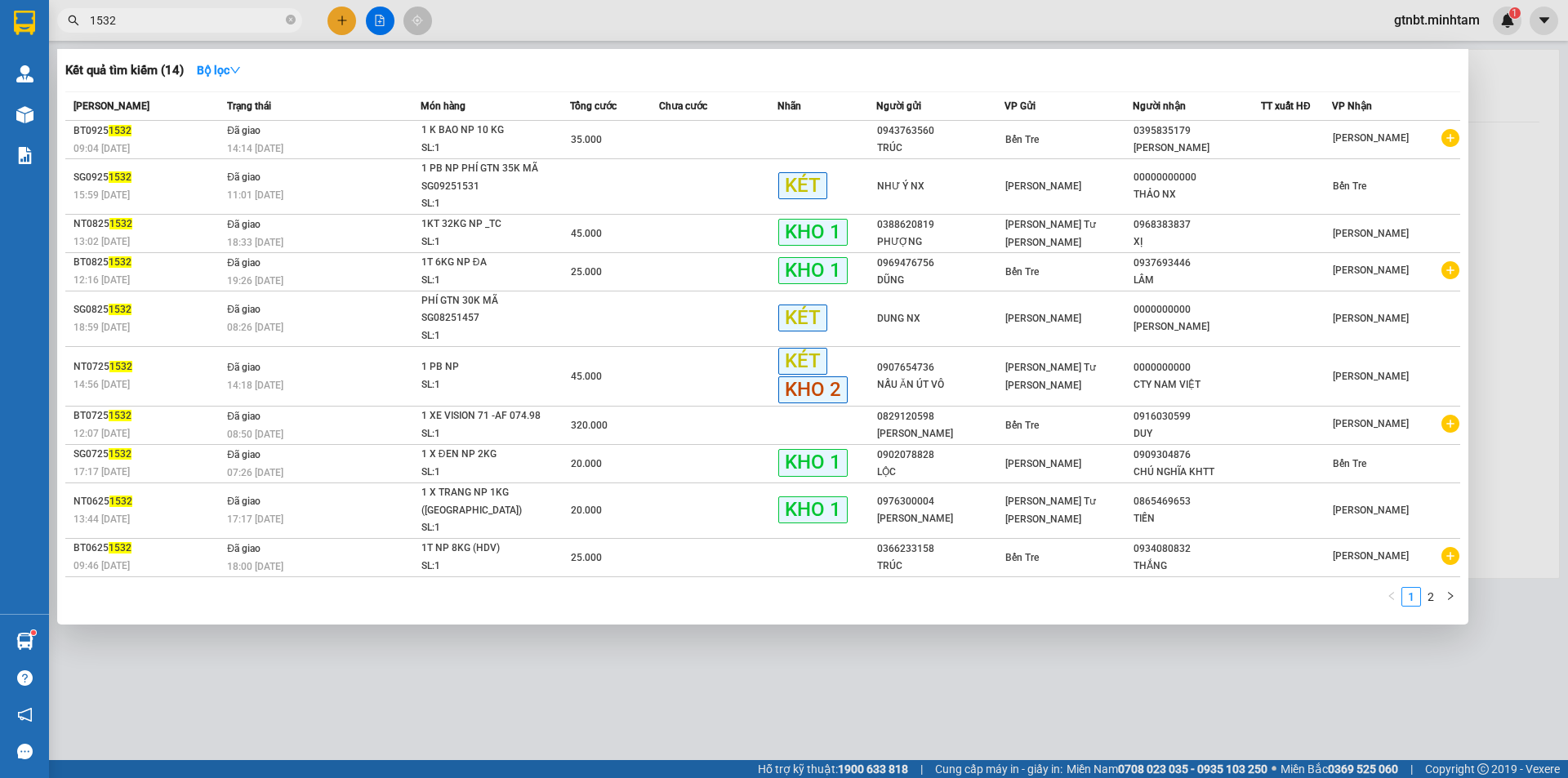
click at [232, 27] on input "1532" at bounding box center [186, 20] width 192 height 18
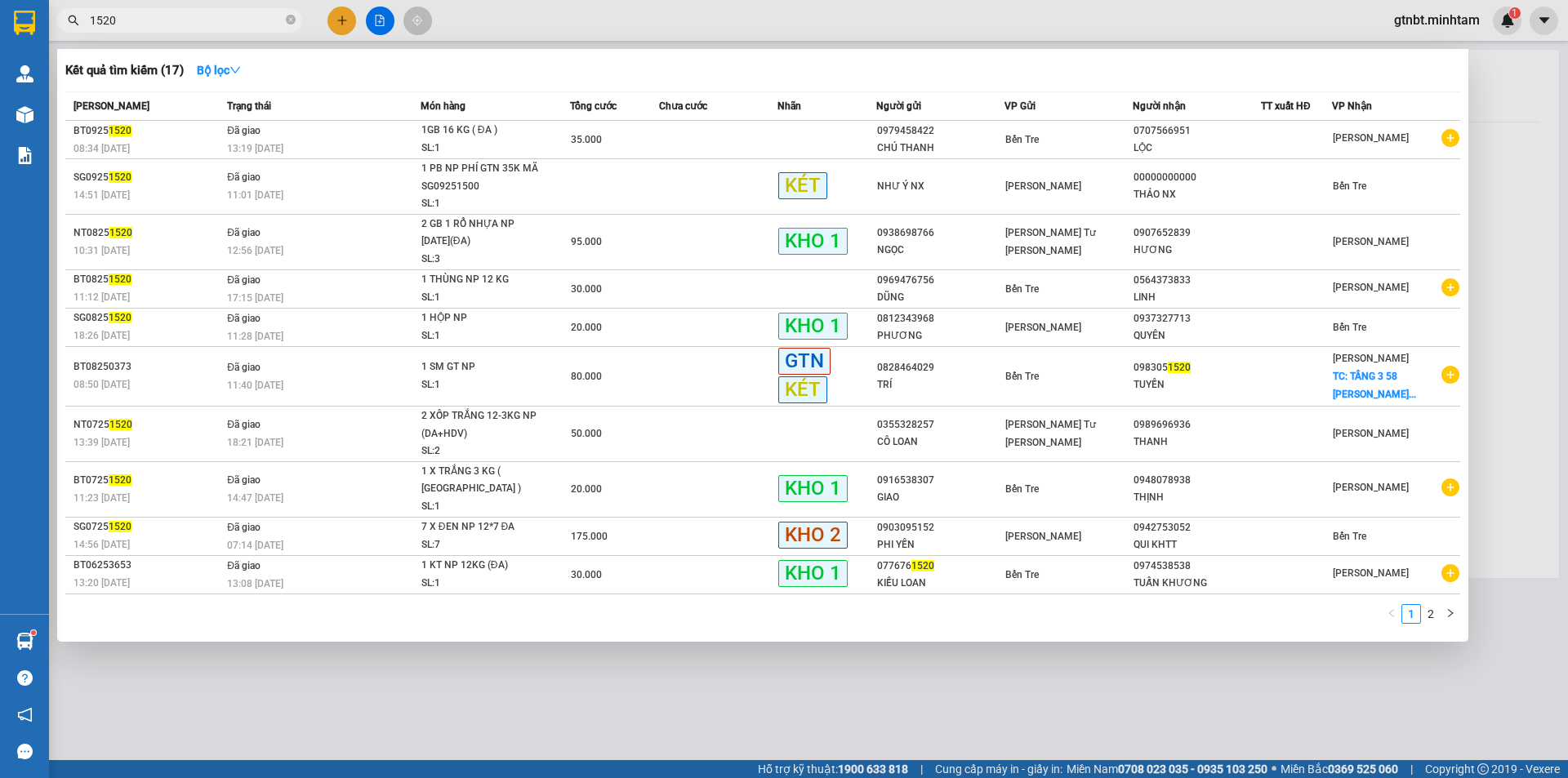
click at [232, 27] on input "1520" at bounding box center [186, 20] width 192 height 18
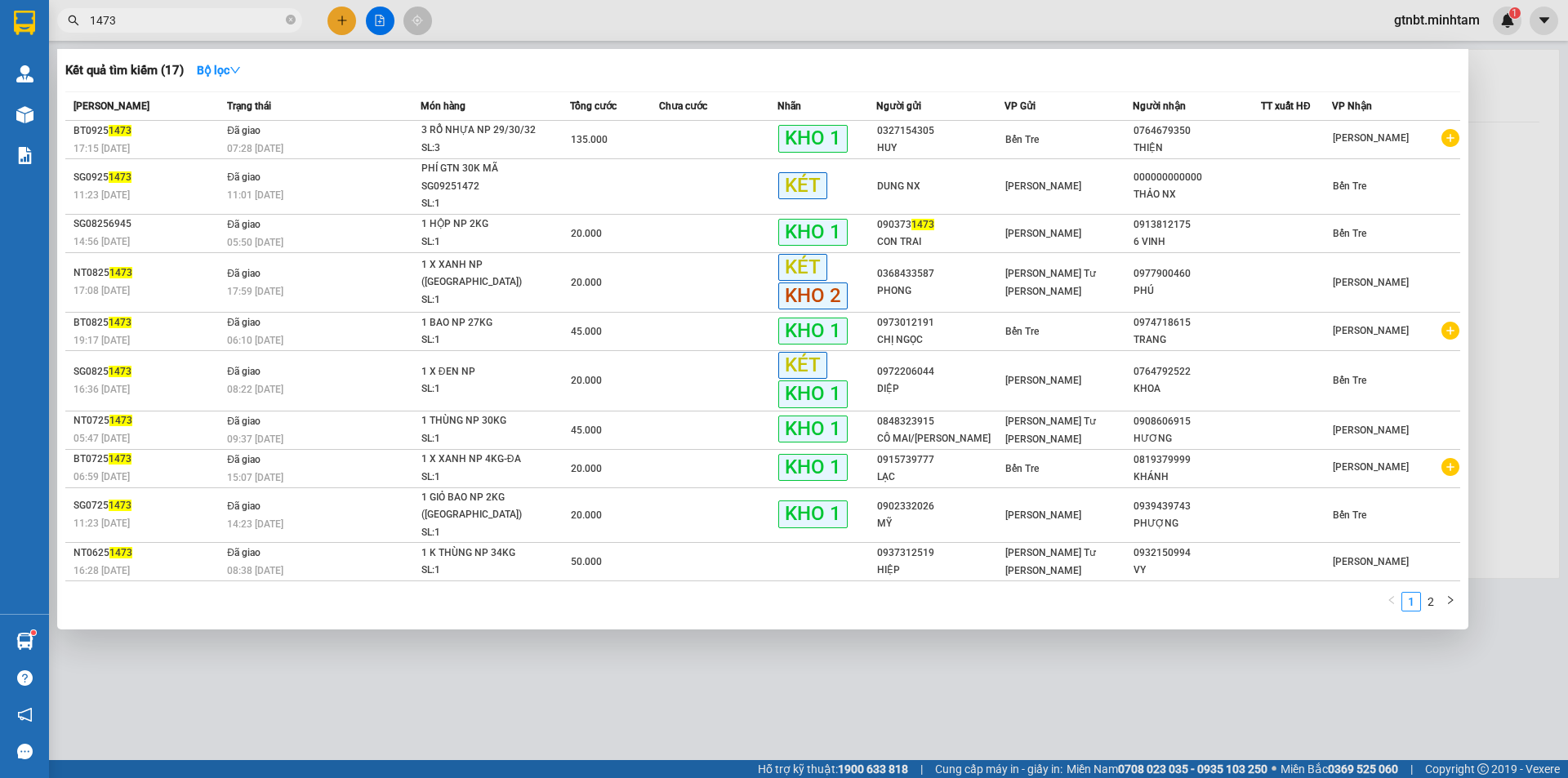
click at [232, 18] on input "1473" at bounding box center [186, 20] width 192 height 18
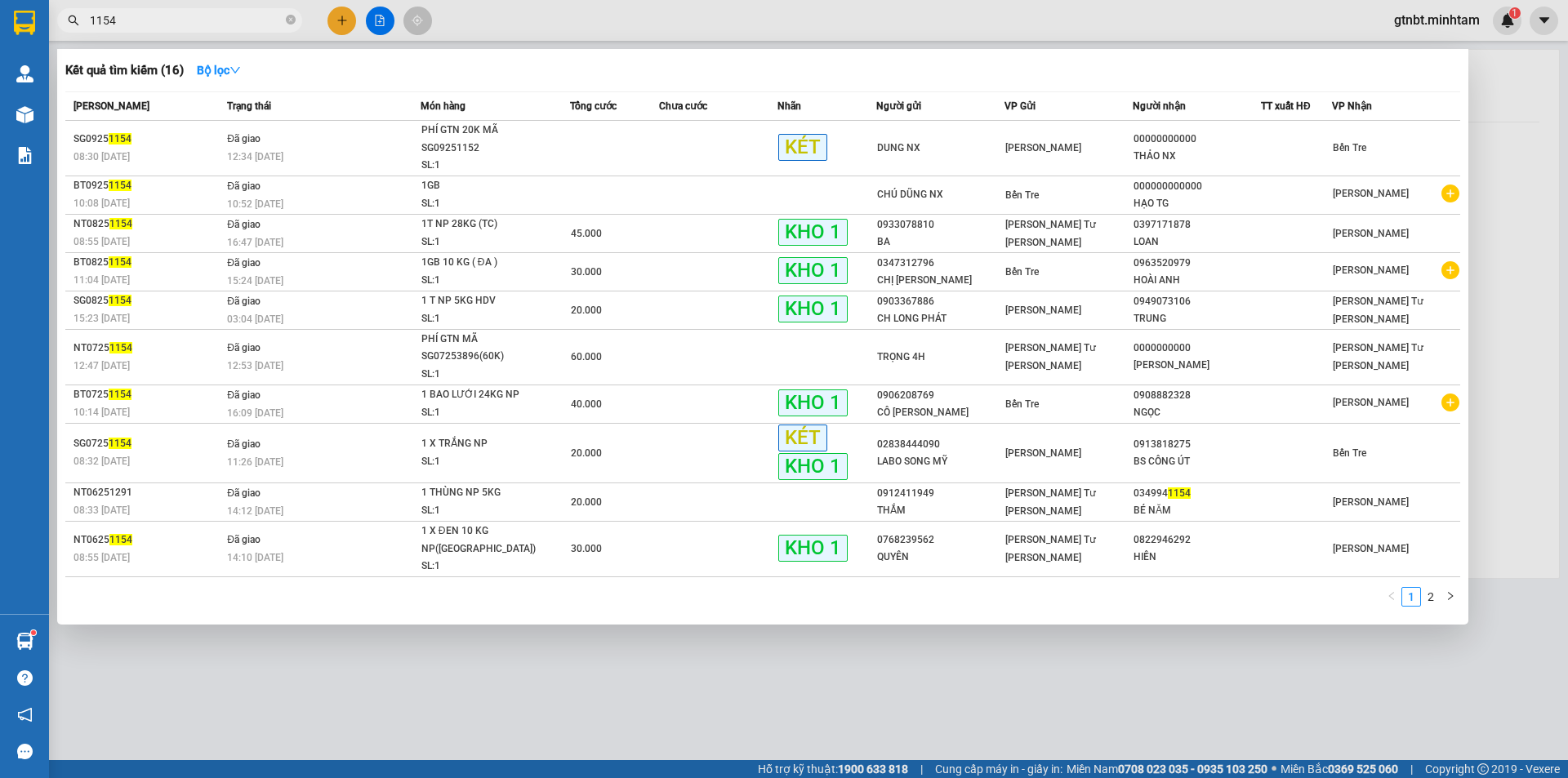
click at [232, 18] on input "1154" at bounding box center [186, 20] width 192 height 18
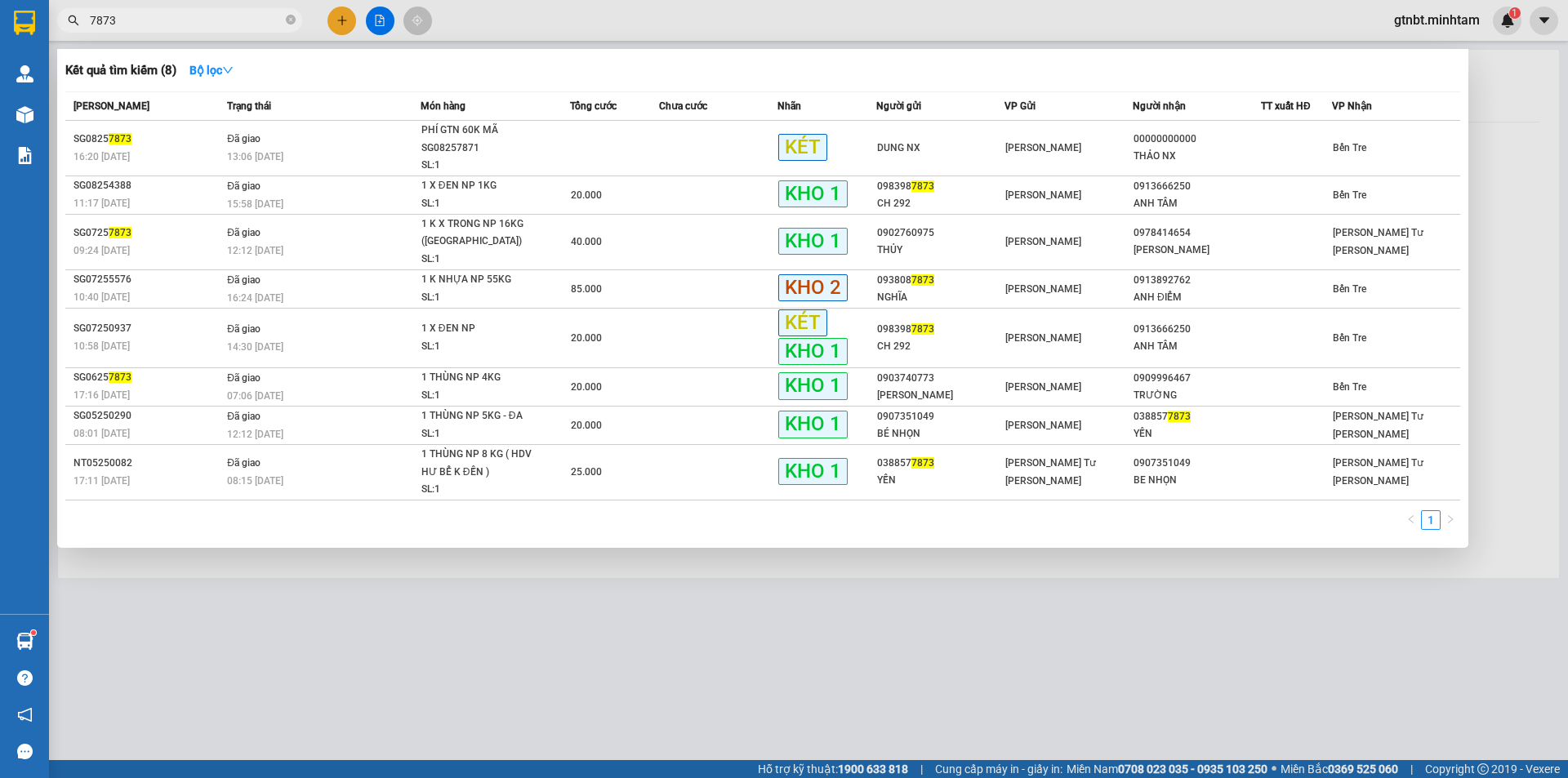
click at [230, 18] on input "7873" at bounding box center [186, 20] width 192 height 18
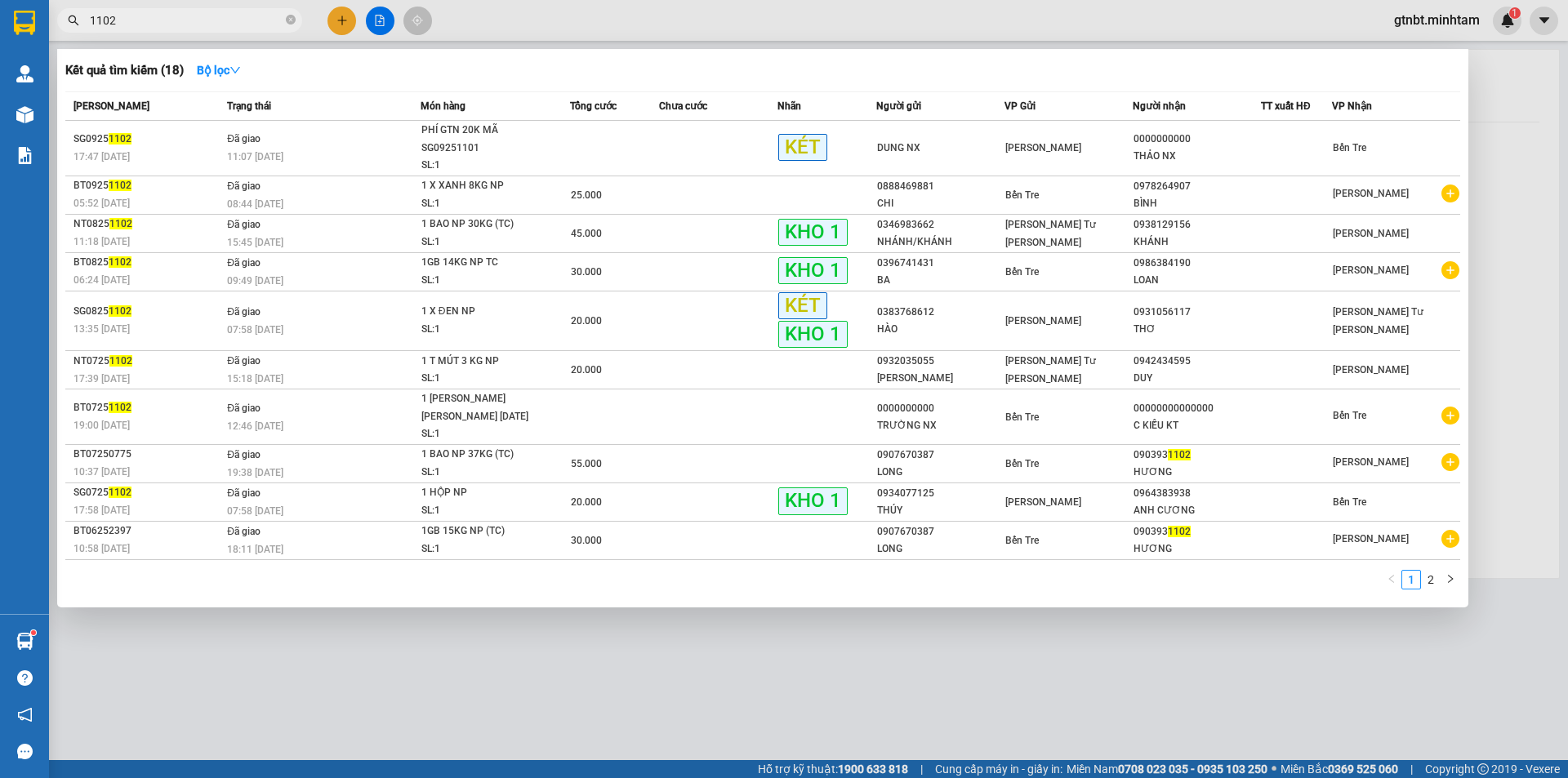
click at [230, 15] on input "1102" at bounding box center [186, 20] width 192 height 18
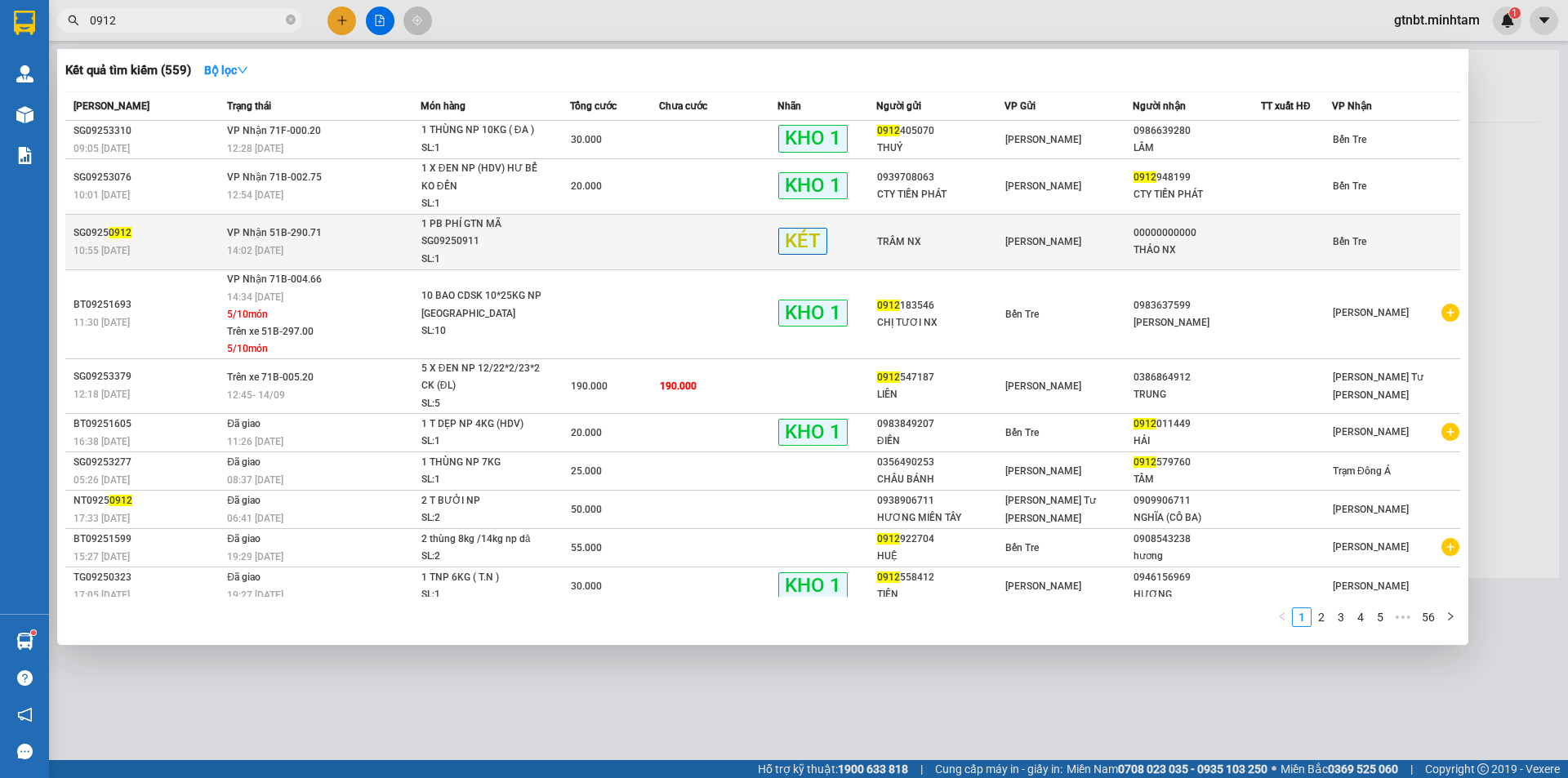
type input "0912"
click at [252, 244] on div "14:02 [DATE]" at bounding box center [323, 250] width 192 height 18
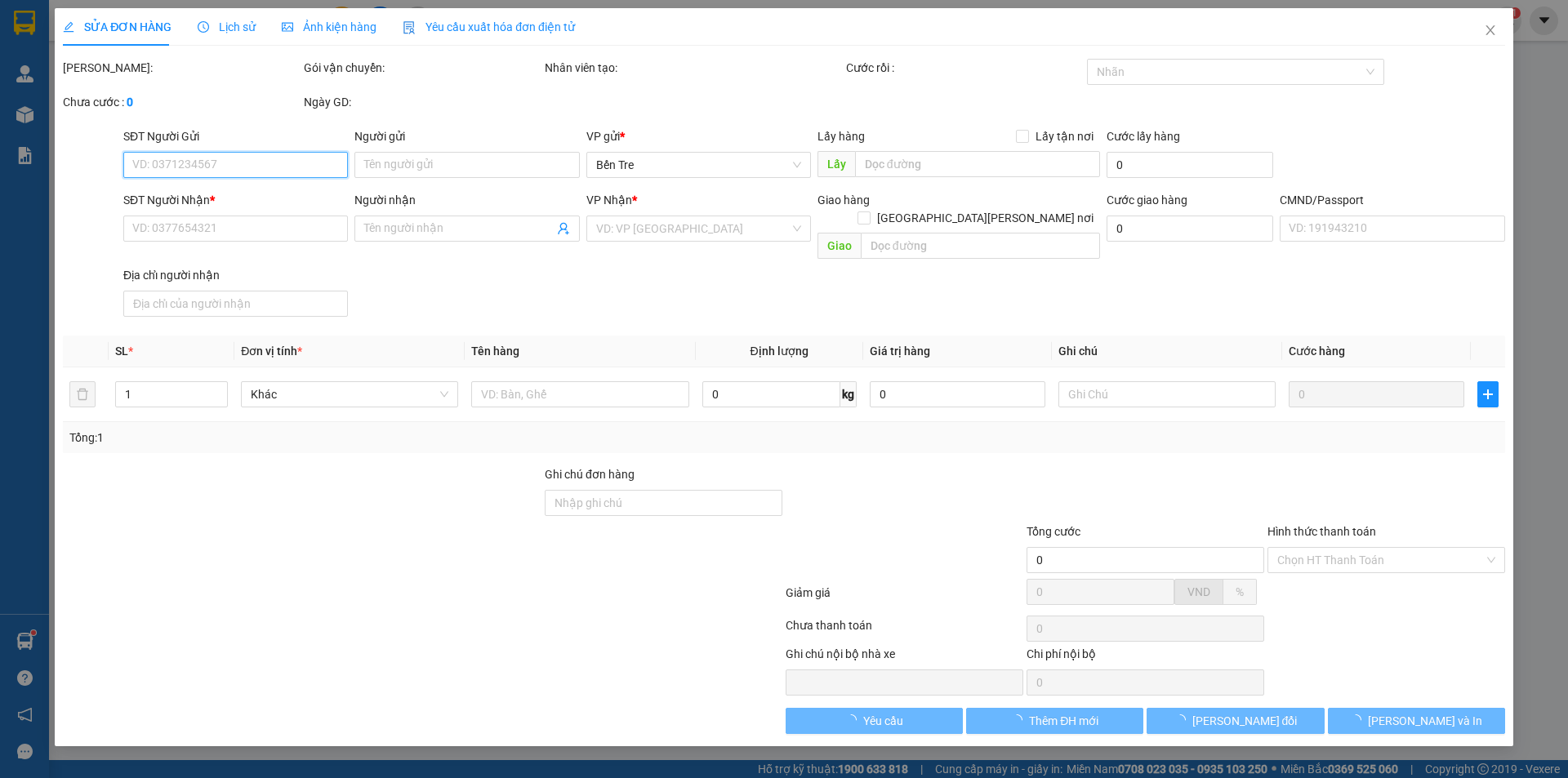
type input "TRÂM NX"
type input "00000000000"
type input "THẢO NX"
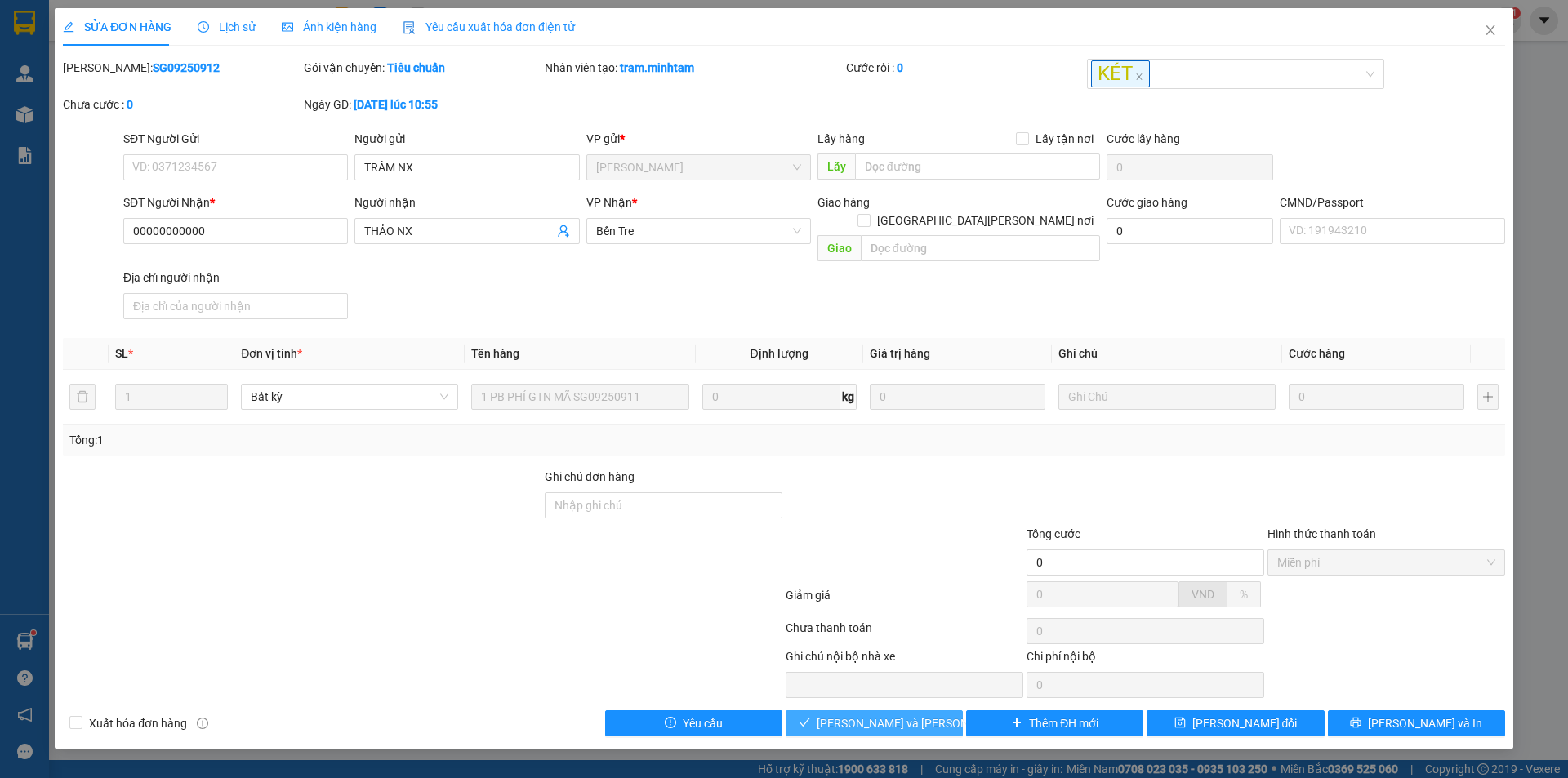
click at [883, 714] on span "[PERSON_NAME] và [PERSON_NAME] hàng" at bounding box center [927, 723] width 220 height 18
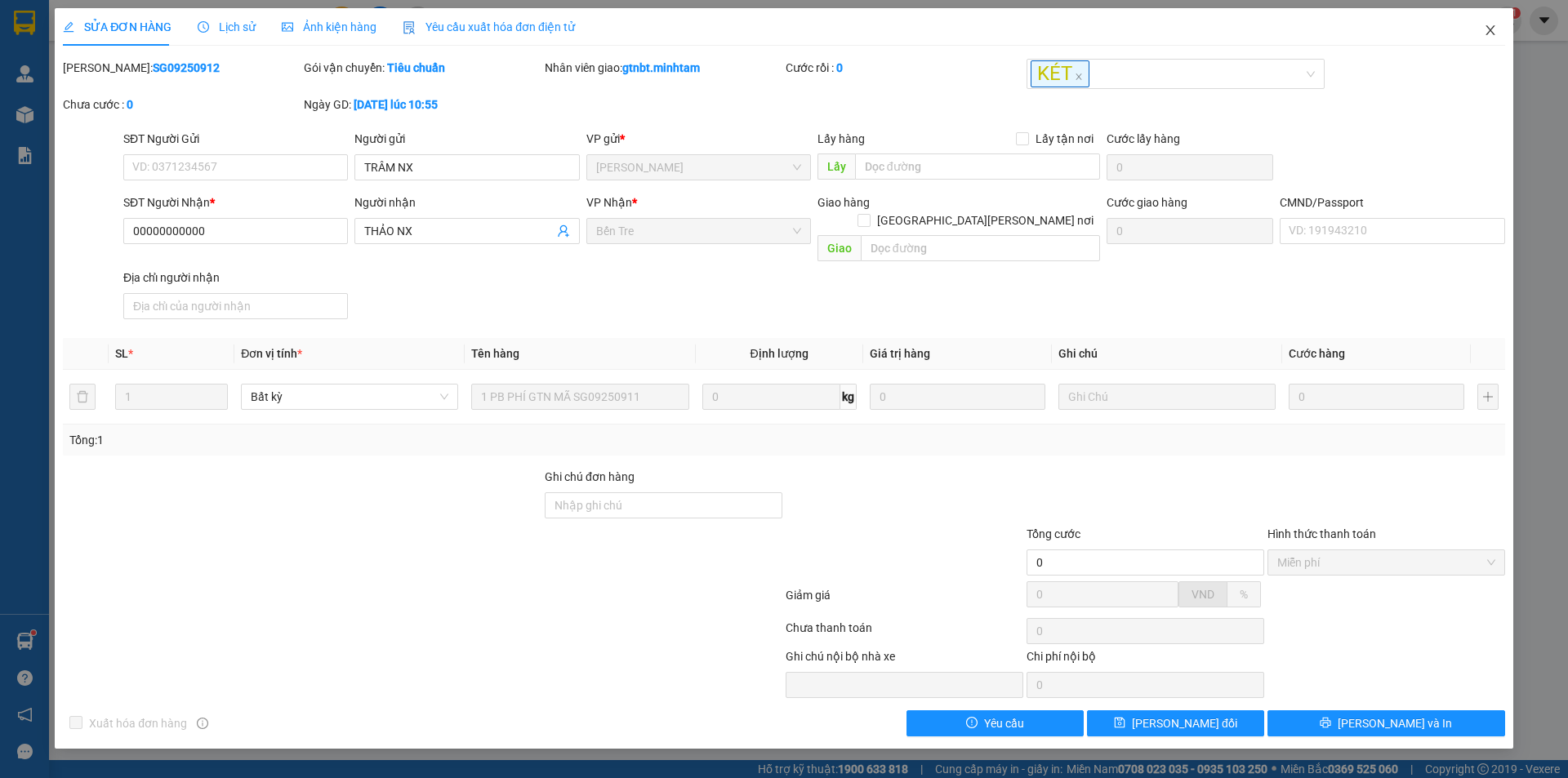
drag, startPoint x: 1487, startPoint y: 14, endPoint x: 1413, endPoint y: 24, distance: 74.7
click at [1487, 23] on span "Close" at bounding box center [1490, 30] width 45 height 45
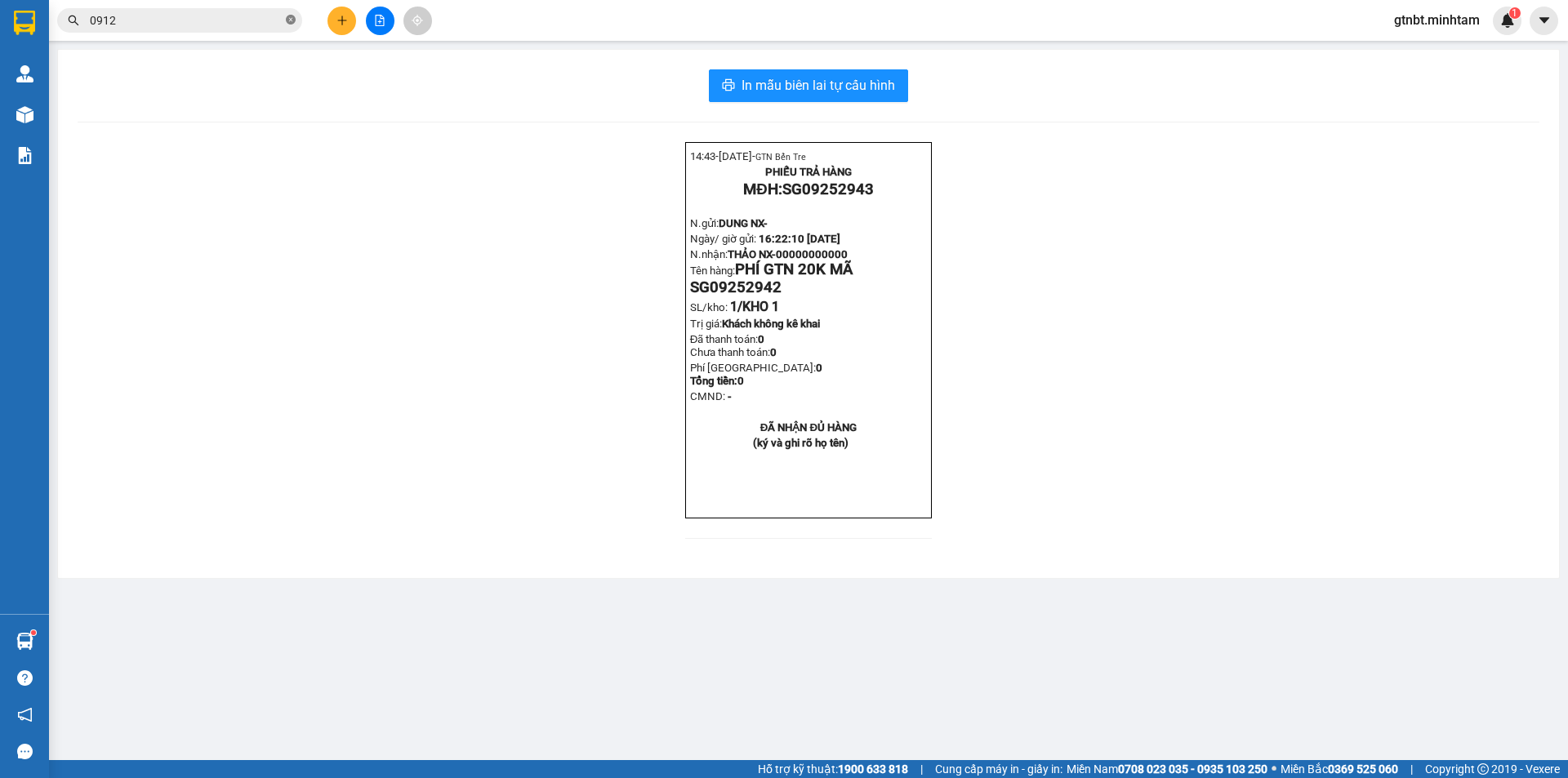
click at [290, 19] on icon "close-circle" at bounding box center [291, 19] width 10 height 10
click at [236, 15] on input "text" at bounding box center [186, 20] width 192 height 18
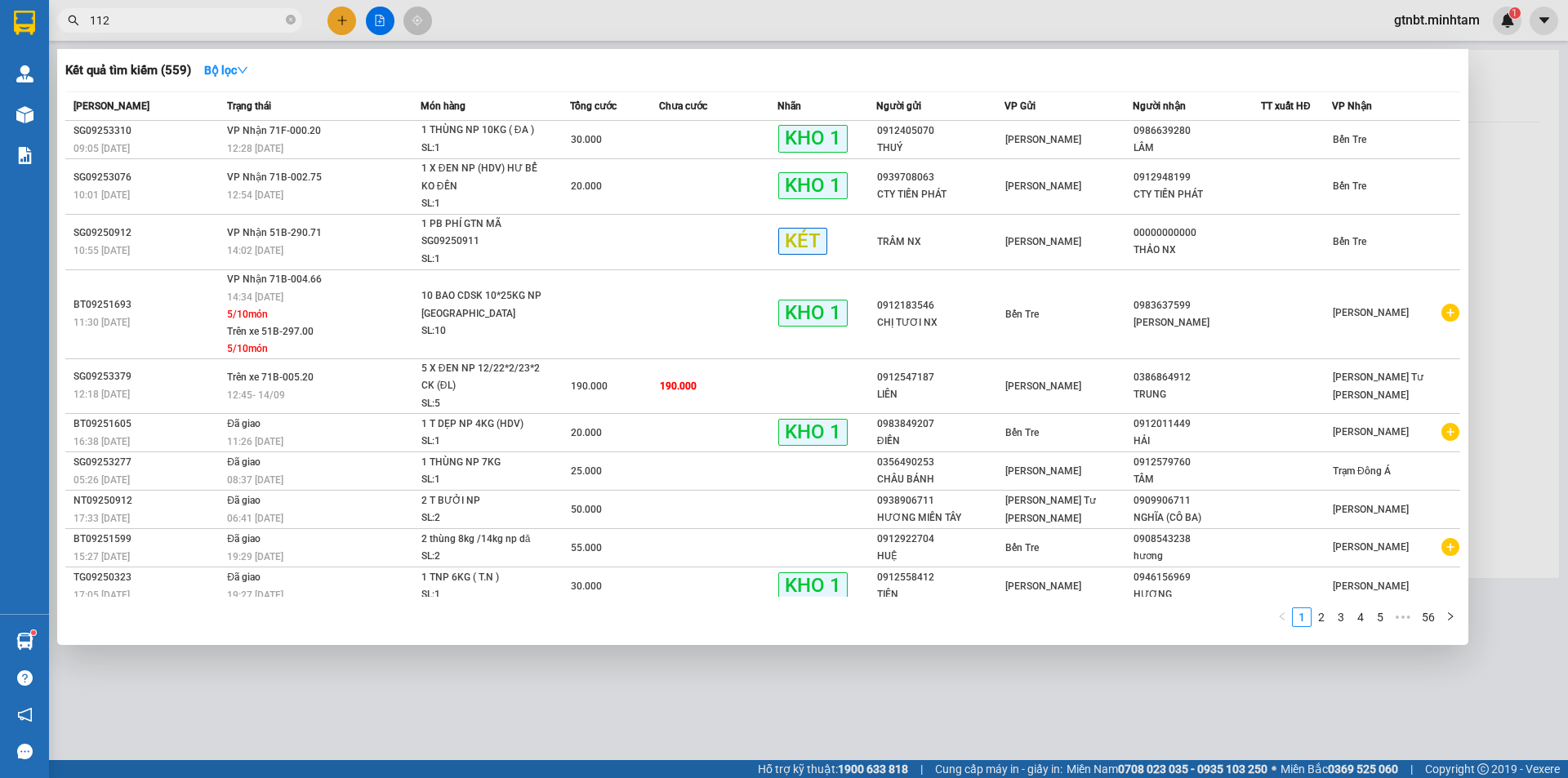
type input "1126"
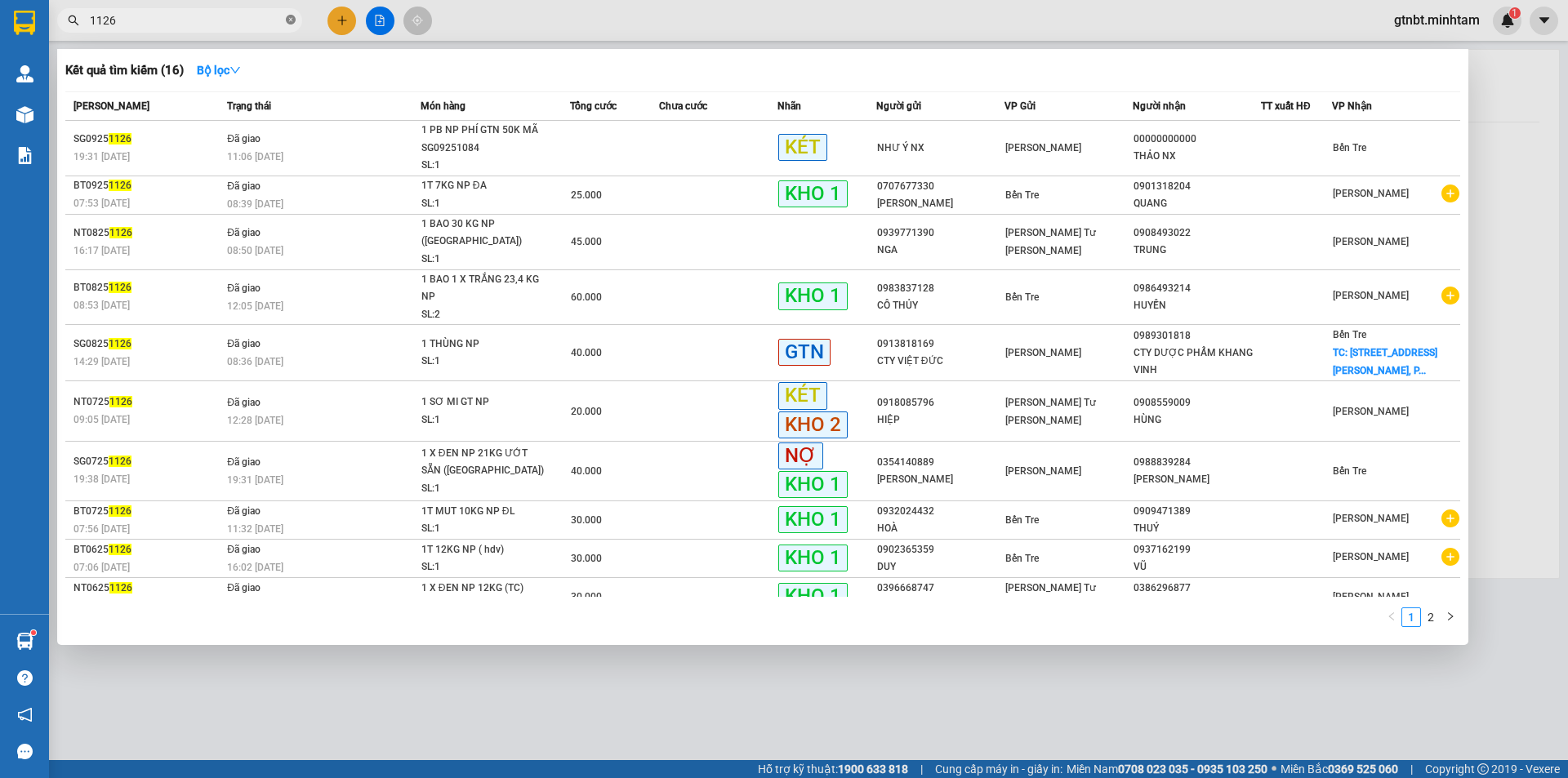
click at [292, 18] on icon "close-circle" at bounding box center [291, 19] width 10 height 10
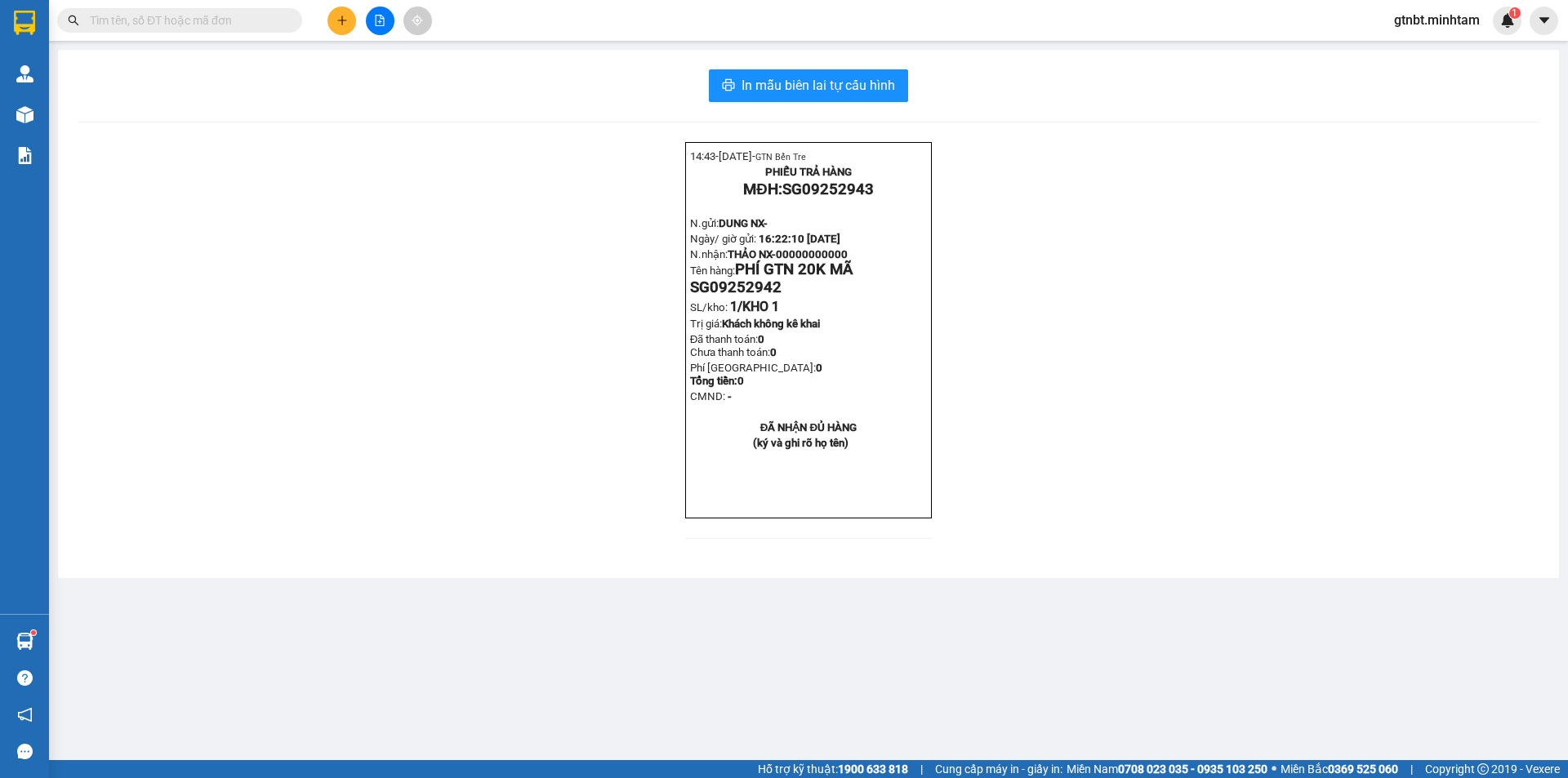
click at [226, 27] on input "text" at bounding box center [186, 20] width 192 height 18
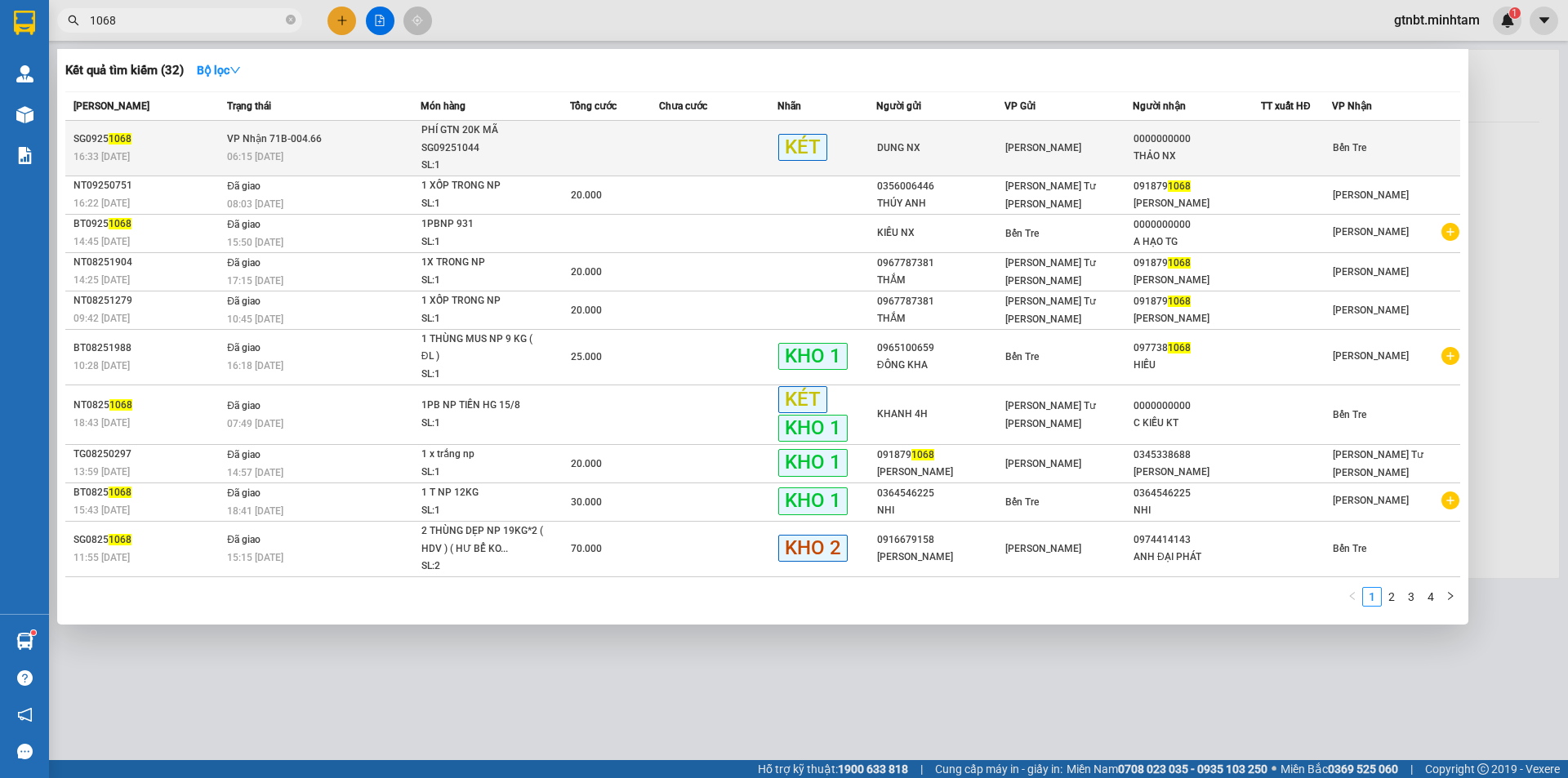
type input "1068"
click at [377, 150] on div "06:15 [DATE]" at bounding box center [323, 157] width 192 height 18
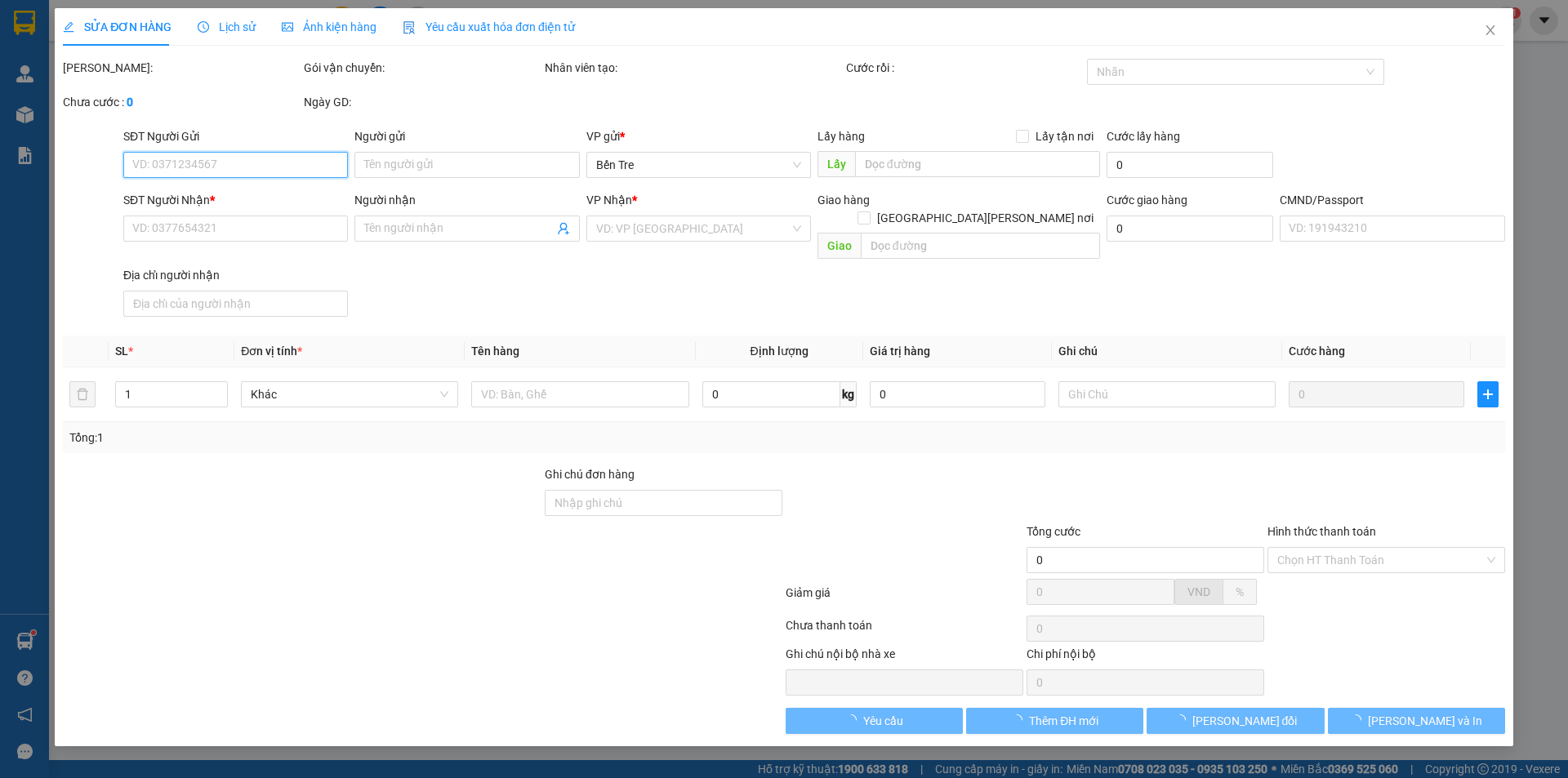
type input "DUNG NX"
type input "0000000000"
type input "THẢO NX"
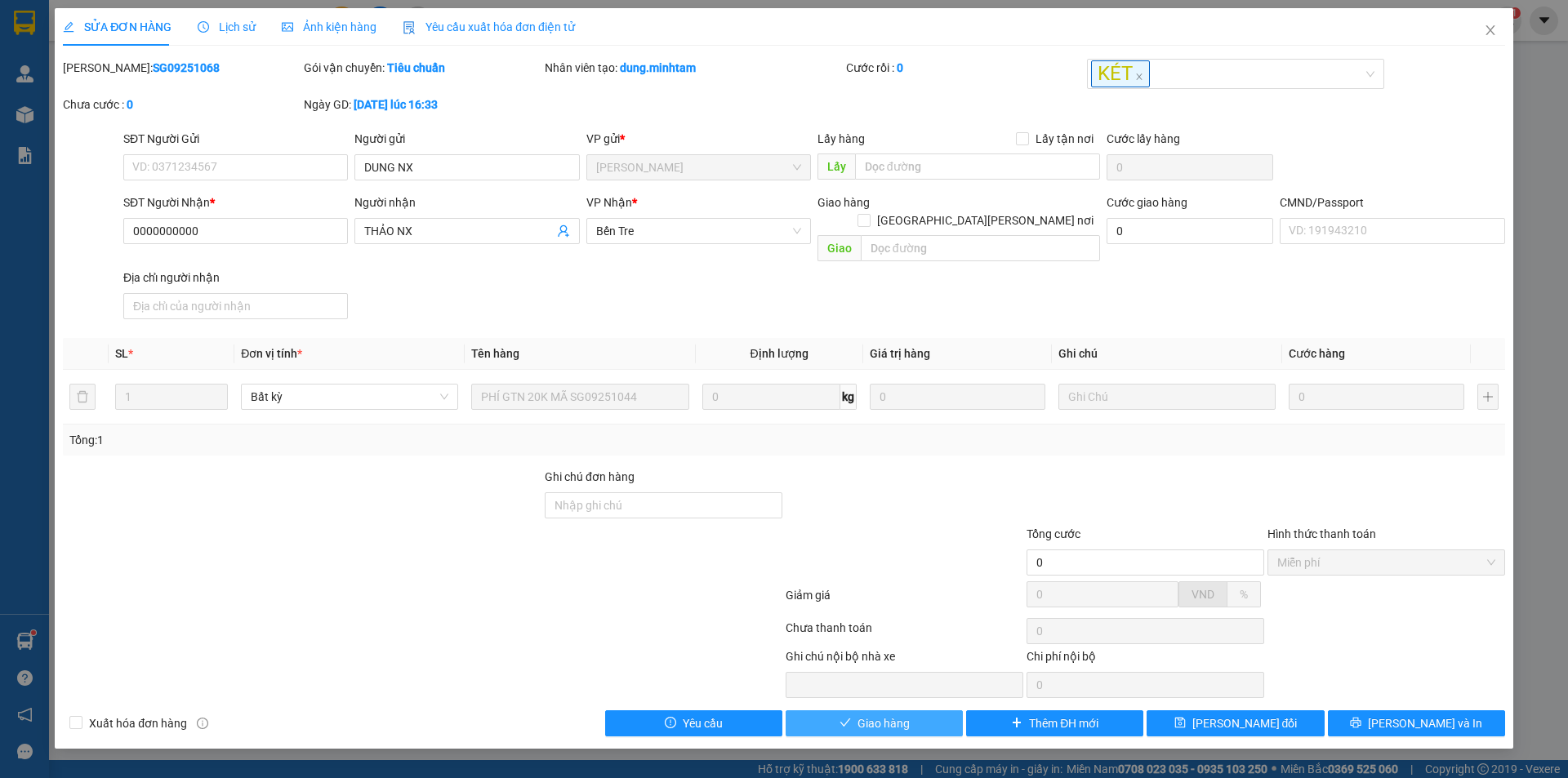
click at [905, 714] on span "Giao hàng" at bounding box center [884, 723] width 52 height 18
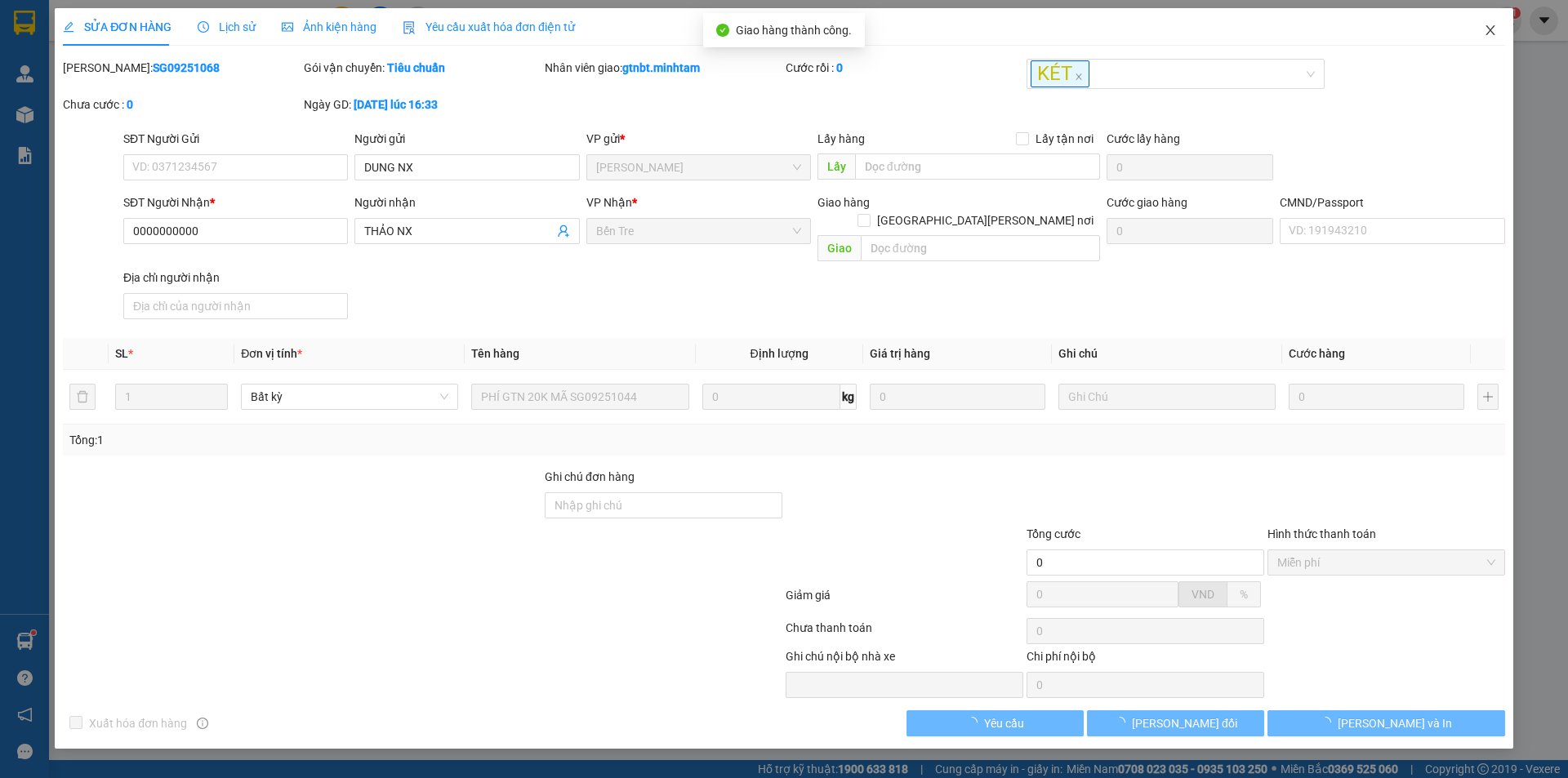
click at [1493, 32] on icon "close" at bounding box center [1491, 31] width 14 height 14
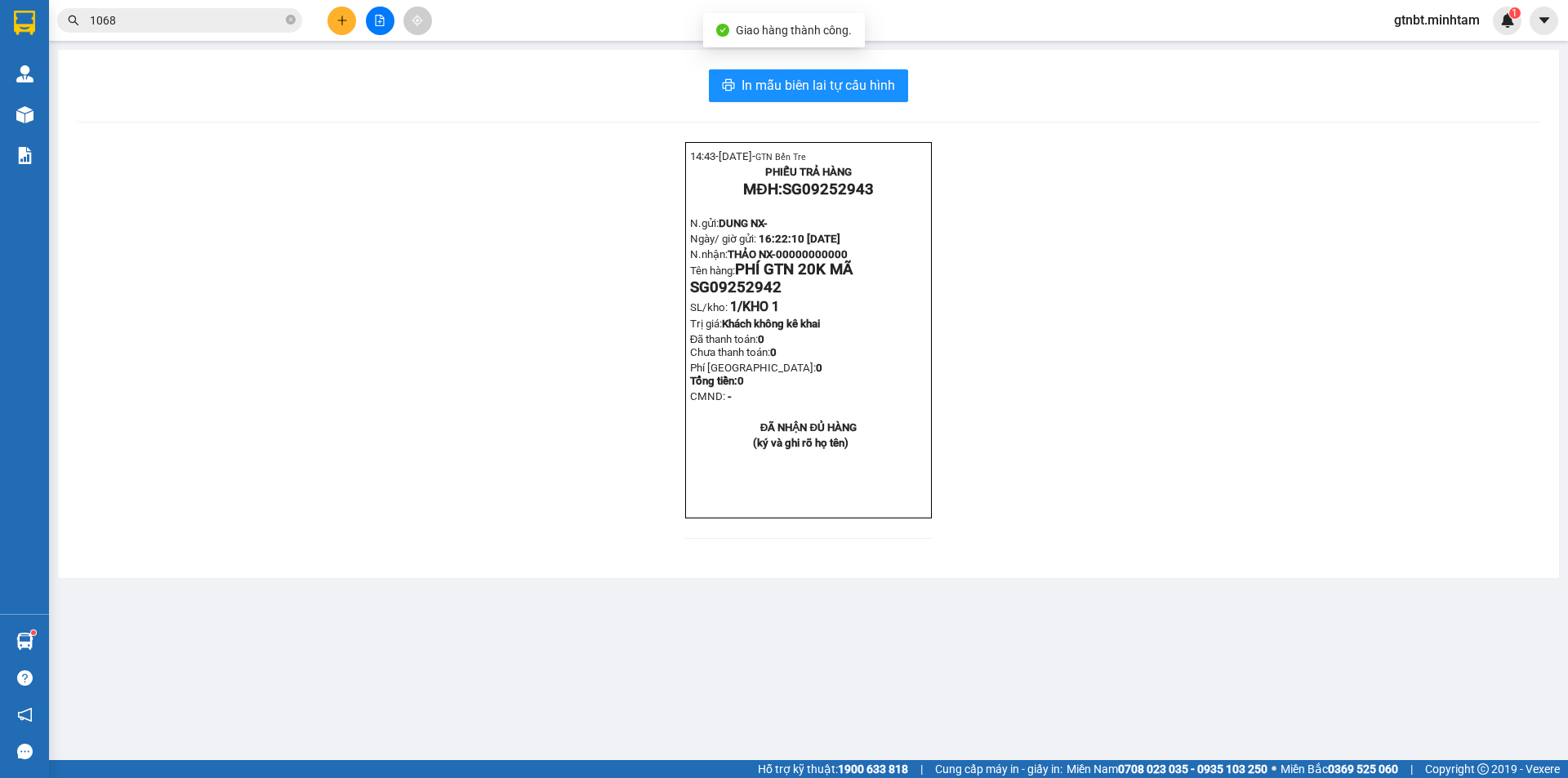
click at [292, 19] on icon "close-circle" at bounding box center [291, 19] width 10 height 10
click at [239, 19] on input "text" at bounding box center [186, 20] width 192 height 18
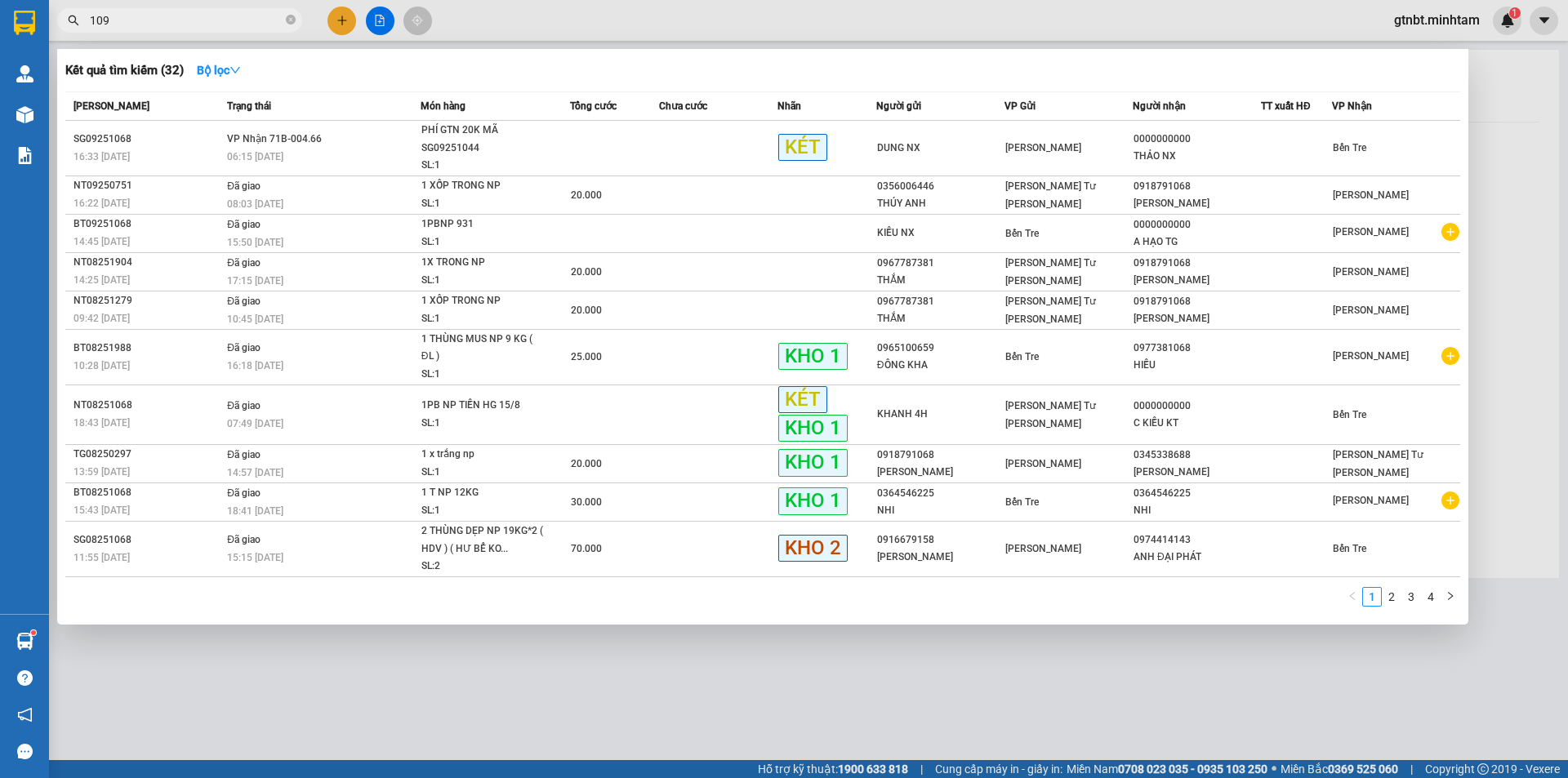
type input "1093"
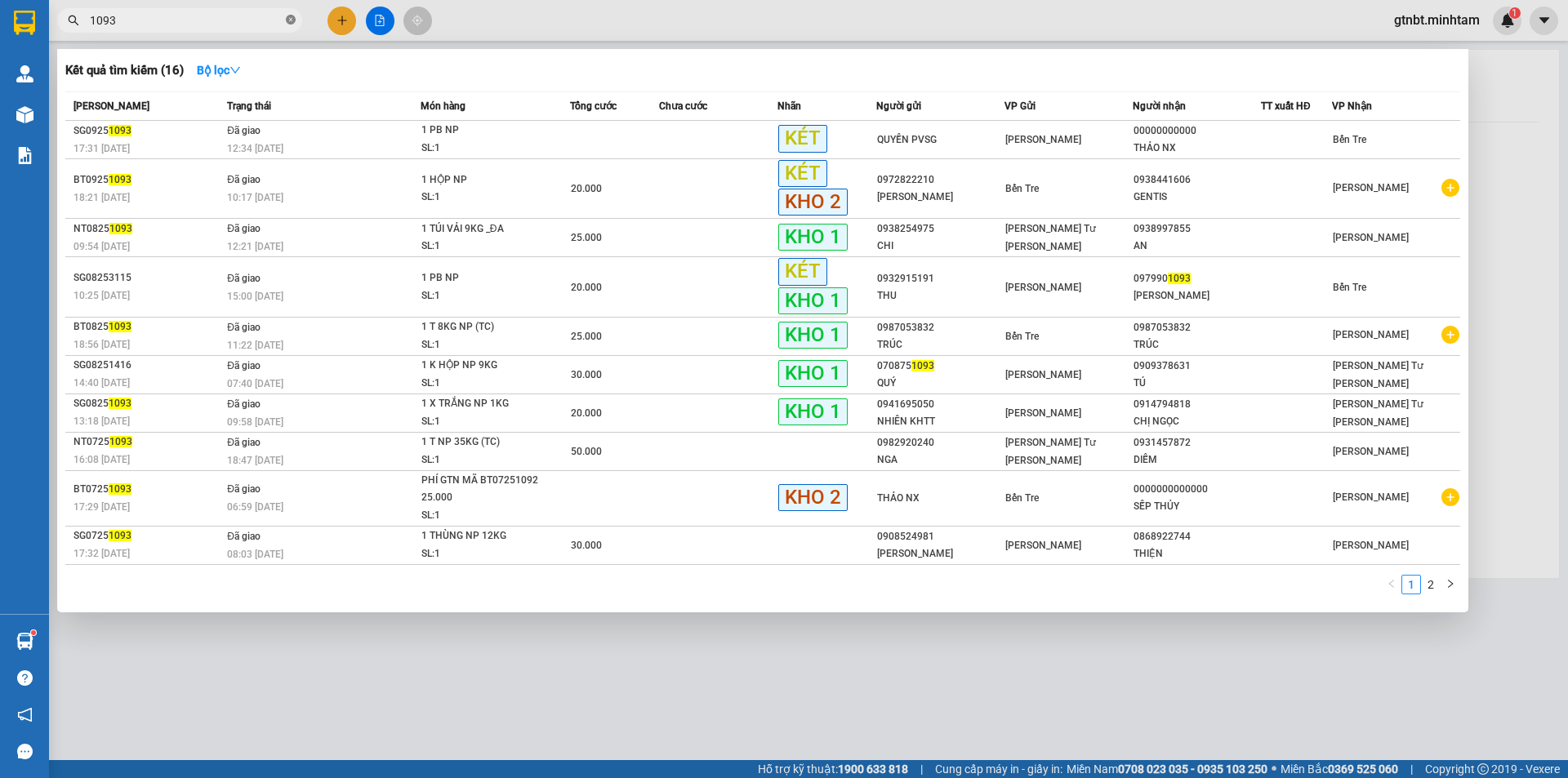
click at [291, 19] on icon "close-circle" at bounding box center [291, 19] width 10 height 10
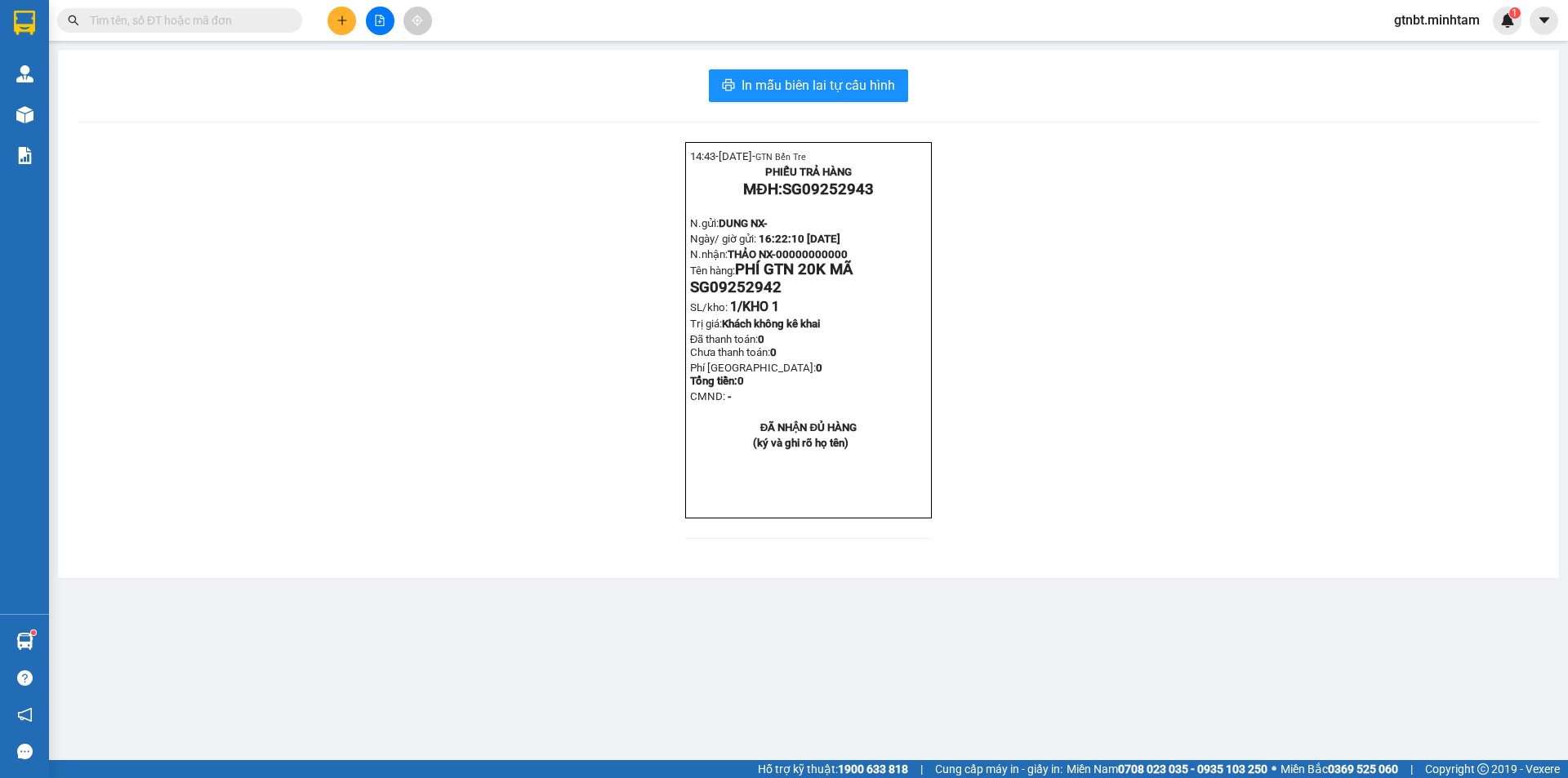
click at [229, 14] on input "text" at bounding box center [186, 20] width 192 height 18
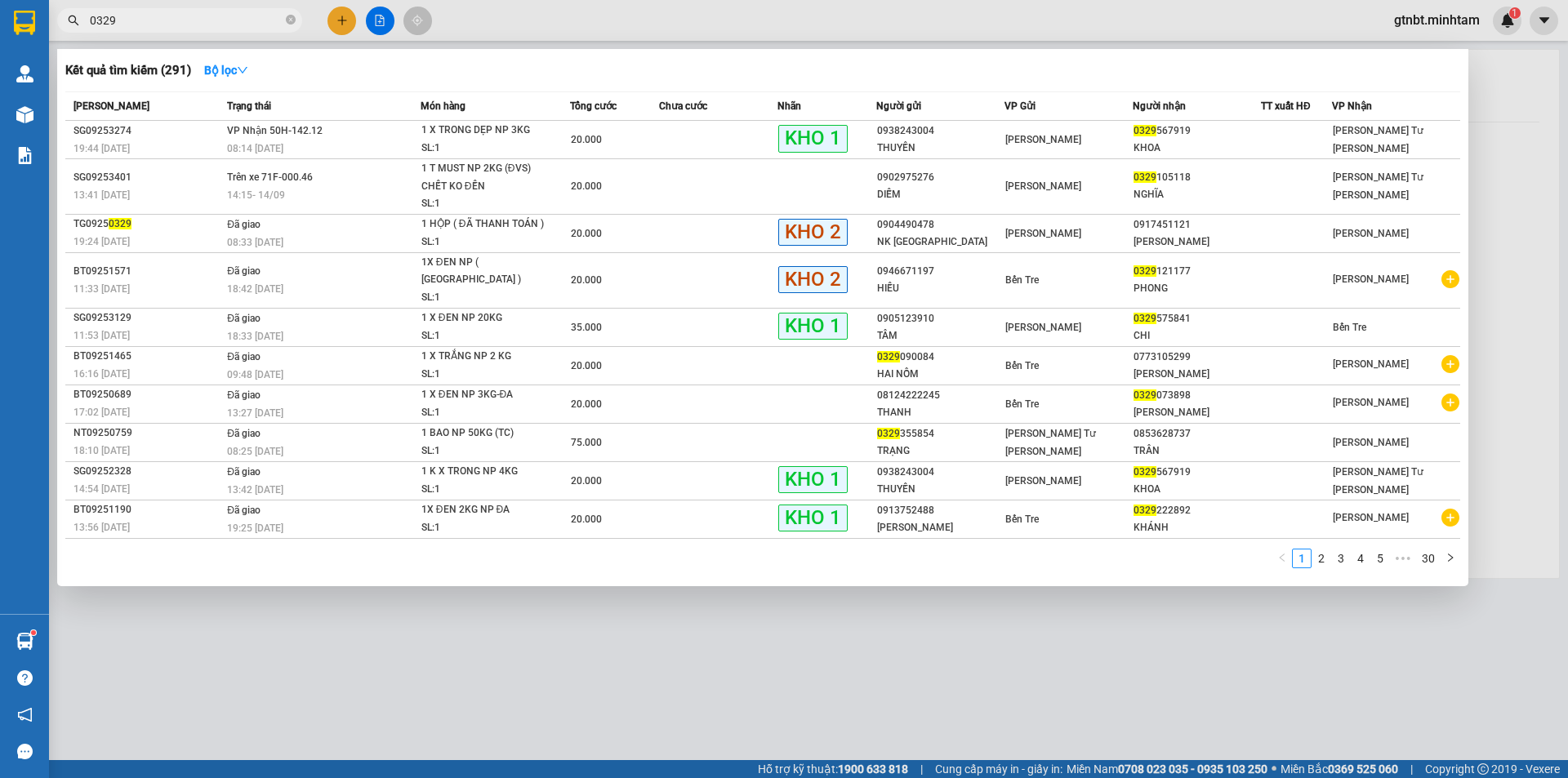
type input "0329"
click at [292, 20] on icon "close-circle" at bounding box center [291, 19] width 10 height 10
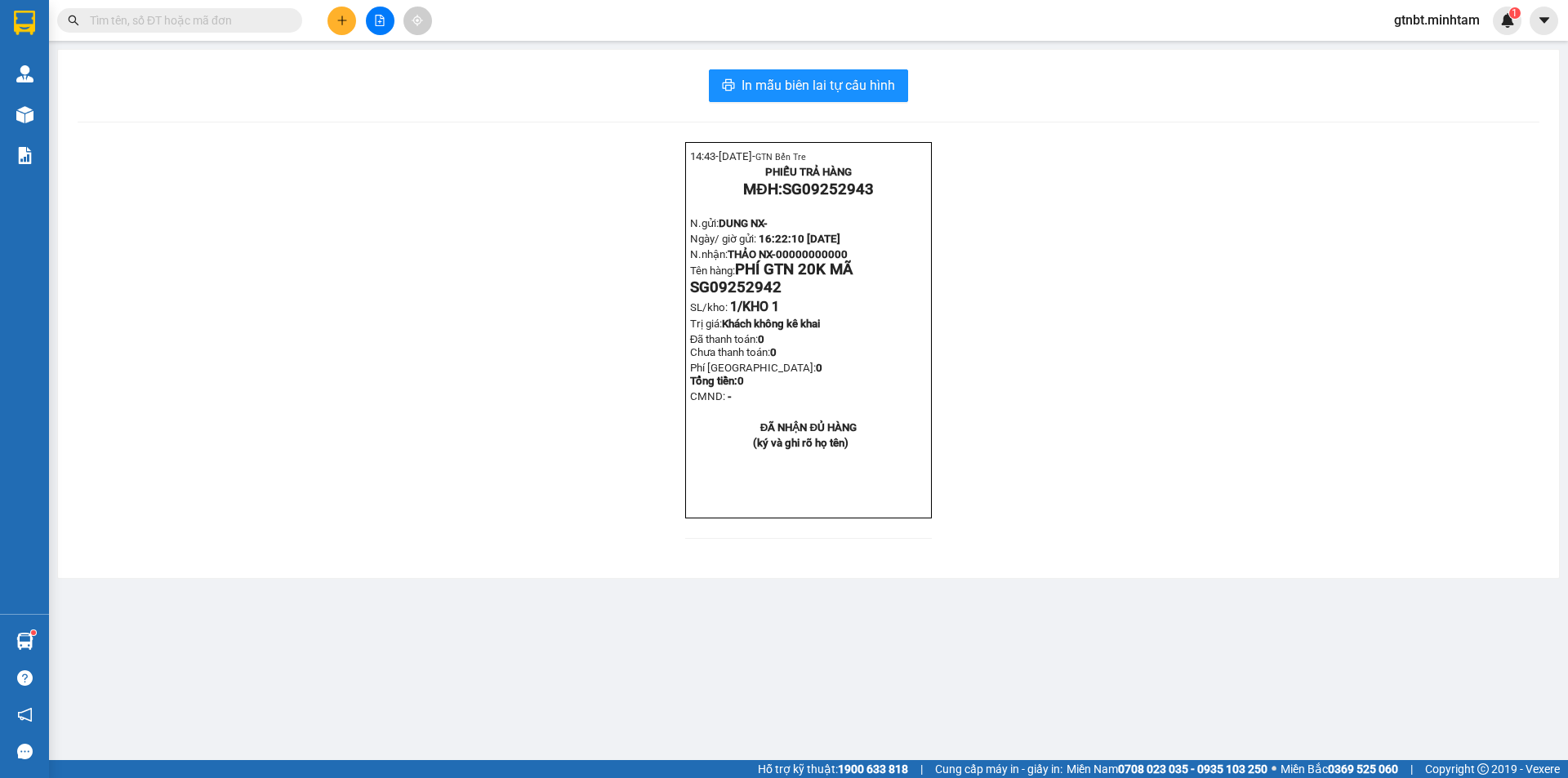
click at [247, 20] on input "text" at bounding box center [186, 20] width 192 height 18
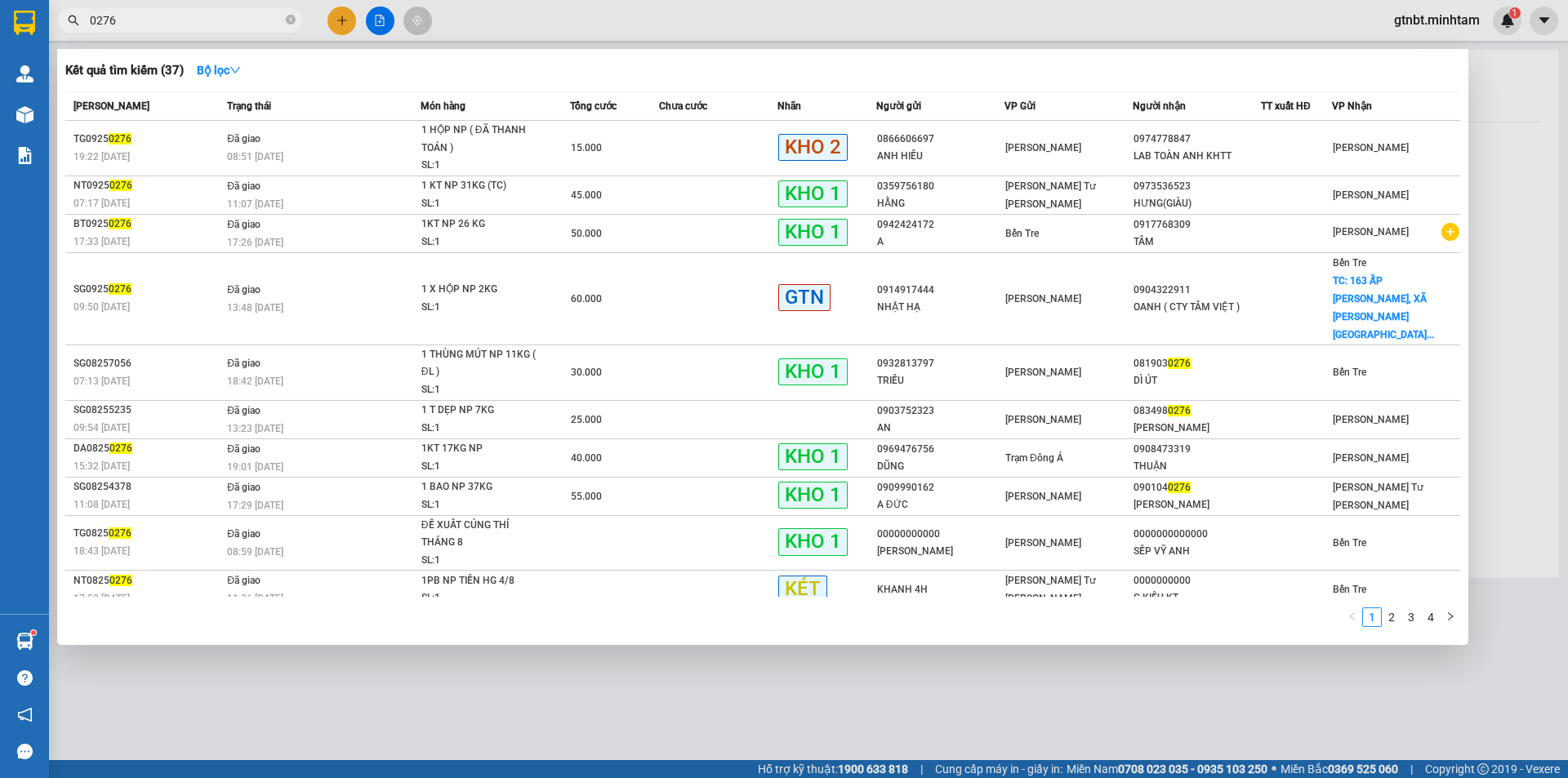
click at [249, 24] on input "0276" at bounding box center [186, 20] width 192 height 18
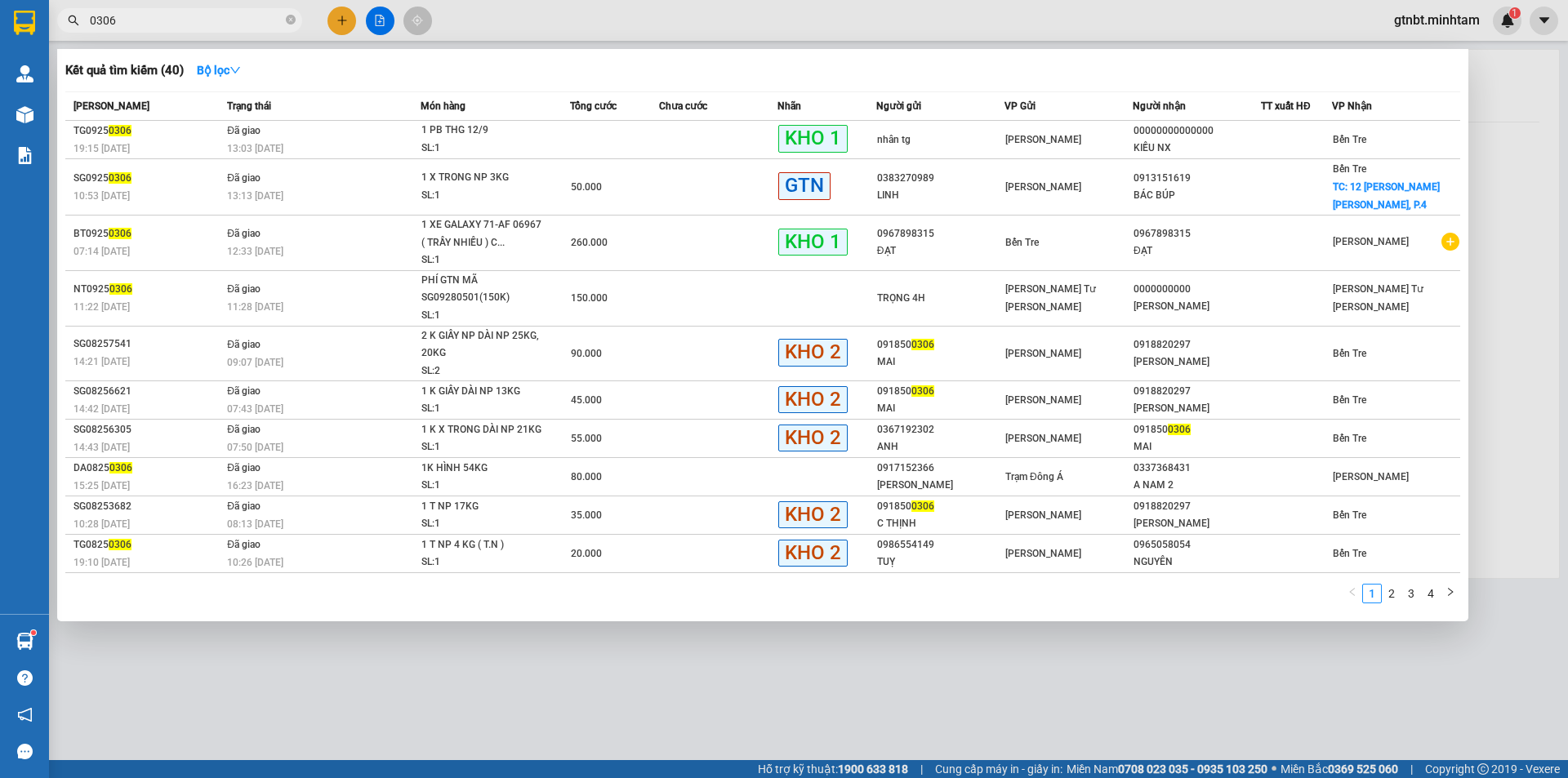
click at [194, 24] on input "0306" at bounding box center [186, 20] width 192 height 18
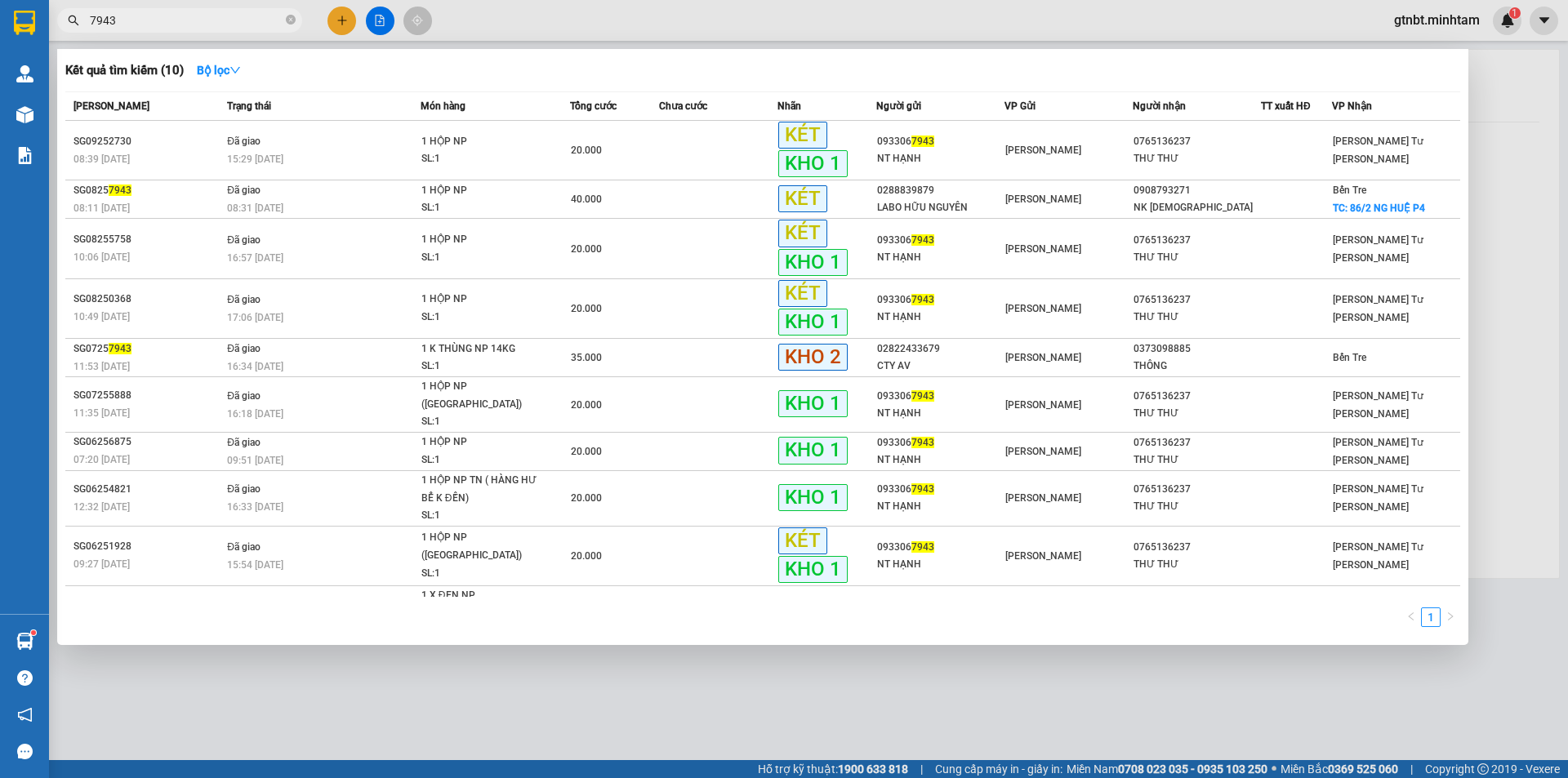
click at [225, 20] on input "7943" at bounding box center [186, 20] width 192 height 18
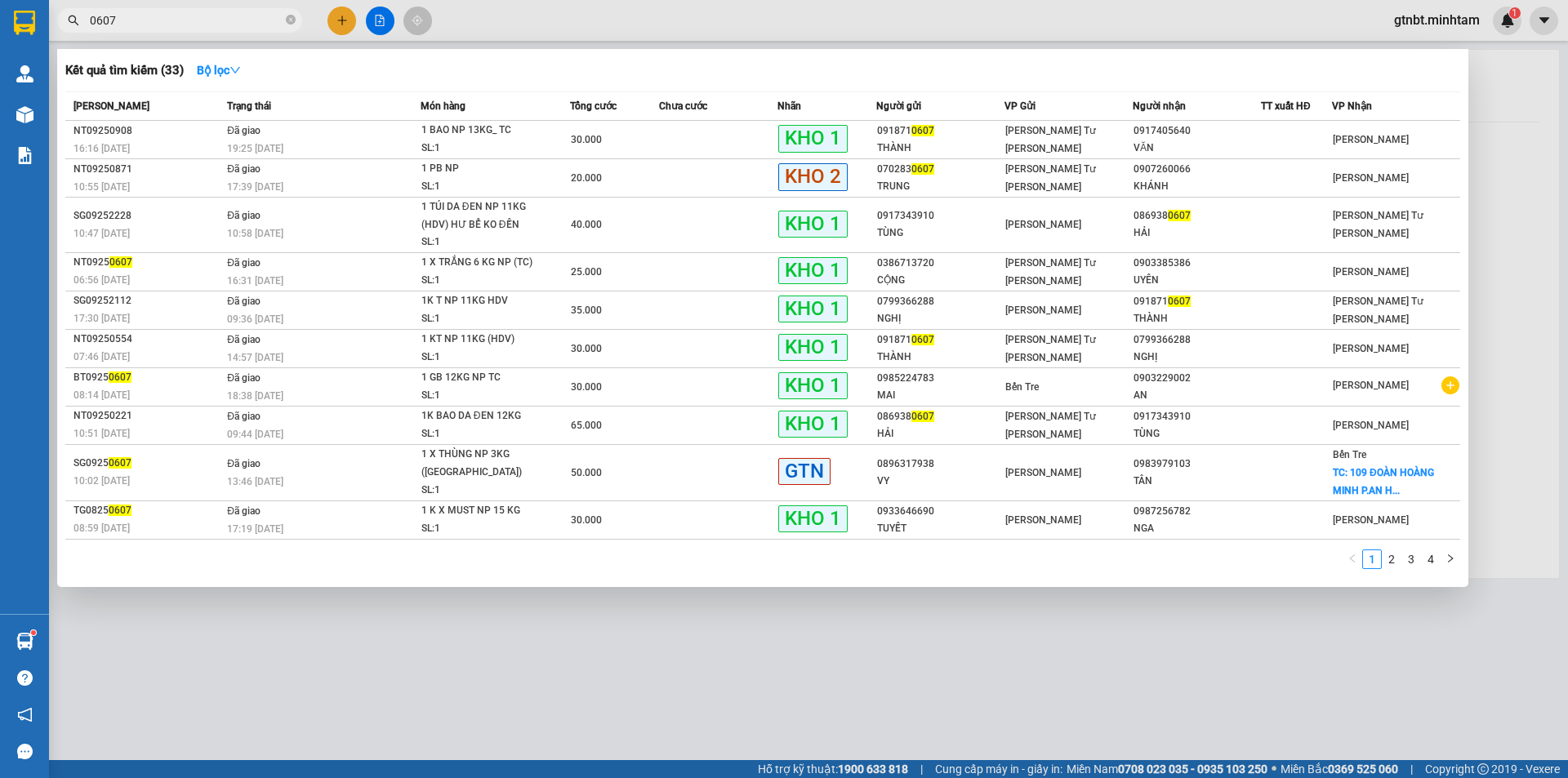
click at [207, 19] on input "0607" at bounding box center [186, 20] width 192 height 18
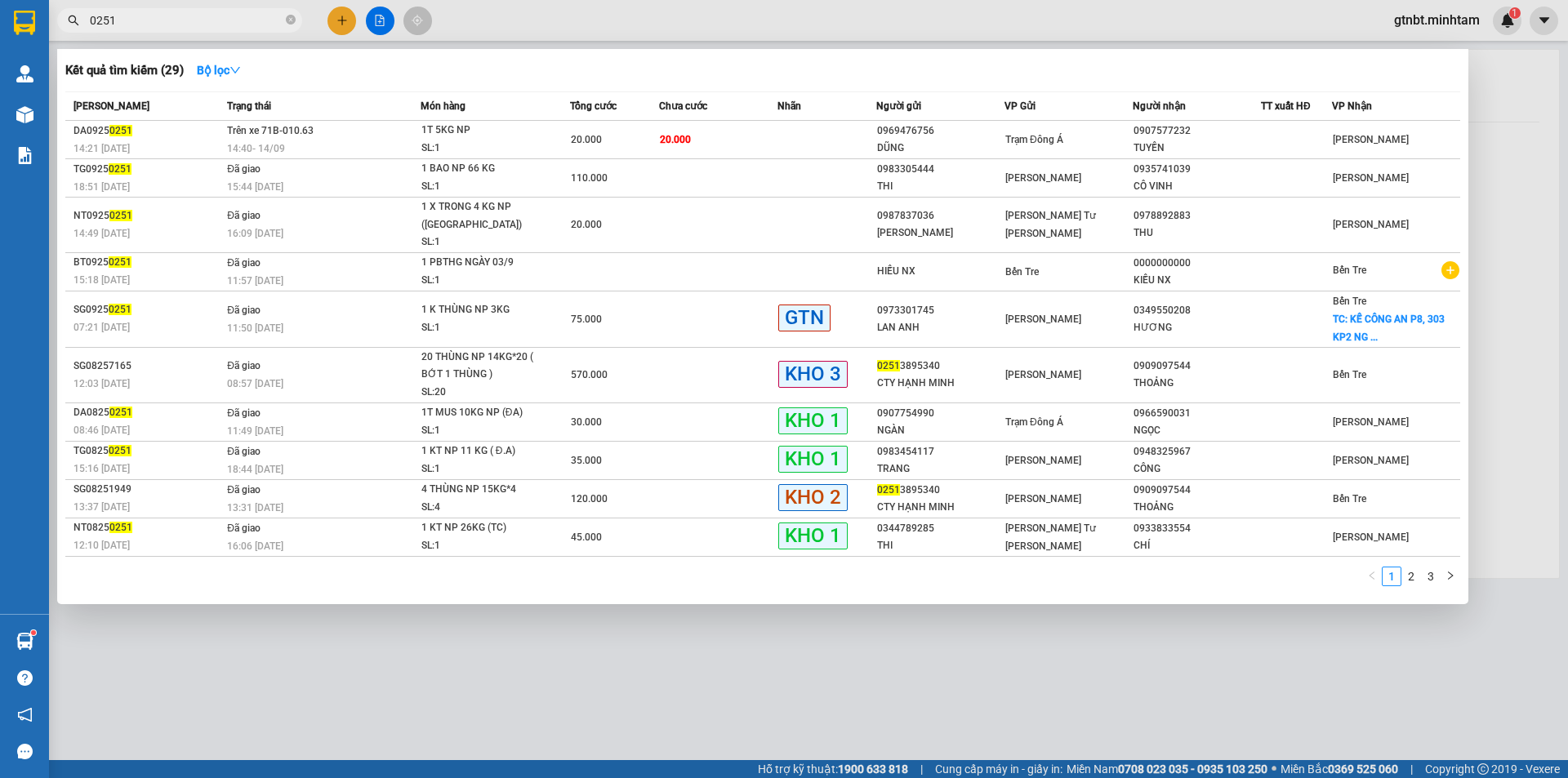
type input "0251"
click at [293, 24] on icon "close-circle" at bounding box center [291, 19] width 10 height 10
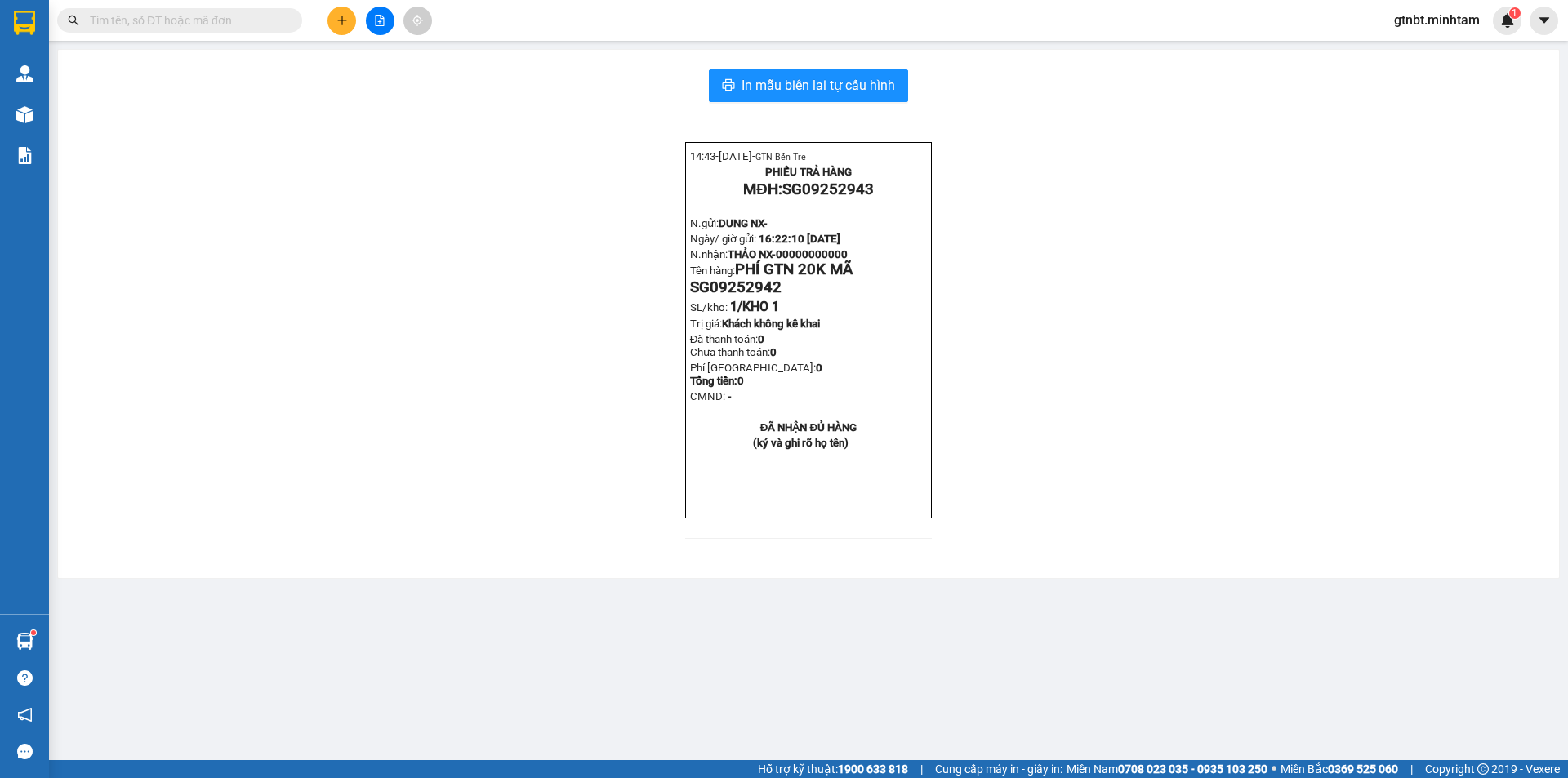
click at [266, 21] on input "text" at bounding box center [186, 20] width 192 height 18
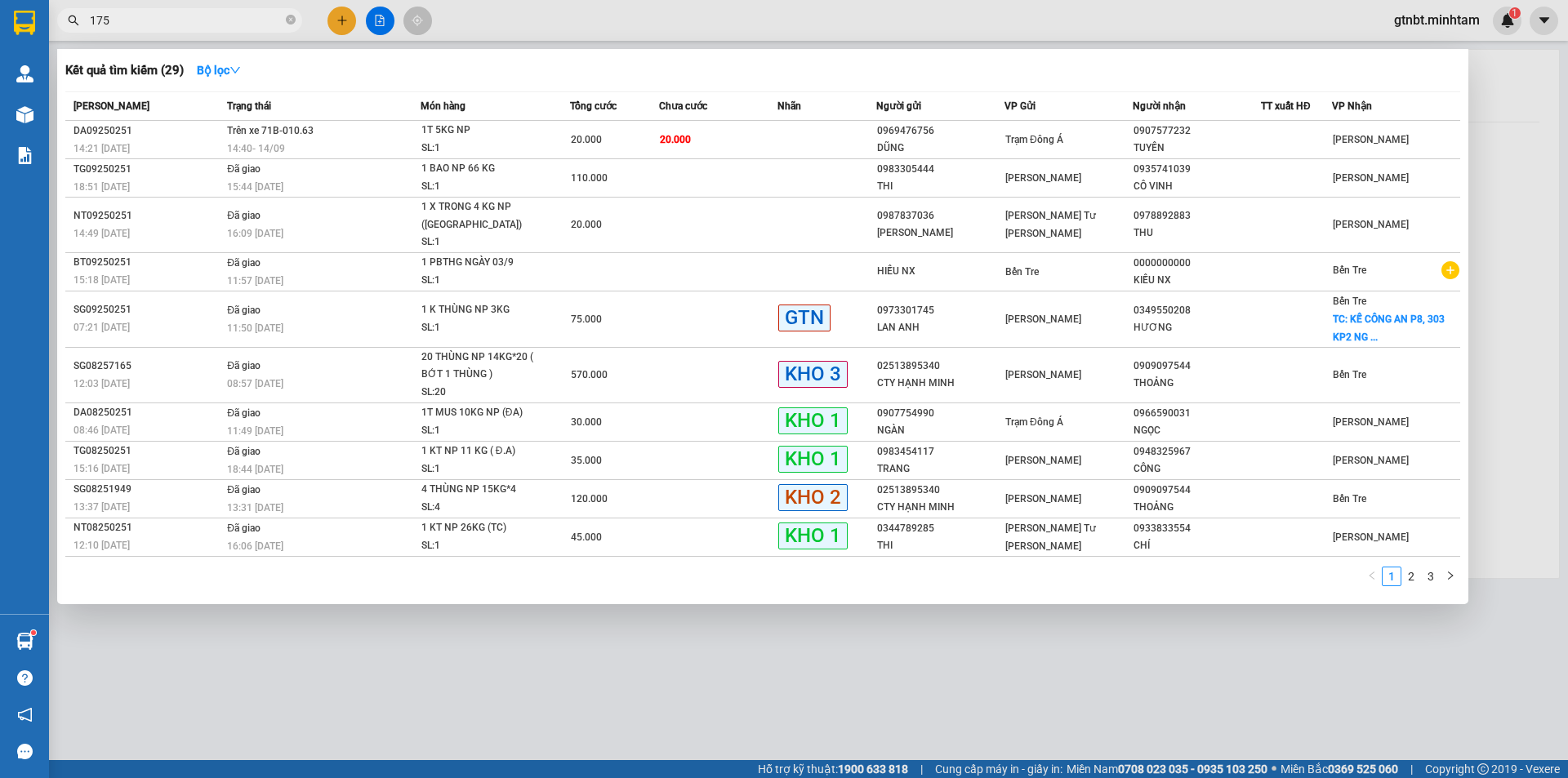
type input "1753"
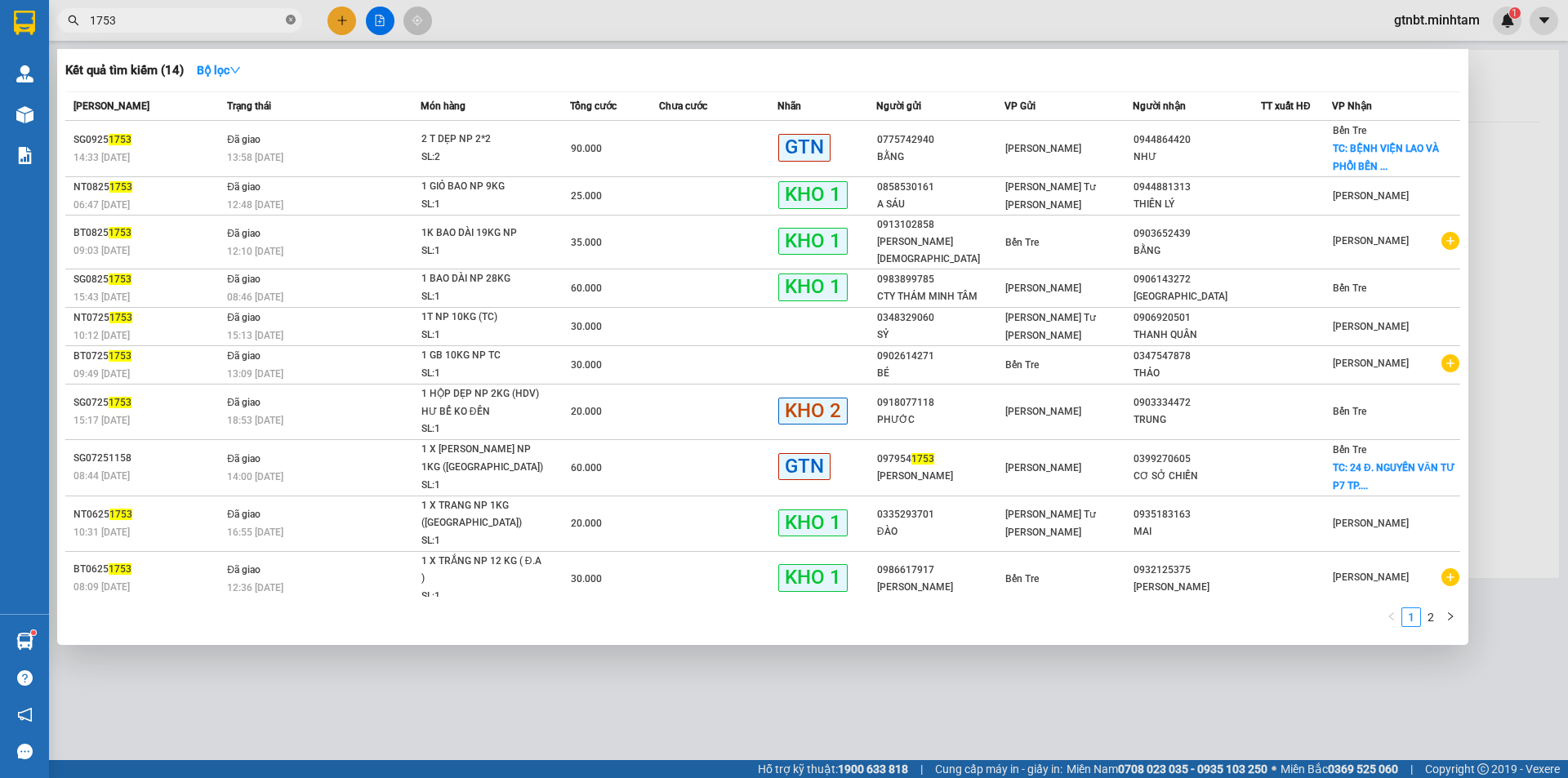
click at [295, 20] on icon "close-circle" at bounding box center [291, 19] width 10 height 10
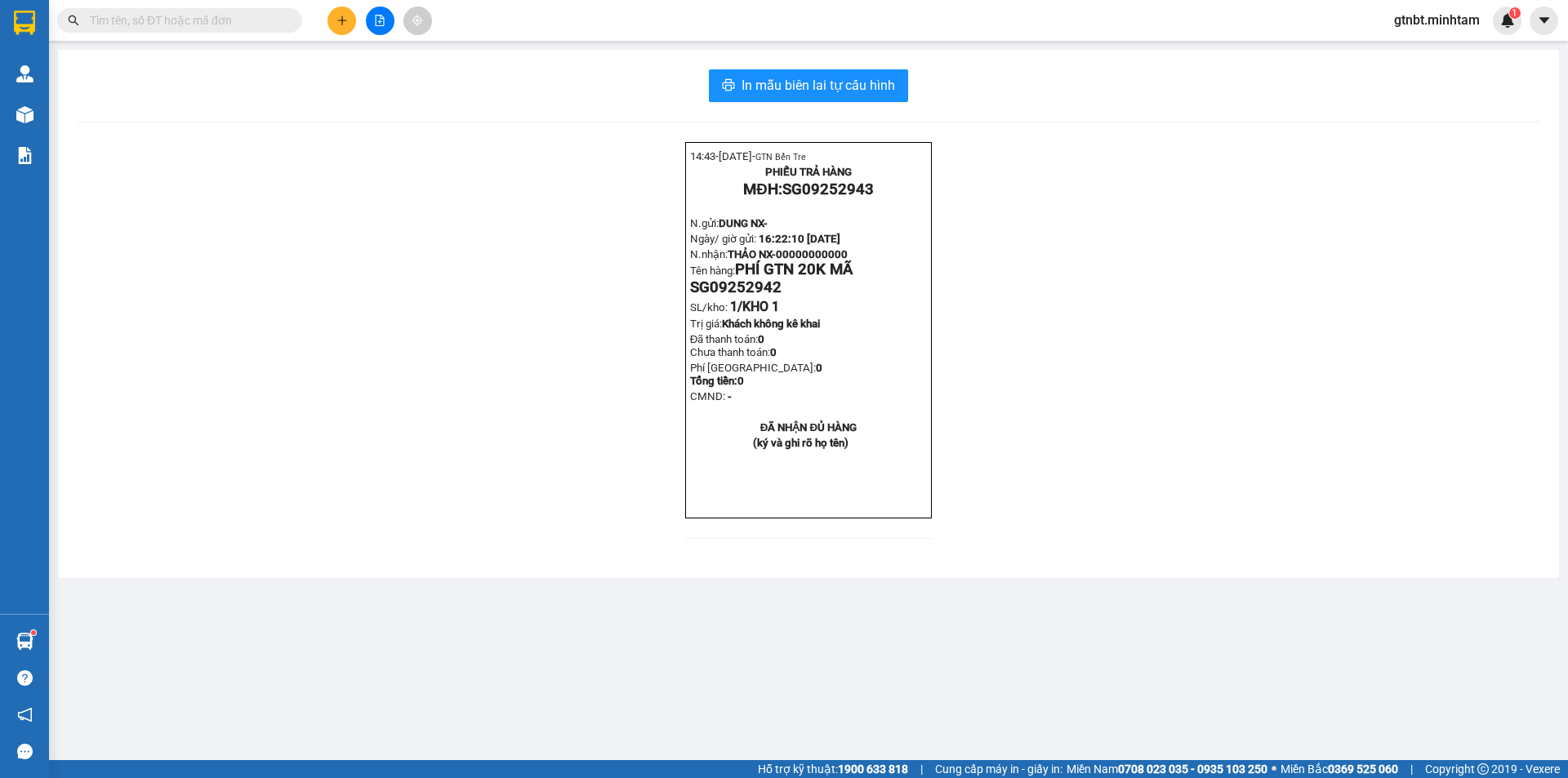
click at [266, 19] on input "text" at bounding box center [186, 20] width 192 height 18
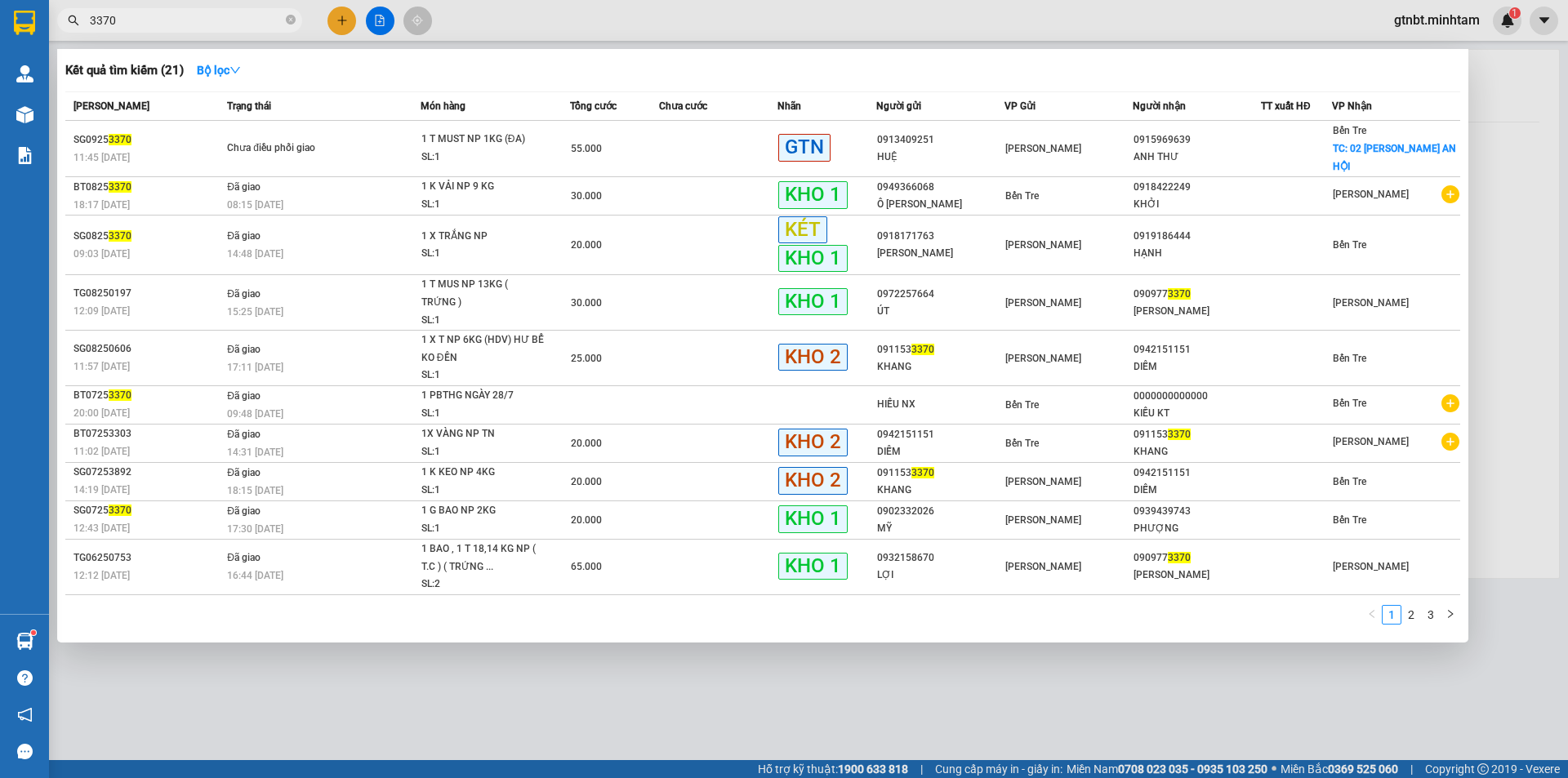
click at [245, 21] on input "3370" at bounding box center [186, 20] width 192 height 18
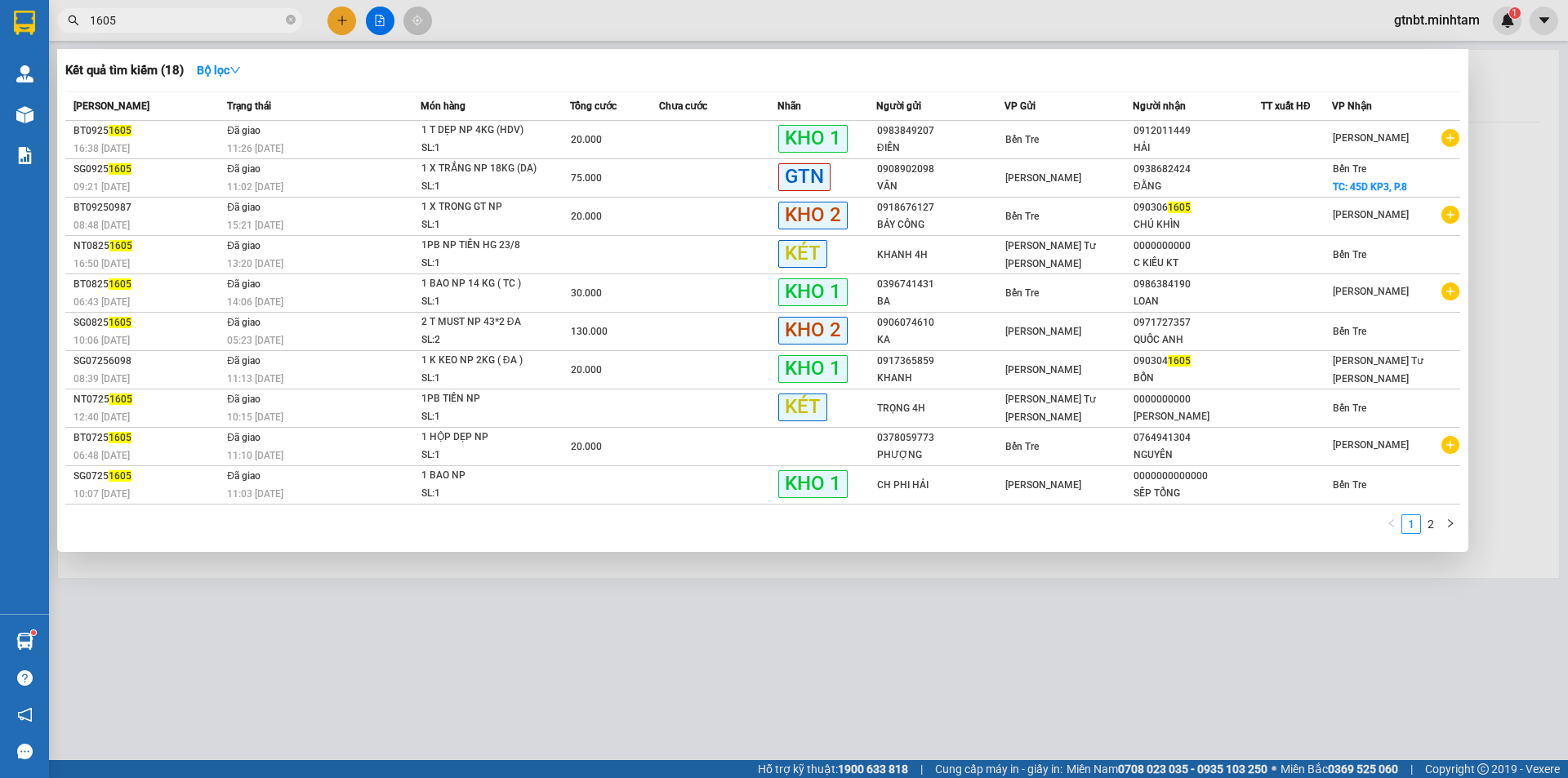
click at [242, 27] on input "1605" at bounding box center [186, 20] width 192 height 18
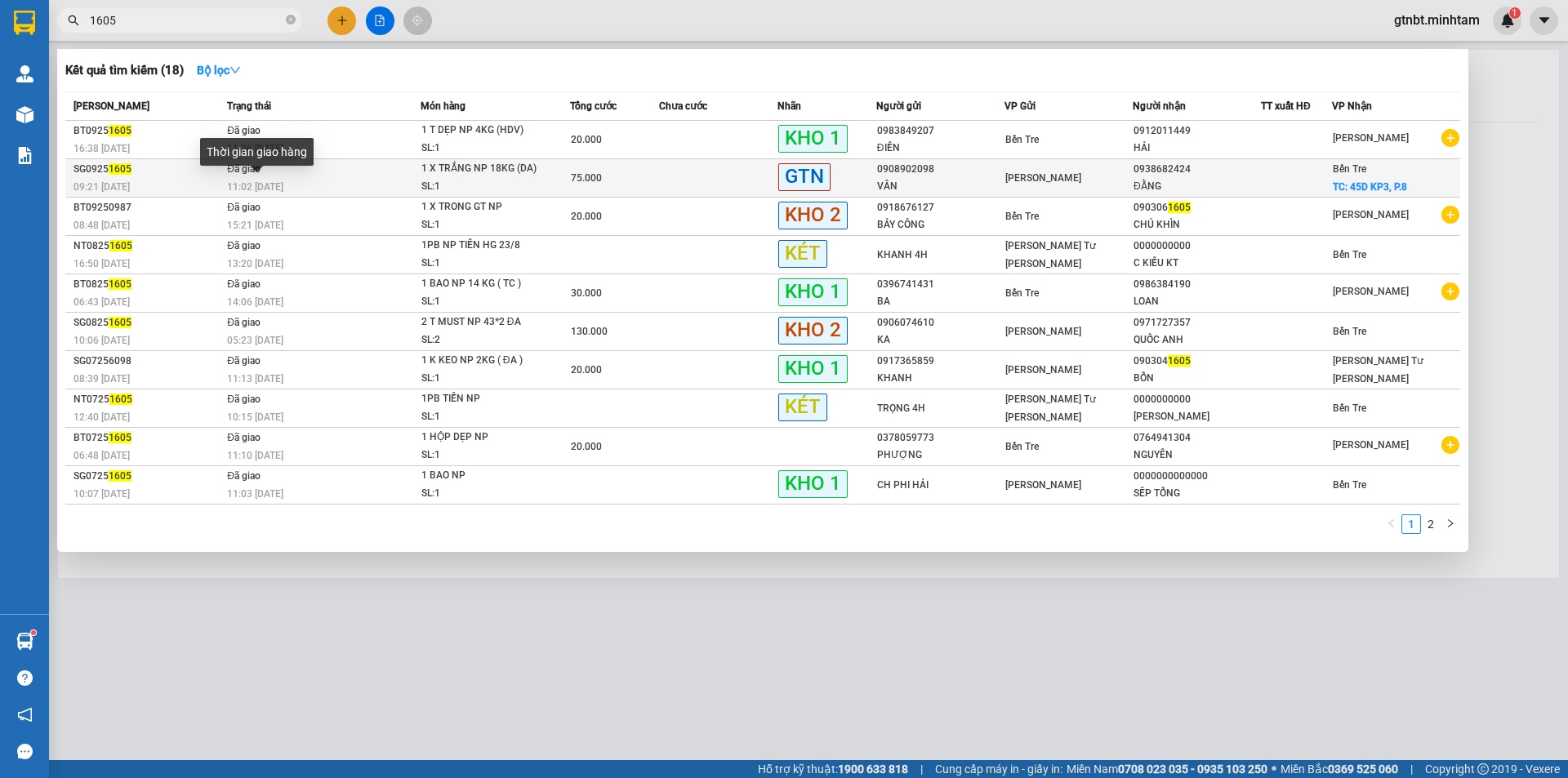
type input "1605"
click at [283, 180] on span "11:02 [DATE]" at bounding box center [255, 187] width 56 height 14
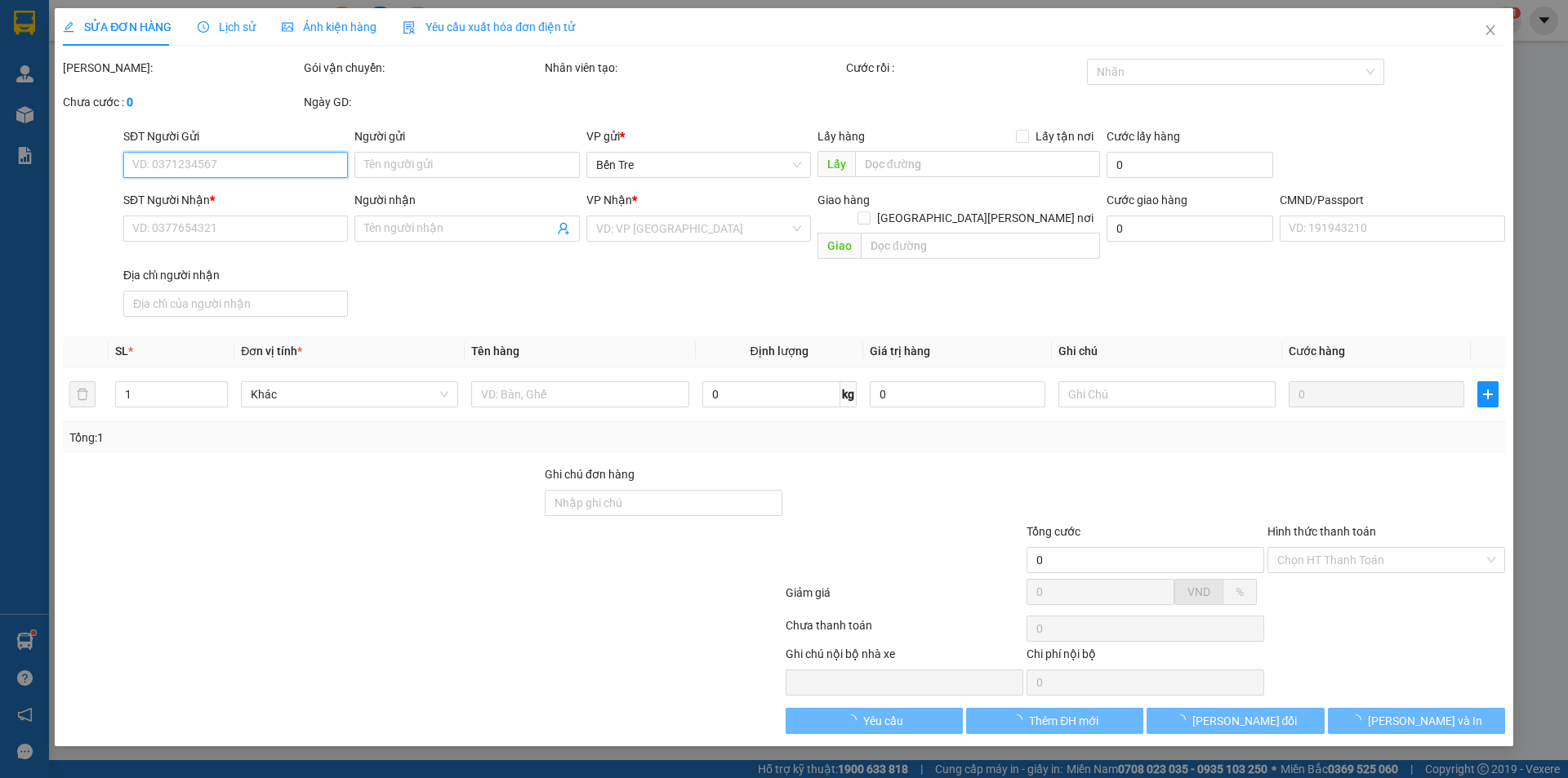
type input "0908902098"
type input "VÂN"
type input "0938682424"
type input "ĐẰNG"
checkbox input "true"
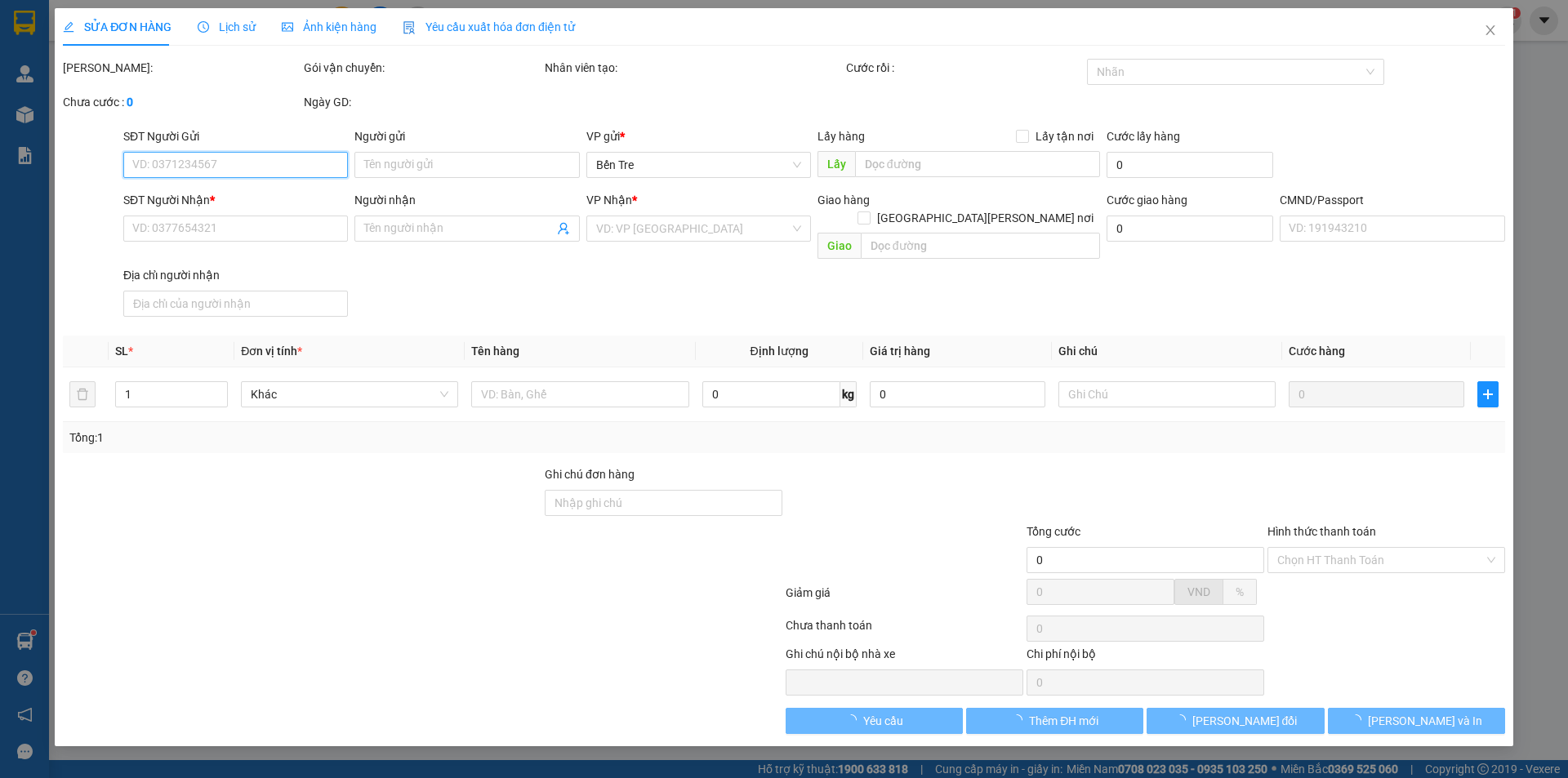
type input "45D KP3, P.8"
type input "40.000"
type input "75.000"
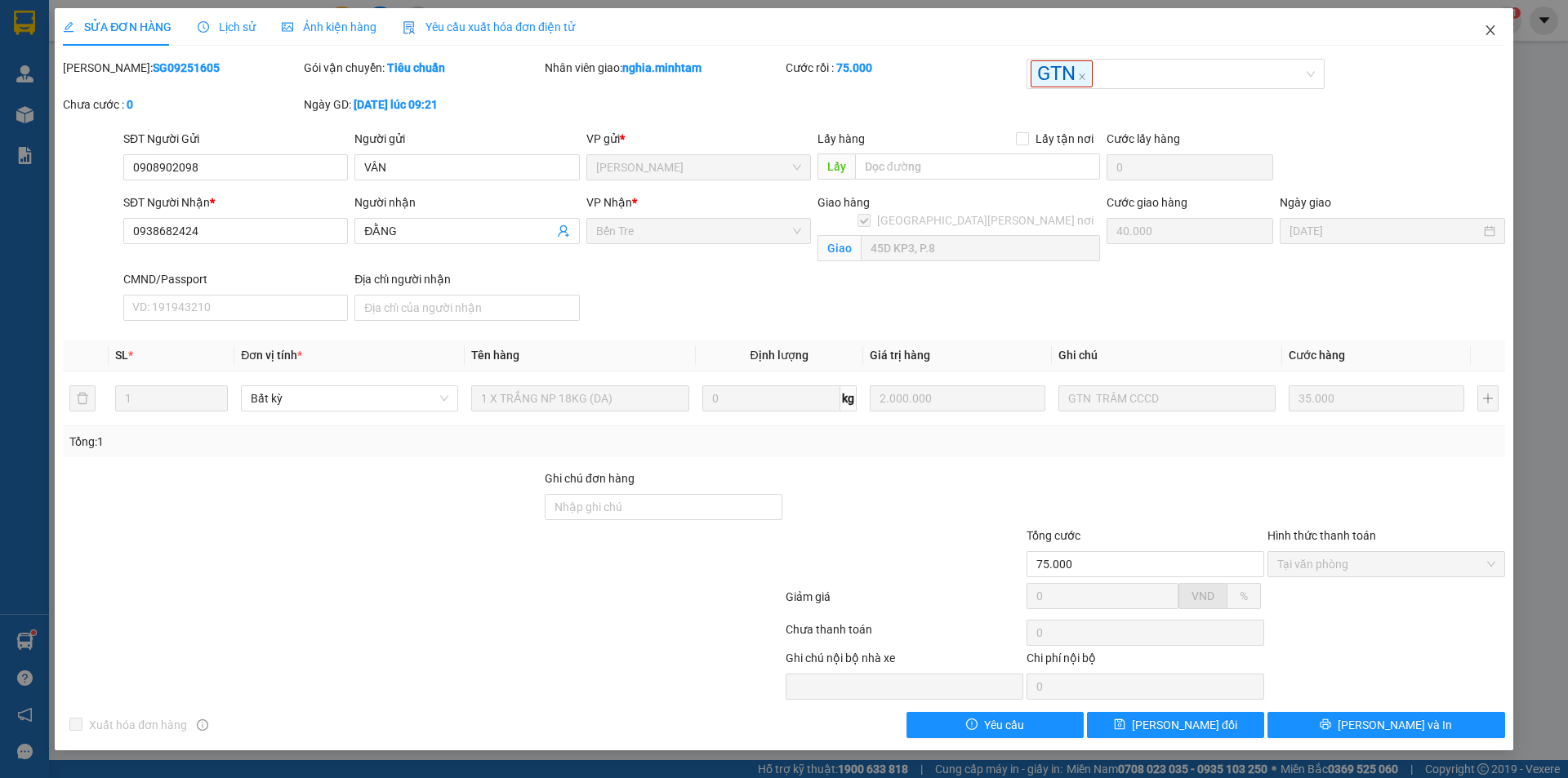
click at [1499, 32] on span "Close" at bounding box center [1490, 30] width 45 height 45
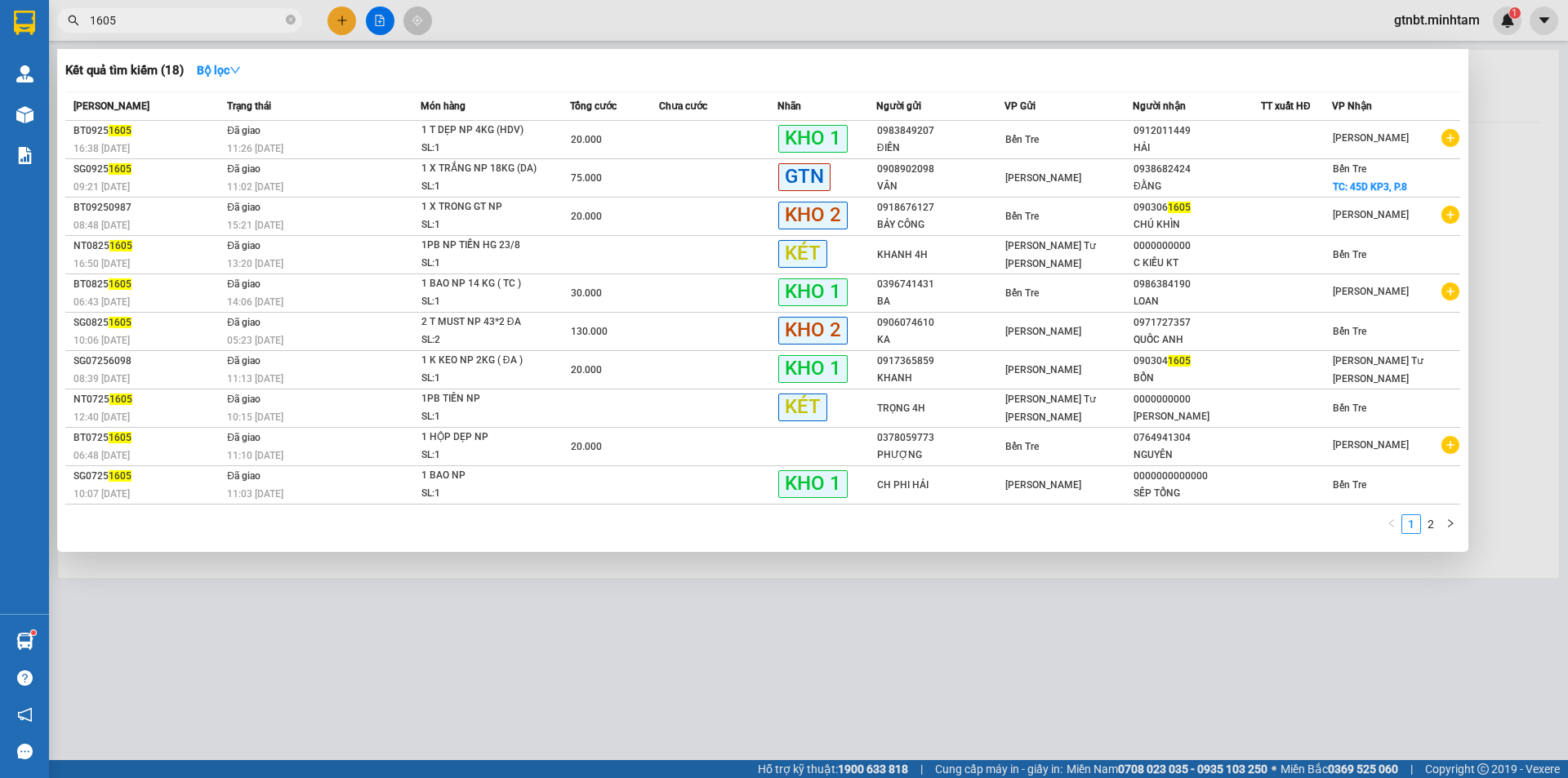
click at [258, 20] on input "1605" at bounding box center [186, 20] width 192 height 18
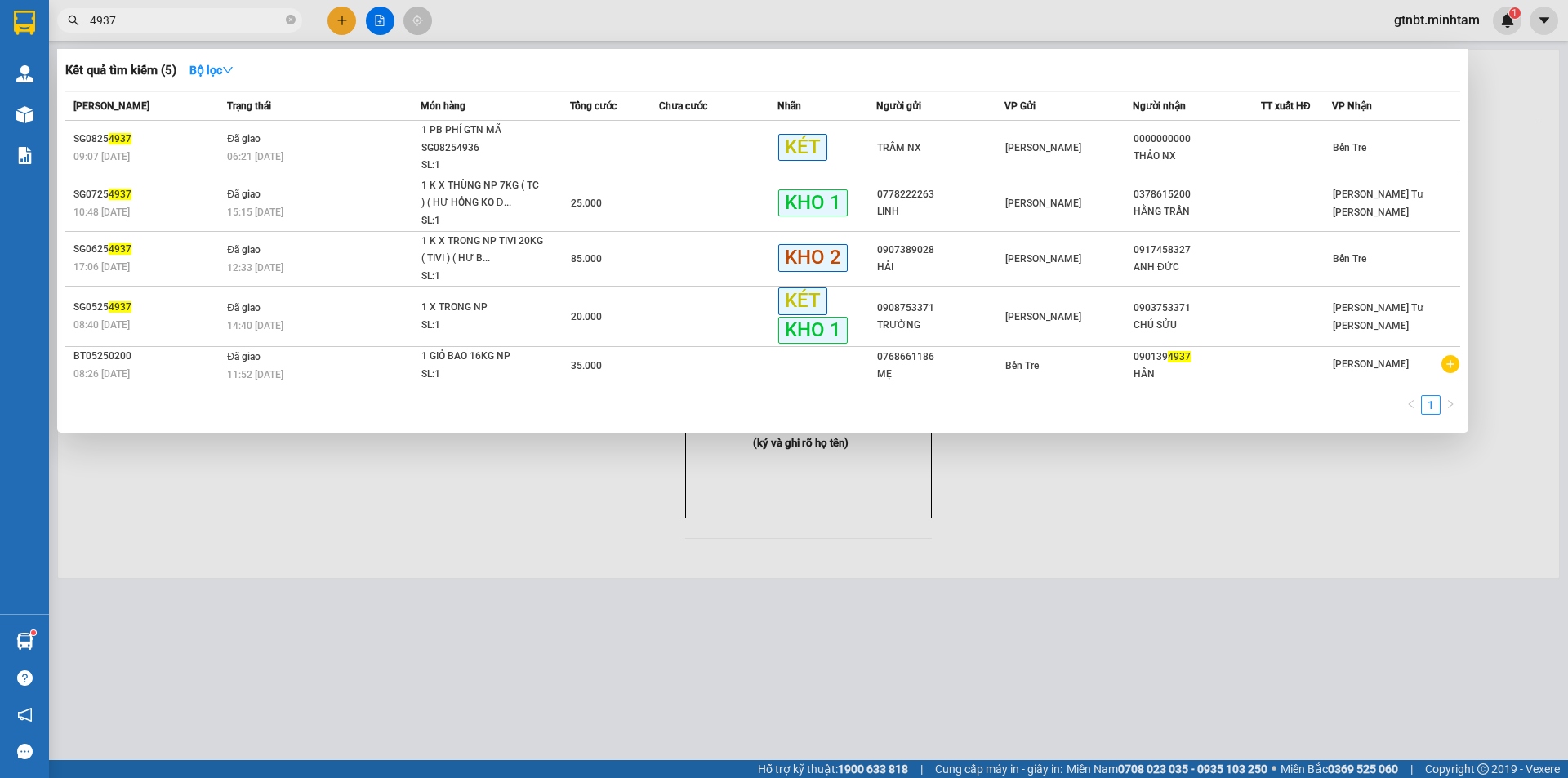
click at [203, 19] on input "4937" at bounding box center [186, 20] width 192 height 18
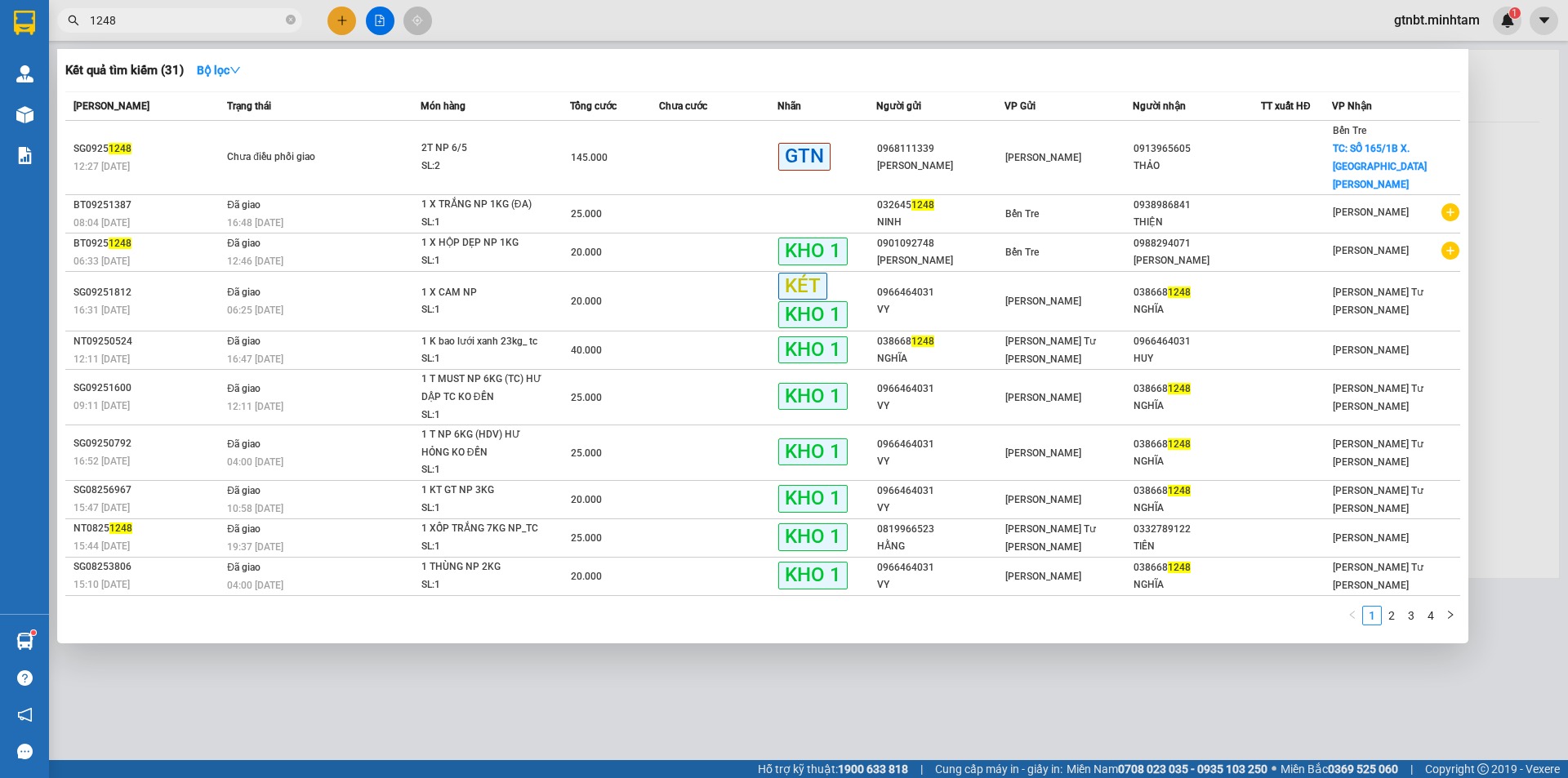
type input "1248"
click at [861, 688] on div at bounding box center [784, 389] width 1568 height 778
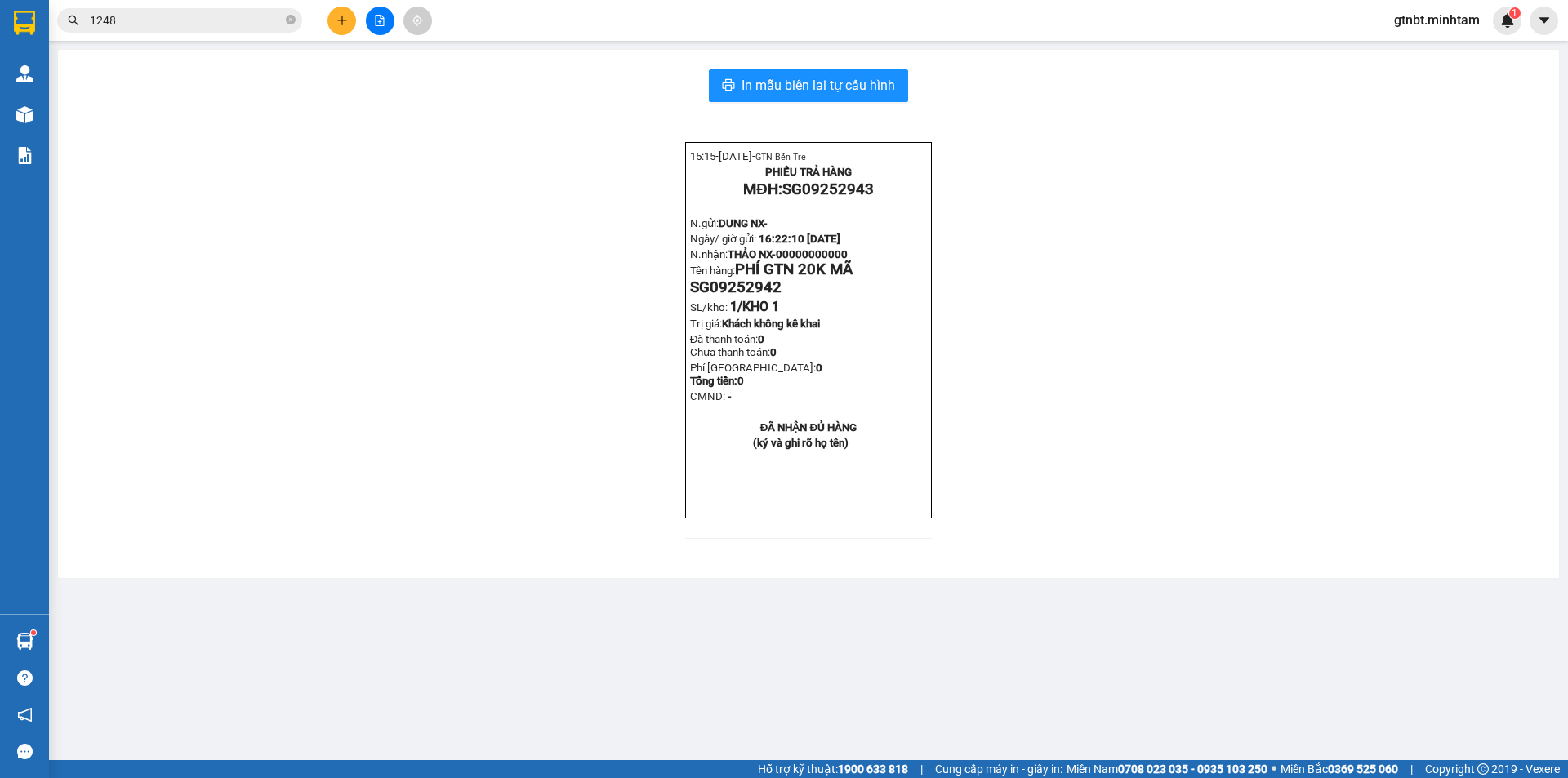
click at [201, 24] on input "1248" at bounding box center [186, 20] width 192 height 18
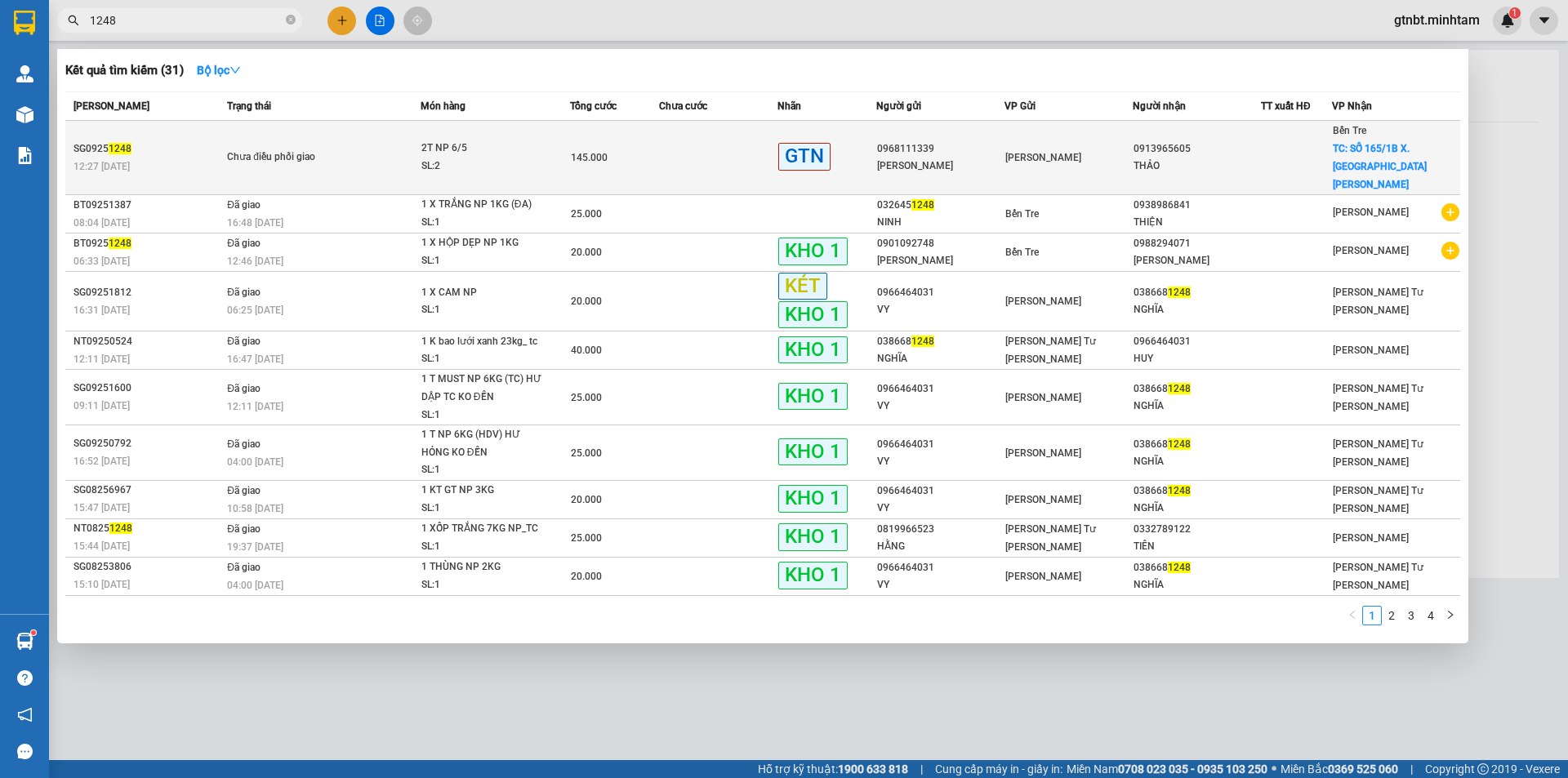
click at [447, 158] on div "SL: 2" at bounding box center [482, 166] width 123 height 18
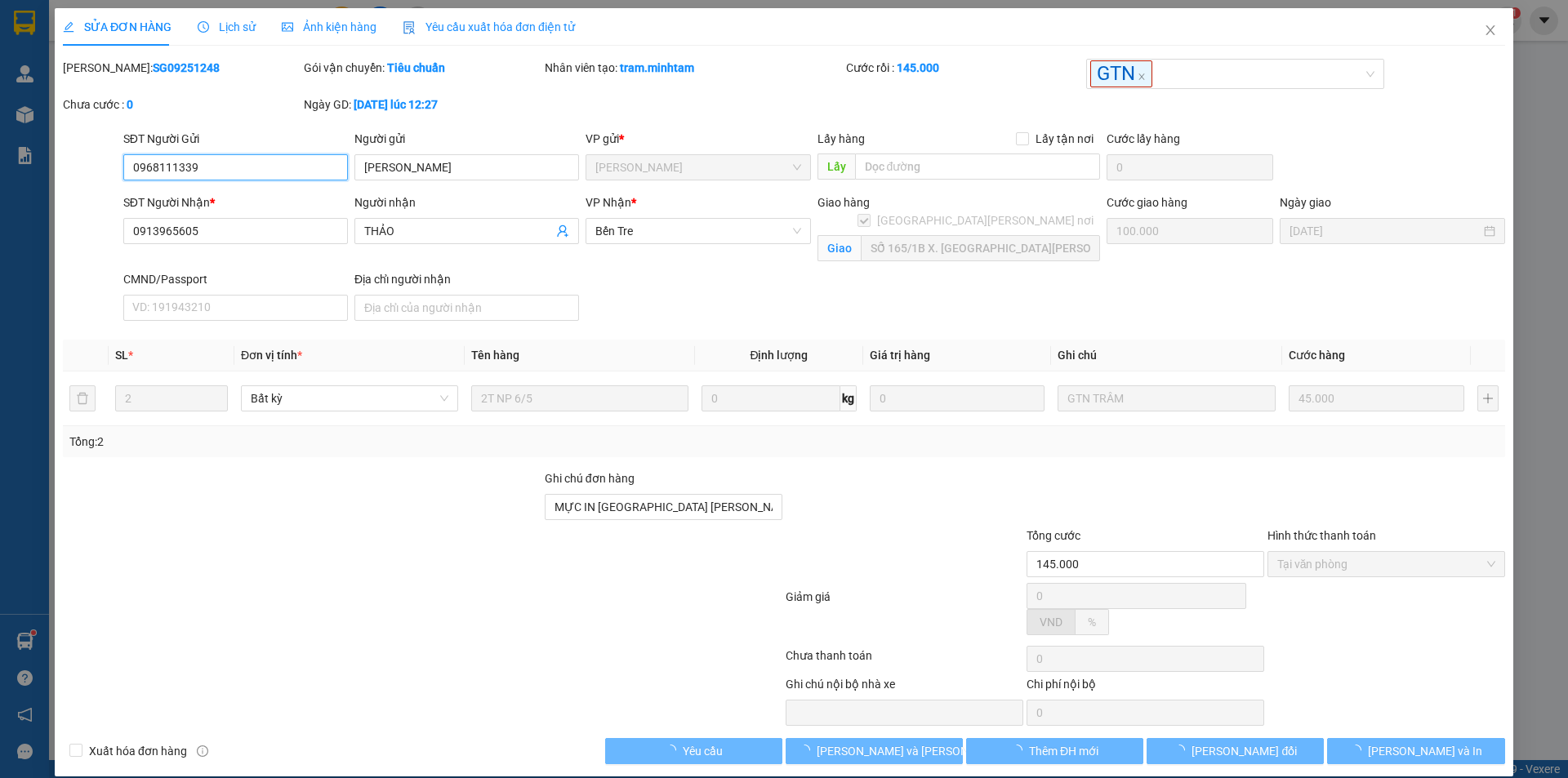
type input "0968111339"
type input "[PERSON_NAME]"
type input "0913965605"
type input "THẢO"
checkbox input "true"
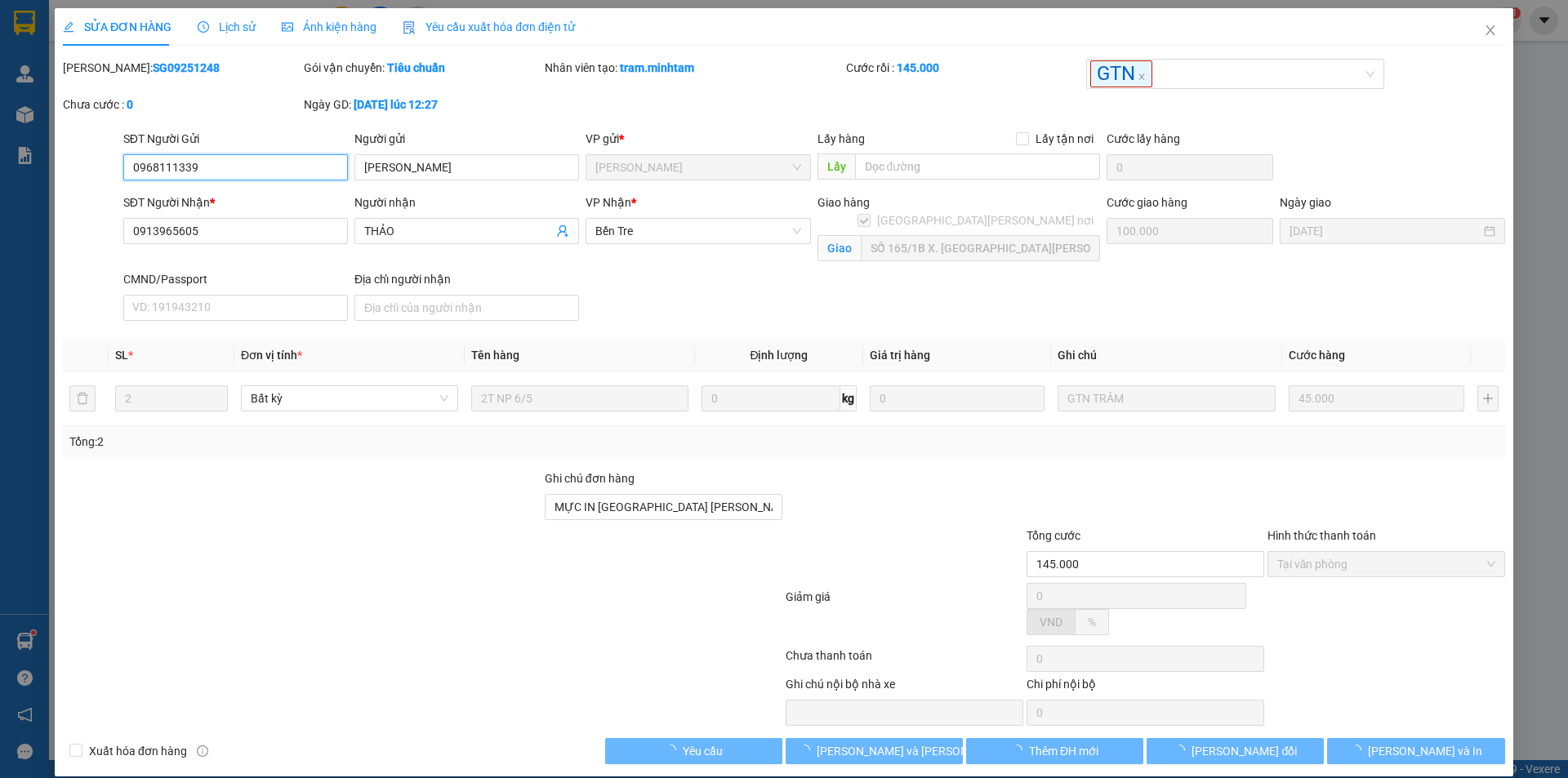
type input "SỐ 165/1B X. [GEOGRAPHIC_DATA][PERSON_NAME]"
type input "MỰC IN [GEOGRAPHIC_DATA] [PERSON_NAME]"
type input "145.000"
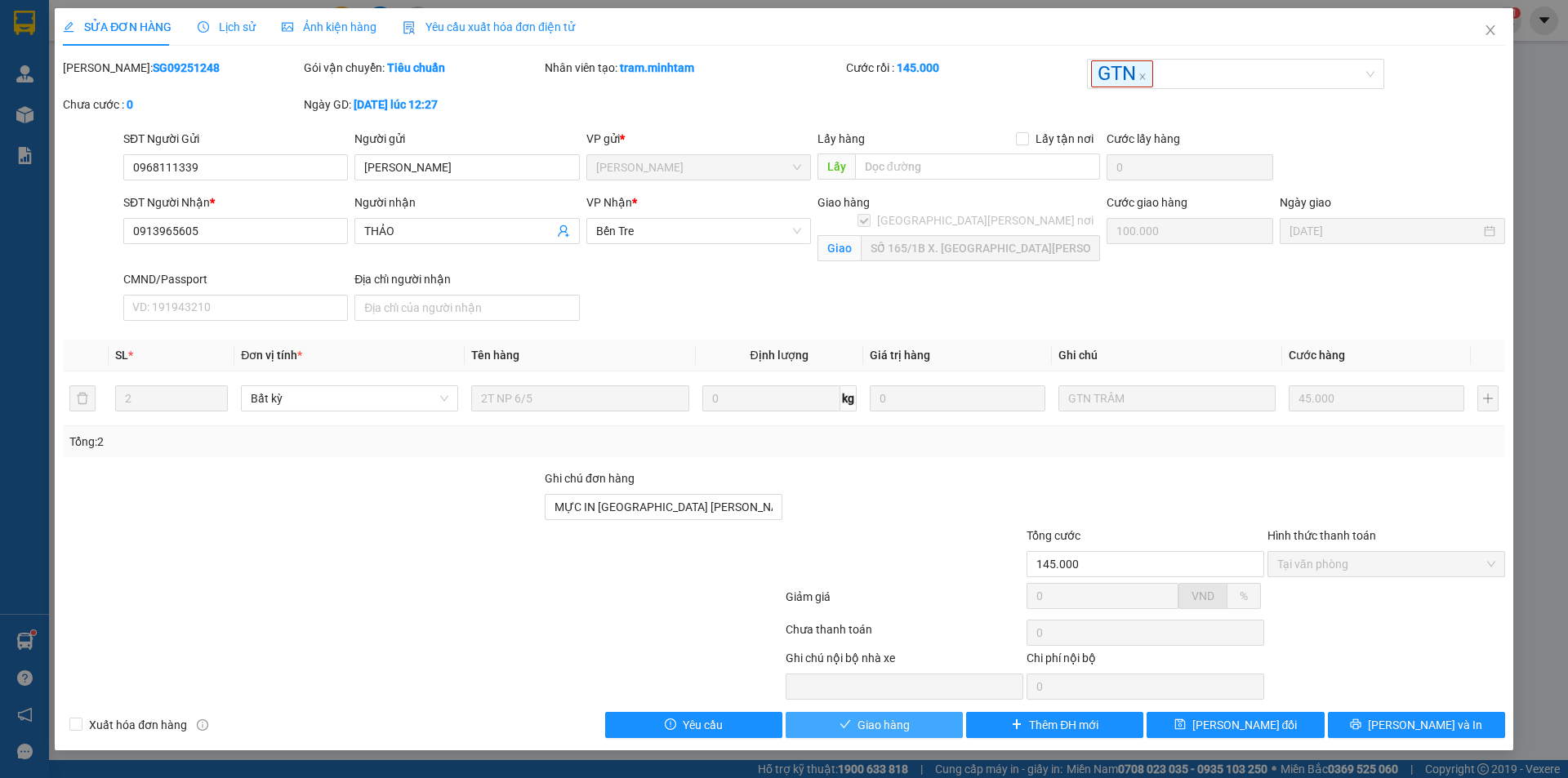
click at [883, 730] on span "Giao hàng" at bounding box center [884, 725] width 52 height 18
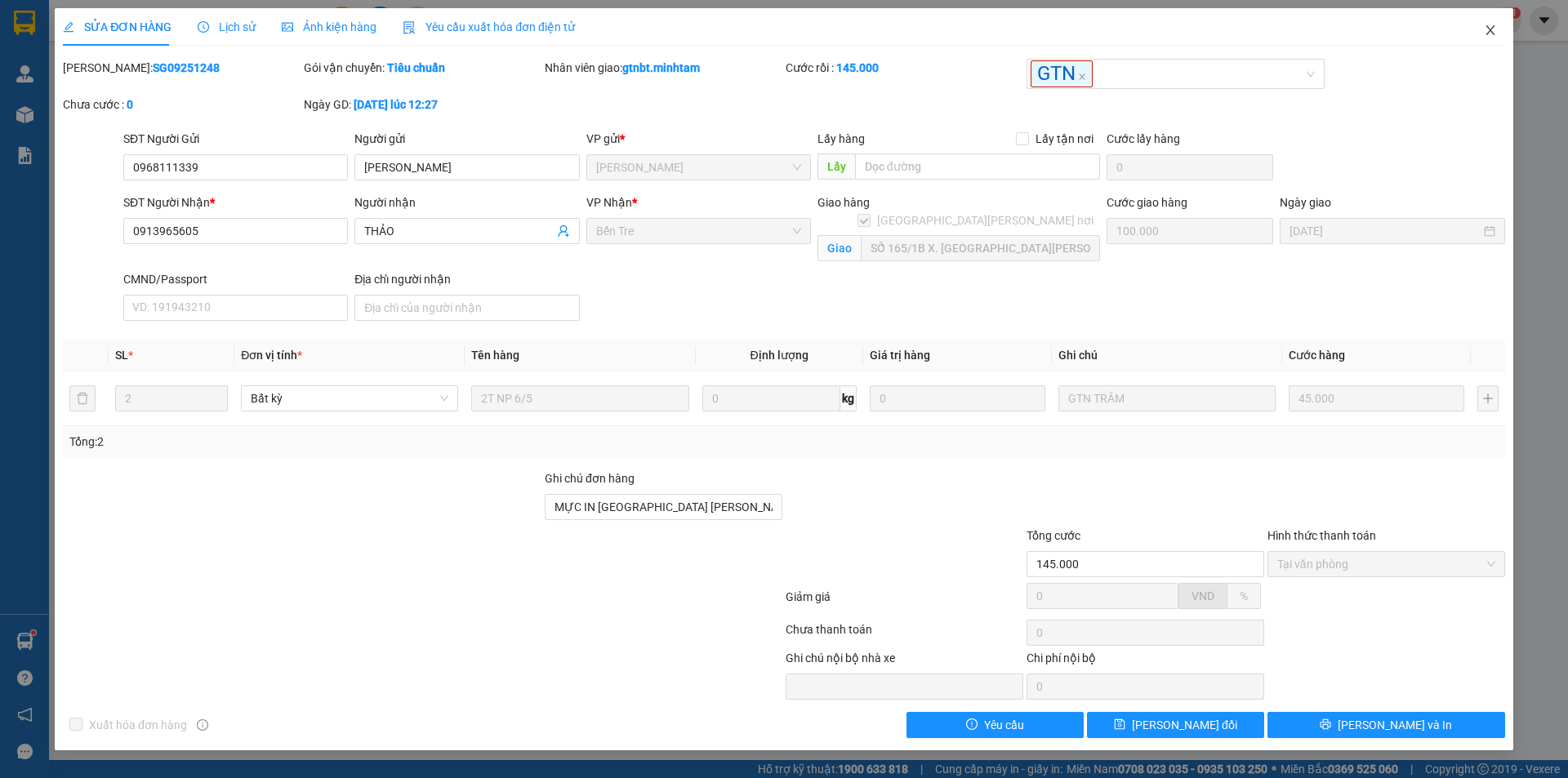
click at [1495, 34] on icon "close" at bounding box center [1491, 31] width 14 height 14
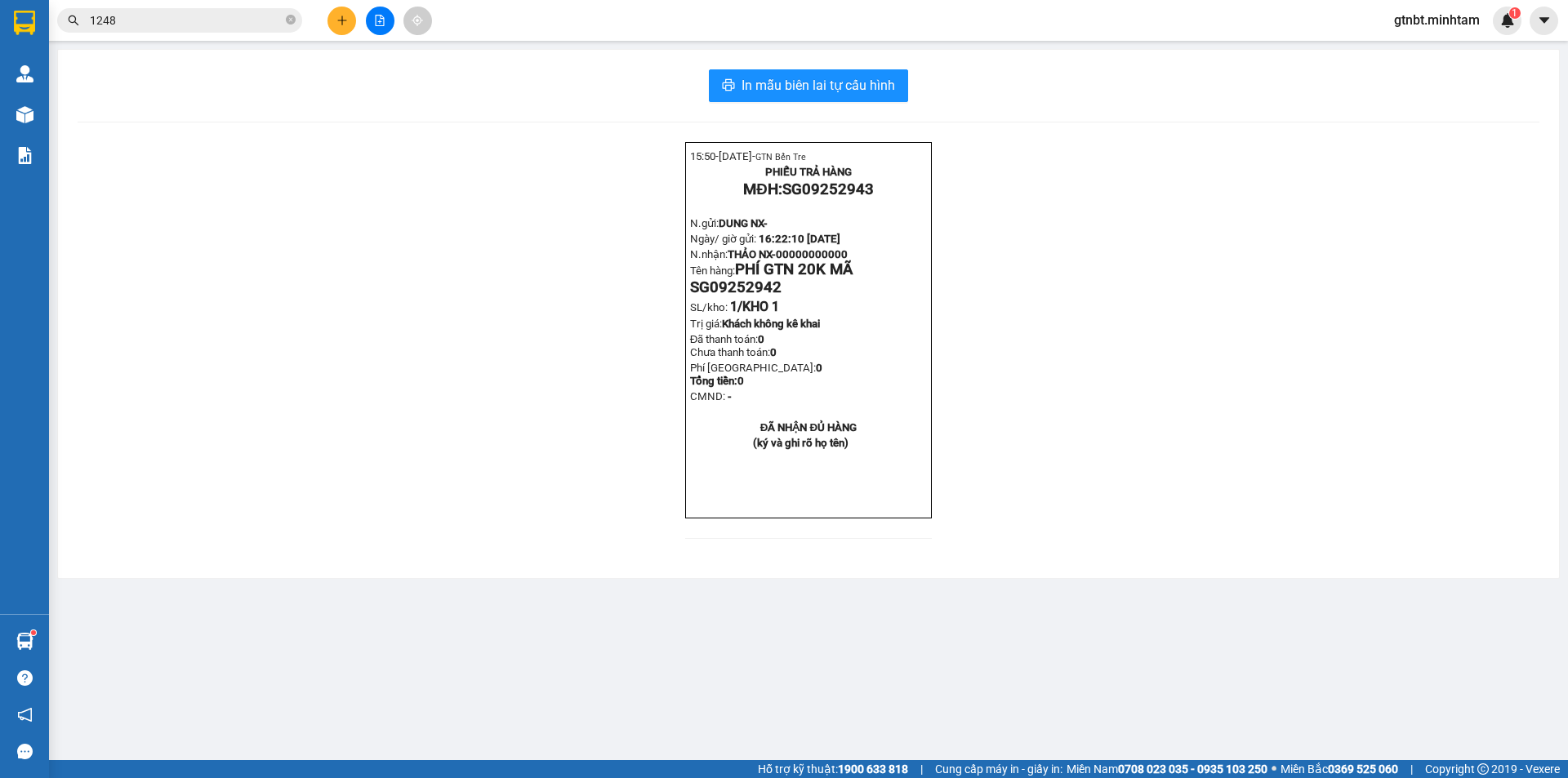
click at [190, 27] on input "1248" at bounding box center [186, 20] width 192 height 18
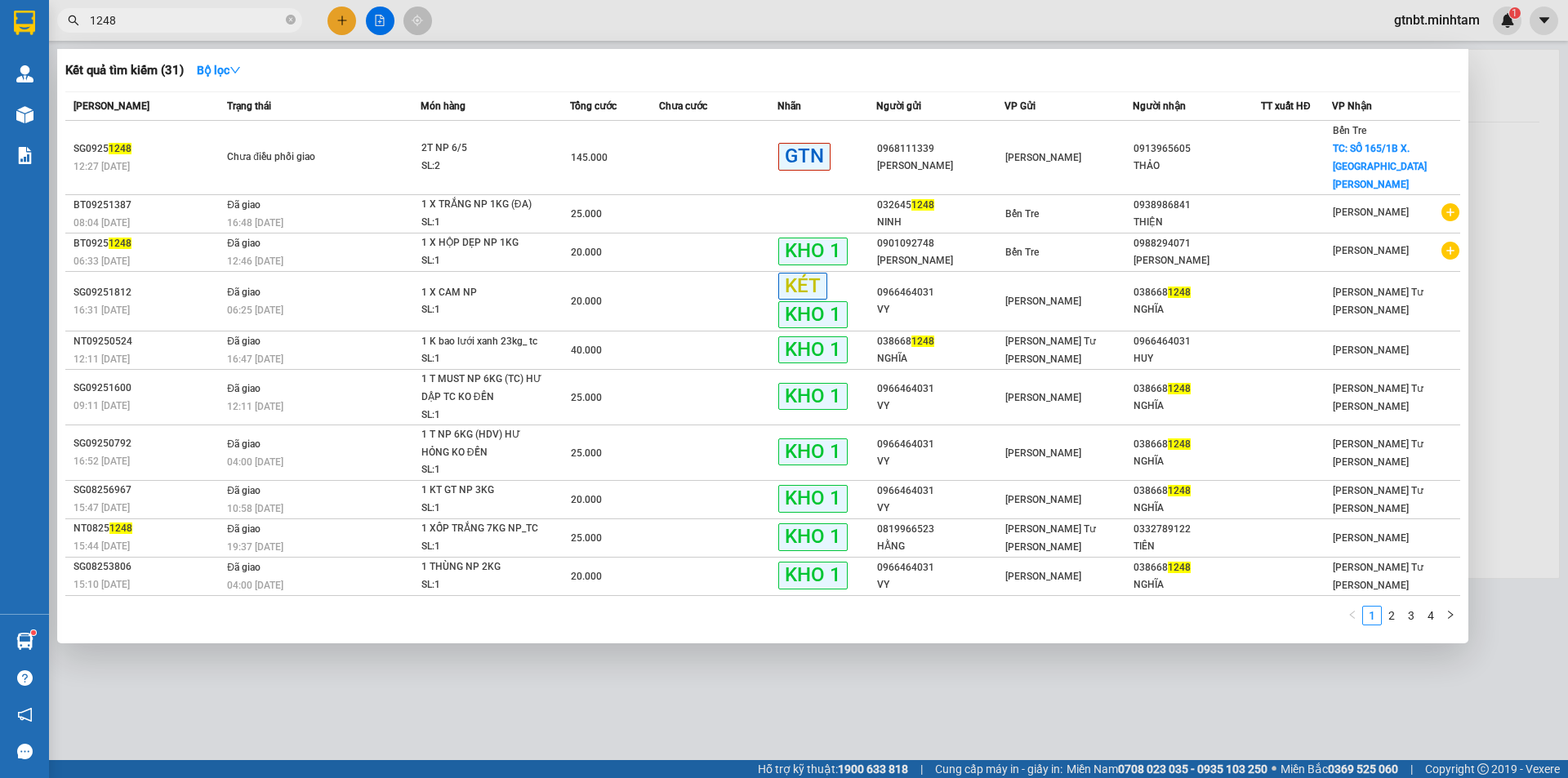
click at [190, 27] on input "1248" at bounding box center [186, 20] width 192 height 18
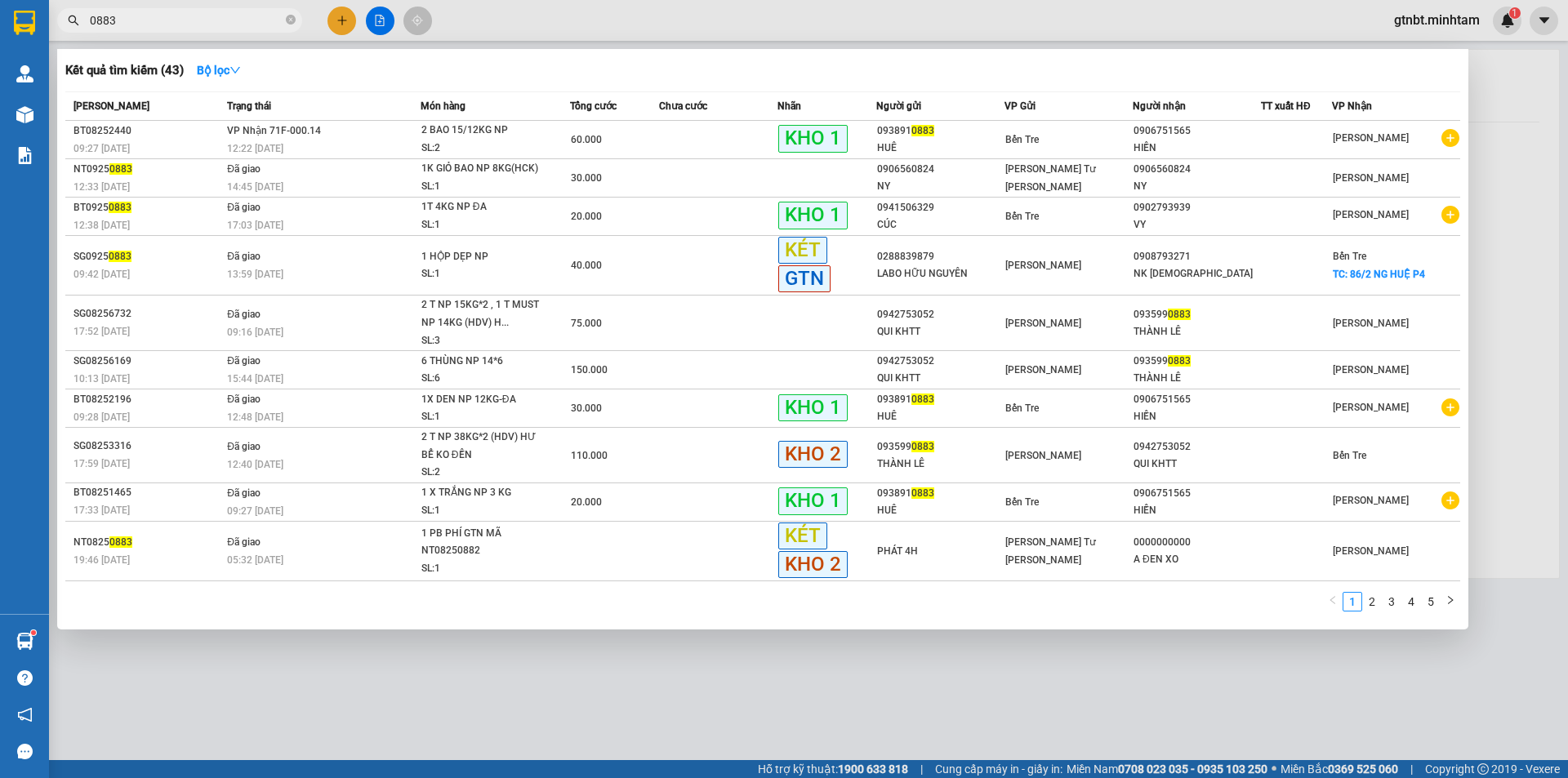
click at [245, 19] on input "0883" at bounding box center [186, 20] width 192 height 18
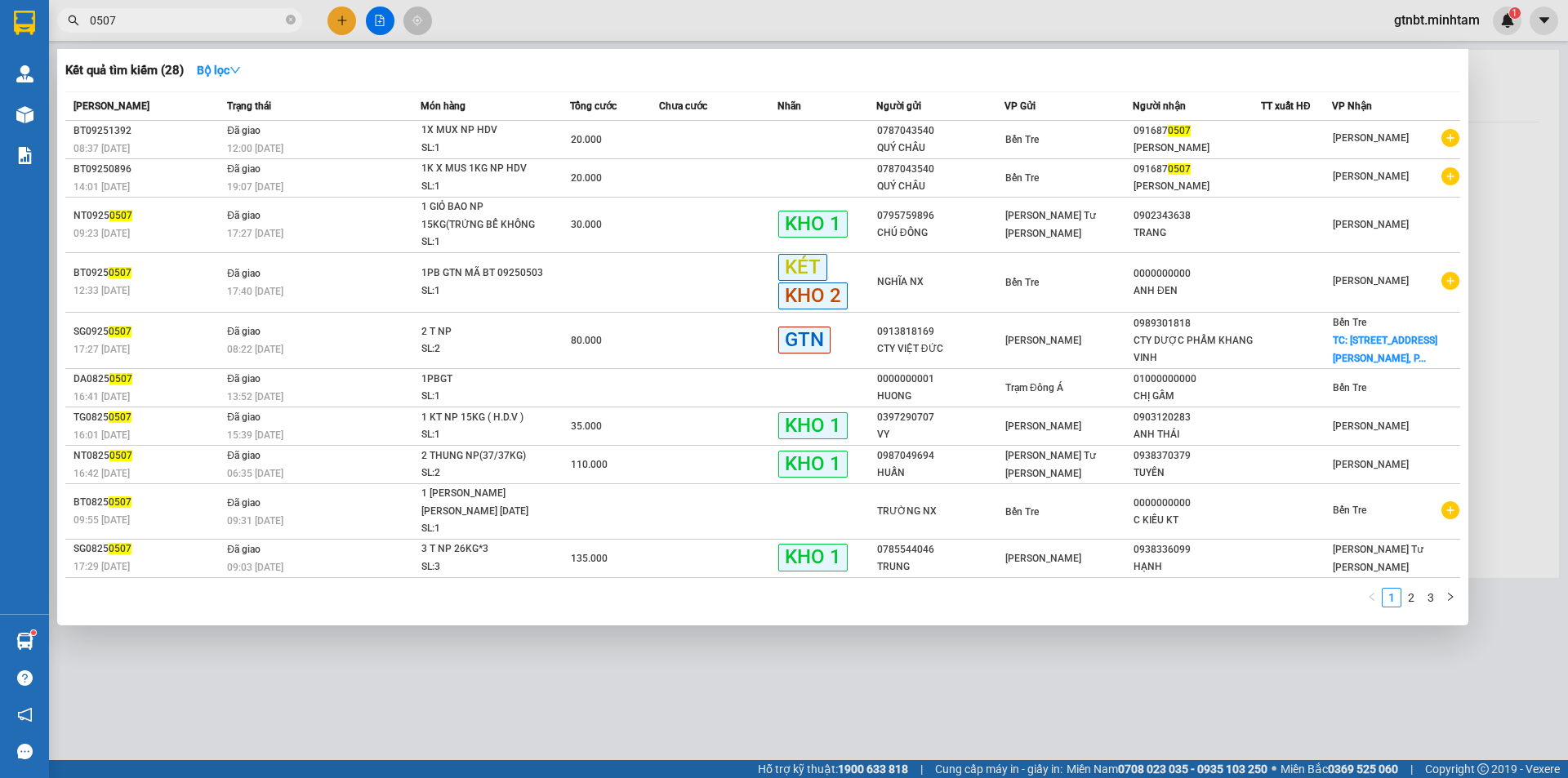
click at [235, 30] on span "0507" at bounding box center [179, 19] width 245 height 24
click at [240, 21] on input "0507" at bounding box center [186, 20] width 192 height 18
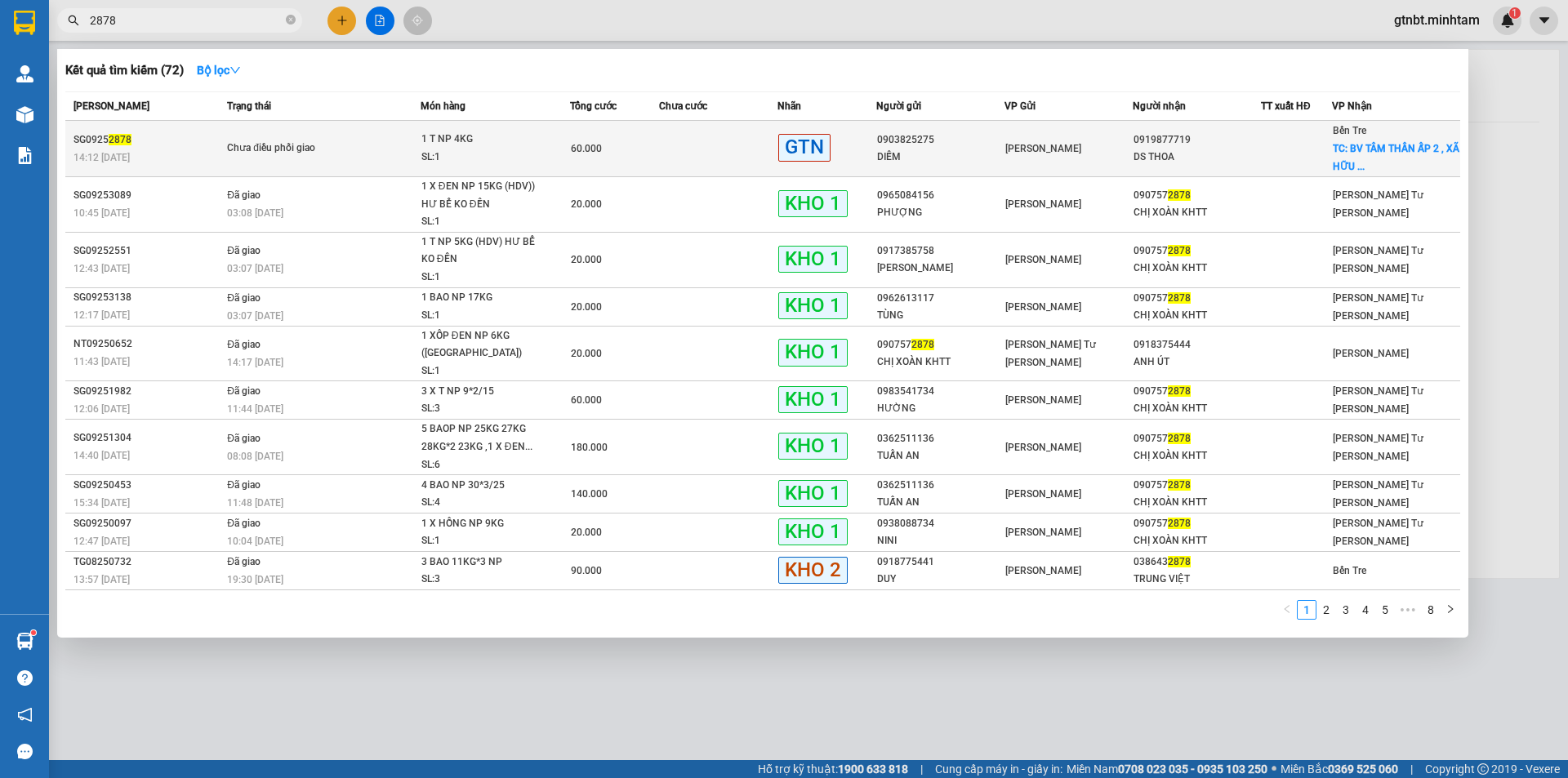
type input "2878"
click at [403, 152] on span "Chưa điều phối giao" at bounding box center [323, 148] width 192 height 18
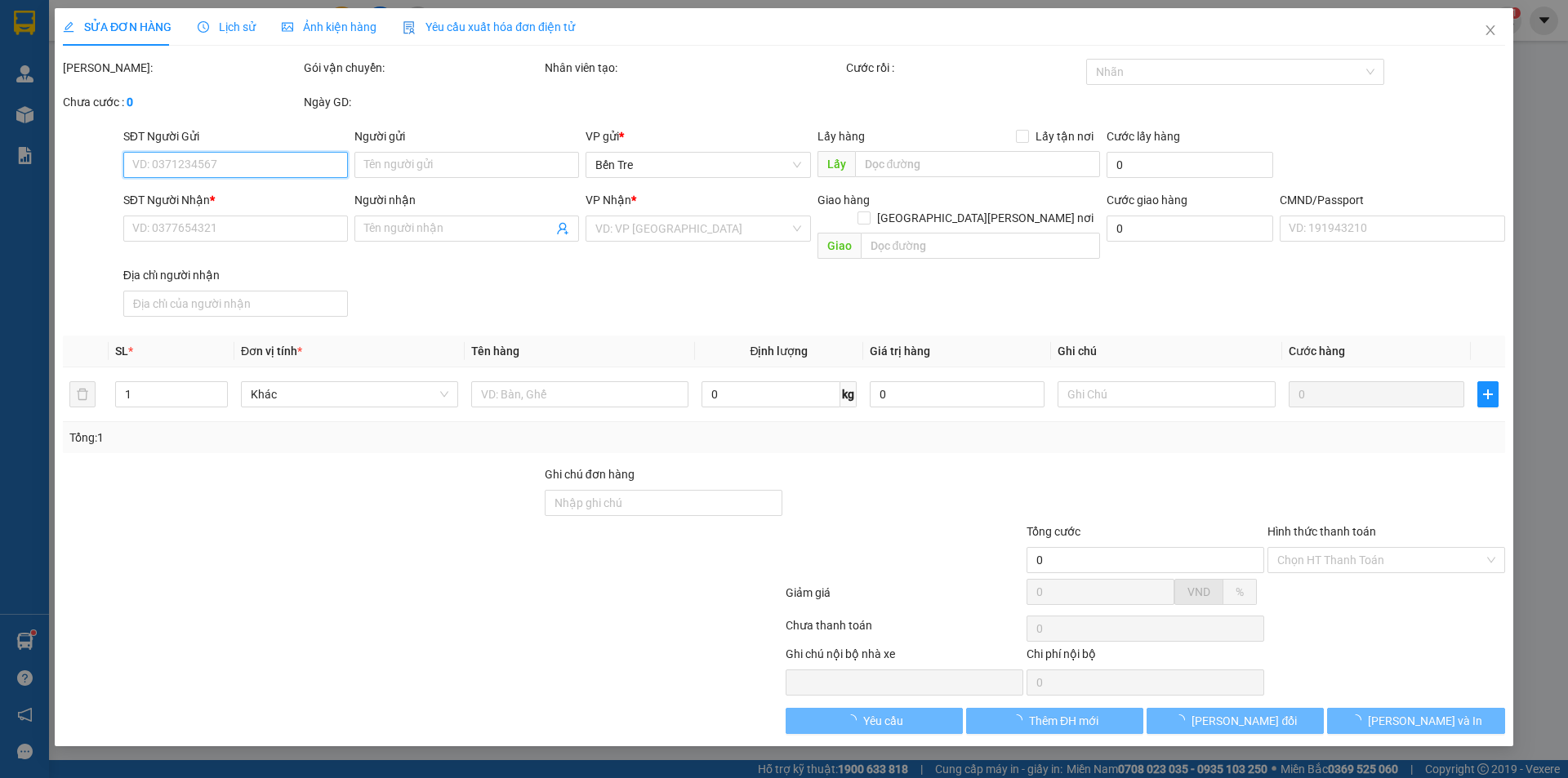
type input "0903825275"
type input "DIỄM"
type input "0919877719"
type input "DS THOA"
checkbox input "true"
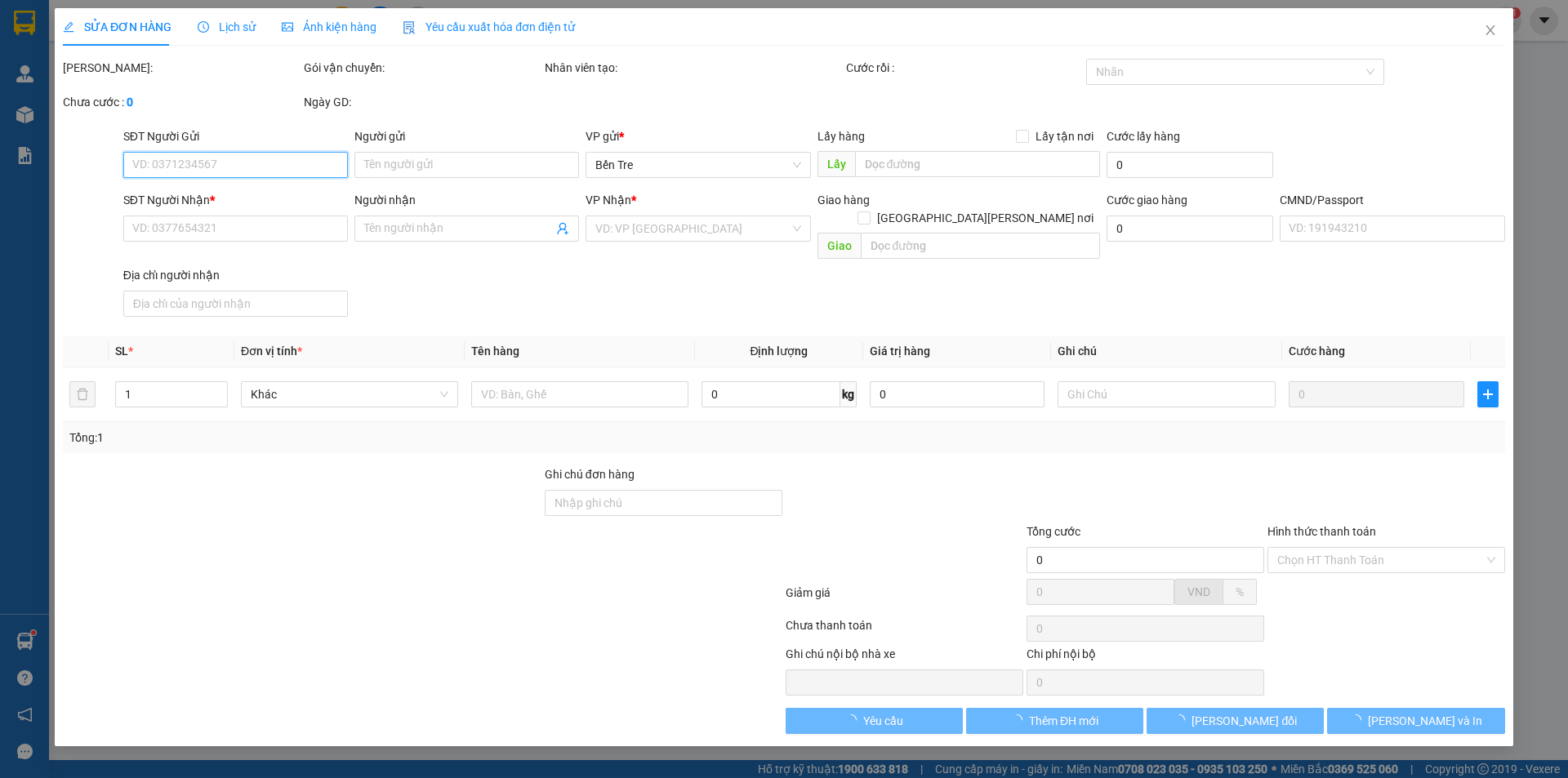
type input "BV TÂM THẦN ẤP 2 , XÃ [PERSON_NAME][GEOGRAPHIC_DATA] , [PERSON_NAME]"
type input "60.000"
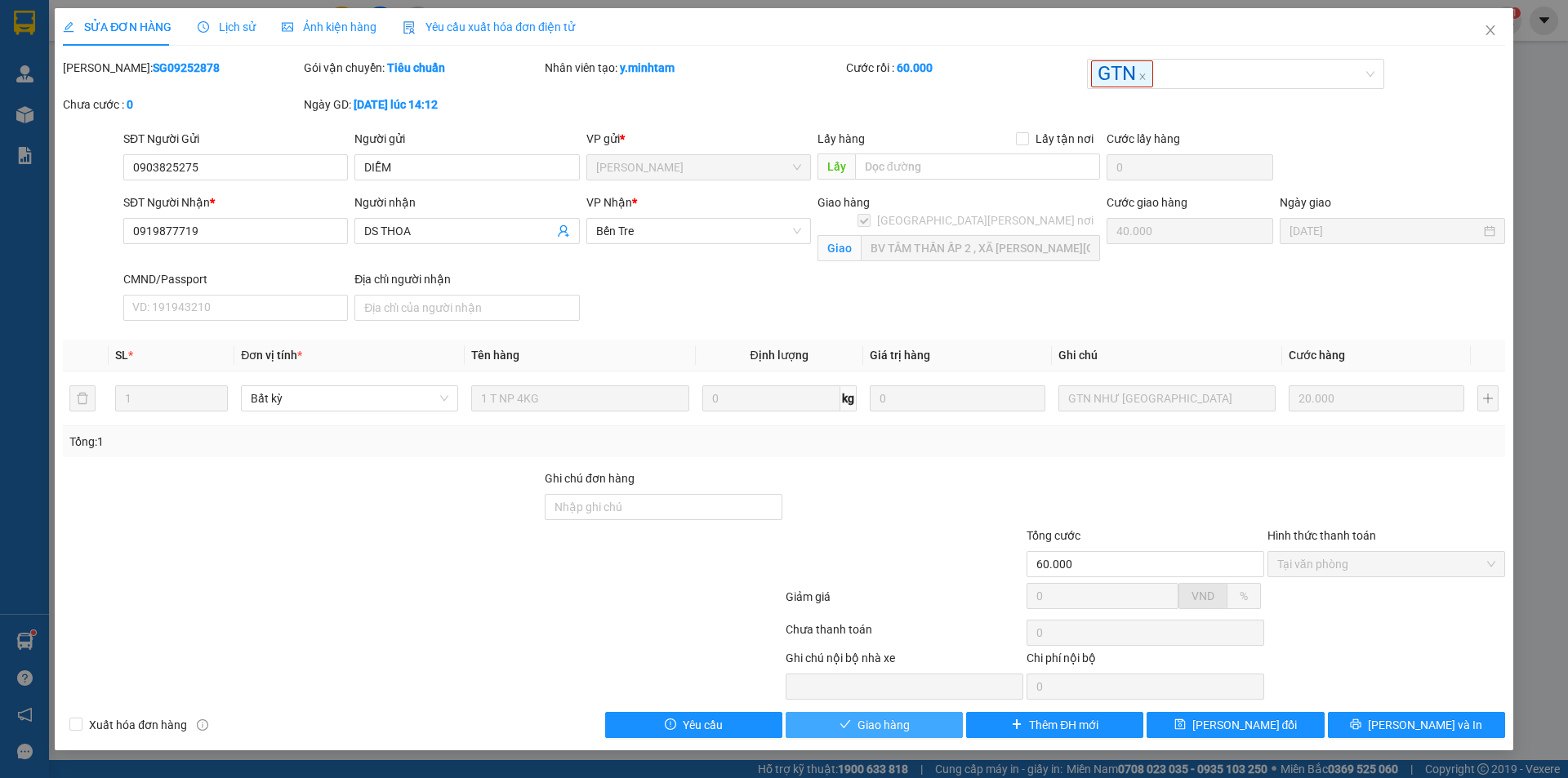
click at [874, 721] on span "Giao hàng" at bounding box center [884, 725] width 52 height 18
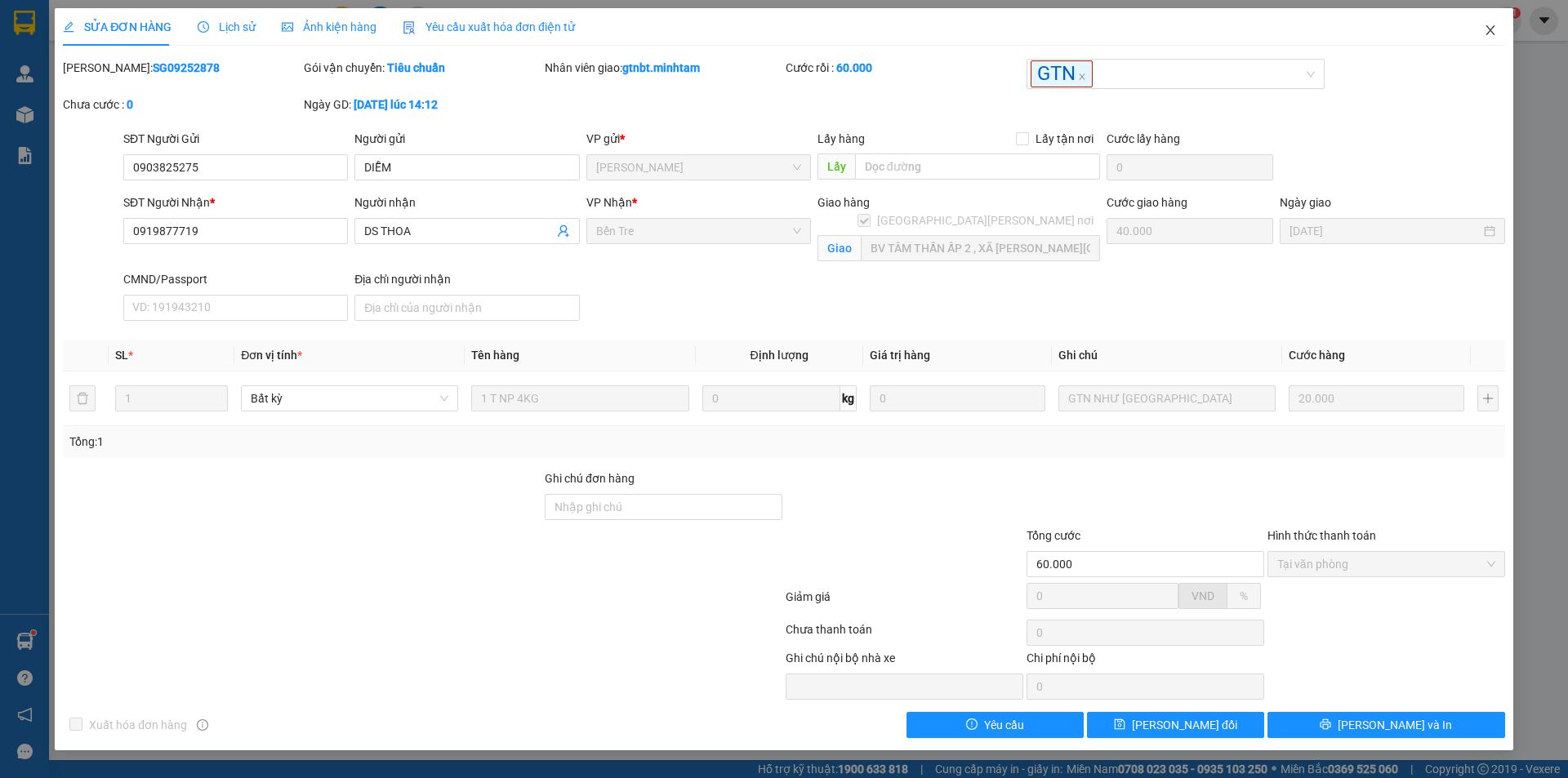
click at [1498, 26] on span "Close" at bounding box center [1490, 30] width 45 height 45
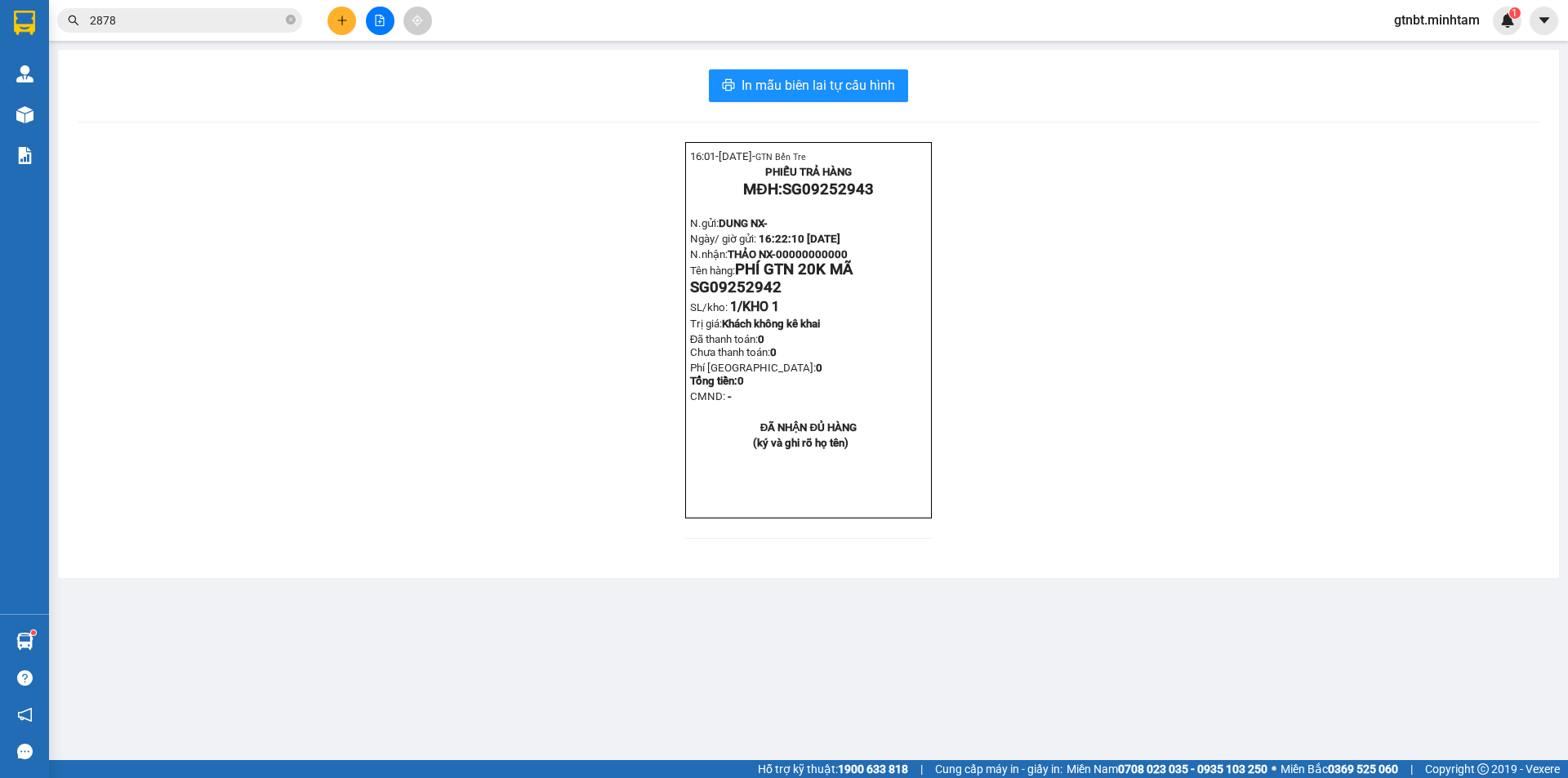
click at [264, 25] on input "2878" at bounding box center [186, 20] width 192 height 18
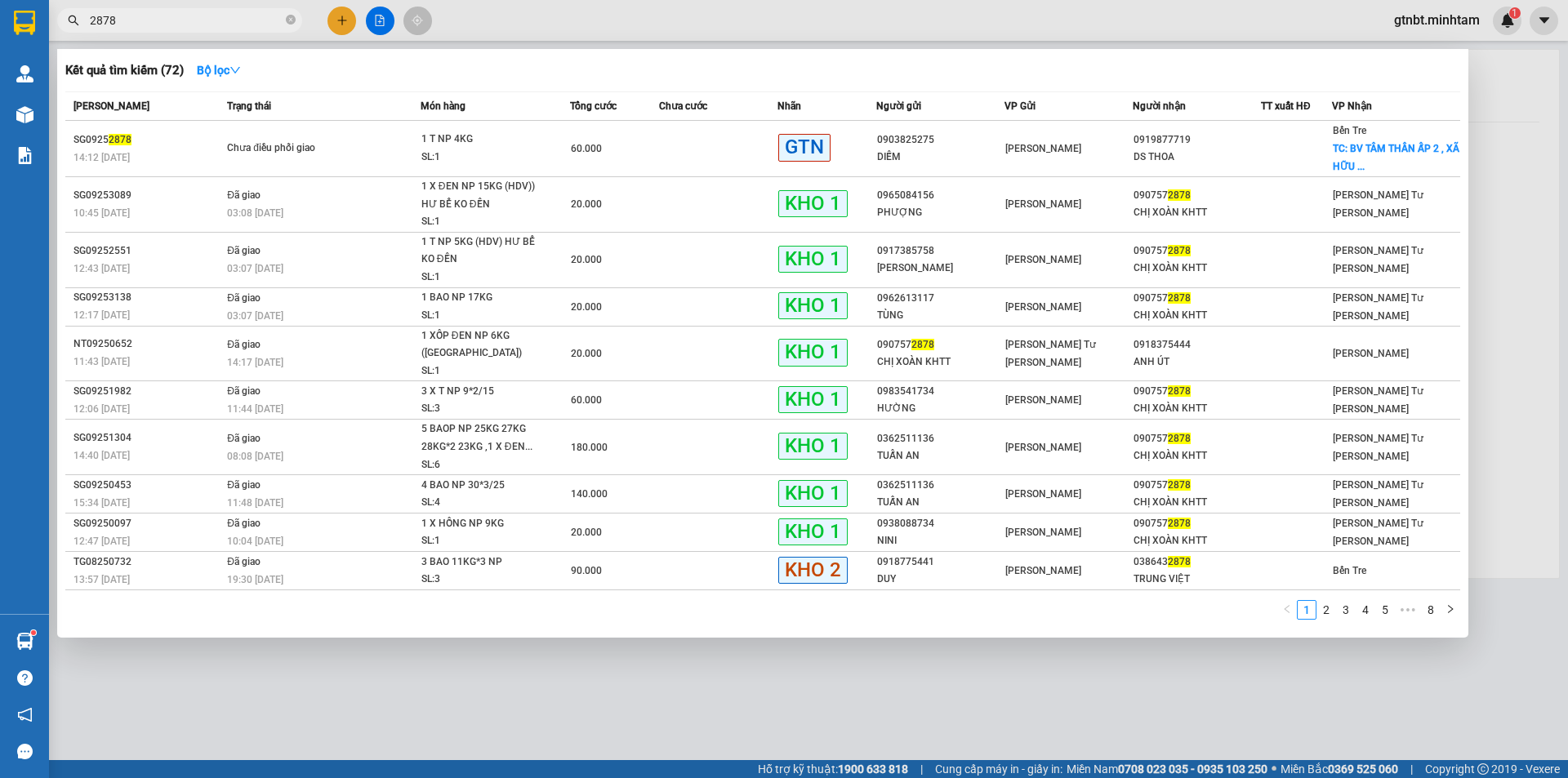
click at [264, 25] on input "2878" at bounding box center [186, 20] width 192 height 18
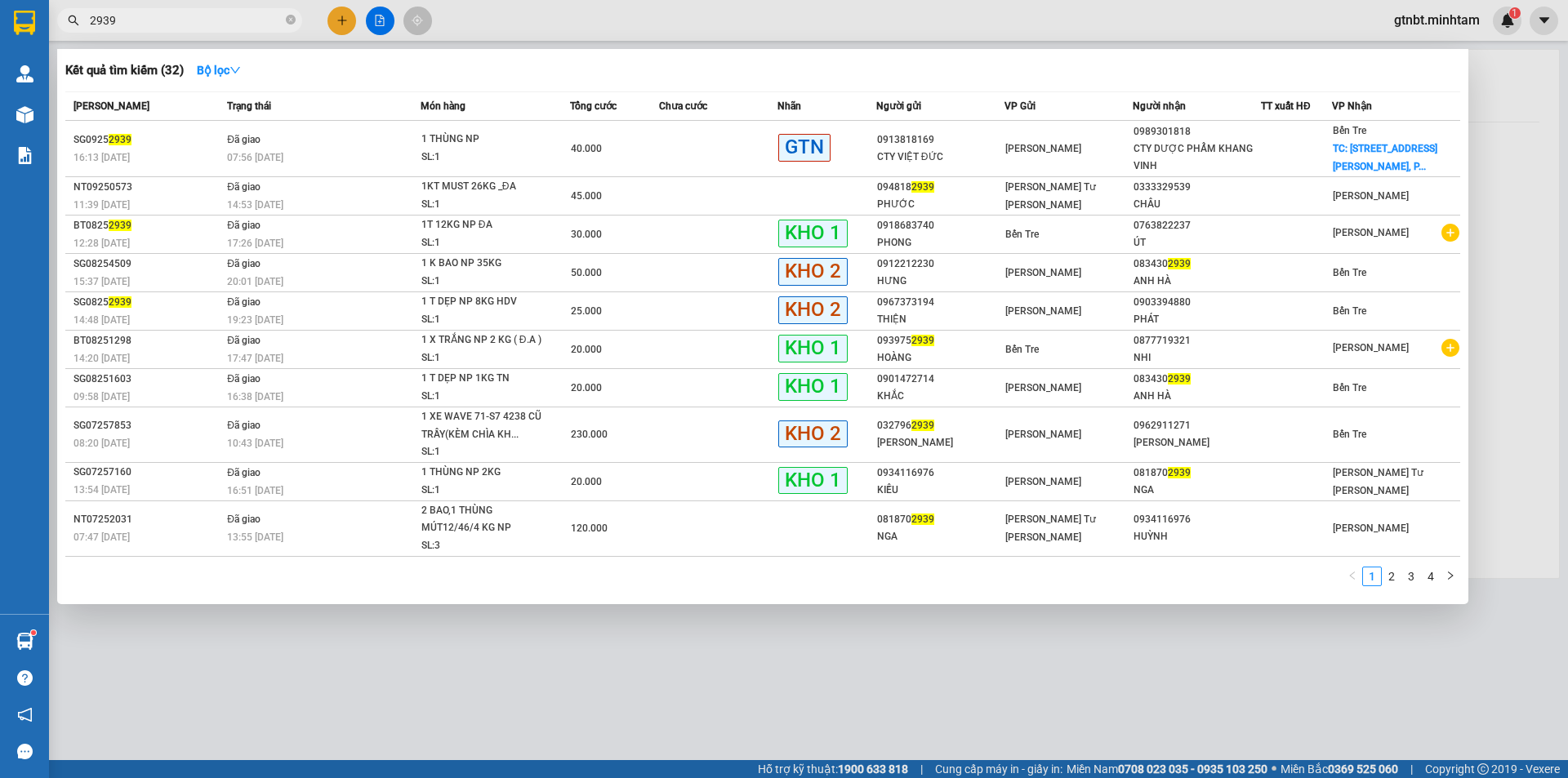
type input "2939"
